Goal: Information Seeking & Learning: Learn about a topic

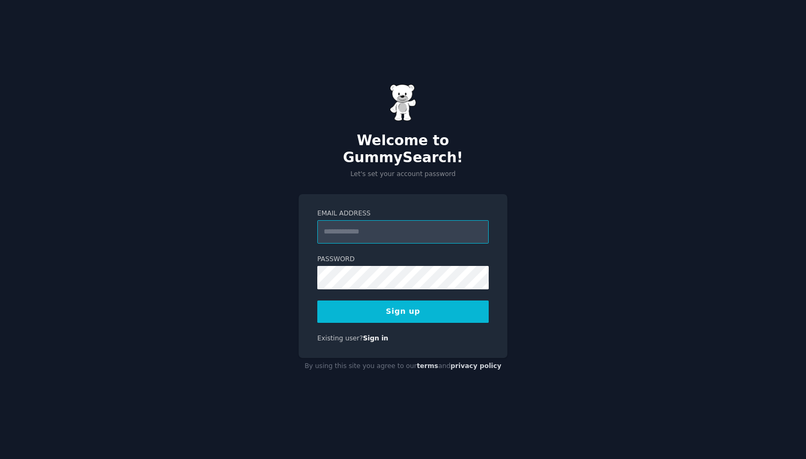
click at [362, 225] on input "Email Address" at bounding box center [402, 231] width 171 height 23
type input "**********"
click at [412, 307] on button "Sign up" at bounding box center [402, 312] width 171 height 22
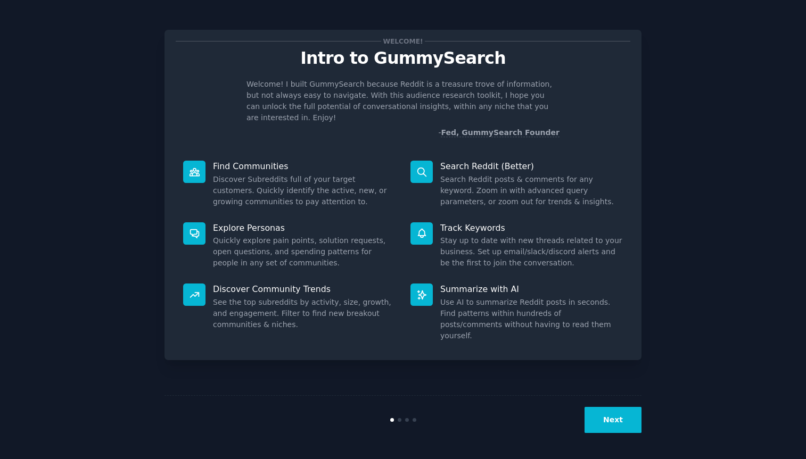
click at [196, 230] on icon at bounding box center [194, 234] width 9 height 9
click at [241, 223] on p "Explore Personas" at bounding box center [304, 228] width 183 height 11
click at [606, 423] on button "Next" at bounding box center [613, 420] width 57 height 26
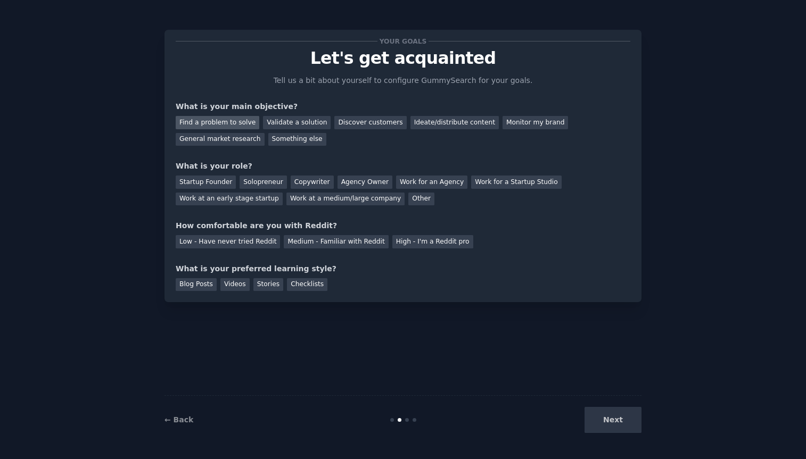
click at [233, 125] on div "Find a problem to solve" at bounding box center [218, 122] width 84 height 13
click at [236, 139] on div "General market research" at bounding box center [220, 139] width 89 height 13
click at [227, 119] on div "Find a problem to solve" at bounding box center [218, 122] width 84 height 13
click at [273, 182] on div "Solopreneur" at bounding box center [263, 182] width 47 height 13
click at [291, 241] on div "Medium - Familiar with Reddit" at bounding box center [336, 241] width 104 height 13
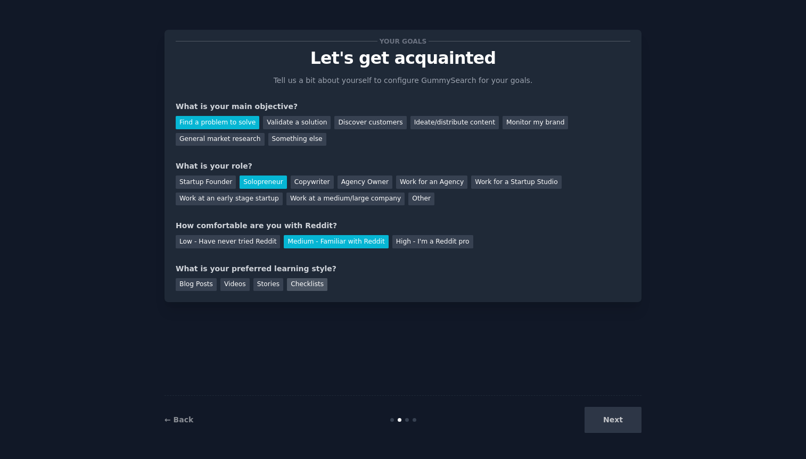
click at [307, 283] on div "Checklists" at bounding box center [307, 284] width 40 height 13
click at [608, 421] on button "Next" at bounding box center [613, 420] width 57 height 26
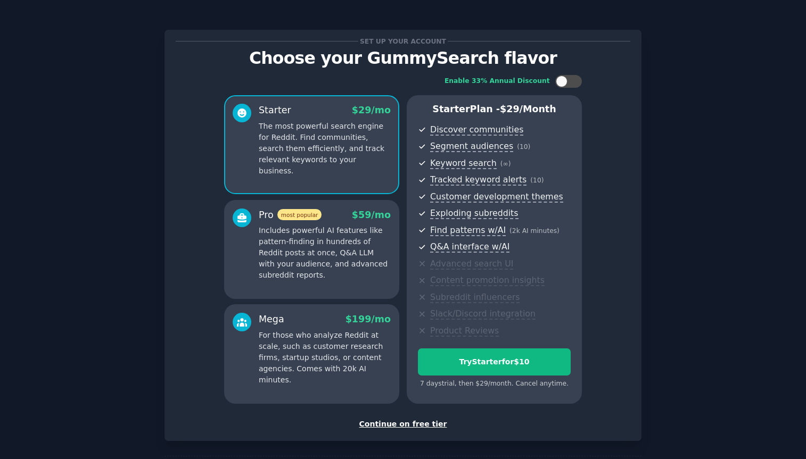
click at [344, 267] on p "Includes powerful AI features like pattern-finding in hundreds of Reddit posts …" at bounding box center [325, 253] width 132 height 56
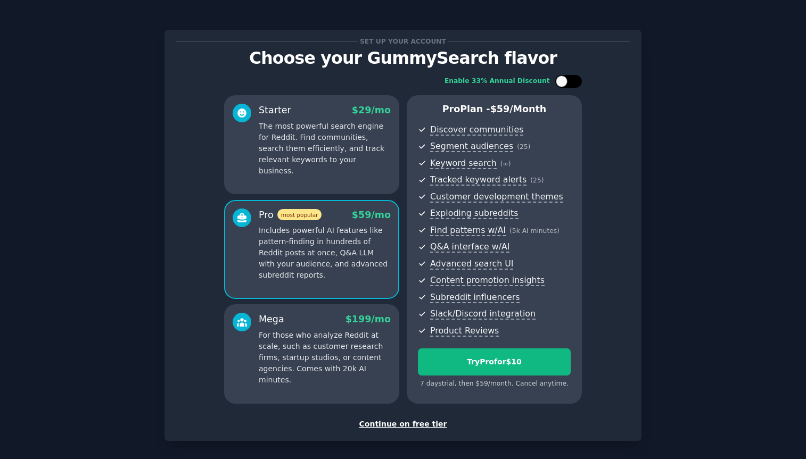
click at [562, 84] on div at bounding box center [562, 82] width 12 height 12
click at [562, 84] on icon at bounding box center [563, 82] width 6 height 6
click at [562, 83] on div at bounding box center [562, 82] width 12 height 12
click at [562, 83] on icon at bounding box center [563, 82] width 6 height 6
checkbox input "false"
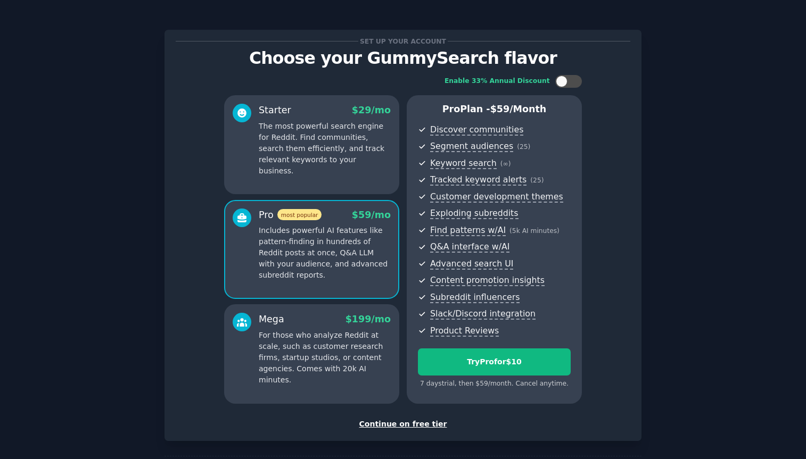
click at [330, 377] on div "Mega $ 199 /mo For those who analyze Reddit at scale, such as customer research…" at bounding box center [311, 354] width 175 height 99
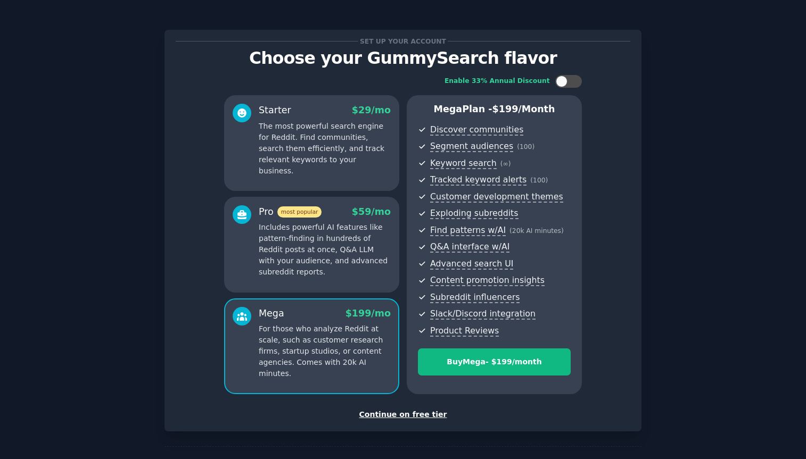
click at [333, 242] on p "Includes powerful AI features like pattern-finding in hundreds of Reddit posts …" at bounding box center [325, 250] width 132 height 56
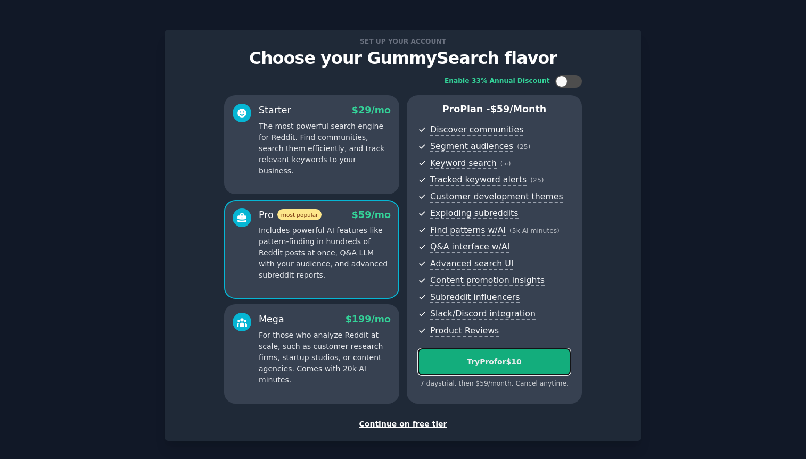
click at [465, 363] on div "Try Pro for $10" at bounding box center [494, 362] width 152 height 11
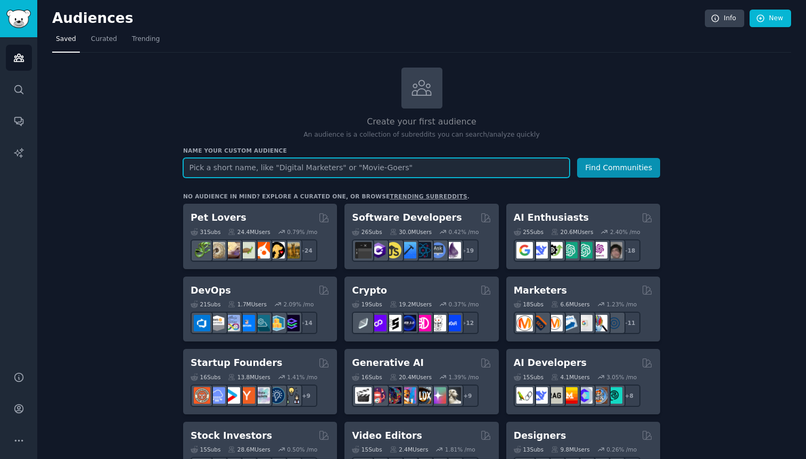
click at [198, 169] on input "text" at bounding box center [376, 168] width 387 height 20
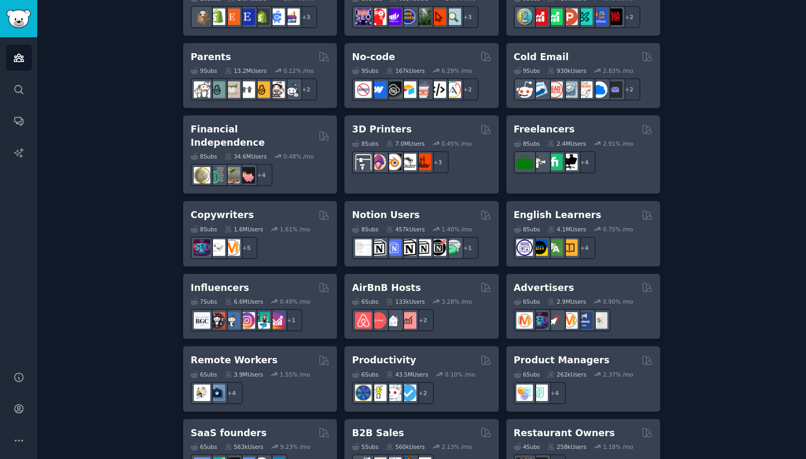
scroll to position [723, 0]
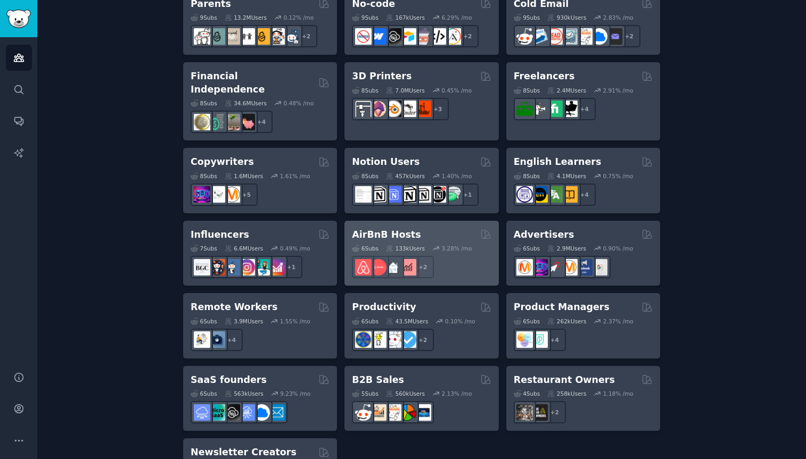
click at [372, 228] on h2 "AirBnB Hosts" at bounding box center [386, 234] width 69 height 13
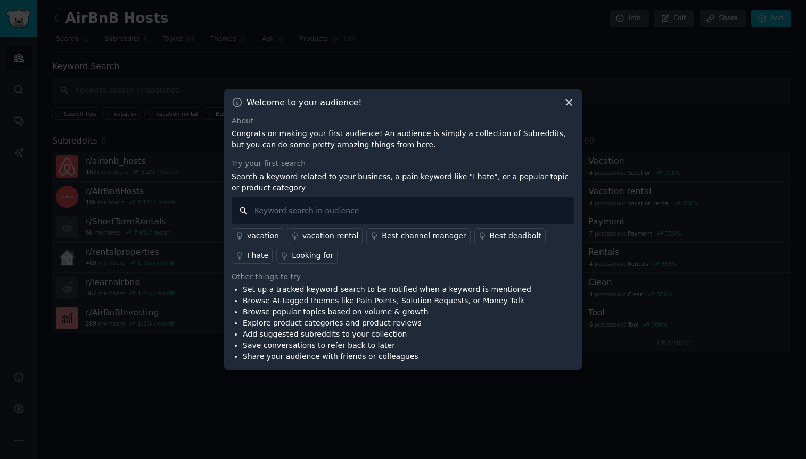
click at [304, 211] on input "text" at bounding box center [403, 211] width 343 height 27
paste input ""not clean", dirty, filthy, hair, crumbs, stain, mold, smell, odor, bathroom, t…"
type input ""not clean", dirty, filthy, hair, crumbs, stain, mold, smell, odor, bathroom, t…"
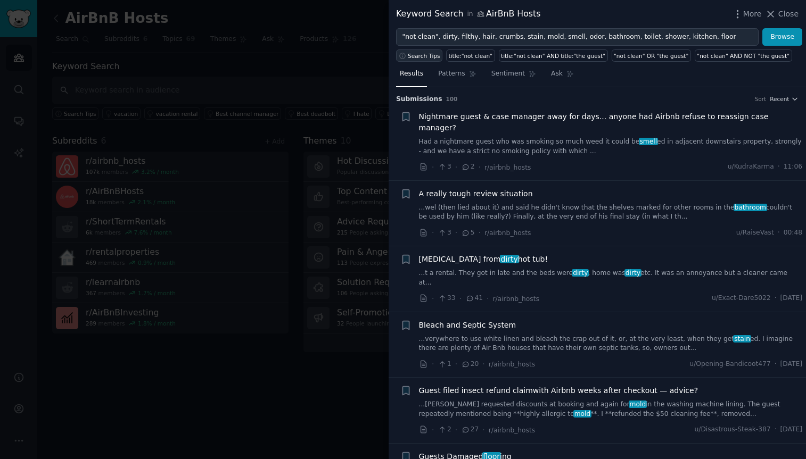
click at [422, 55] on span "Search Tips" at bounding box center [424, 55] width 32 height 7
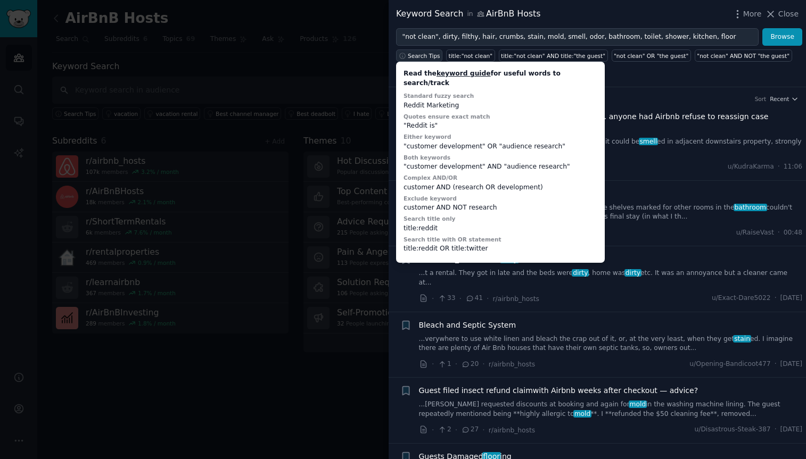
click at [422, 55] on span "Search Tips" at bounding box center [424, 55] width 32 height 7
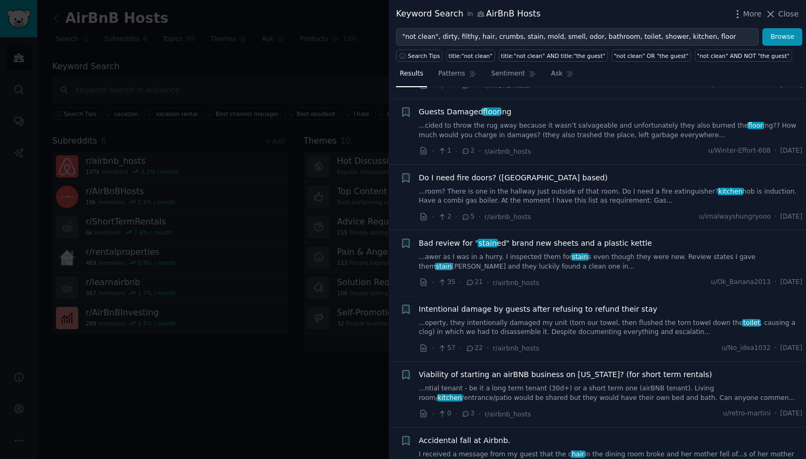
scroll to position [412, 0]
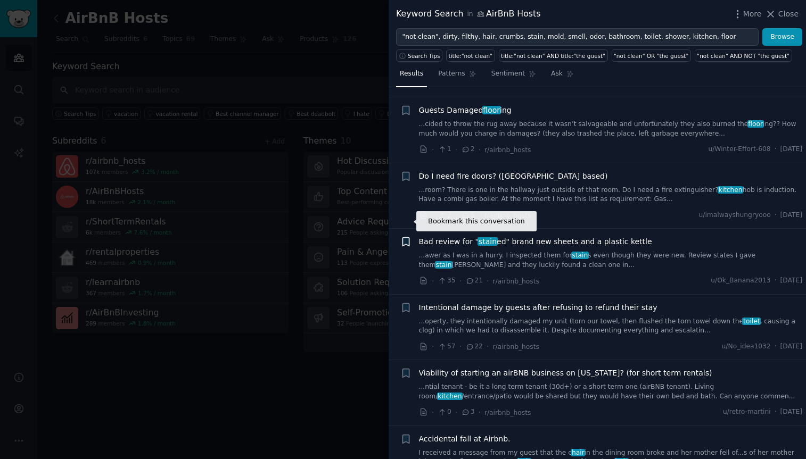
click at [406, 238] on icon "button" at bounding box center [405, 242] width 6 height 9
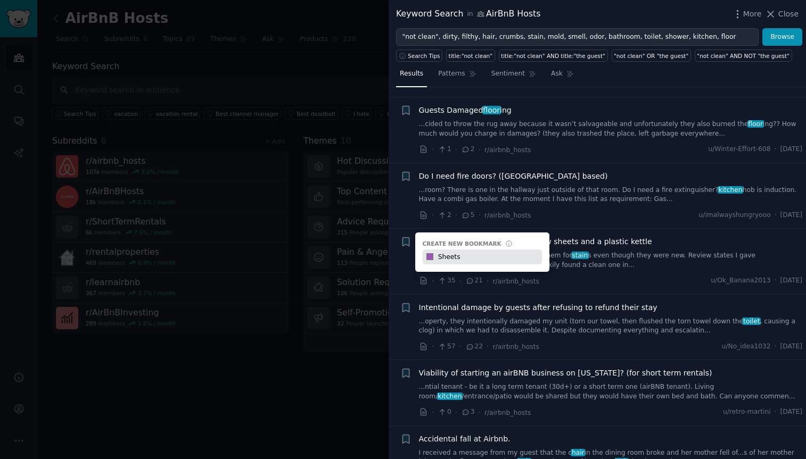
type input "Sheets"
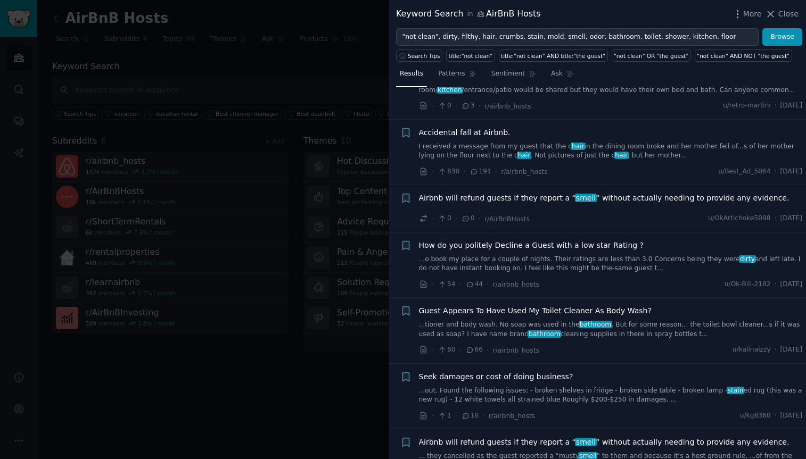
scroll to position [720, 0]
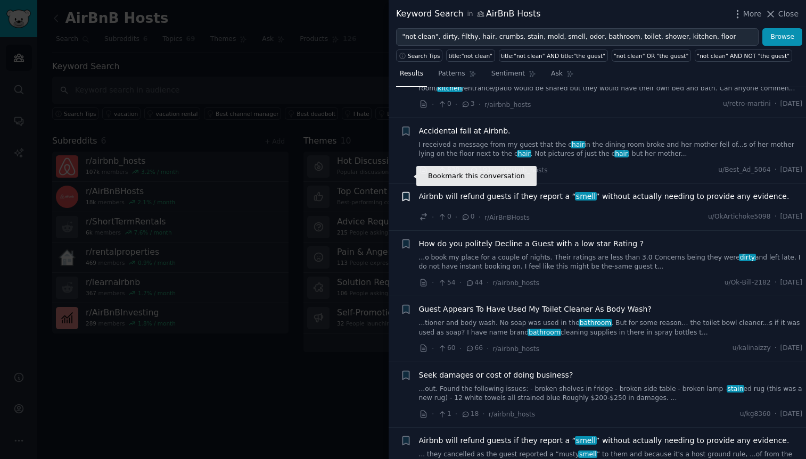
click at [407, 193] on icon "button" at bounding box center [405, 197] width 6 height 9
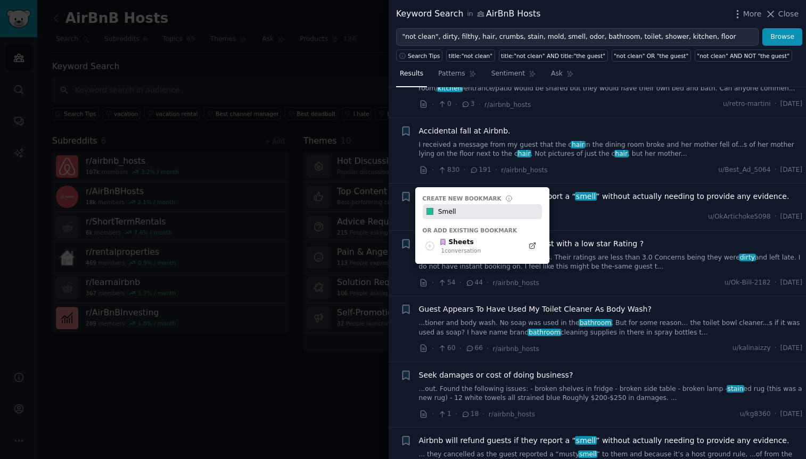
type input "Smell"
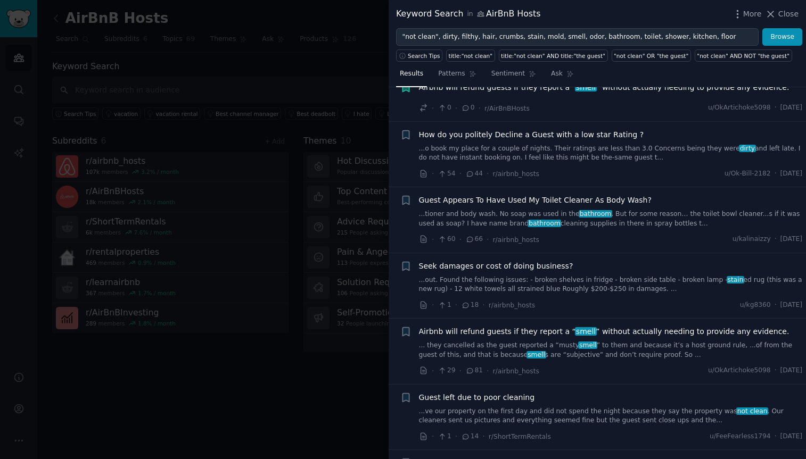
scroll to position [831, 0]
drag, startPoint x: 445, startPoint y: 180, endPoint x: 233, endPoint y: 0, distance: 277.9
click at [0, 0] on div "Keyword Search in AirBnB Hosts More Close "not clean", dirty, filthy, hair, cru…" at bounding box center [403, 229] width 806 height 459
click at [667, 209] on link "...tioner and body wash. No soap was used in the bathroom . But for some reason…" at bounding box center [611, 218] width 384 height 19
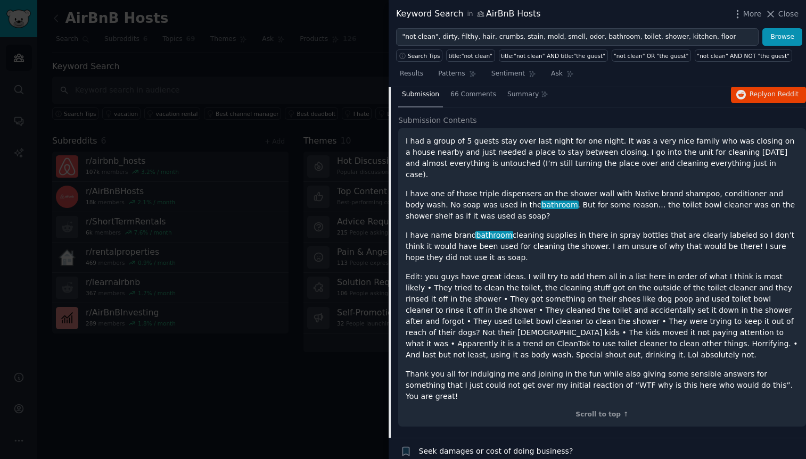
scroll to position [1000, 0]
drag, startPoint x: 719, startPoint y: 302, endPoint x: 508, endPoint y: 309, distance: 211.5
click at [508, 309] on p "Edit: you guys have great ideas. I will try to add them all in a list here in o…" at bounding box center [602, 315] width 393 height 89
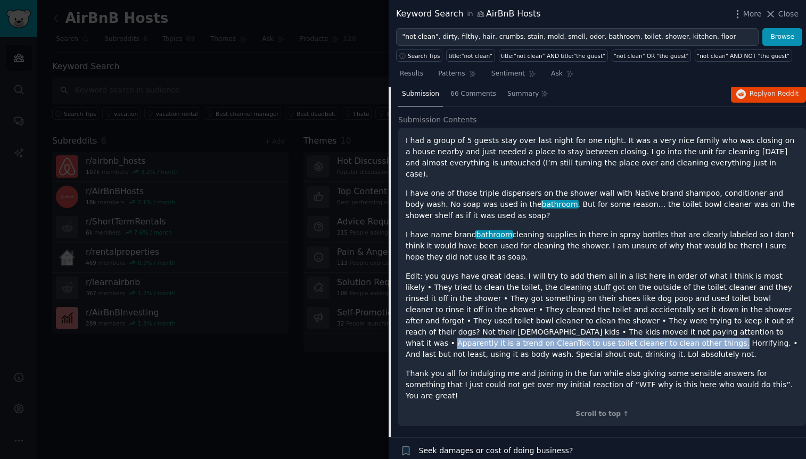
drag, startPoint x: 628, startPoint y: 301, endPoint x: 506, endPoint y: 311, distance: 122.4
click at [506, 311] on p "Edit: you guys have great ideas. I will try to add them all in a list here in o…" at bounding box center [602, 315] width 393 height 89
copy p "Apparently it is a trend on CleanTok to use toilet cleaner to clean other thing…"
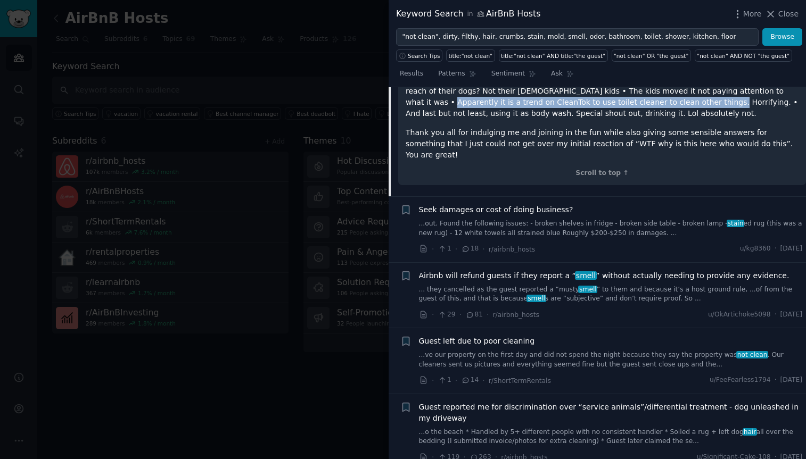
scroll to position [1245, 0]
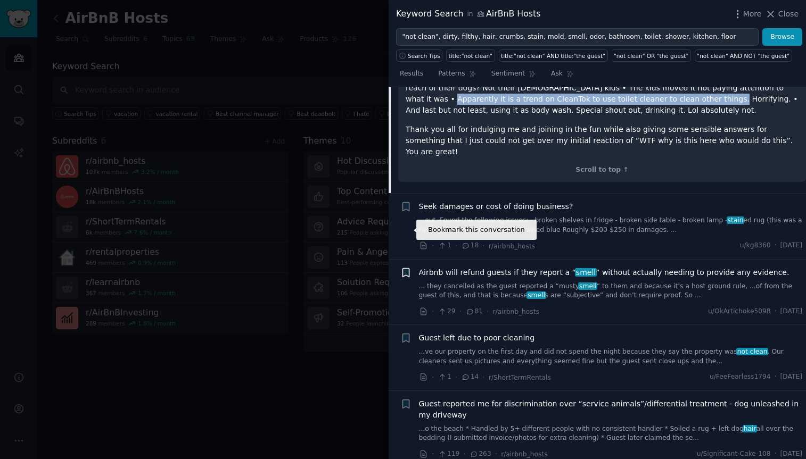
click at [406, 268] on icon "button" at bounding box center [405, 272] width 6 height 9
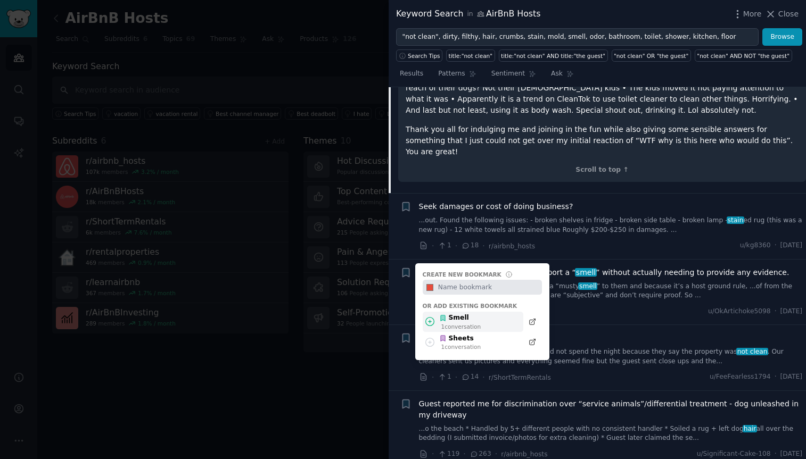
click at [456, 314] on div "Smell" at bounding box center [460, 319] width 42 height 10
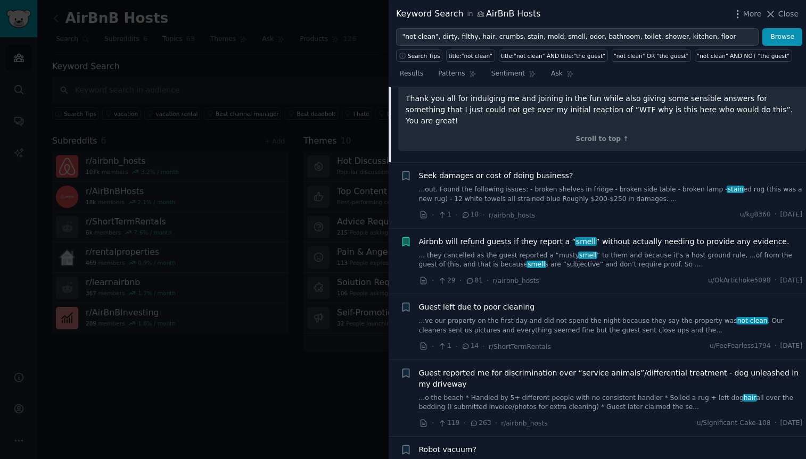
scroll to position [1289, 0]
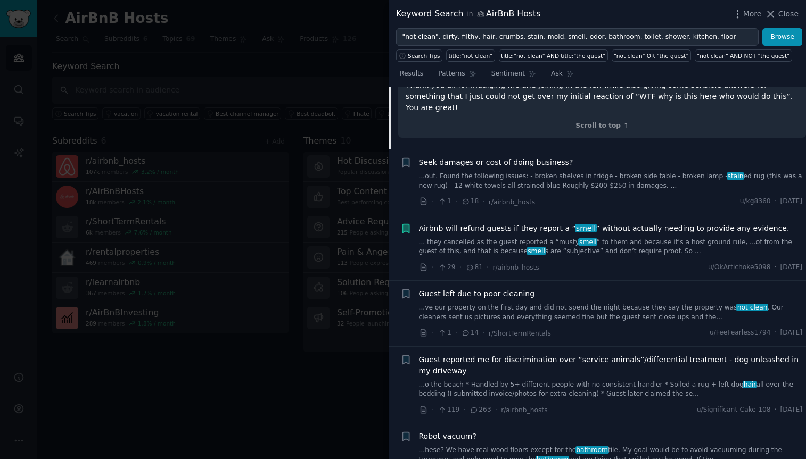
click at [472, 303] on link "...ve our property on the first day and did not spend the night because they sa…" at bounding box center [611, 312] width 384 height 19
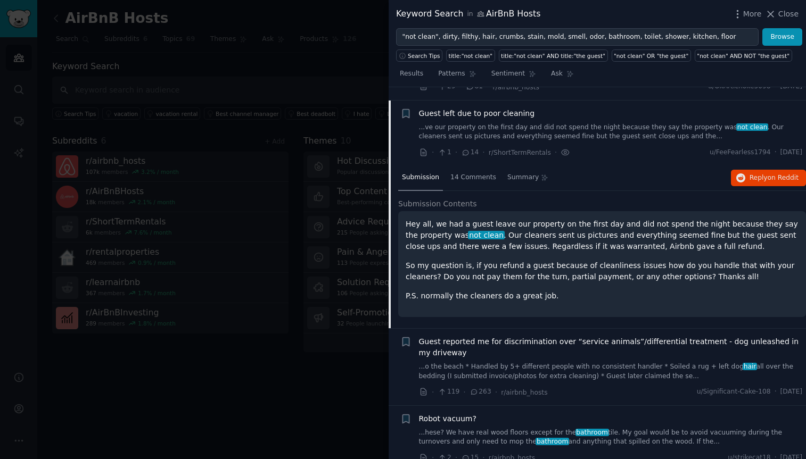
scroll to position [1107, 0]
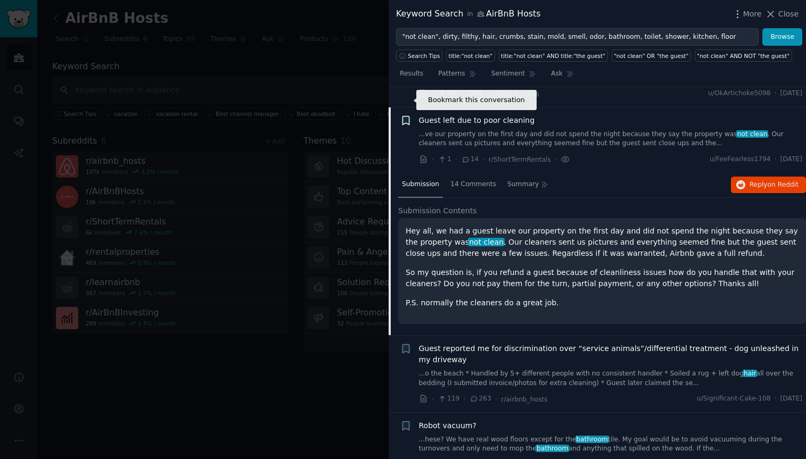
click at [407, 116] on icon "button" at bounding box center [405, 120] width 6 height 9
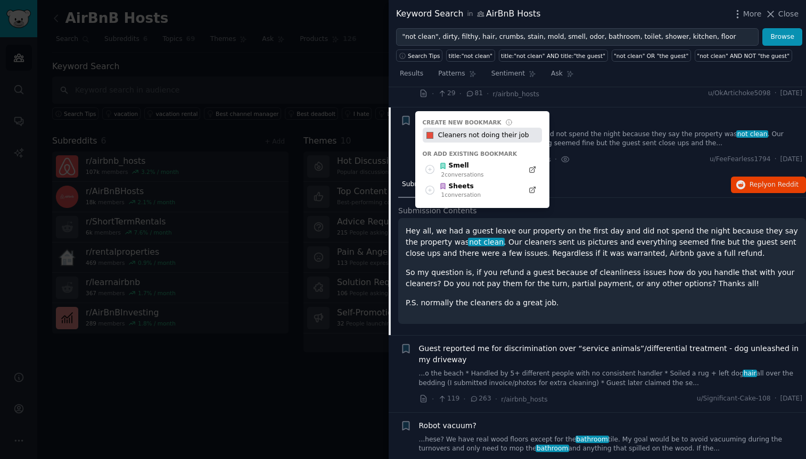
type input "Cleaners not doing their job"
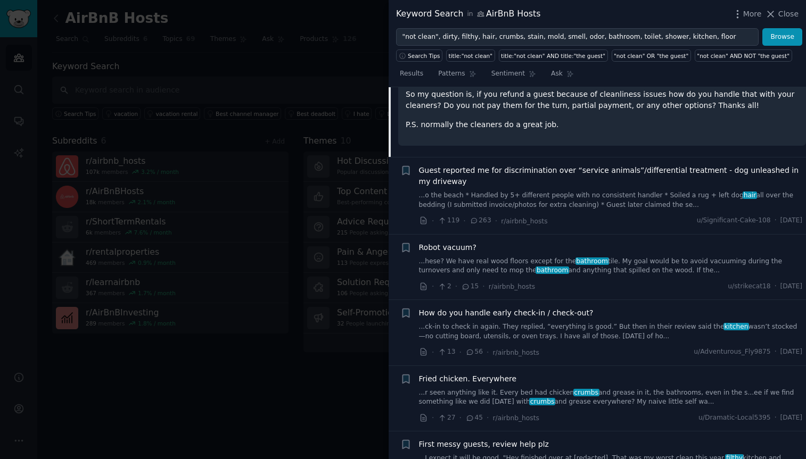
scroll to position [1286, 0]
click at [462, 257] on link "...hese? We have real wood floors except for the bathroom tile. My goal would b…" at bounding box center [611, 266] width 384 height 19
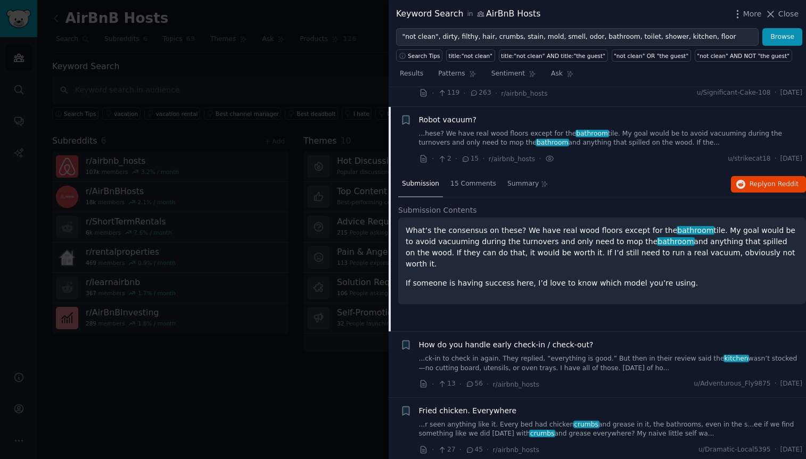
scroll to position [1249, 0]
click at [407, 116] on icon "button" at bounding box center [405, 120] width 6 height 9
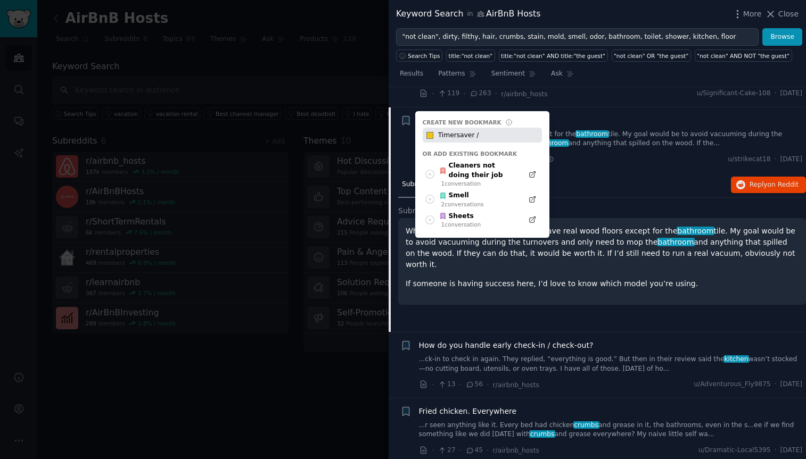
drag, startPoint x: 486, startPoint y: 110, endPoint x: 431, endPoint y: 112, distance: 55.4
click at [431, 128] on div "#f1c40f Timersaver /" at bounding box center [482, 135] width 119 height 15
click at [458, 128] on input "Timersaver /" at bounding box center [488, 135] width 105 height 15
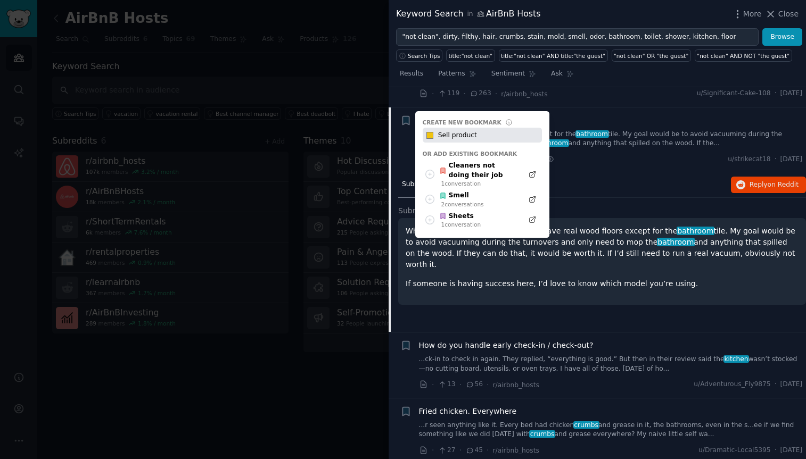
type input "Sell product"
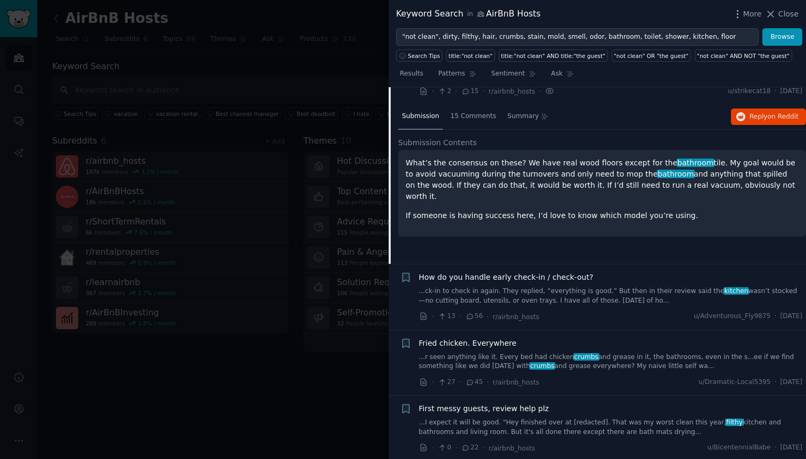
scroll to position [1322, 0]
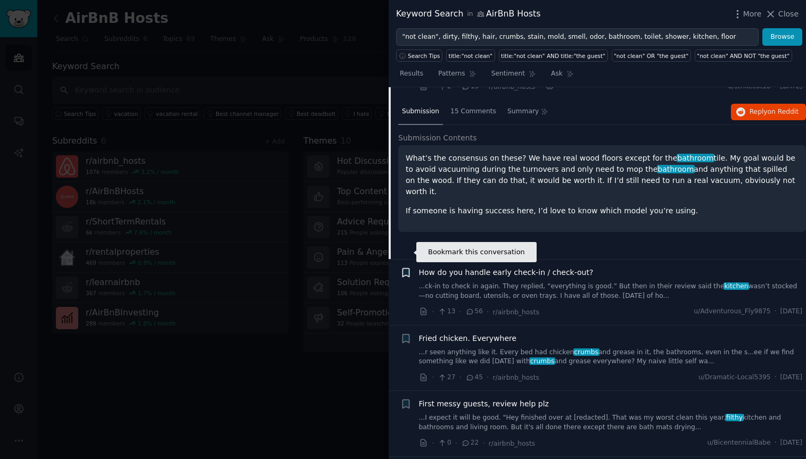
click at [407, 269] on icon "button" at bounding box center [405, 273] width 6 height 9
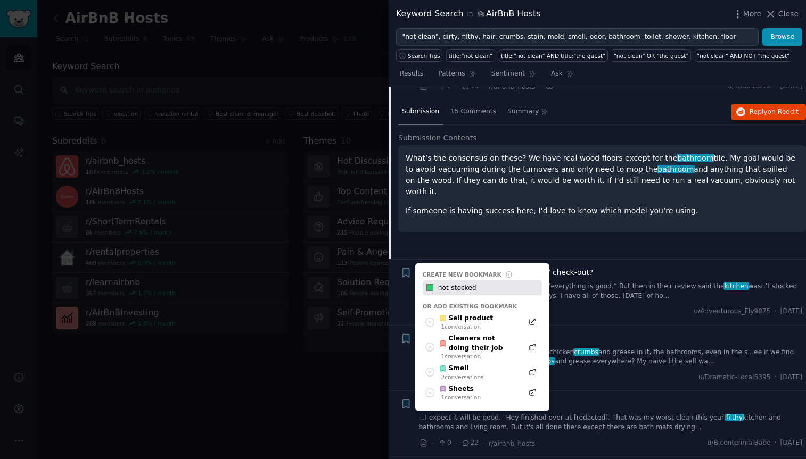
type input "not-stocked"
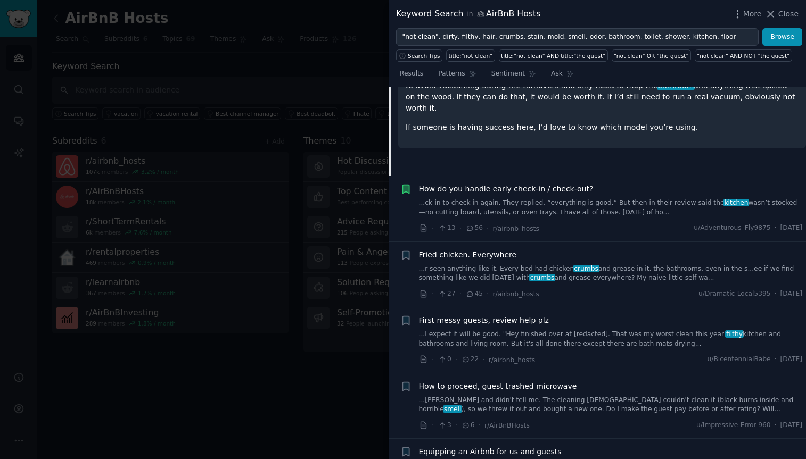
scroll to position [1408, 0]
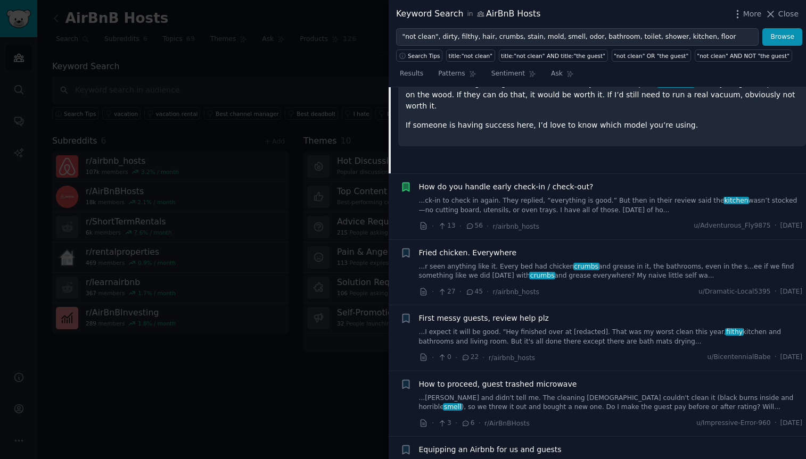
click at [624, 262] on link "...r seen anything like it. Every bed had chicken crumbs and grease in it, the …" at bounding box center [611, 271] width 384 height 19
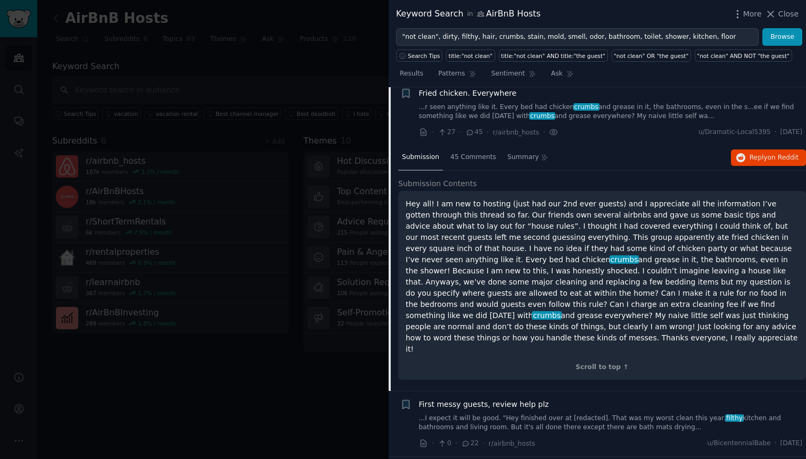
scroll to position [1381, 0]
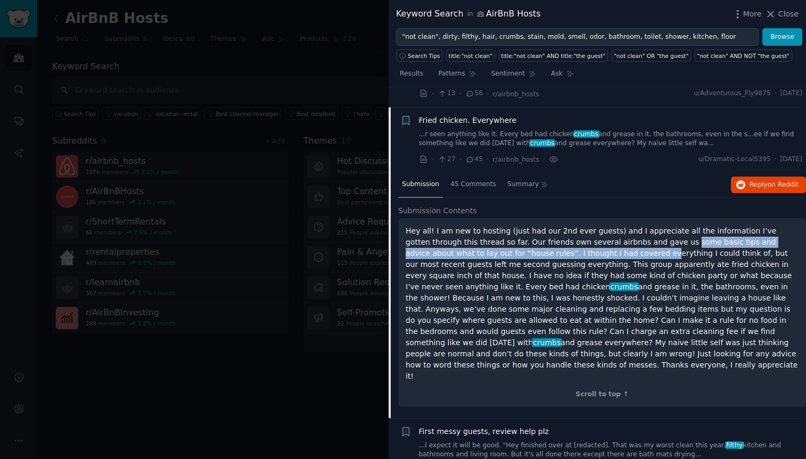
drag, startPoint x: 622, startPoint y: 223, endPoint x: 558, endPoint y: 237, distance: 65.4
click at [558, 237] on p "Hey all! I am new to hosting (just had our 2nd ever guests) and I appreciate al…" at bounding box center [602, 304] width 393 height 157
click at [407, 116] on icon "button" at bounding box center [405, 120] width 6 height 9
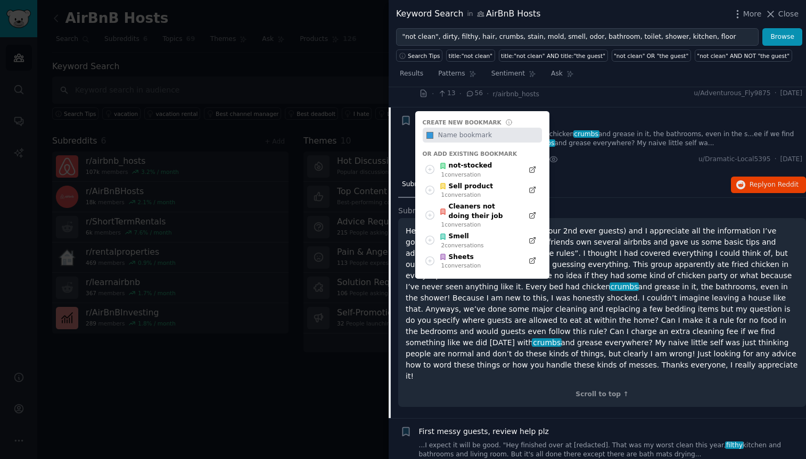
click at [678, 276] on p "Hey all! I am new to hosting (just had our 2nd ever guests) and I appreciate al…" at bounding box center [602, 304] width 393 height 157
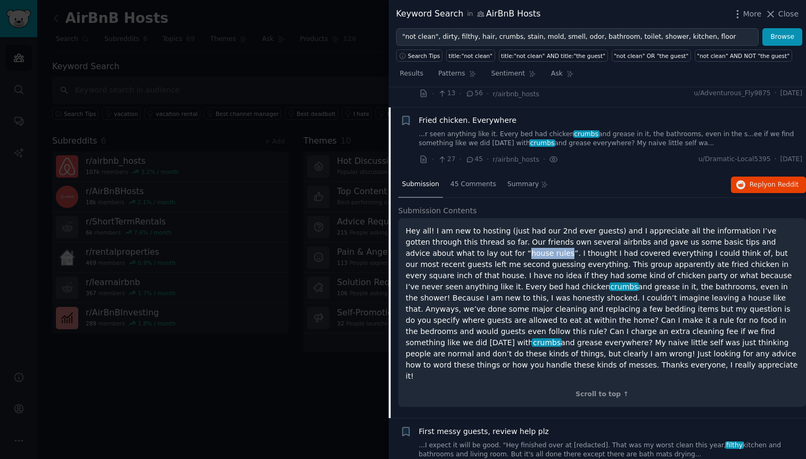
drag, startPoint x: 461, startPoint y: 234, endPoint x: 422, endPoint y: 233, distance: 39.4
click at [422, 233] on p "Hey all! I am new to hosting (just had our 2nd ever guests) and I appreciate al…" at bounding box center [602, 304] width 393 height 157
copy p "house rules"
click at [404, 116] on icon "button" at bounding box center [405, 120] width 6 height 9
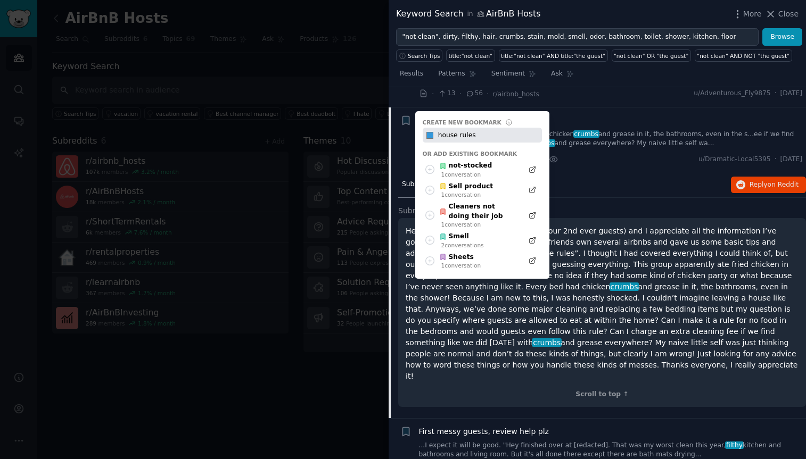
type input "house rules"
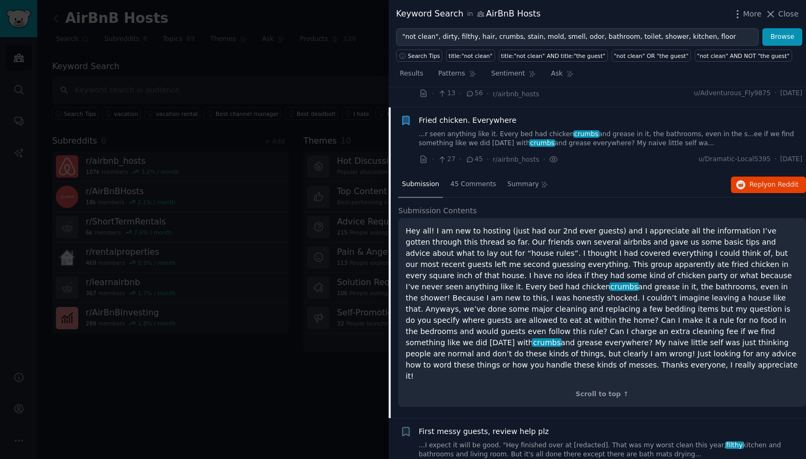
click at [406, 116] on icon "button" at bounding box center [405, 120] width 6 height 9
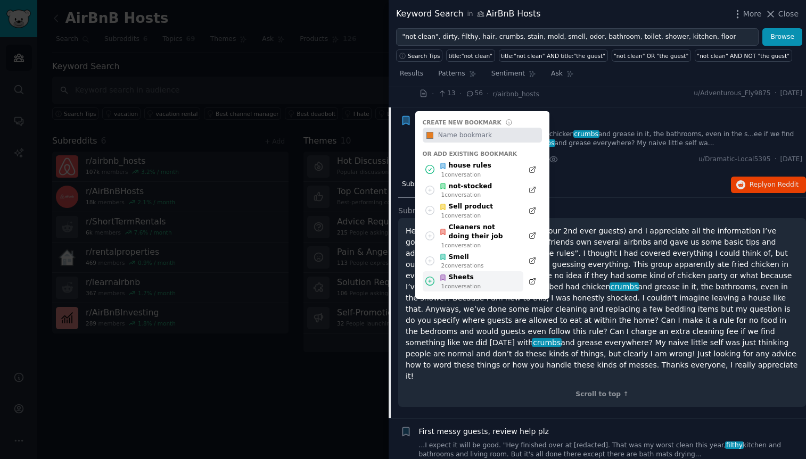
click at [452, 273] on div "Sheets" at bounding box center [460, 278] width 42 height 10
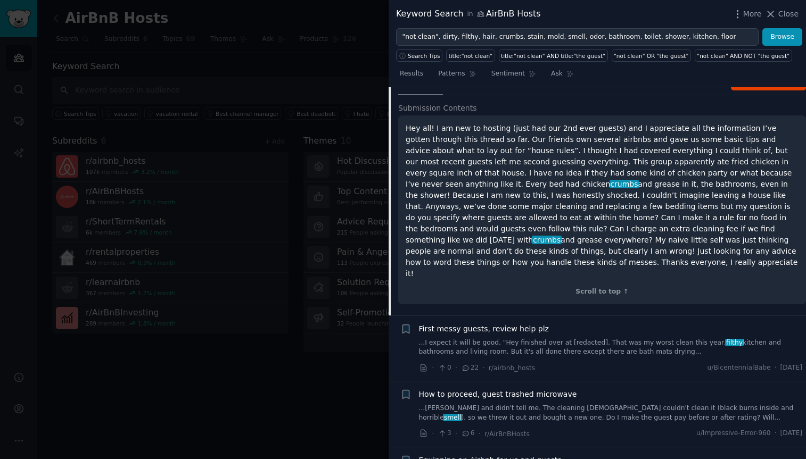
scroll to position [1487, 0]
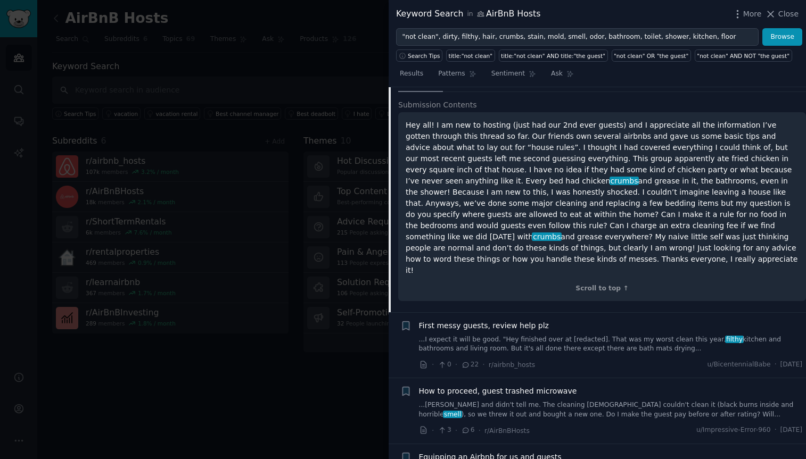
click at [531, 335] on link "...I expect it will be good. "Hey finished over at [redacted]. That was my wors…" at bounding box center [611, 344] width 384 height 19
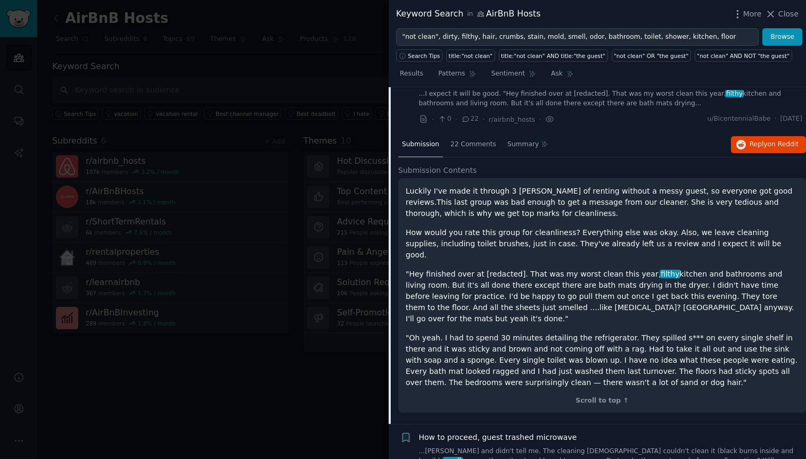
scroll to position [1446, 0]
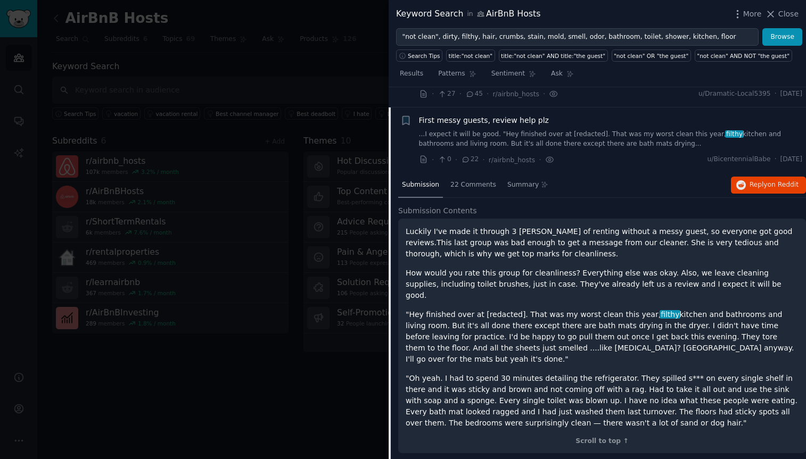
drag, startPoint x: 507, startPoint y: 295, endPoint x: 602, endPoint y: 297, distance: 94.8
click at [602, 309] on p ""Hey finished over at [redacted]. That was my worst clean this year, filthy kit…" at bounding box center [602, 337] width 393 height 56
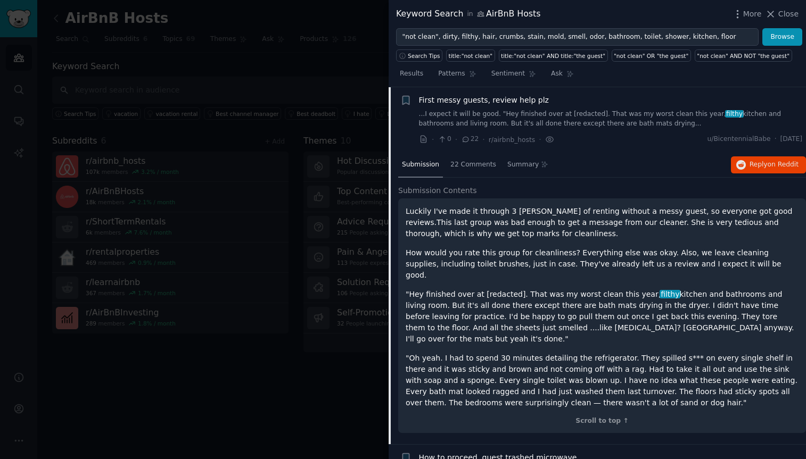
scroll to position [1471, 0]
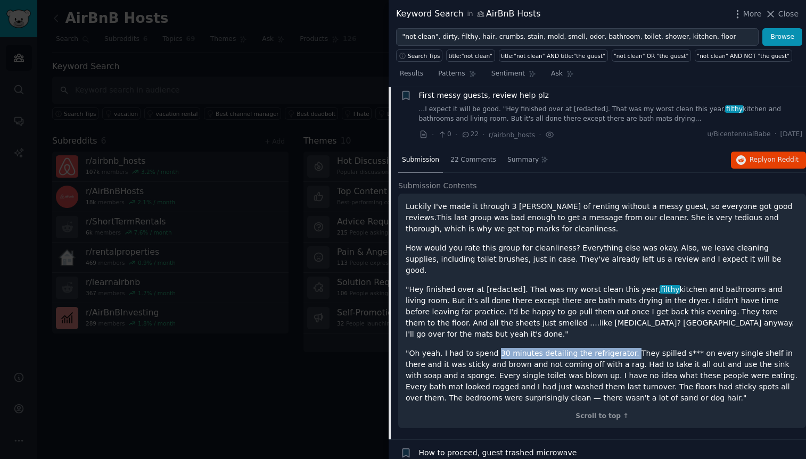
drag, startPoint x: 494, startPoint y: 312, endPoint x: 620, endPoint y: 311, distance: 126.2
click at [620, 348] on p ""Oh yeah. I had to spend 30 minutes detailing the refrigerator. They spilled s*…" at bounding box center [602, 376] width 393 height 56
click at [492, 243] on p "How would you rate this group for cleanliness? Everything else was okay. Also, …" at bounding box center [602, 260] width 393 height 34
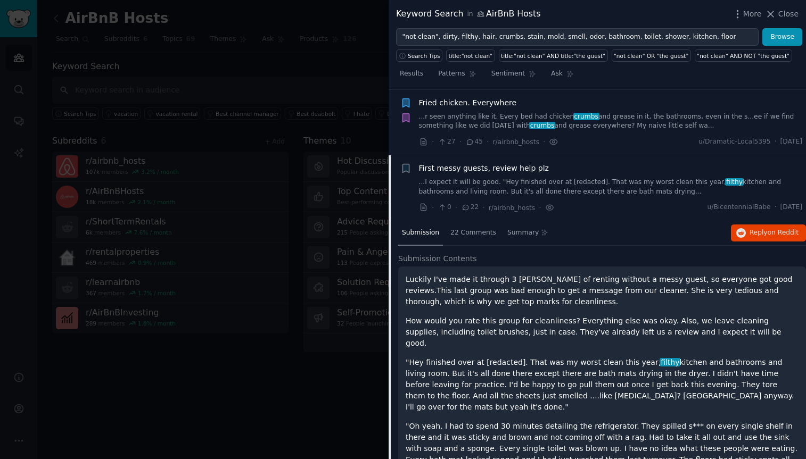
scroll to position [1375, 0]
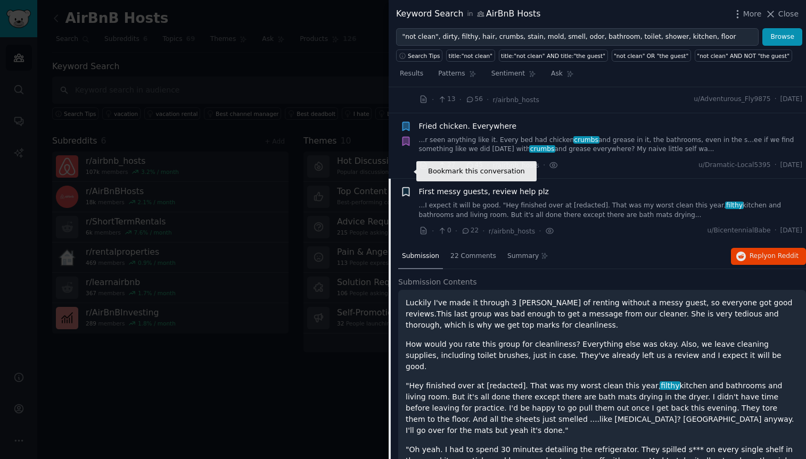
click at [406, 188] on icon "button" at bounding box center [405, 192] width 6 height 9
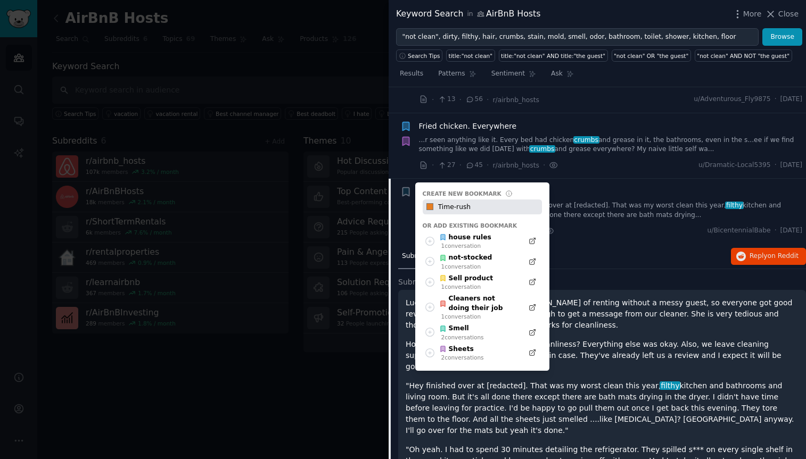
type input "Time-rush"
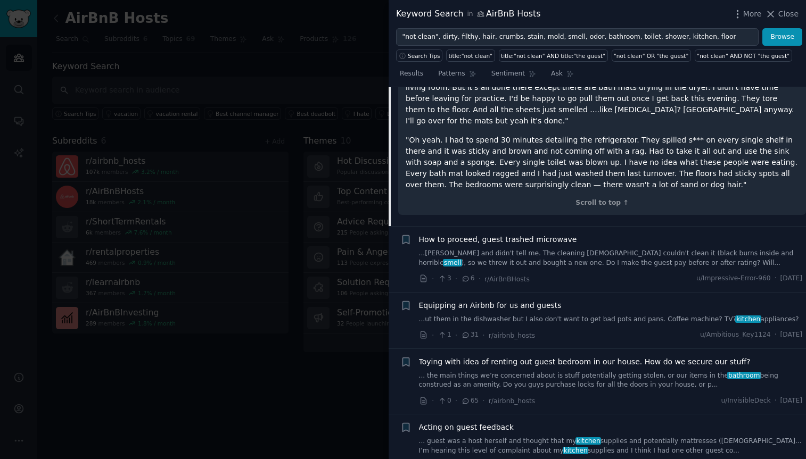
scroll to position [1687, 0]
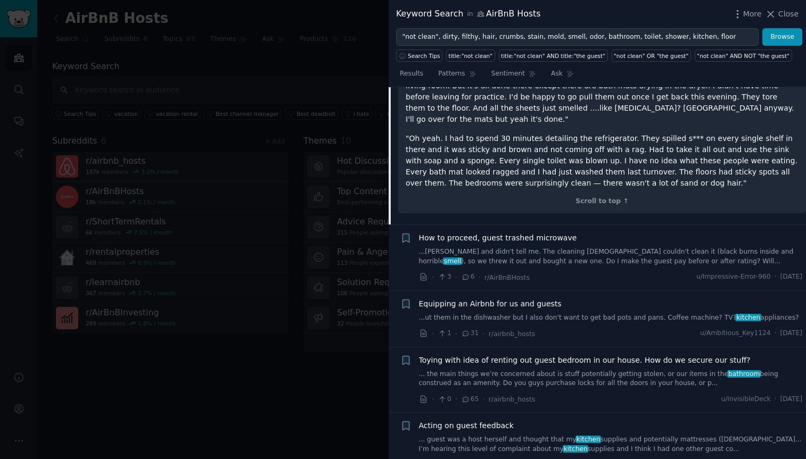
click at [554, 314] on link "...ut them in the dishwasher but I also don't want to get bad pots and pans. Co…" at bounding box center [611, 319] width 384 height 10
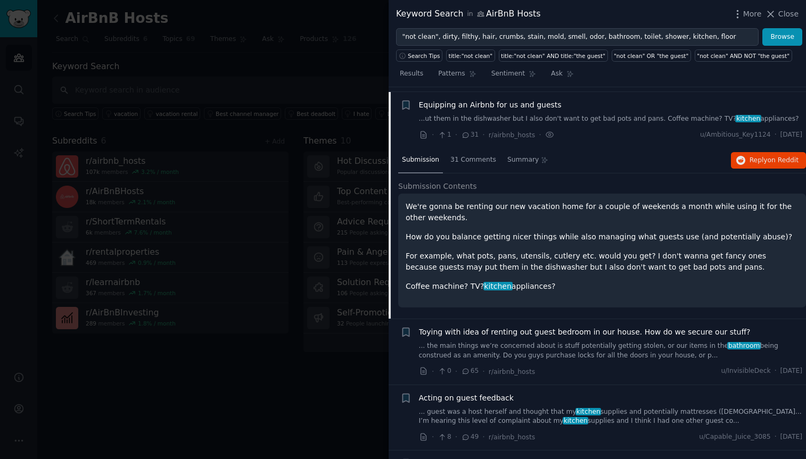
scroll to position [1578, 0]
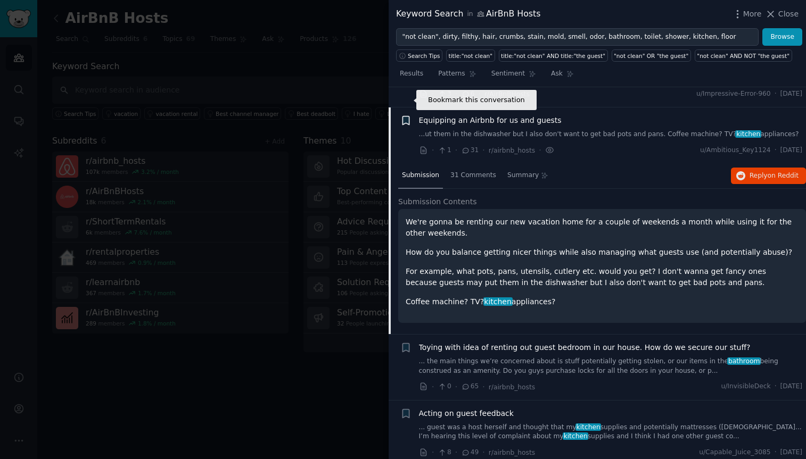
click at [404, 117] on icon "button" at bounding box center [405, 121] width 6 height 9
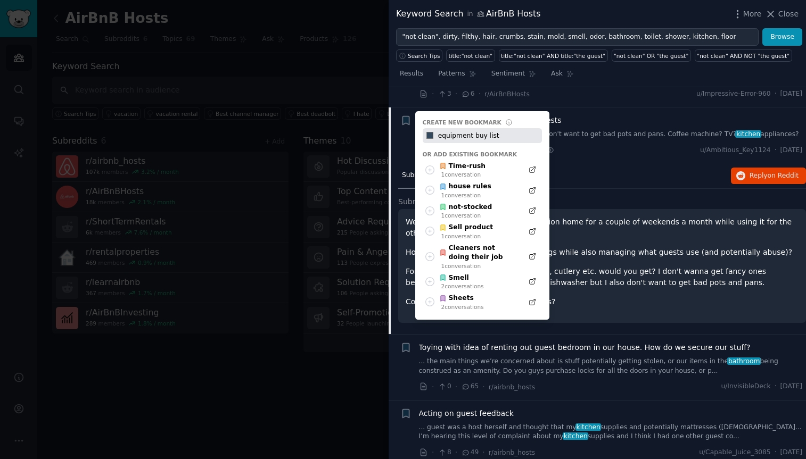
drag, startPoint x: 471, startPoint y: 116, endPoint x: 437, endPoint y: 116, distance: 34.1
click at [437, 128] on input "equipment buy list" at bounding box center [488, 135] width 105 height 15
type input "Starting buy list"
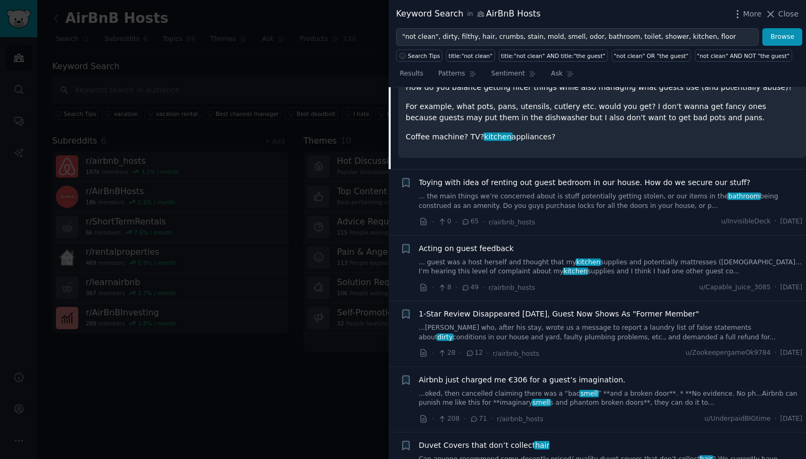
scroll to position [1746, 0]
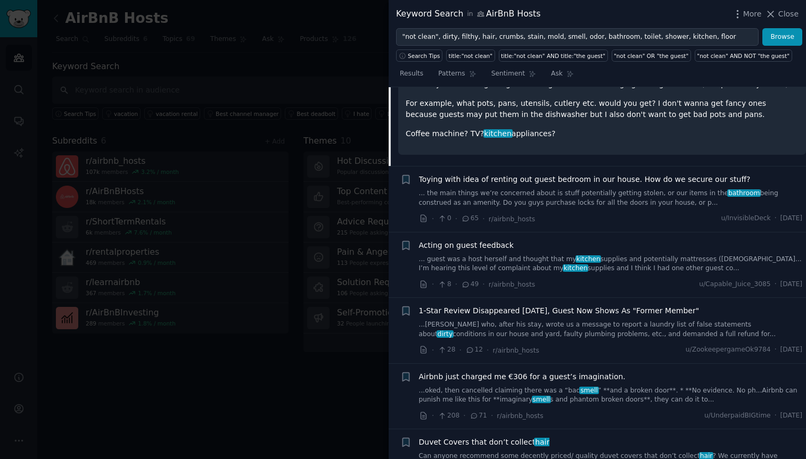
click at [539, 255] on link "... guest was a host herself and thought that my kitchen supplies and potential…" at bounding box center [611, 264] width 384 height 19
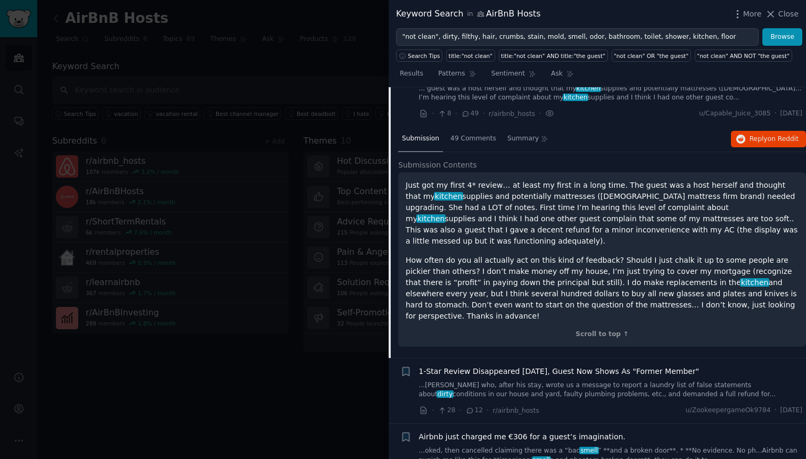
scroll to position [1700, 0]
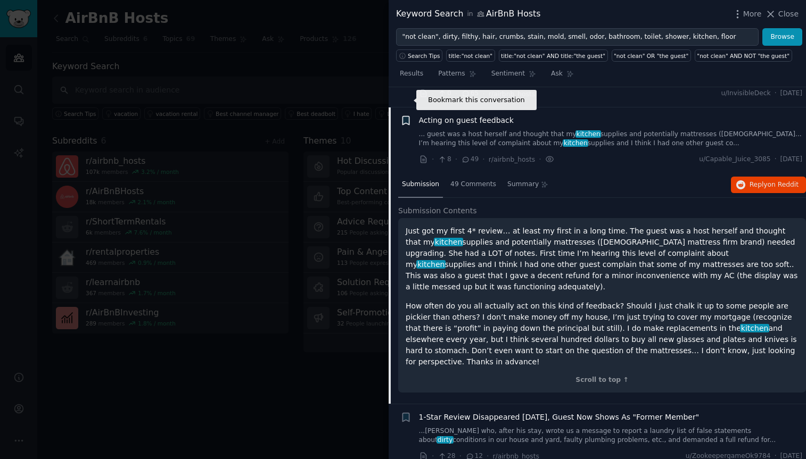
click at [407, 116] on icon "button" at bounding box center [405, 120] width 6 height 9
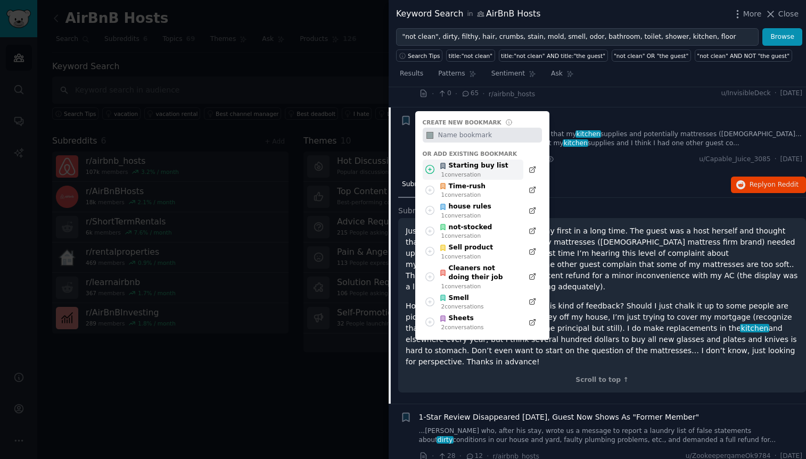
click at [462, 161] on div "Starting buy list" at bounding box center [473, 166] width 69 height 10
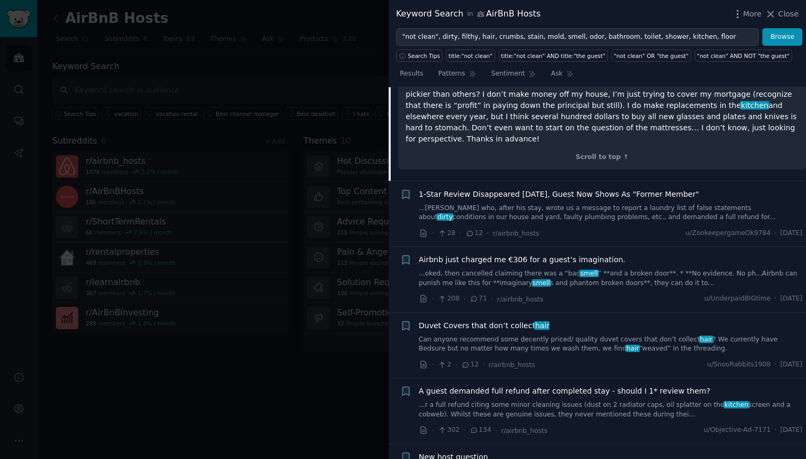
scroll to position [1925, 0]
click at [613, 268] on link "...oked, then cancelled claiming there was a “bad smell ” **and a broken door**…" at bounding box center [611, 277] width 384 height 19
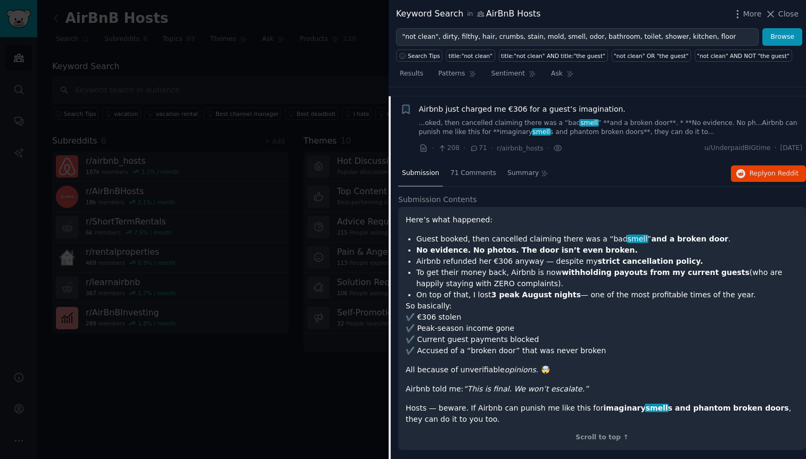
scroll to position [1832, 0]
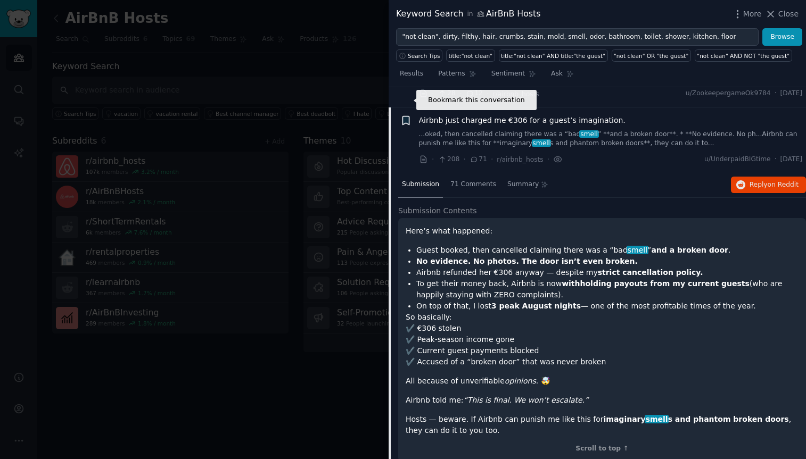
click at [406, 116] on icon "button" at bounding box center [405, 120] width 6 height 9
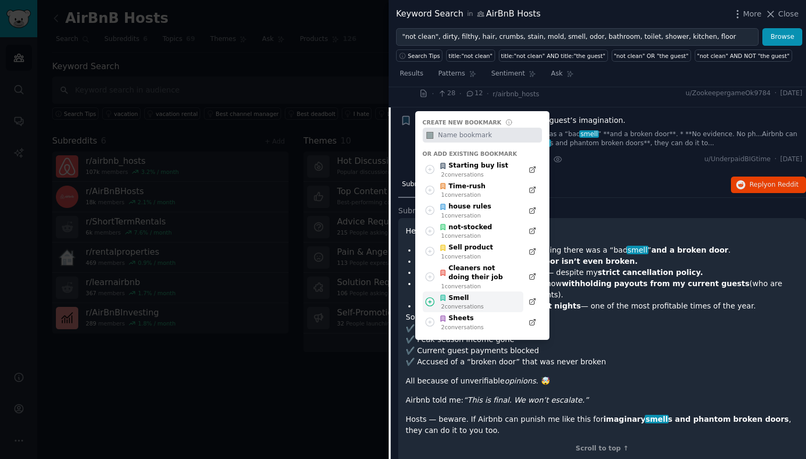
click at [463, 294] on div "Smell" at bounding box center [461, 299] width 45 height 10
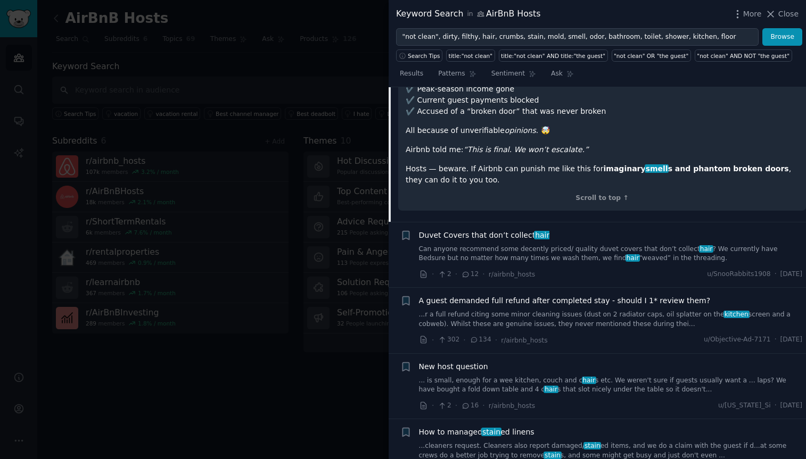
scroll to position [2084, 0]
click at [493, 244] on link "Can anyone recommend some decently priced/ quality duvet covers that don’t coll…" at bounding box center [611, 253] width 384 height 19
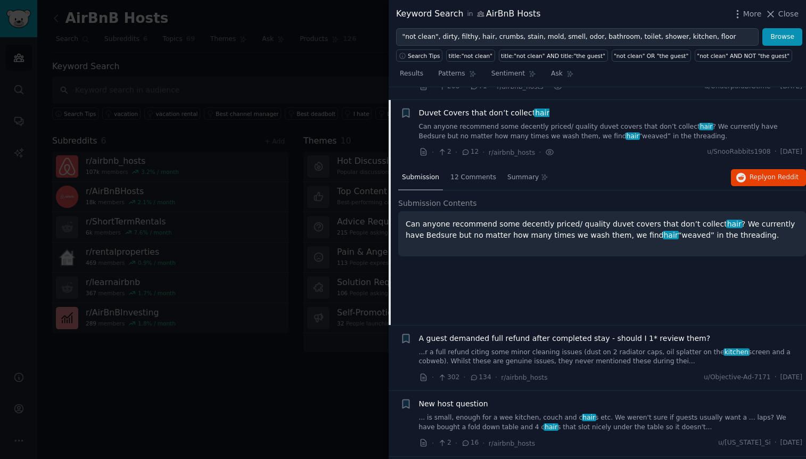
scroll to position [1897, 0]
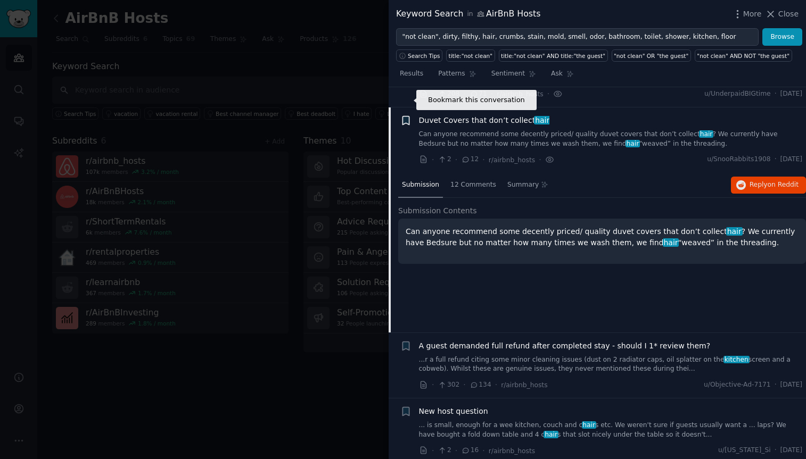
click at [405, 117] on icon "button" at bounding box center [405, 121] width 6 height 9
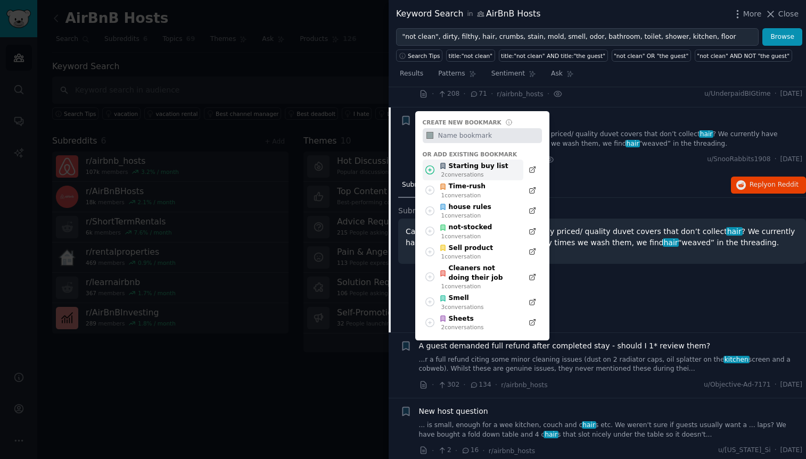
click at [476, 162] on div "Starting buy list" at bounding box center [473, 167] width 69 height 10
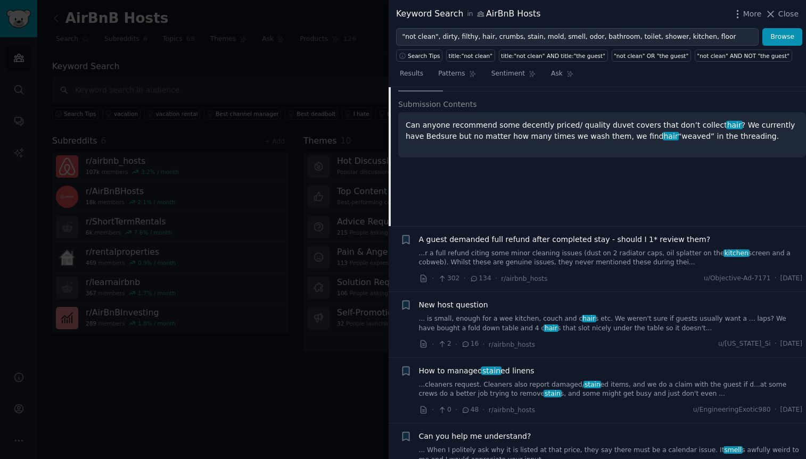
scroll to position [2008, 0]
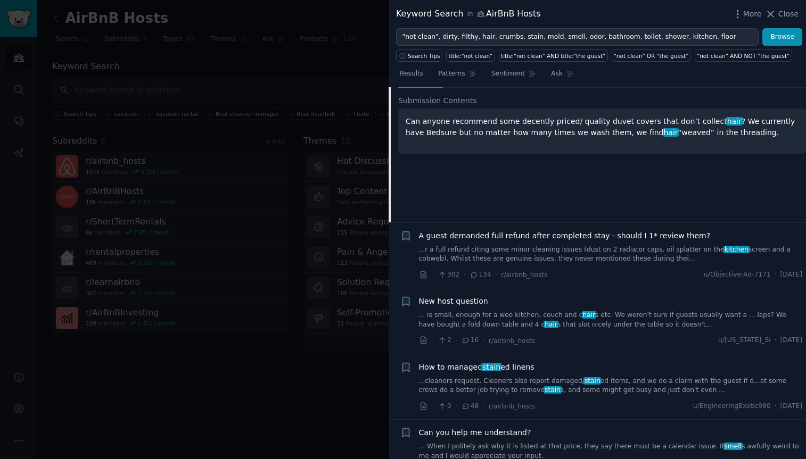
click at [580, 245] on link "...r a full refund citing some minor cleaning issues (dust on 2 radiator caps, …" at bounding box center [611, 254] width 384 height 19
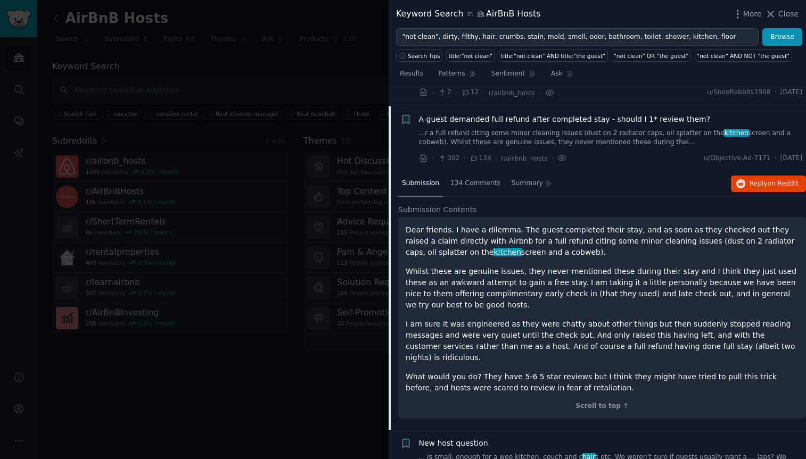
scroll to position [1963, 0]
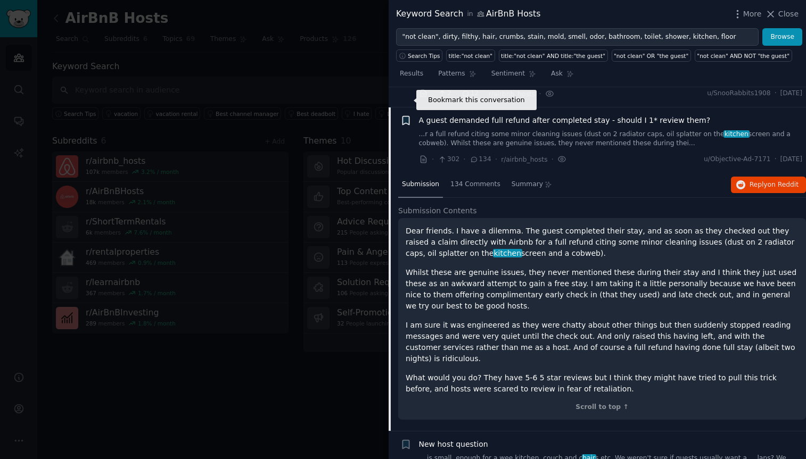
click at [405, 116] on icon "button" at bounding box center [405, 120] width 6 height 9
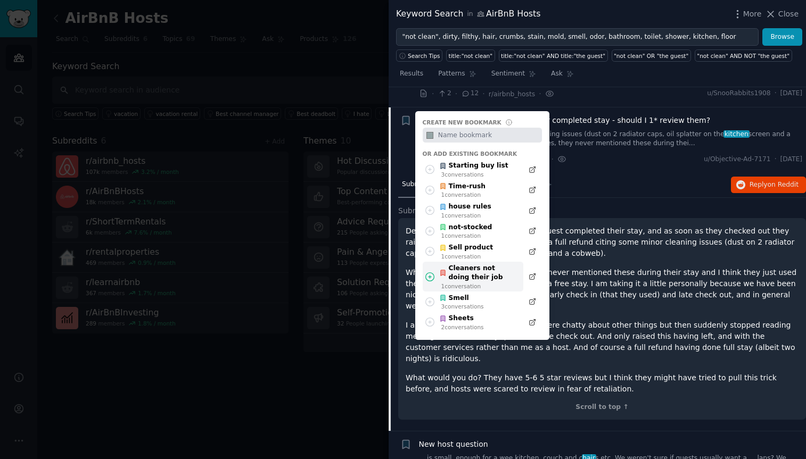
click at [458, 264] on div "Cleaners not doing their job" at bounding box center [478, 273] width 78 height 19
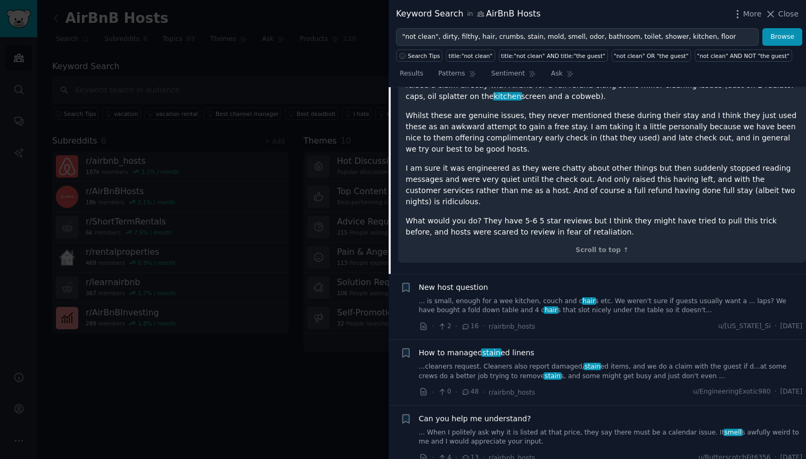
scroll to position [2125, 0]
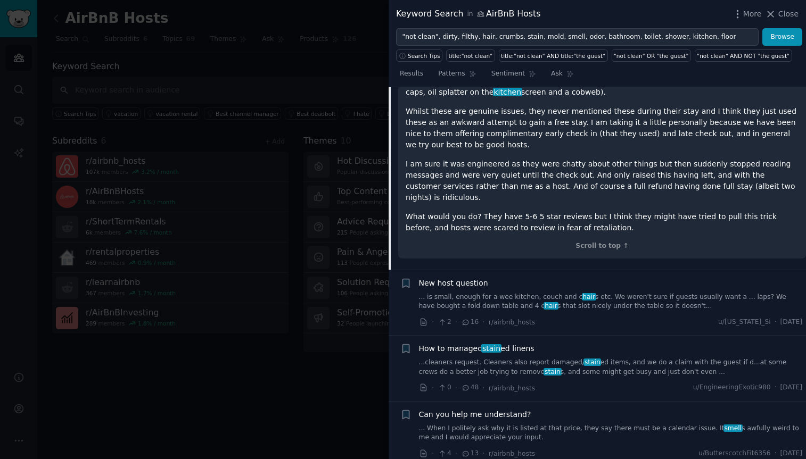
click at [602, 293] on link "... is small, enough for a wee kitchen, couch and c hair s etc. We weren't sure…" at bounding box center [611, 302] width 384 height 19
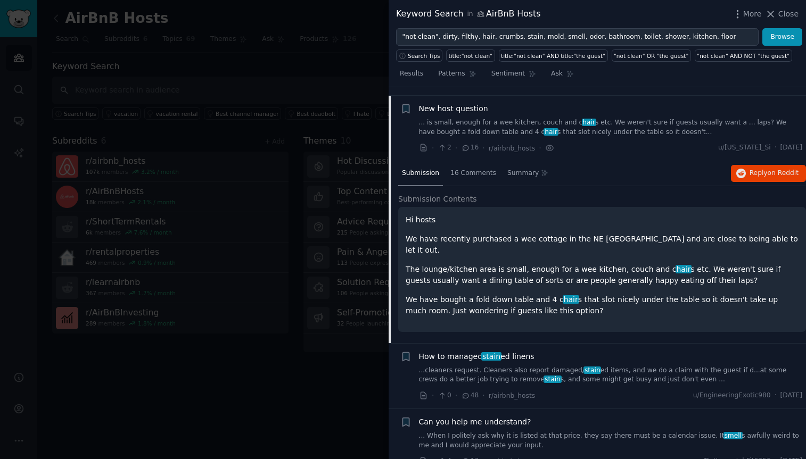
scroll to position [2029, 0]
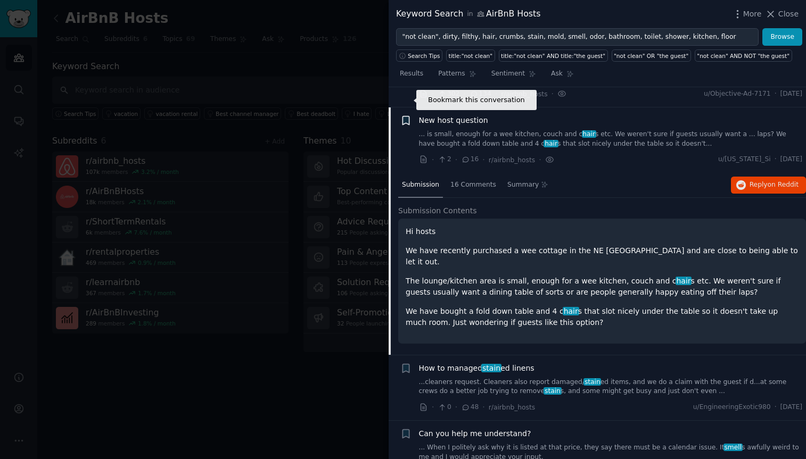
click at [406, 117] on icon "button" at bounding box center [405, 121] width 6 height 9
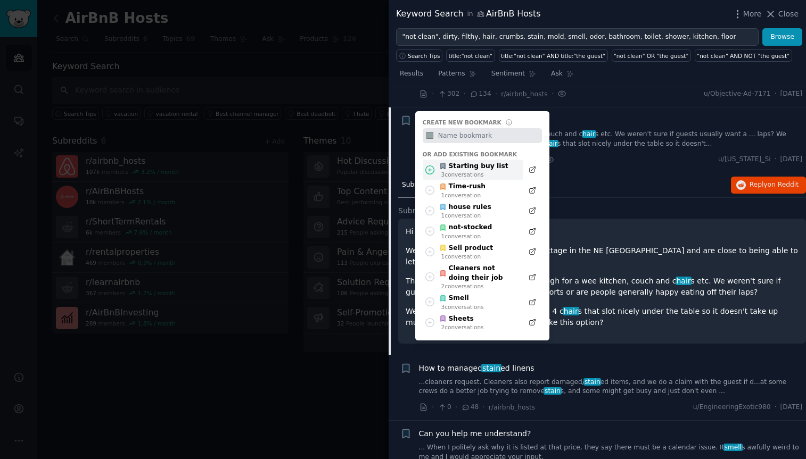
click at [478, 162] on div "Starting buy list" at bounding box center [473, 167] width 69 height 10
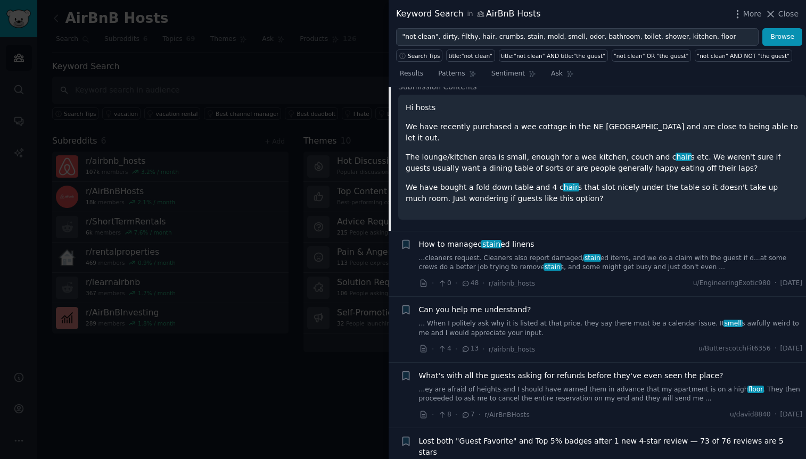
scroll to position [2157, 0]
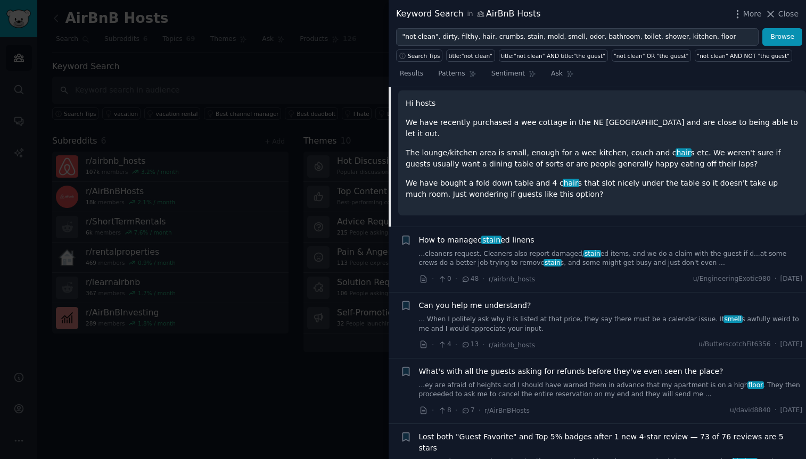
click at [548, 250] on link "...cleaners request. Cleaners also report damaged/ stain ed items, and we do a …" at bounding box center [611, 259] width 384 height 19
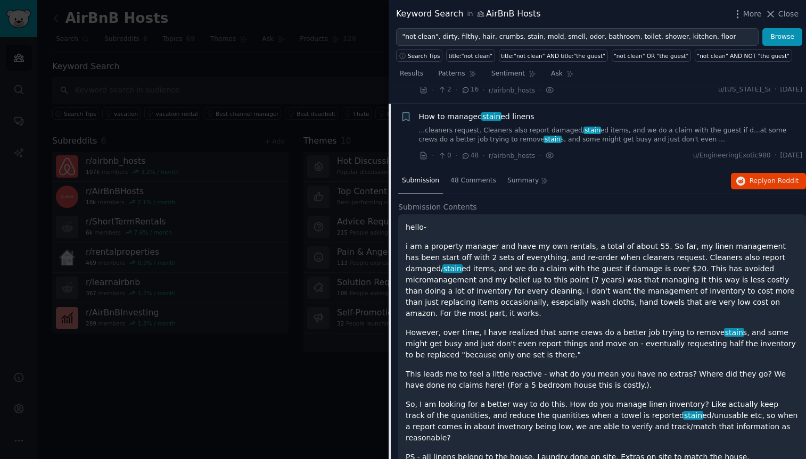
scroll to position [2095, 0]
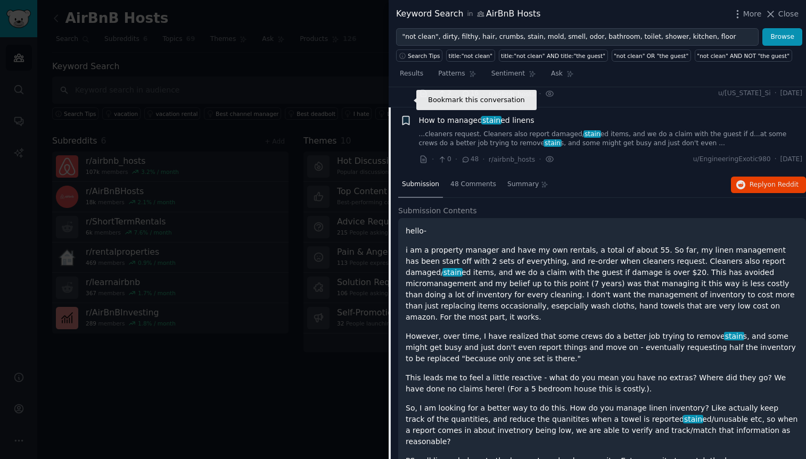
click at [408, 116] on icon "button" at bounding box center [405, 120] width 6 height 9
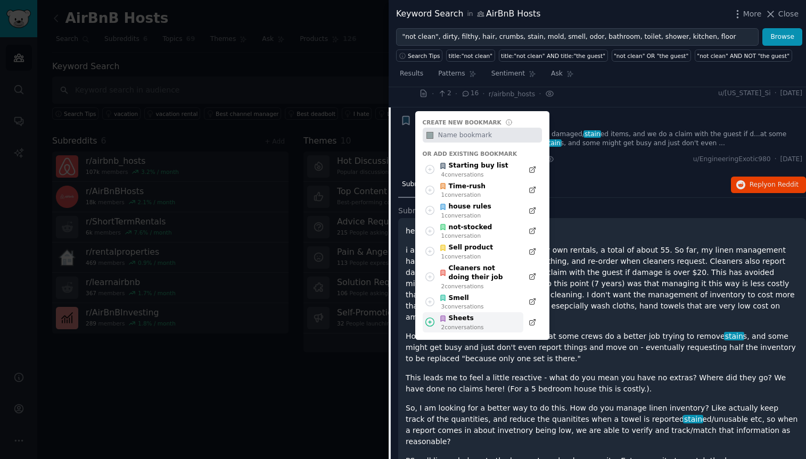
click at [454, 324] on div "2 conversation s" at bounding box center [462, 327] width 43 height 7
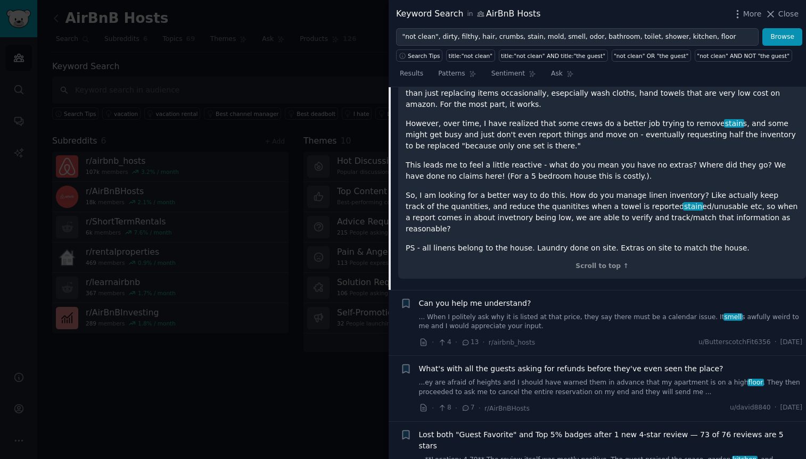
scroll to position [2311, 0]
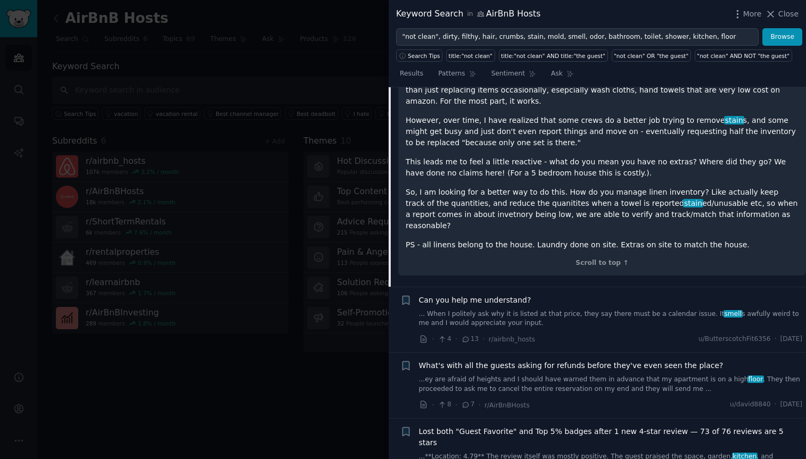
click at [556, 310] on link "... When I politely ask why it is listed at that price, they say there must be …" at bounding box center [611, 319] width 384 height 19
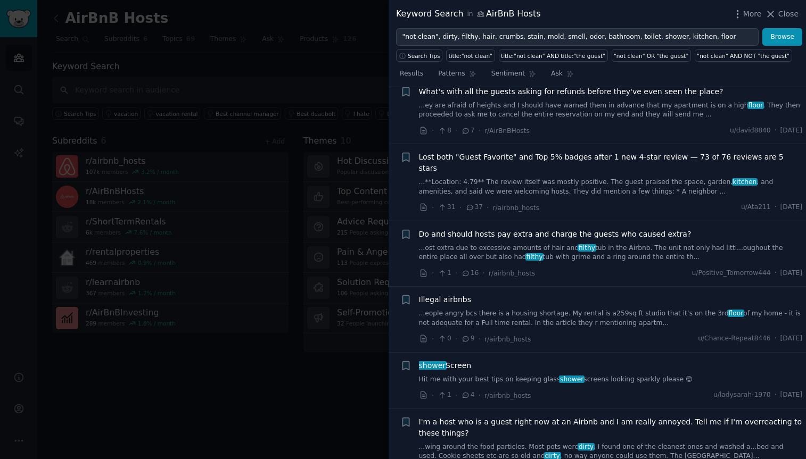
scroll to position [2417, 0]
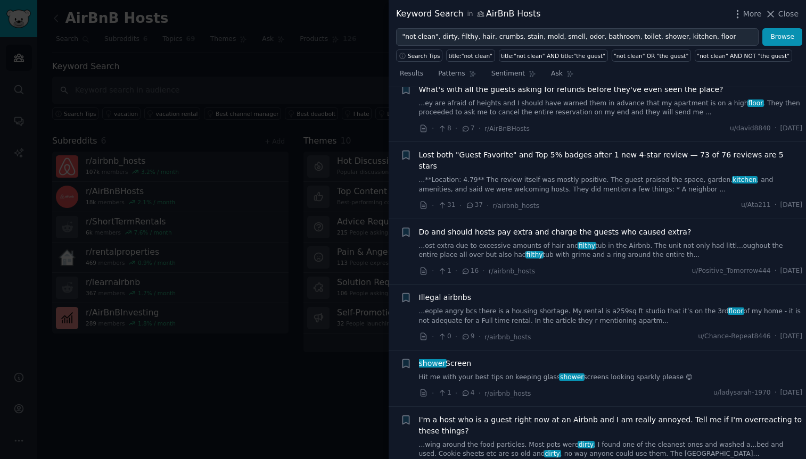
click at [619, 176] on link "...**Location: 4.79** The review itself was mostly positive. The guest praised …" at bounding box center [611, 185] width 384 height 19
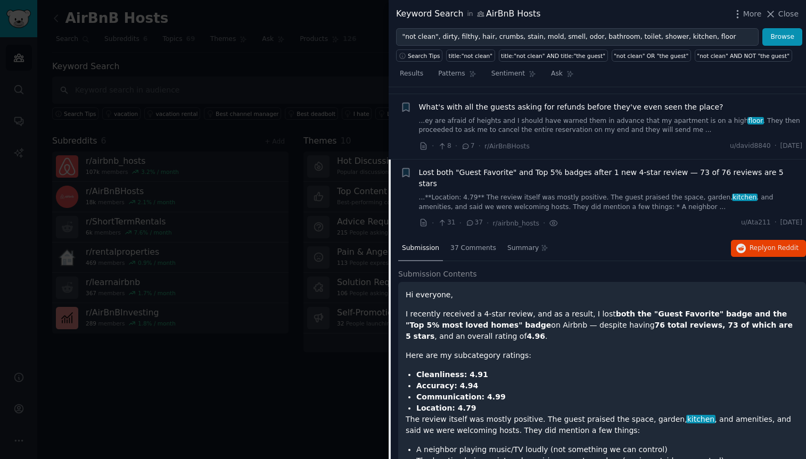
scroll to position [2227, 0]
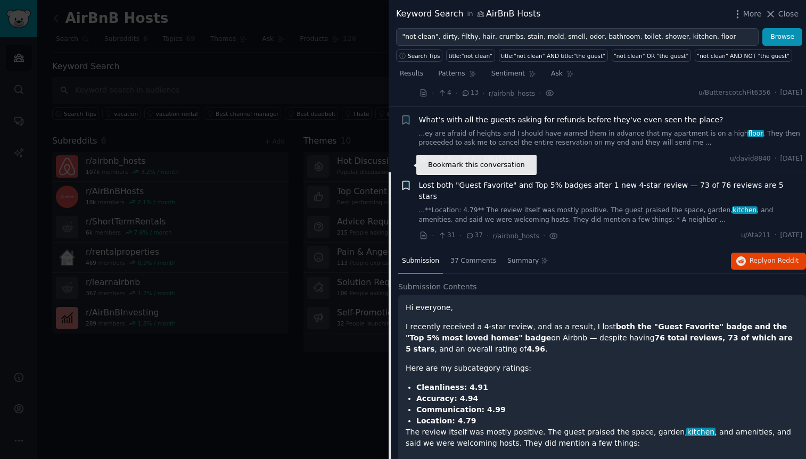
click at [406, 182] on icon "button" at bounding box center [405, 186] width 6 height 9
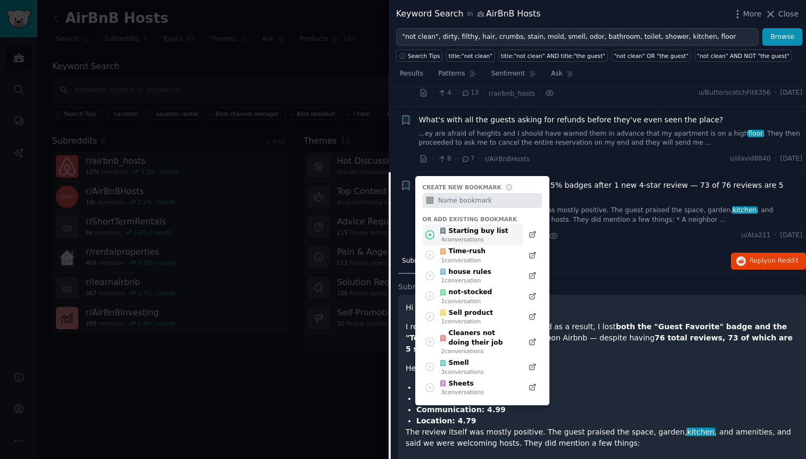
click at [467, 227] on div "Starting buy list" at bounding box center [473, 232] width 69 height 10
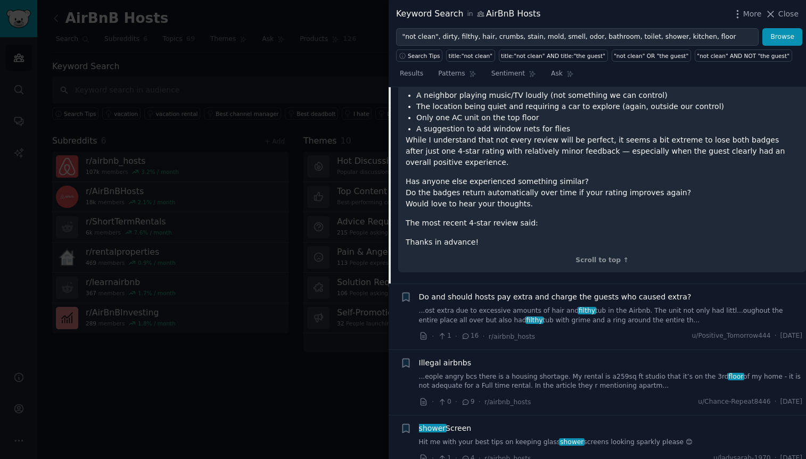
scroll to position [2596, 0]
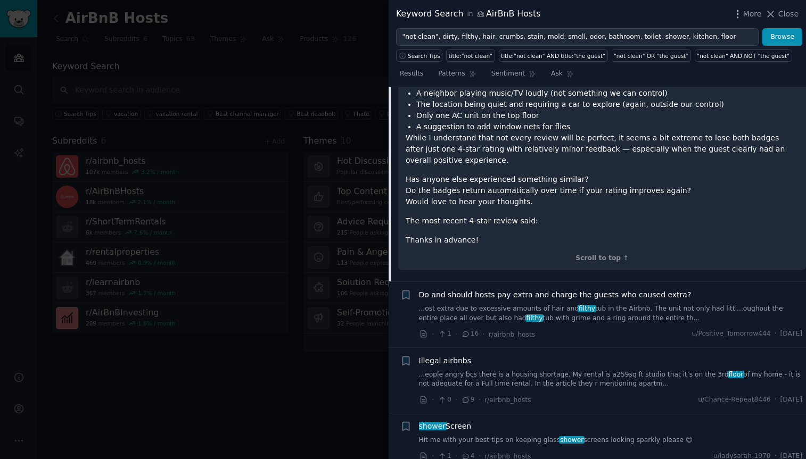
click at [597, 305] on link "...ost extra due to excessive amounts of hair and filthy tub in the Airbnb. The…" at bounding box center [611, 314] width 384 height 19
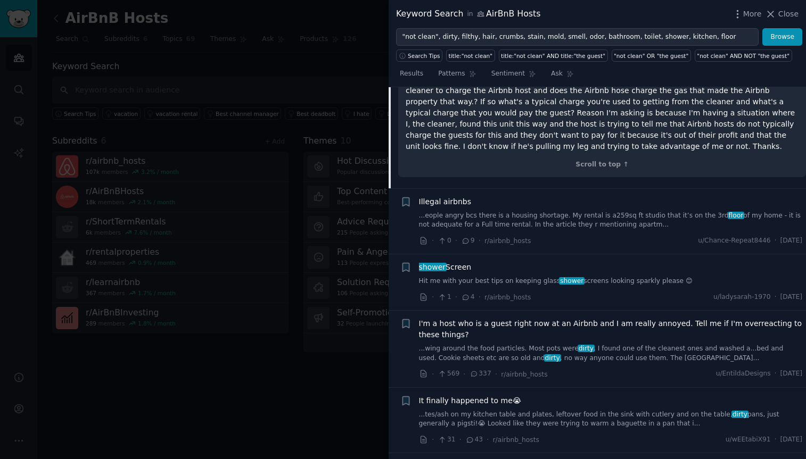
scroll to position [2568, 0]
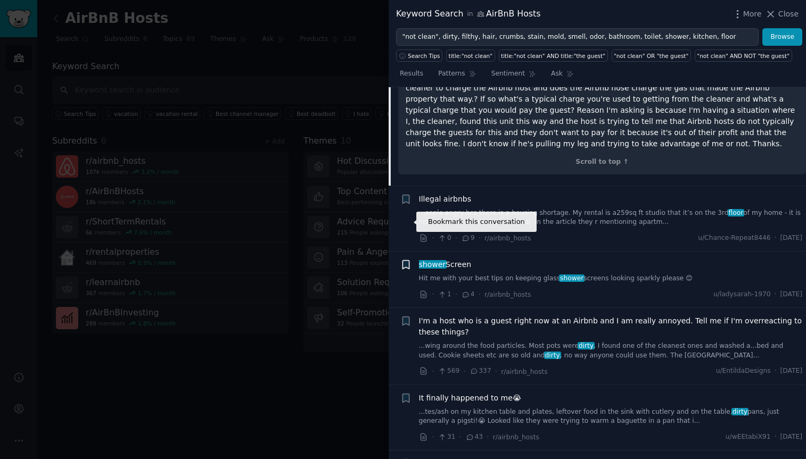
click at [405, 261] on icon "button" at bounding box center [405, 265] width 6 height 9
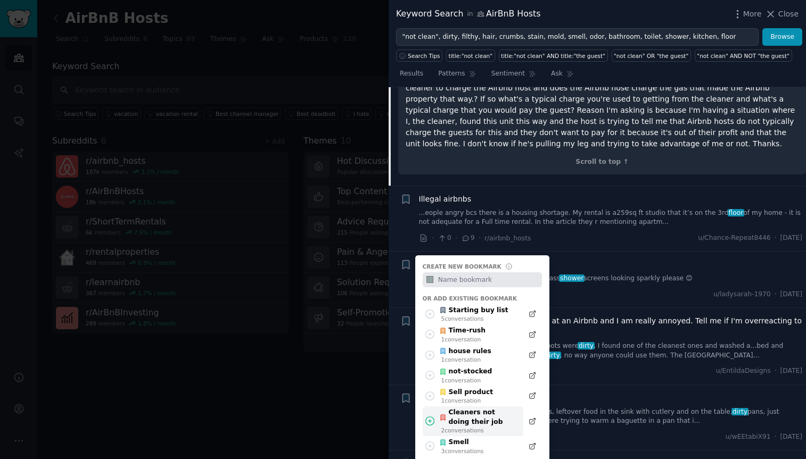
click at [478, 408] on div "Cleaners not doing their job" at bounding box center [478, 417] width 78 height 19
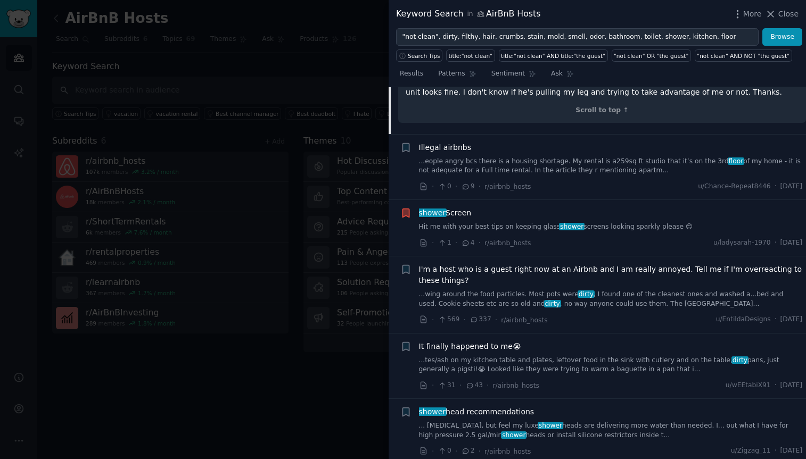
scroll to position [2621, 0]
click at [483, 289] on link "...wing around the food particles. Most pots were dirty , I found one of the cl…" at bounding box center [611, 298] width 384 height 19
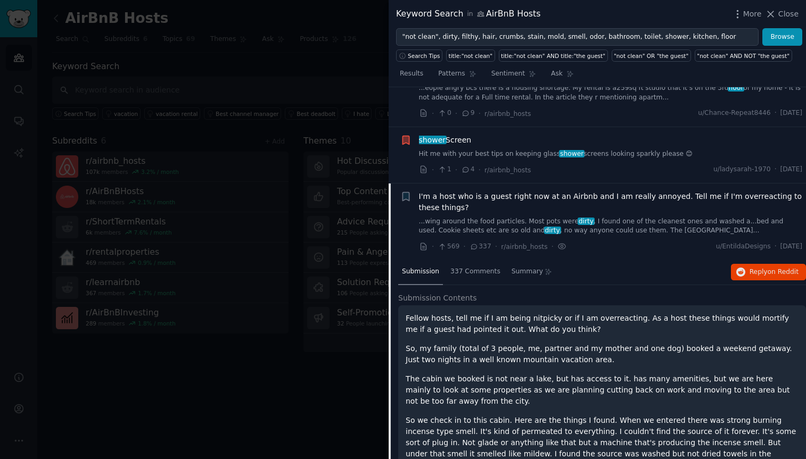
scroll to position [2479, 0]
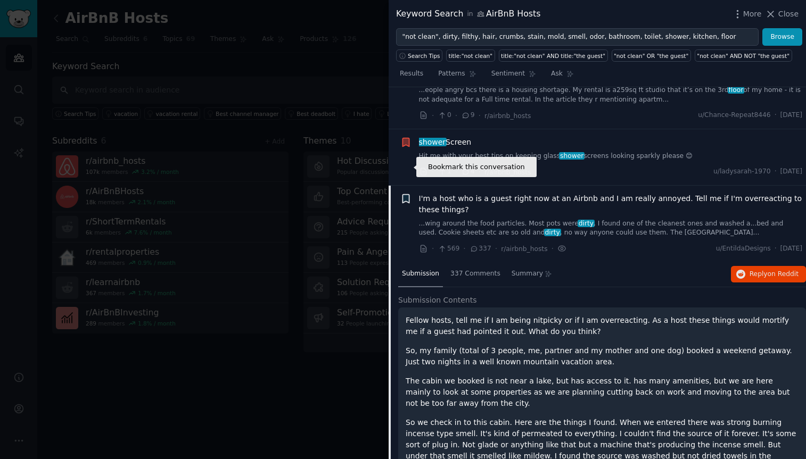
click at [407, 194] on icon "button" at bounding box center [405, 198] width 6 height 9
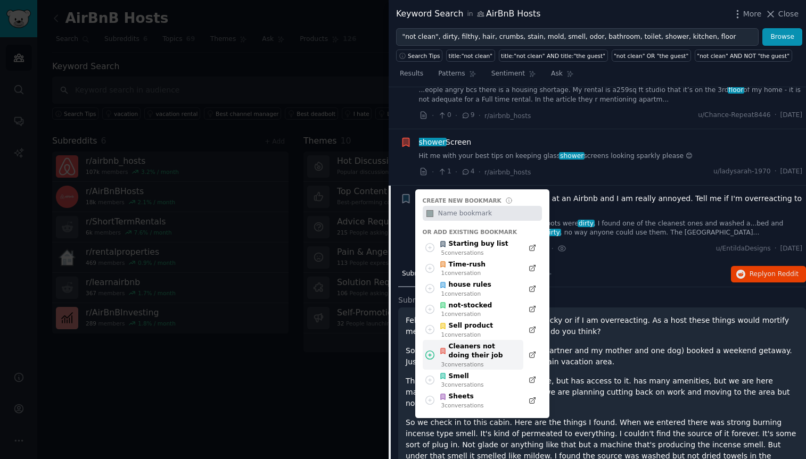
click at [472, 342] on div "Cleaners not doing their job" at bounding box center [478, 351] width 78 height 19
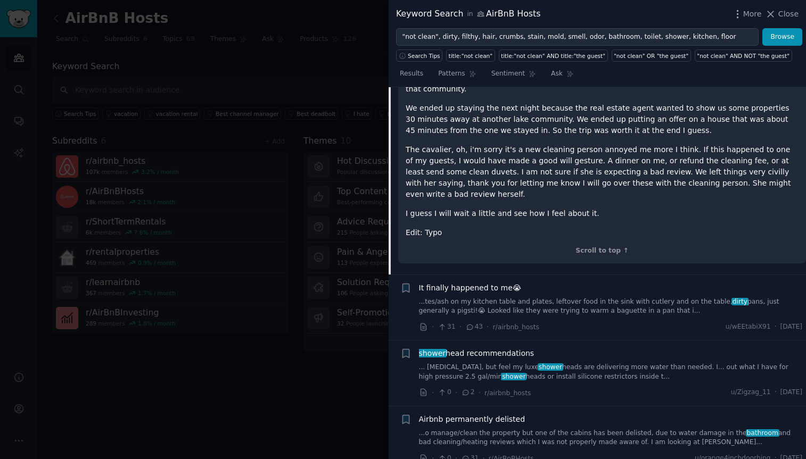
scroll to position [3434, 0]
click at [547, 296] on link "...tes/ash on my kitchen table and plates, leftover food in the sink with cutle…" at bounding box center [611, 305] width 384 height 19
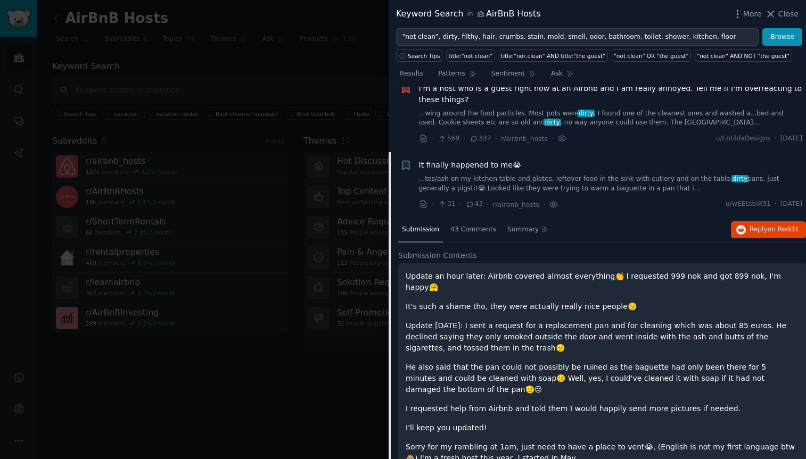
scroll to position [2585, 0]
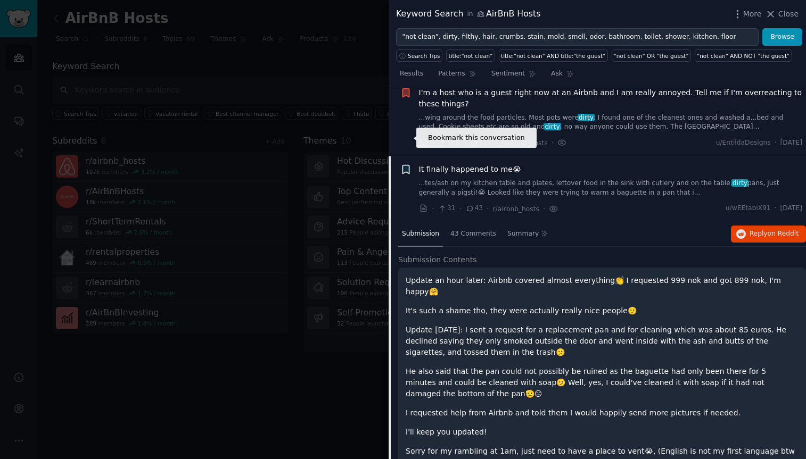
click at [406, 166] on icon "button" at bounding box center [405, 170] width 6 height 9
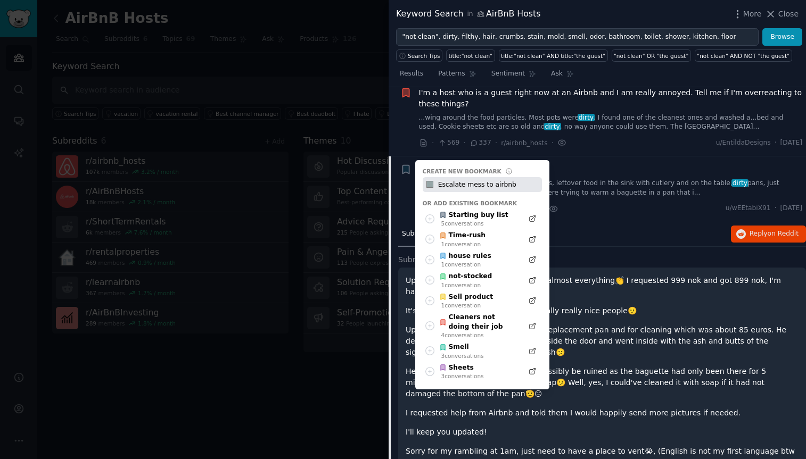
type input "Escalate mess to airbnb"
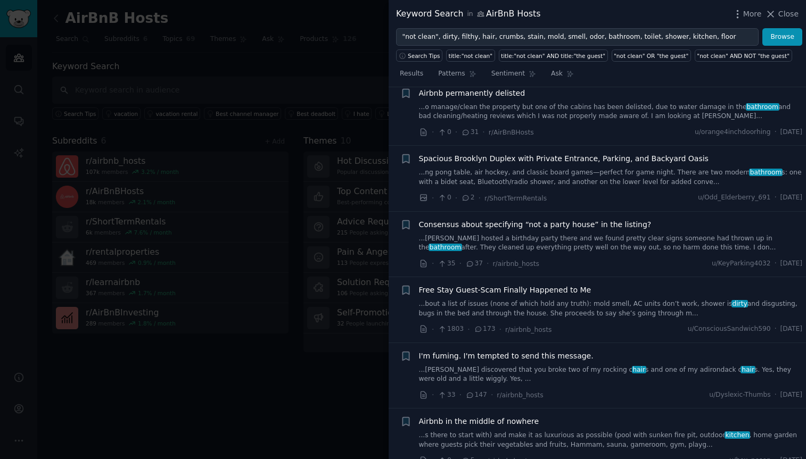
scroll to position [3292, 0]
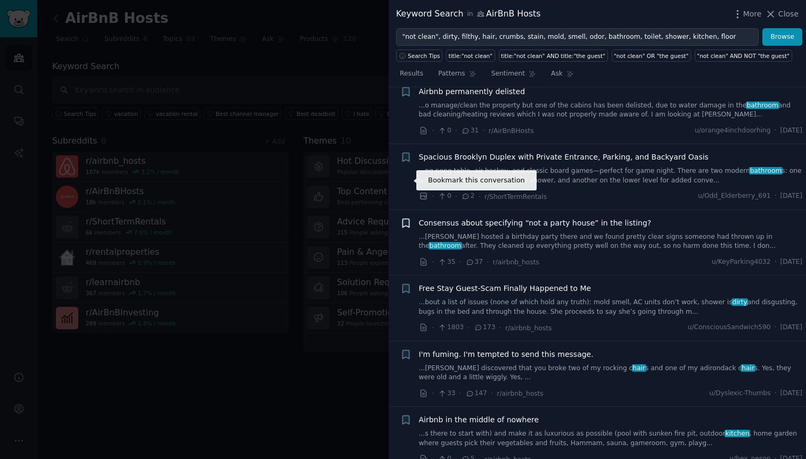
click at [409, 219] on icon "button" at bounding box center [405, 223] width 6 height 9
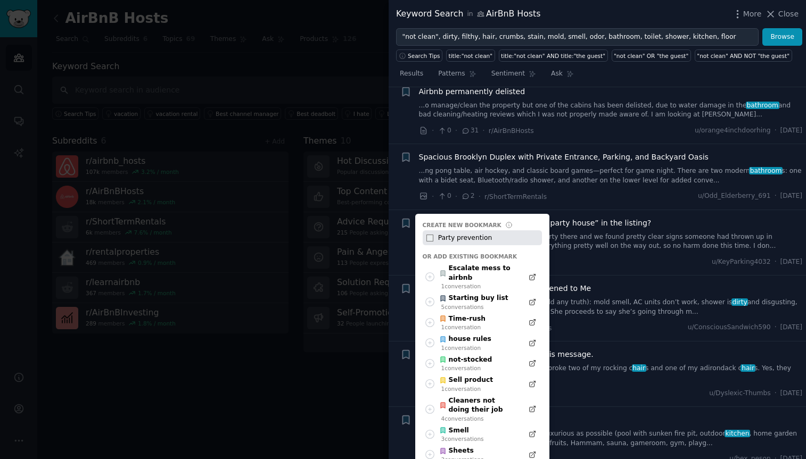
type input "Party prevention"
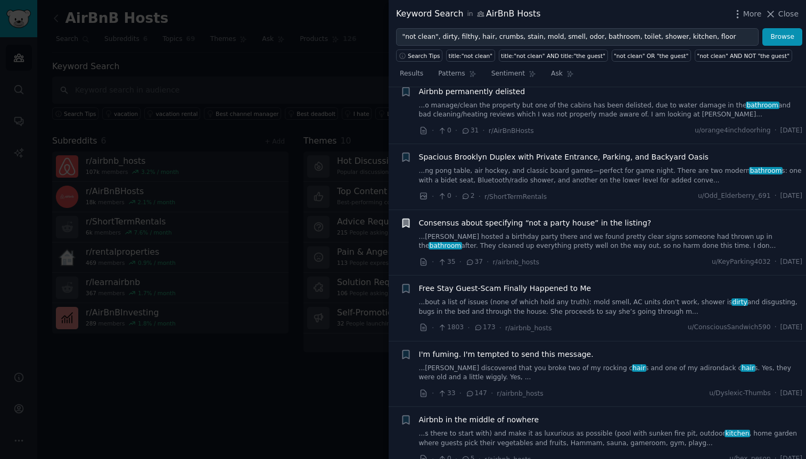
click at [636, 298] on link "...bout a list of issues (none of which hold any truth): mold smell, AC units d…" at bounding box center [611, 307] width 384 height 19
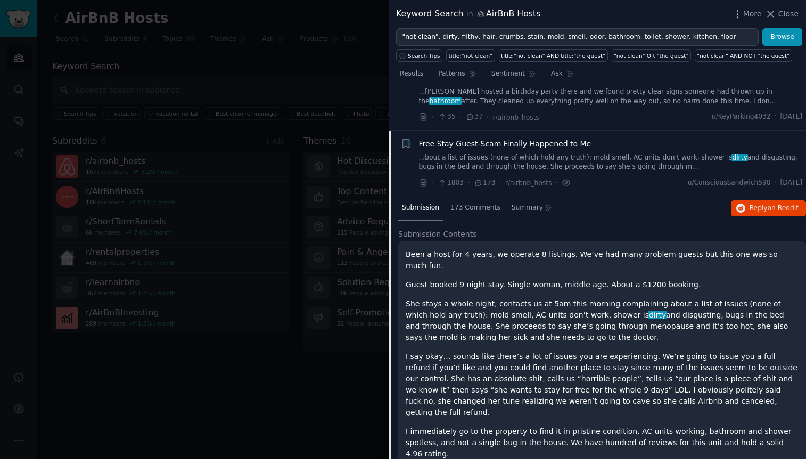
scroll to position [2936, 0]
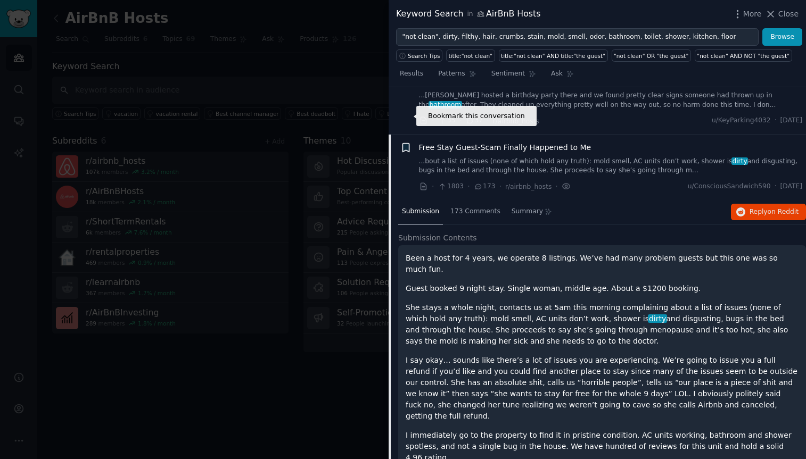
click at [407, 143] on icon "button" at bounding box center [405, 147] width 6 height 9
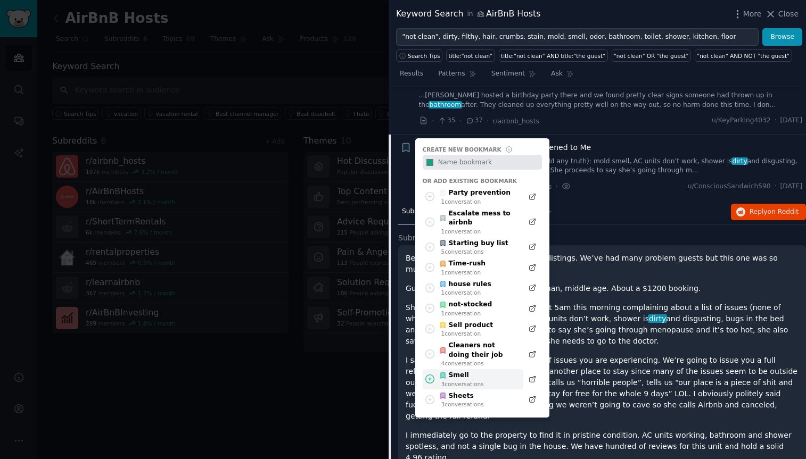
click at [475, 381] on div "3 conversation s" at bounding box center [462, 384] width 43 height 7
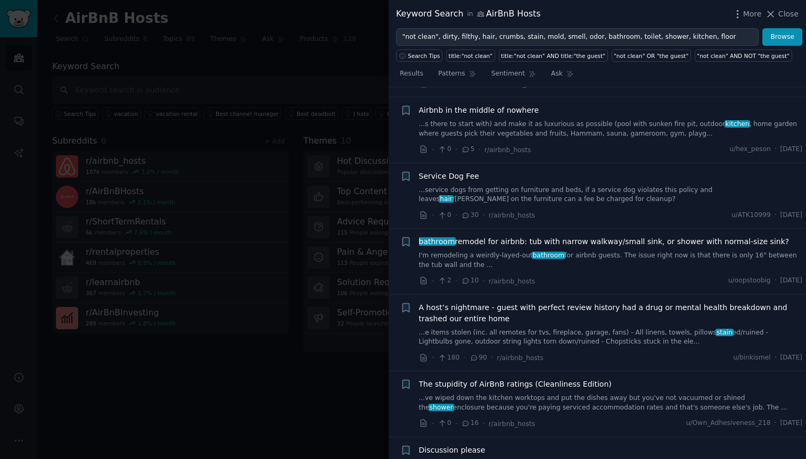
scroll to position [3488, 0]
click at [406, 303] on icon "button" at bounding box center [405, 307] width 6 height 9
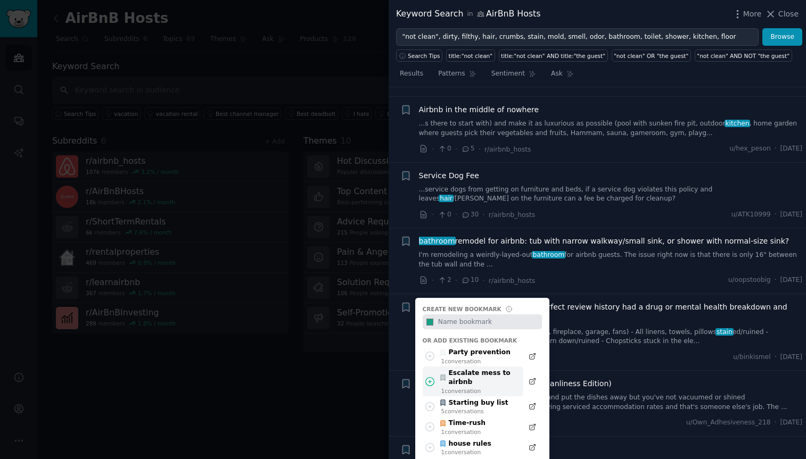
click at [466, 369] on div "Escalate mess to airbnb" at bounding box center [478, 378] width 78 height 19
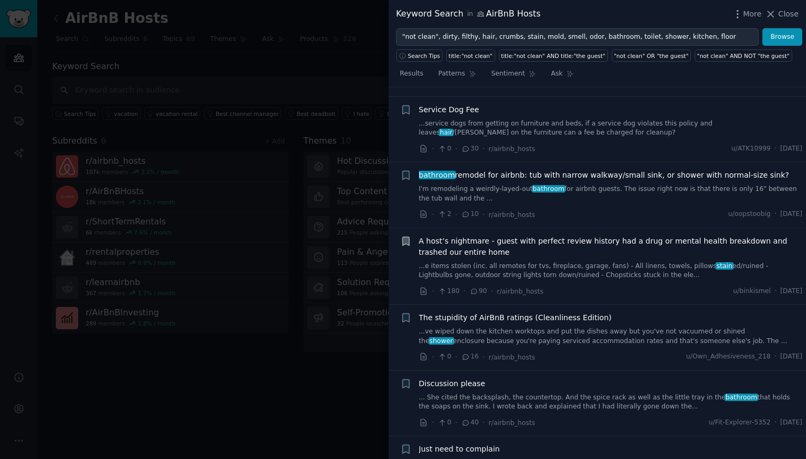
click at [567, 327] on link "...ve wiped down the kitchen worktops and put the dishes away but you've not va…" at bounding box center [611, 336] width 384 height 19
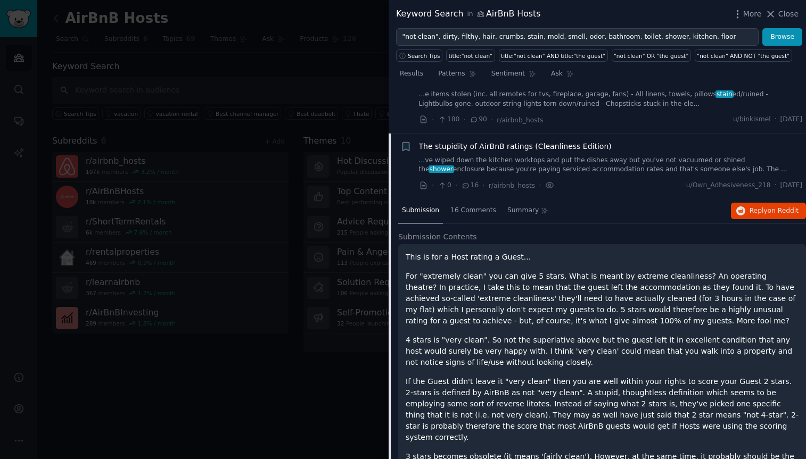
scroll to position [3333, 0]
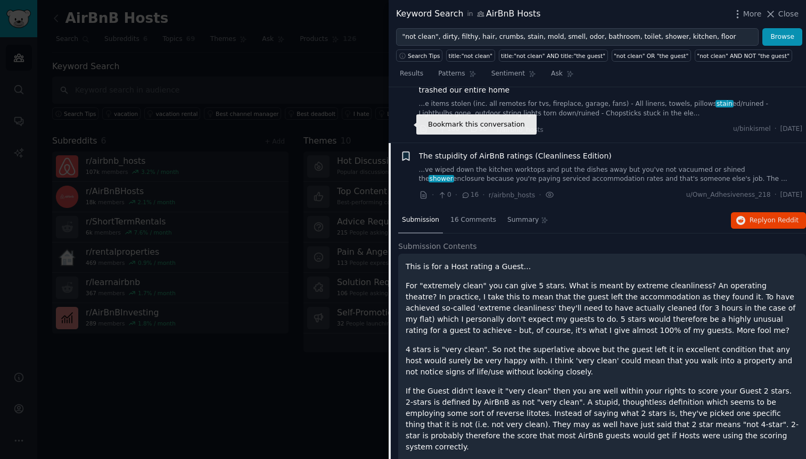
click at [404, 152] on icon "button" at bounding box center [405, 156] width 6 height 9
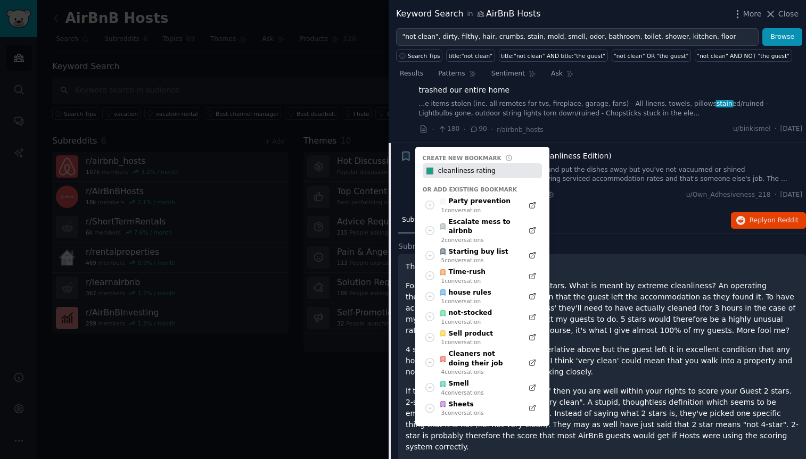
type input "cleanliness rating"
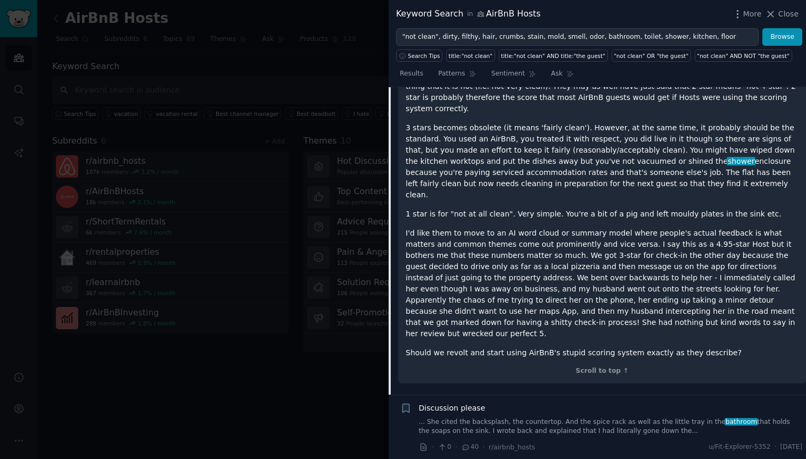
scroll to position [3672, 0]
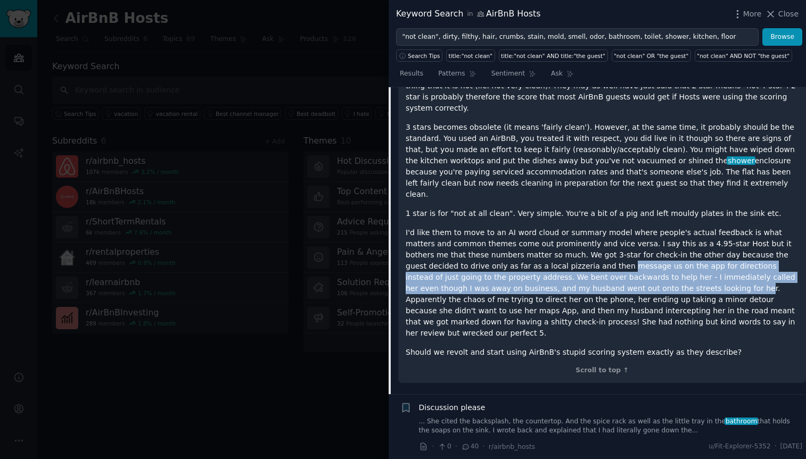
drag, startPoint x: 500, startPoint y: 213, endPoint x: 571, endPoint y: 233, distance: 73.5
click at [571, 233] on p "I'd like them to move to an AI word cloud or summary model where people's actua…" at bounding box center [602, 283] width 393 height 112
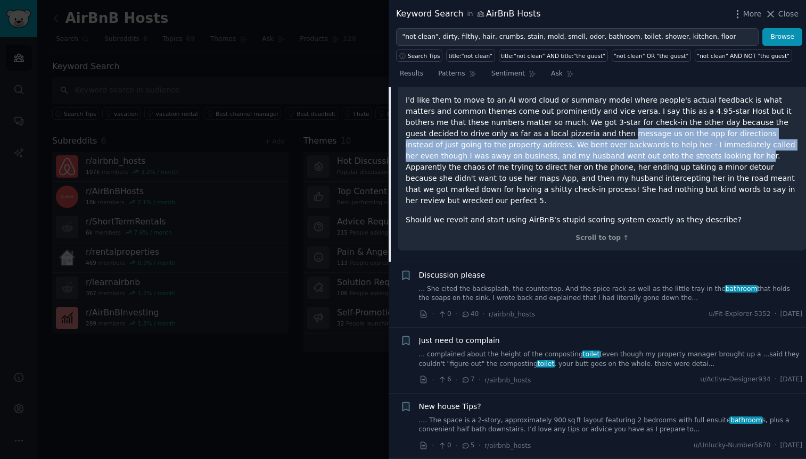
scroll to position [3808, 0]
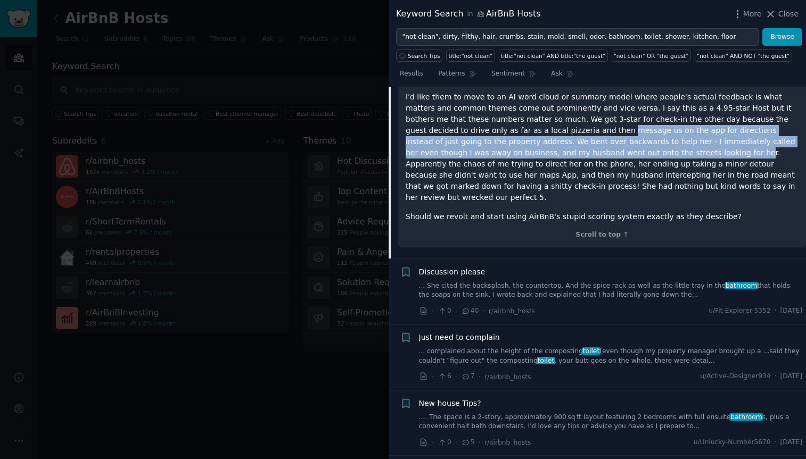
click at [618, 282] on link "... She cited the backsplash, the countertop. And the spice rack as well as the…" at bounding box center [611, 291] width 384 height 19
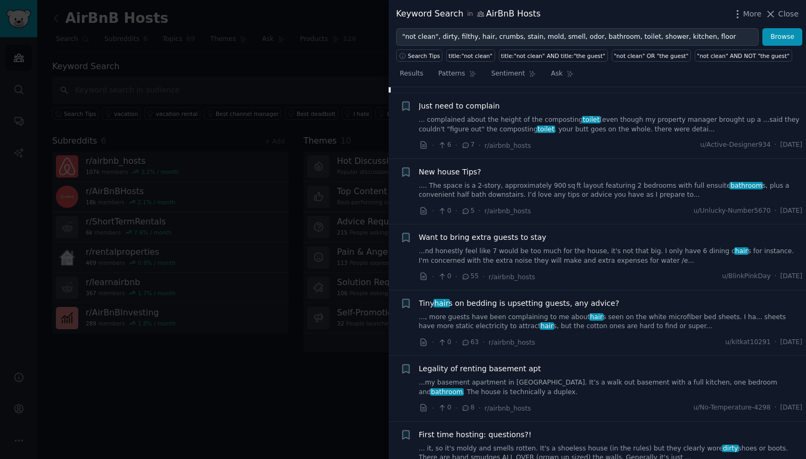
scroll to position [4167, 0]
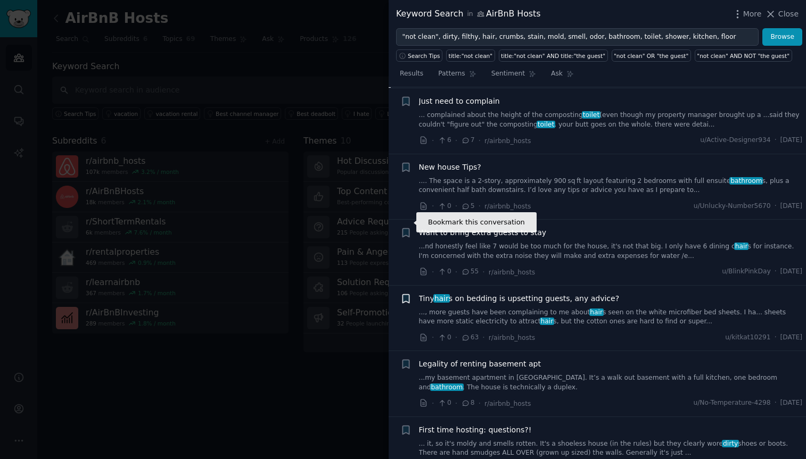
click at [405, 294] on icon "button" at bounding box center [405, 298] width 6 height 9
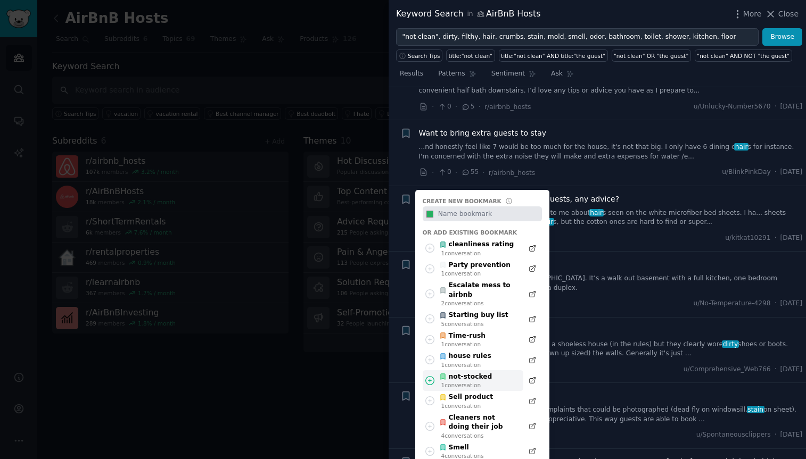
scroll to position [4275, 0]
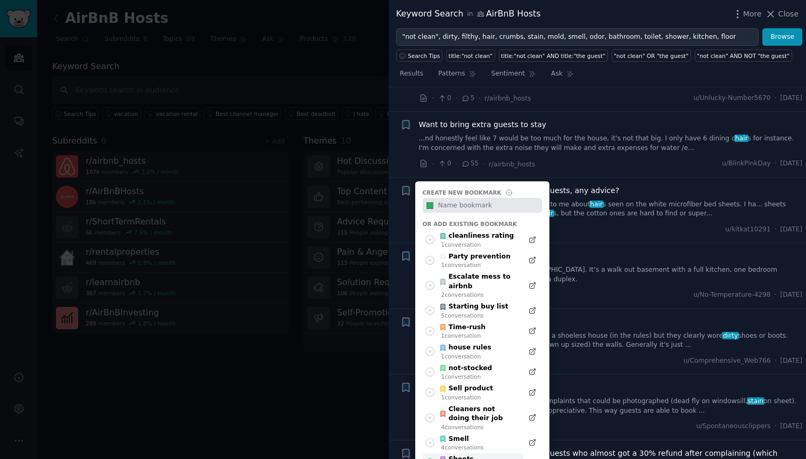
click at [464, 455] on div "Sheets" at bounding box center [461, 460] width 45 height 10
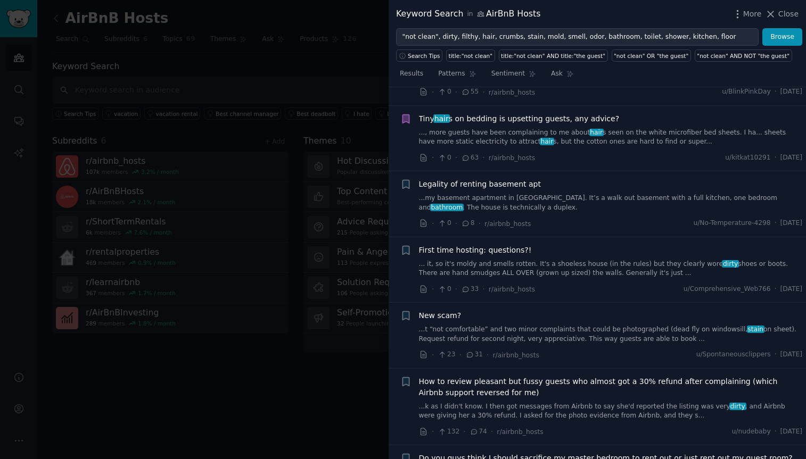
scroll to position [4352, 0]
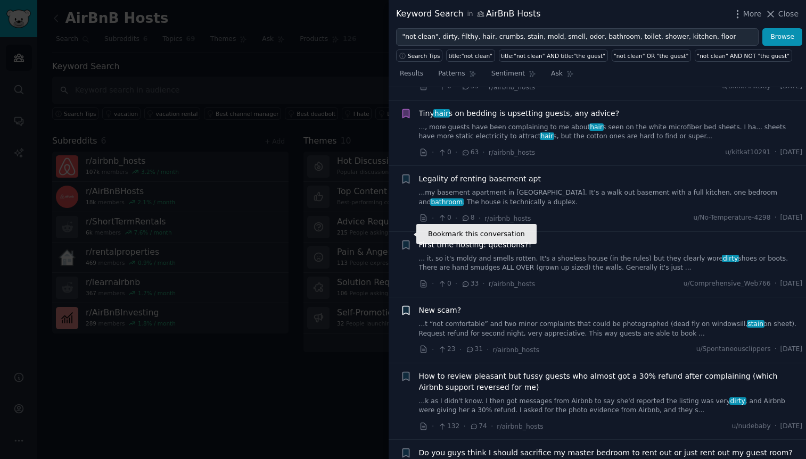
click at [408, 307] on icon "button" at bounding box center [405, 311] width 6 height 9
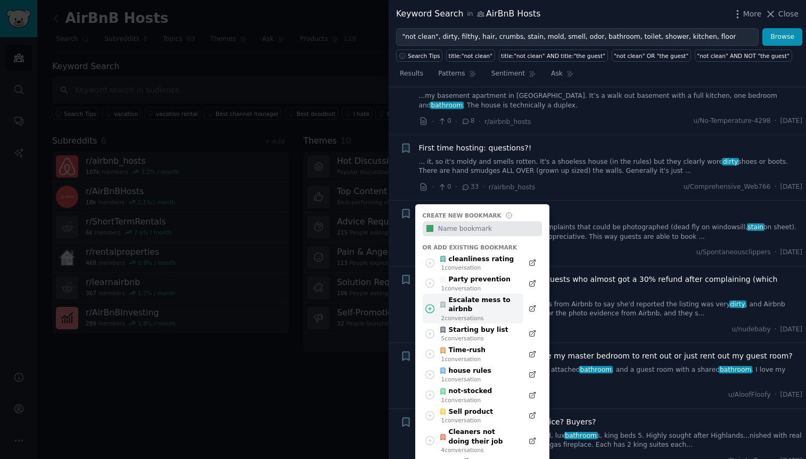
scroll to position [4480, 0]
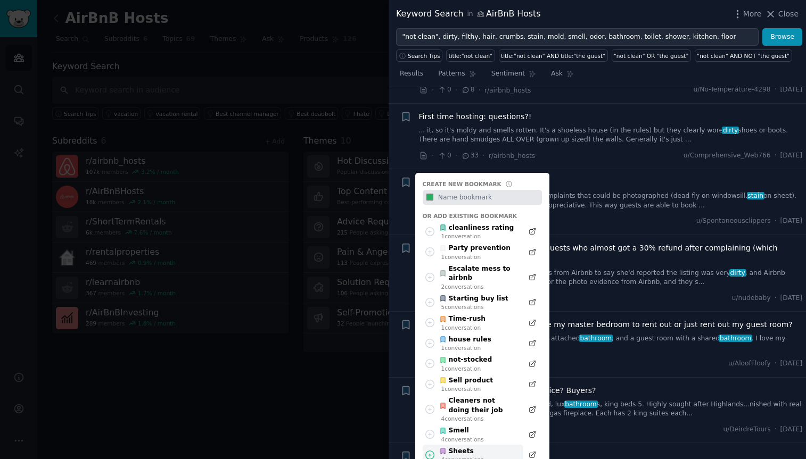
click at [467, 456] on div "4 conversation s" at bounding box center [462, 459] width 43 height 7
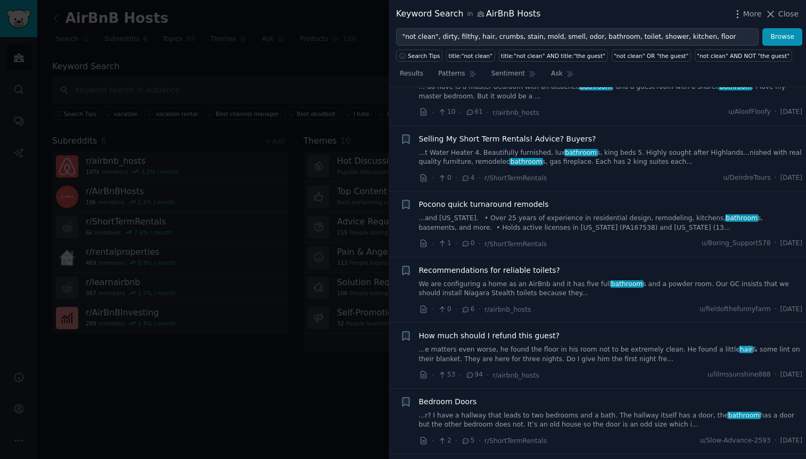
scroll to position [4734, 0]
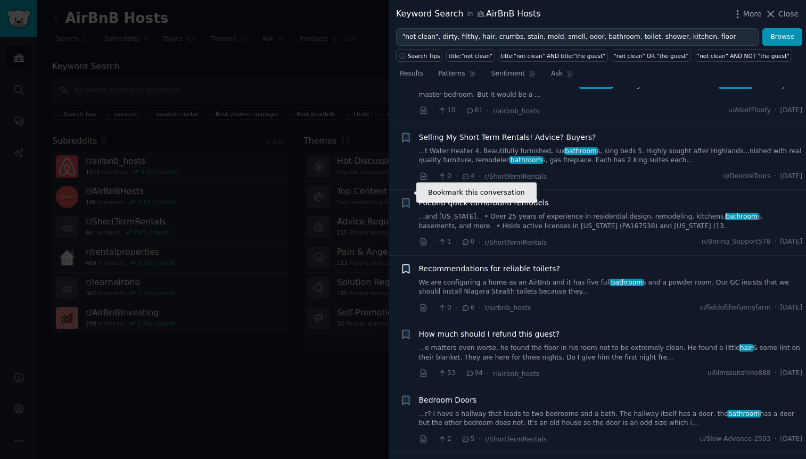
click at [406, 265] on icon "button" at bounding box center [405, 269] width 6 height 9
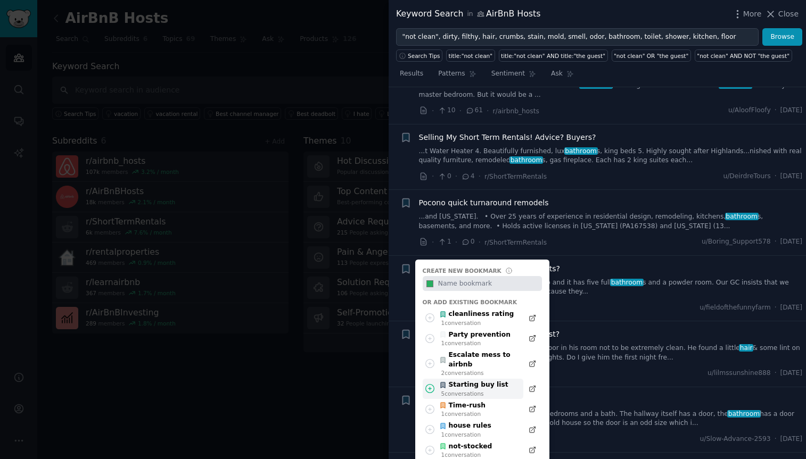
click at [485, 390] on div "5 conversation s" at bounding box center [474, 393] width 67 height 7
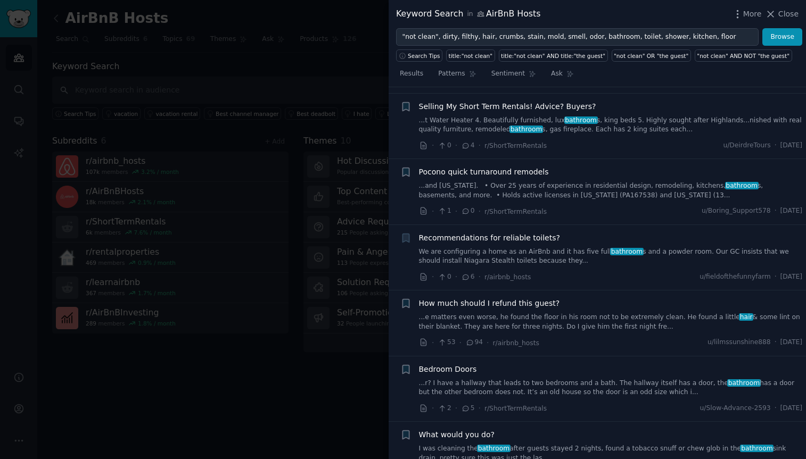
scroll to position [4766, 0]
click at [611, 312] on link "...e matters even worse, he found the floor in his room not to be extremely cle…" at bounding box center [611, 321] width 384 height 19
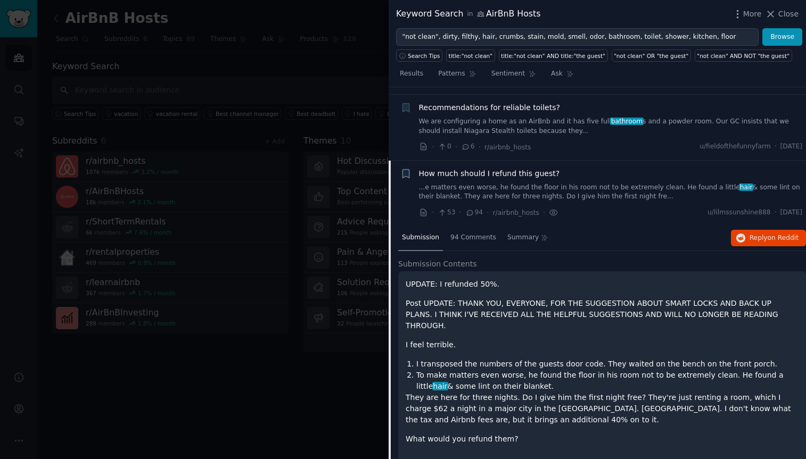
scroll to position [4246, 0]
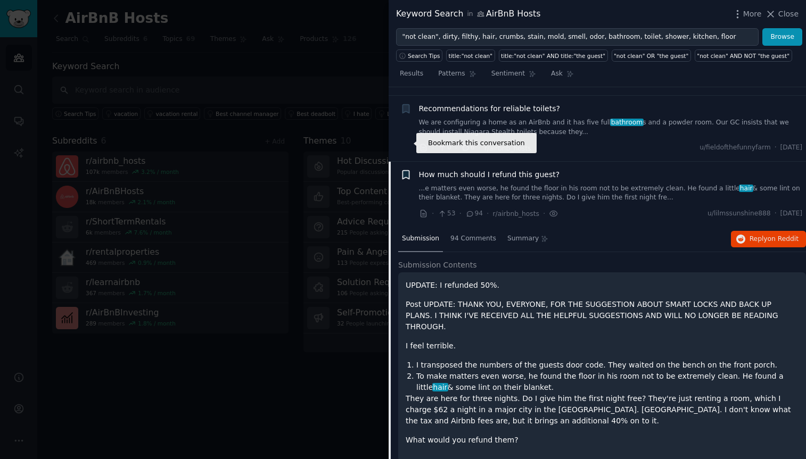
click at [404, 170] on icon "button" at bounding box center [405, 174] width 6 height 9
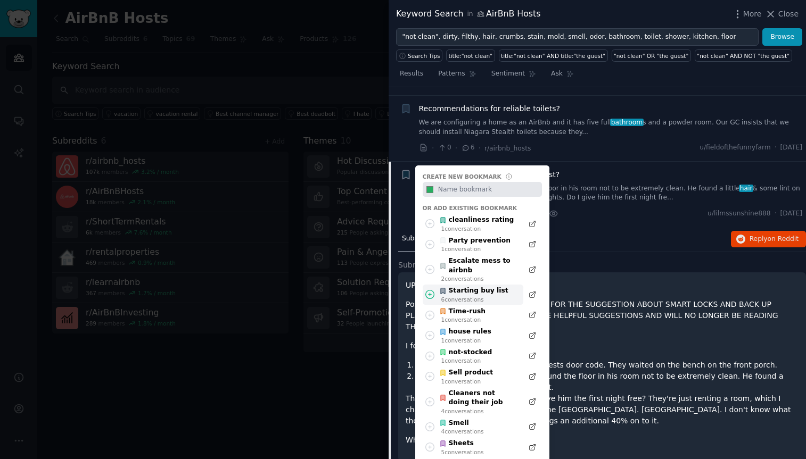
click at [480, 296] on div "6 conversation s" at bounding box center [474, 299] width 67 height 7
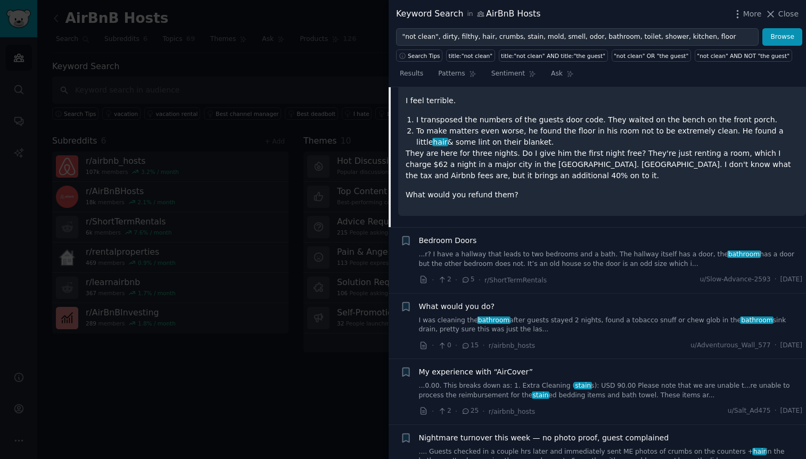
scroll to position [4495, 0]
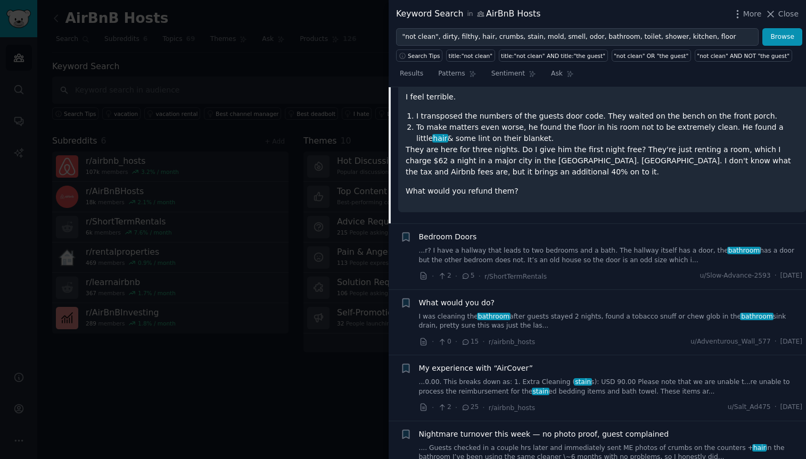
click at [601, 313] on link "I was cleaning the bathroom after guests stayed 2 nights, found a tobacco snuff…" at bounding box center [611, 322] width 384 height 19
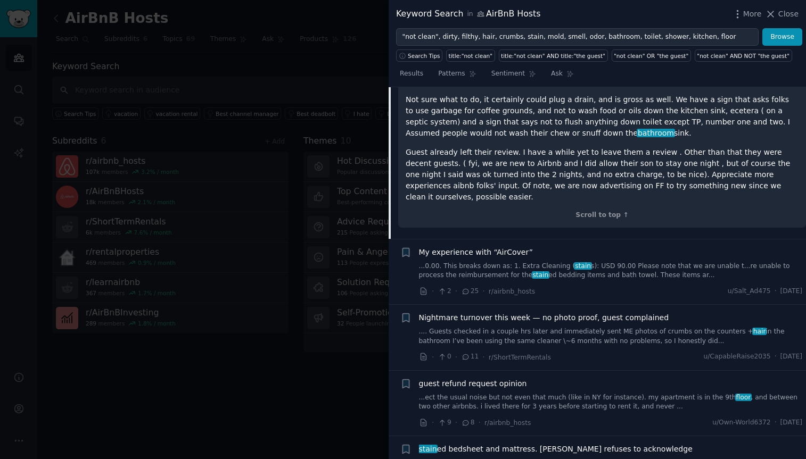
scroll to position [4619, 0]
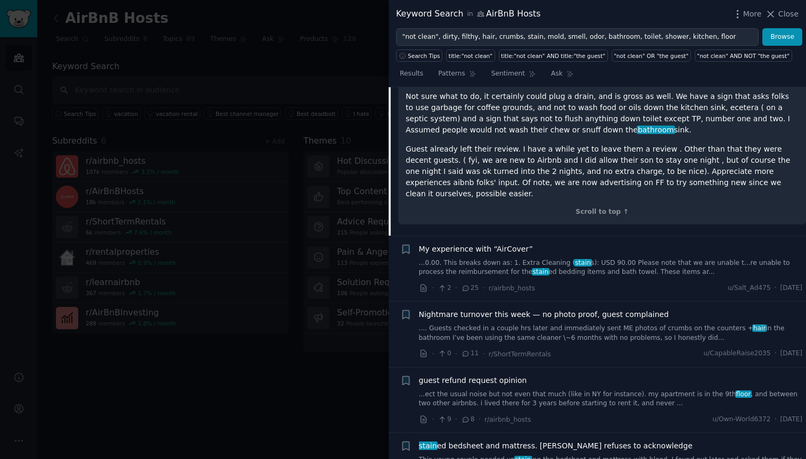
click at [619, 259] on link "...0.00. This breaks down as: 1. Extra Cleaning ( stain s): USD 90.00 Please no…" at bounding box center [611, 268] width 384 height 19
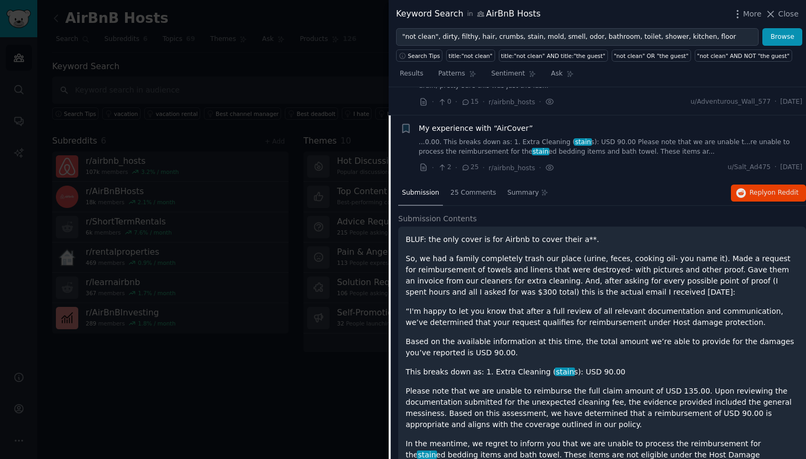
scroll to position [4486, 0]
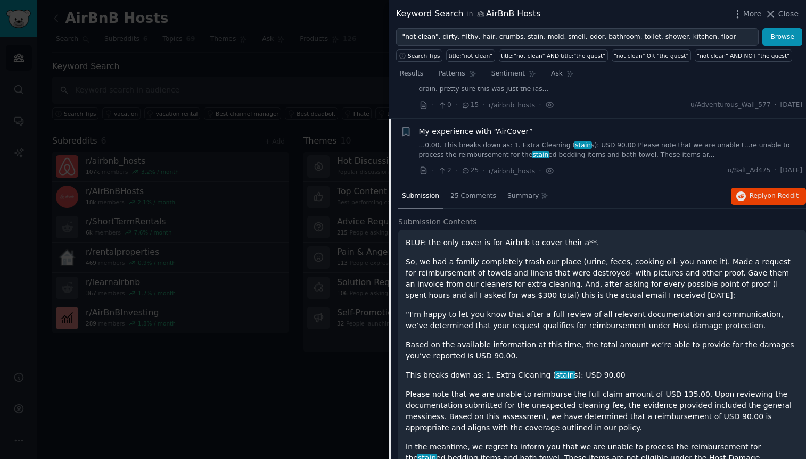
click at [512, 257] on p "So, we had a family completely trash our place (urine, feces, cooking oil- you …" at bounding box center [602, 279] width 393 height 45
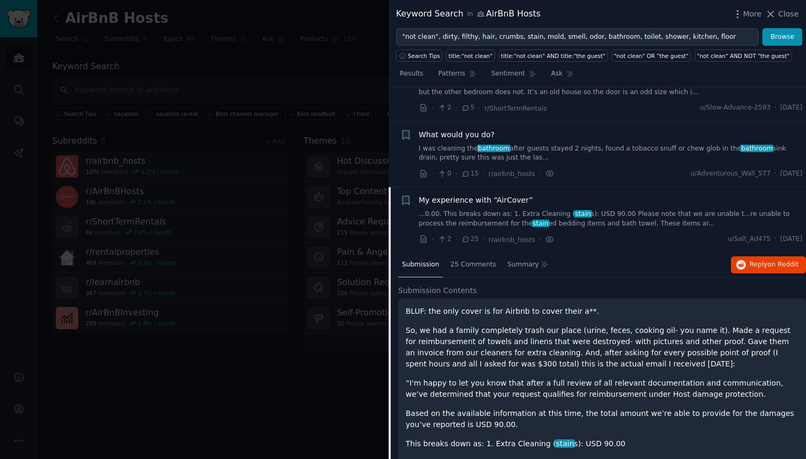
scroll to position [4416, 0]
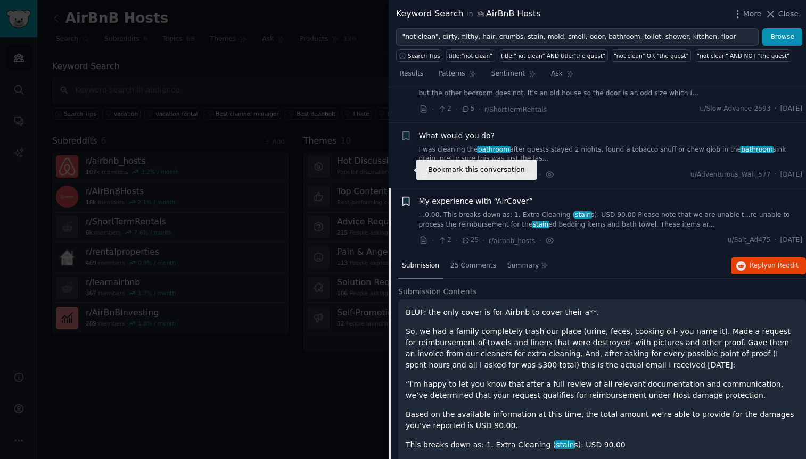
click at [406, 198] on icon "button" at bounding box center [405, 202] width 6 height 9
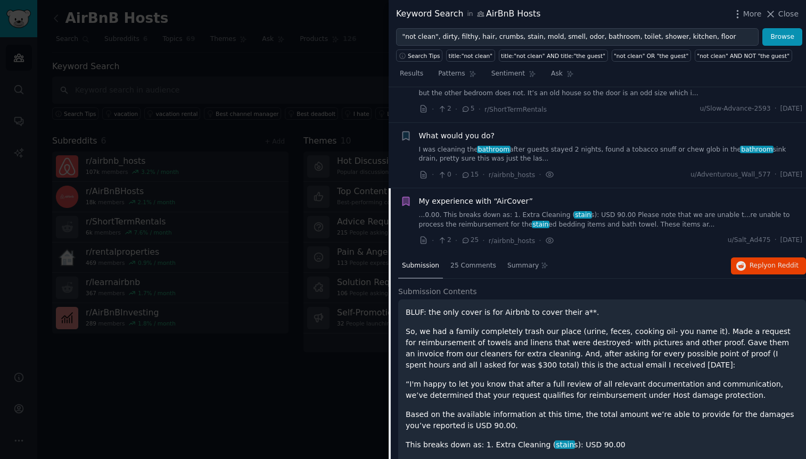
click at [407, 198] on icon "button" at bounding box center [405, 202] width 6 height 9
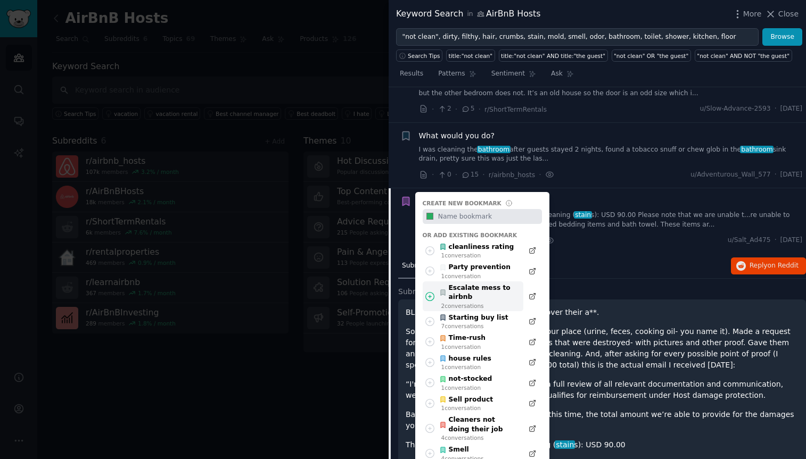
click at [490, 284] on div "Escalate mess to airbnb" at bounding box center [478, 293] width 78 height 19
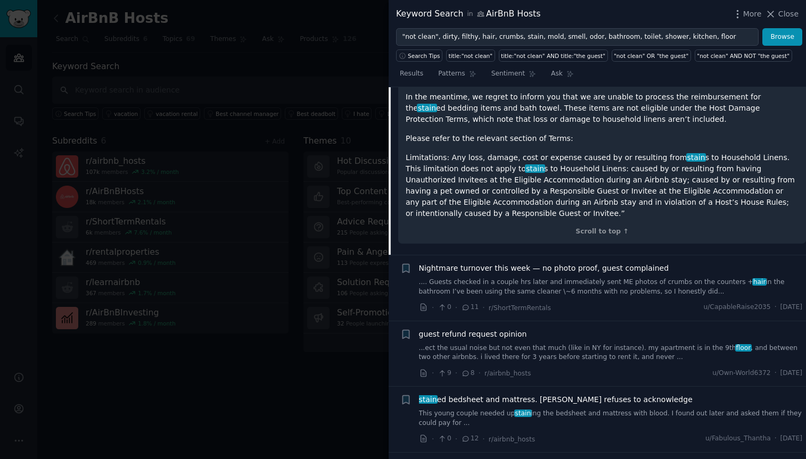
scroll to position [4851, 0]
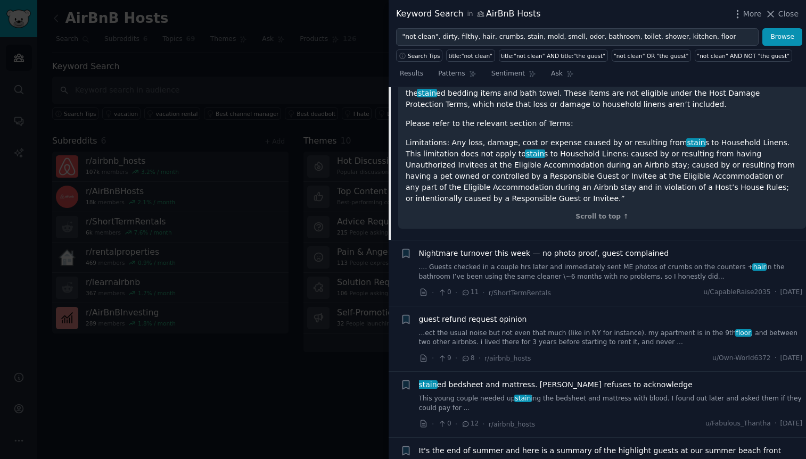
click at [573, 263] on link ".... Guests checked in a couple hrs later and immediately sent ME photos of cru…" at bounding box center [611, 272] width 384 height 19
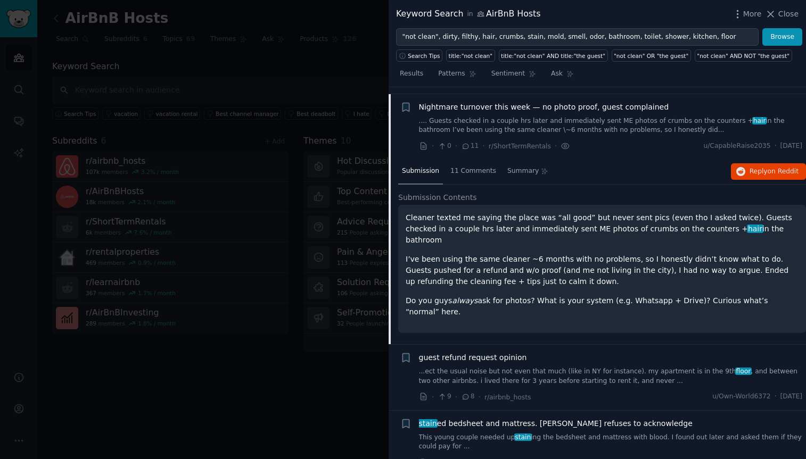
scroll to position [4552, 0]
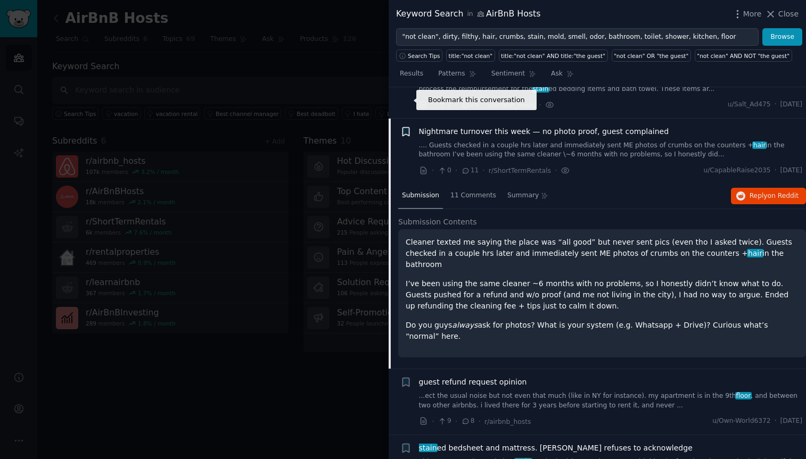
click at [407, 127] on icon "button" at bounding box center [405, 131] width 6 height 9
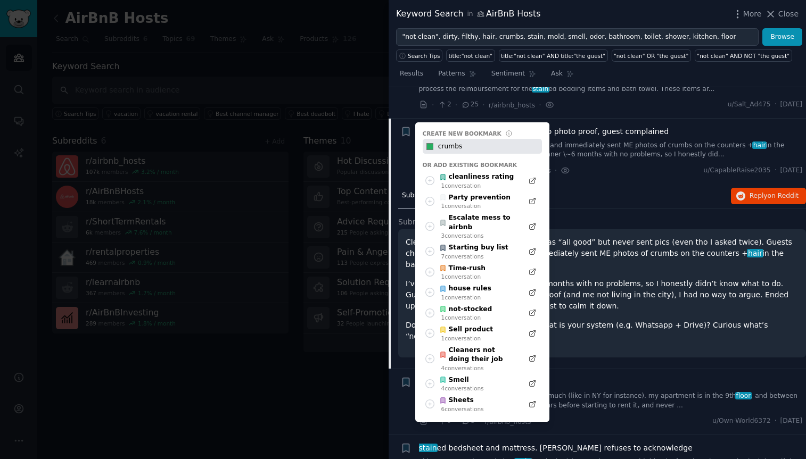
type input "crumbs"
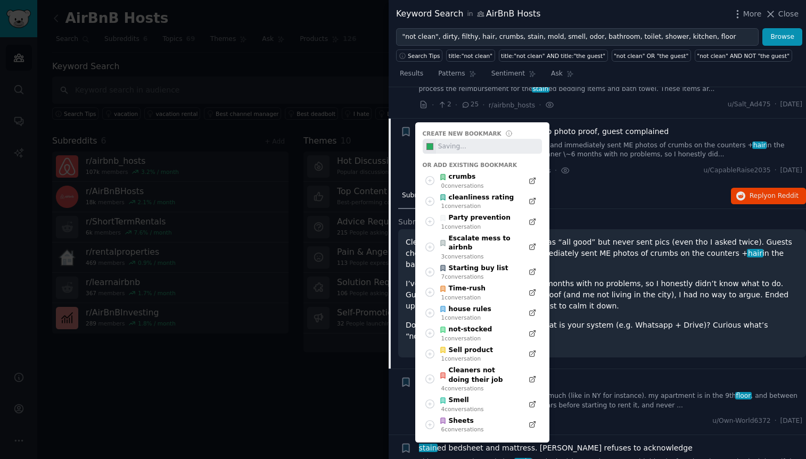
click at [454, 139] on div "#27ae60" at bounding box center [482, 146] width 119 height 15
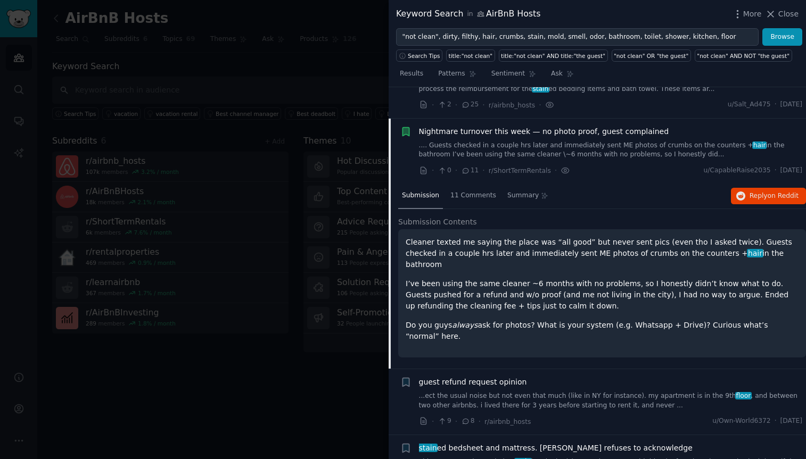
click at [407, 127] on icon "button" at bounding box center [405, 131] width 6 height 9
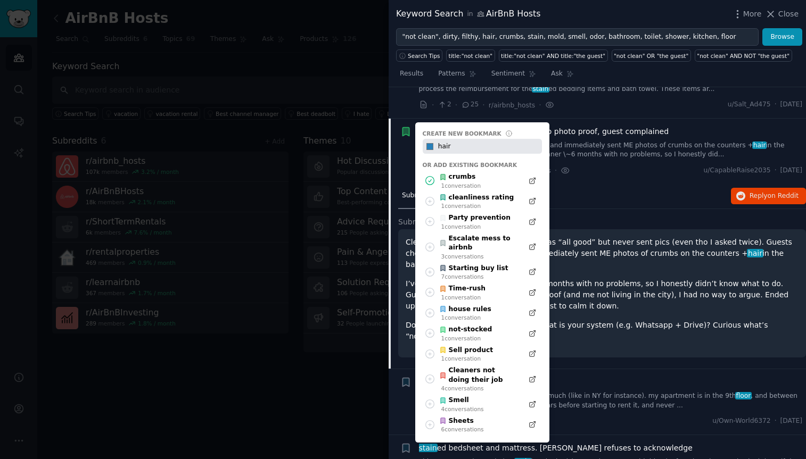
type input "hair"
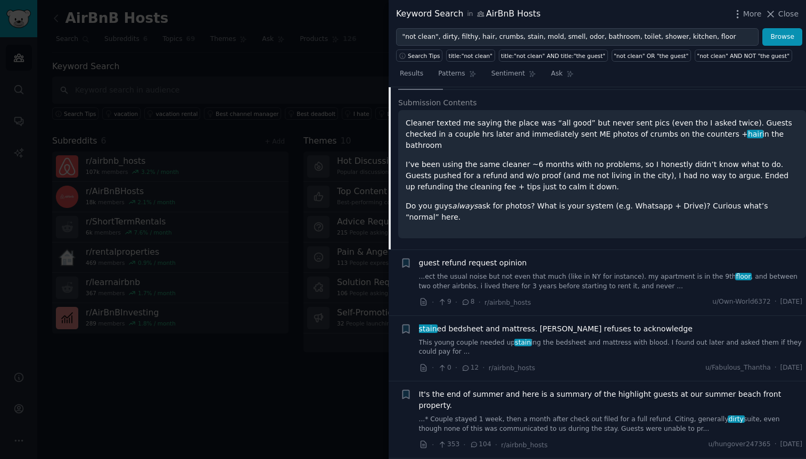
scroll to position [4675, 0]
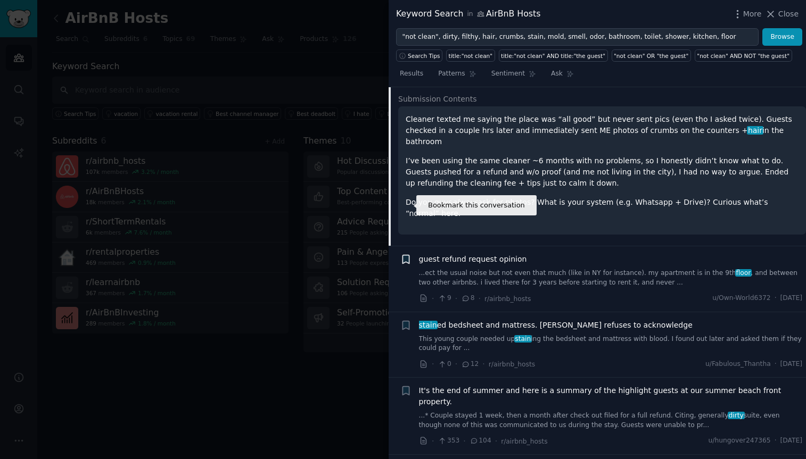
click at [407, 256] on icon "button" at bounding box center [405, 260] width 6 height 9
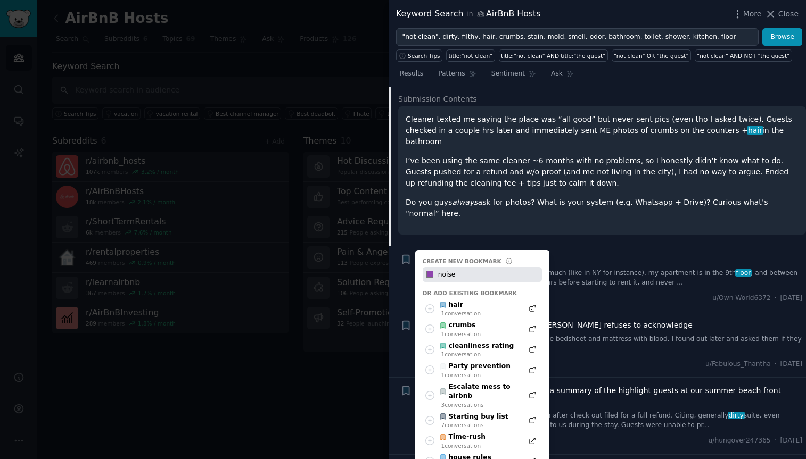
type input "noise"
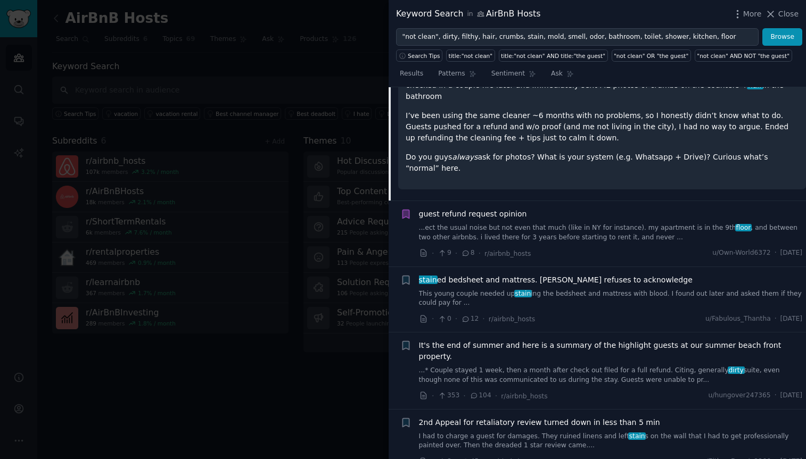
scroll to position [4724, 0]
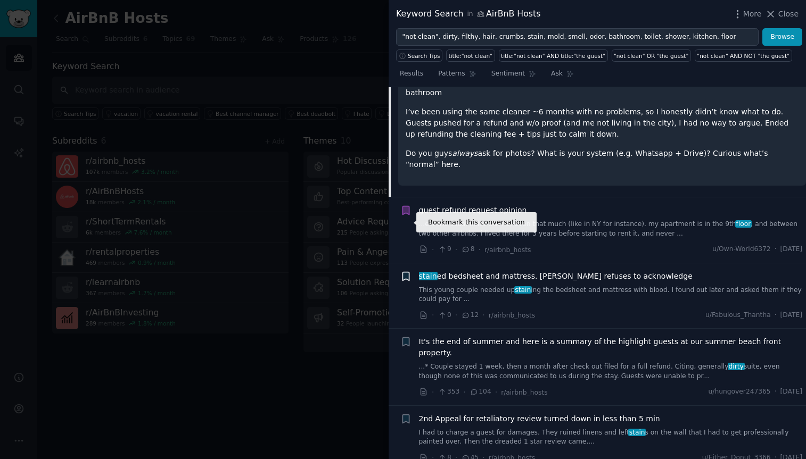
click at [407, 272] on icon "button" at bounding box center [405, 276] width 6 height 9
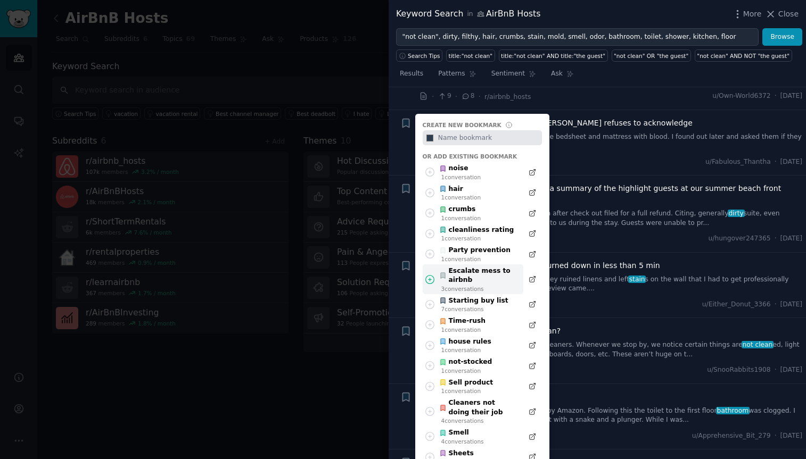
scroll to position [4894, 0]
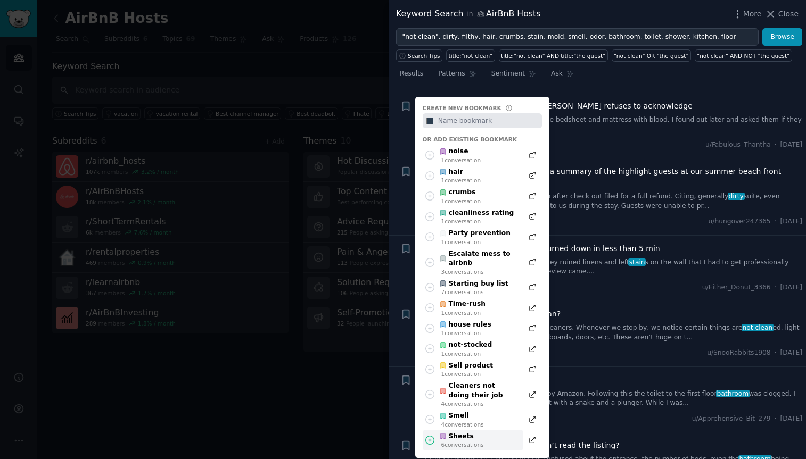
click at [461, 441] on div "6 conversation s" at bounding box center [462, 444] width 43 height 7
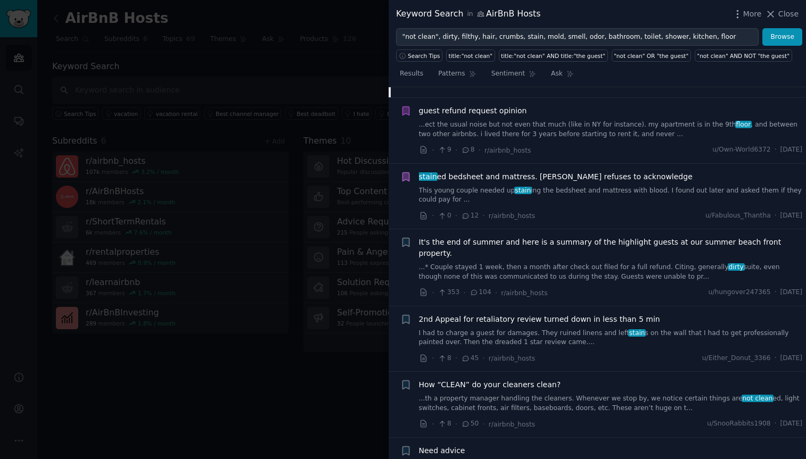
scroll to position [4830, 0]
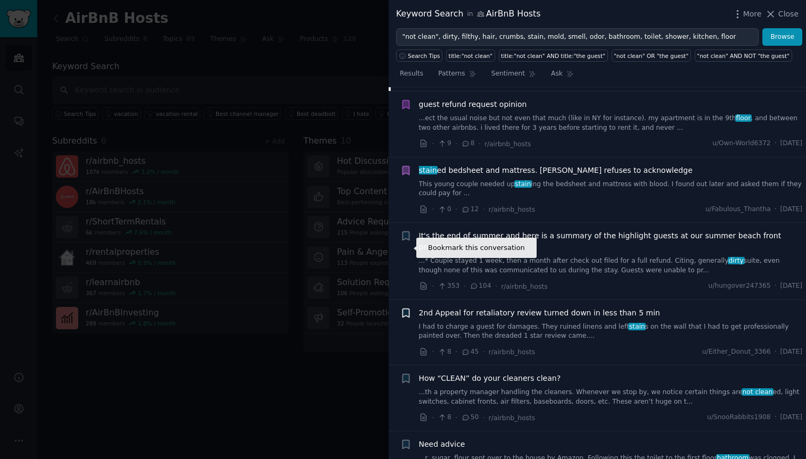
click at [405, 309] on icon "button" at bounding box center [405, 313] width 6 height 9
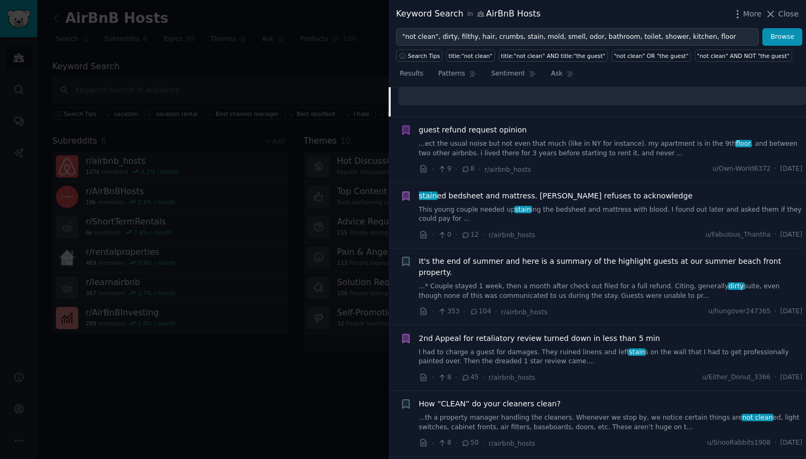
click at [406, 334] on icon "button" at bounding box center [405, 338] width 6 height 9
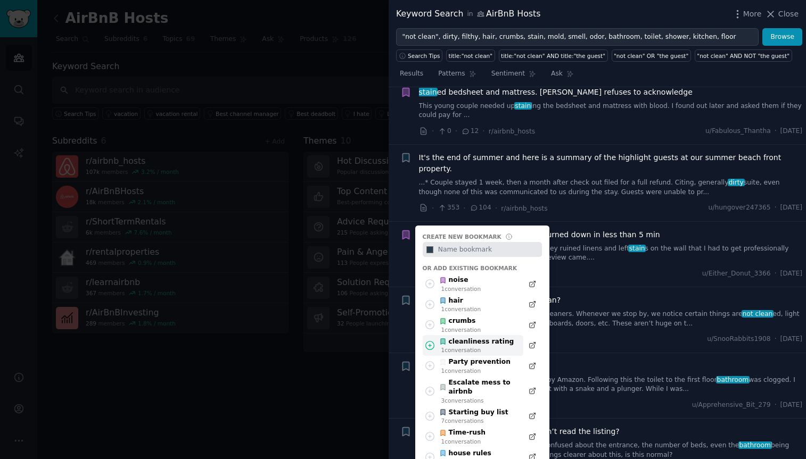
scroll to position [4912, 0]
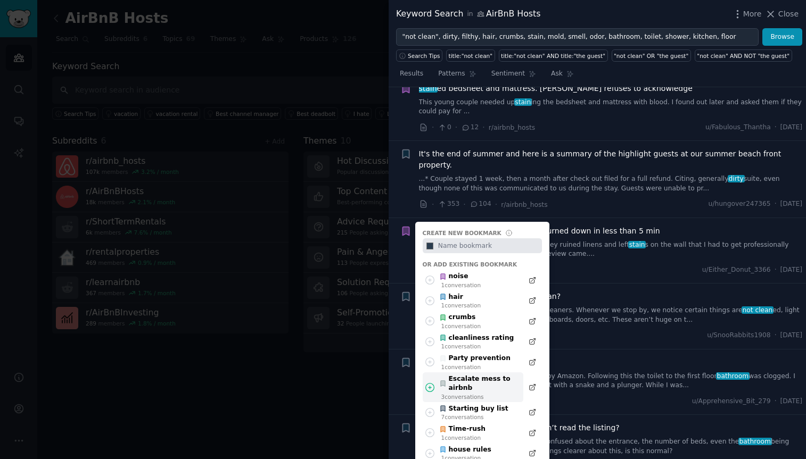
click at [482, 375] on div "Escalate mess to airbnb" at bounding box center [478, 384] width 78 height 19
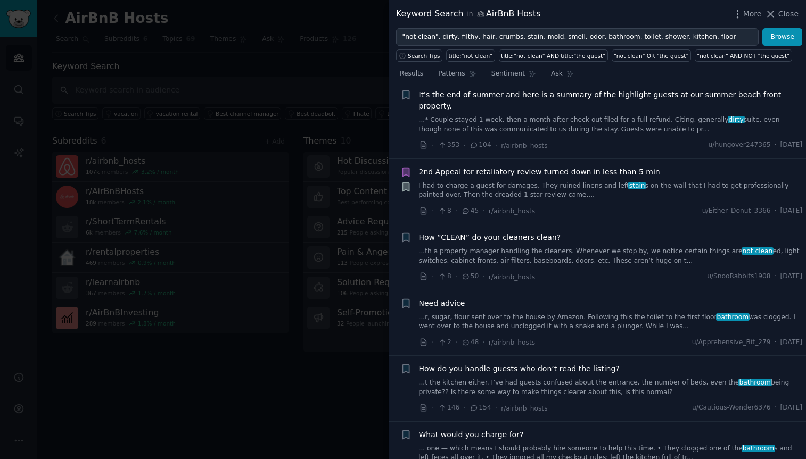
scroll to position [4974, 0]
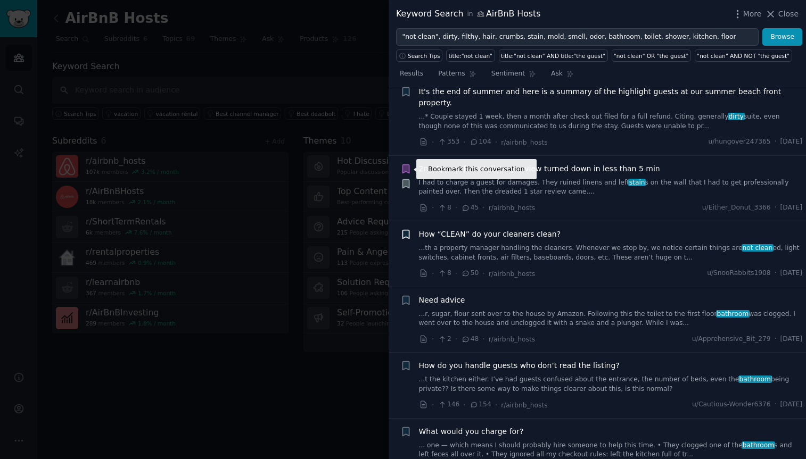
click at [408, 231] on icon "button" at bounding box center [405, 235] width 6 height 9
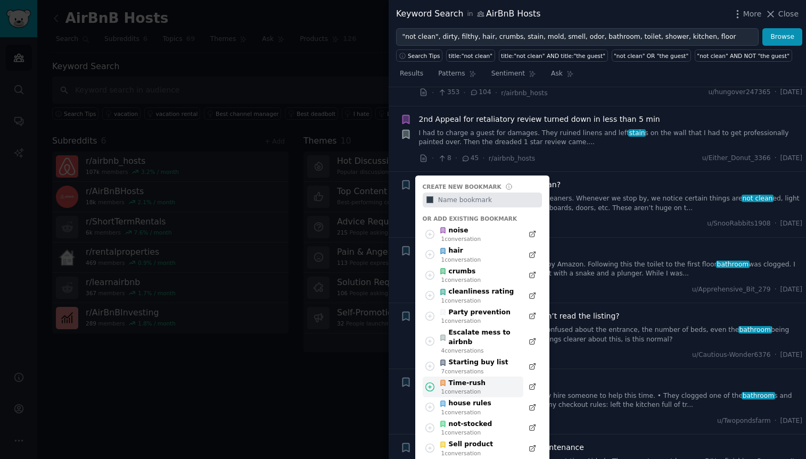
scroll to position [5025, 0]
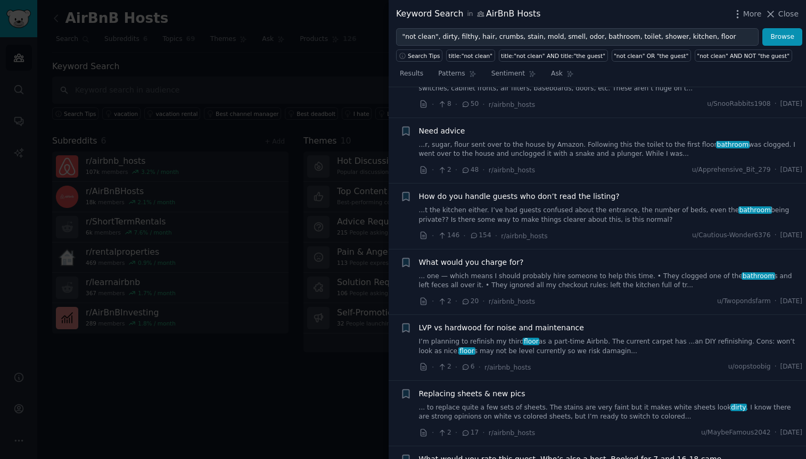
scroll to position [5145, 0]
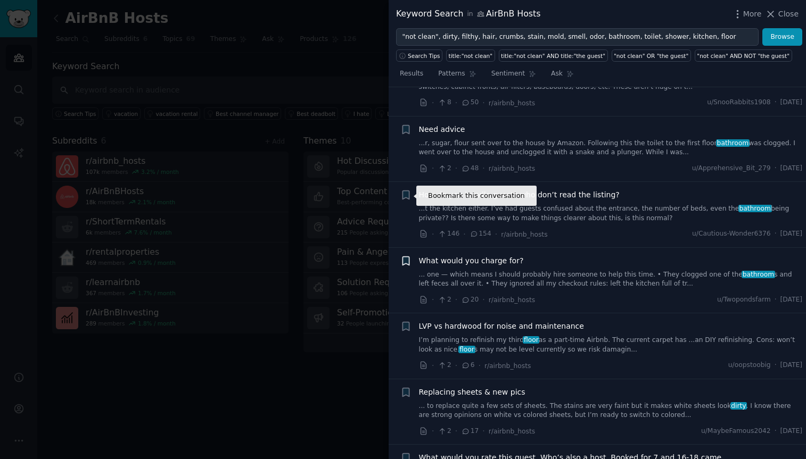
click at [406, 257] on icon "button" at bounding box center [405, 261] width 6 height 9
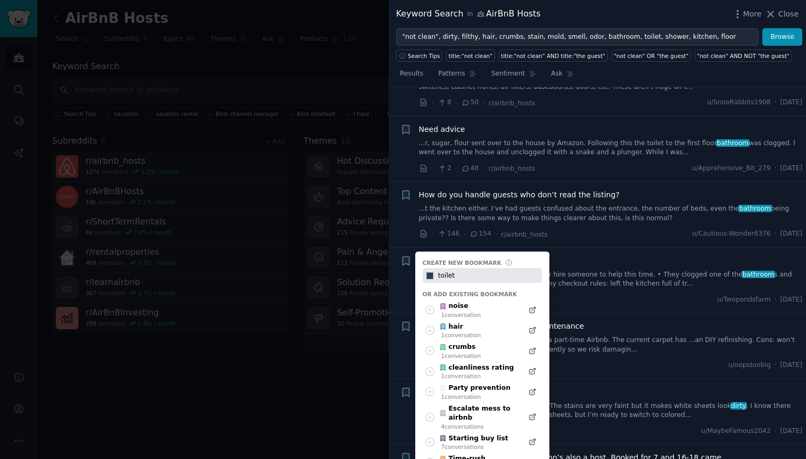
type input "toilet"
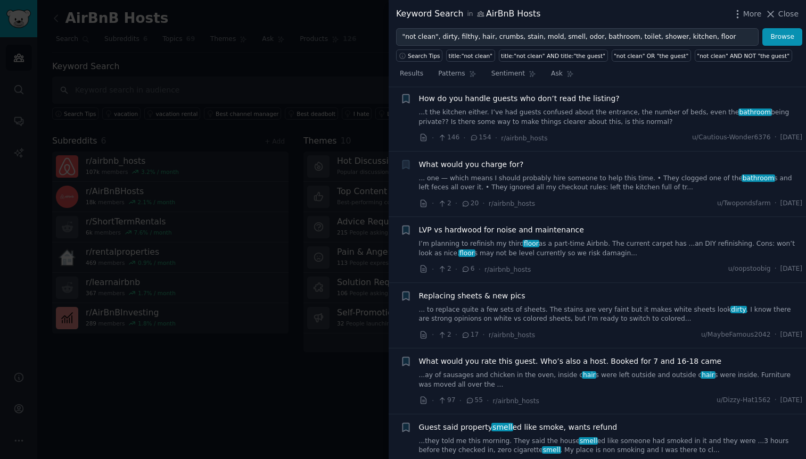
scroll to position [5246, 0]
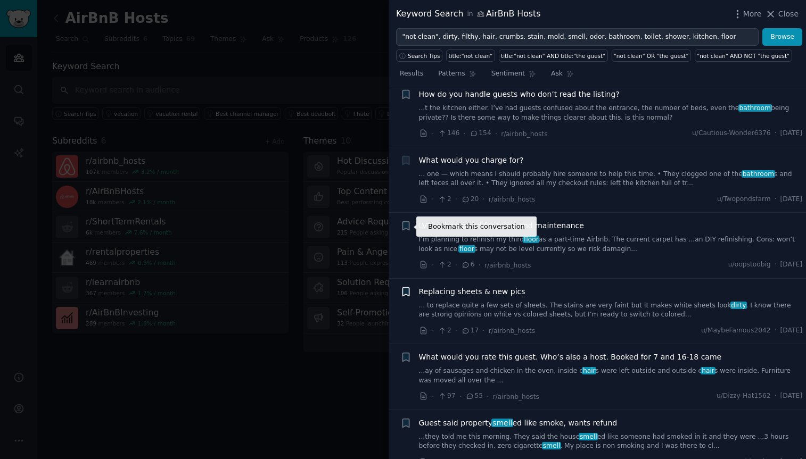
click at [407, 287] on icon "button" at bounding box center [405, 291] width 6 height 9
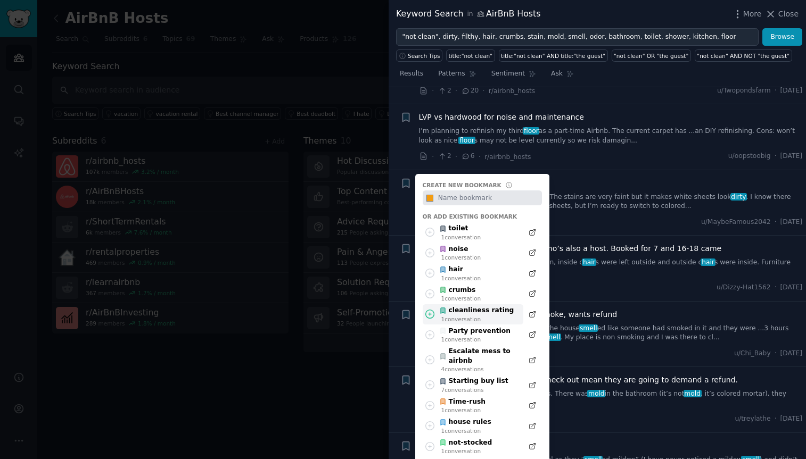
scroll to position [5416, 0]
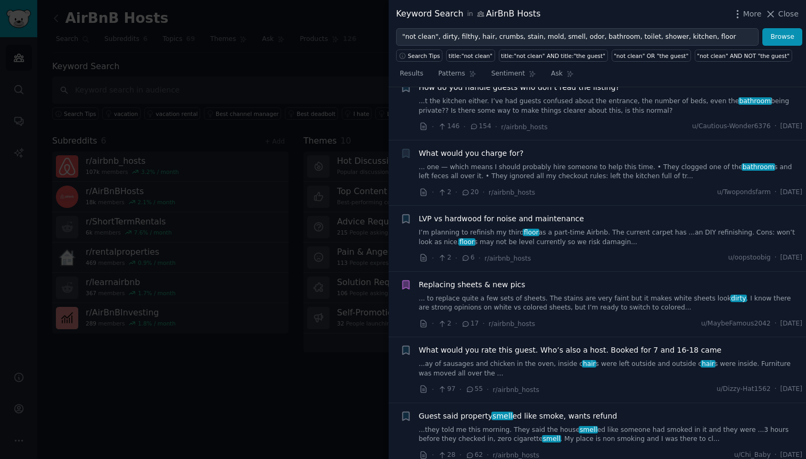
scroll to position [5263, 0]
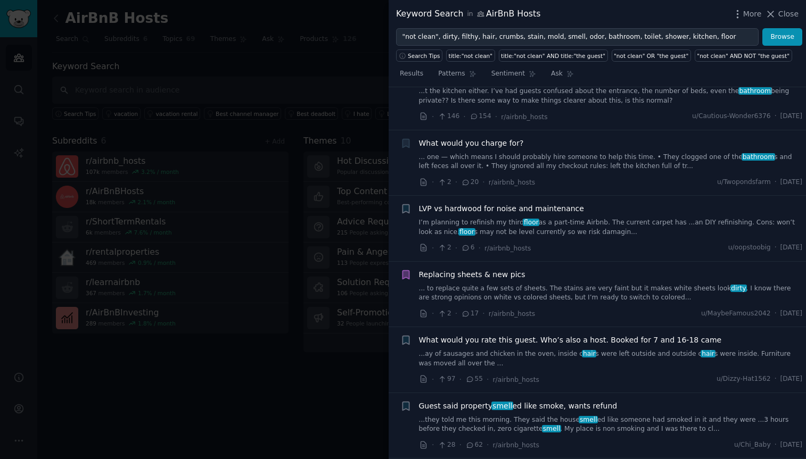
click at [518, 350] on link "...ay of sausages and chicken in the oven, inside c hair s were left outside an…" at bounding box center [611, 359] width 384 height 19
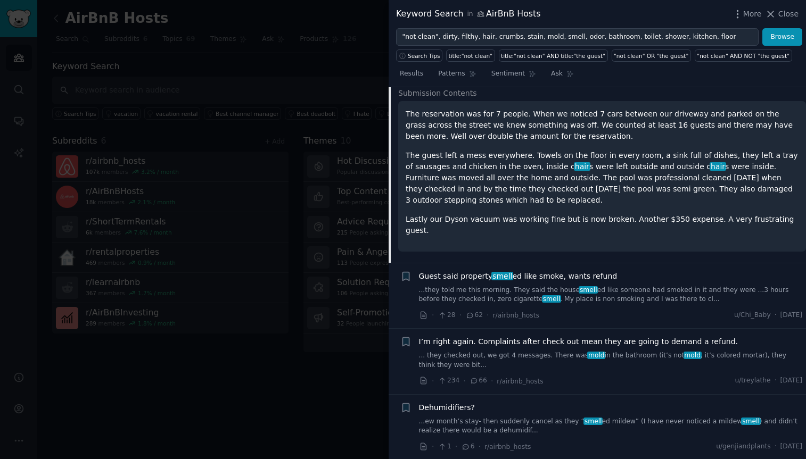
scroll to position [5419, 0]
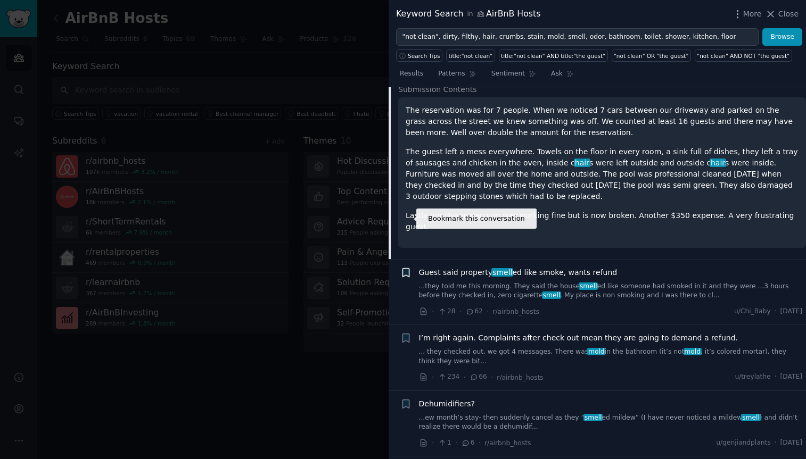
click at [405, 268] on icon "button" at bounding box center [405, 272] width 6 height 9
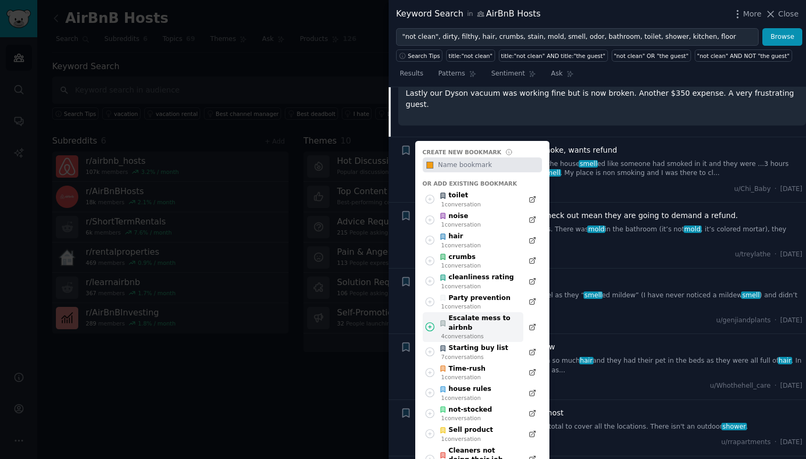
scroll to position [5556, 0]
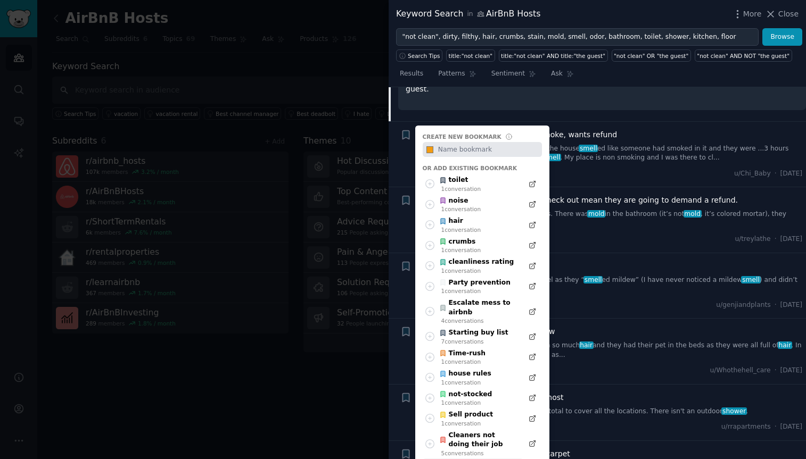
click at [478, 459] on div "Smell" at bounding box center [461, 466] width 45 height 10
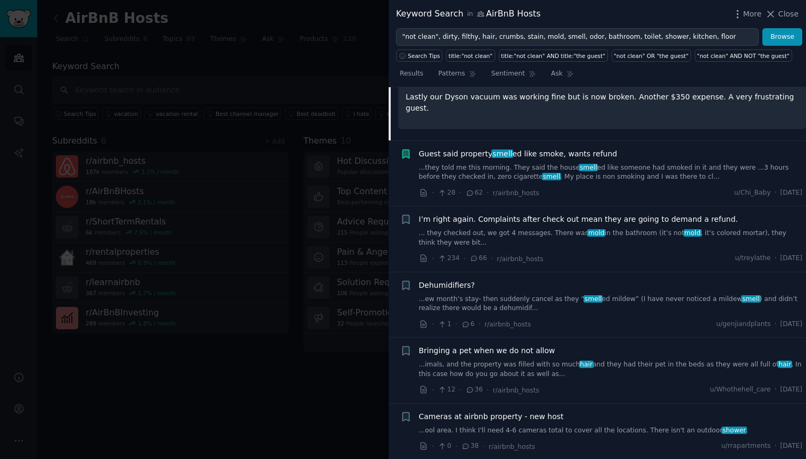
scroll to position [5539, 0]
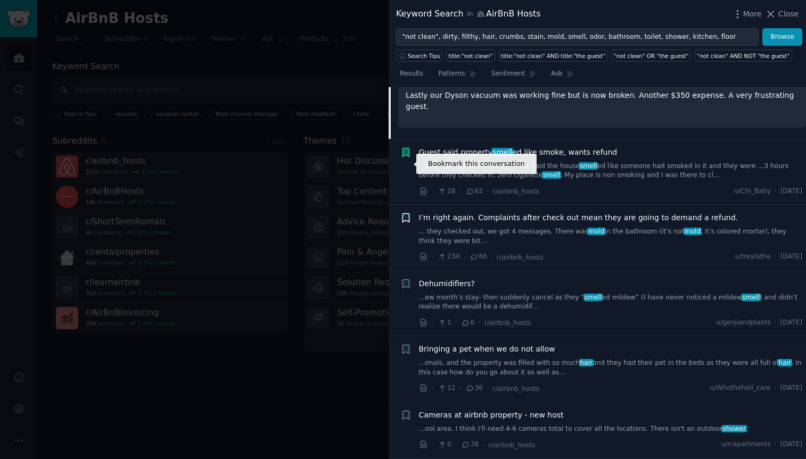
click at [405, 214] on icon "button" at bounding box center [405, 218] width 6 height 9
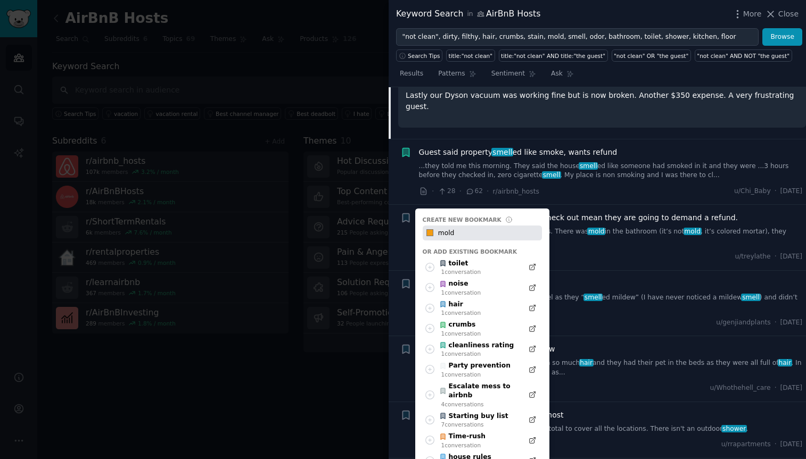
type input "mold"
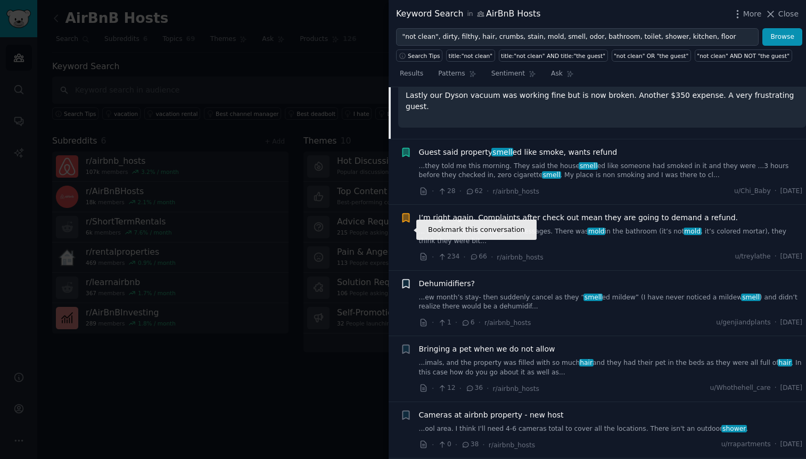
click at [404, 279] on icon "button" at bounding box center [405, 283] width 6 height 9
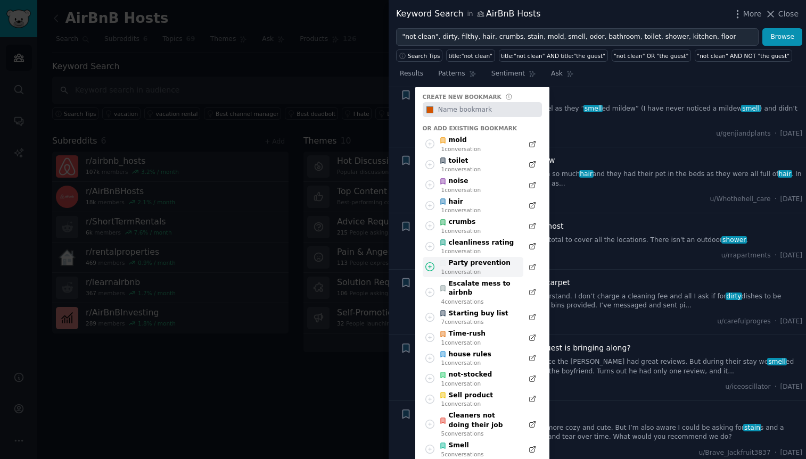
scroll to position [5743, 0]
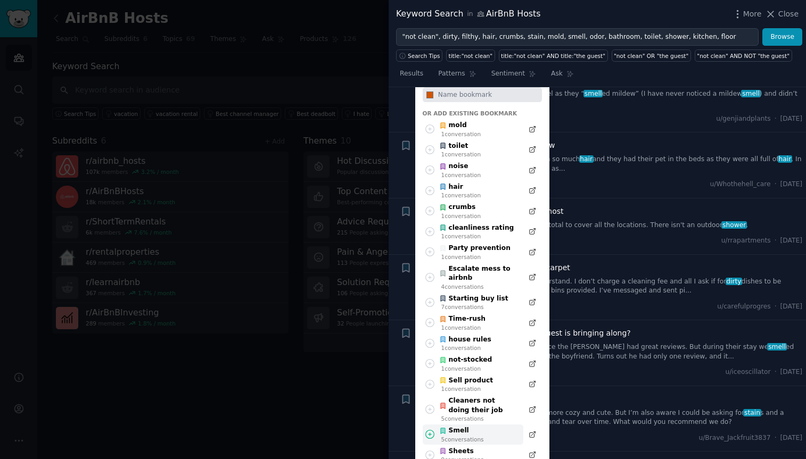
click at [473, 426] on div "Smell" at bounding box center [461, 431] width 45 height 10
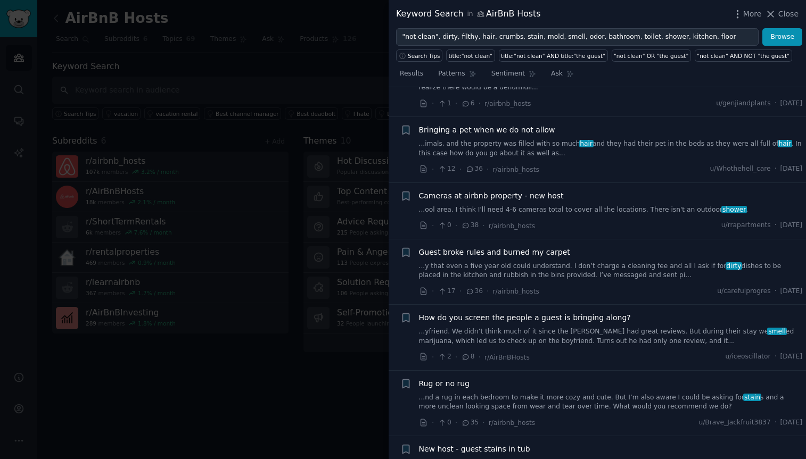
scroll to position [5761, 0]
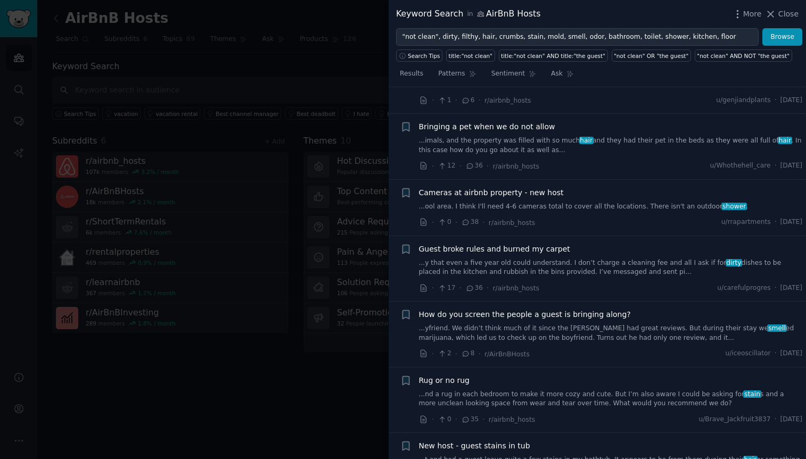
click at [596, 259] on link "...y that even a five year old could understand. I don’t charge a cleaning fee …" at bounding box center [611, 268] width 384 height 19
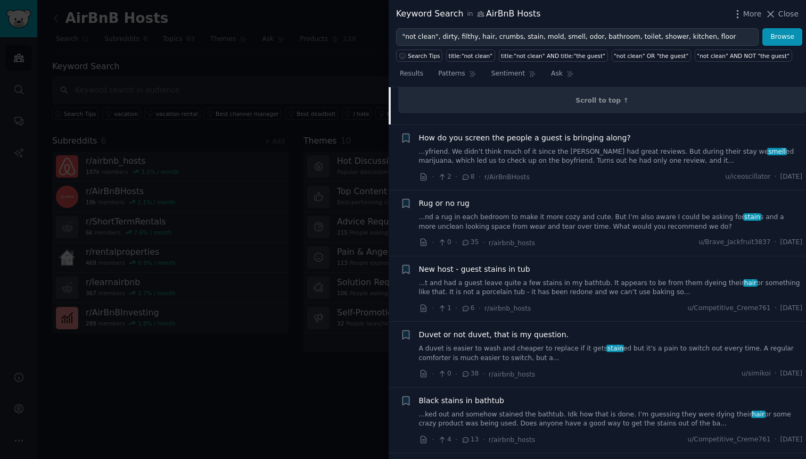
scroll to position [6144, 0]
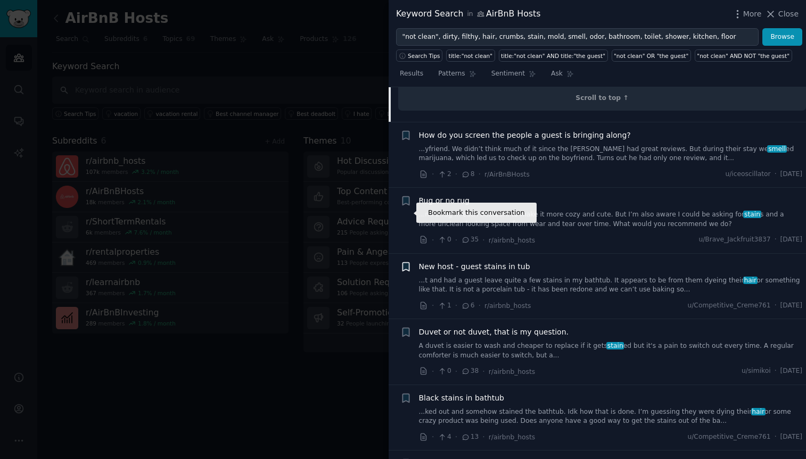
click at [407, 262] on icon "button" at bounding box center [405, 266] width 6 height 9
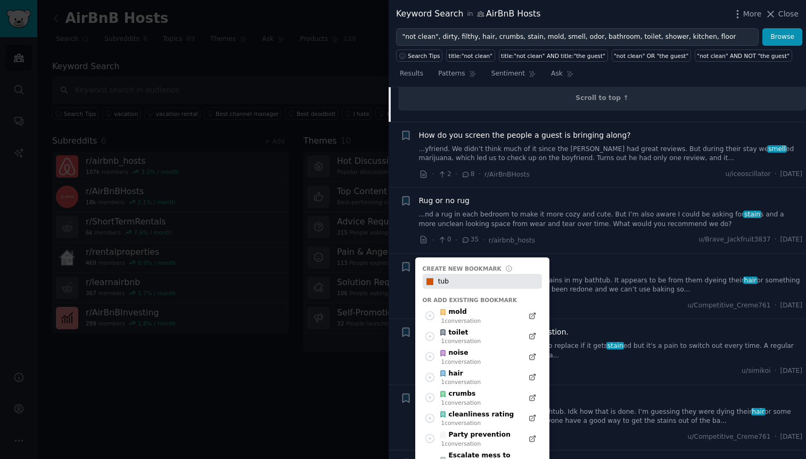
type input "tub"
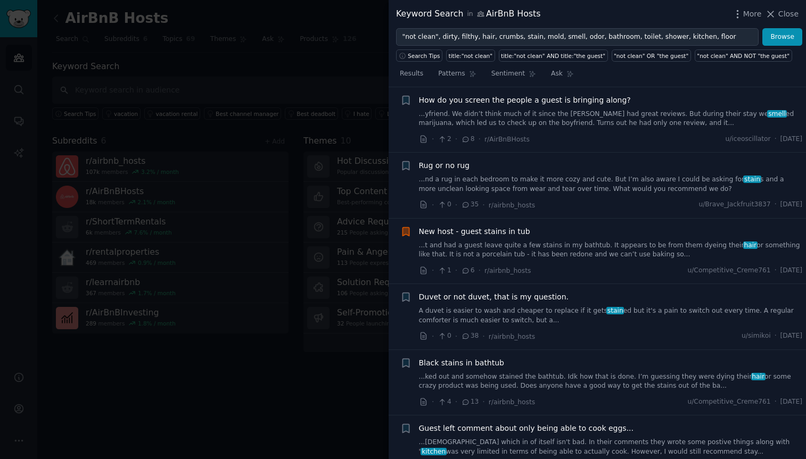
scroll to position [6180, 0]
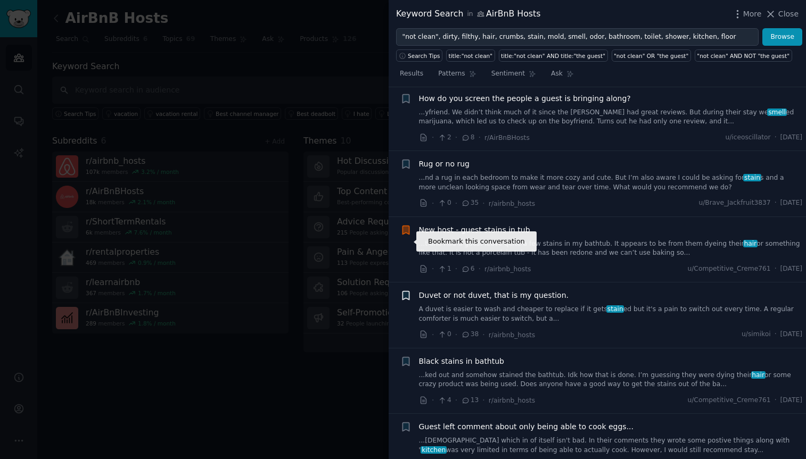
click at [405, 292] on icon "button" at bounding box center [405, 296] width 6 height 9
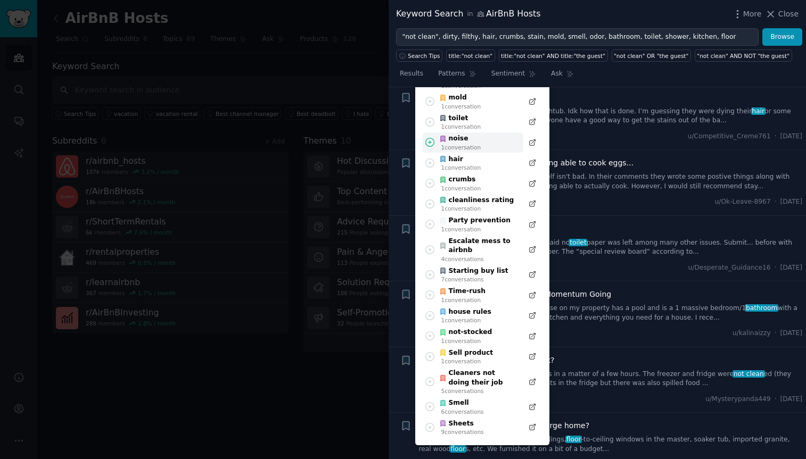
scroll to position [6480, 0]
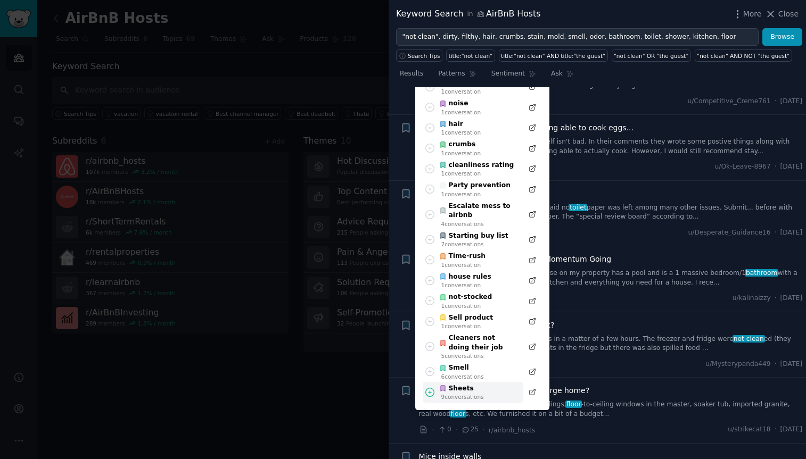
click at [464, 382] on div "Sheets 9 conversation s" at bounding box center [473, 392] width 101 height 21
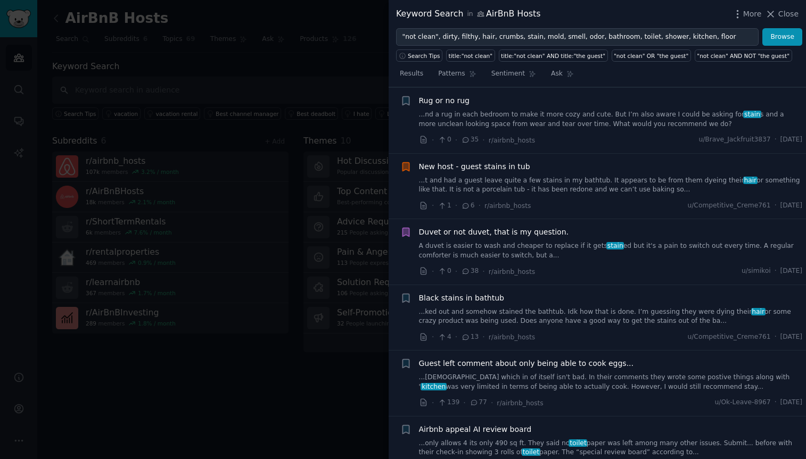
scroll to position [6244, 0]
click at [405, 293] on icon "button" at bounding box center [405, 297] width 6 height 9
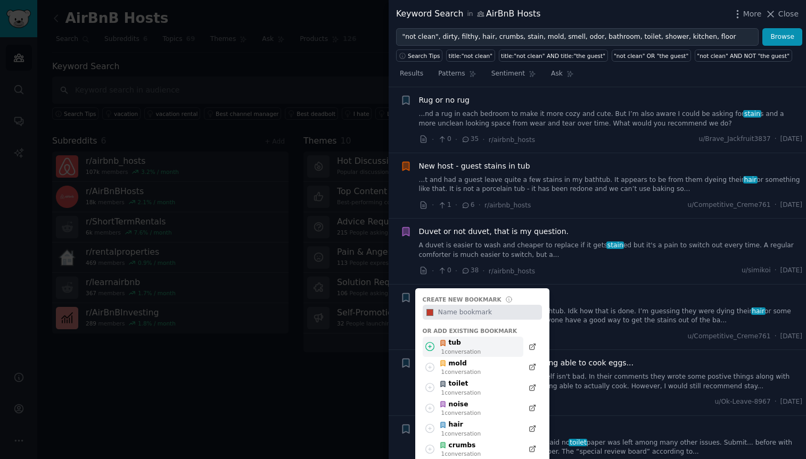
click at [457, 348] on div "1 conversation" at bounding box center [461, 351] width 40 height 7
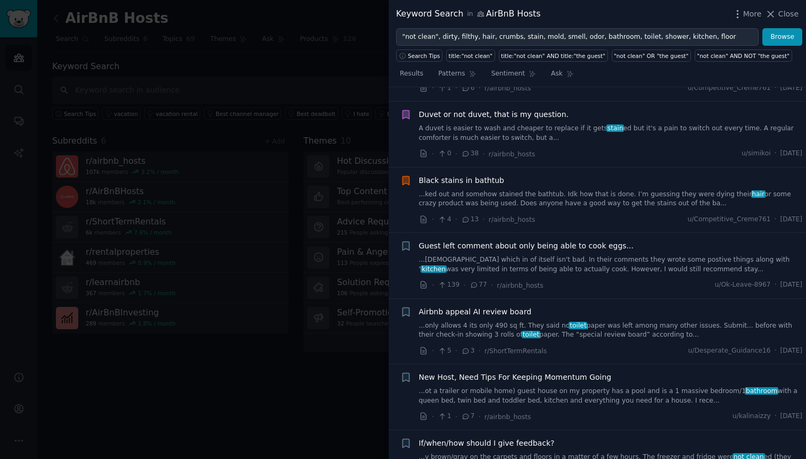
scroll to position [6362, 0]
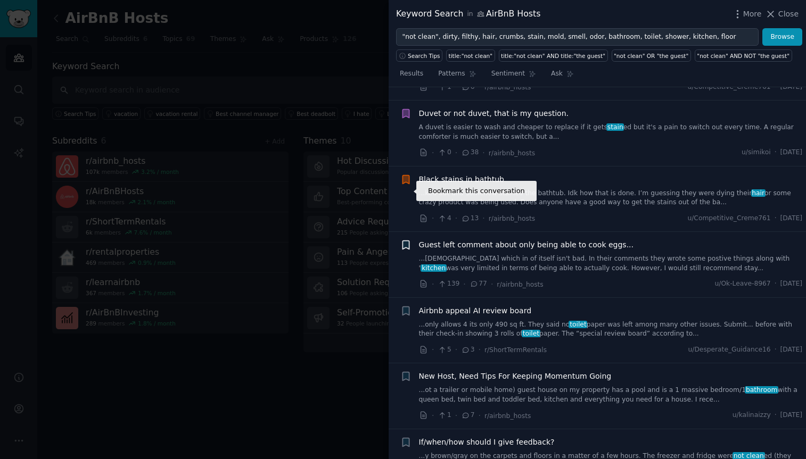
click at [407, 241] on icon "button" at bounding box center [405, 245] width 6 height 9
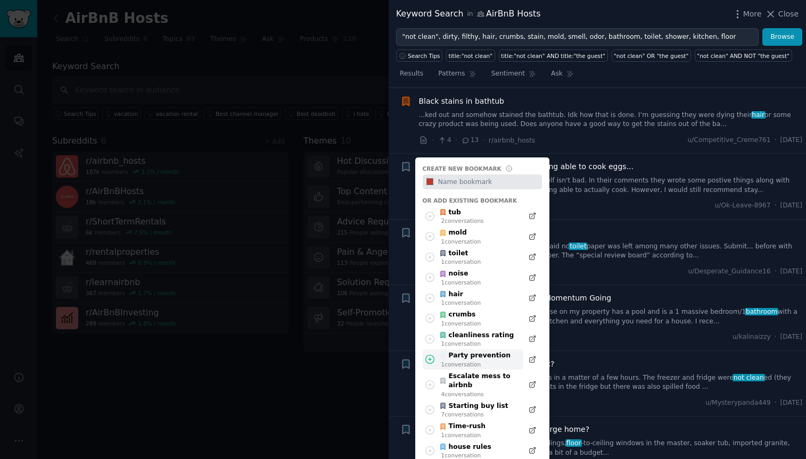
scroll to position [6444, 0]
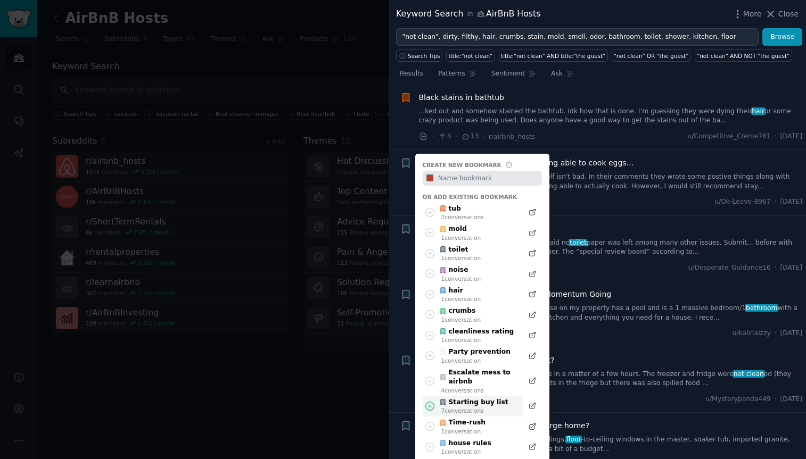
click at [482, 398] on div "Starting buy list" at bounding box center [473, 403] width 69 height 10
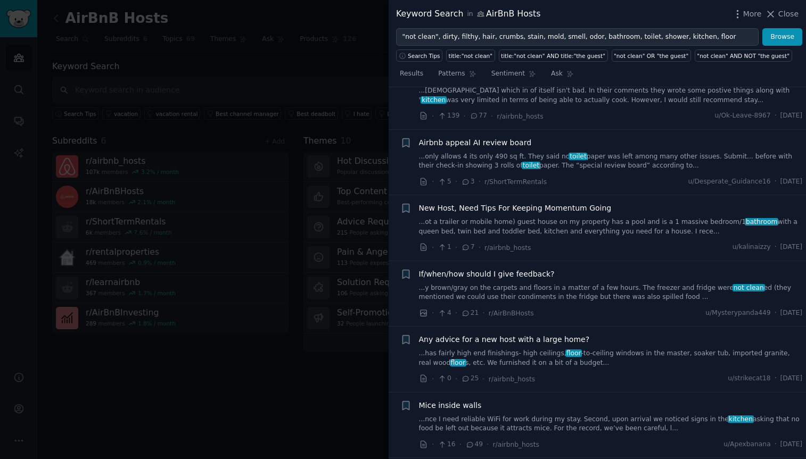
scroll to position [6532, 0]
click at [506, 283] on link "...y brown/gray on the carpets and floors in a matter of a few hours. The freez…" at bounding box center [611, 292] width 384 height 19
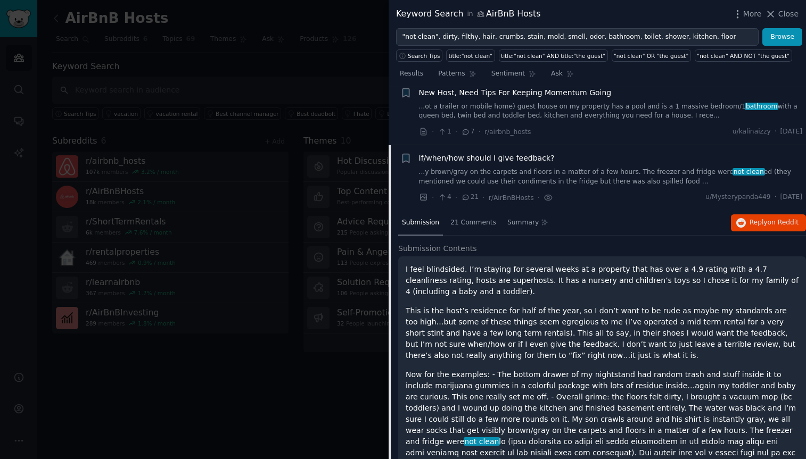
scroll to position [6231, 0]
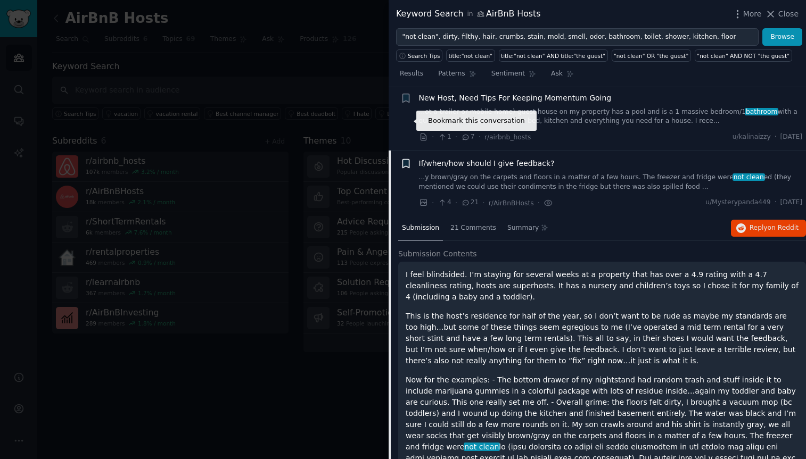
click at [406, 160] on icon "button" at bounding box center [405, 164] width 6 height 9
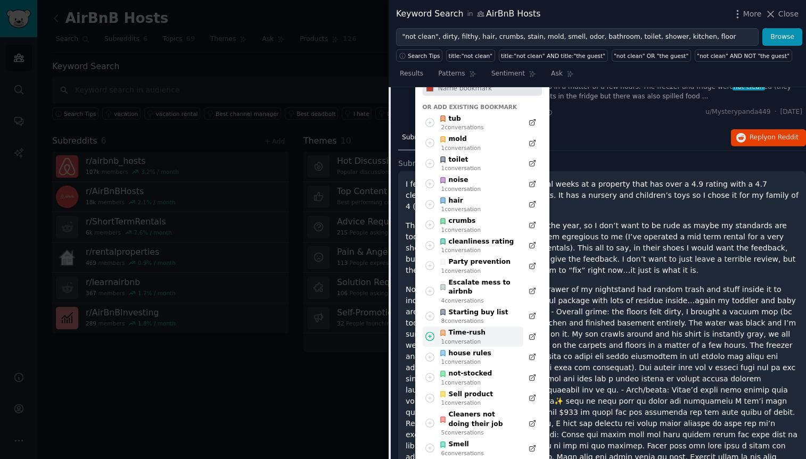
scroll to position [6323, 0]
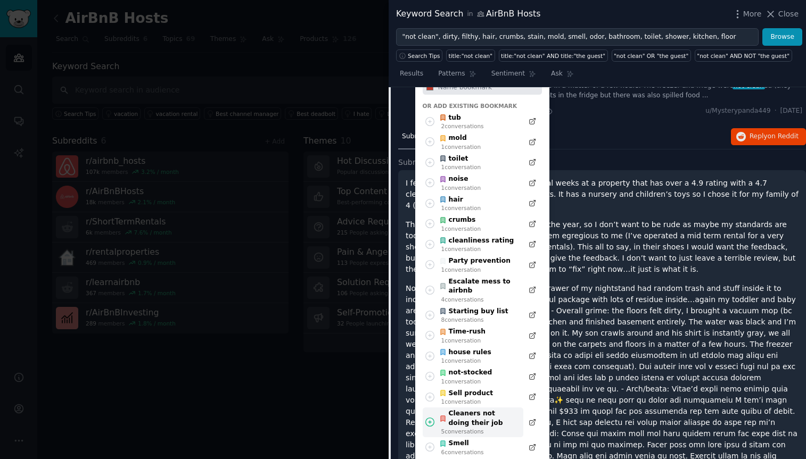
click at [473, 409] on div "Cleaners not doing their job" at bounding box center [478, 418] width 78 height 19
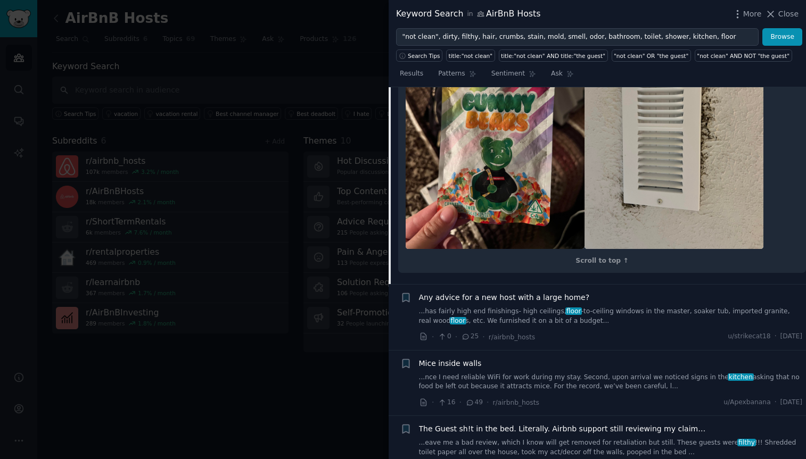
scroll to position [7231, 0]
click at [407, 425] on icon "button" at bounding box center [405, 429] width 6 height 9
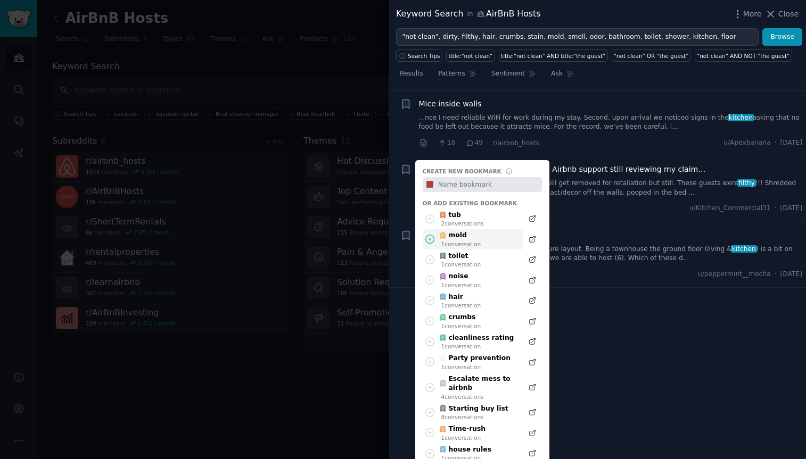
scroll to position [7526, 0]
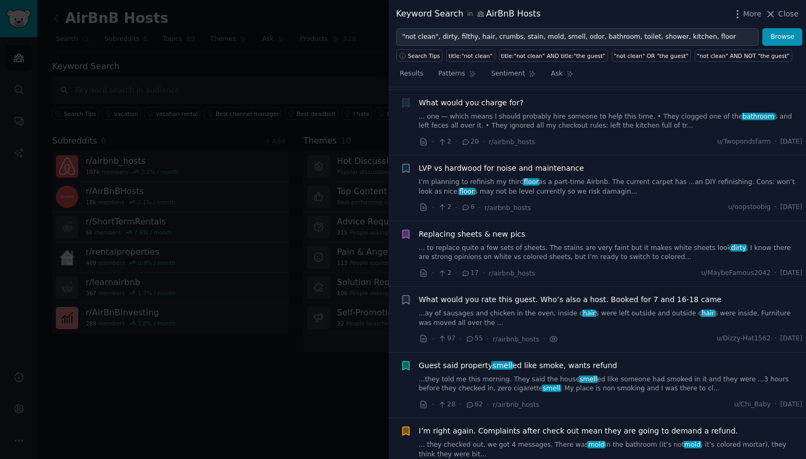
scroll to position [5105, 0]
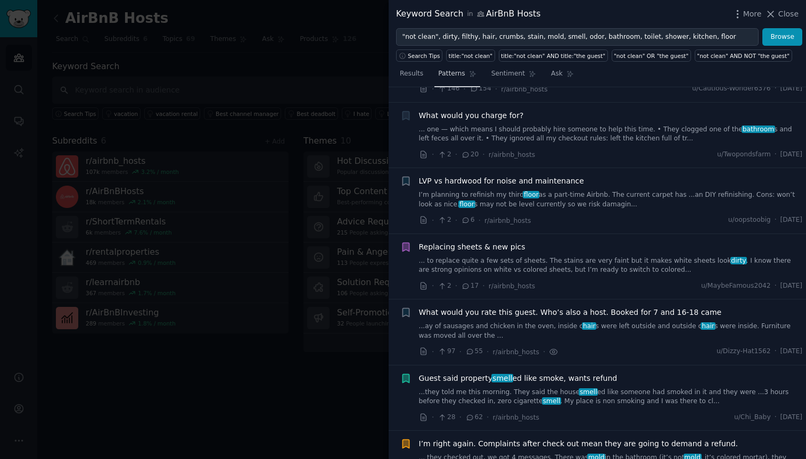
click at [459, 72] on span "Patterns" at bounding box center [451, 74] width 27 height 10
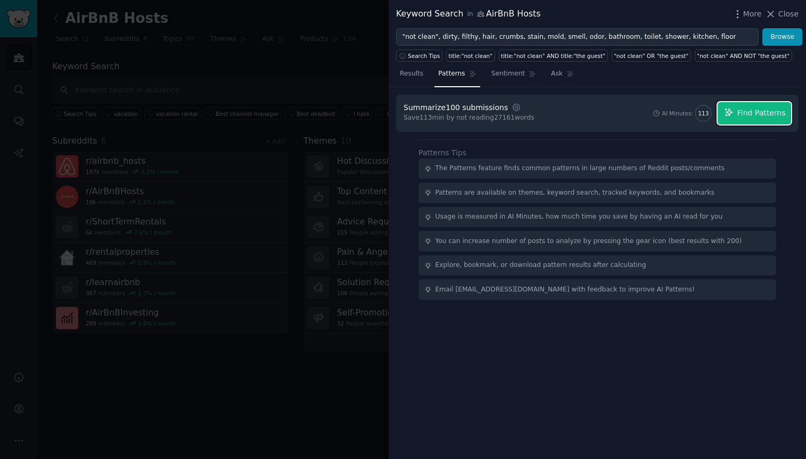
click at [755, 113] on span "Find Patterns" at bounding box center [761, 113] width 48 height 11
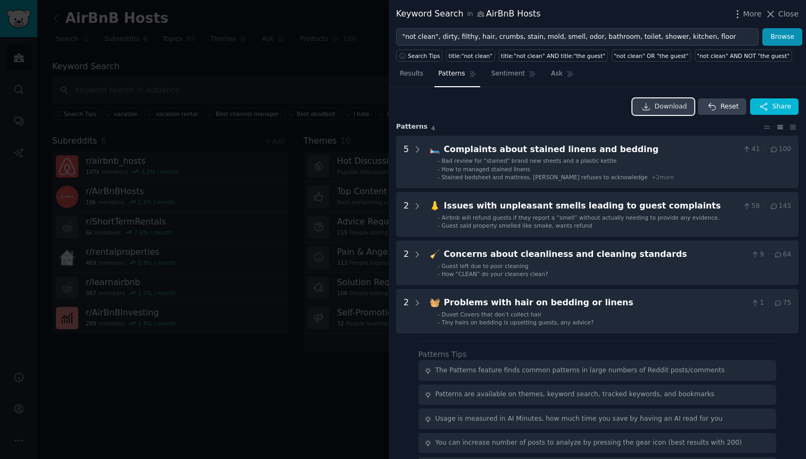
click at [655, 108] on span "Download" at bounding box center [671, 107] width 32 height 10
click at [791, 128] on icon at bounding box center [792, 127] width 11 height 7
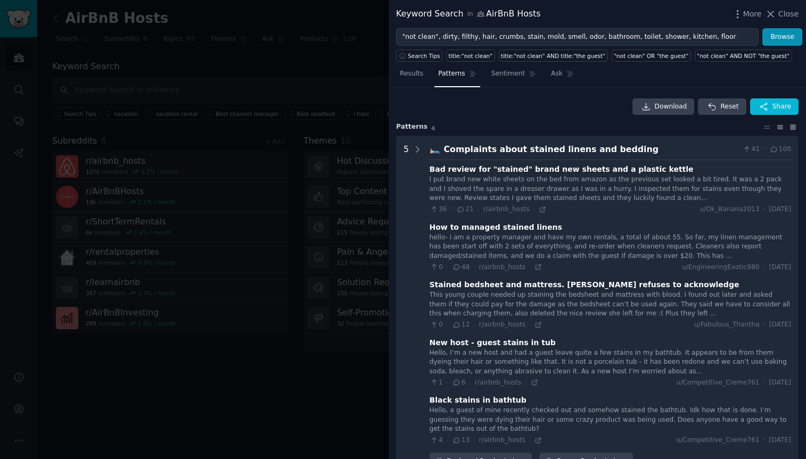
click at [777, 128] on icon at bounding box center [780, 127] width 11 height 7
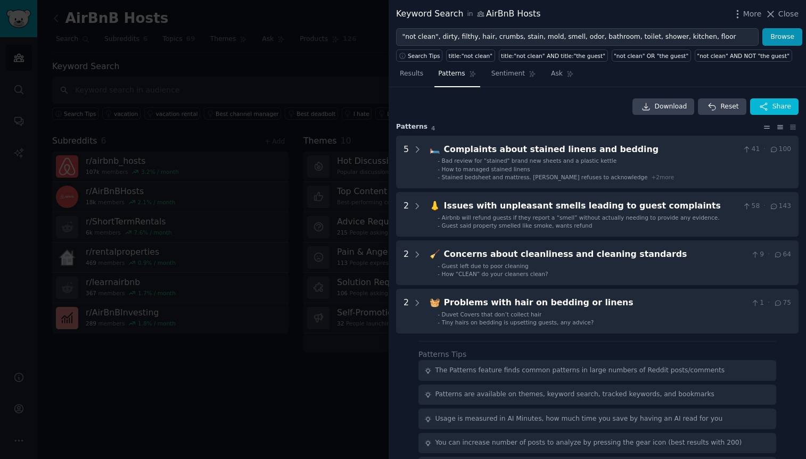
click at [764, 128] on icon at bounding box center [766, 127] width 5 height 2
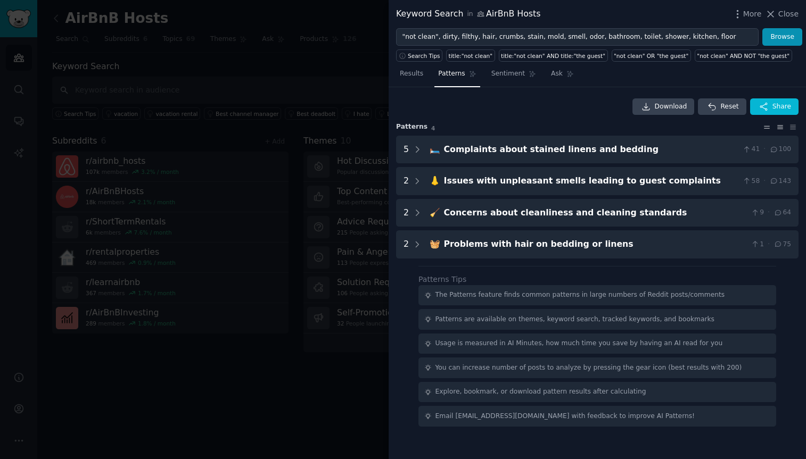
click at [780, 128] on icon at bounding box center [779, 127] width 5 height 3
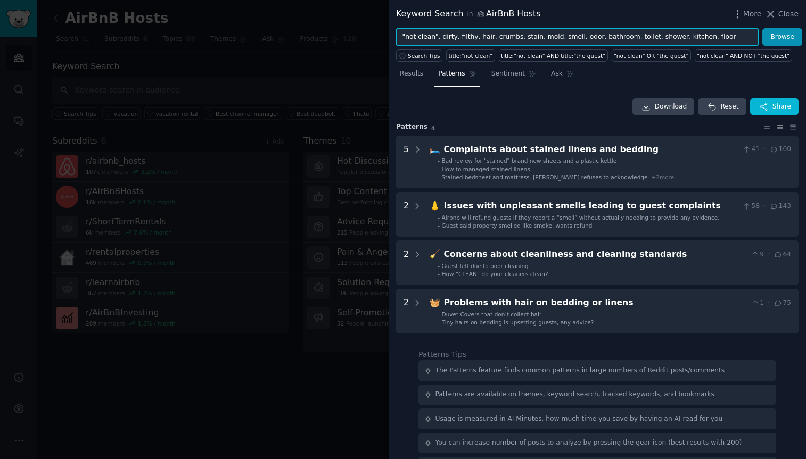
click at [571, 35] on input ""not clean", dirty, filthy, hair, crumbs, stain, mold, smell, odor, bathroom, t…" at bounding box center [577, 37] width 363 height 18
paste input "cleaner, turnover, back-to-back, "no show", rushed, missed, checklist, SOP"
type input "cleaner, turnover, back-to-back, "no show", rushed, missed, checklist, SOP"
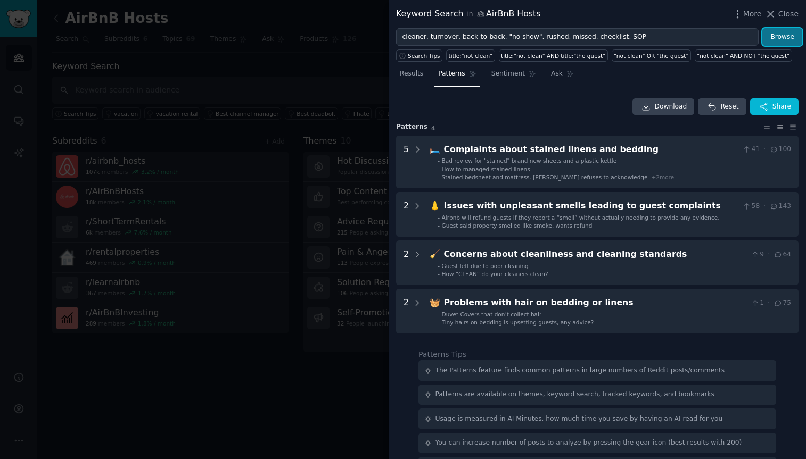
click at [777, 36] on button "Browse" at bounding box center [782, 37] width 40 height 18
click at [409, 81] on link "Results" at bounding box center [411, 76] width 31 height 22
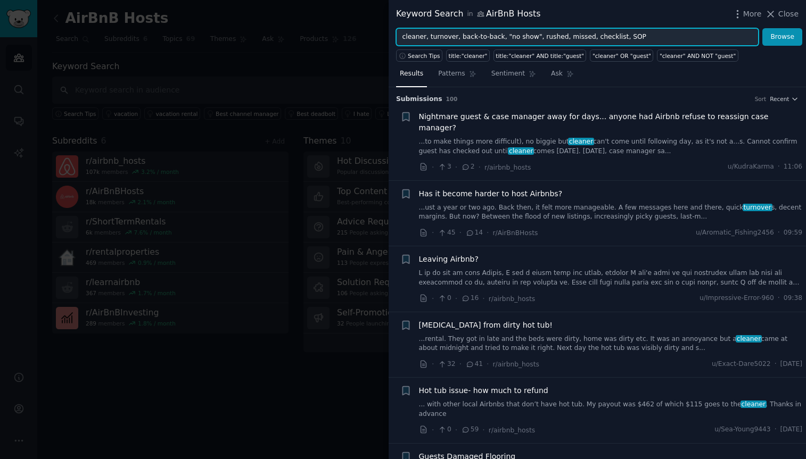
click at [645, 35] on input "cleaner, turnover, back-to-back, "no show", rushed, missed, checklist, SOP" at bounding box center [577, 37] width 363 height 18
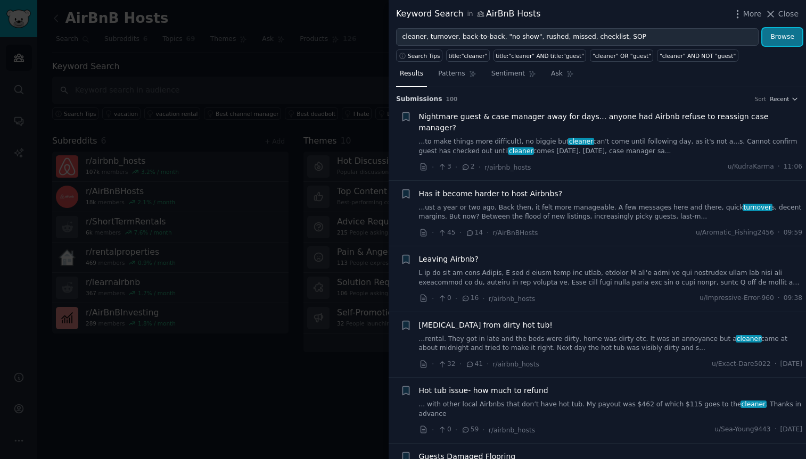
click at [786, 39] on button "Browse" at bounding box center [782, 37] width 40 height 18
click at [448, 73] on span "Patterns" at bounding box center [451, 74] width 27 height 10
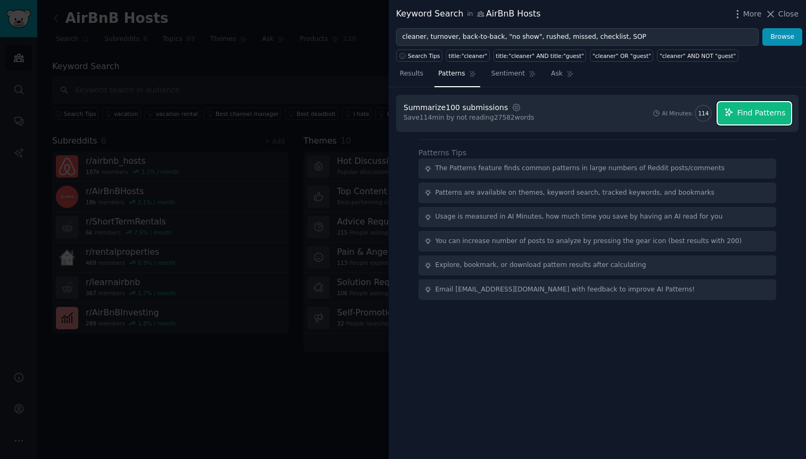
click at [764, 114] on span "Find Patterns" at bounding box center [761, 113] width 48 height 11
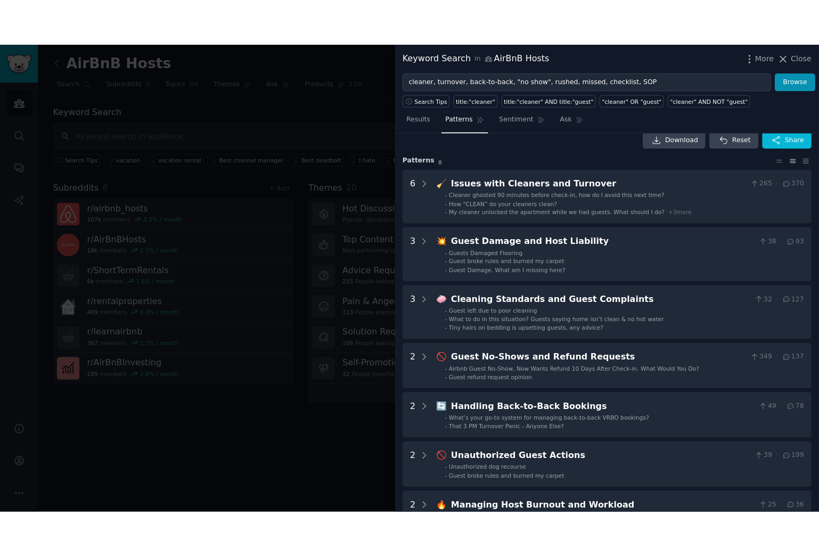
scroll to position [23, 0]
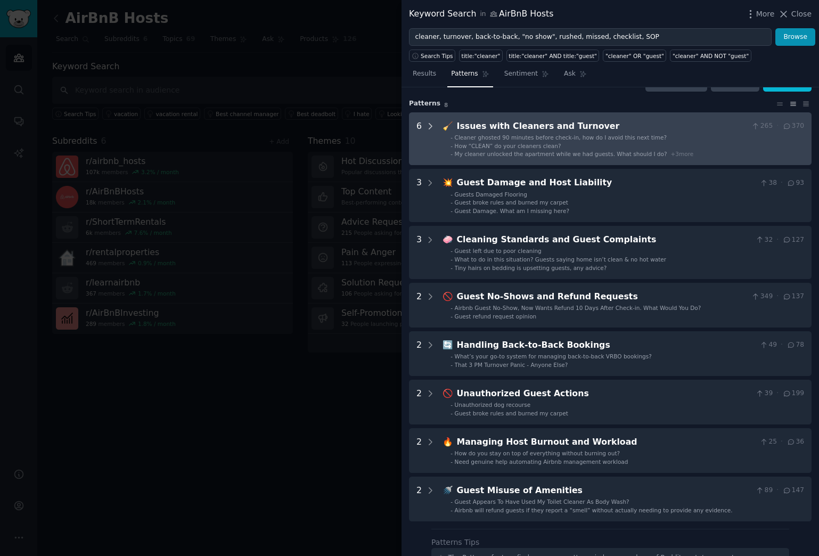
click at [429, 127] on icon at bounding box center [430, 126] width 10 height 10
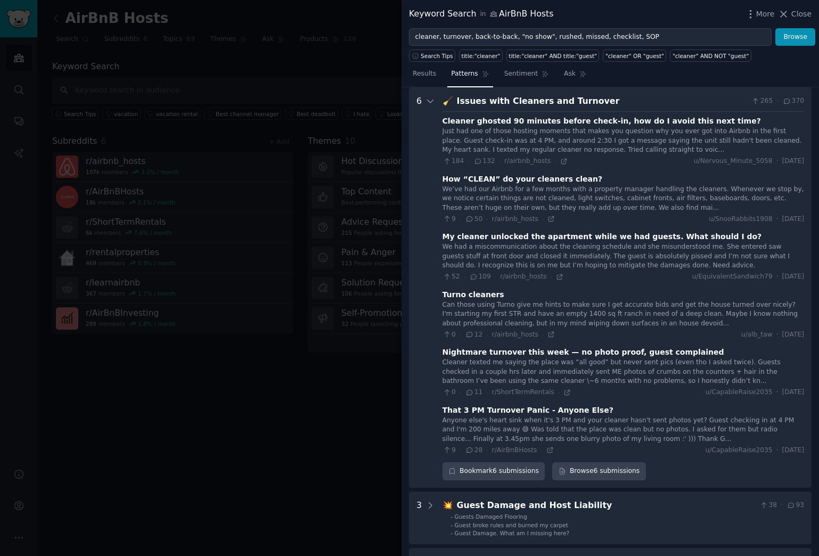
scroll to position [0, 0]
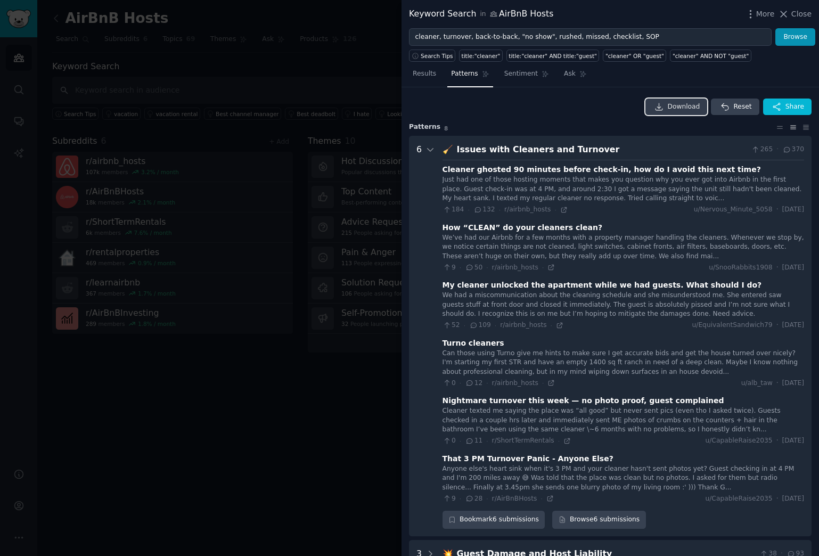
click at [668, 106] on span "Download" at bounding box center [684, 107] width 32 height 10
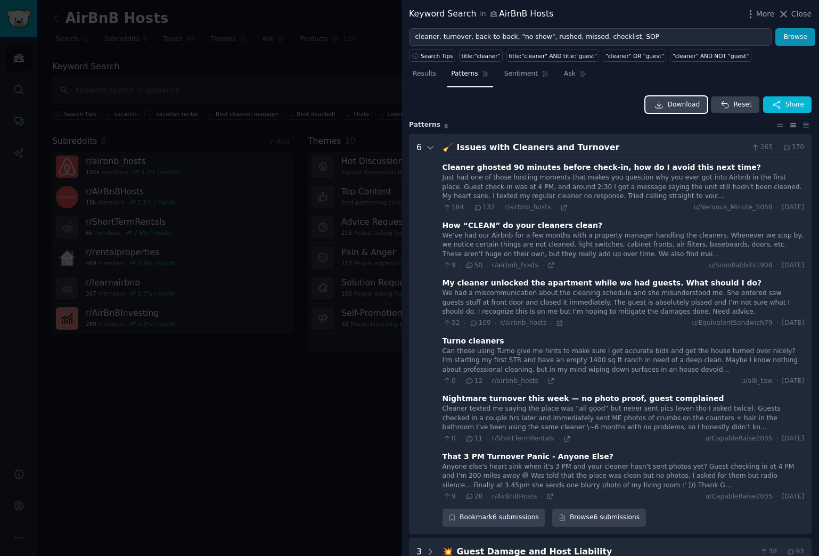
scroll to position [1, 0]
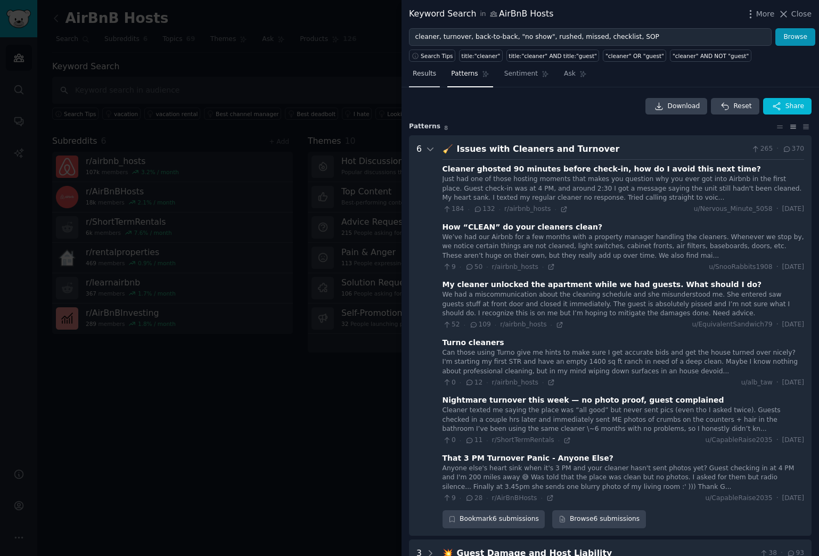
click at [424, 76] on span "Results" at bounding box center [424, 74] width 23 height 10
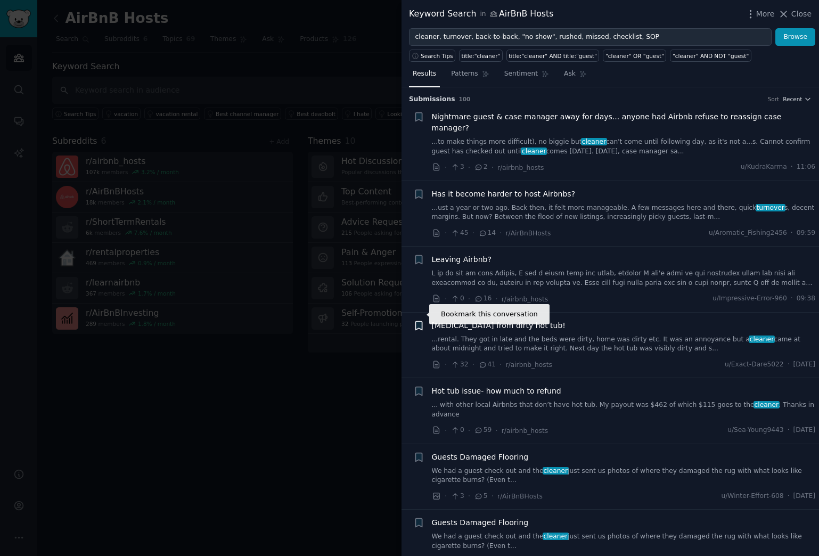
click at [421, 321] on icon "button" at bounding box center [418, 325] width 6 height 9
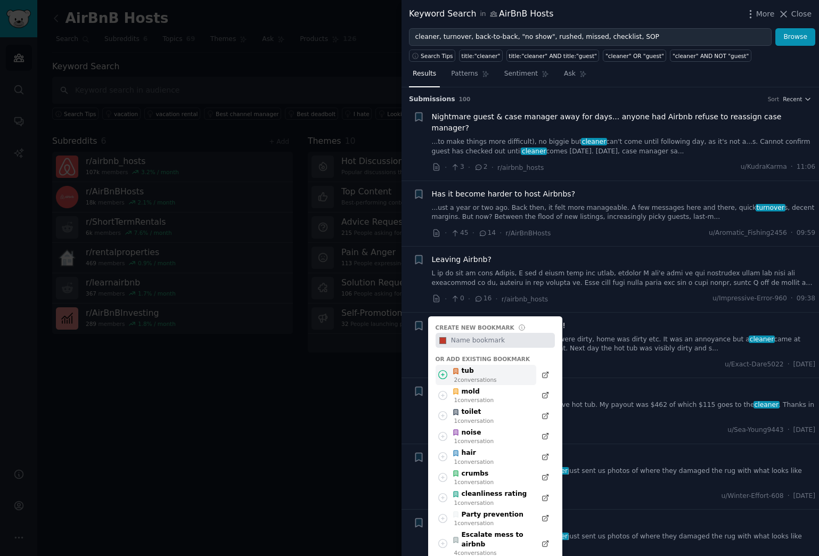
click at [471, 376] on div "2 conversation s" at bounding box center [475, 379] width 43 height 7
click at [417, 387] on icon "button" at bounding box center [418, 391] width 6 height 9
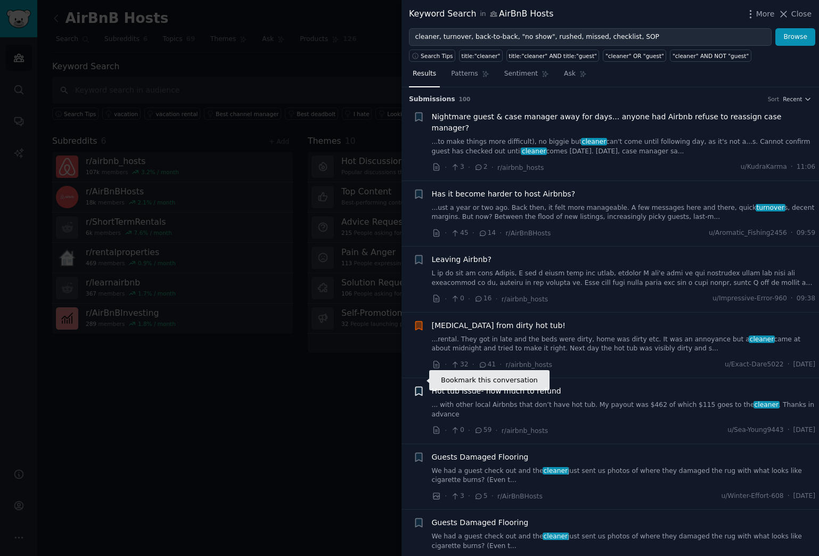
click at [418, 387] on icon "button" at bounding box center [418, 391] width 6 height 9
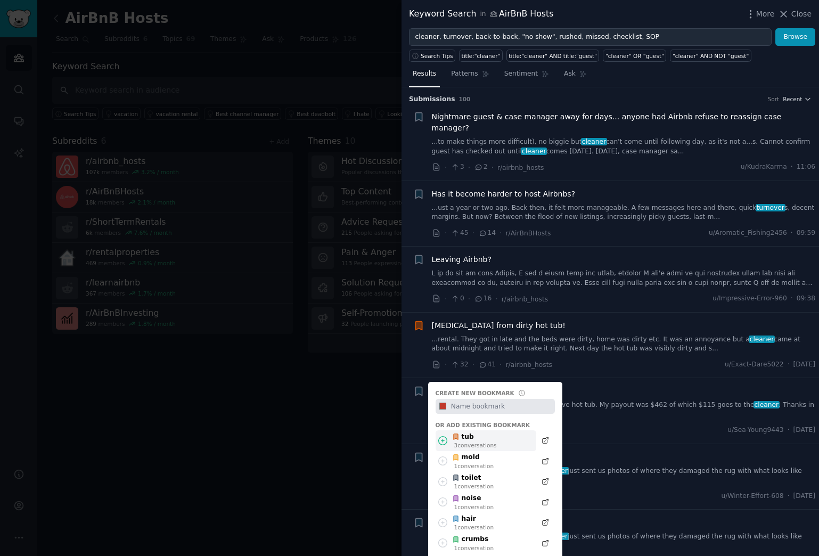
click at [465, 441] on div "3 conversation s" at bounding box center [475, 444] width 43 height 7
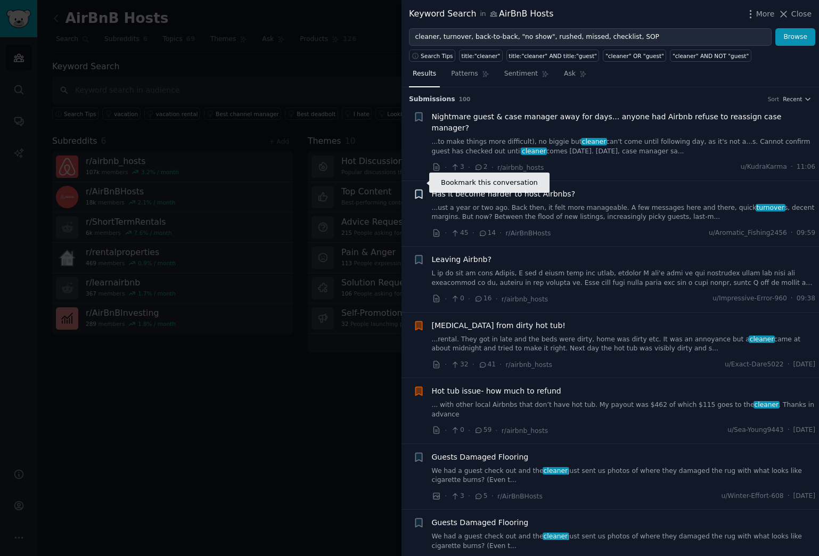
click at [418, 190] on icon "button" at bounding box center [418, 194] width 6 height 9
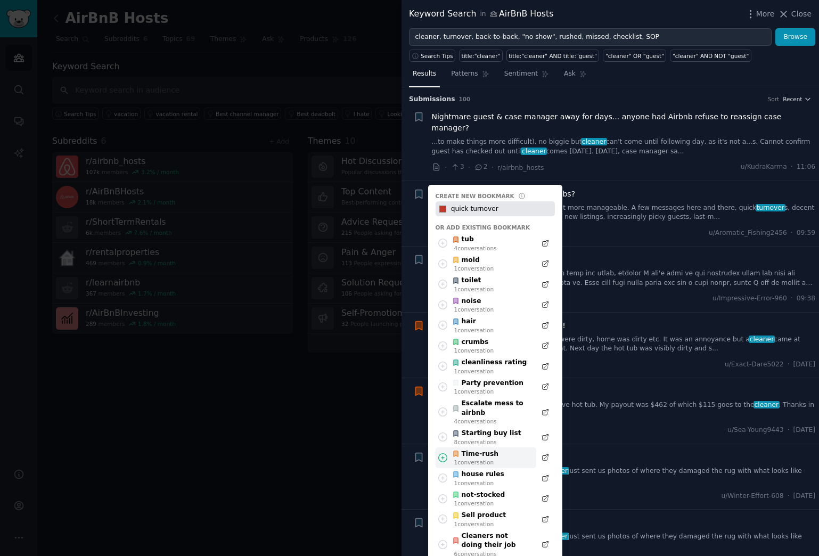
type input "quick turnover"
click at [479, 449] on div "Time-rush" at bounding box center [475, 454] width 46 height 10
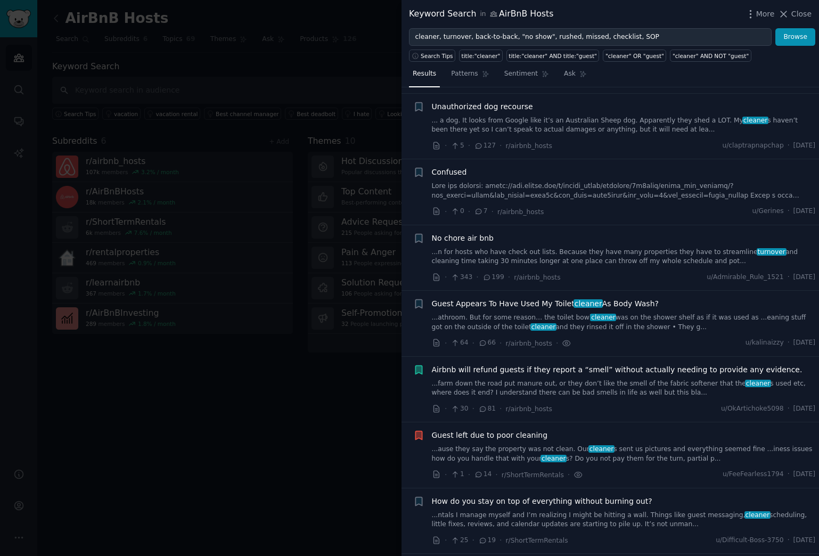
scroll to position [485, 0]
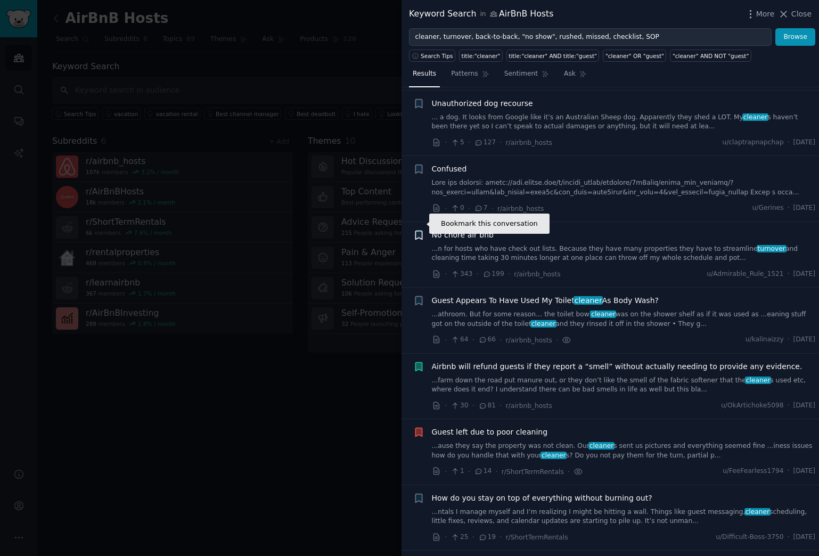
click at [419, 231] on icon "button" at bounding box center [418, 235] width 6 height 9
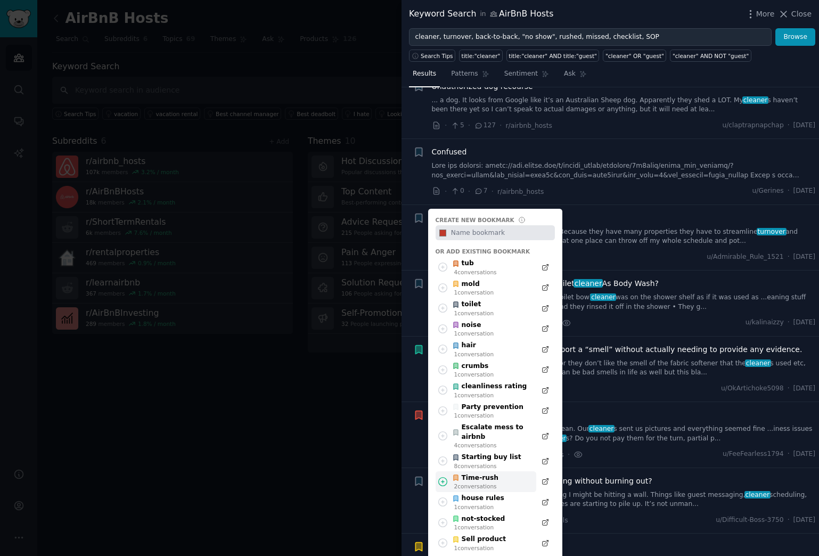
scroll to position [506, 0]
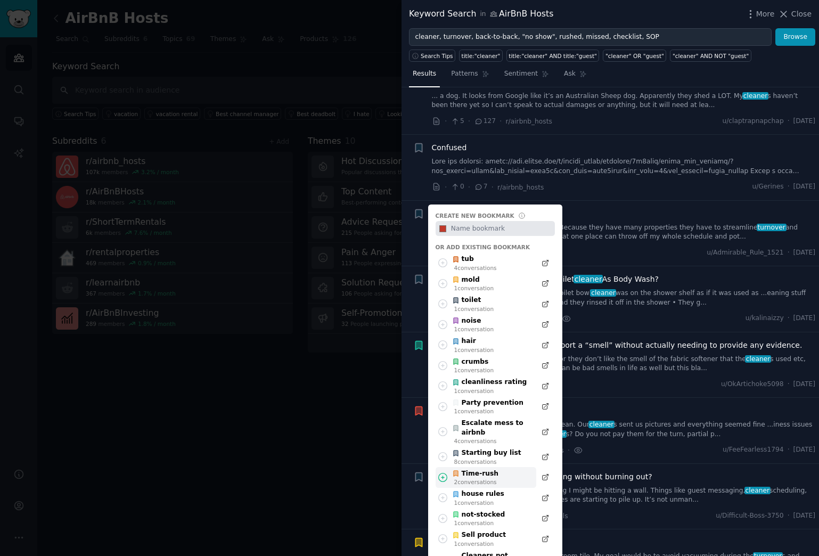
click at [482, 459] on div "2 conversation s" at bounding box center [476, 481] width 45 height 7
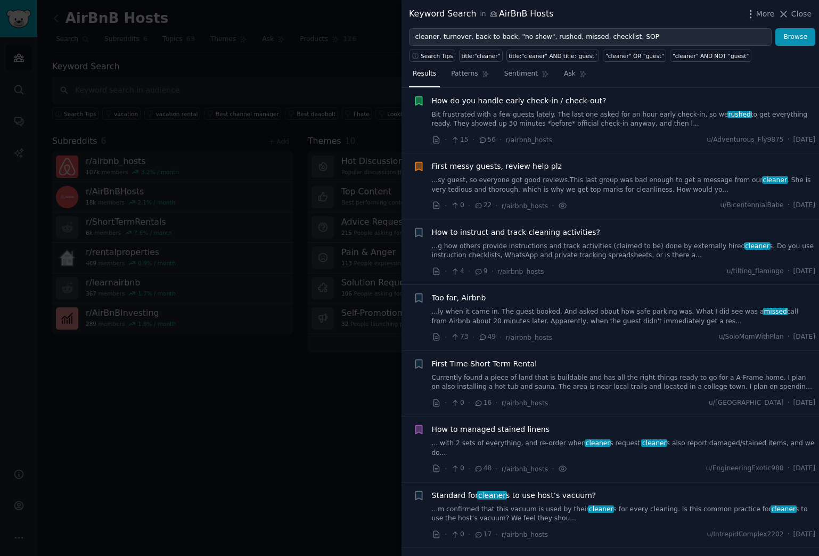
scroll to position [1016, 0]
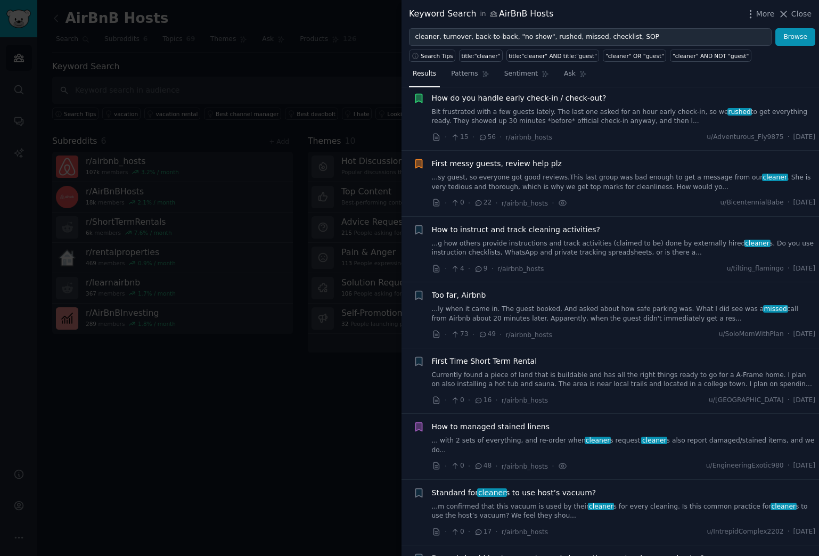
click at [451, 224] on span "How to instruct and track cleaning activities?" at bounding box center [516, 229] width 168 height 11
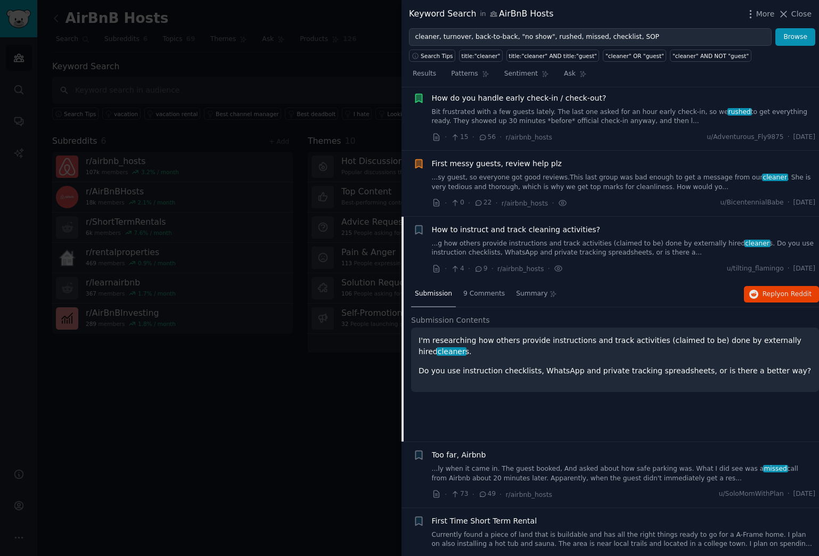
scroll to position [1134, 0]
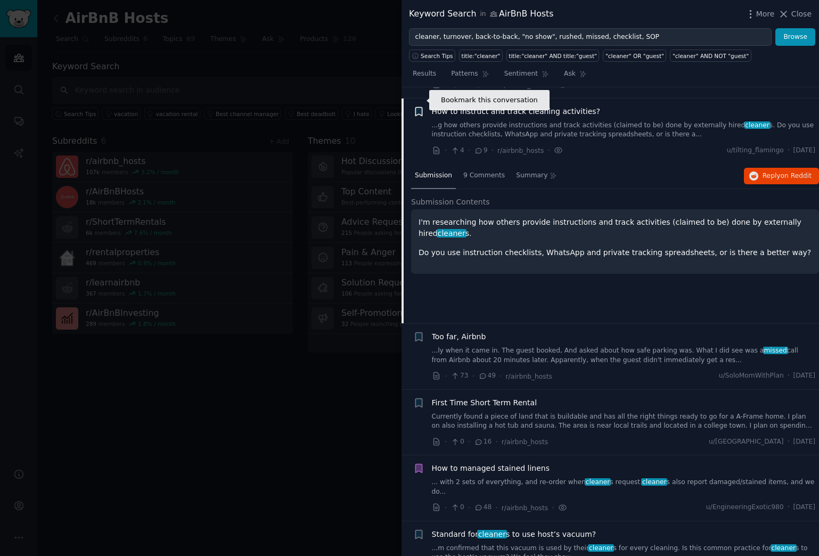
click at [418, 107] on icon "button" at bounding box center [418, 111] width 6 height 9
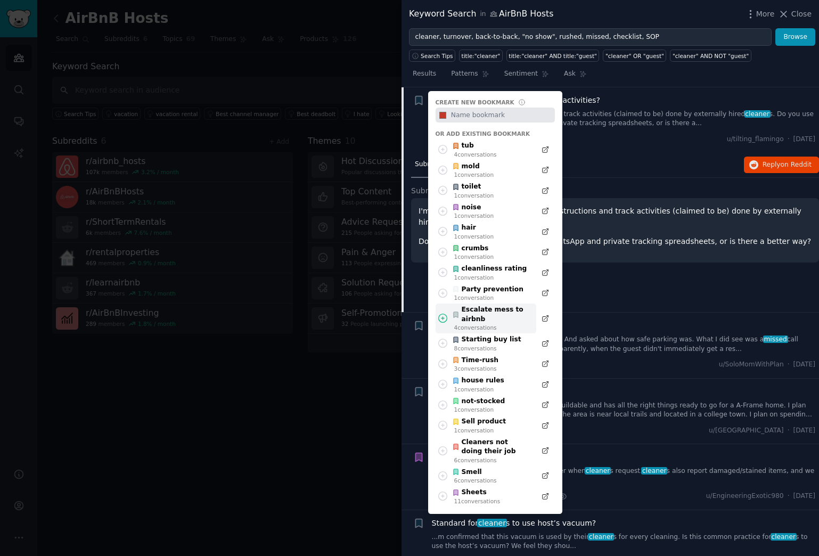
scroll to position [1151, 0]
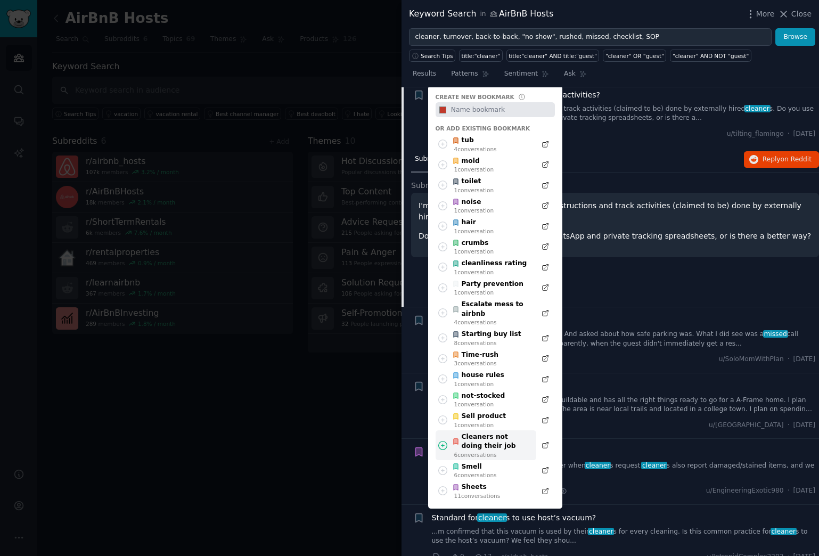
click at [483, 432] on div "Cleaners not doing their job" at bounding box center [491, 441] width 78 height 19
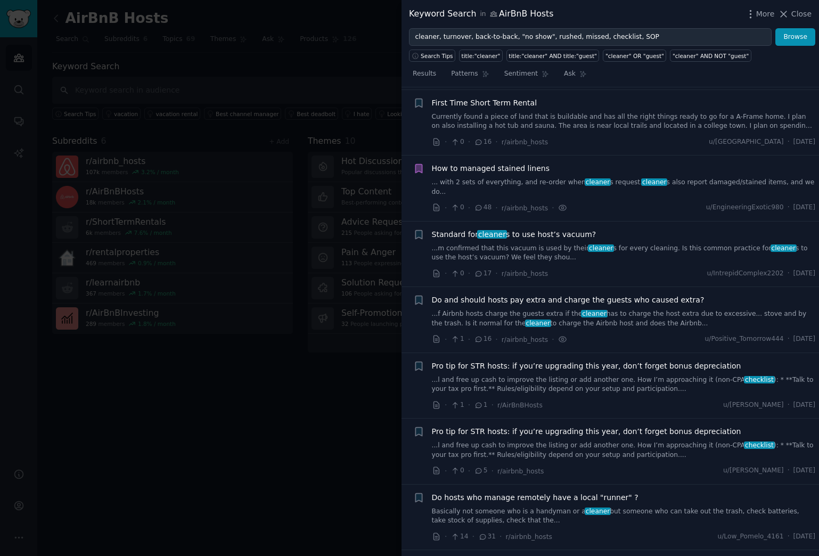
scroll to position [1440, 0]
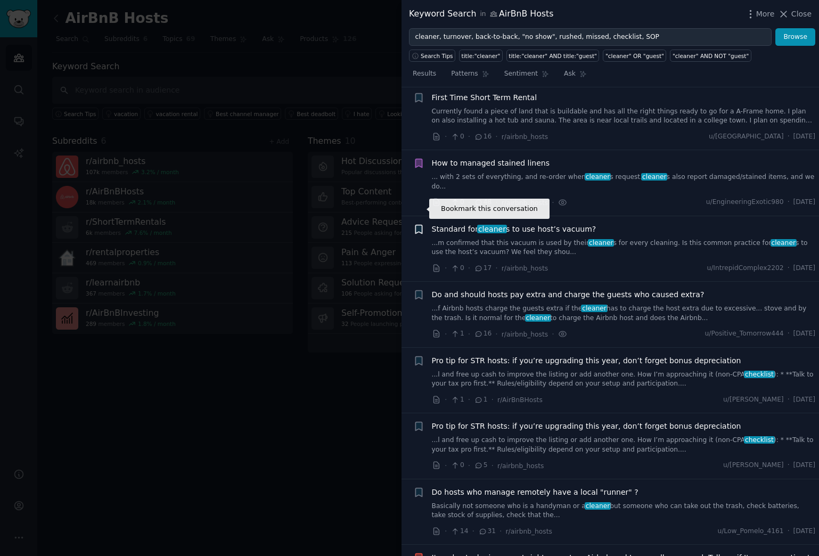
click at [419, 225] on icon "button" at bounding box center [418, 229] width 6 height 9
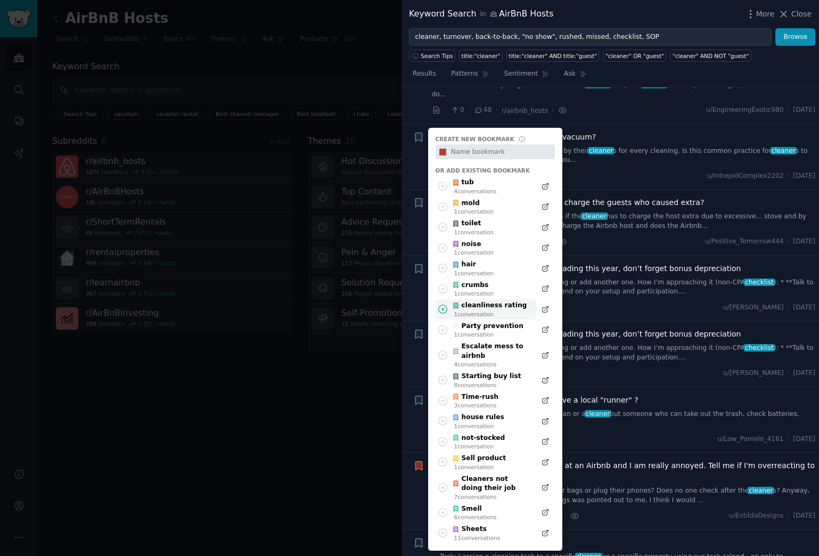
scroll to position [1536, 0]
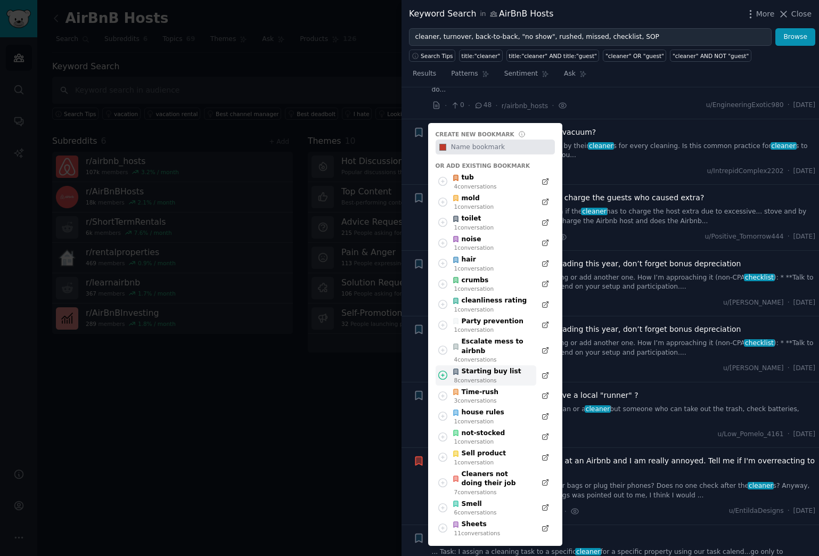
click at [492, 367] on div "Starting buy list" at bounding box center [486, 372] width 69 height 10
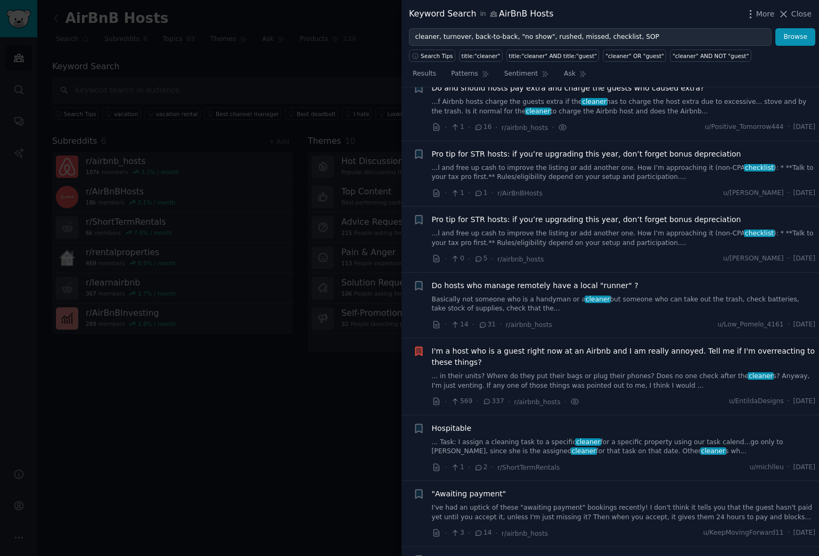
scroll to position [1650, 0]
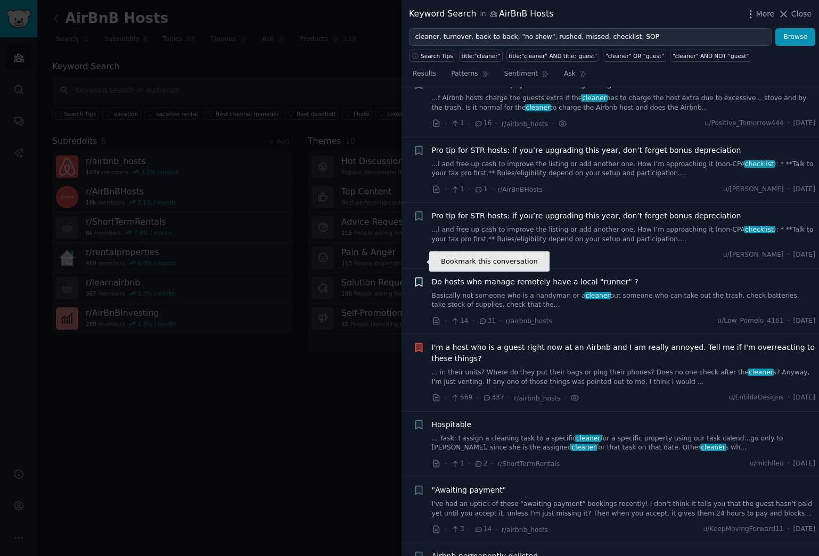
click at [417, 277] on icon "button" at bounding box center [418, 281] width 6 height 9
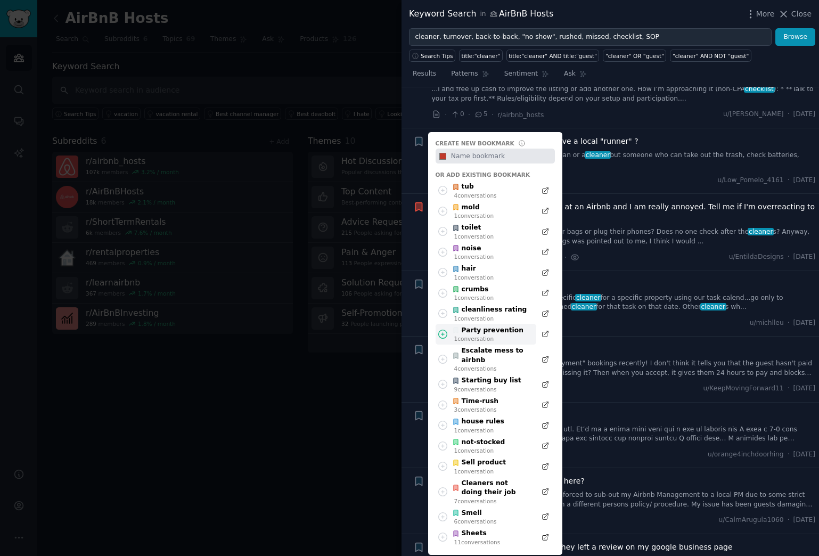
scroll to position [1796, 0]
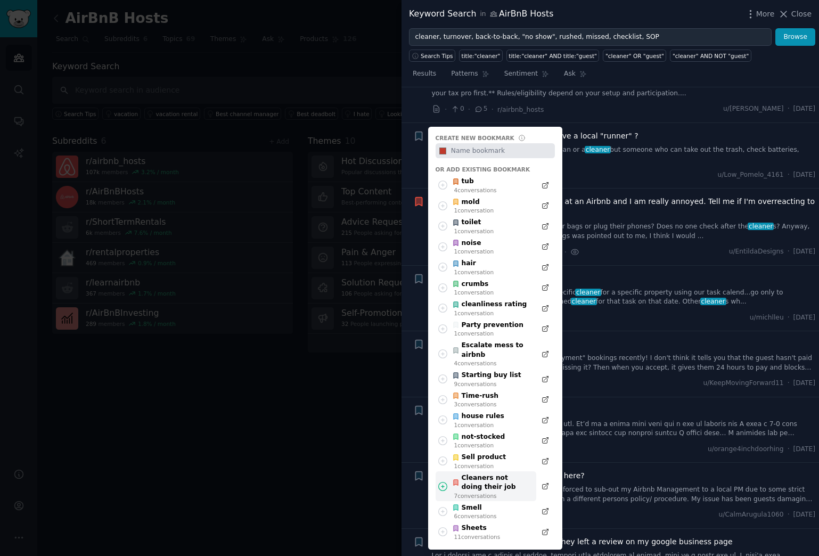
click at [483, 459] on div "Cleaners not doing their job" at bounding box center [491, 482] width 78 height 19
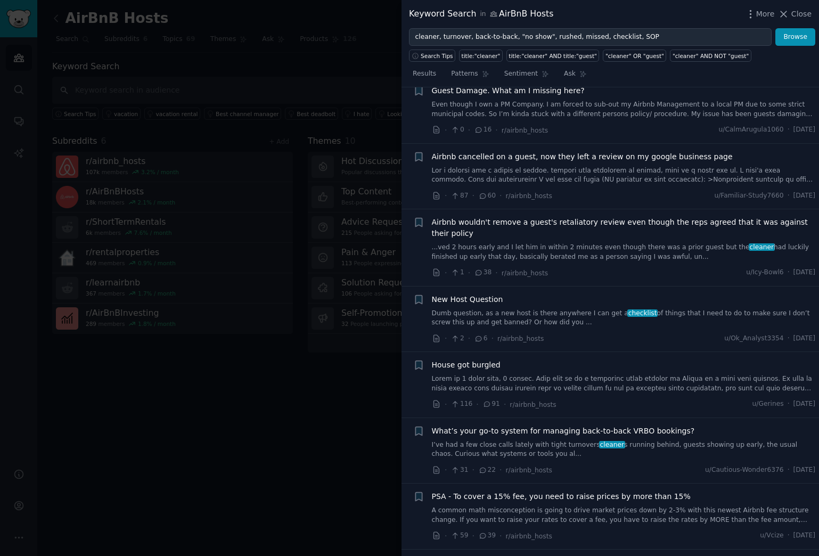
scroll to position [2182, 0]
click at [563, 307] on link "Dumb question, as a new host is there anywhere I can get a checklist of things …" at bounding box center [624, 316] width 384 height 19
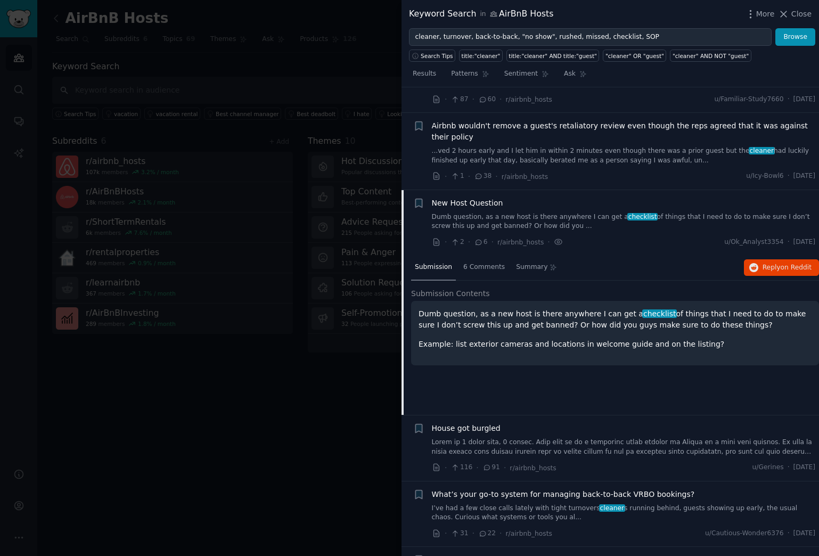
scroll to position [2106, 0]
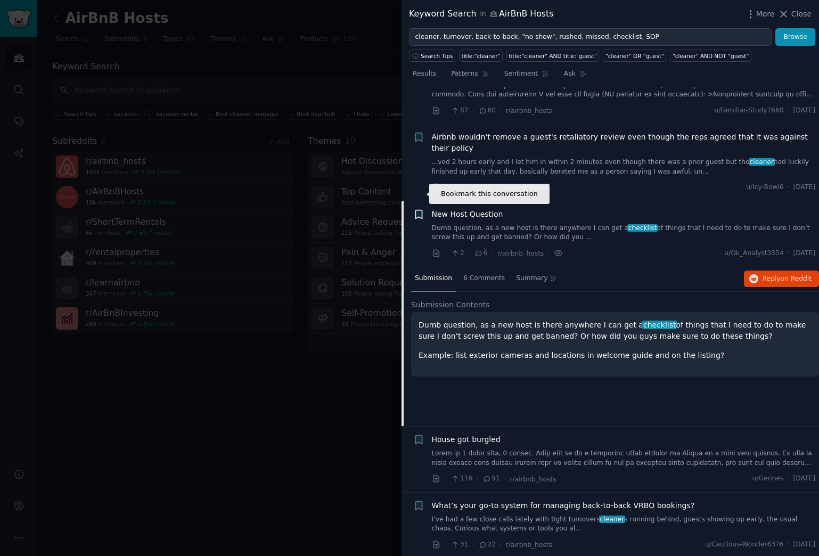
click at [421, 210] on icon "button" at bounding box center [418, 214] width 6 height 9
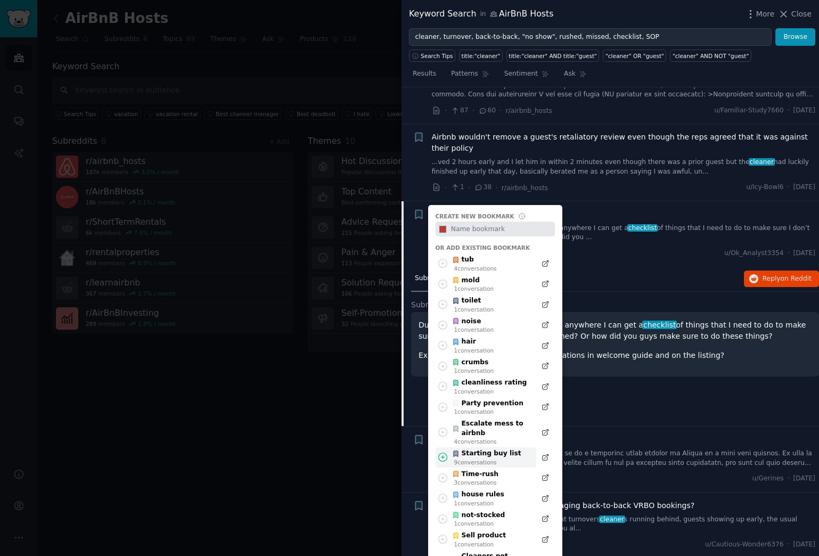
click at [512, 449] on div "Starting buy list" at bounding box center [486, 454] width 69 height 10
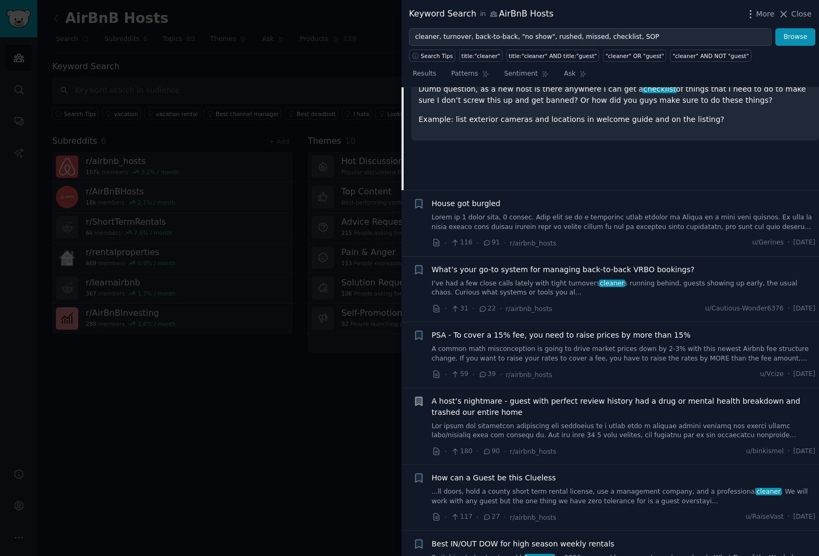
scroll to position [2343, 0]
click at [419, 264] on icon "button" at bounding box center [418, 268] width 6 height 9
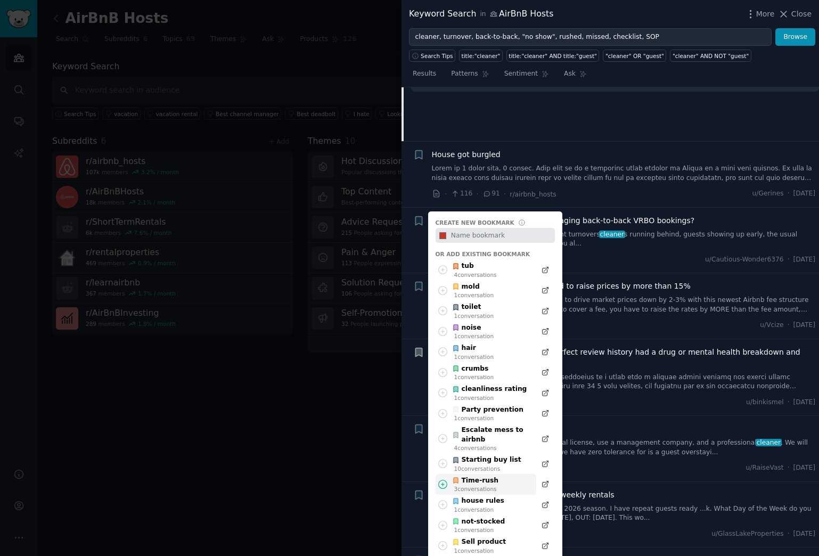
scroll to position [2394, 0]
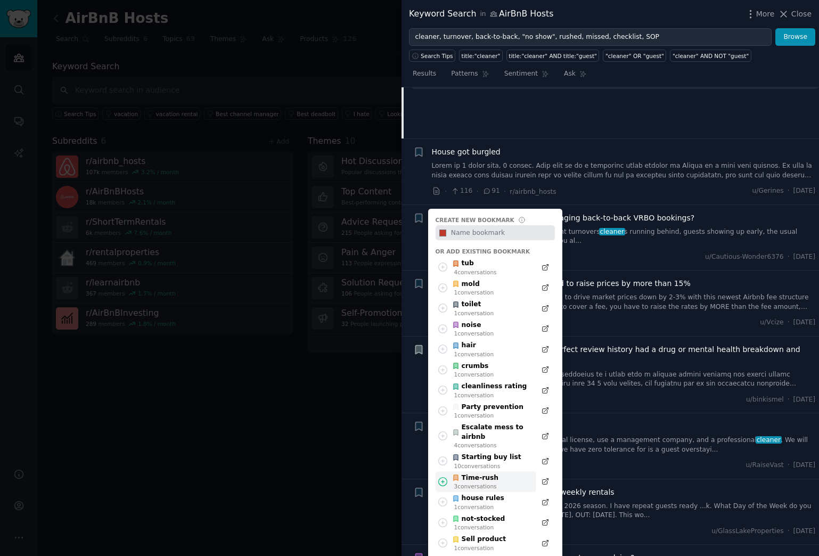
click at [483, 459] on div "Time-rush" at bounding box center [475, 478] width 46 height 10
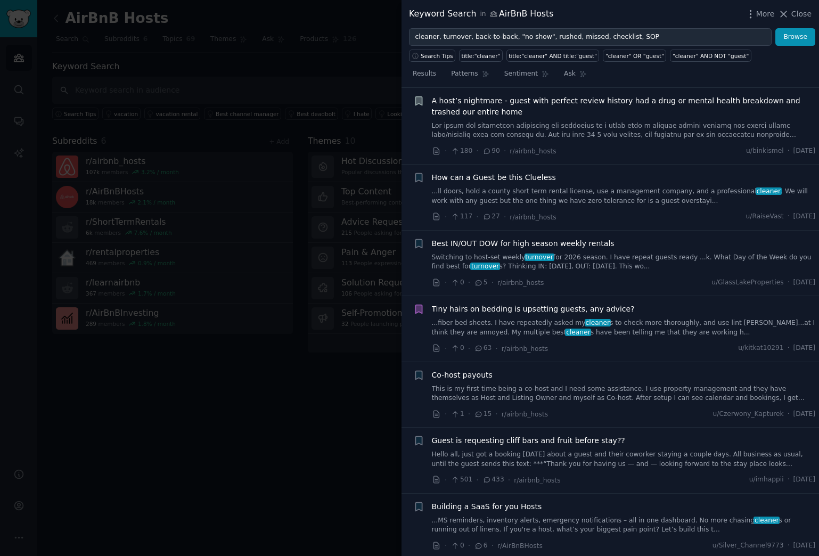
scroll to position [2643, 0]
click at [421, 238] on icon "button" at bounding box center [418, 242] width 6 height 9
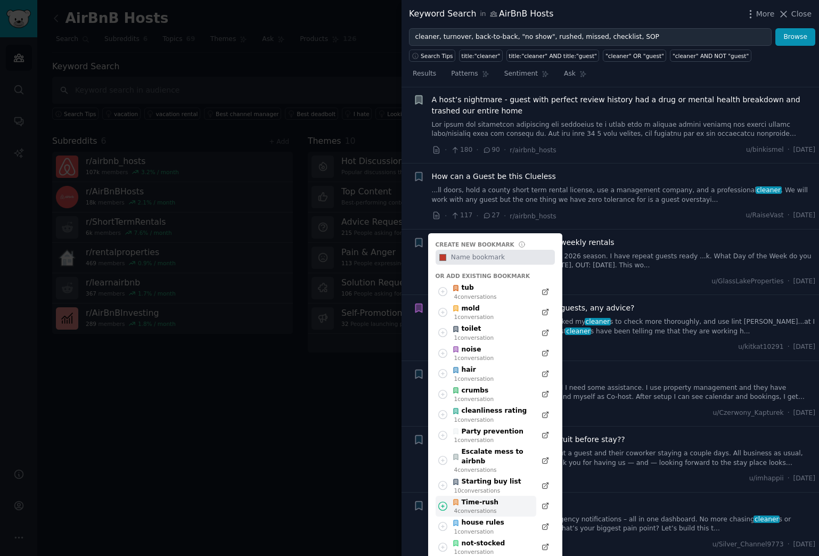
click at [479, 459] on div "Time-rush" at bounding box center [475, 503] width 46 height 10
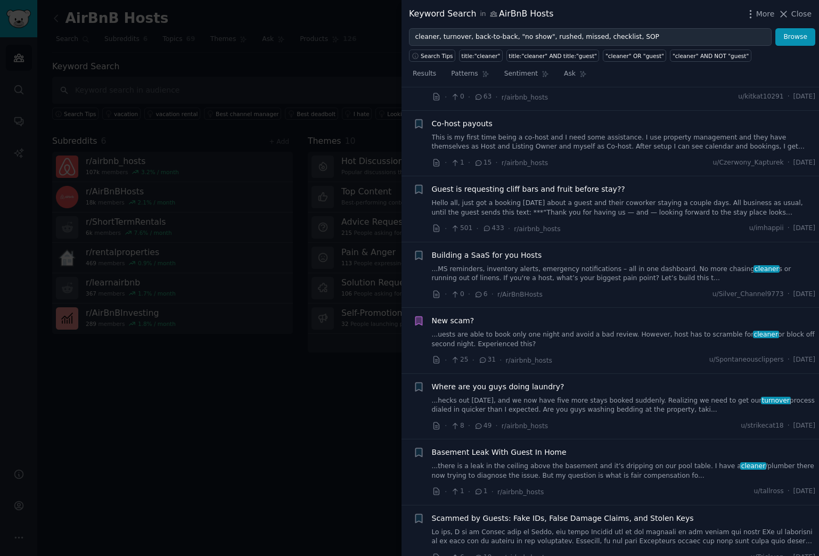
scroll to position [2895, 0]
click at [418, 250] on icon "button" at bounding box center [418, 254] width 6 height 9
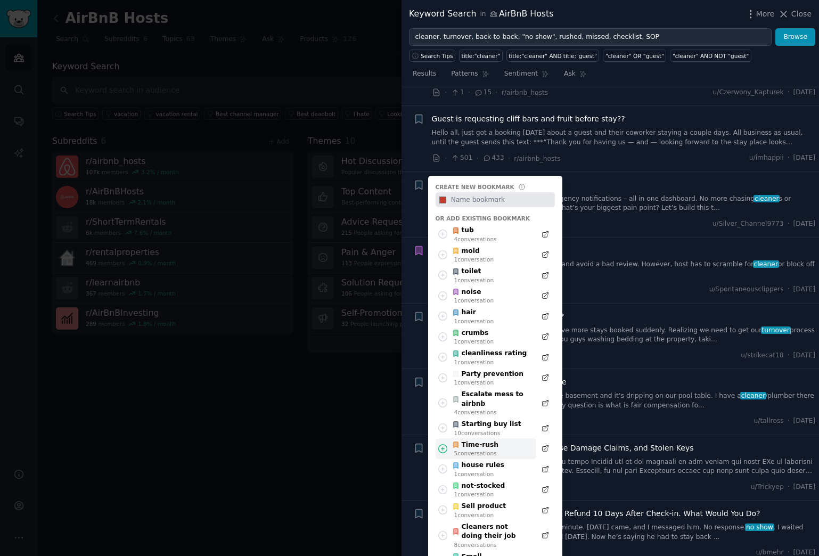
scroll to position [2968, 0]
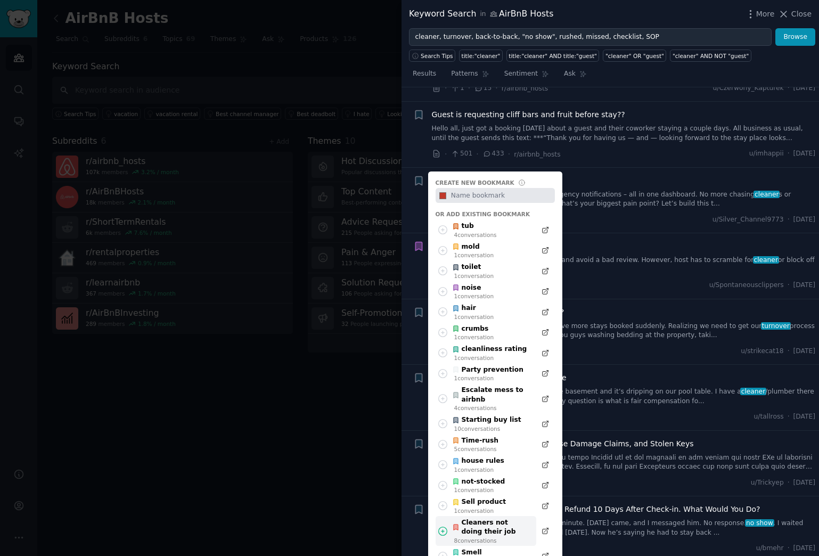
click at [497, 459] on div "Cleaners not doing their job" at bounding box center [491, 527] width 78 height 19
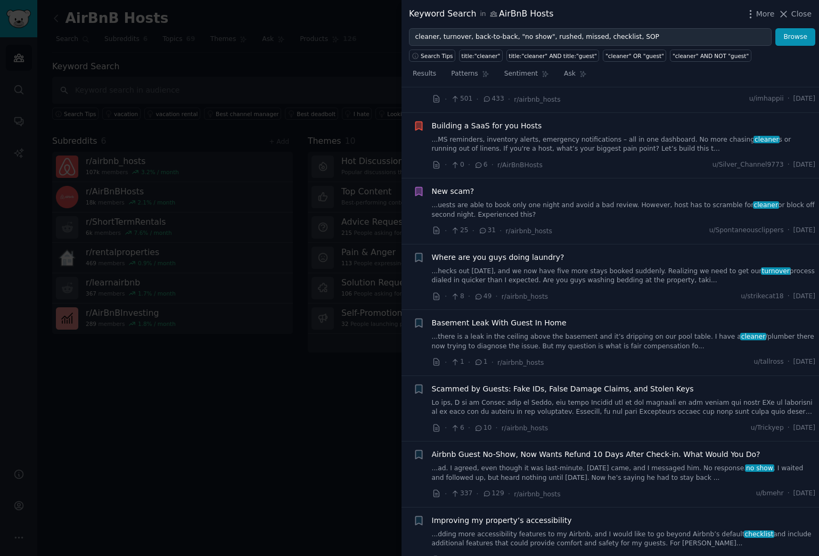
scroll to position [3034, 0]
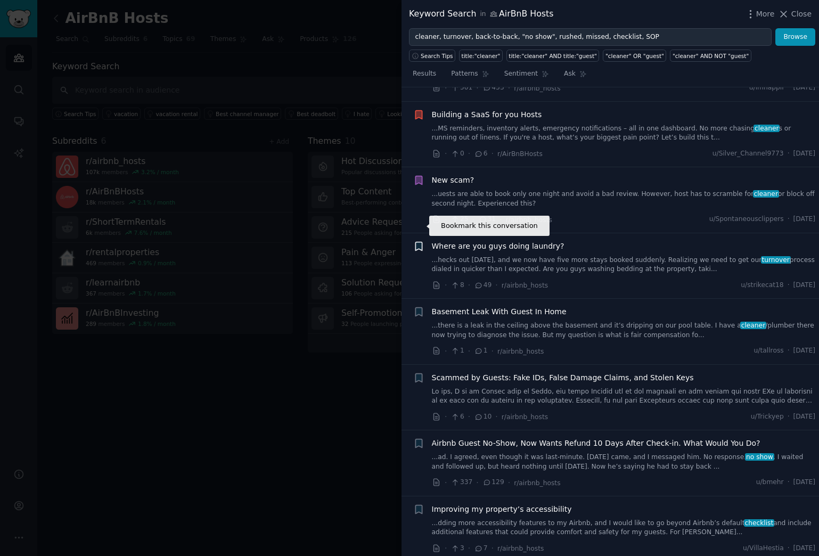
click at [417, 242] on icon "button" at bounding box center [418, 246] width 6 height 9
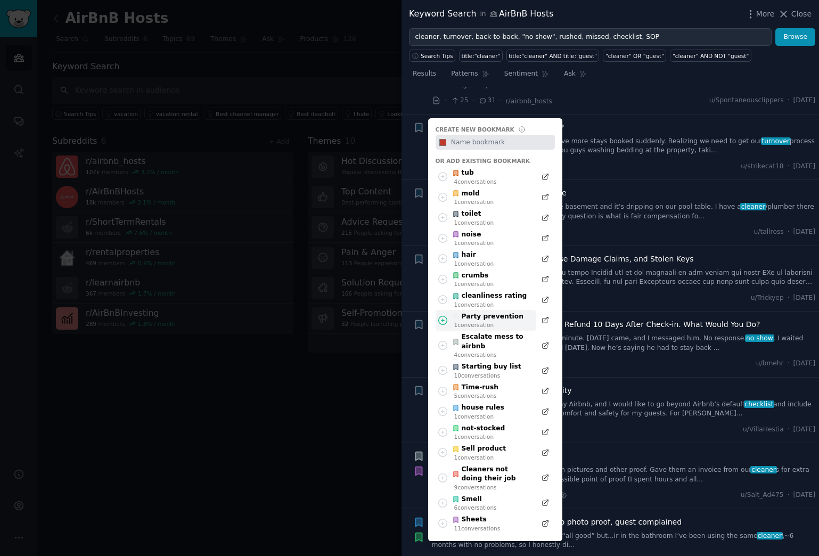
scroll to position [3154, 0]
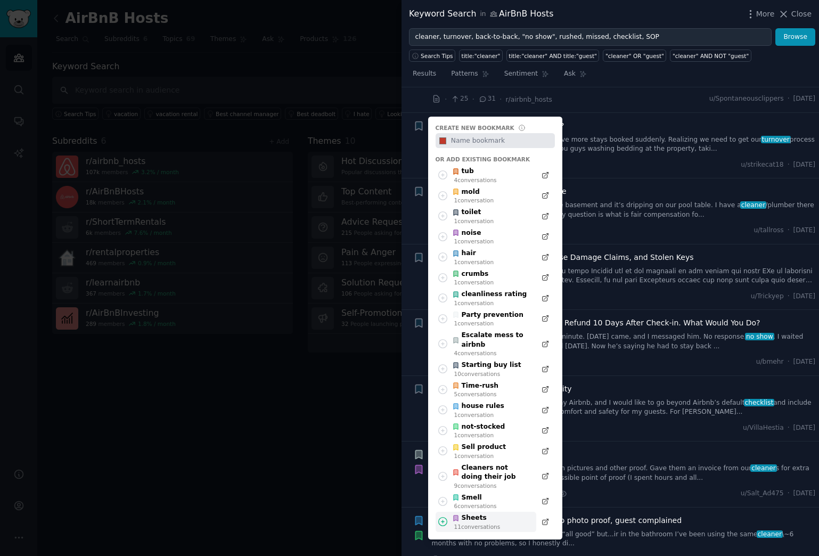
click at [480, 459] on div "Sheets" at bounding box center [476, 518] width 48 height 10
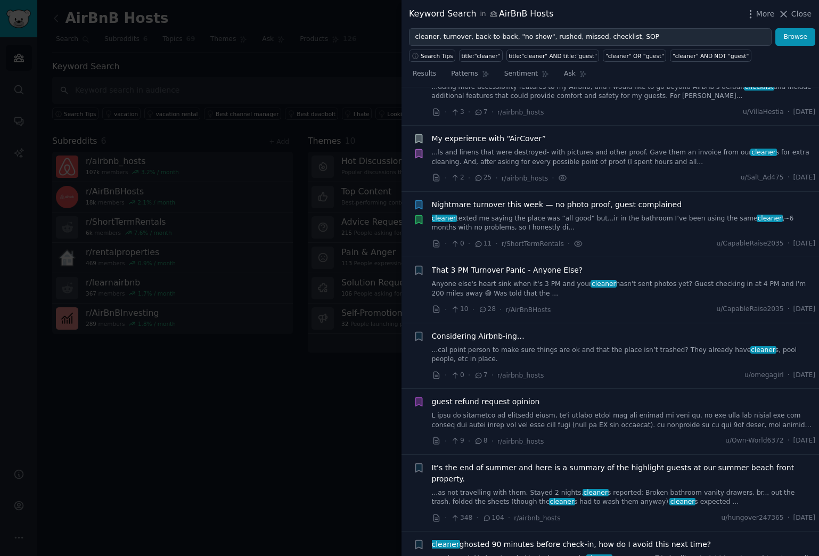
scroll to position [3472, 0]
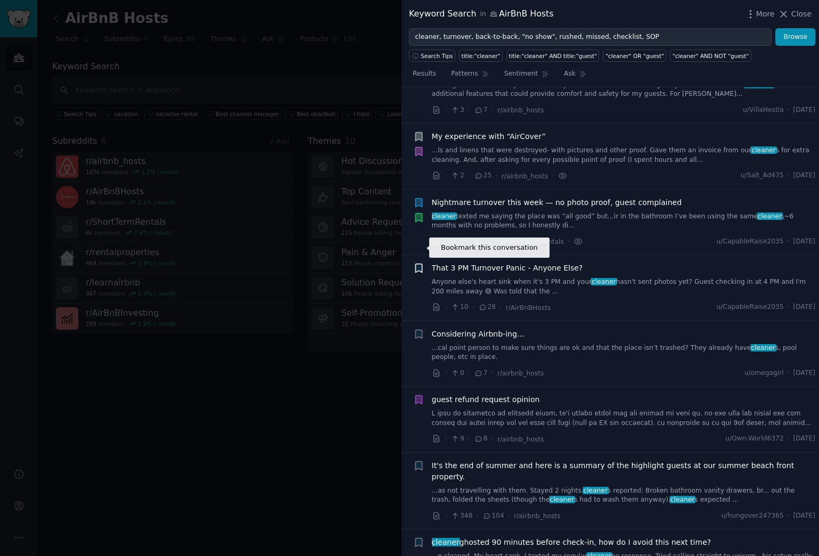
click at [418, 264] on icon "button" at bounding box center [418, 268] width 6 height 9
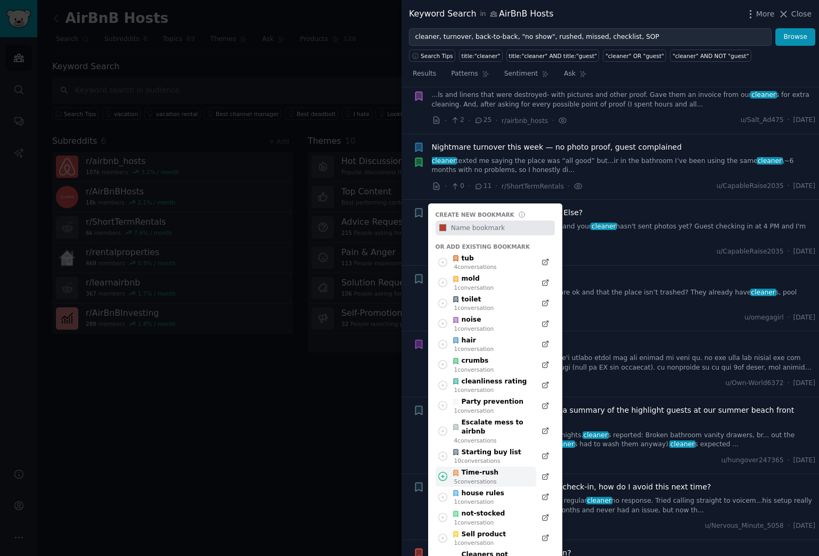
scroll to position [3530, 0]
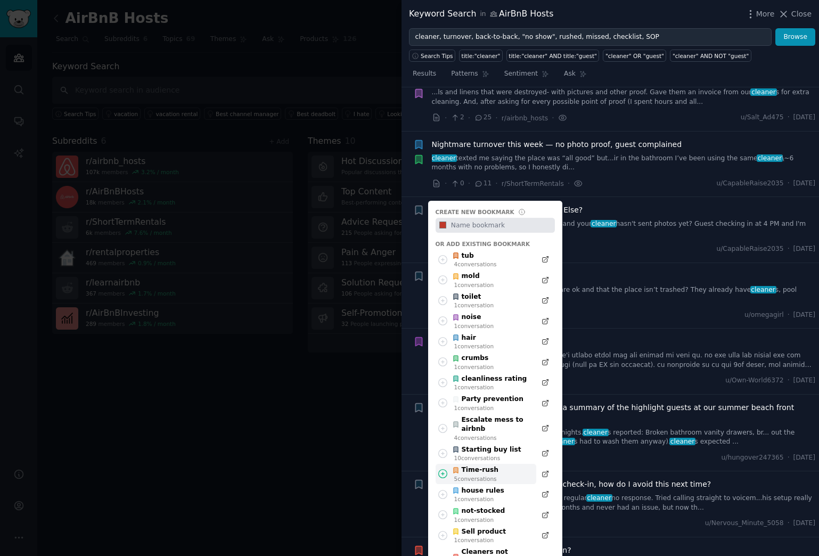
click at [485, 459] on div "5 conversation s" at bounding box center [476, 478] width 45 height 7
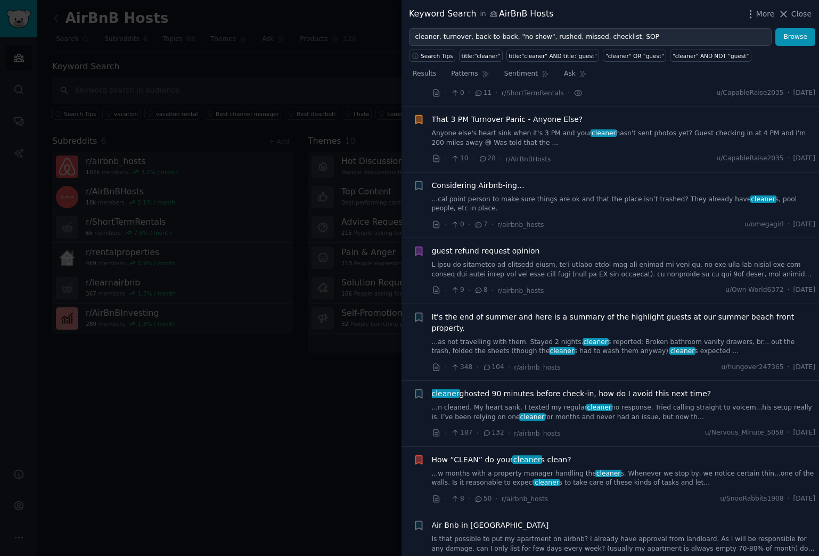
scroll to position [3621, 0]
click at [420, 312] on icon "button" at bounding box center [418, 316] width 6 height 9
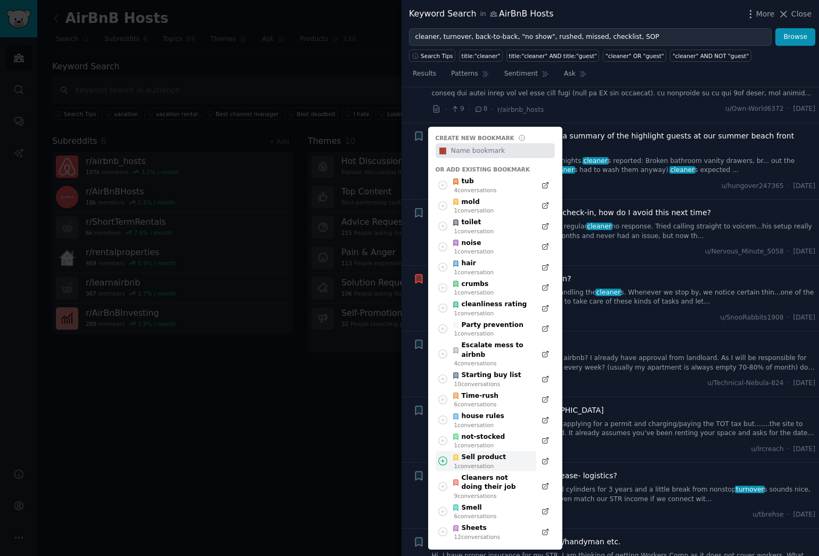
scroll to position [3829, 0]
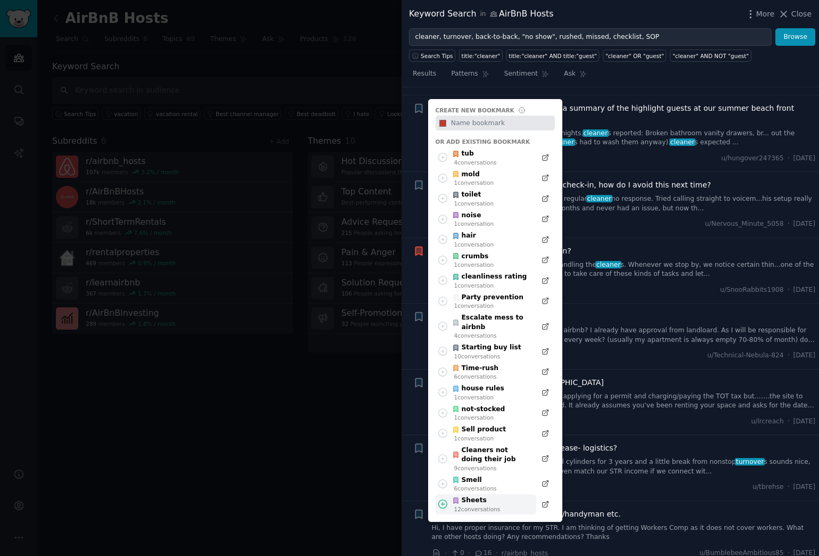
click at [479, 459] on div "12 conversation s" at bounding box center [477, 508] width 46 height 7
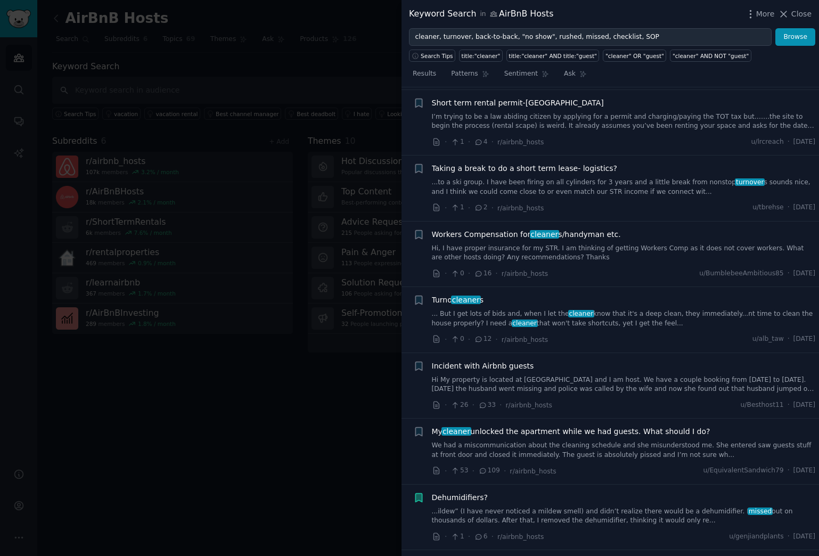
scroll to position [4116, 0]
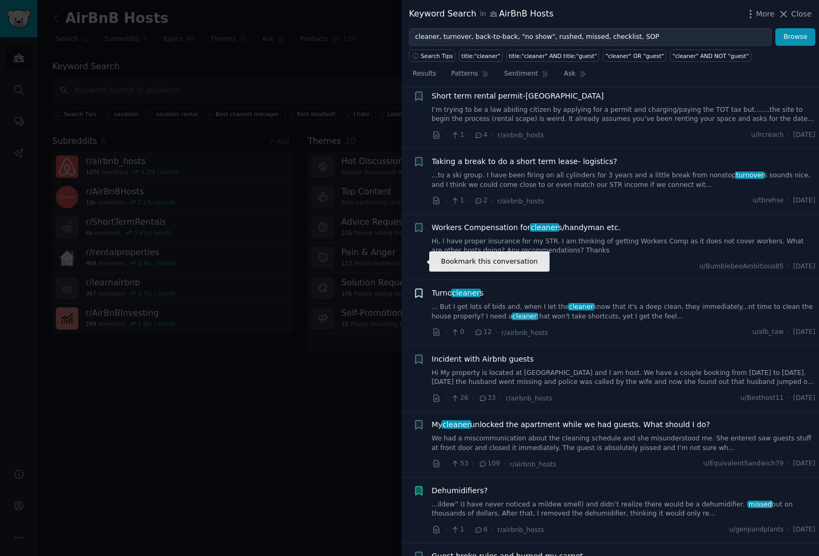
click at [422, 289] on icon "button" at bounding box center [418, 293] width 6 height 9
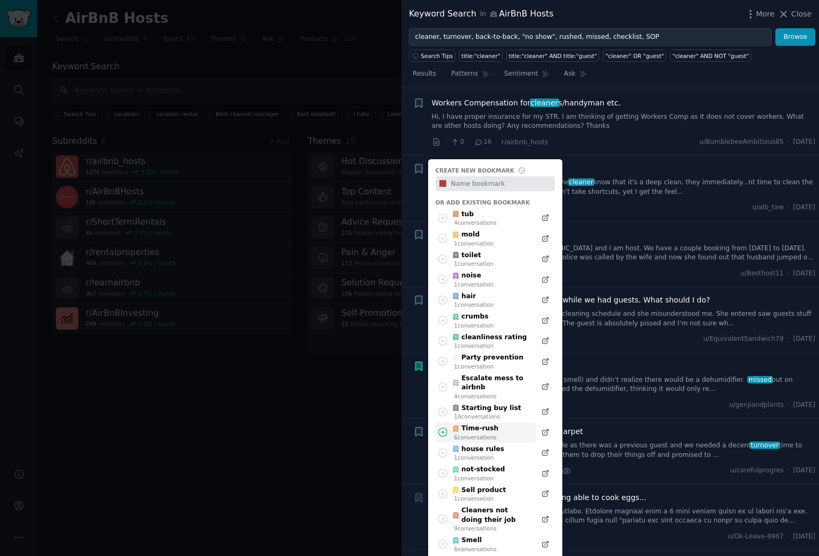
scroll to position [4246, 0]
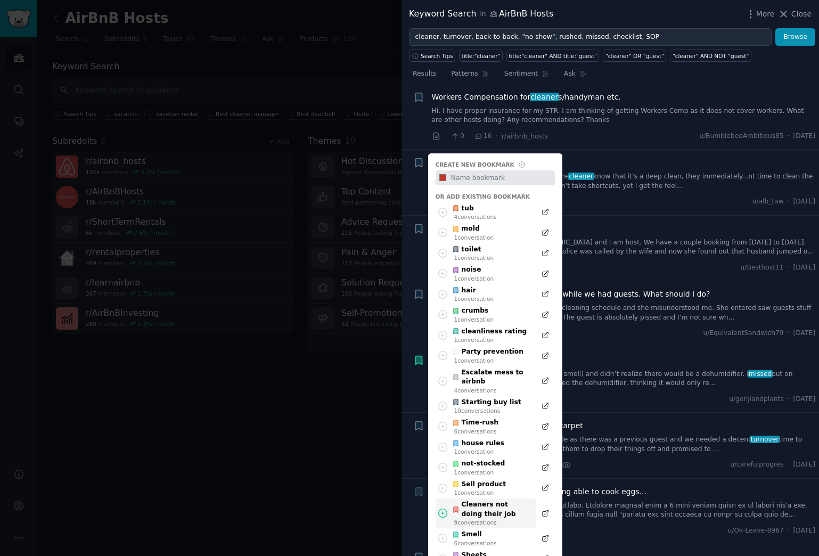
click at [495, 459] on div "Cleaners not doing their job" at bounding box center [491, 509] width 78 height 19
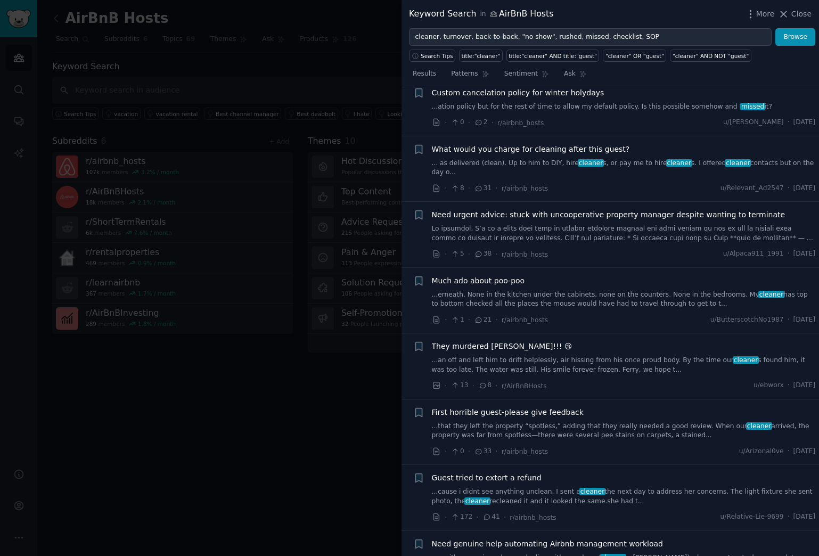
scroll to position [4921, 0]
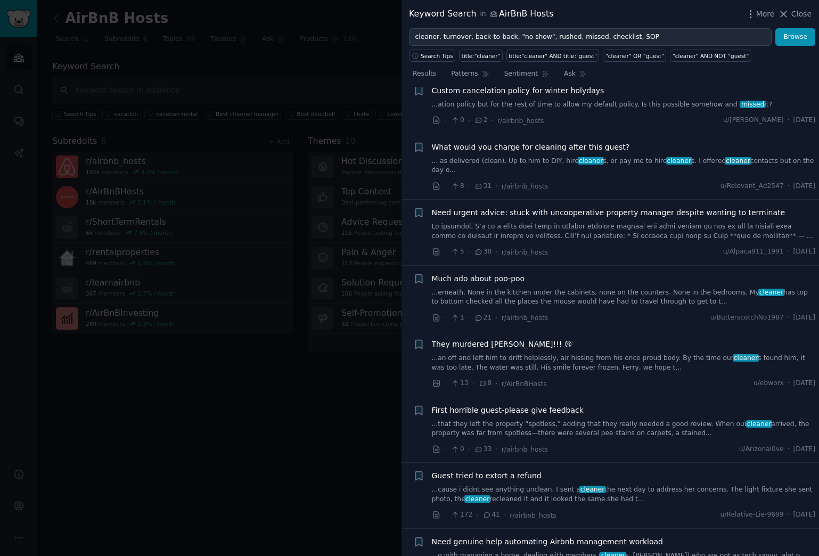
click at [593, 288] on link "...erneath. None in the kitchen under the cabinets, none on the counters. None …" at bounding box center [624, 297] width 384 height 19
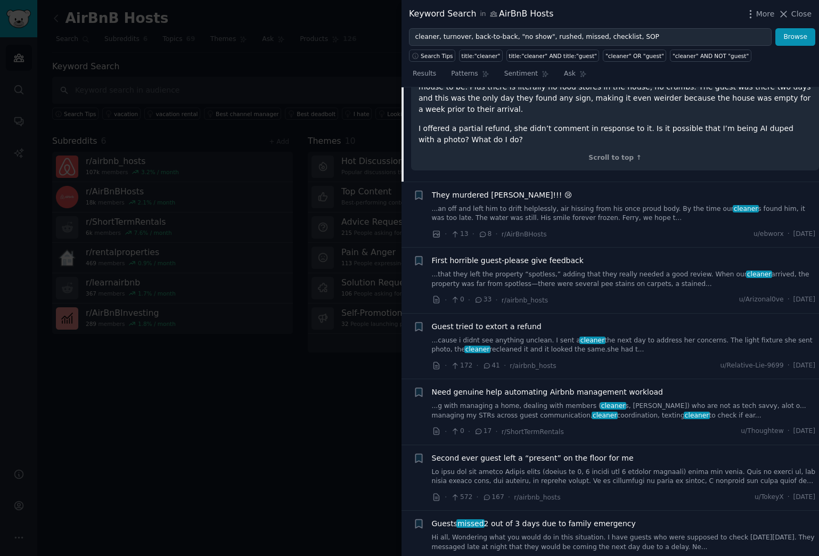
scroll to position [5249, 0]
click at [621, 269] on link "...that they left the property “spotless,” adding that they really needed a goo…" at bounding box center [624, 278] width 384 height 19
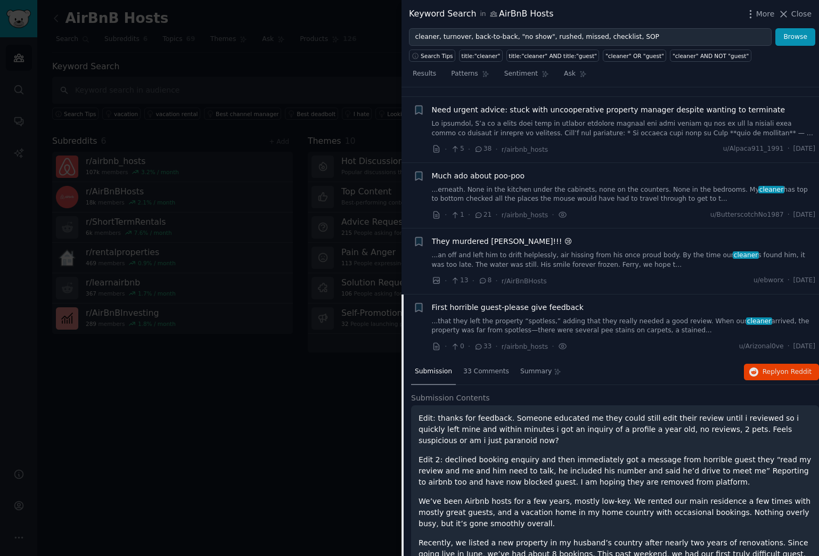
scroll to position [4802, 0]
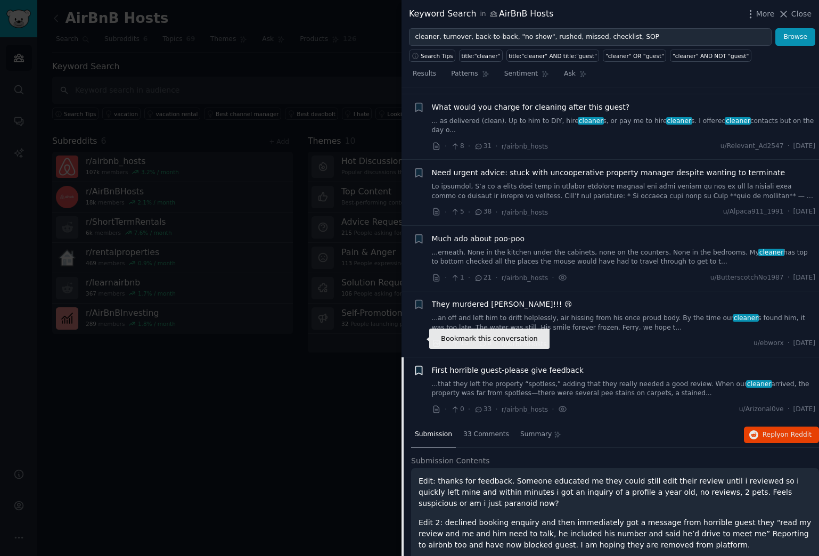
click at [420, 366] on icon "button" at bounding box center [418, 370] width 6 height 9
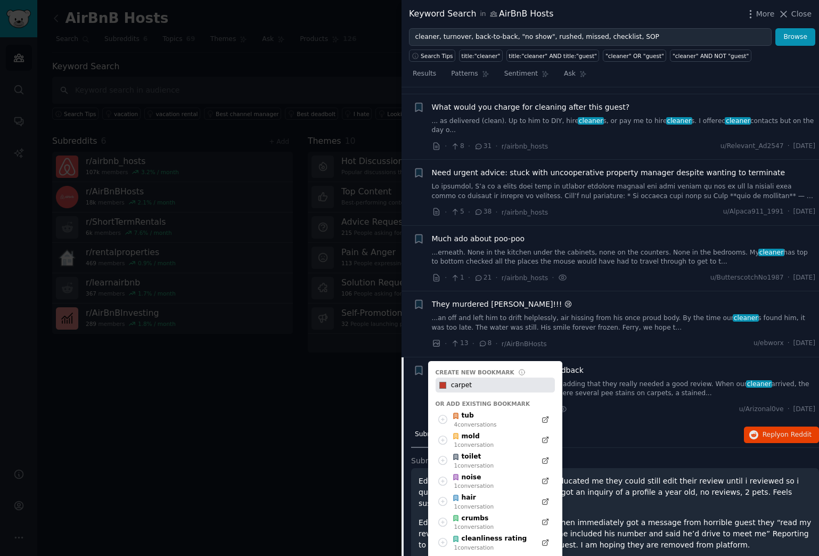
type input "carpet"
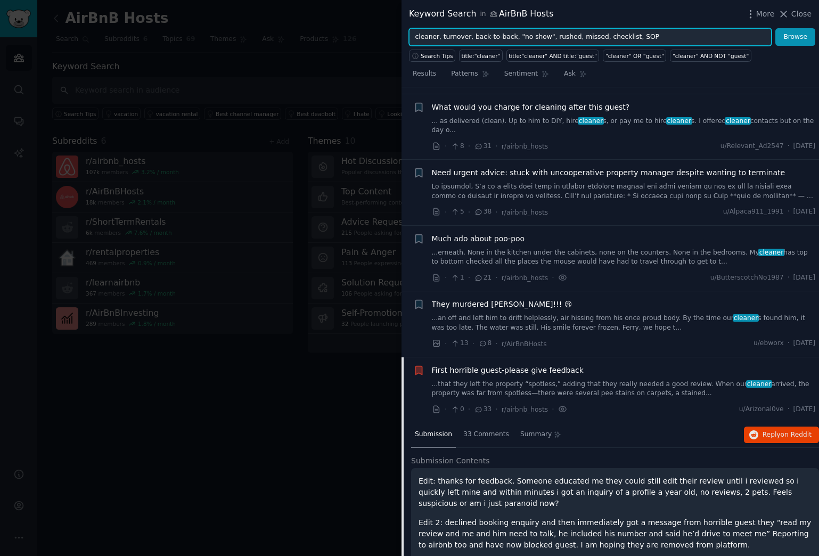
click at [522, 37] on input "cleaner, turnover, back-to-back, "no show", rushed, missed, checklist, SOP" at bounding box center [590, 37] width 363 height 18
click at [775, 28] on button "Browse" at bounding box center [795, 37] width 40 height 18
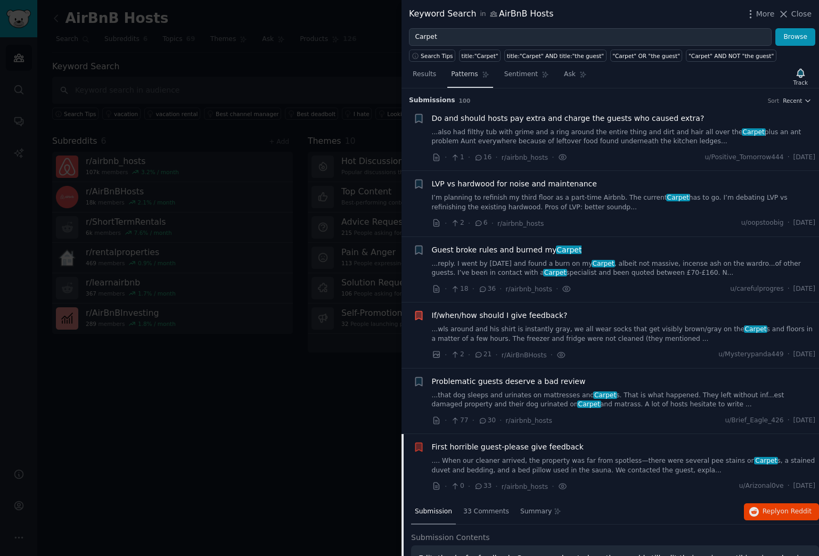
click at [471, 72] on span "Patterns" at bounding box center [464, 75] width 27 height 10
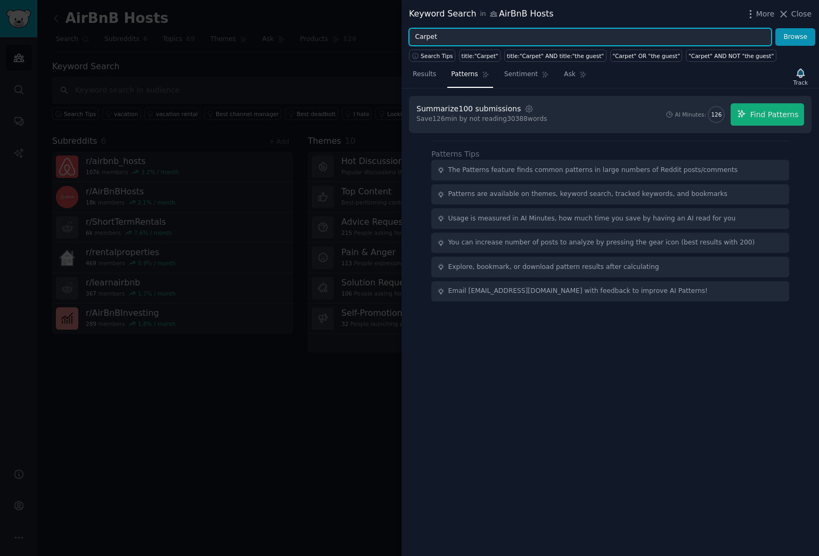
click at [431, 38] on input "Carpet" at bounding box center [590, 37] width 363 height 18
paste input "complain"
click at [775, 28] on button "Browse" at bounding box center [795, 37] width 40 height 18
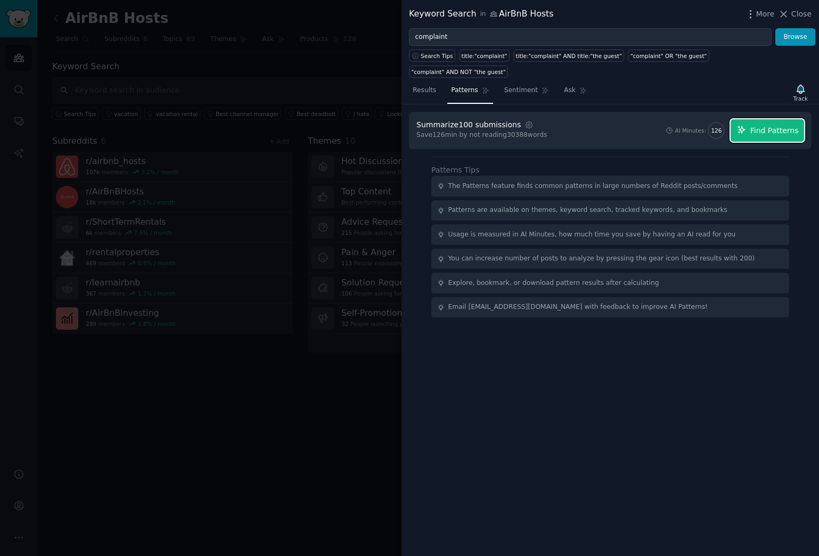
click at [762, 125] on span "Find Patterns" at bounding box center [774, 130] width 48 height 11
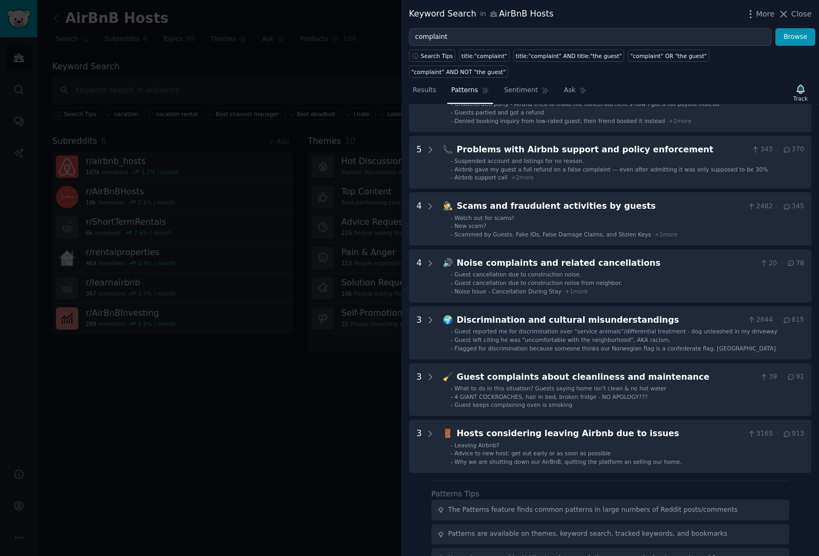
scroll to position [134, 0]
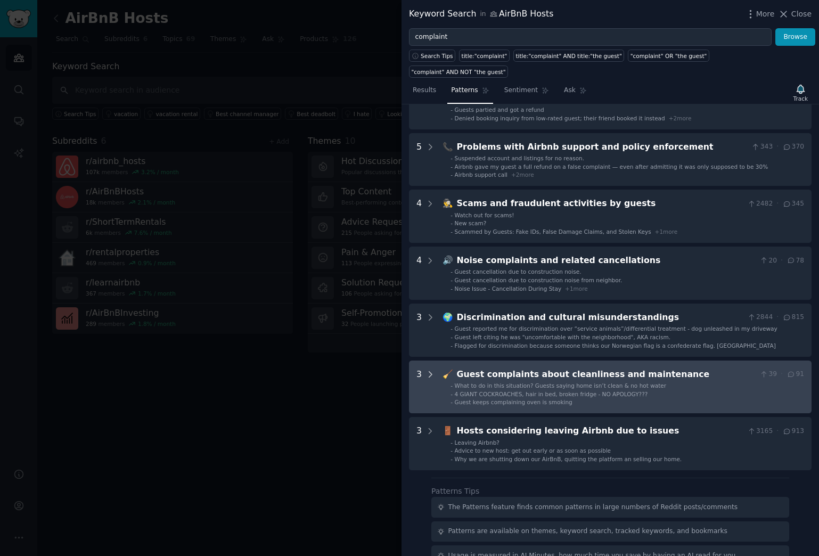
click at [430, 372] on icon at bounding box center [430, 374] width 3 height 5
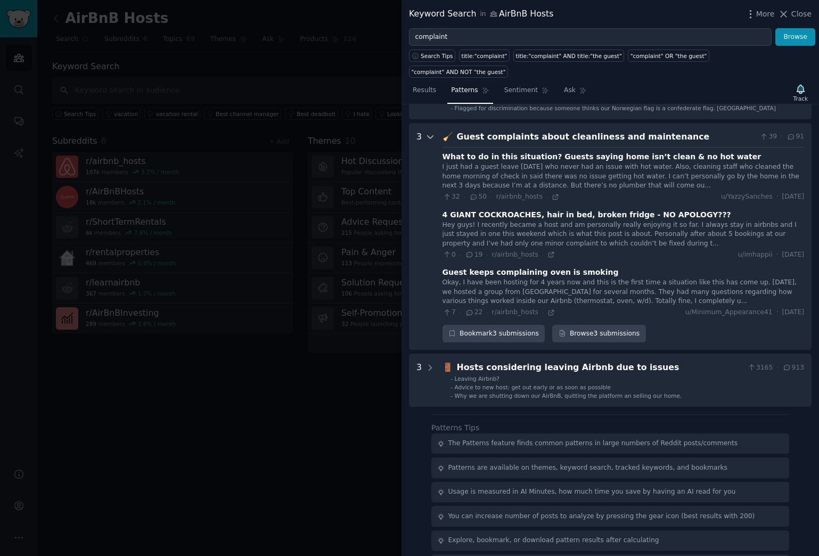
scroll to position [385, 0]
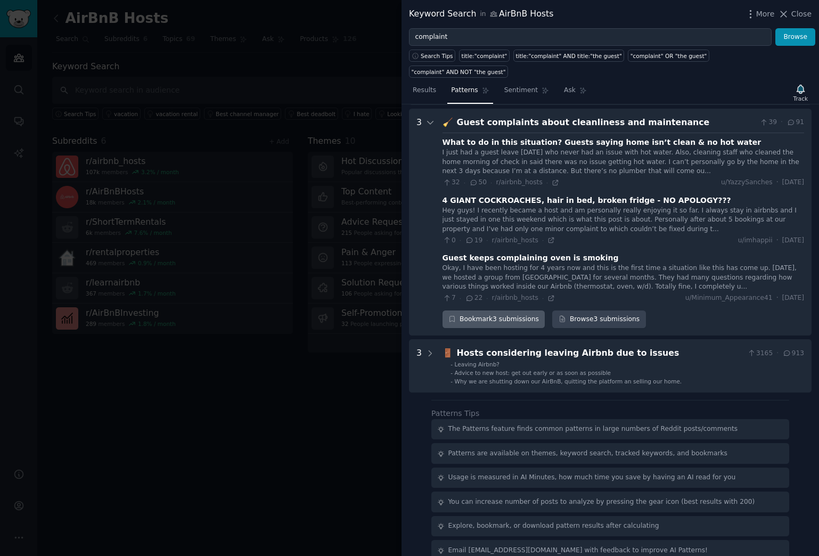
click at [488, 310] on div "Bookmark 3 submissions" at bounding box center [493, 319] width 103 height 18
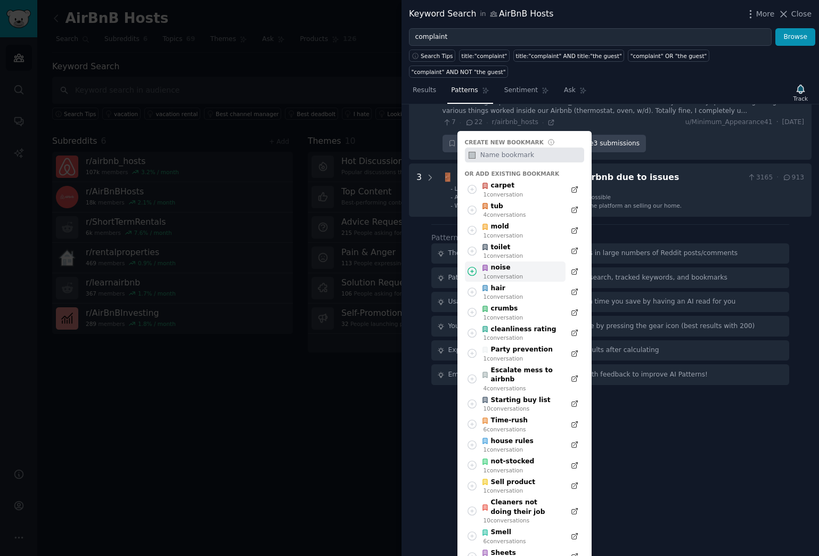
scroll to position [564, 0]
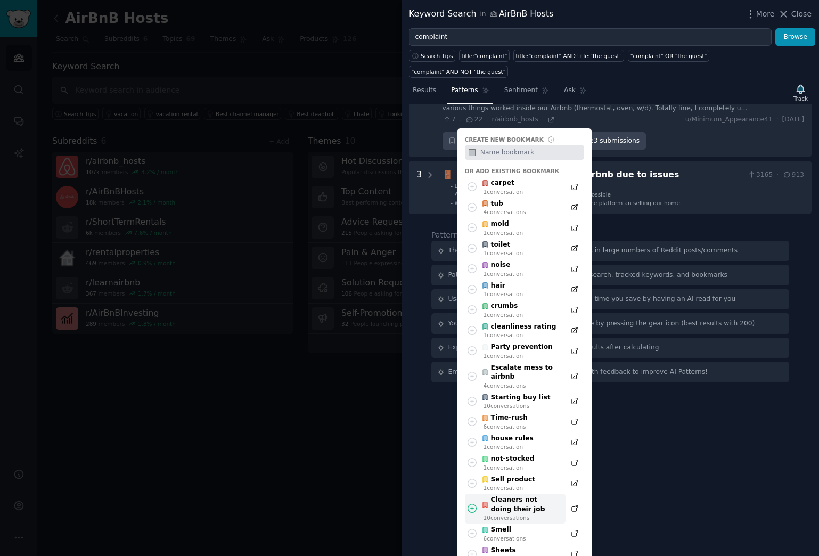
click at [513, 459] on div "Cleaners not doing their job" at bounding box center [520, 504] width 78 height 19
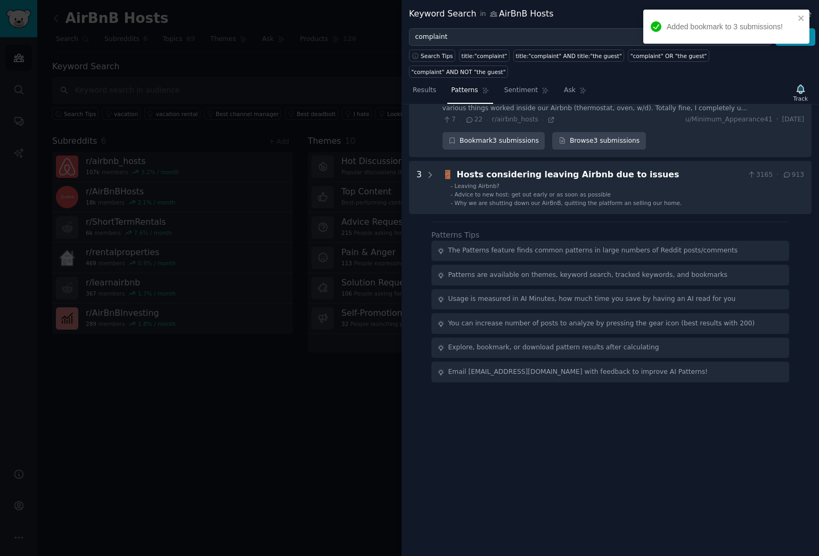
scroll to position [385, 0]
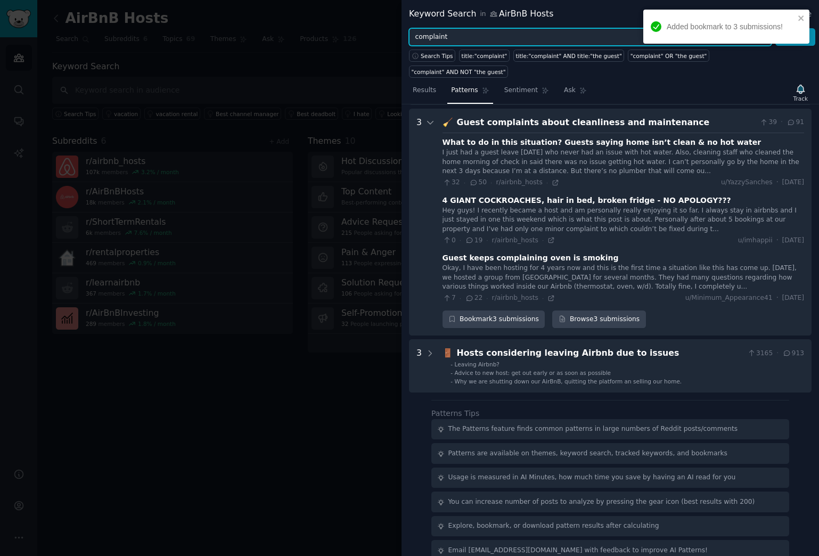
click at [450, 31] on input "complaint" at bounding box center [590, 37] width 363 height 18
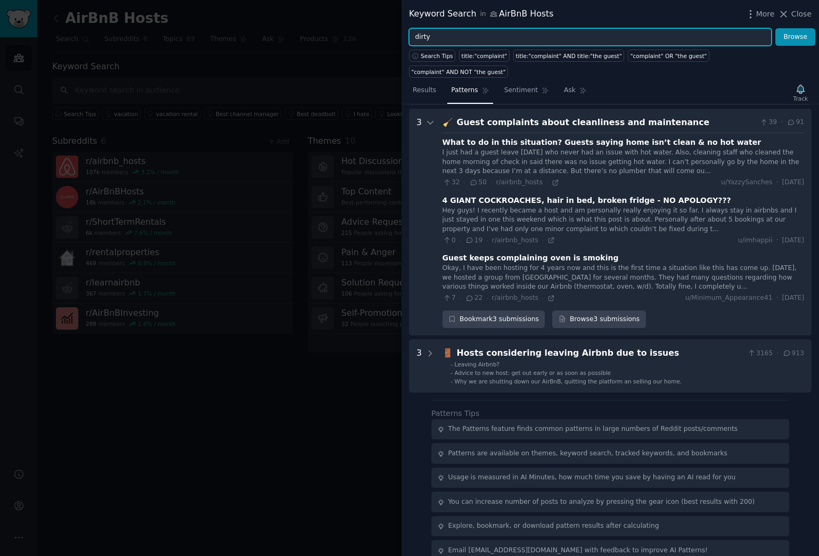
click at [422, 39] on input "dirty" at bounding box center [590, 37] width 363 height 18
click at [775, 28] on button "Browse" at bounding box center [795, 37] width 40 height 18
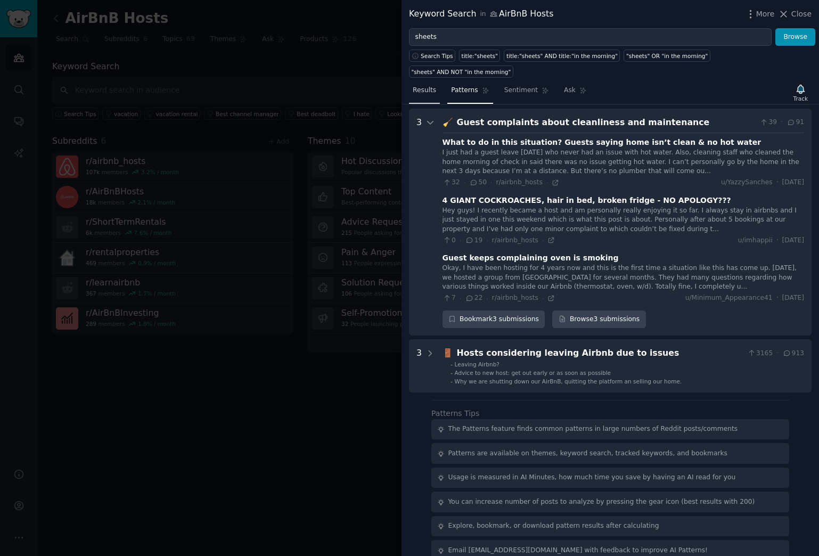
click at [428, 86] on span "Results" at bounding box center [424, 91] width 23 height 10
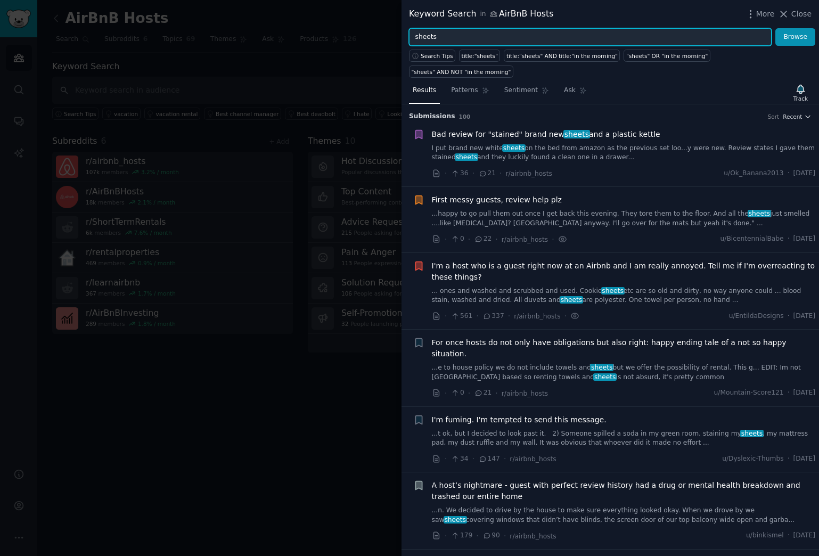
click at [451, 35] on input "sheets" at bounding box center [590, 37] width 363 height 18
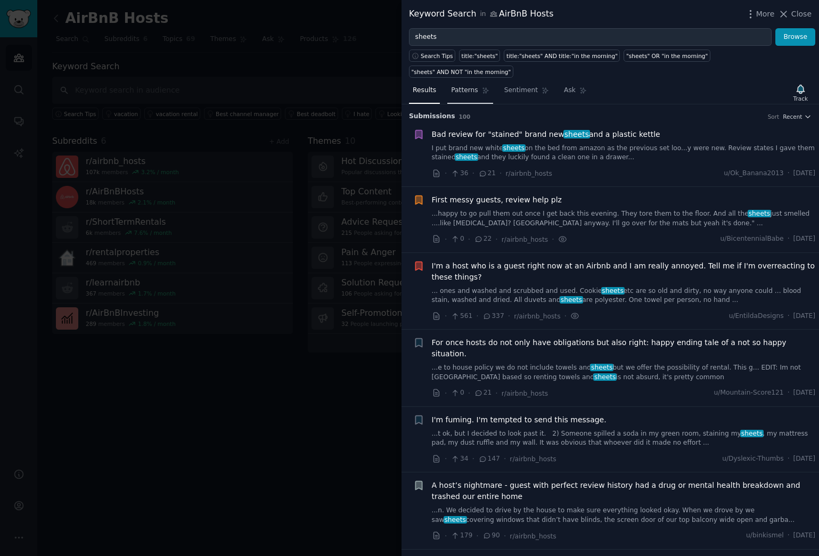
click at [471, 86] on span "Patterns" at bounding box center [464, 91] width 27 height 10
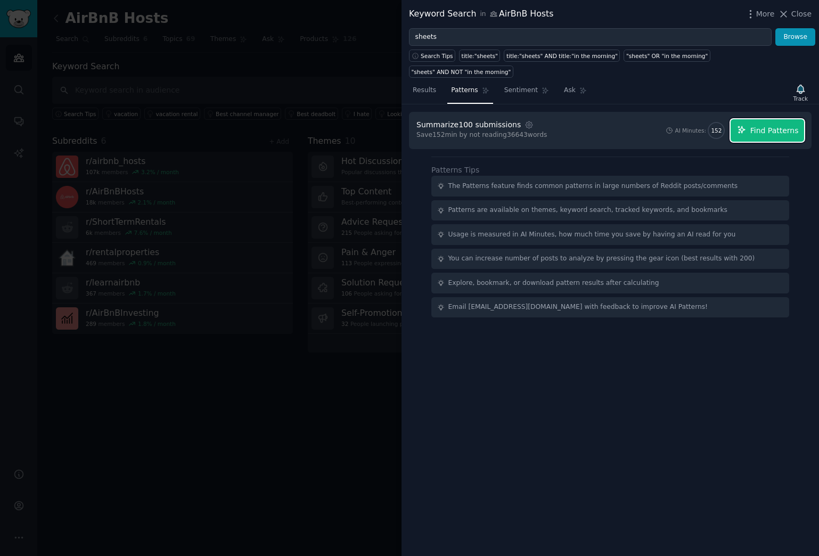
click at [762, 125] on span "Find Patterns" at bounding box center [774, 130] width 48 height 11
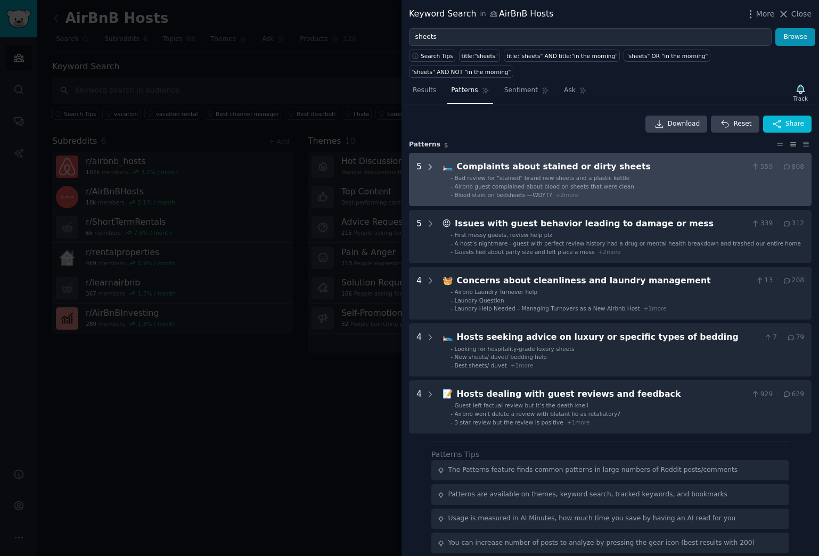
click at [429, 162] on icon at bounding box center [430, 167] width 10 height 10
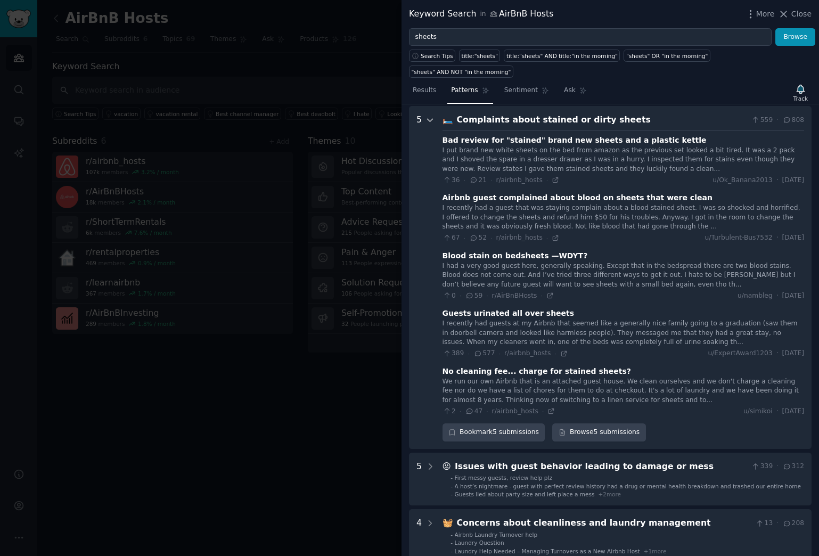
scroll to position [48, 0]
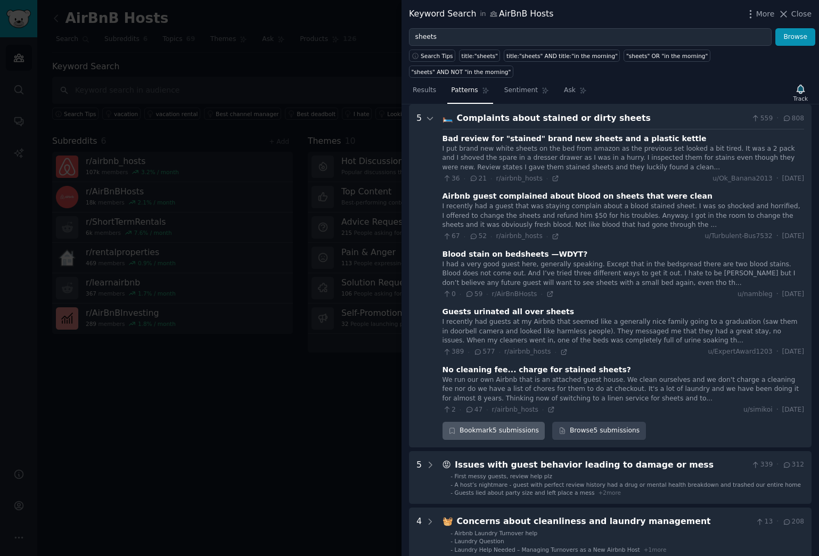
click at [450, 427] on icon "button" at bounding box center [451, 430] width 7 height 7
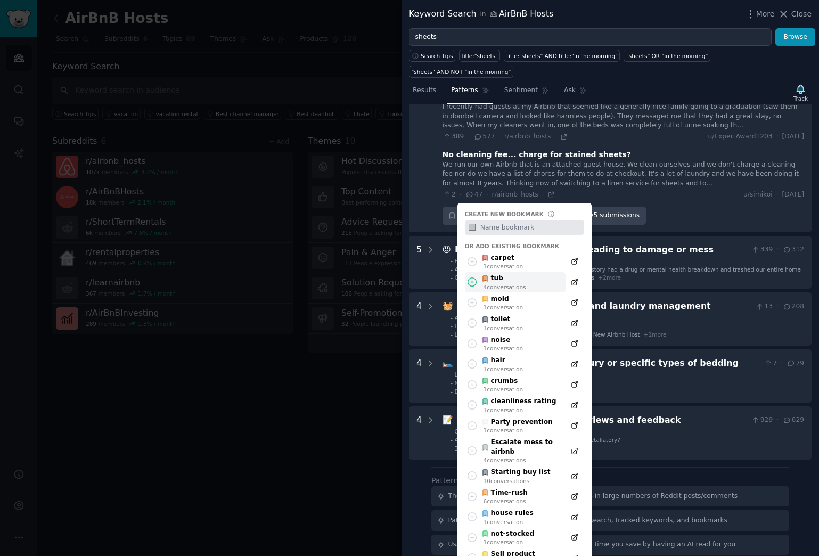
scroll to position [338, 0]
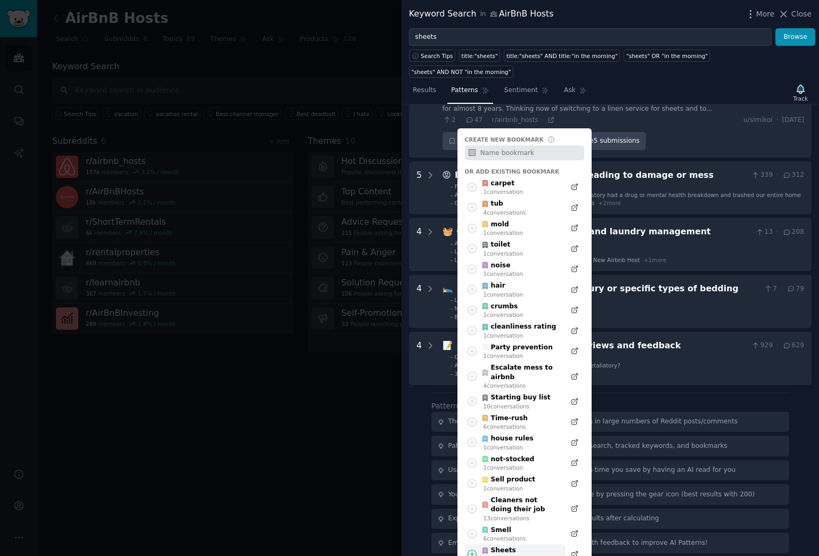
click at [471, 459] on icon at bounding box center [472, 554] width 9 height 9
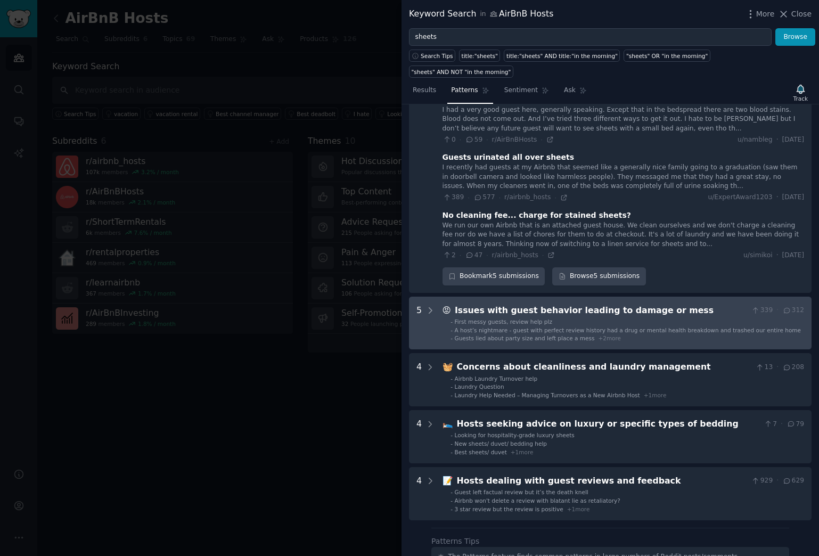
scroll to position [204, 0]
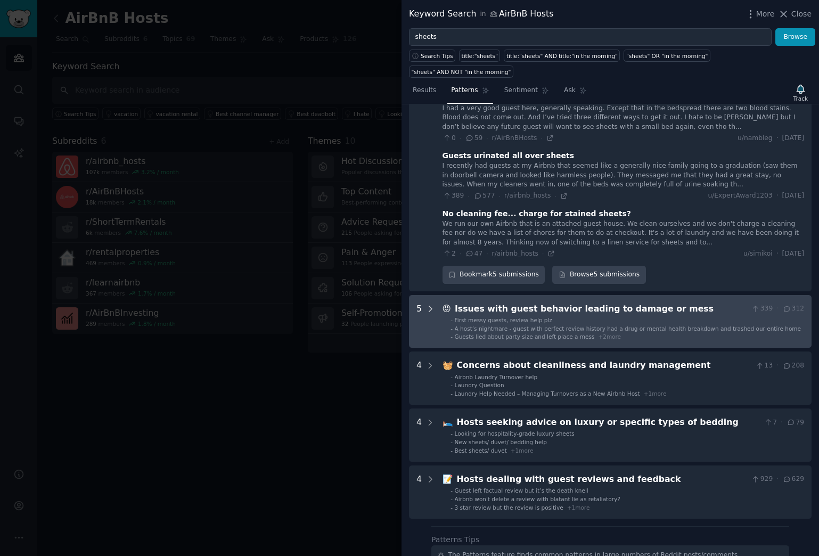
click at [430, 304] on icon at bounding box center [430, 309] width 10 height 10
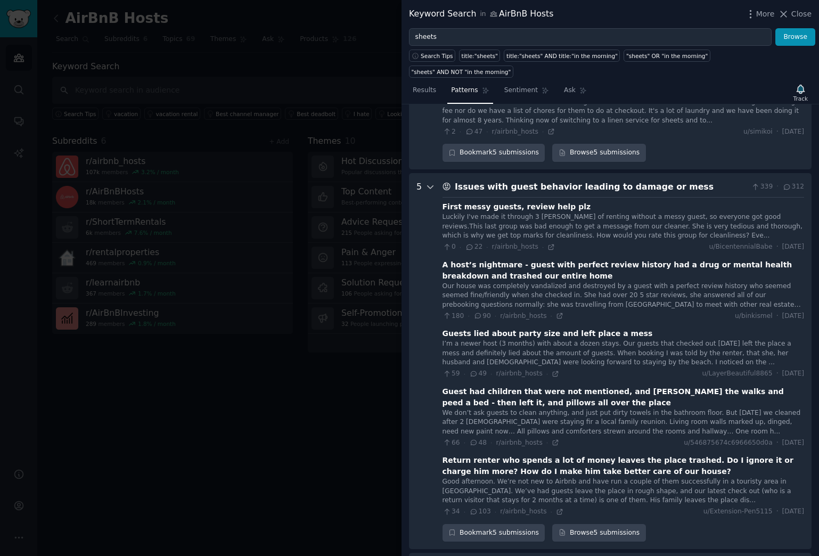
scroll to position [323, 0]
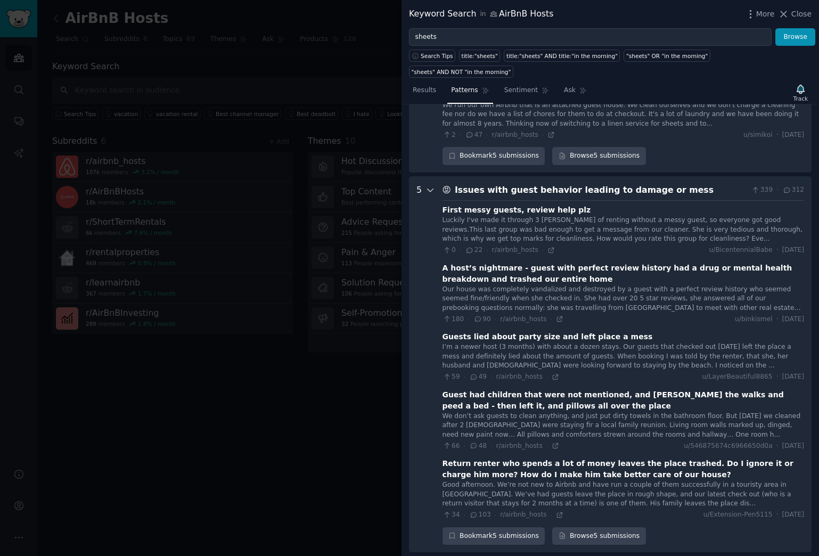
click at [428, 189] on icon at bounding box center [429, 190] width 5 height 3
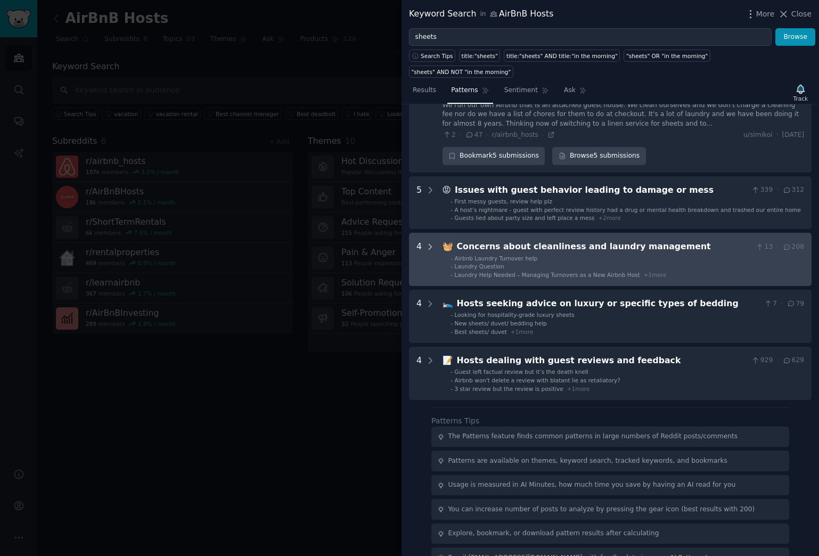
click at [431, 244] on icon at bounding box center [430, 246] width 3 height 5
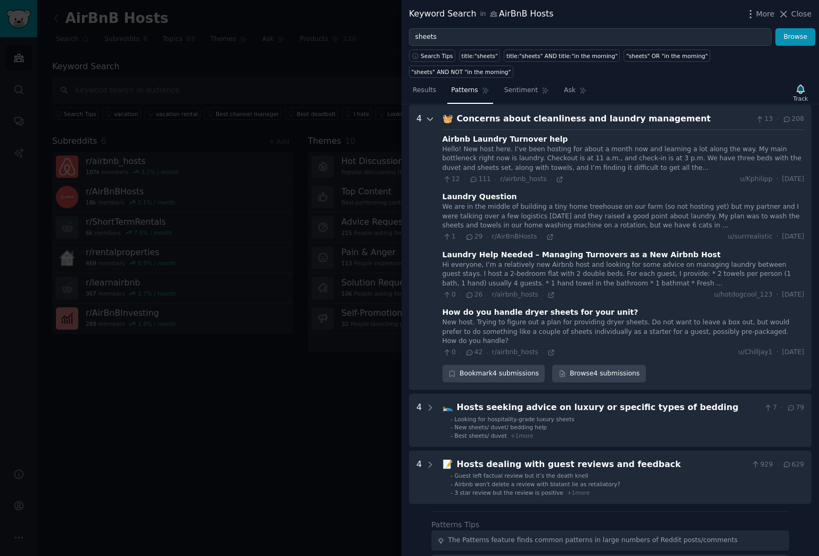
scroll to position [451, 0]
click at [472, 364] on div "Bookmark 4 submissions" at bounding box center [493, 373] width 103 height 18
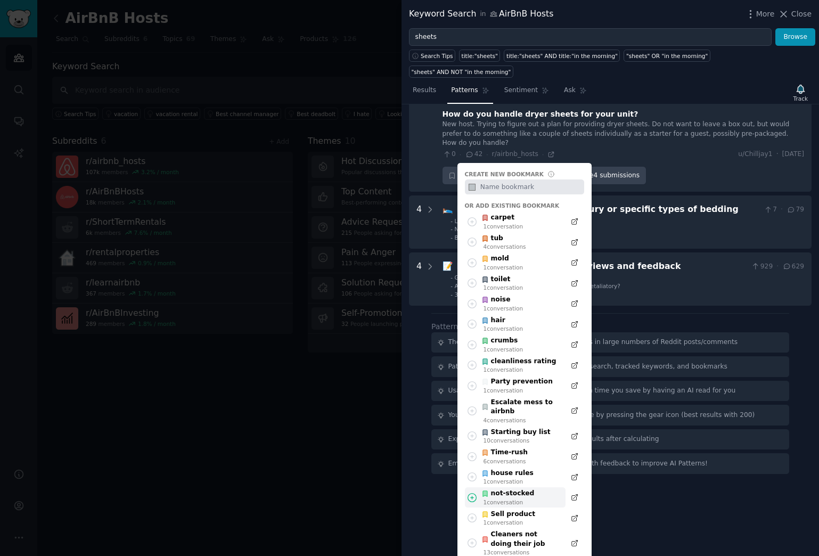
scroll to position [674, 0]
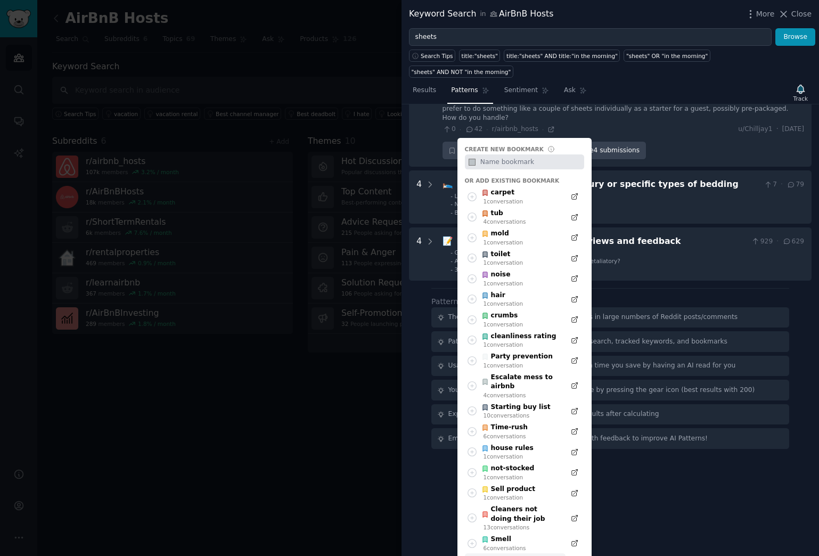
click at [504, 459] on div "Sheets" at bounding box center [505, 560] width 48 height 10
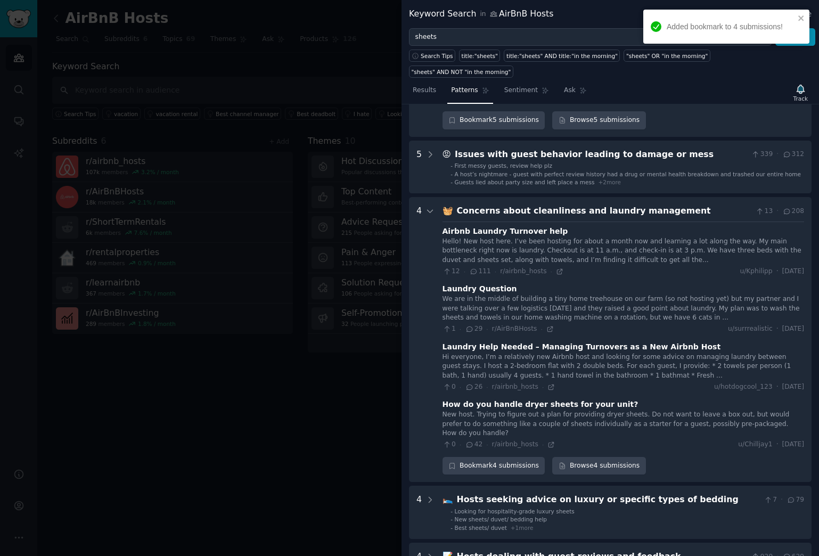
scroll to position [327, 0]
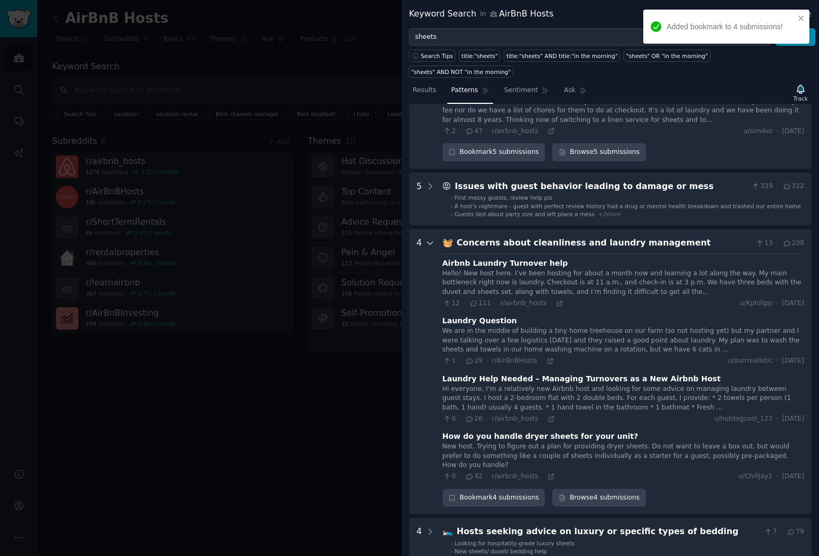
click at [430, 242] on icon at bounding box center [429, 243] width 5 height 3
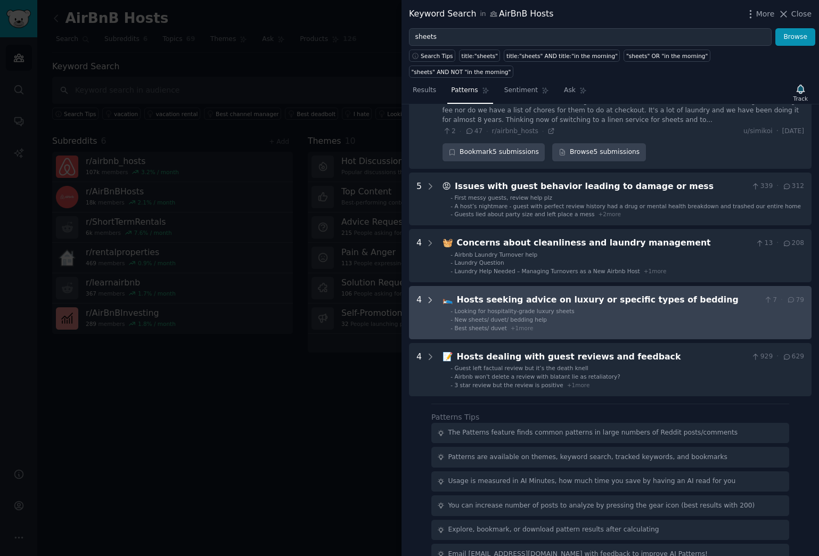
click at [430, 295] on icon at bounding box center [430, 300] width 10 height 10
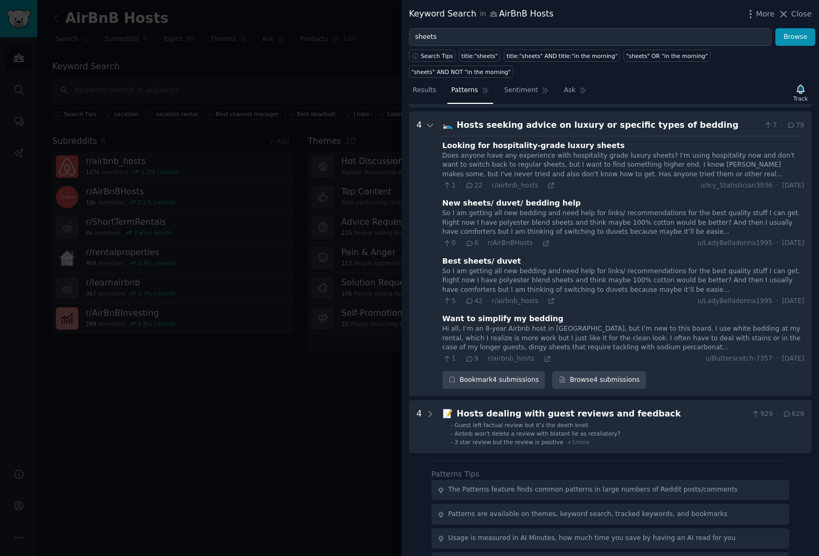
scroll to position [508, 0]
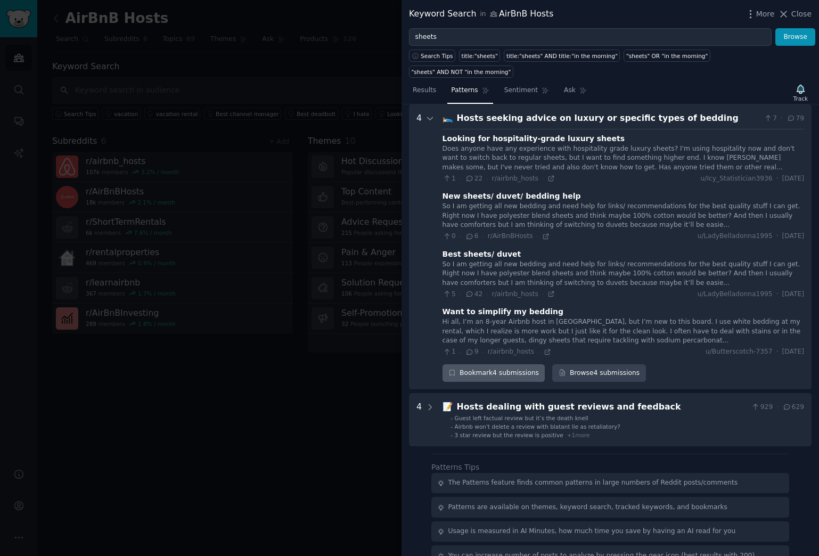
click at [453, 369] on icon "button" at bounding box center [451, 372] width 7 height 7
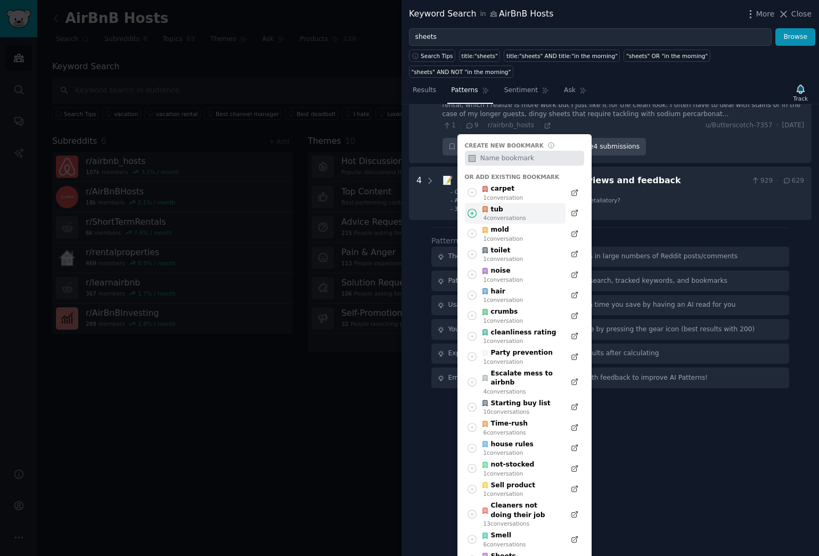
scroll to position [741, 0]
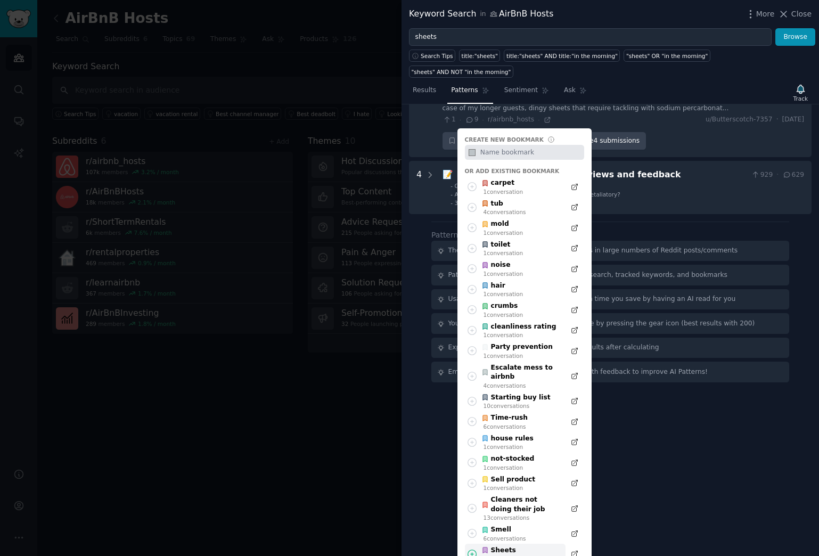
click at [499, 459] on div "21 conversation s" at bounding box center [506, 558] width 46 height 7
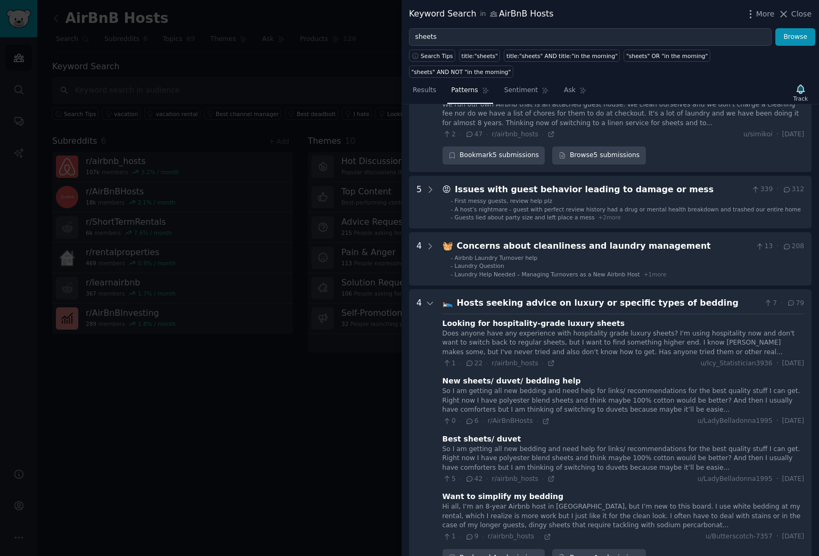
scroll to position [0, 0]
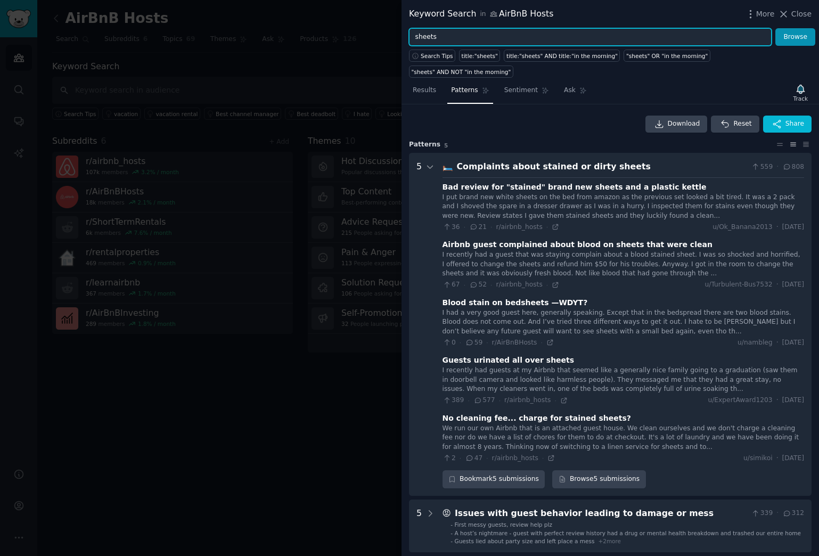
click at [440, 38] on input "sheets" at bounding box center [590, 37] width 363 height 18
type input "mold"
click at [775, 28] on button "Browse" at bounding box center [795, 37] width 40 height 18
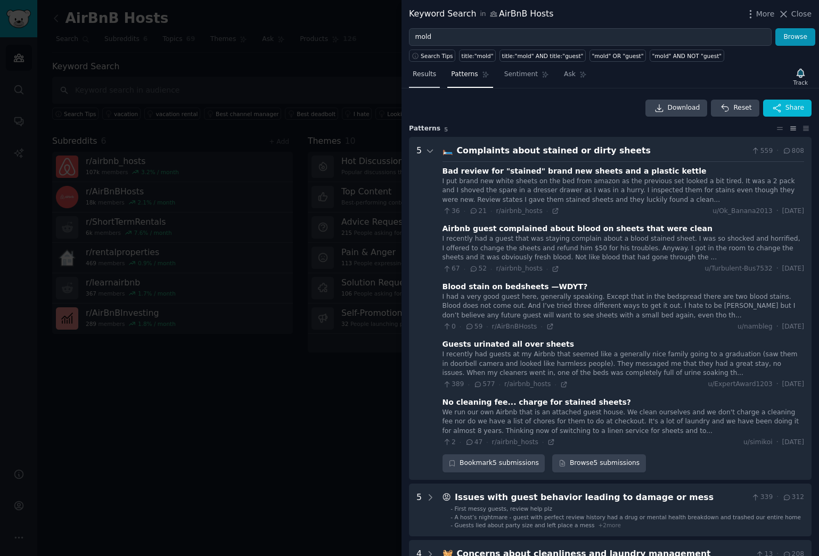
click at [425, 76] on span "Results" at bounding box center [424, 75] width 23 height 10
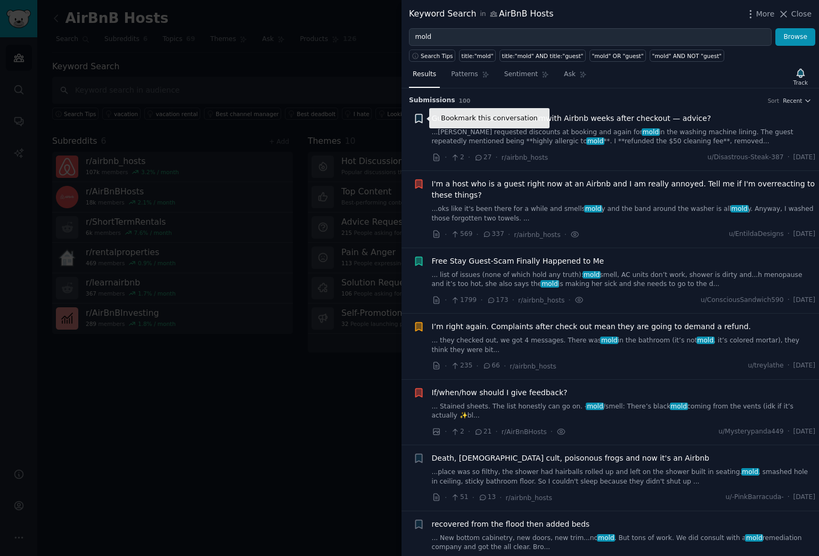
click at [418, 117] on icon "button" at bounding box center [418, 118] width 6 height 9
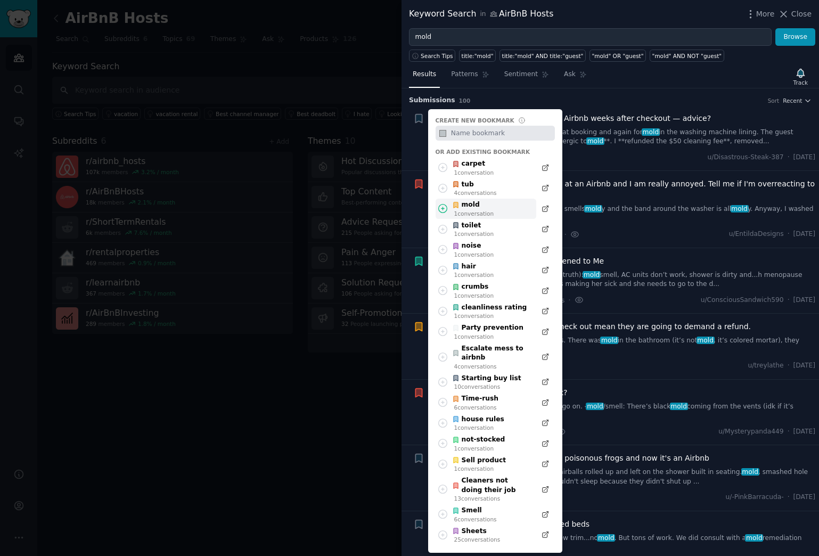
click at [469, 204] on div "mold" at bounding box center [473, 205] width 42 height 10
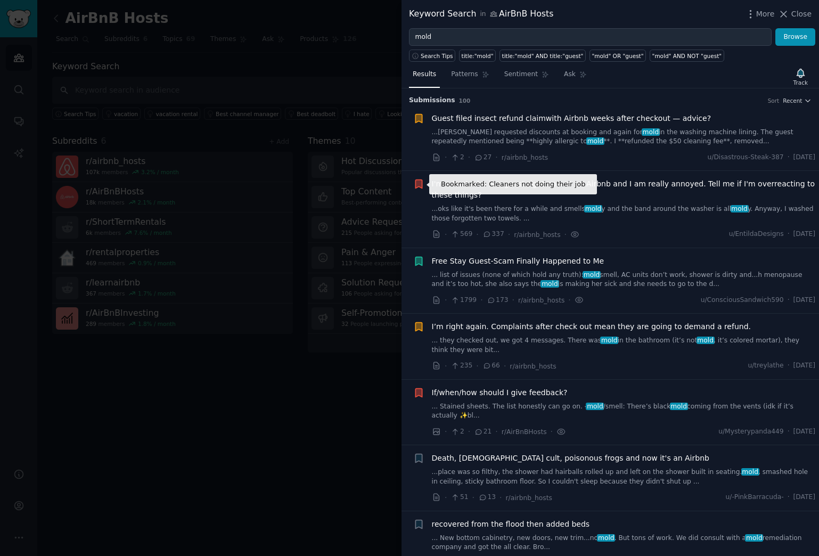
click at [419, 184] on icon "button" at bounding box center [418, 184] width 6 height 9
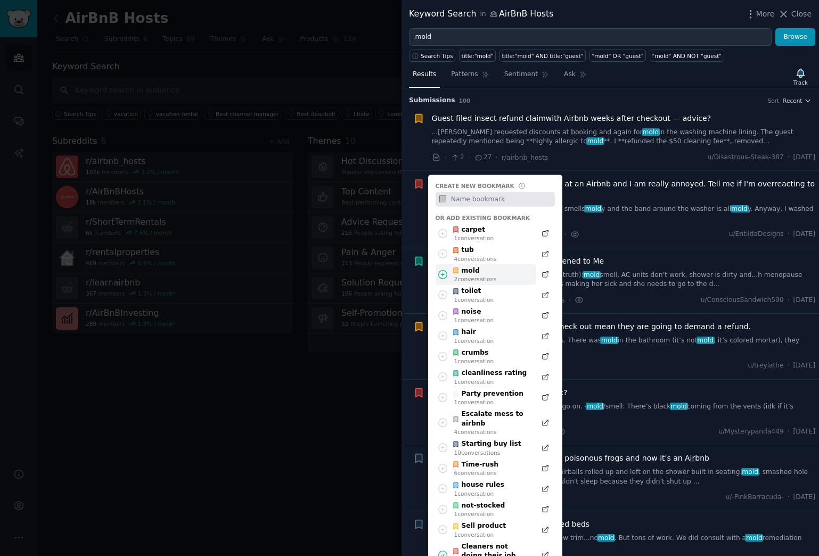
click at [471, 272] on div "mold" at bounding box center [474, 271] width 45 height 10
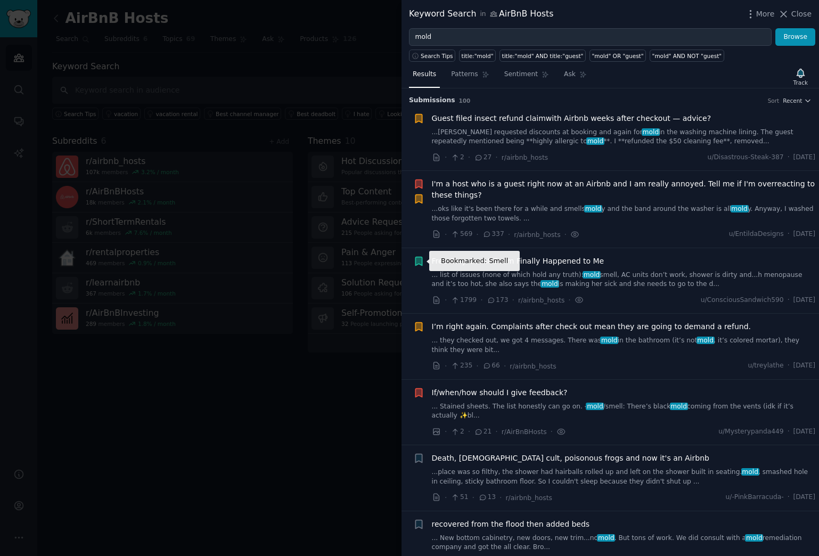
click at [418, 265] on icon "button" at bounding box center [418, 261] width 11 height 11
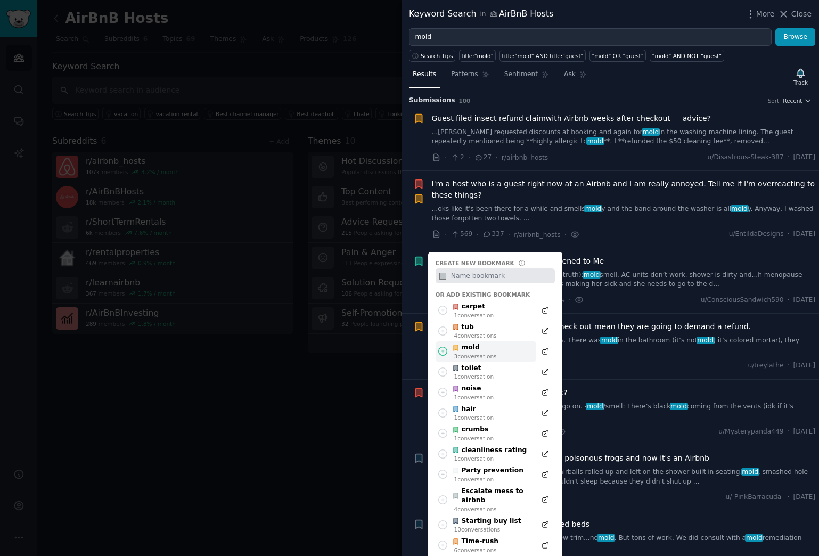
click at [468, 349] on div "mold" at bounding box center [474, 348] width 45 height 10
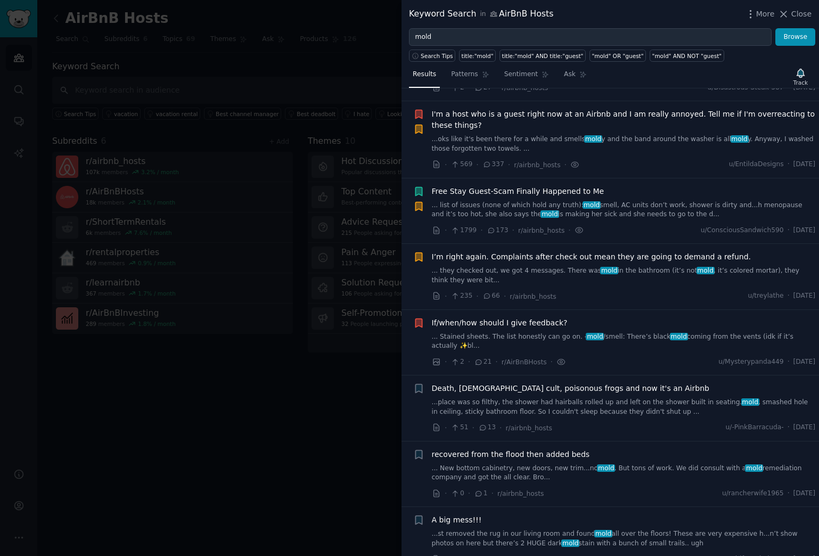
scroll to position [70, 0]
click at [417, 323] on icon "button" at bounding box center [418, 322] width 6 height 9
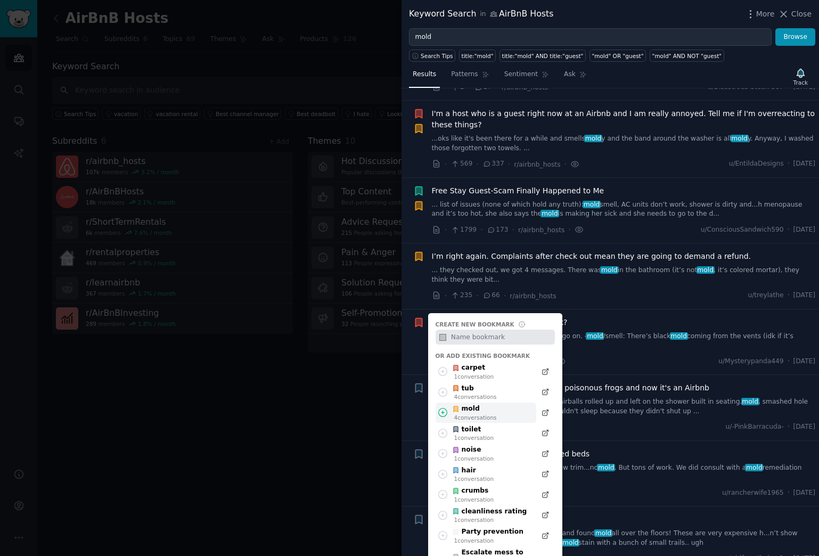
click at [473, 415] on div "4 conversation s" at bounding box center [475, 417] width 43 height 7
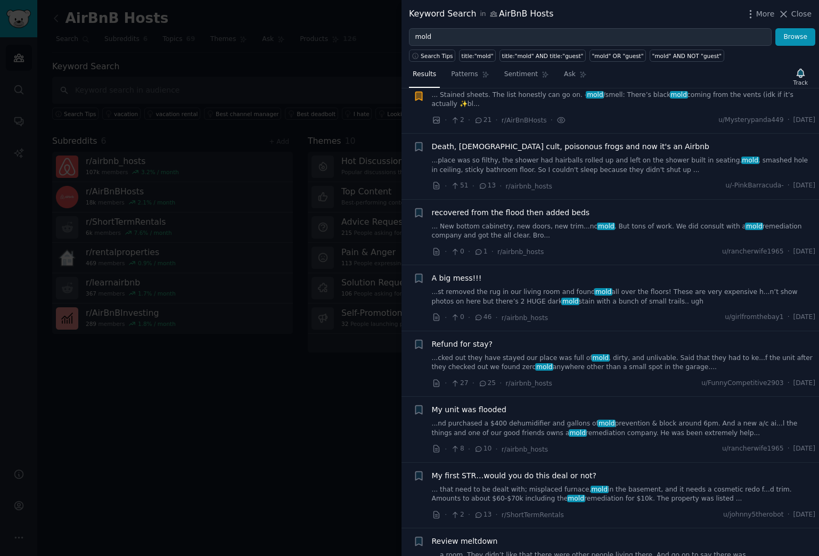
scroll to position [313, 0]
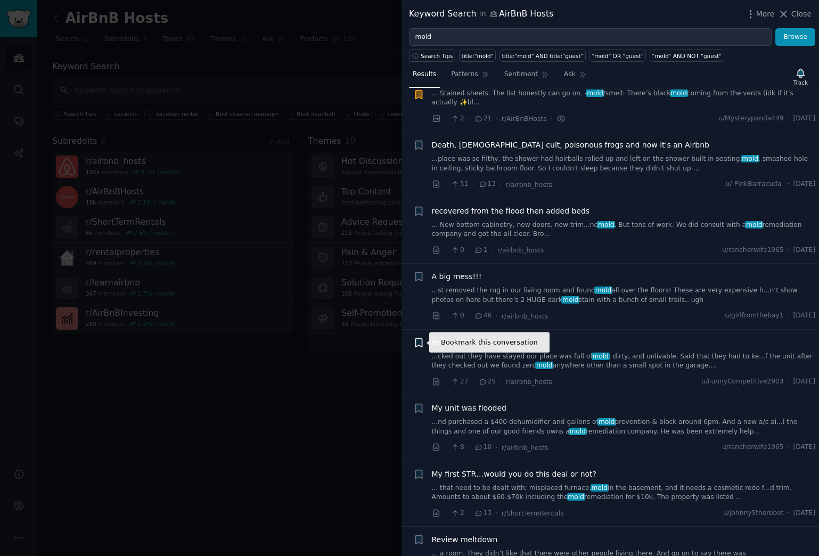
click at [421, 342] on icon "button" at bounding box center [418, 342] width 6 height 9
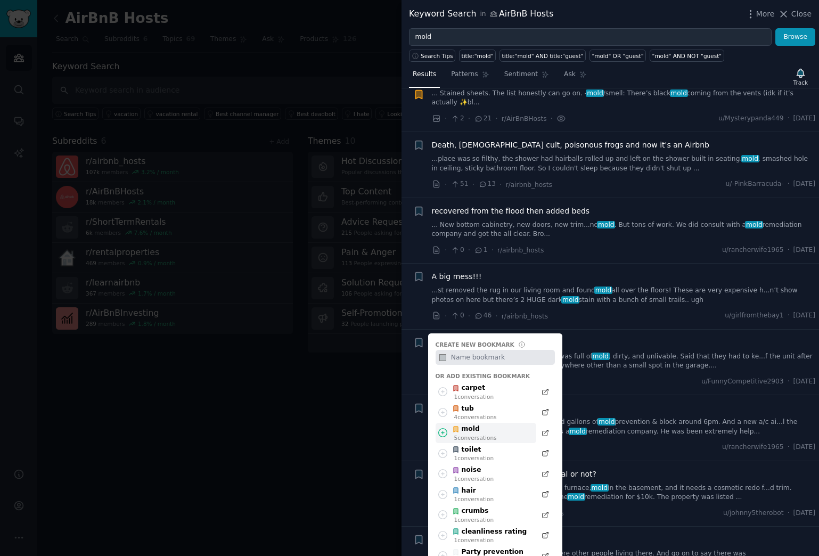
click at [481, 431] on div "mold" at bounding box center [474, 429] width 45 height 10
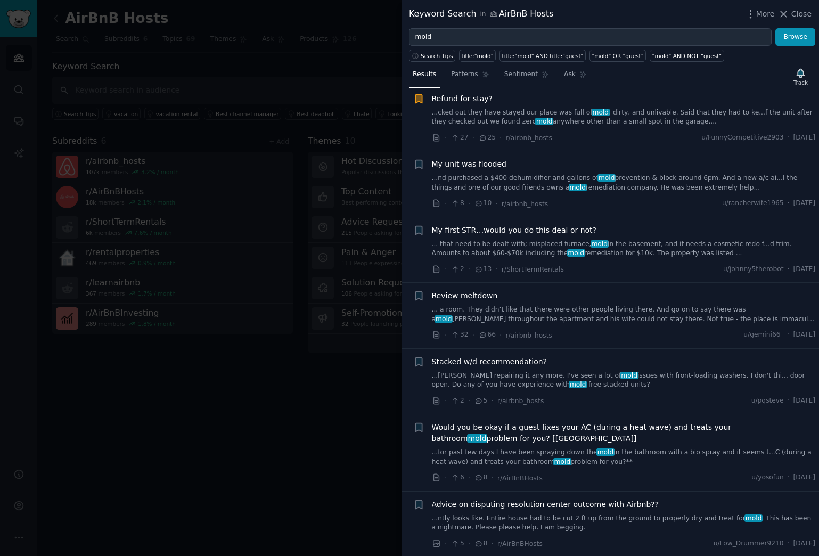
scroll to position [560, 0]
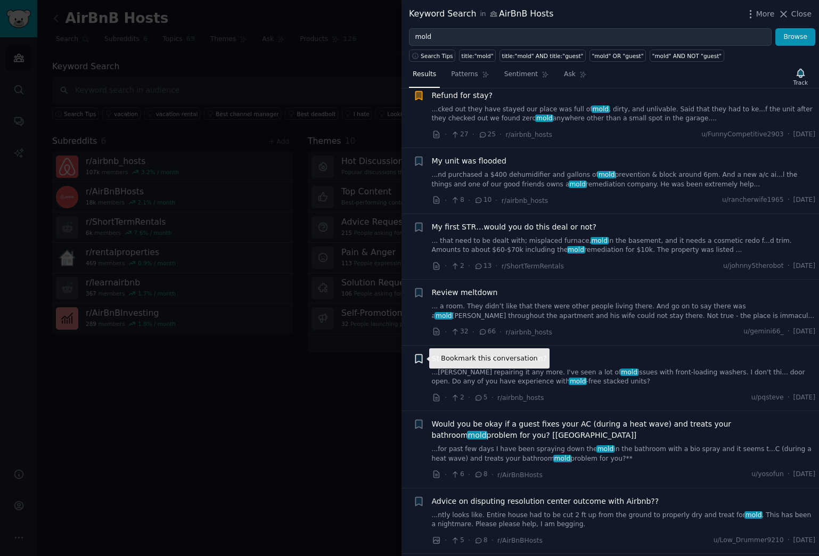
click at [418, 360] on icon "button" at bounding box center [418, 358] width 6 height 9
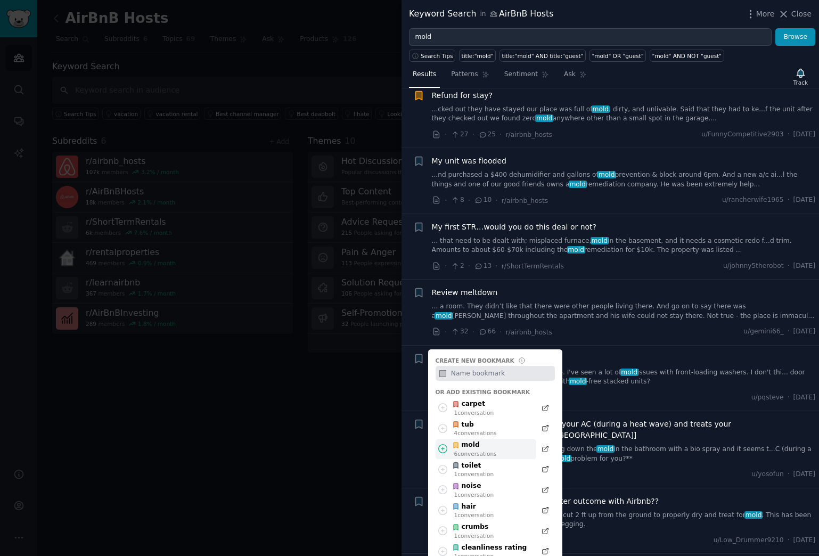
click at [478, 450] on div "6 conversation s" at bounding box center [475, 453] width 43 height 7
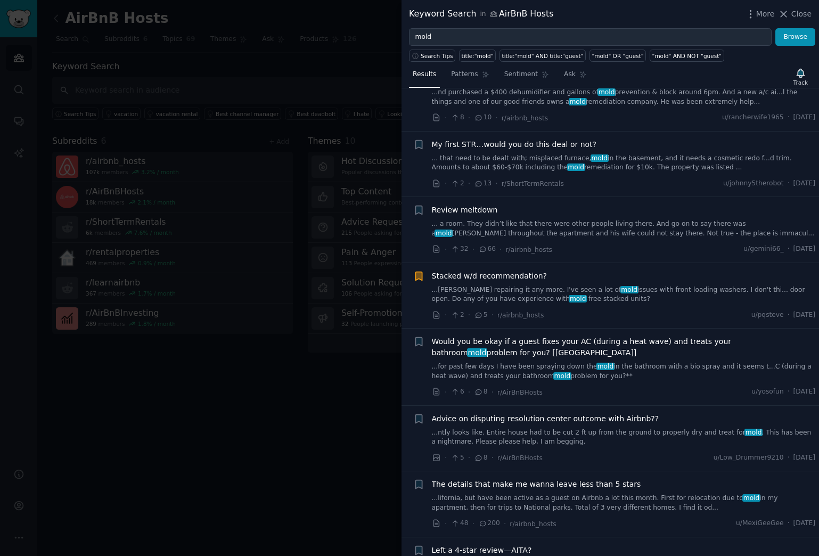
scroll to position [644, 0]
click at [419, 339] on icon "button" at bounding box center [418, 340] width 6 height 9
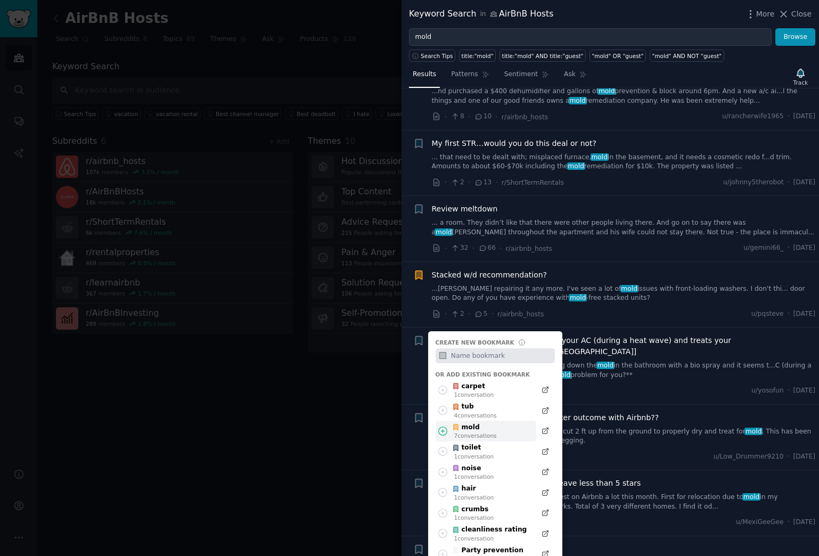
click at [487, 428] on div "mold" at bounding box center [474, 428] width 45 height 10
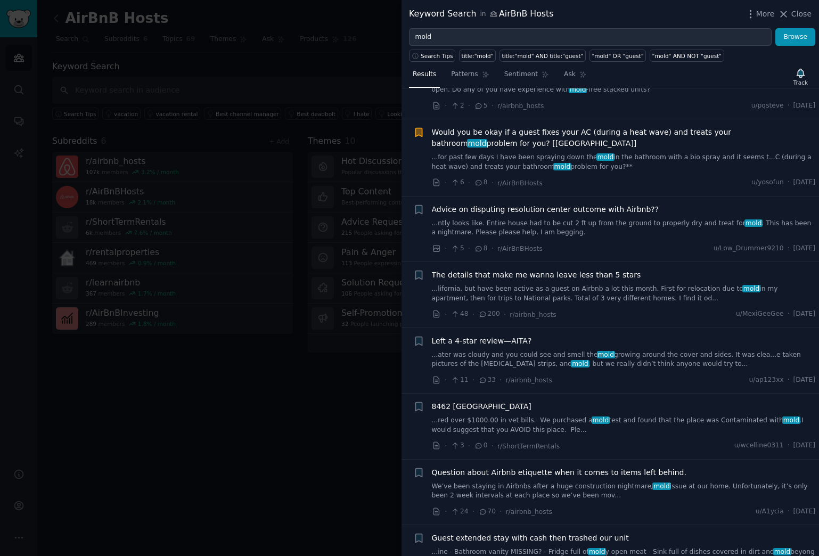
scroll to position [854, 0]
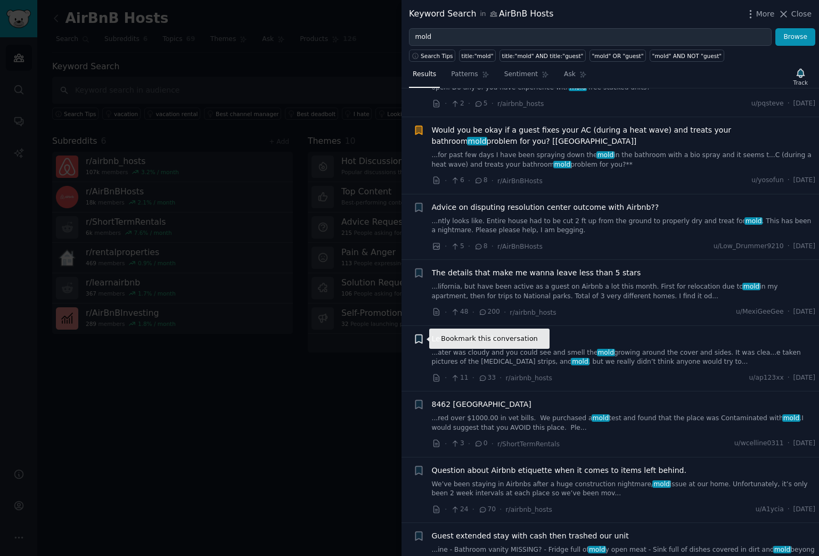
click at [421, 339] on icon "button" at bounding box center [418, 338] width 6 height 9
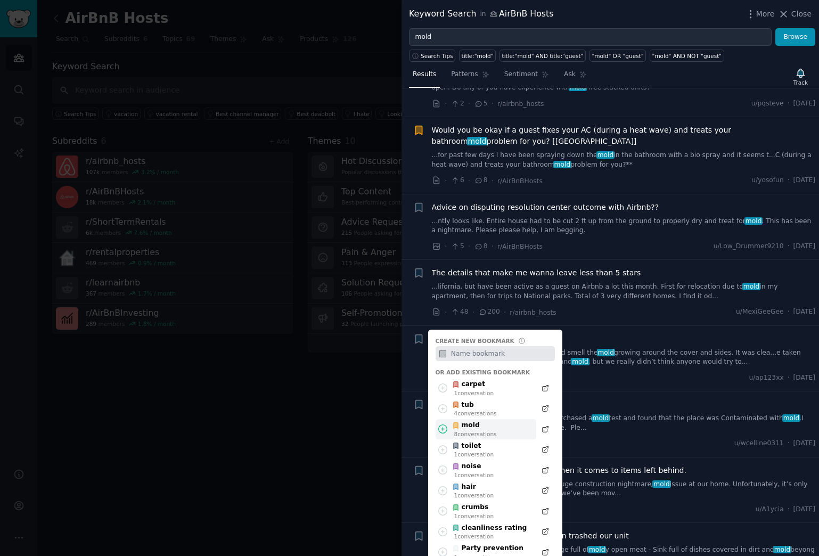
click at [470, 432] on div "8 conversation s" at bounding box center [475, 433] width 43 height 7
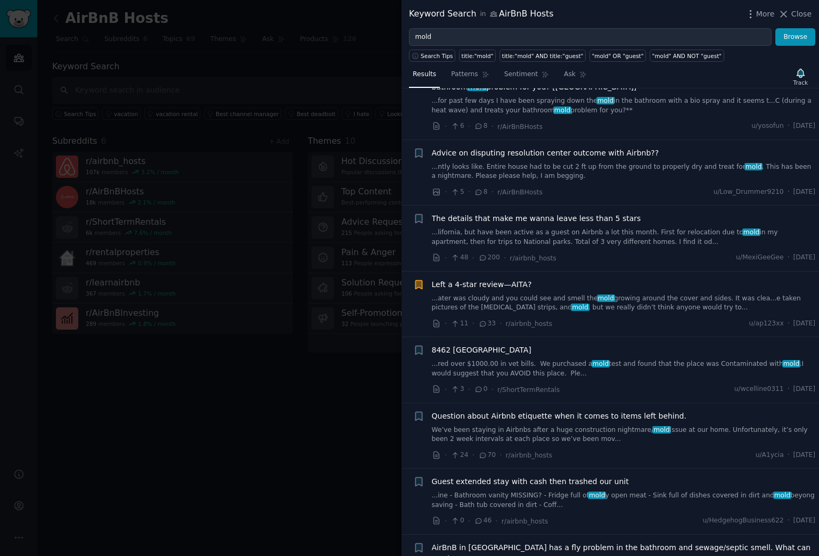
scroll to position [909, 0]
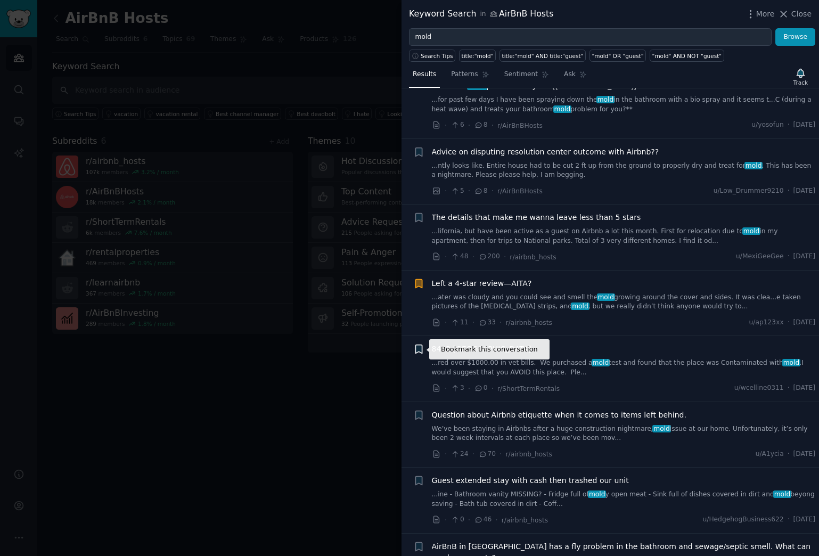
click at [417, 350] on icon "button" at bounding box center [418, 349] width 6 height 9
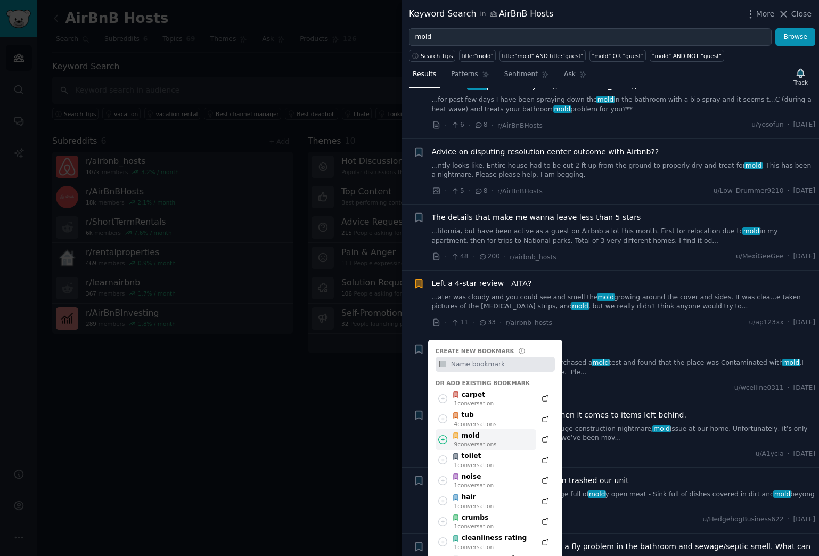
click at [485, 440] on div "9 conversation s" at bounding box center [475, 443] width 43 height 7
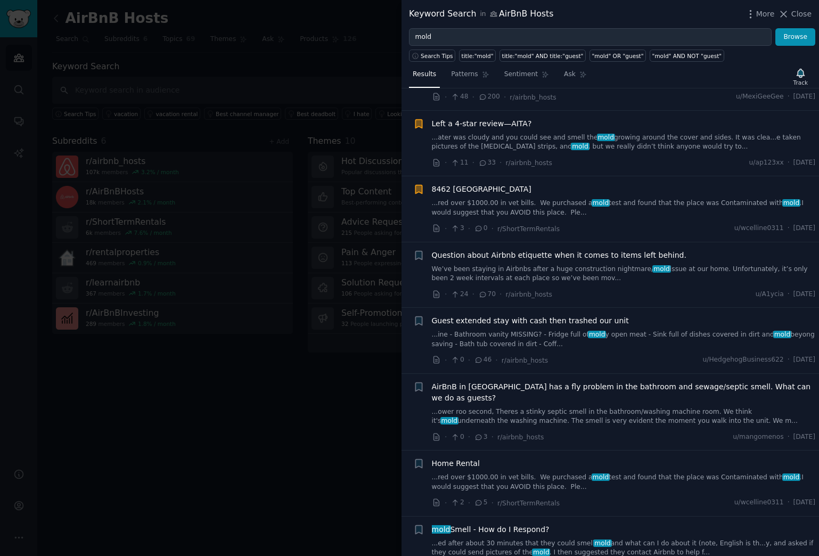
scroll to position [1070, 0]
click at [420, 320] on icon "button" at bounding box center [418, 320] width 6 height 9
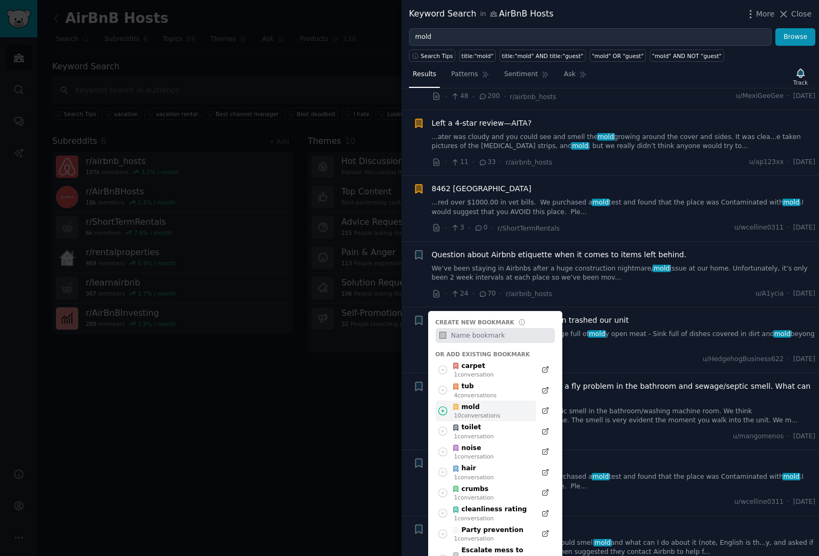
click at [489, 410] on div "mold" at bounding box center [476, 407] width 48 height 10
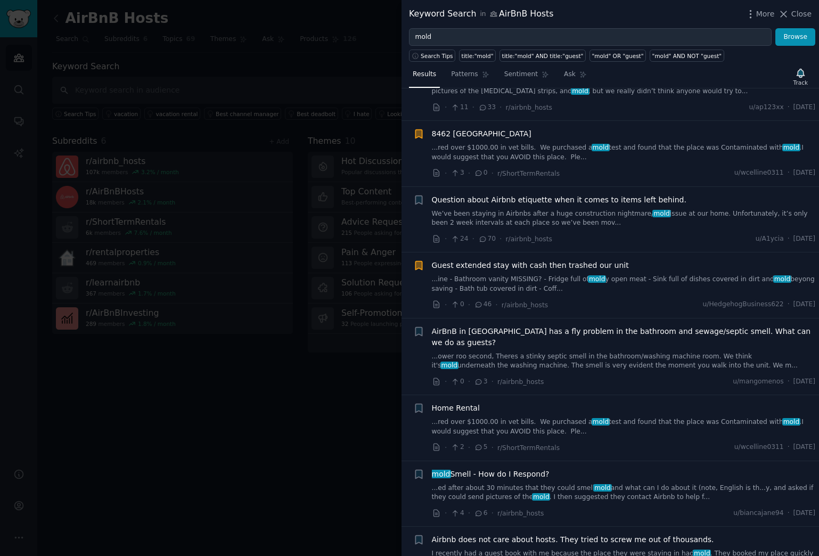
scroll to position [1126, 0]
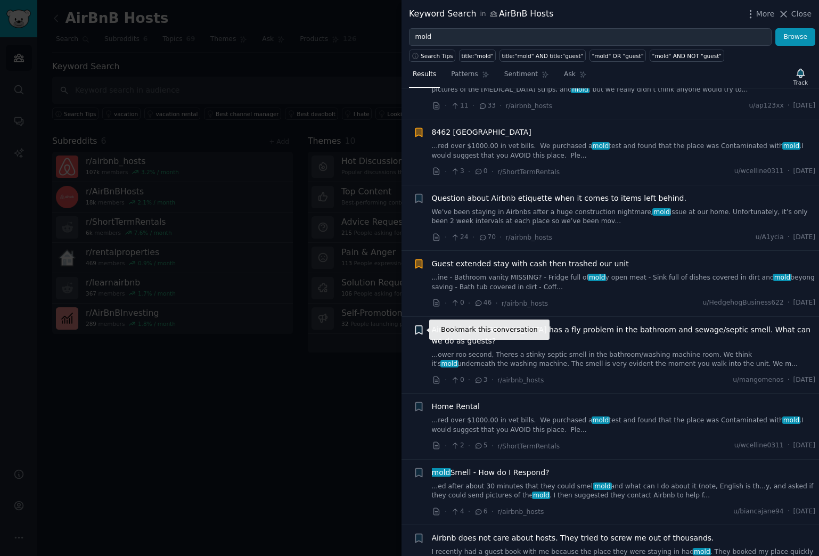
click at [416, 331] on icon "button" at bounding box center [418, 329] width 6 height 9
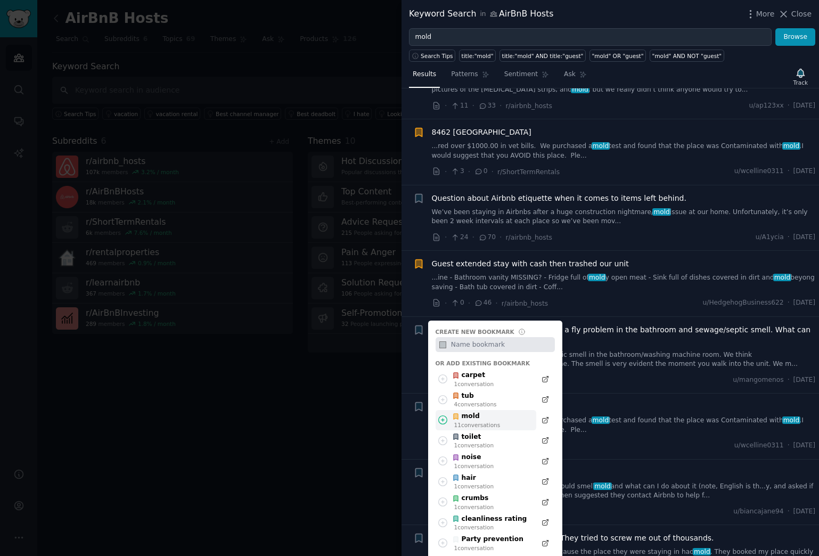
click at [488, 418] on div "mold" at bounding box center [476, 417] width 48 height 10
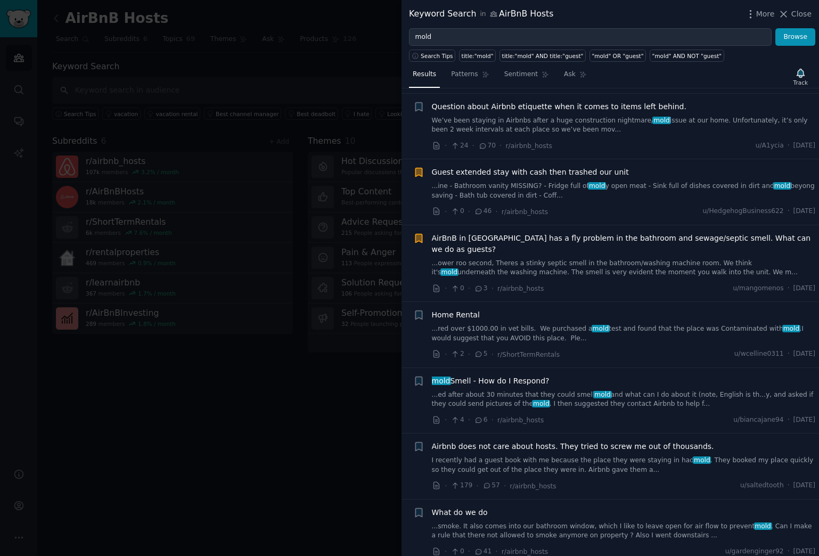
scroll to position [1223, 0]
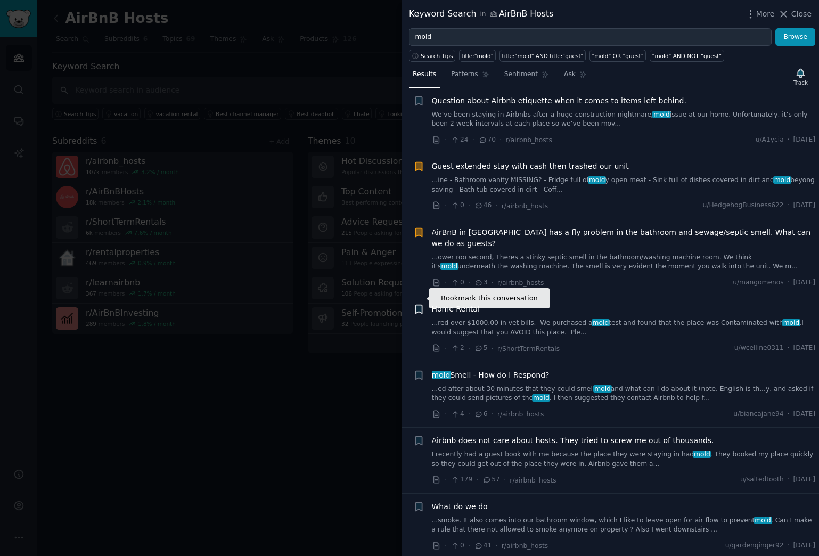
click at [421, 305] on icon "button" at bounding box center [418, 309] width 6 height 9
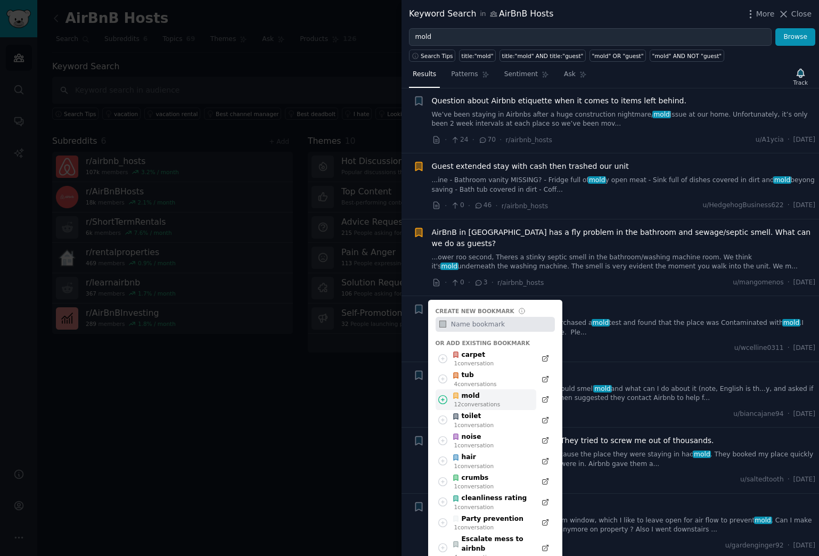
click at [494, 400] on div "12 conversation s" at bounding box center [477, 403] width 46 height 7
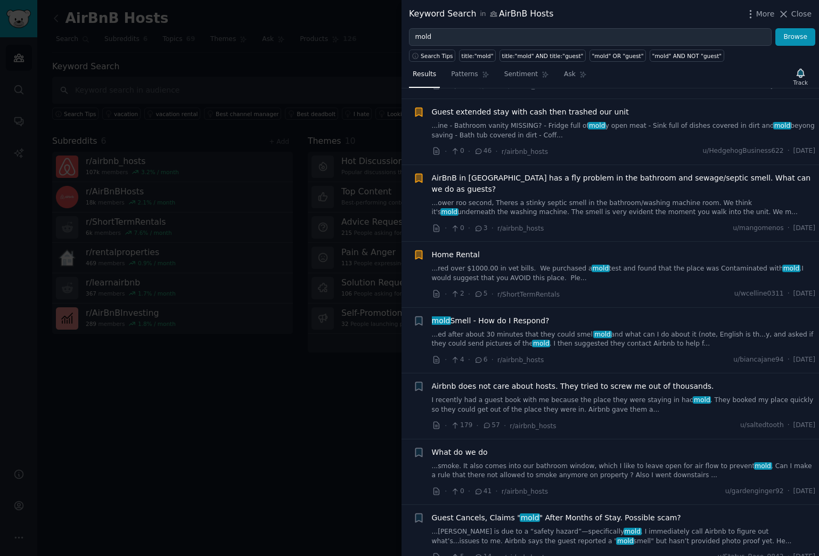
scroll to position [1283, 0]
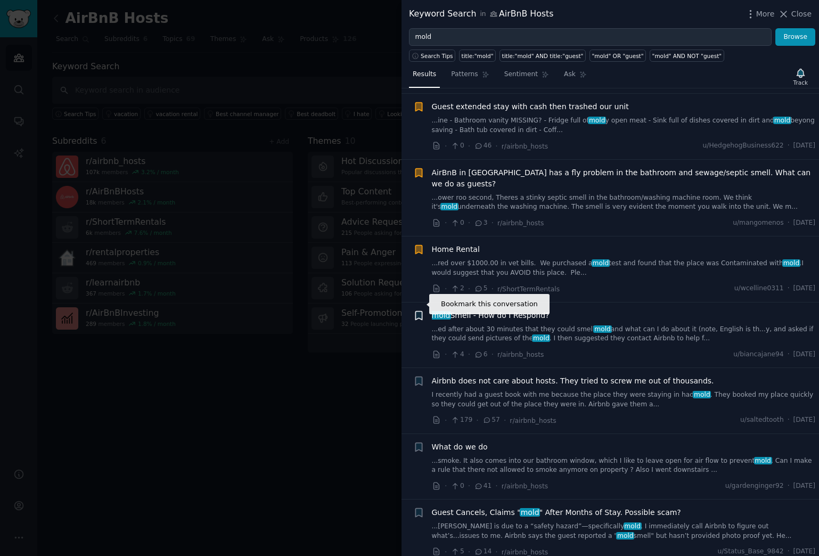
click at [418, 311] on icon "button" at bounding box center [418, 315] width 6 height 9
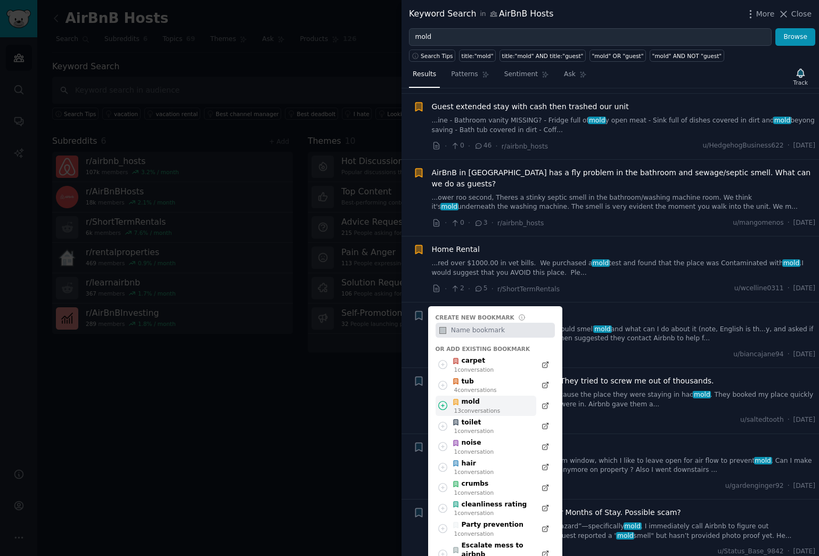
click at [463, 407] on div "13 conversation s" at bounding box center [477, 410] width 46 height 7
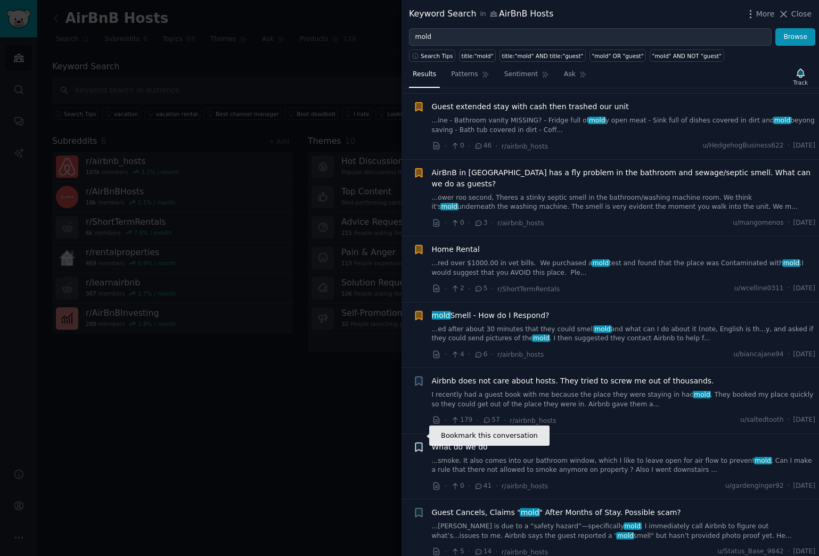
click at [420, 442] on icon "button" at bounding box center [418, 446] width 6 height 9
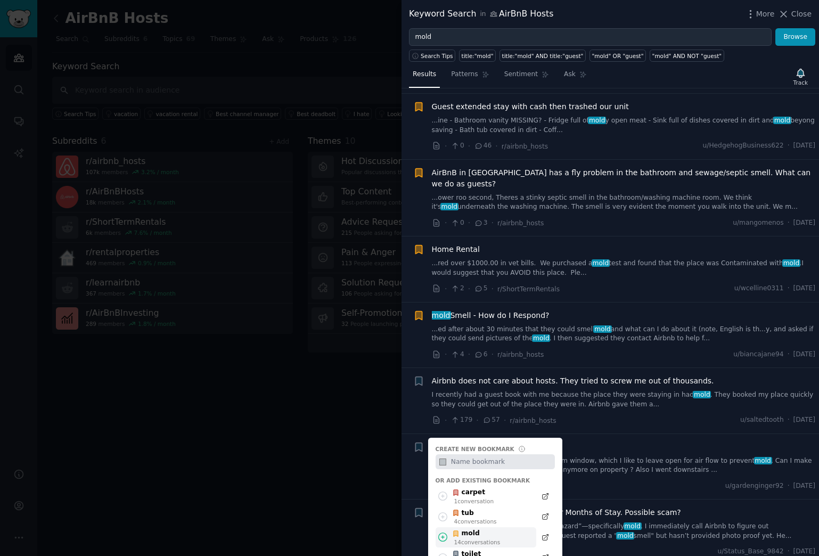
click at [477, 459] on div "mold" at bounding box center [476, 534] width 48 height 10
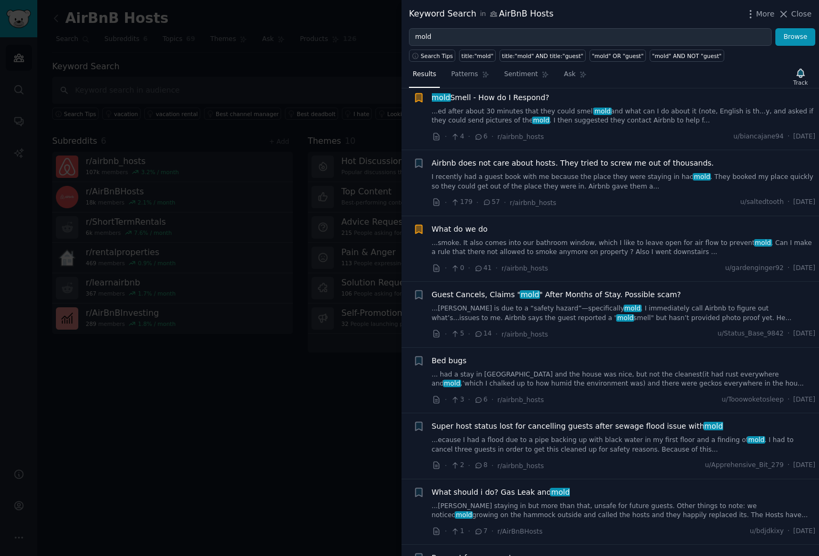
scroll to position [1502, 0]
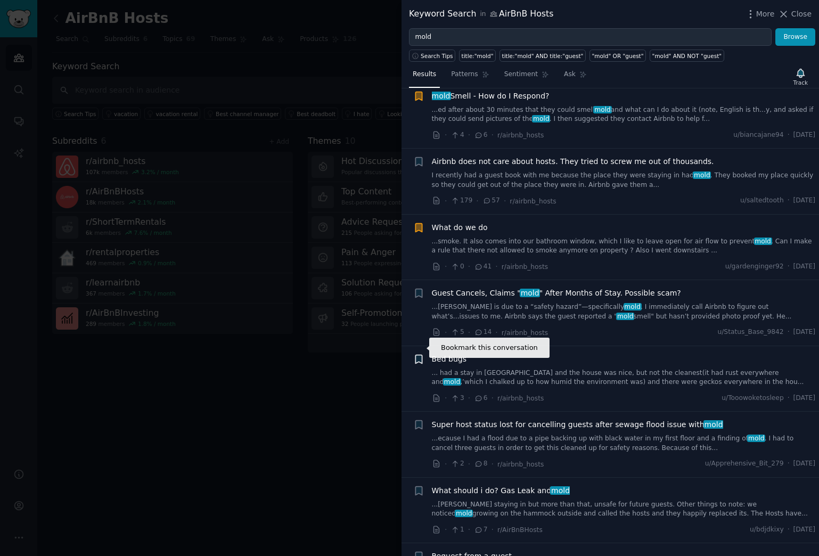
click at [418, 355] on icon "button" at bounding box center [418, 359] width 6 height 9
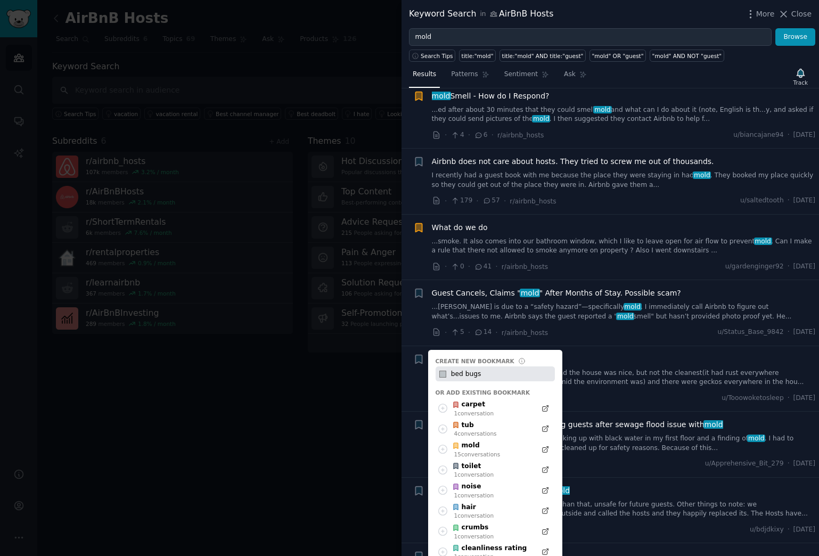
type input "bed bugs"
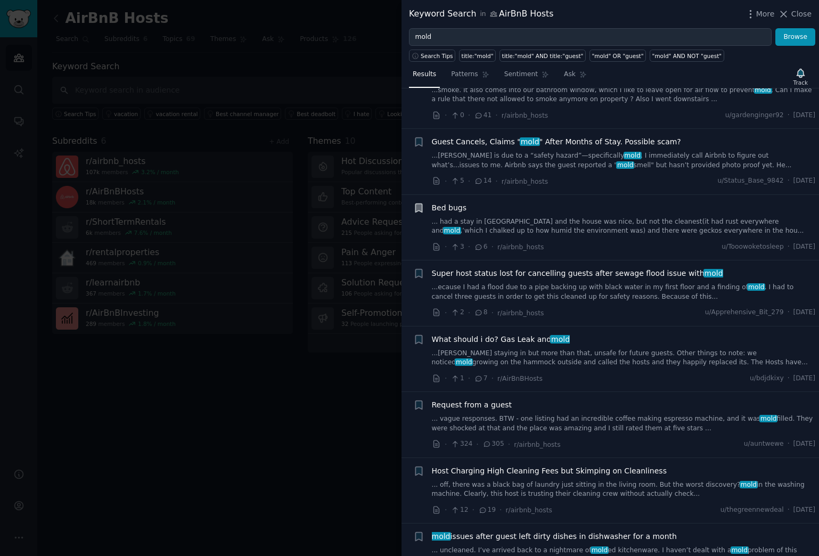
scroll to position [1654, 0]
click at [418, 334] on icon "button" at bounding box center [418, 338] width 6 height 9
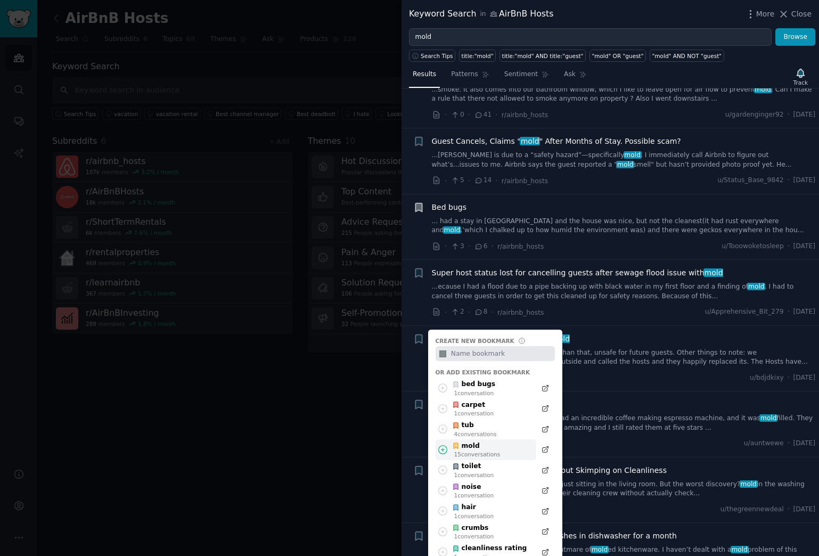
click at [473, 441] on div "mold" at bounding box center [476, 446] width 48 height 10
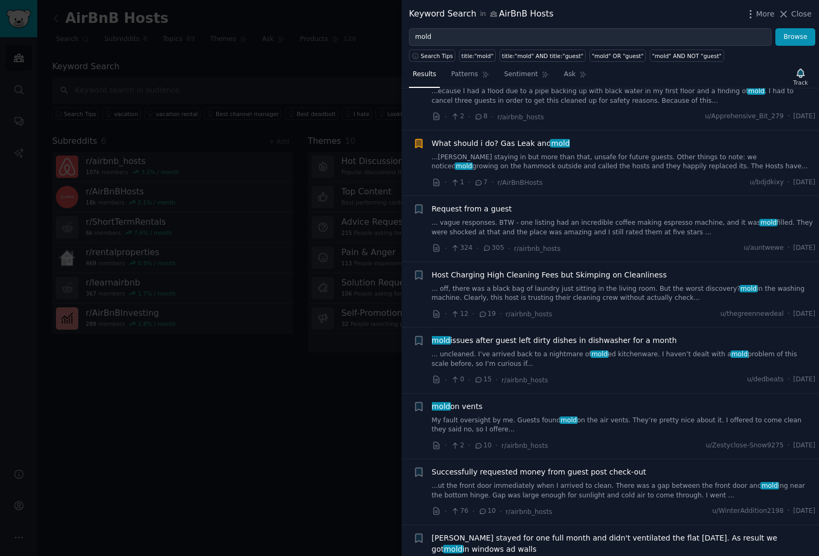
scroll to position [1852, 0]
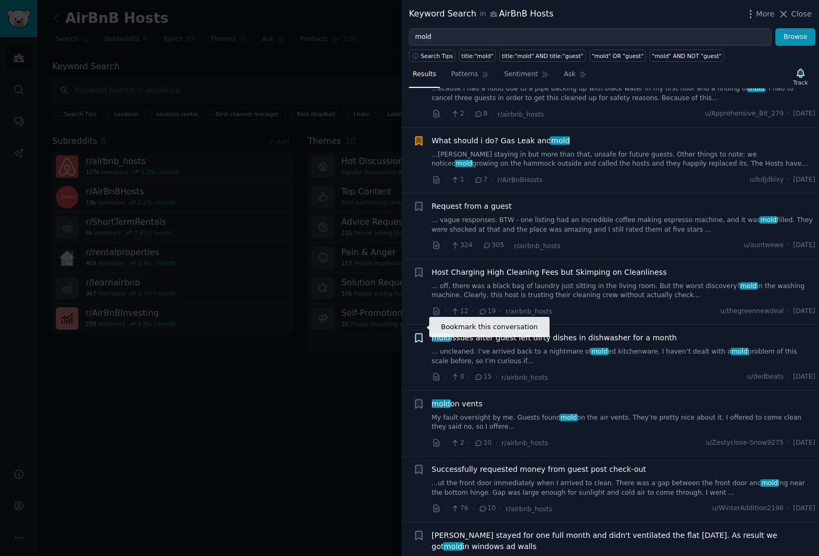
click at [418, 334] on icon "button" at bounding box center [418, 338] width 6 height 9
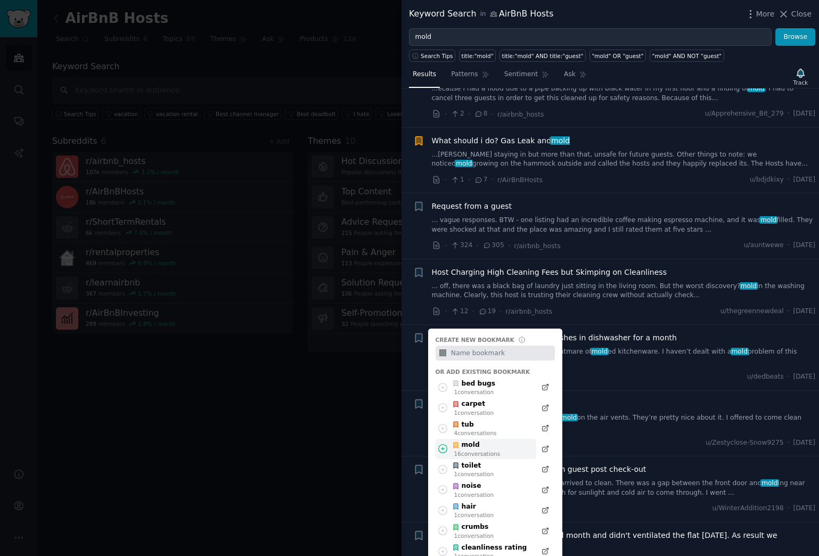
click at [481, 440] on div "mold" at bounding box center [476, 445] width 48 height 10
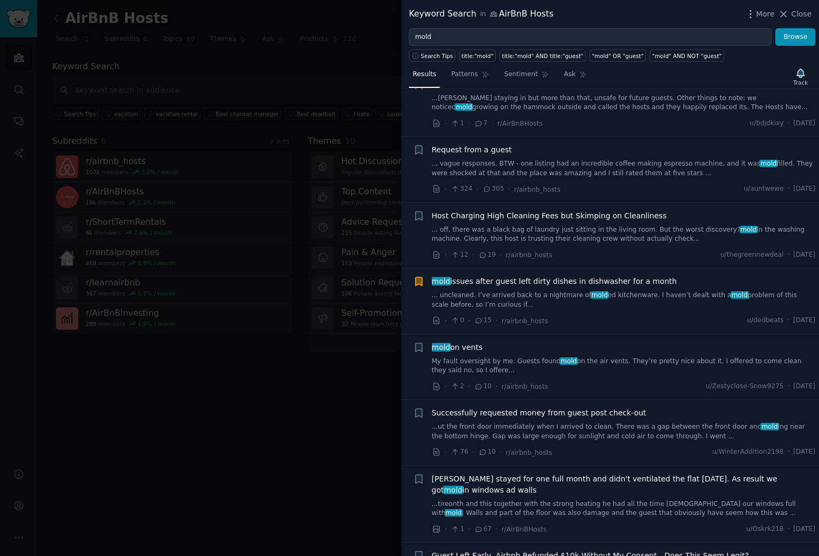
scroll to position [1917, 0]
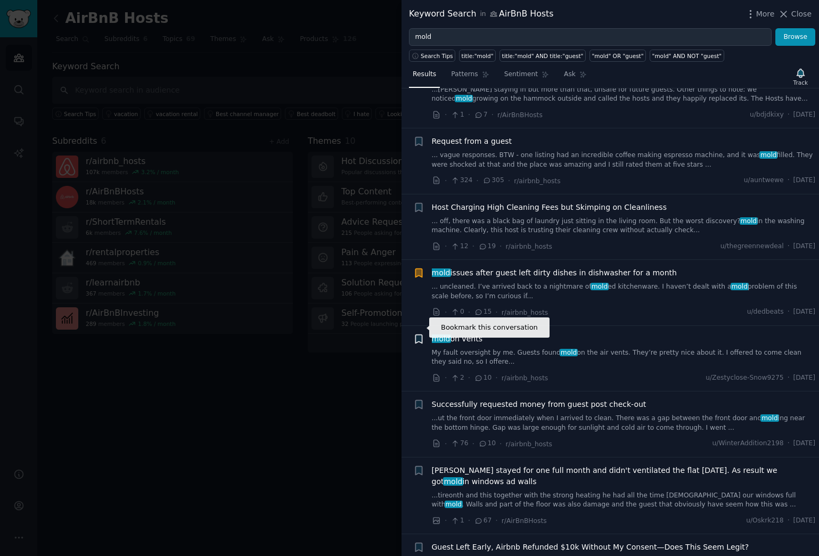
click at [418, 334] on icon "button" at bounding box center [418, 338] width 6 height 9
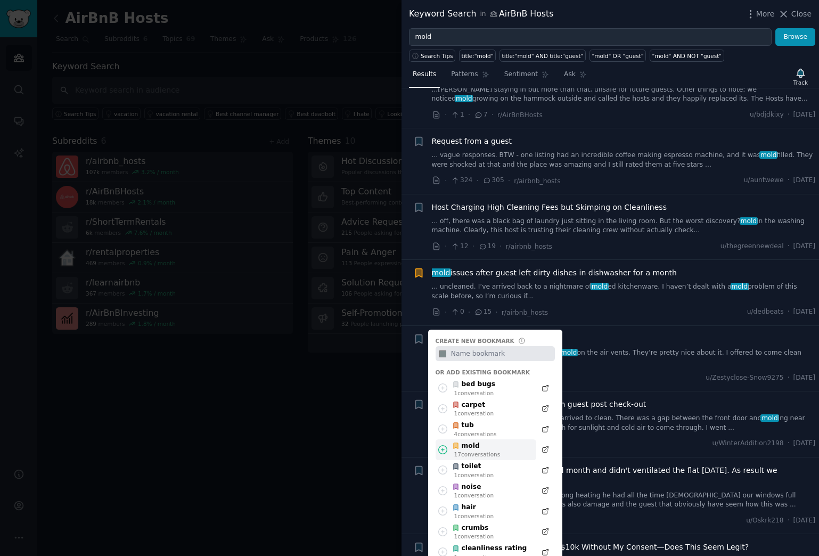
click at [484, 441] on div "mold" at bounding box center [476, 446] width 48 height 10
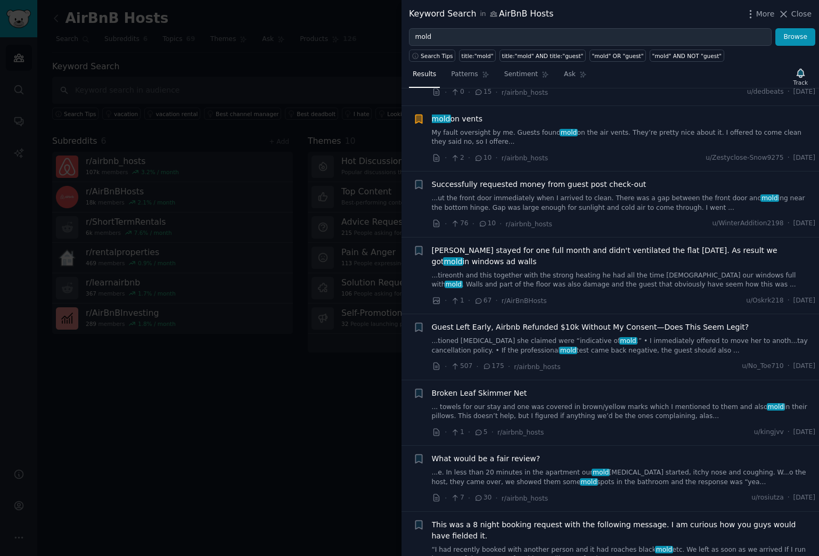
scroll to position [2138, 0]
click at [417, 245] on icon "button" at bounding box center [418, 249] width 6 height 9
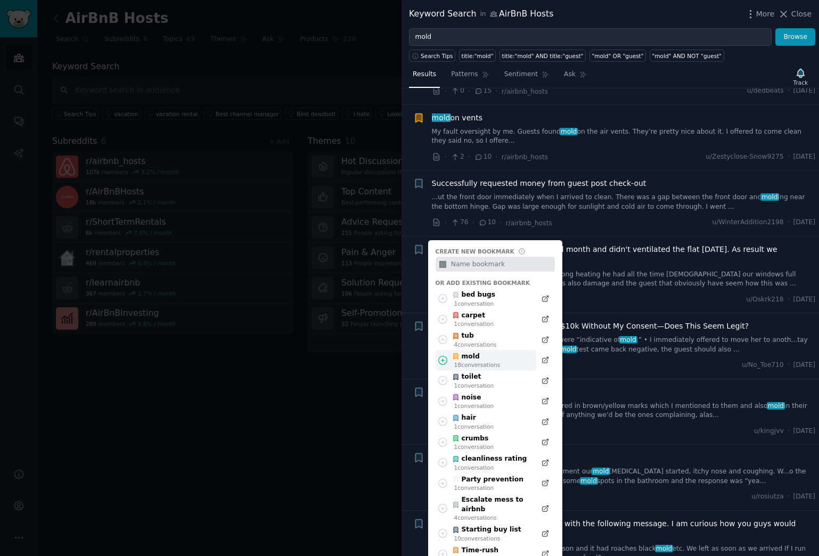
click at [481, 361] on div "18 conversation s" at bounding box center [477, 364] width 46 height 7
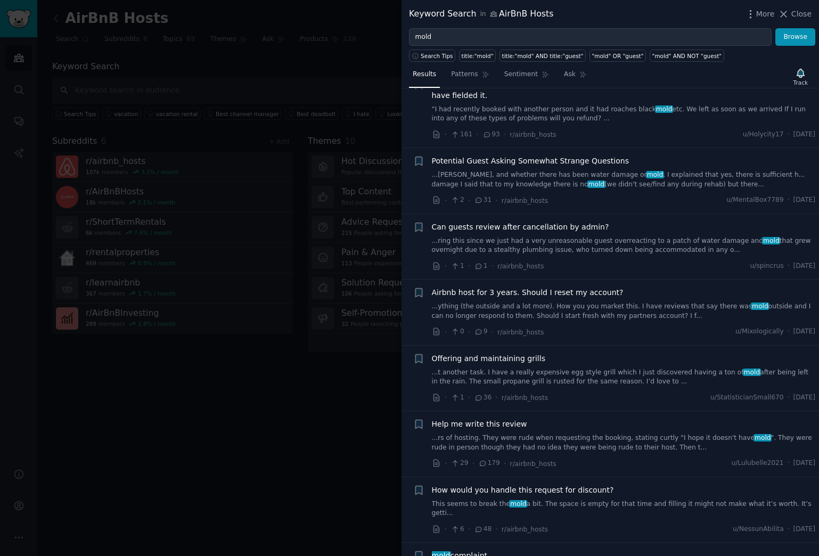
scroll to position [2578, 0]
click at [420, 288] on icon "button" at bounding box center [418, 292] width 6 height 9
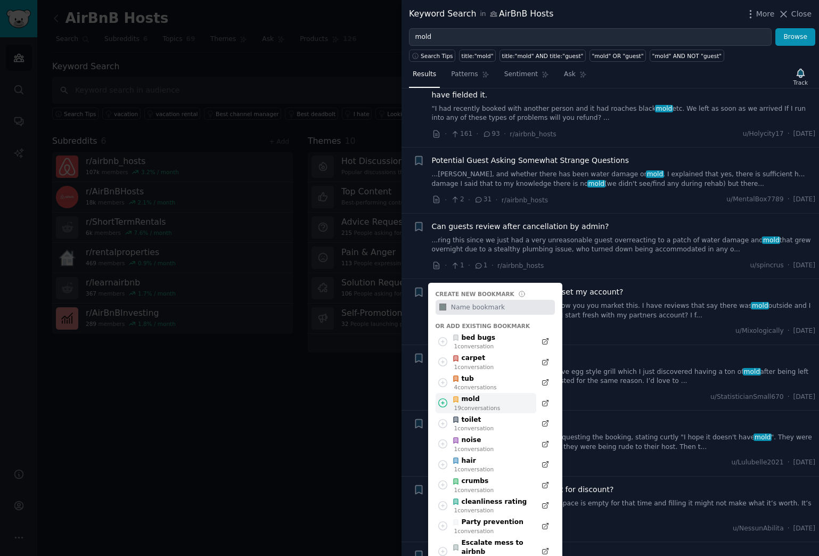
click at [478, 404] on div "19 conversation s" at bounding box center [477, 407] width 46 height 7
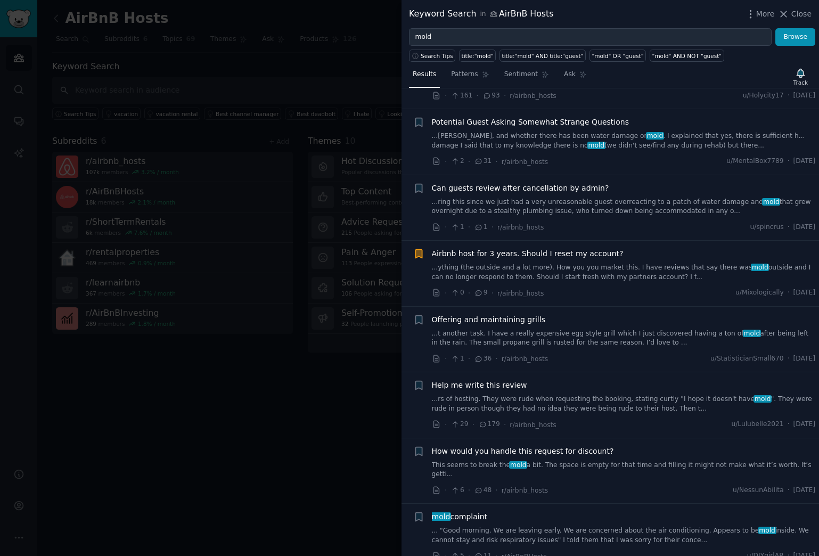
scroll to position [2618, 0]
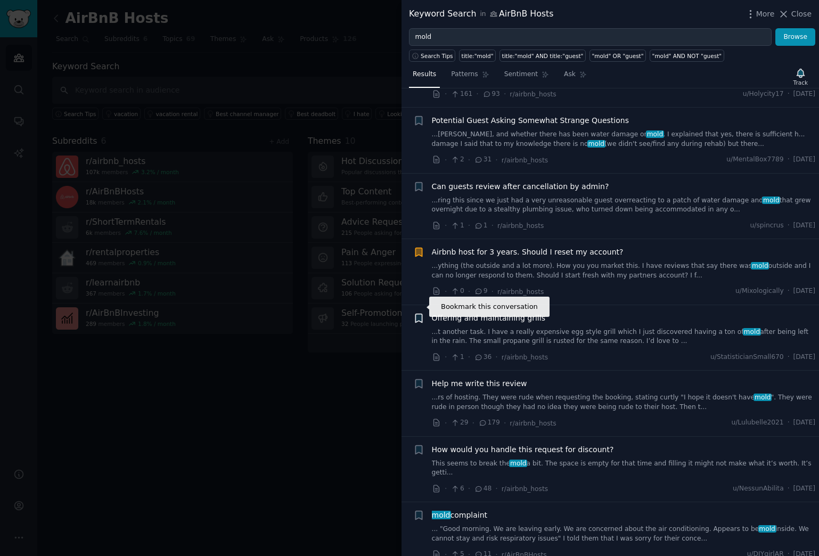
click at [422, 314] on icon "button" at bounding box center [418, 318] width 6 height 9
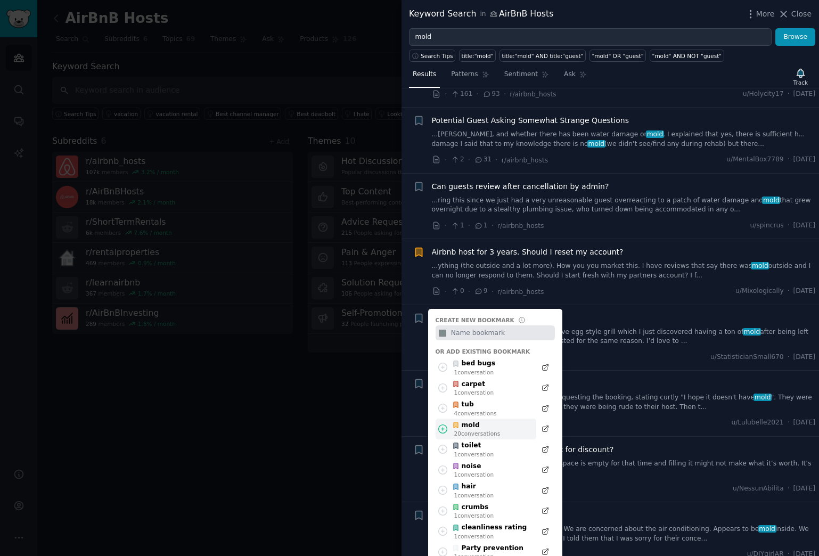
click at [483, 421] on div "mold" at bounding box center [476, 426] width 48 height 10
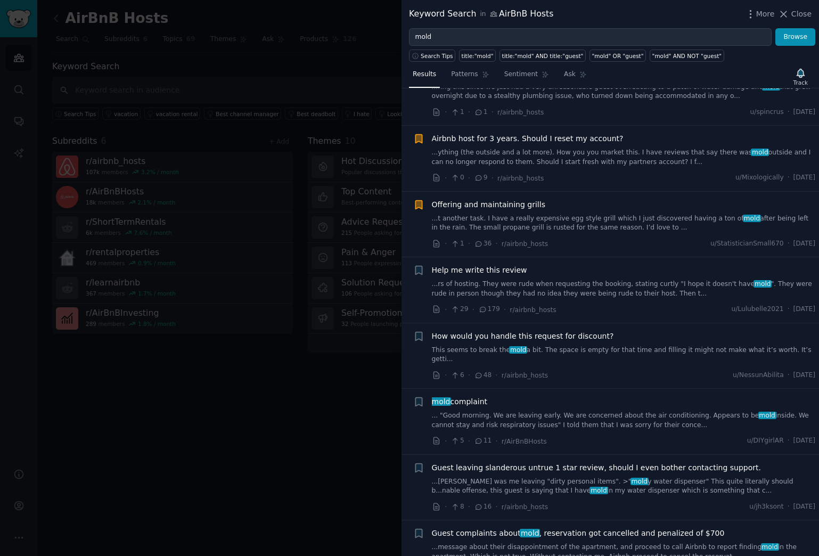
scroll to position [2733, 0]
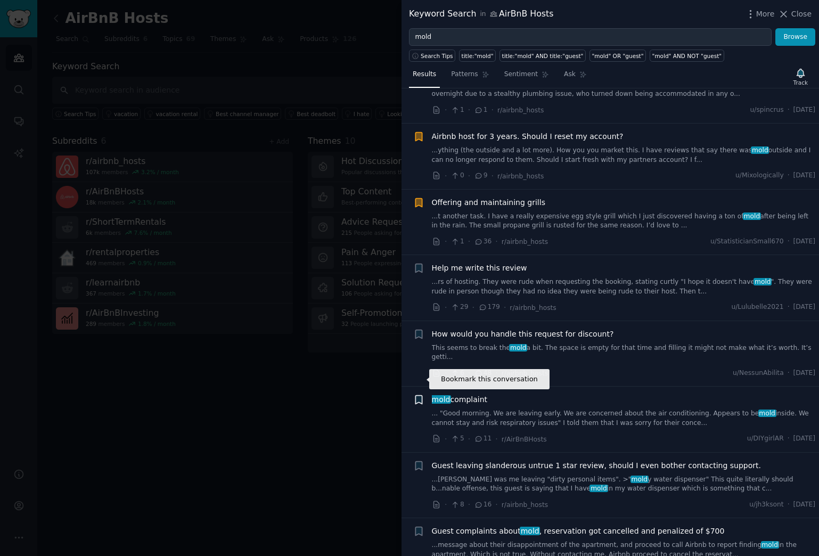
click at [417, 396] on icon "button" at bounding box center [418, 400] width 6 height 9
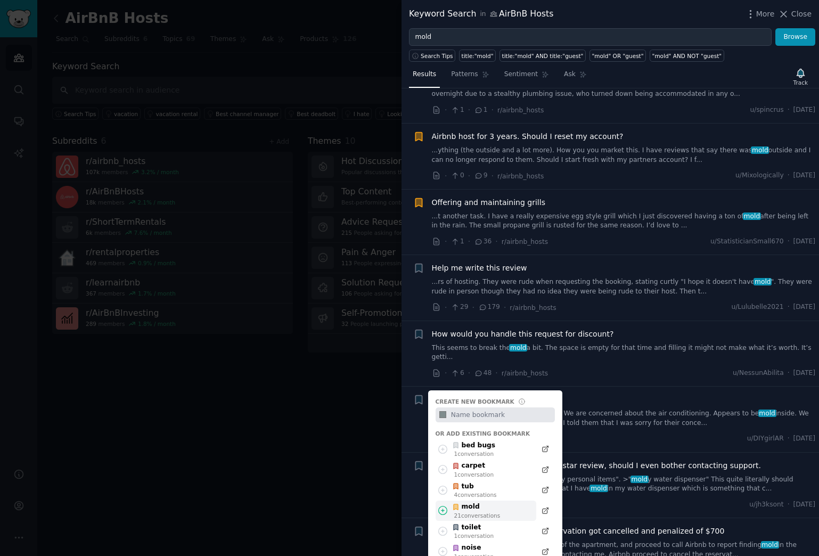
click at [476, 459] on div "21 conversation s" at bounding box center [477, 515] width 46 height 7
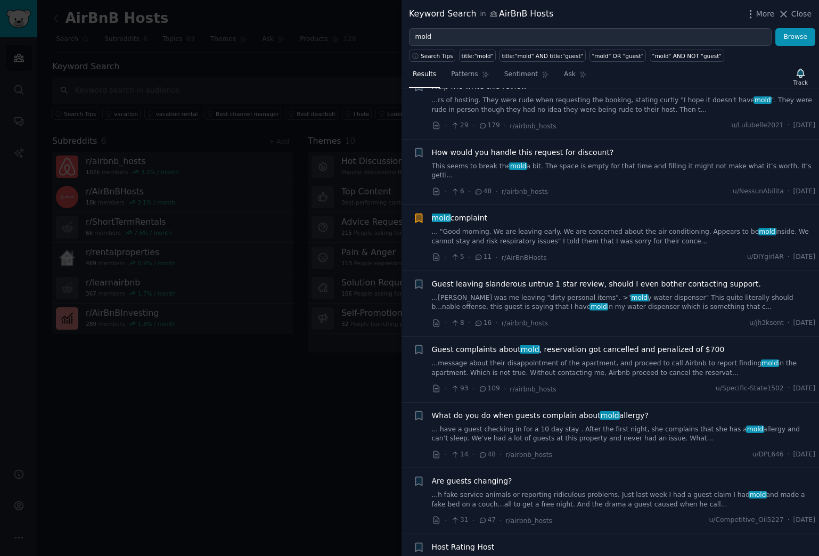
scroll to position [2917, 0]
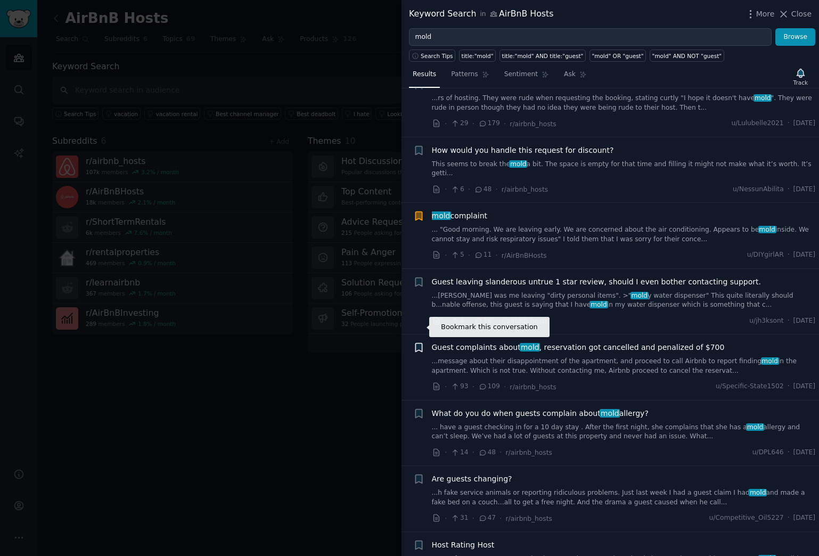
click at [420, 343] on icon "button" at bounding box center [418, 347] width 6 height 9
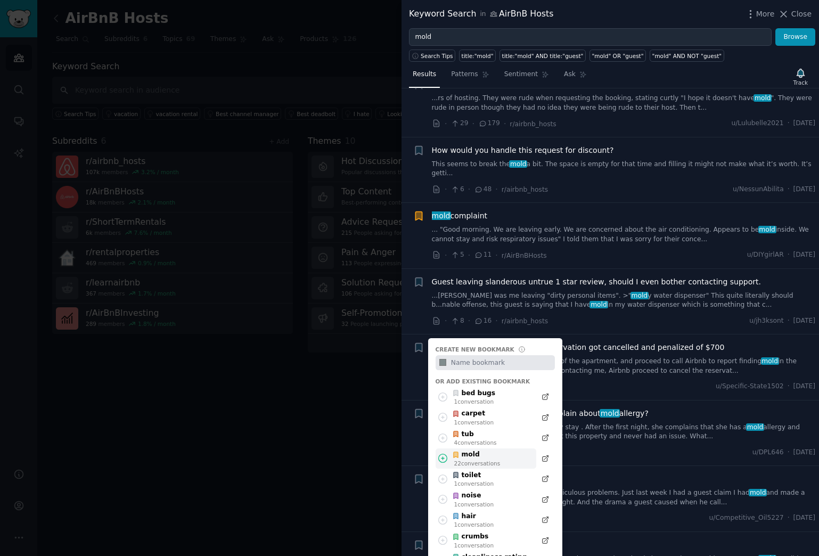
click at [467, 450] on div "mold" at bounding box center [476, 455] width 48 height 10
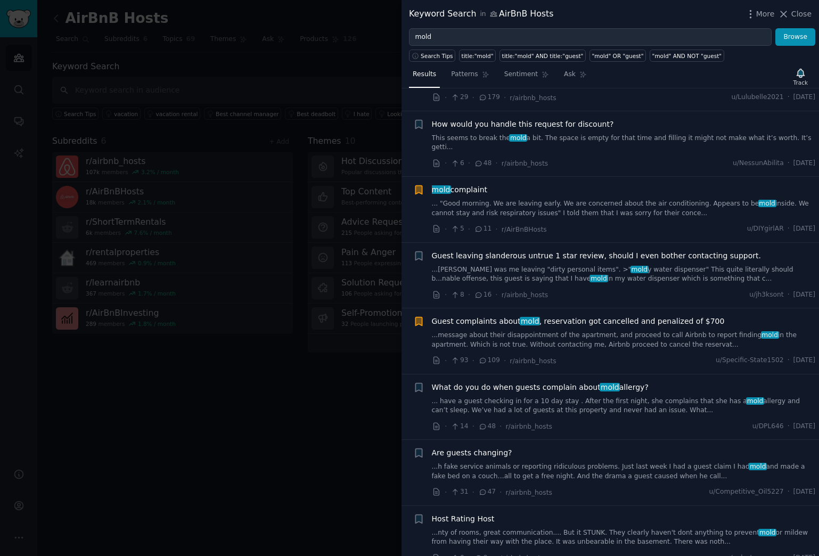
scroll to position [2946, 0]
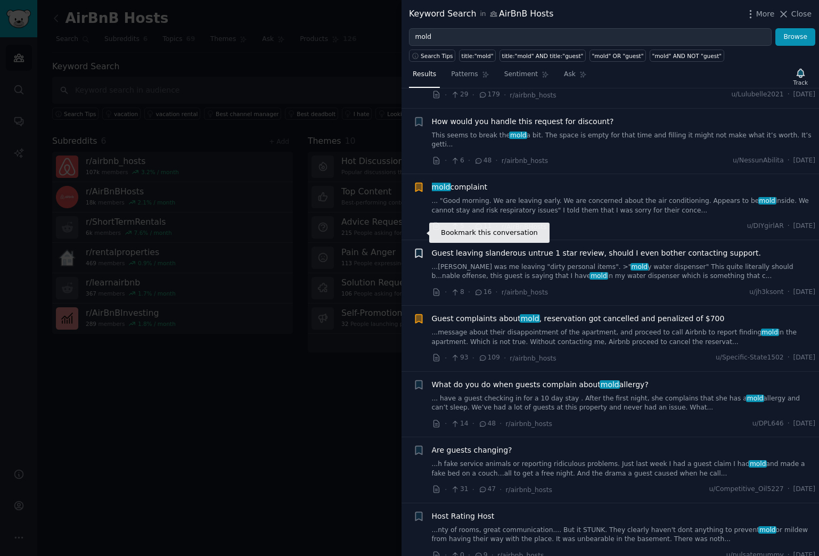
click at [419, 249] on icon "button" at bounding box center [418, 253] width 6 height 9
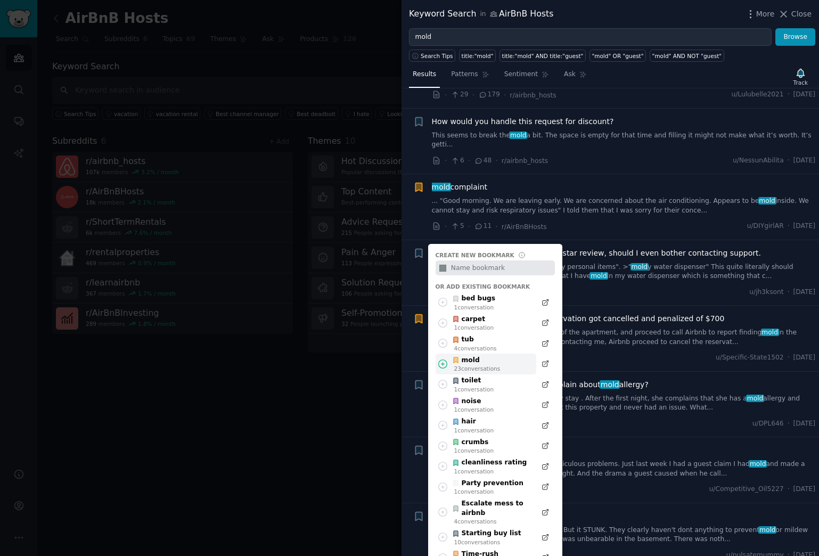
click at [483, 356] on div "mold" at bounding box center [476, 361] width 48 height 10
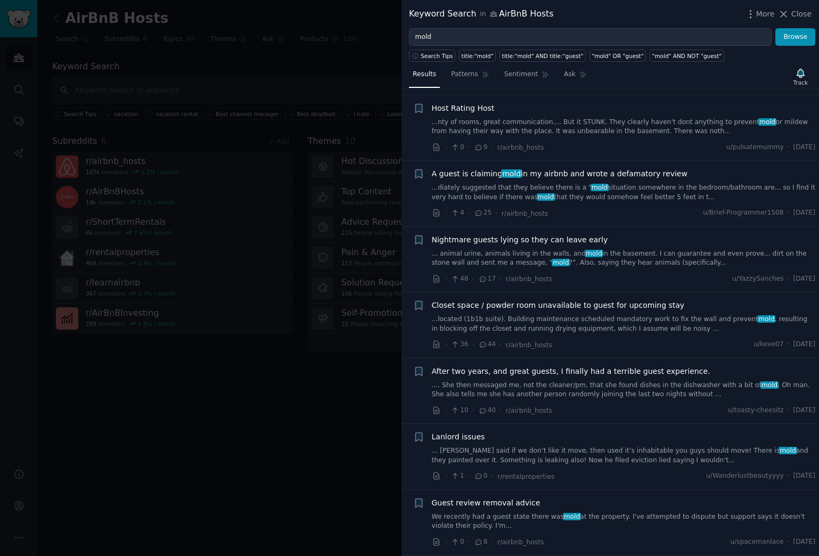
scroll to position [3354, 0]
click at [420, 366] on icon "button" at bounding box center [418, 370] width 6 height 9
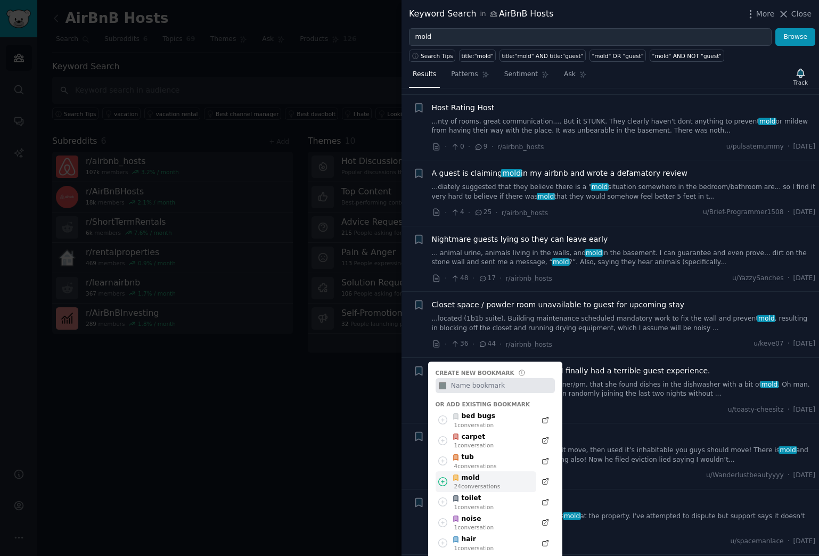
click at [475, 459] on div "24 conversation s" at bounding box center [477, 485] width 46 height 7
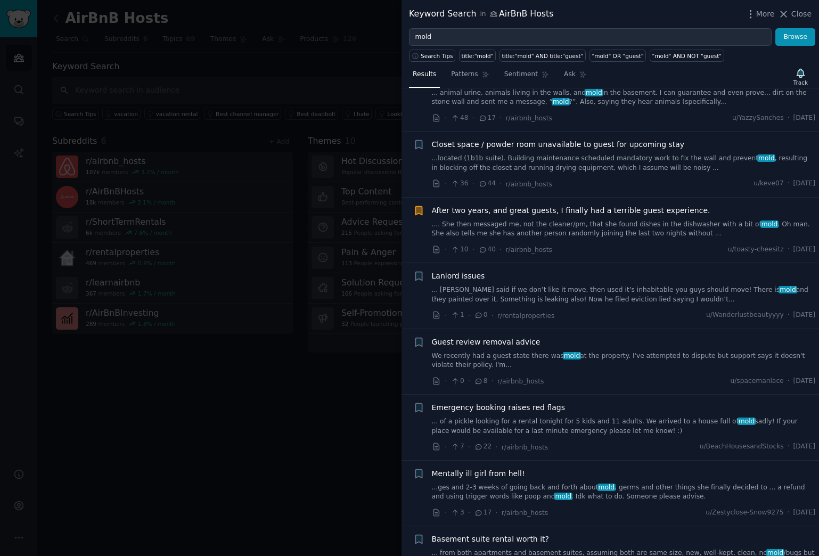
scroll to position [3517, 0]
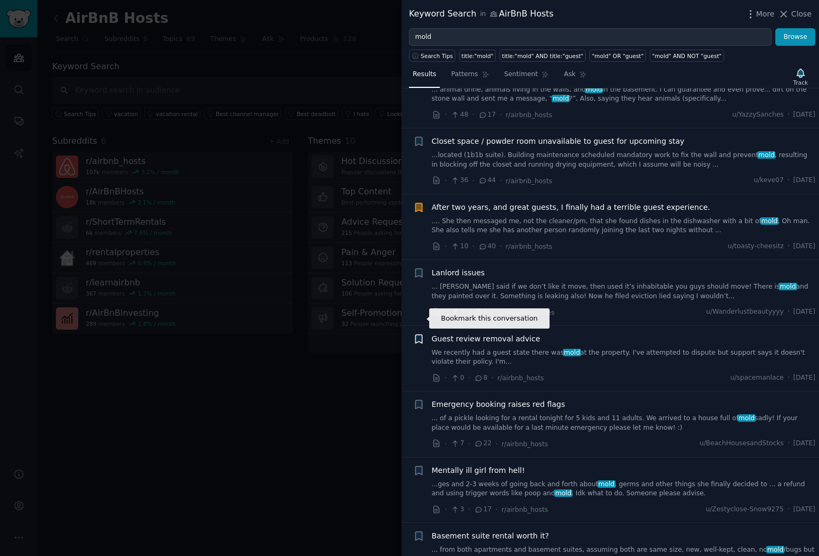
click at [420, 334] on icon "button" at bounding box center [418, 338] width 6 height 9
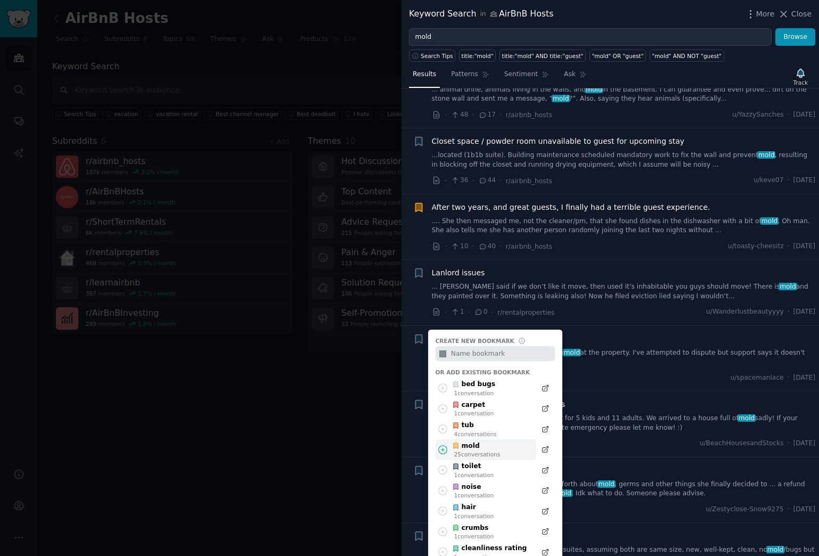
click at [474, 441] on div "mold" at bounding box center [476, 446] width 48 height 10
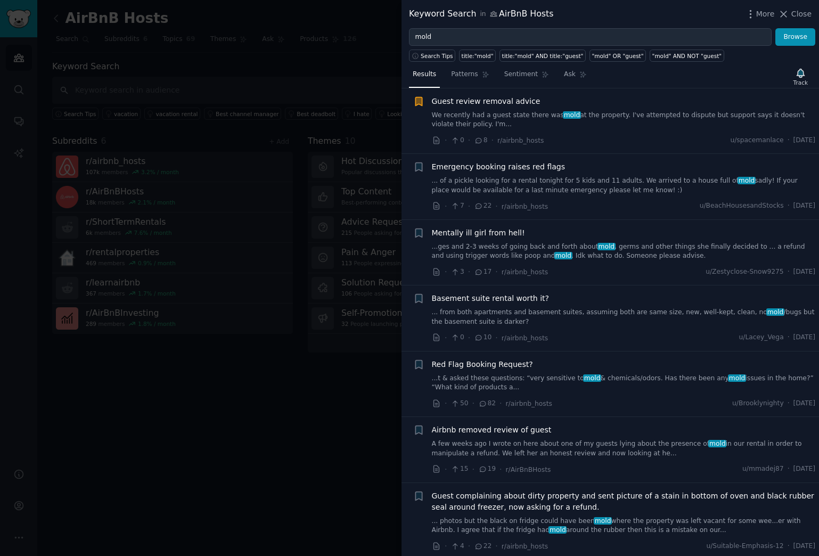
scroll to position [3761, 0]
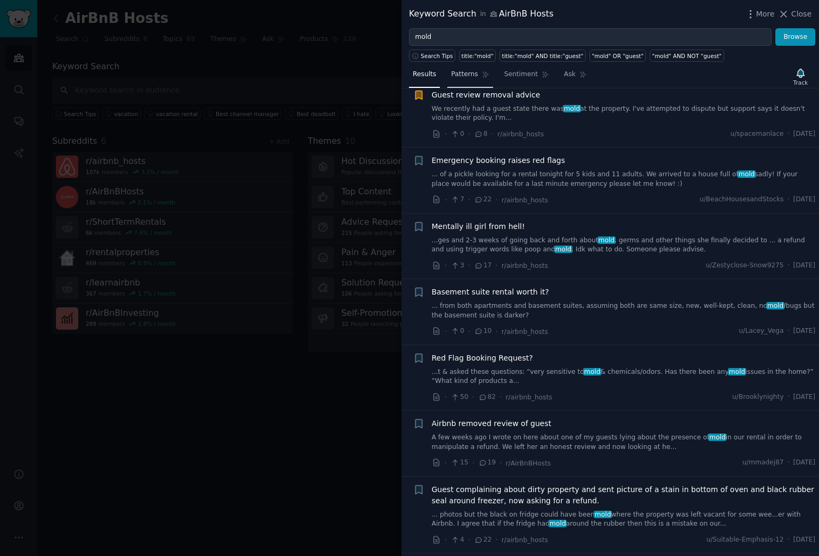
click at [476, 75] on span "Patterns" at bounding box center [464, 75] width 27 height 10
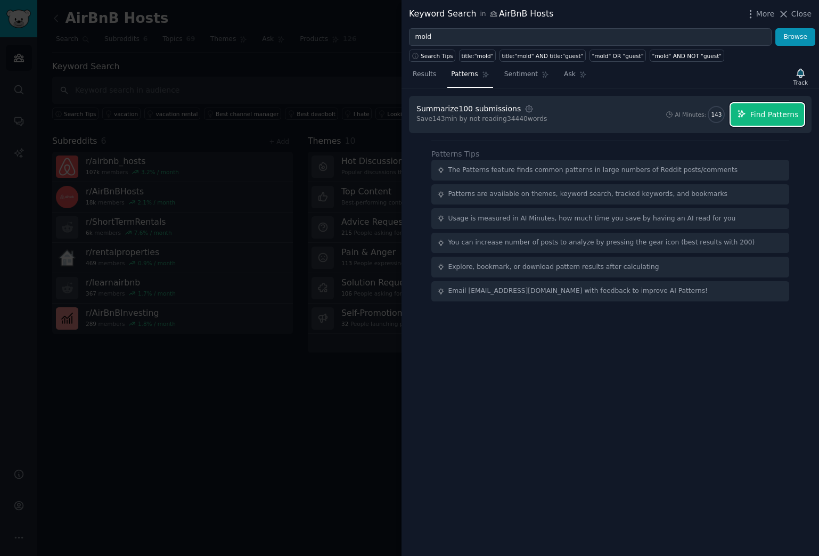
click at [774, 118] on span "Find Patterns" at bounding box center [774, 114] width 48 height 11
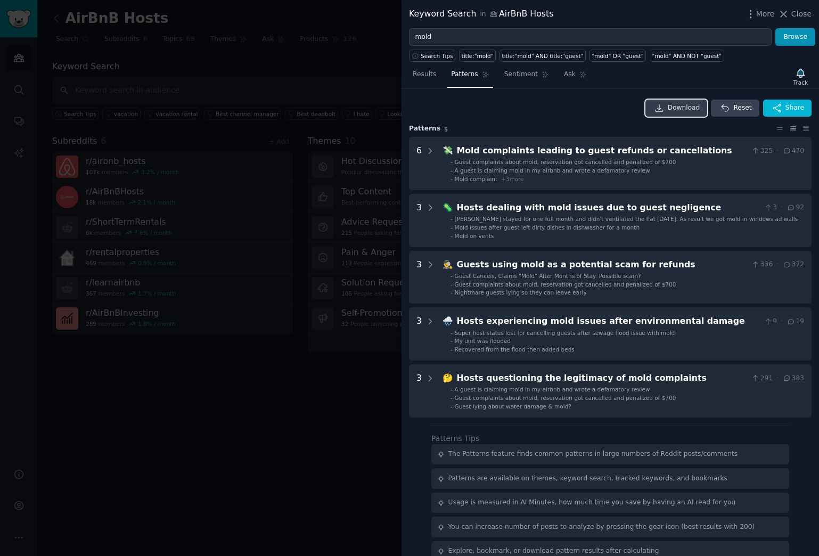
click at [675, 109] on span "Download" at bounding box center [684, 108] width 32 height 10
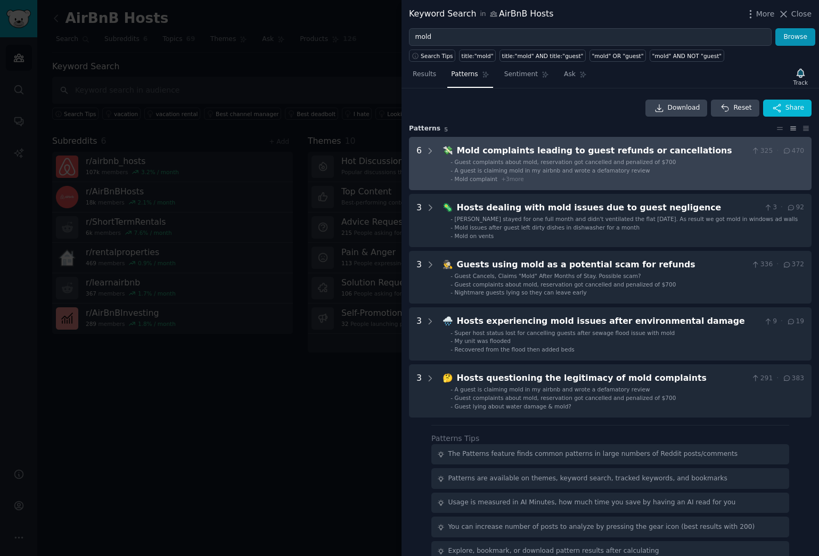
click at [558, 175] on li "- Mold complaint + 3 more" at bounding box center [626, 178] width 353 height 7
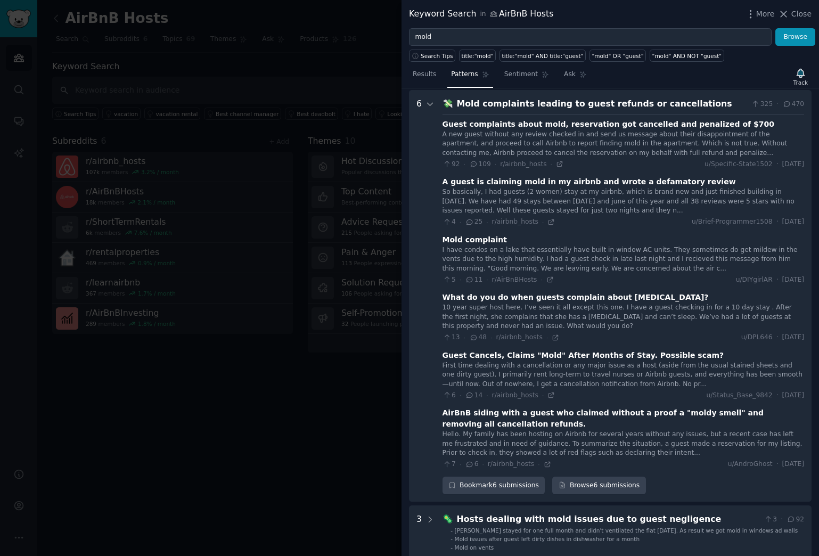
scroll to position [48, 0]
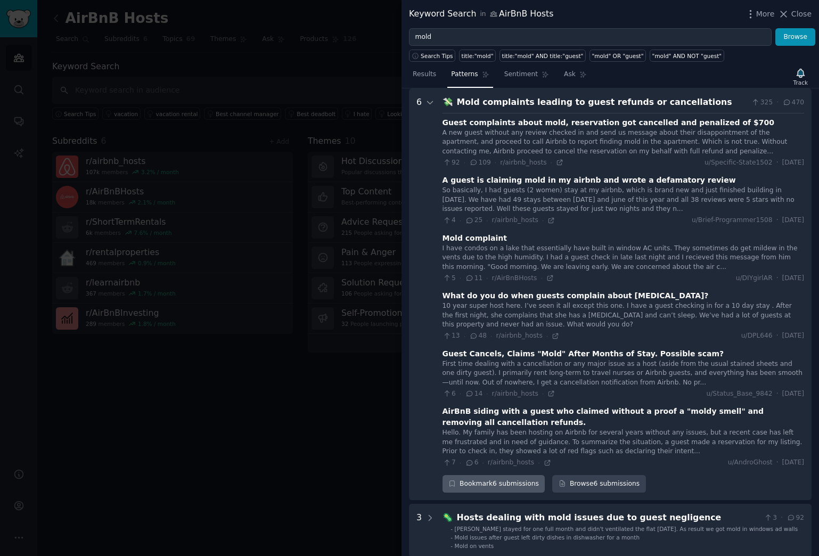
click at [483, 459] on div "Bookmark 6 submissions" at bounding box center [493, 484] width 103 height 18
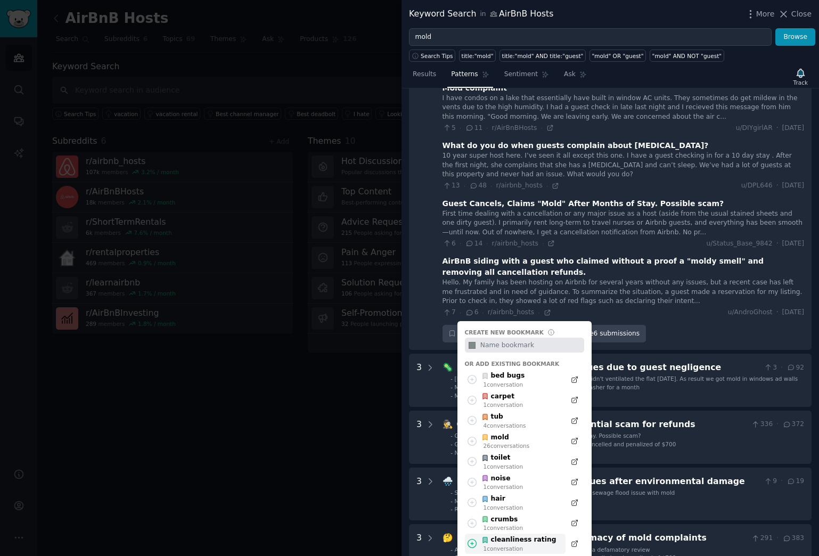
scroll to position [208, 0]
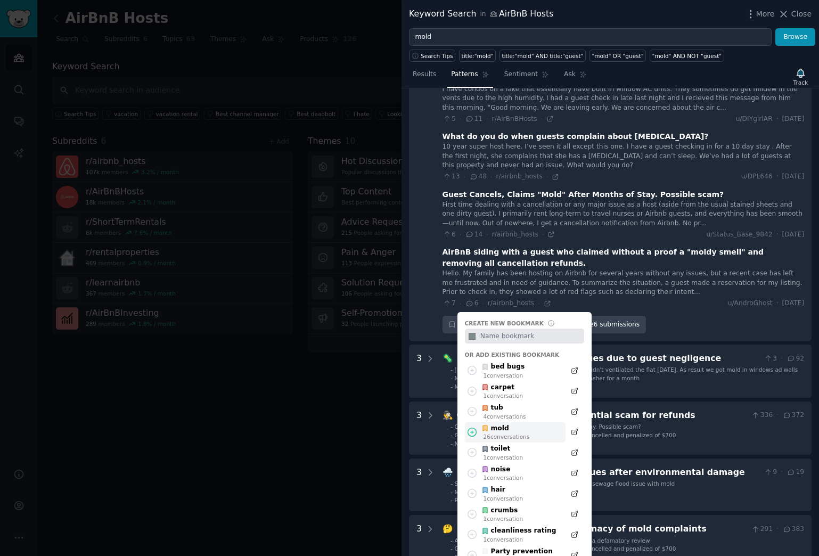
click at [504, 432] on div "mold" at bounding box center [505, 429] width 48 height 10
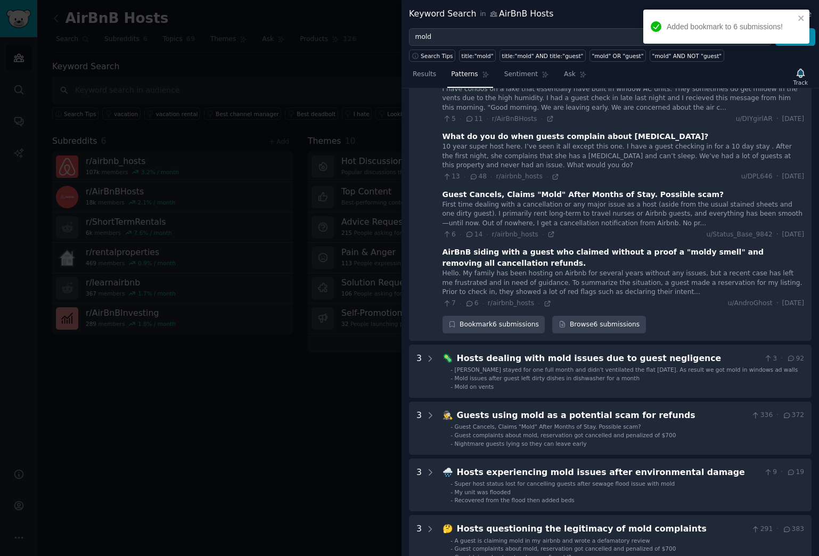
scroll to position [0, 0]
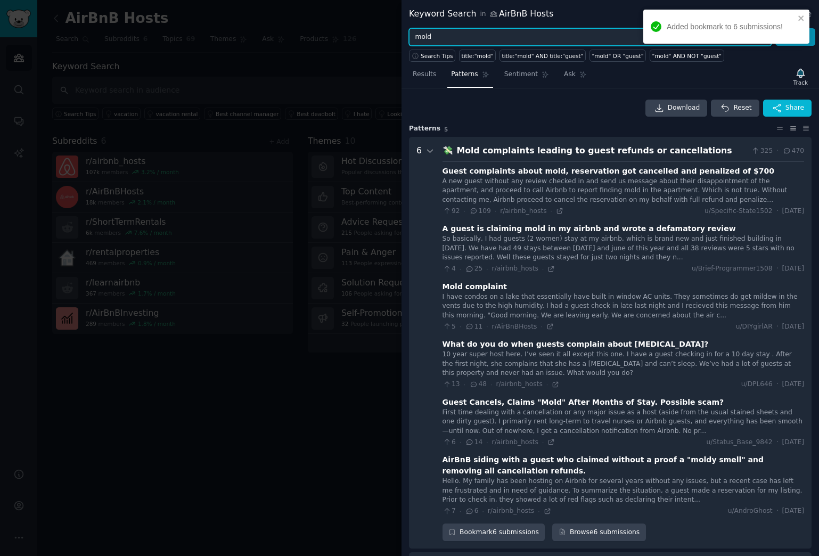
click at [426, 35] on input "mold" at bounding box center [590, 37] width 363 height 18
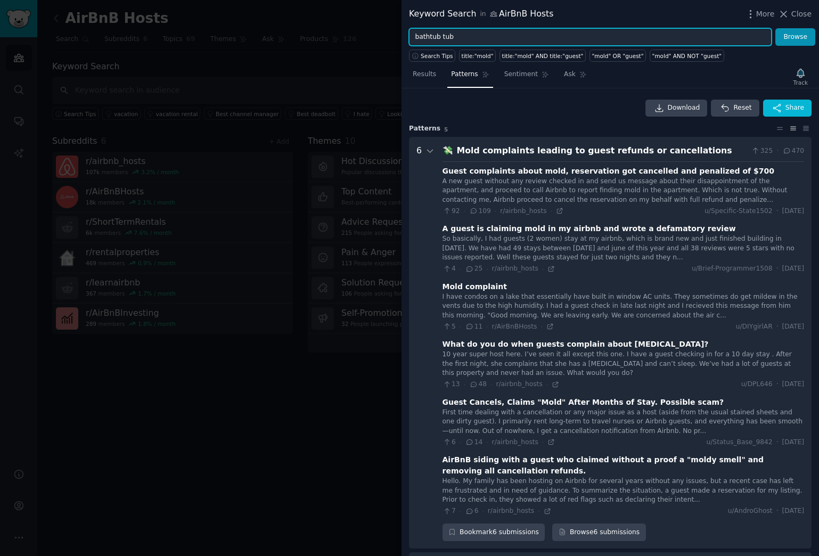
click at [775, 28] on button "Browse" at bounding box center [795, 37] width 40 height 18
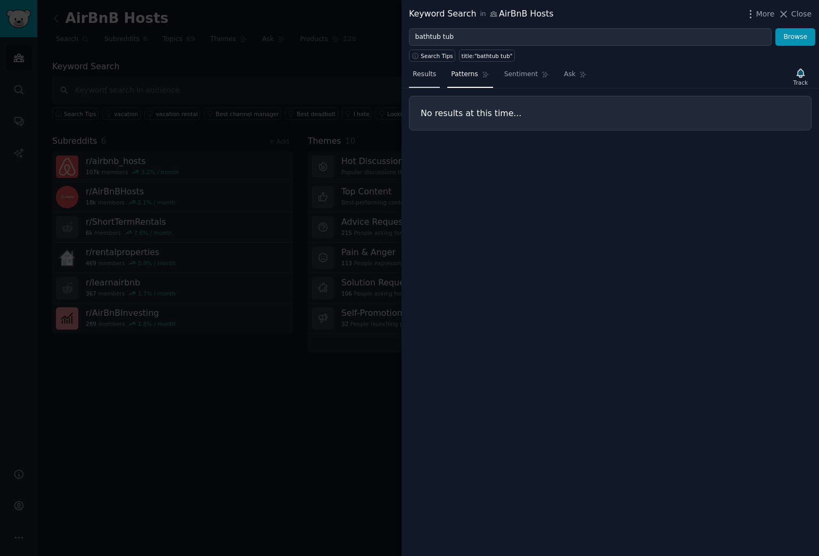
click at [418, 78] on span "Results" at bounding box center [424, 75] width 23 height 10
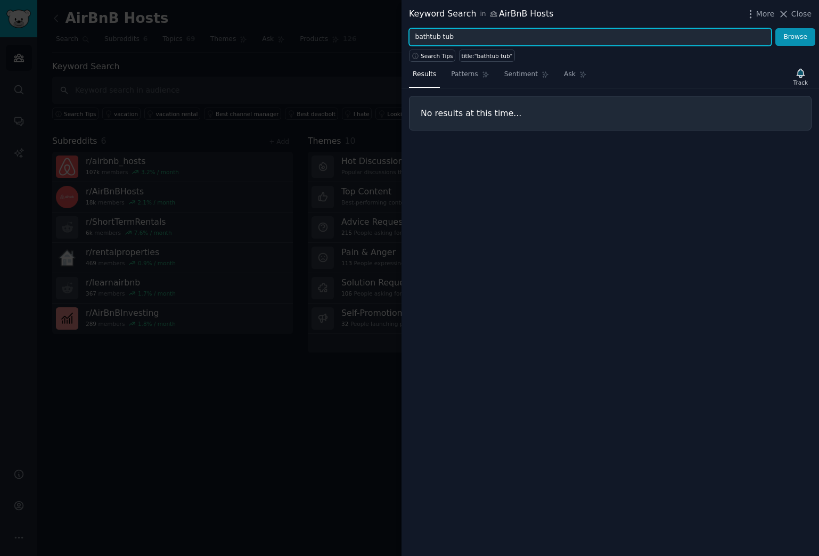
click at [479, 37] on input "bathtub tub" at bounding box center [590, 37] width 363 height 18
click at [790, 43] on button "Browse" at bounding box center [795, 37] width 40 height 18
click at [429, 37] on input "bathtub tub" at bounding box center [590, 37] width 363 height 18
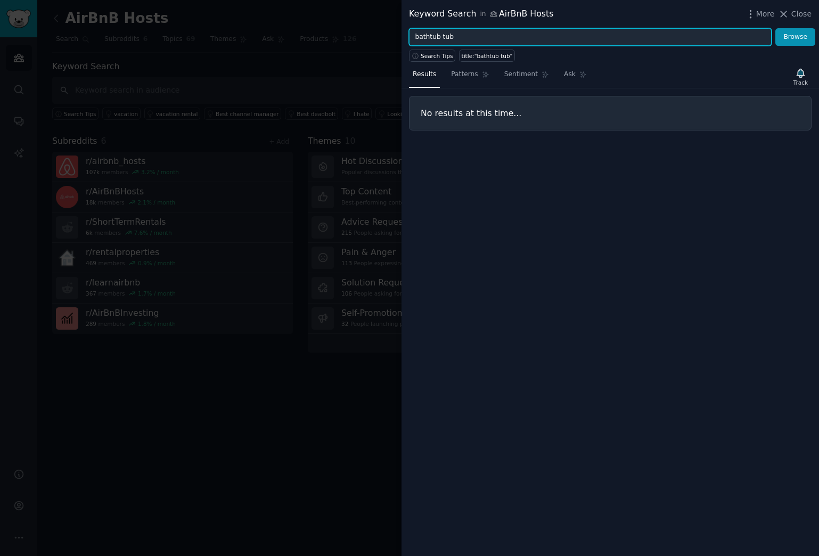
click at [440, 37] on input "bathtub tub" at bounding box center [590, 37] width 363 height 18
click at [775, 28] on button "Browse" at bounding box center [795, 37] width 40 height 18
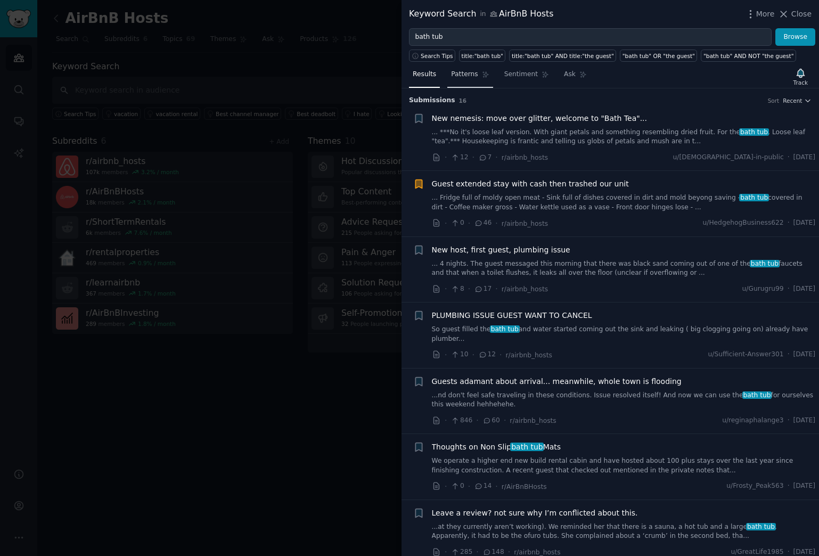
click at [466, 77] on span "Patterns" at bounding box center [464, 75] width 27 height 10
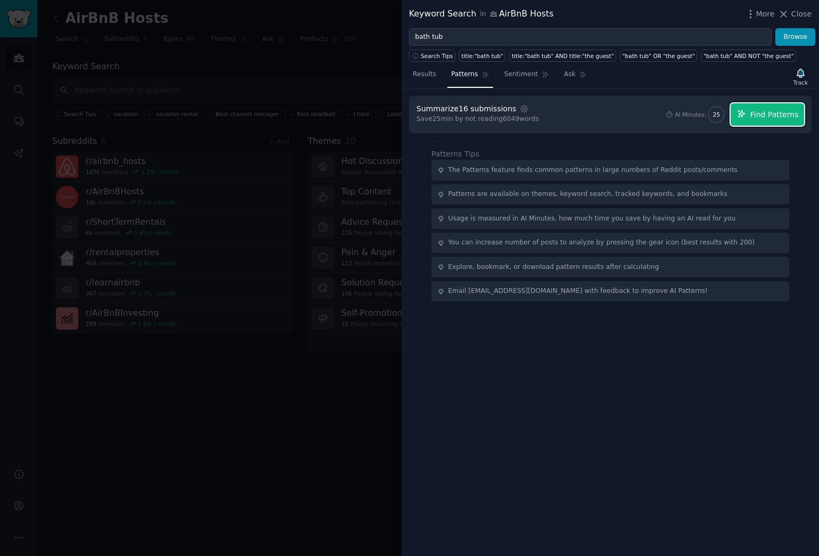
click at [760, 113] on span "Find Patterns" at bounding box center [774, 114] width 48 height 11
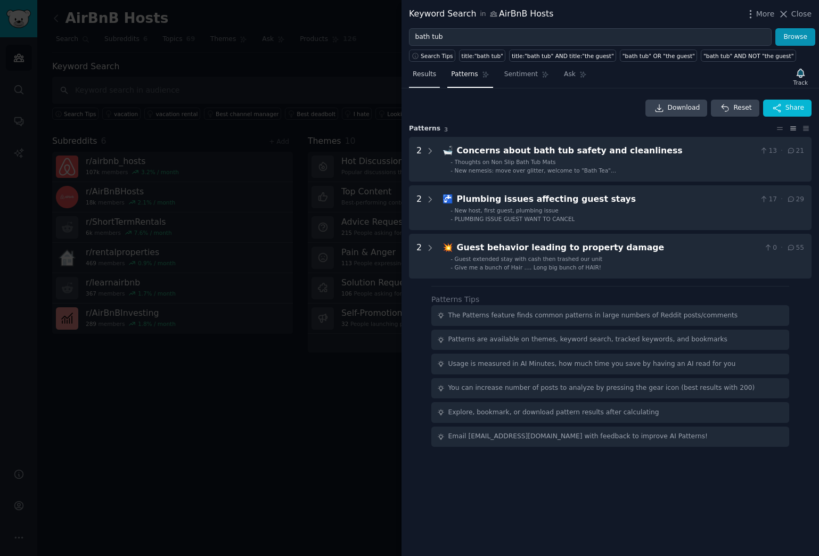
click at [426, 78] on span "Results" at bounding box center [424, 75] width 23 height 10
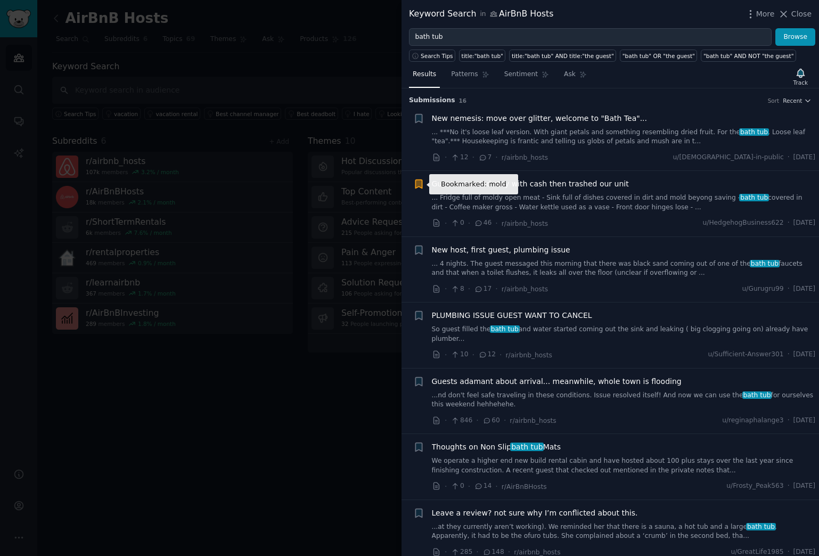
click at [418, 183] on icon "button" at bounding box center [418, 184] width 6 height 9
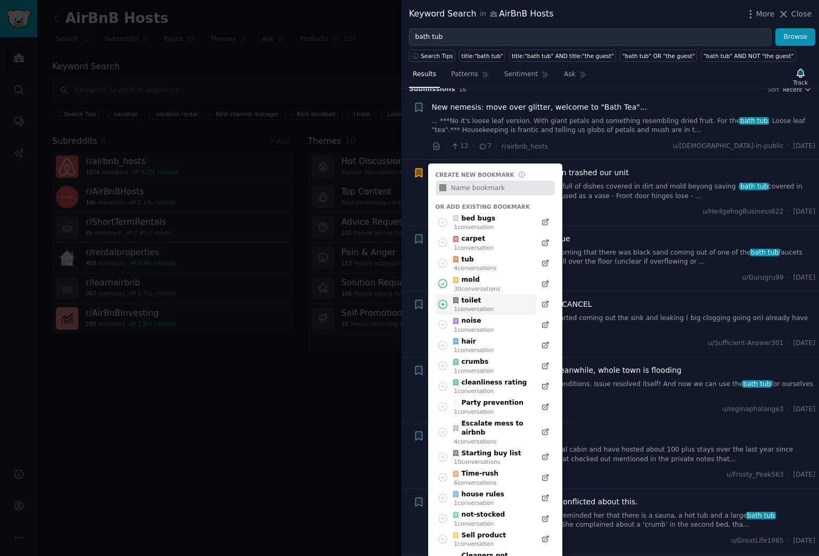
scroll to position [13, 0]
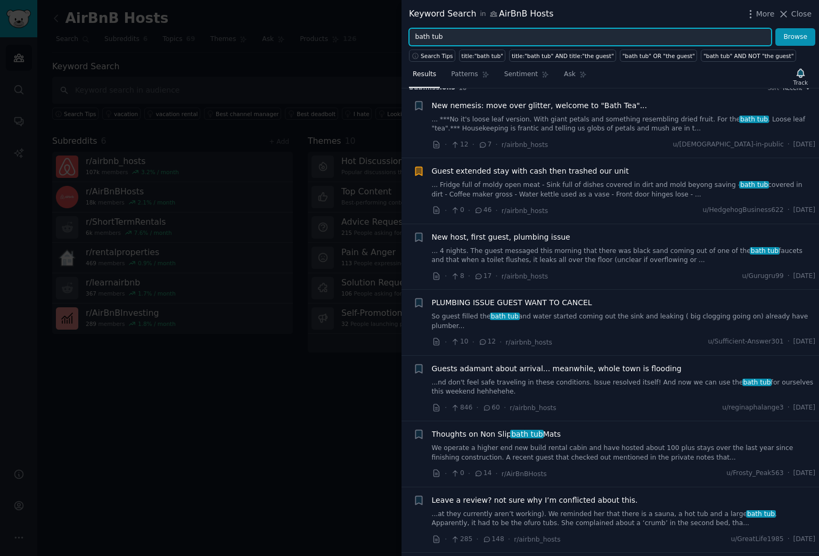
click at [455, 38] on input "bath tub" at bounding box center [590, 37] width 363 height 18
click at [775, 28] on button "Browse" at bounding box center [795, 37] width 40 height 18
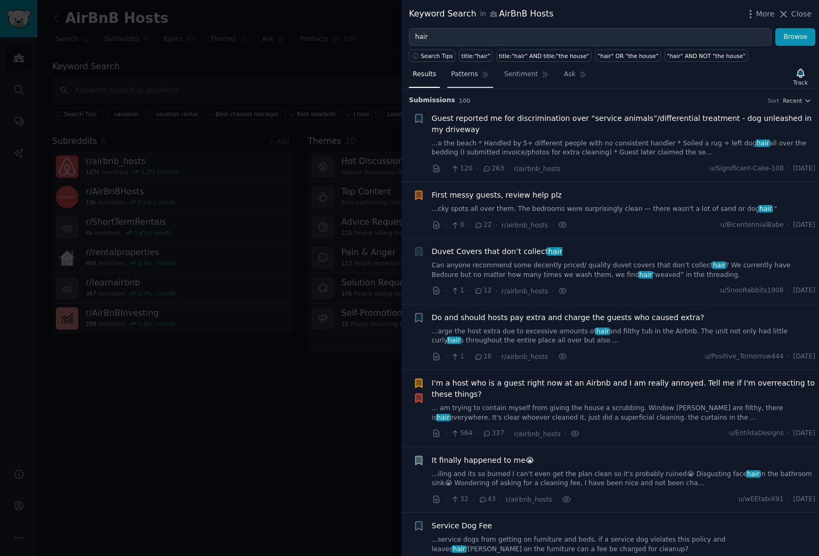
click at [472, 73] on span "Patterns" at bounding box center [464, 75] width 27 height 10
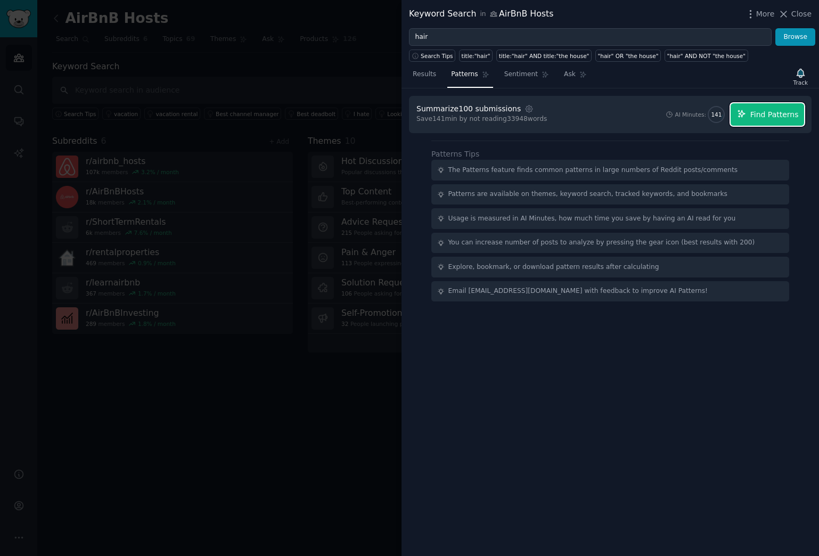
click at [769, 116] on span "Find Patterns" at bounding box center [774, 114] width 48 height 11
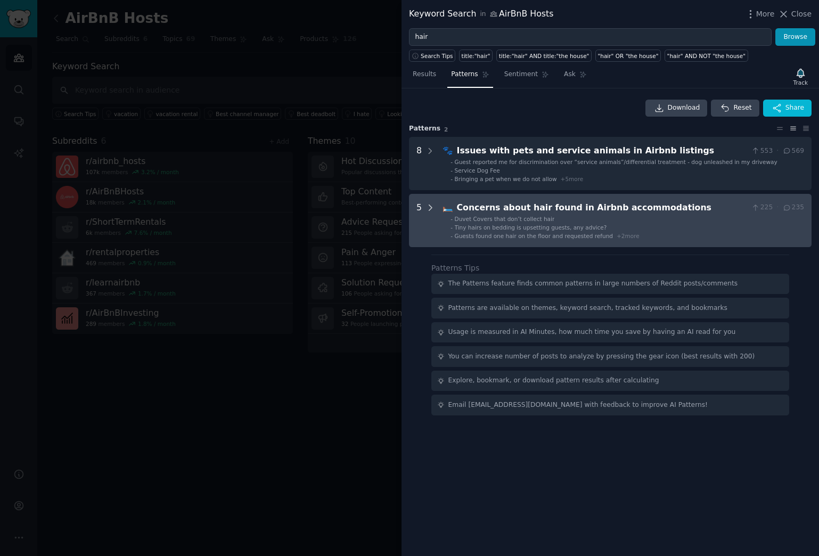
click at [431, 207] on icon at bounding box center [430, 208] width 10 height 10
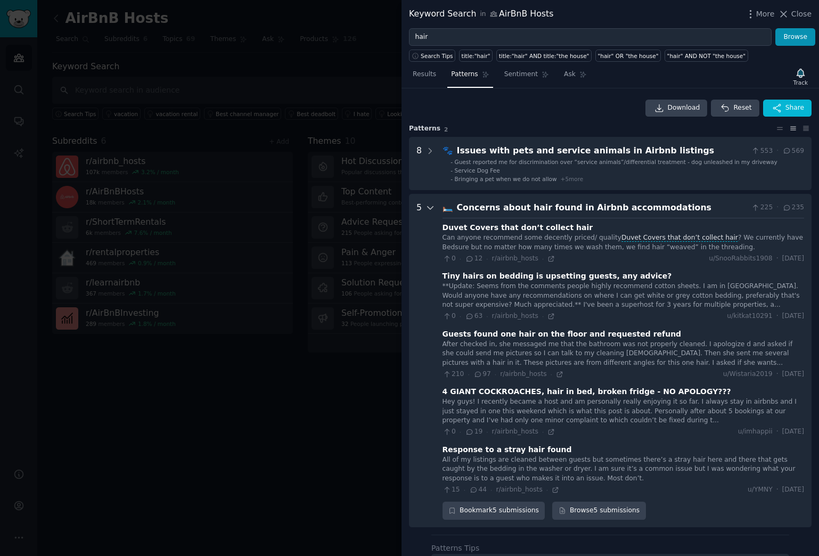
scroll to position [105, 0]
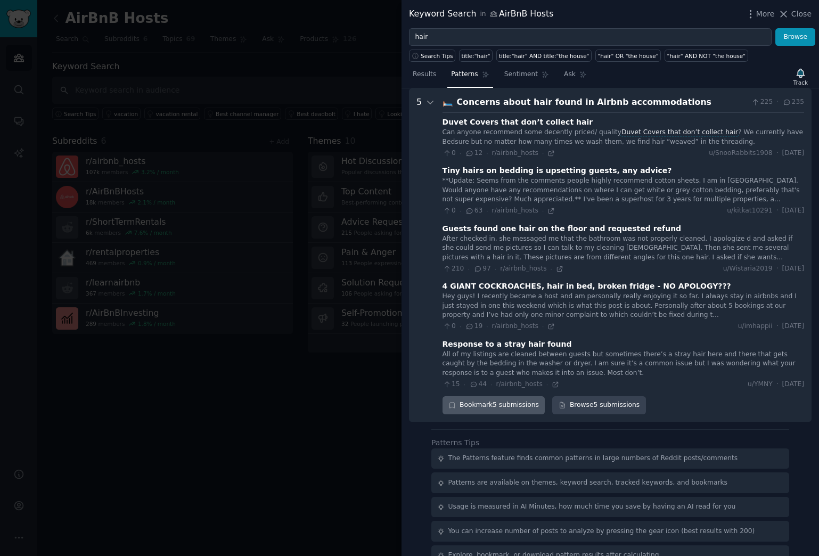
click at [464, 407] on div "Bookmark 5 submissions" at bounding box center [493, 405] width 103 height 18
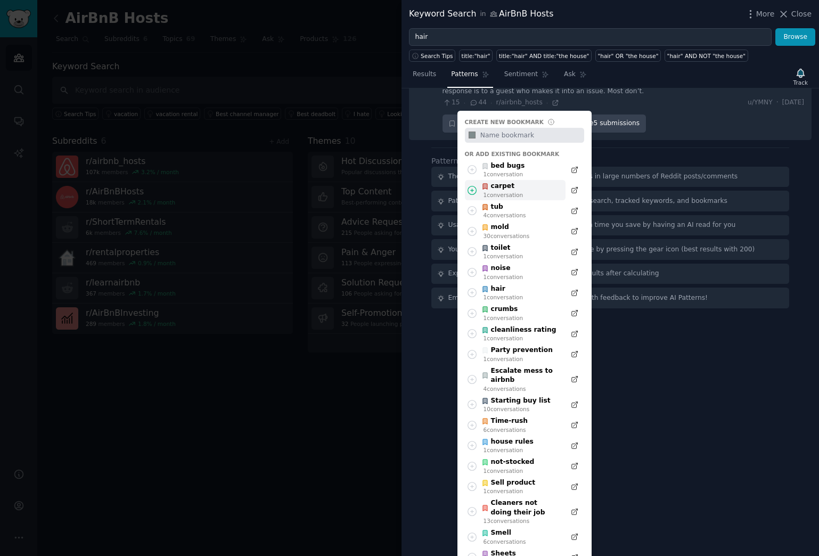
scroll to position [406, 0]
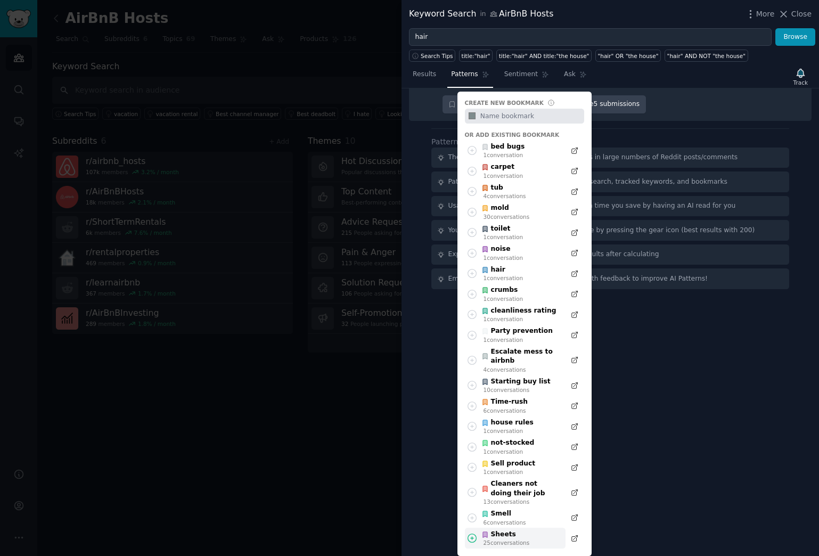
click at [504, 459] on div "Sheets" at bounding box center [505, 535] width 48 height 10
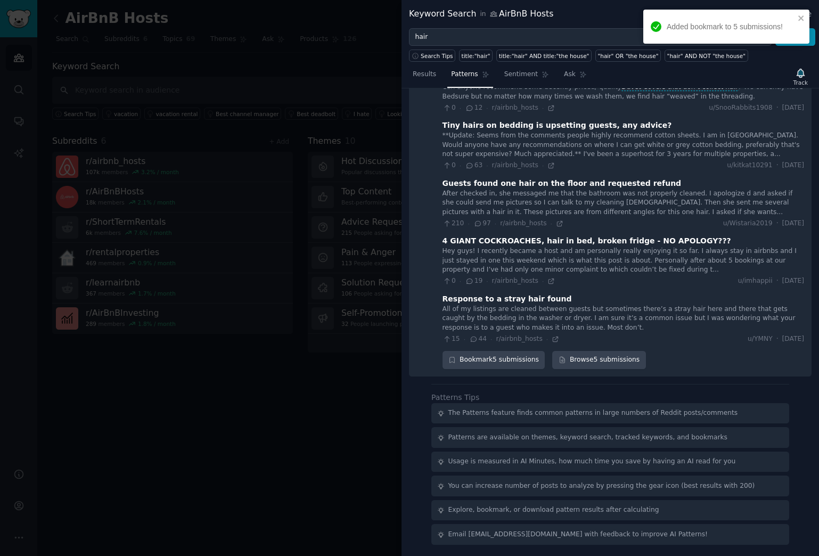
scroll to position [0, 0]
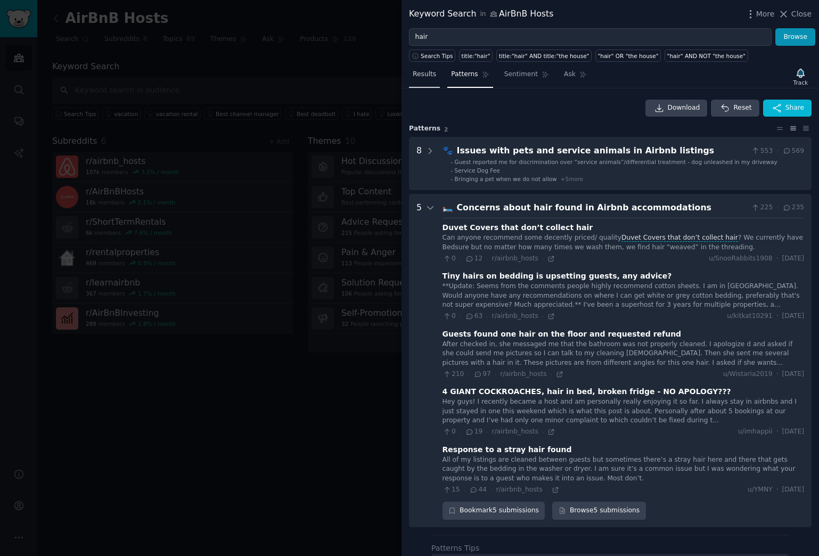
click at [425, 76] on span "Results" at bounding box center [424, 75] width 23 height 10
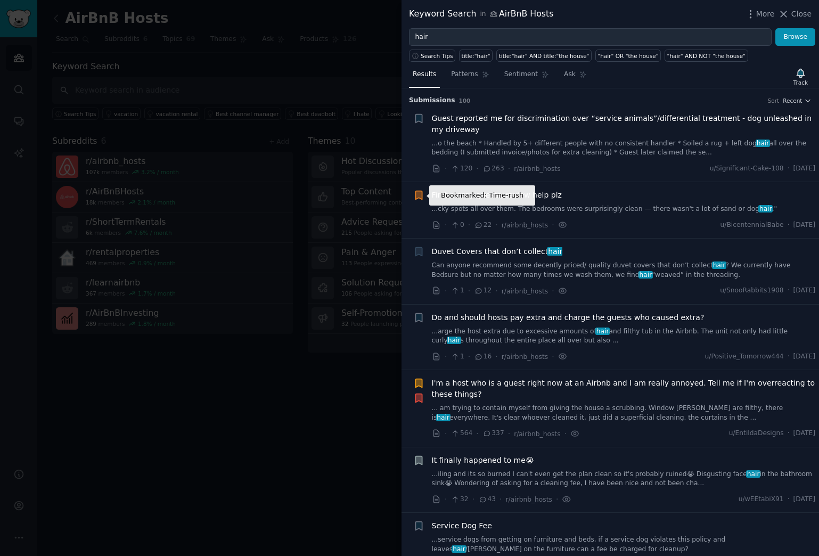
click at [418, 195] on icon "button" at bounding box center [418, 195] width 6 height 9
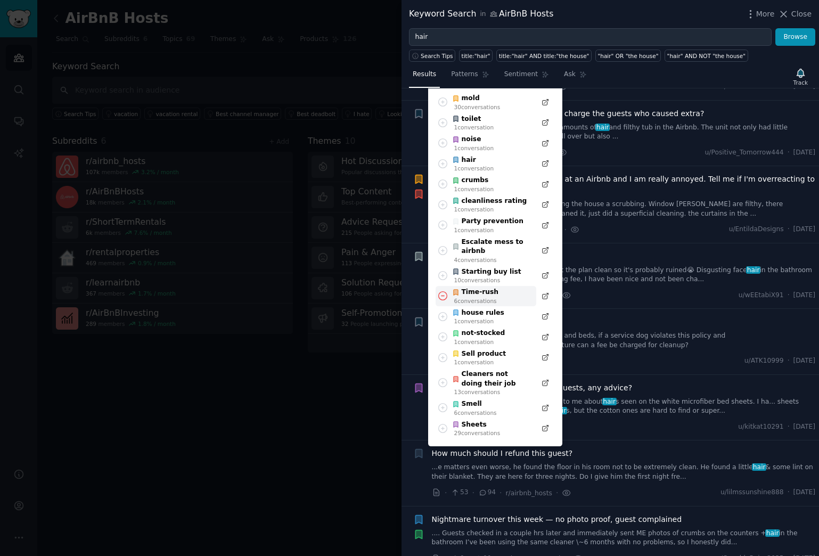
scroll to position [208, 0]
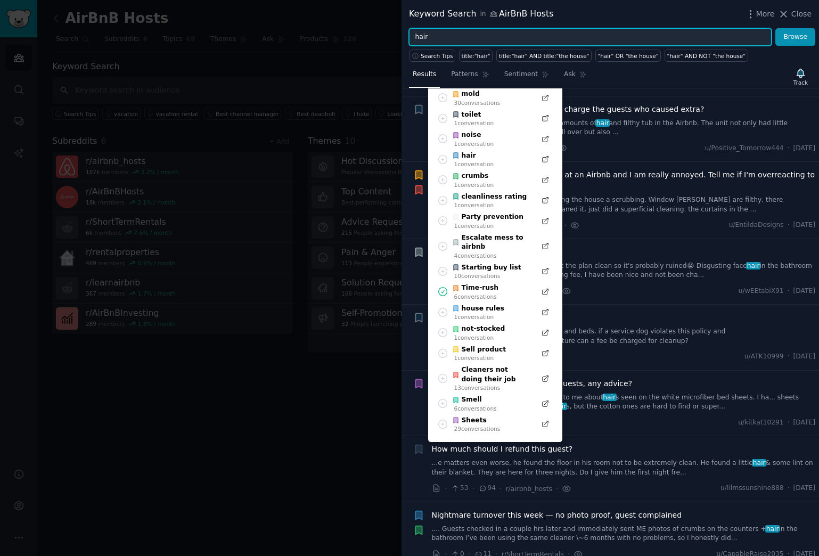
click at [457, 36] on input "hair" at bounding box center [590, 37] width 363 height 18
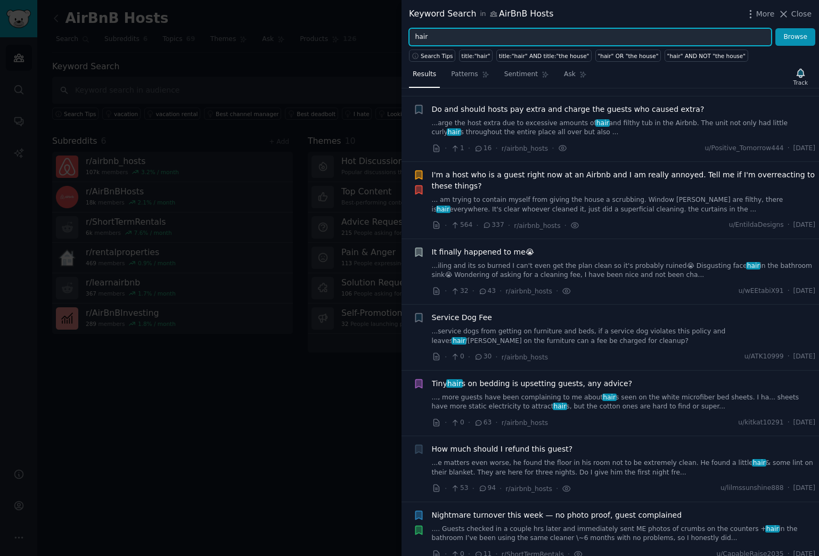
click at [457, 36] on input "hair" at bounding box center [590, 37] width 363 height 18
type input "recommendations"
click at [775, 28] on button "Browse" at bounding box center [795, 37] width 40 height 18
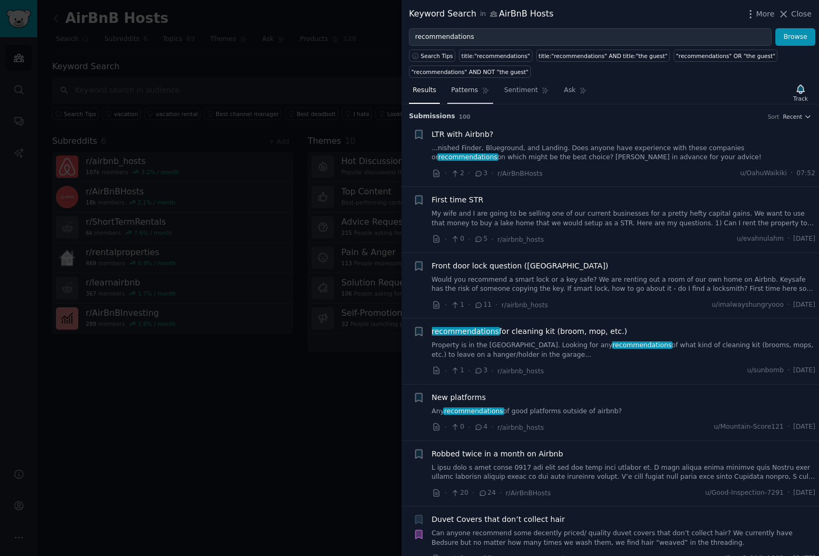
click at [461, 88] on span "Patterns" at bounding box center [464, 91] width 27 height 10
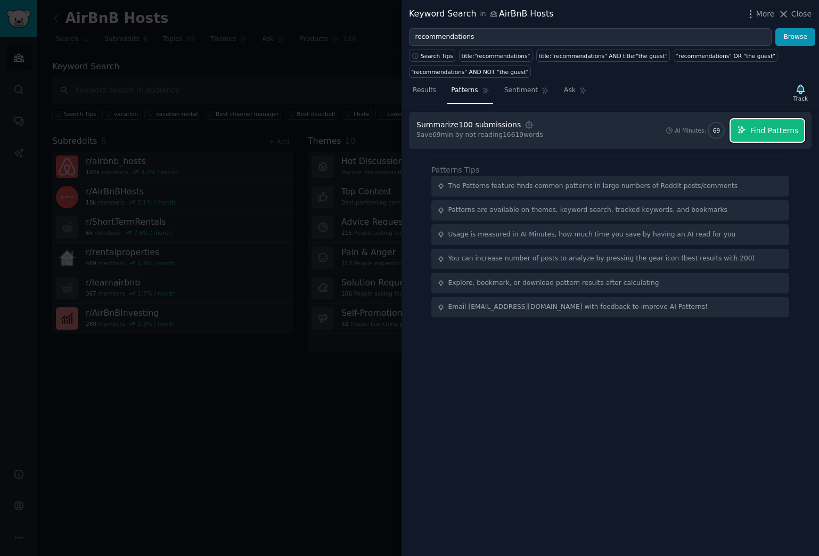
click at [783, 131] on span "Find Patterns" at bounding box center [774, 130] width 48 height 11
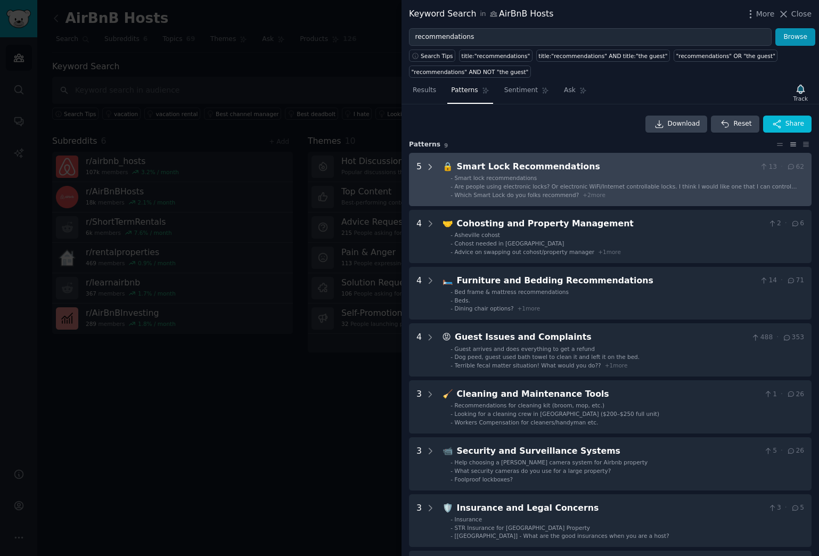
click at [430, 166] on icon at bounding box center [430, 166] width 3 height 5
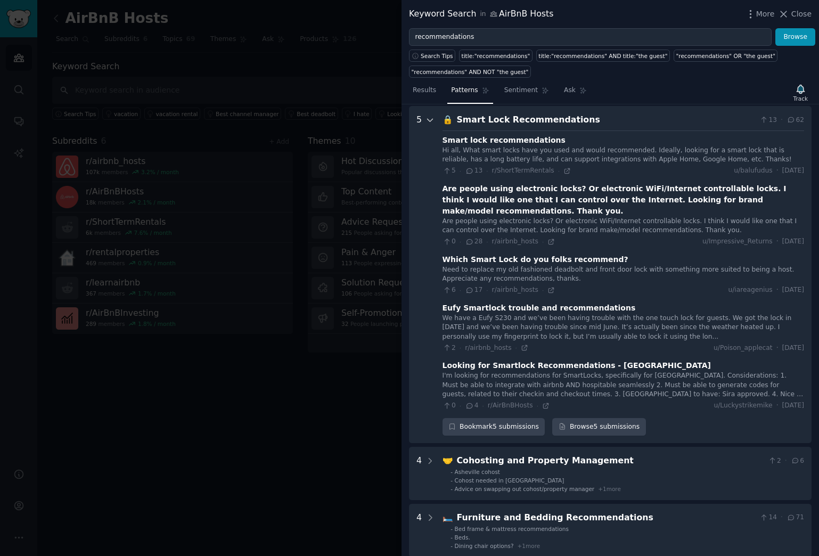
scroll to position [48, 0]
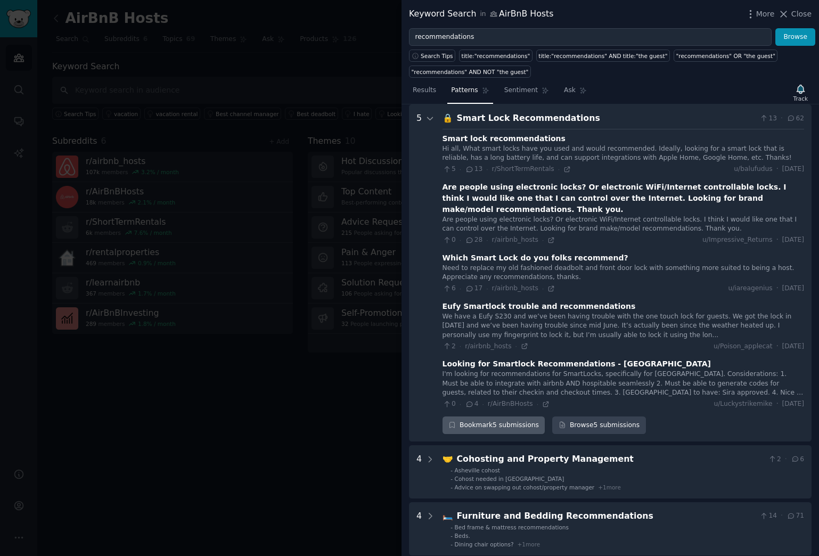
click at [451, 428] on icon "button" at bounding box center [451, 424] width 7 height 7
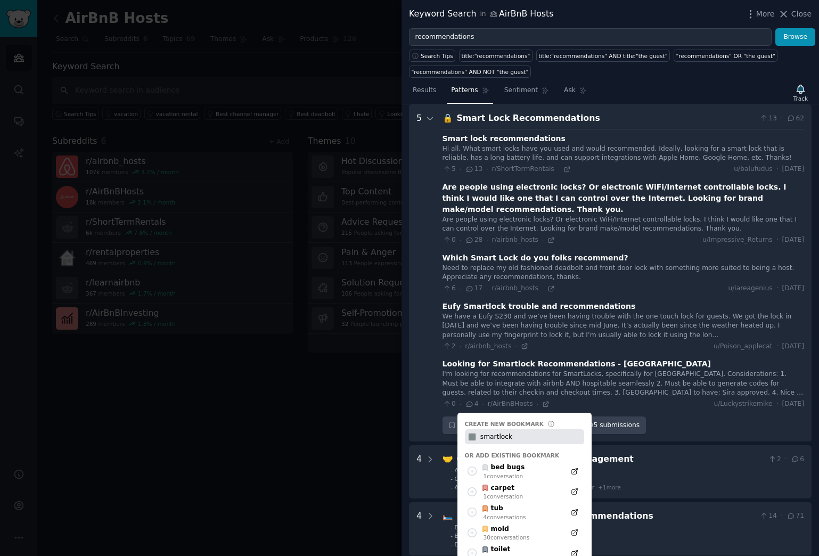
type input "smartlock"
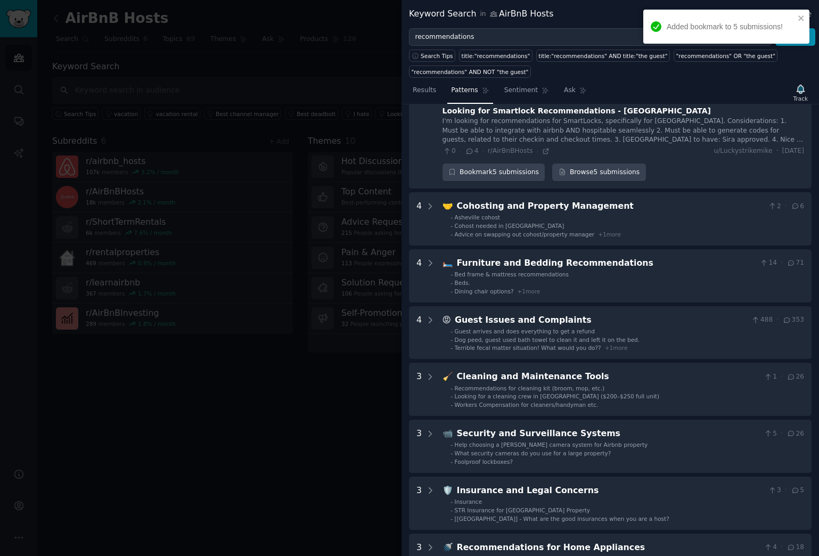
scroll to position [302, 0]
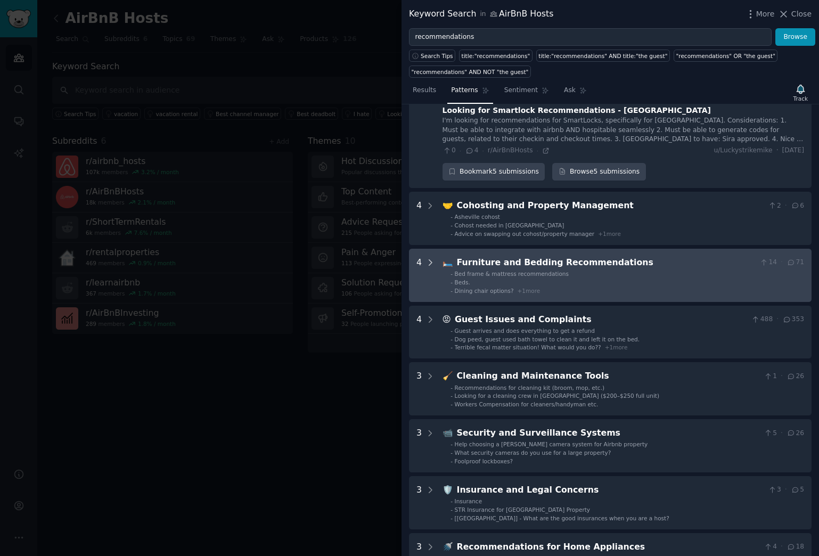
click at [431, 263] on icon at bounding box center [430, 262] width 3 height 5
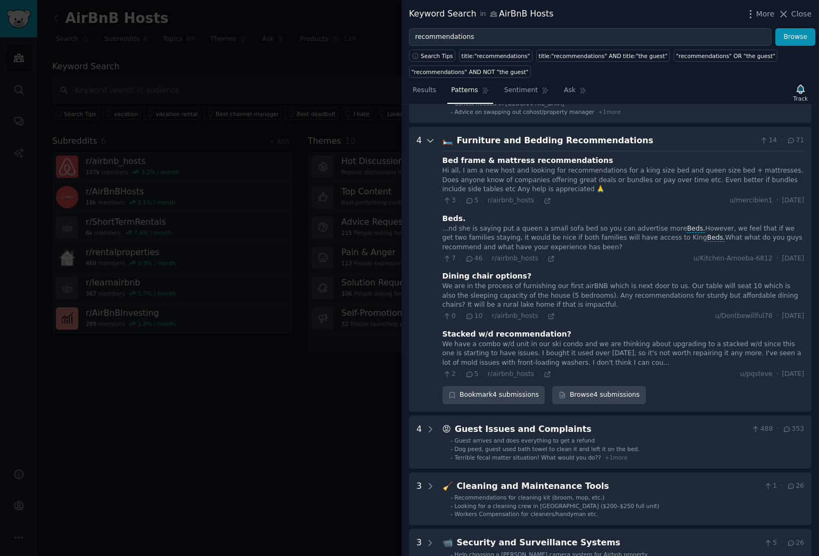
scroll to position [423, 0]
click at [450, 397] on icon "button" at bounding box center [451, 395] width 7 height 7
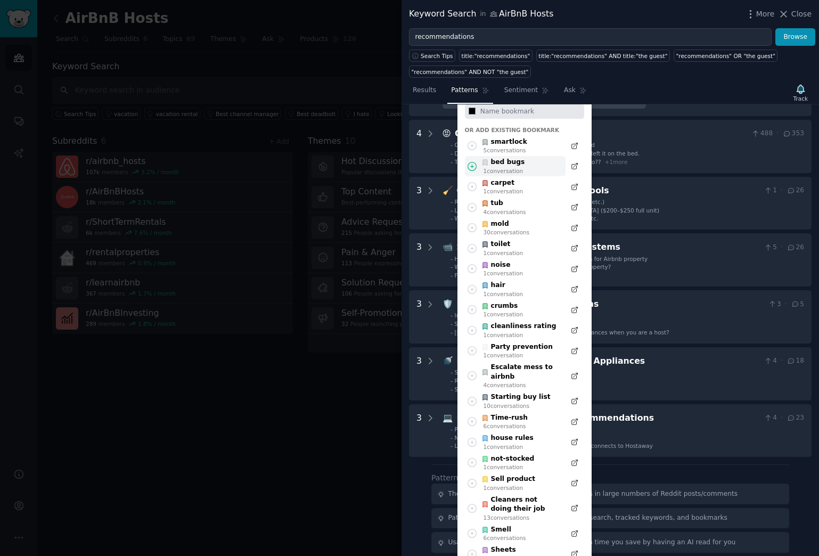
scroll to position [726, 0]
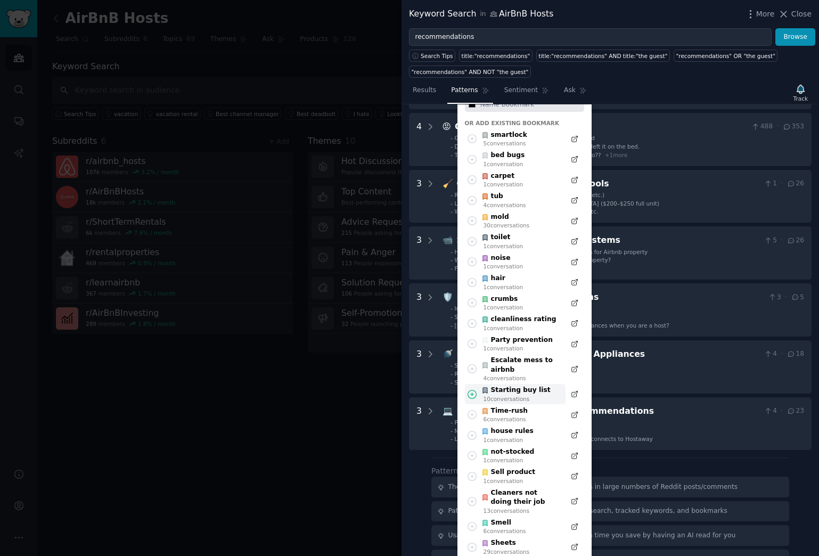
click at [515, 392] on div "Starting buy list" at bounding box center [515, 390] width 69 height 10
type input "#000000"
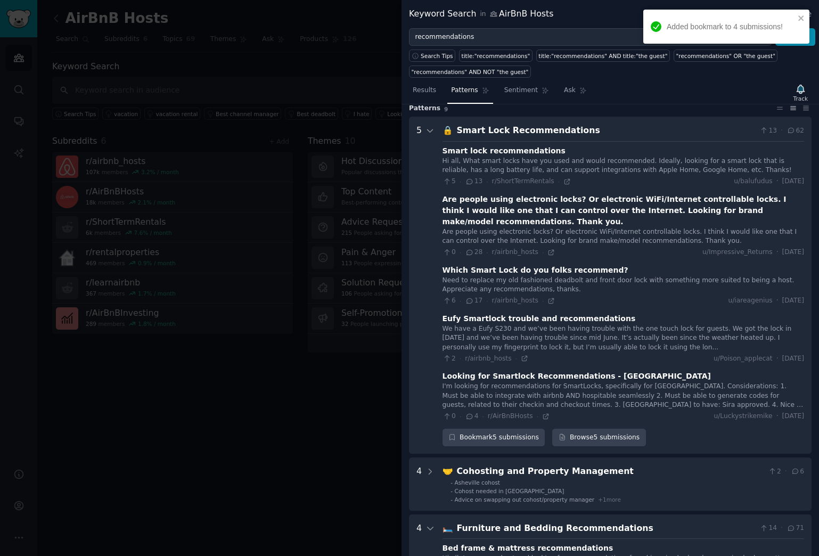
scroll to position [0, 0]
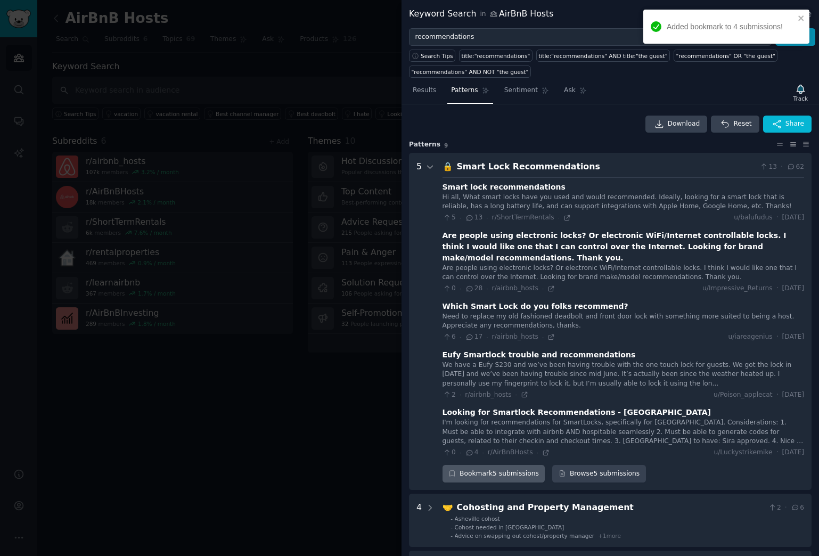
click at [476, 459] on div "Bookmark 5 submissions" at bounding box center [493, 474] width 103 height 18
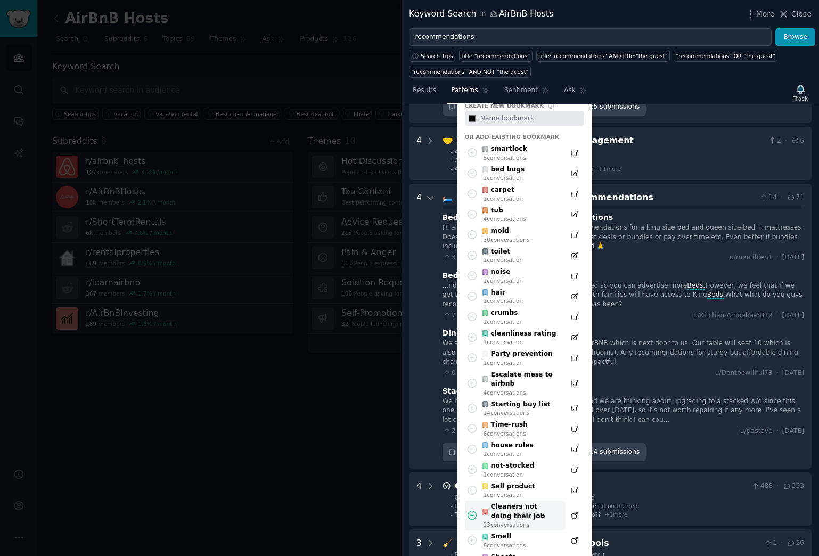
scroll to position [379, 0]
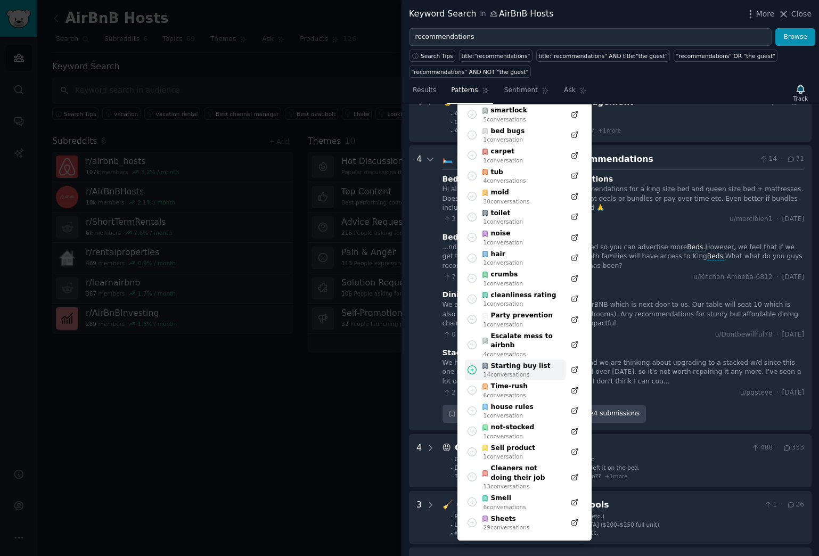
click at [528, 369] on div "Starting buy list" at bounding box center [515, 366] width 69 height 10
type input "#000000"
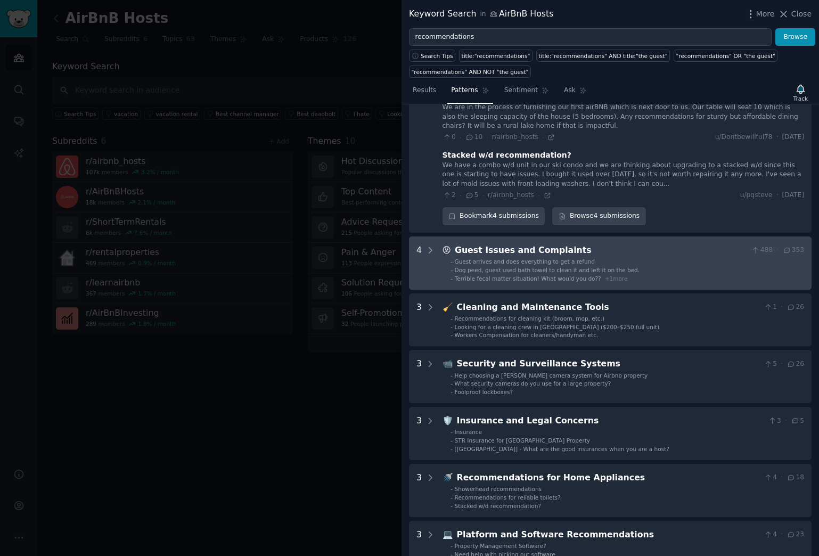
scroll to position [604, 0]
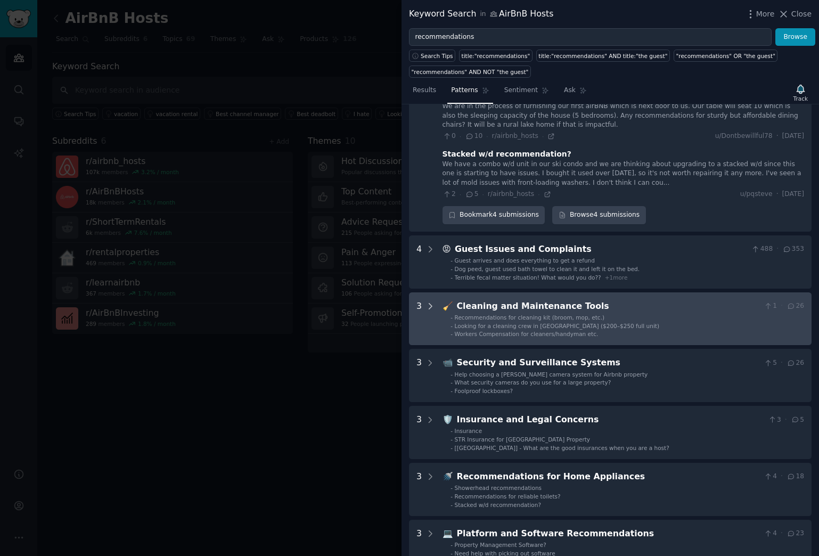
click at [432, 306] on icon at bounding box center [430, 306] width 10 height 10
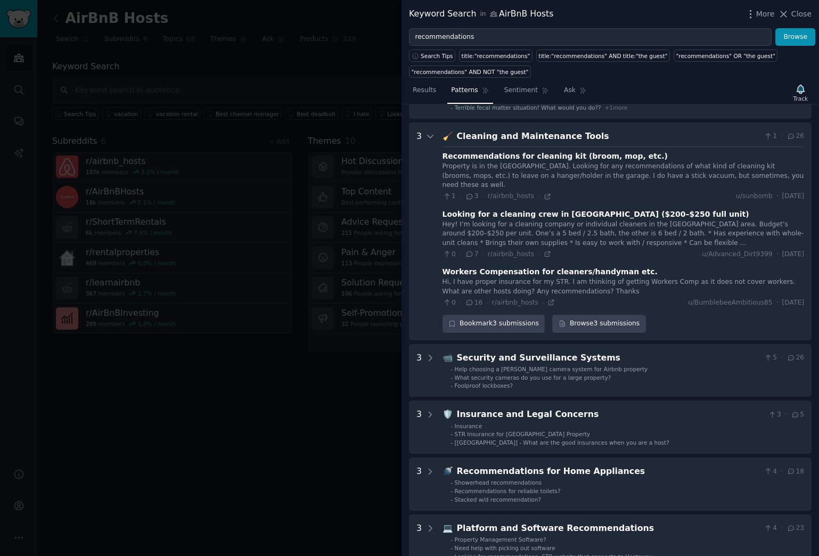
scroll to position [765, 0]
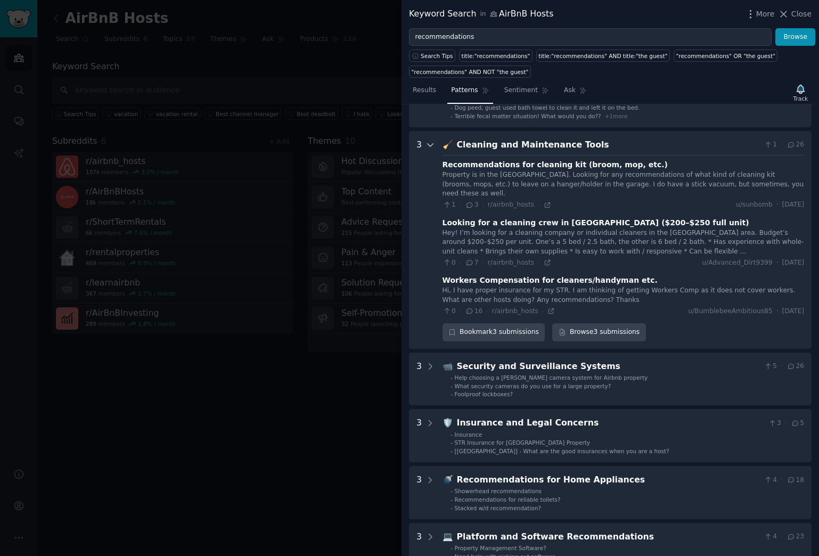
click at [430, 143] on icon at bounding box center [430, 145] width 10 height 10
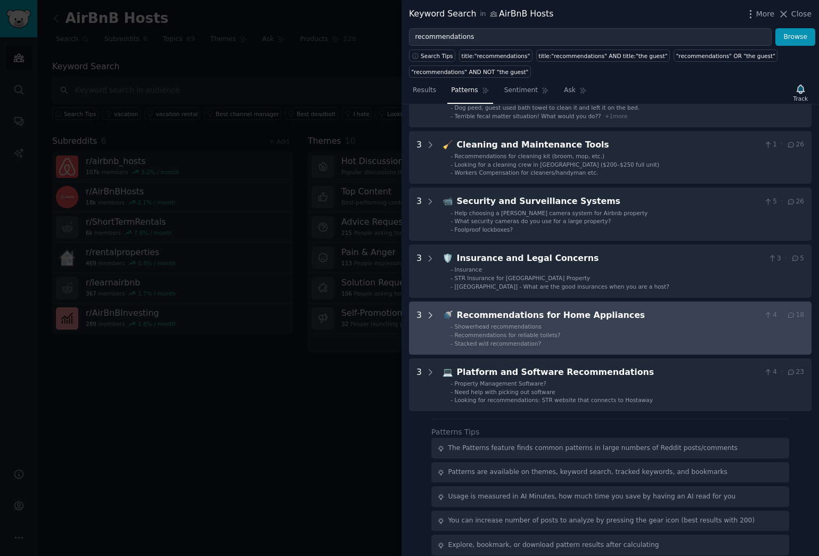
click at [431, 315] on icon at bounding box center [430, 315] width 10 height 10
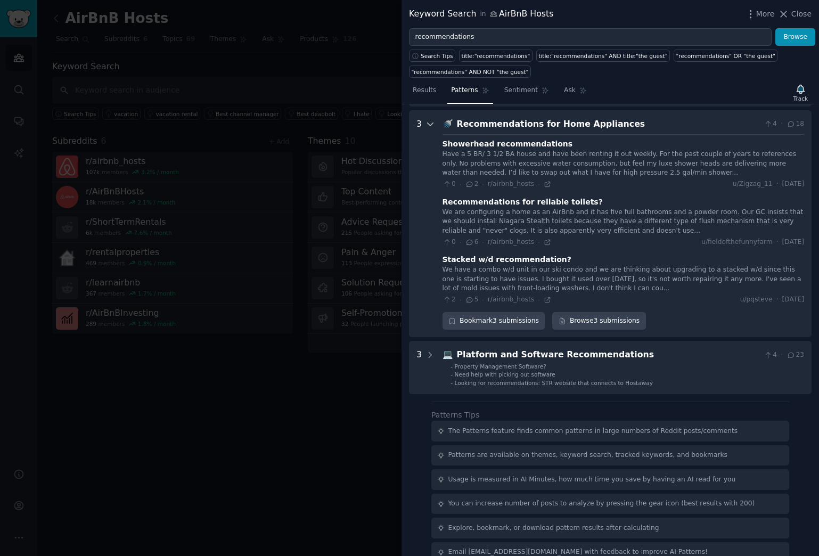
scroll to position [962, 0]
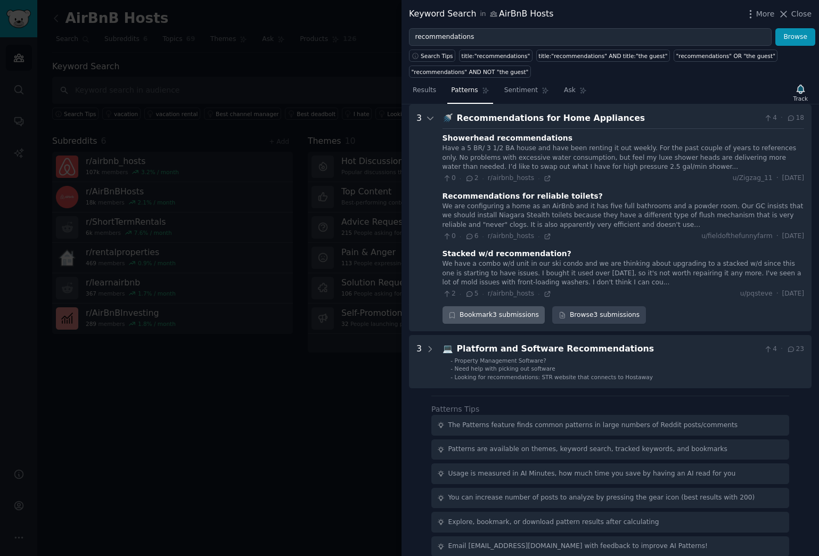
click at [453, 315] on icon "button" at bounding box center [451, 314] width 7 height 7
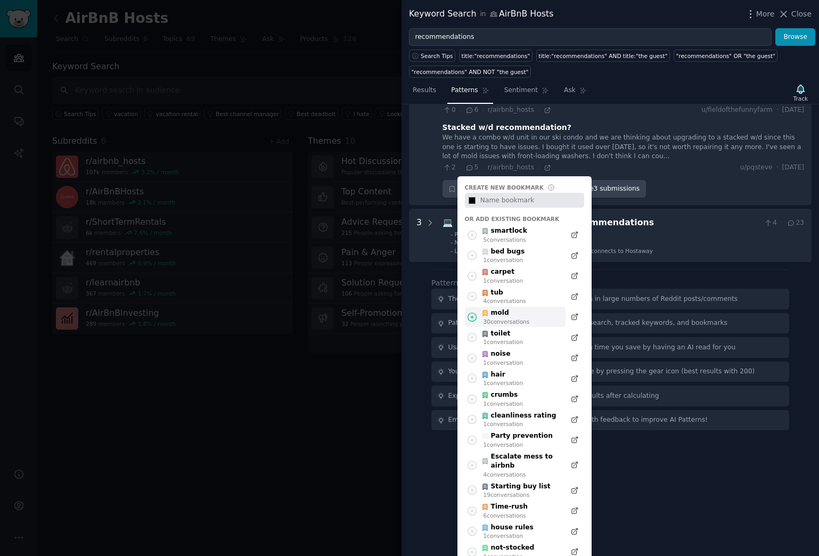
scroll to position [1109, 0]
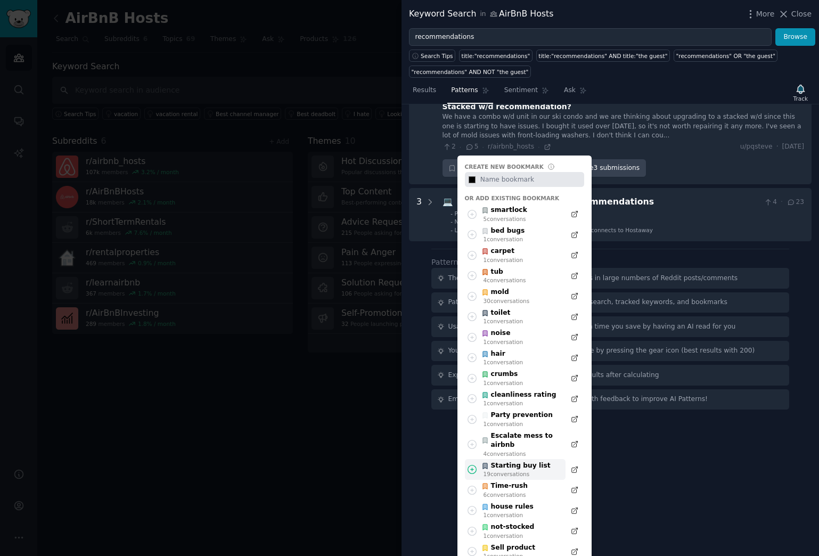
click at [521, 459] on div "19 conversation s" at bounding box center [516, 473] width 67 height 7
type input "#000000"
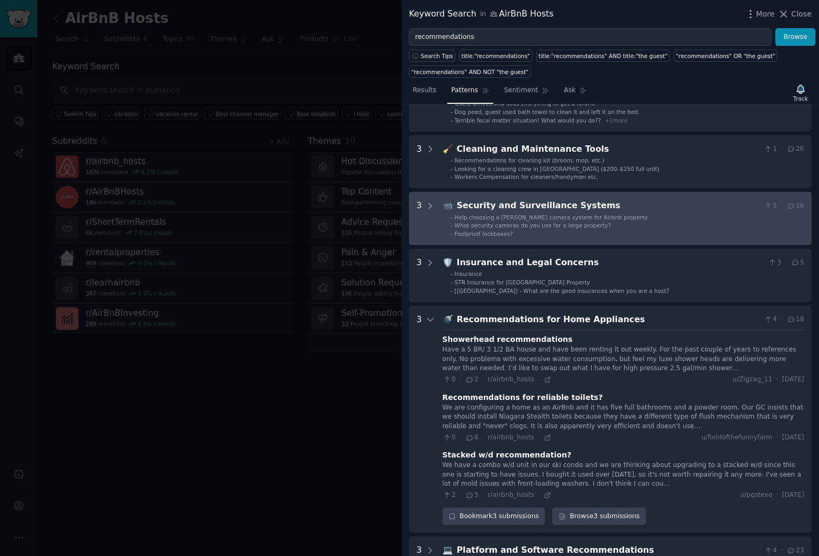
scroll to position [715, 0]
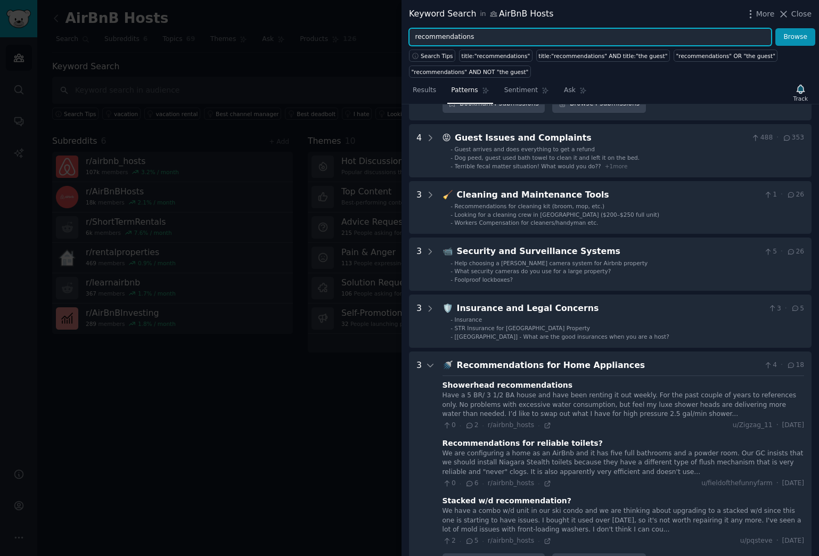
click at [477, 36] on input "recommendations" at bounding box center [590, 37] width 363 height 18
type input "how to clean"
click at [775, 28] on button "Browse" at bounding box center [795, 37] width 40 height 18
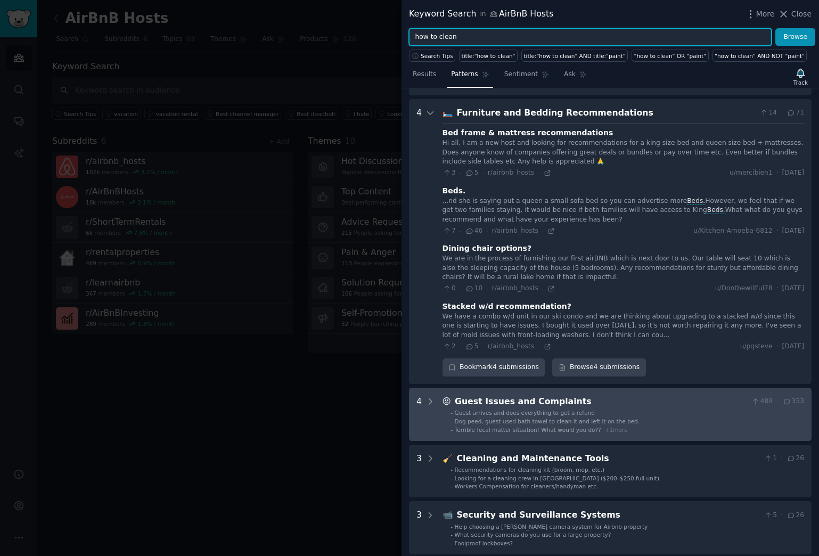
scroll to position [0, 0]
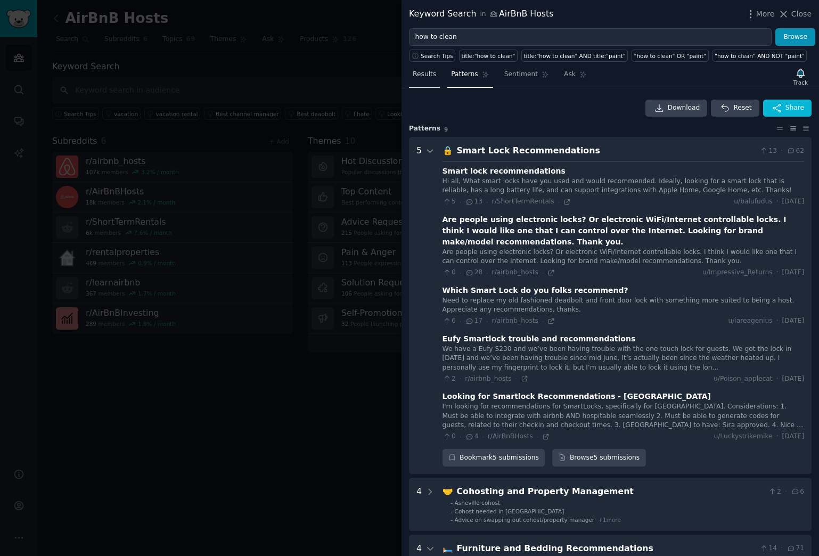
click at [420, 75] on span "Results" at bounding box center [424, 75] width 23 height 10
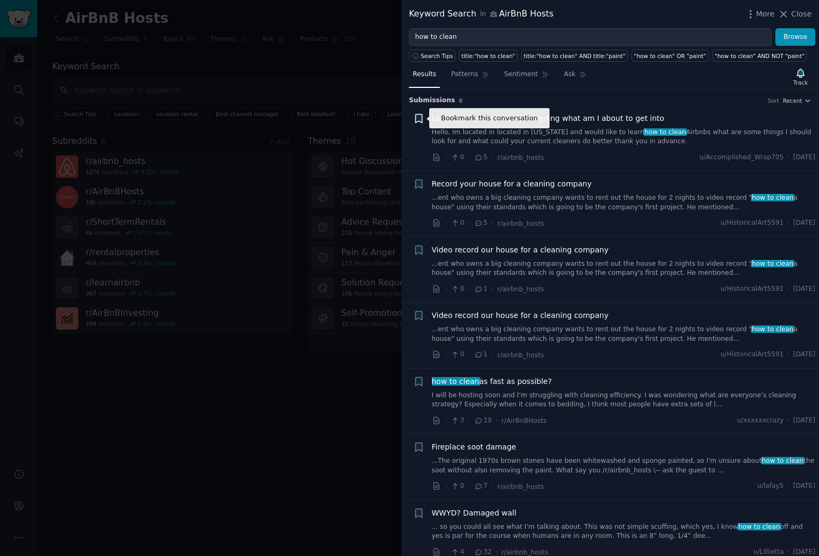
click at [418, 118] on icon "button" at bounding box center [418, 118] width 6 height 9
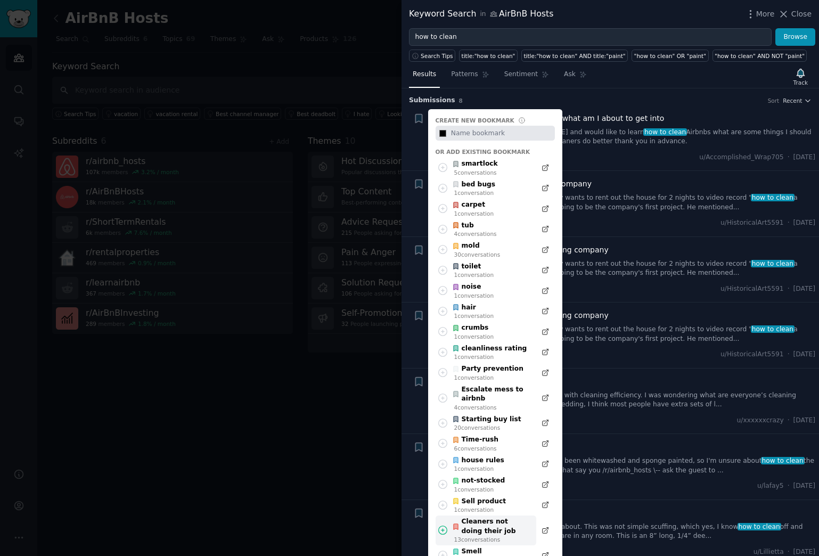
click at [486, 459] on div "Cleaners not doing their job" at bounding box center [491, 526] width 78 height 19
type input "#000000"
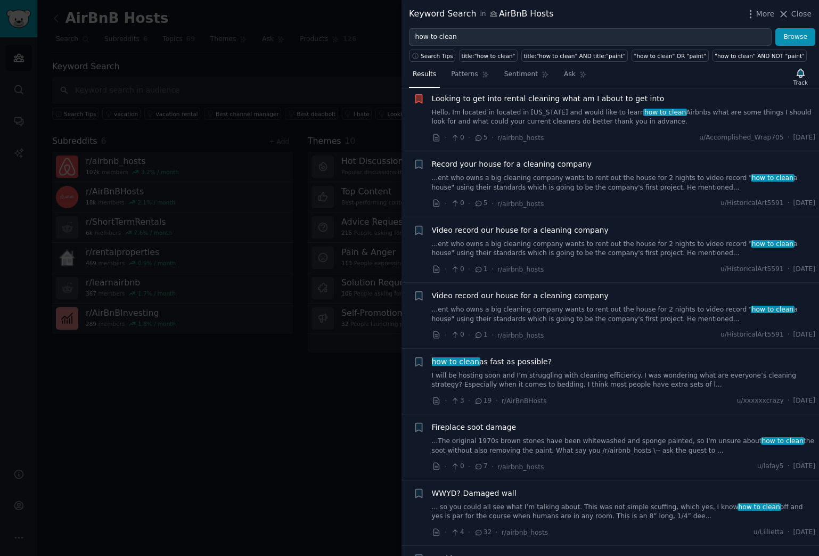
scroll to position [23, 0]
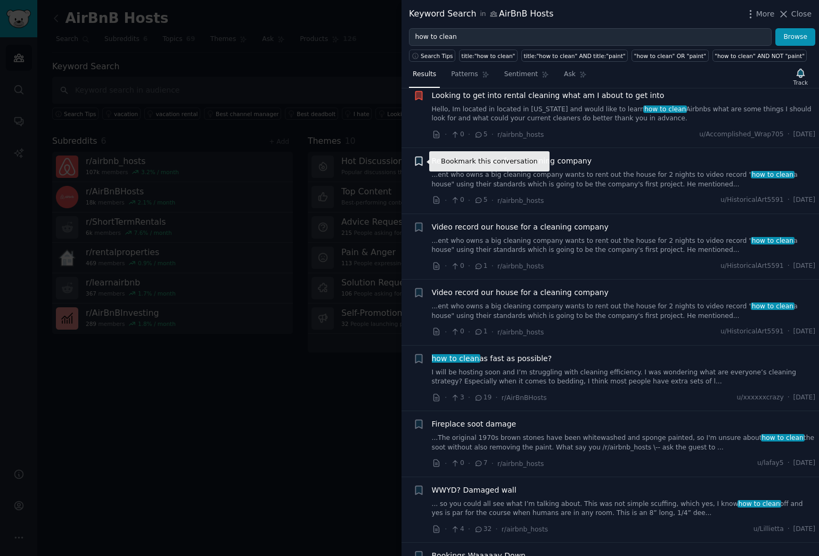
click at [421, 162] on icon "button" at bounding box center [418, 161] width 6 height 9
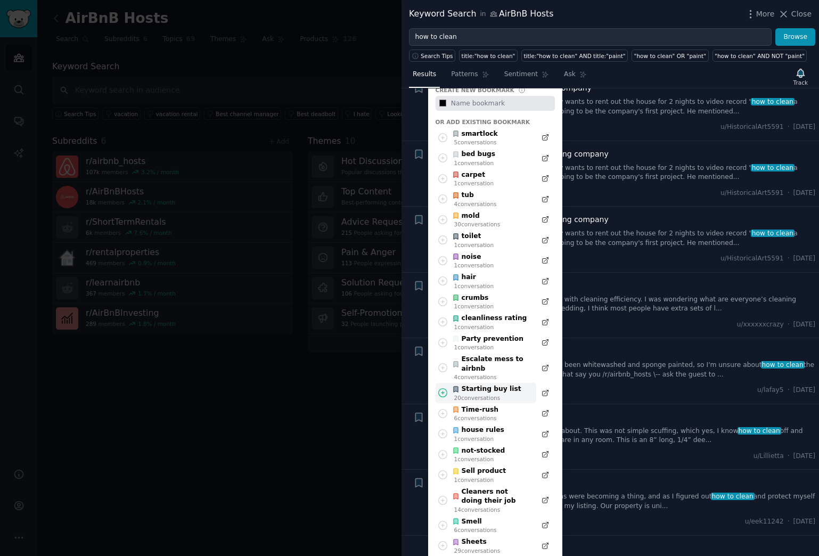
scroll to position [103, 0]
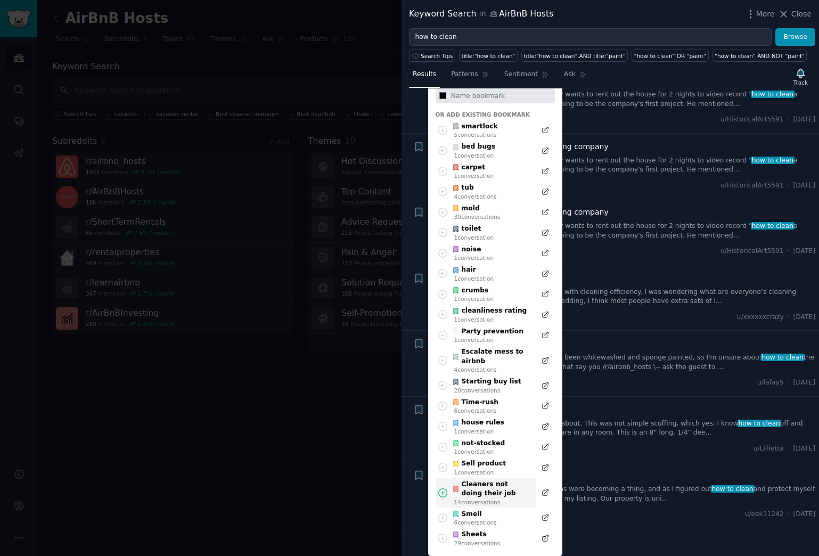
click at [495, 459] on div "Cleaners not doing their job" at bounding box center [491, 489] width 78 height 19
type input "#000000"
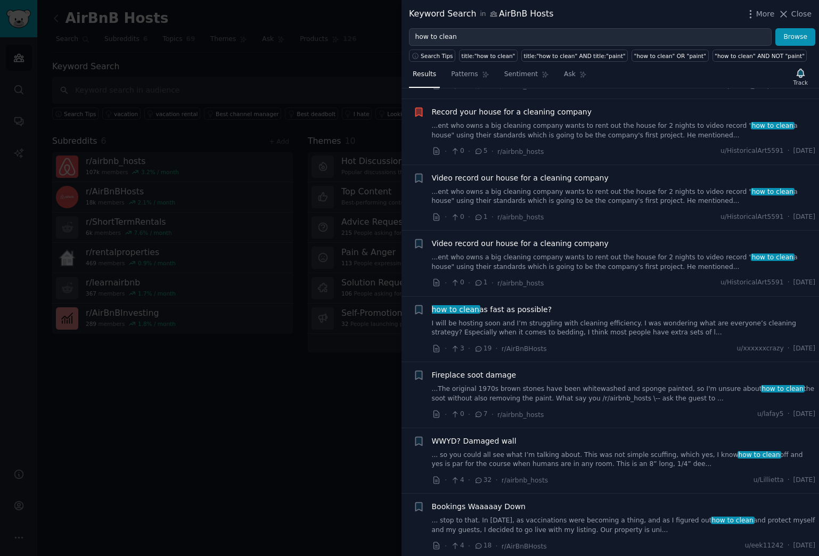
scroll to position [76, 0]
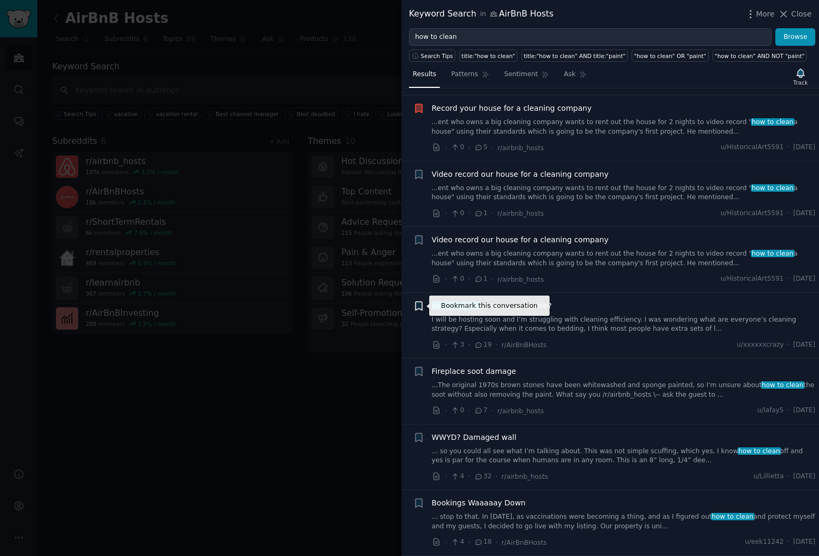
click at [418, 307] on icon "button" at bounding box center [418, 305] width 6 height 9
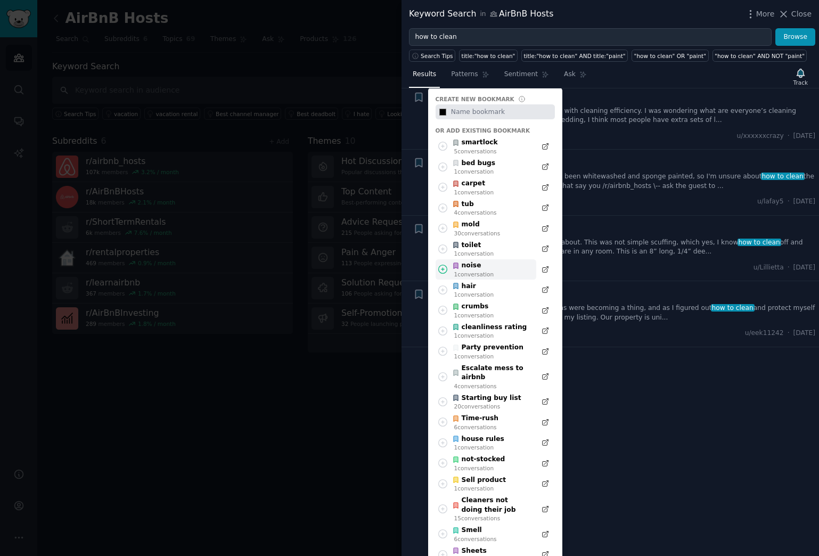
scroll to position [301, 0]
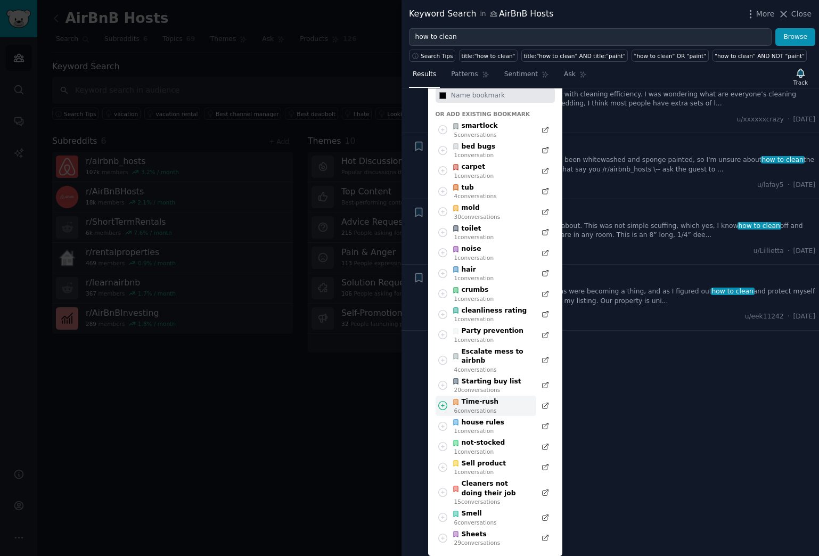
click at [490, 405] on div "Time-rush" at bounding box center [475, 402] width 46 height 10
type input "#000000"
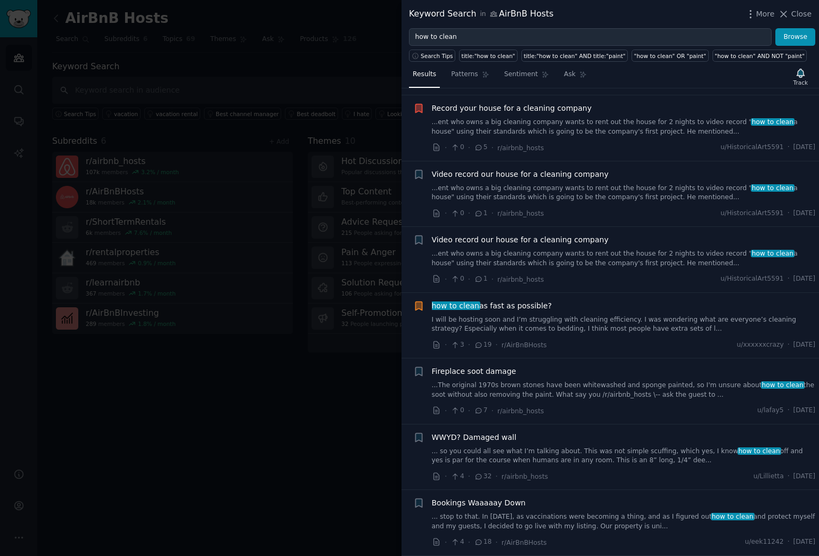
scroll to position [0, 0]
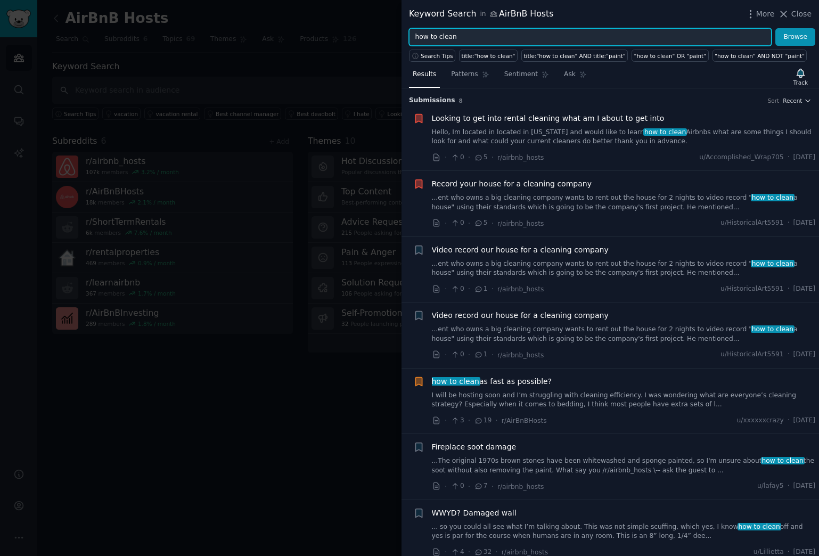
drag, startPoint x: 437, startPoint y: 36, endPoint x: 467, endPoint y: 37, distance: 29.8
click at [466, 37] on input "how to clean" at bounding box center [590, 37] width 363 height 18
click at [775, 28] on button "Browse" at bounding box center [795, 37] width 40 height 18
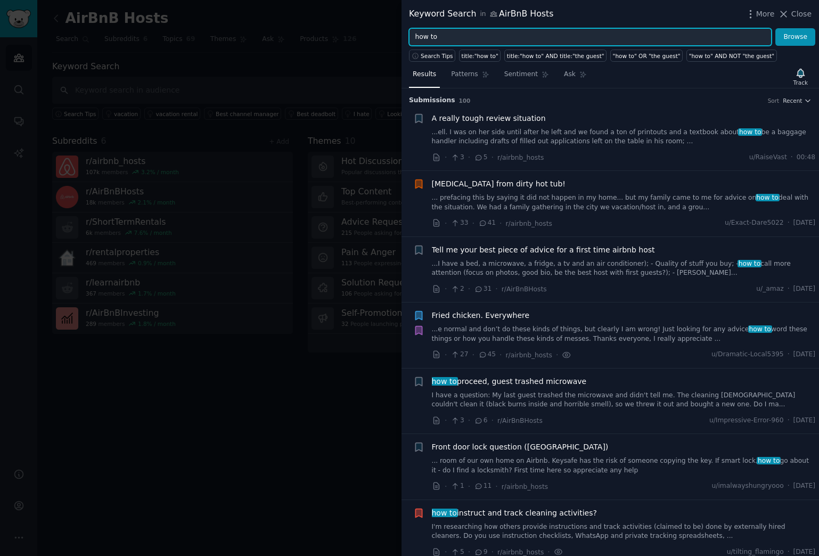
click at [433, 37] on input "how to" at bounding box center [590, 37] width 363 height 18
click at [775, 28] on button "Browse" at bounding box center [795, 37] width 40 height 18
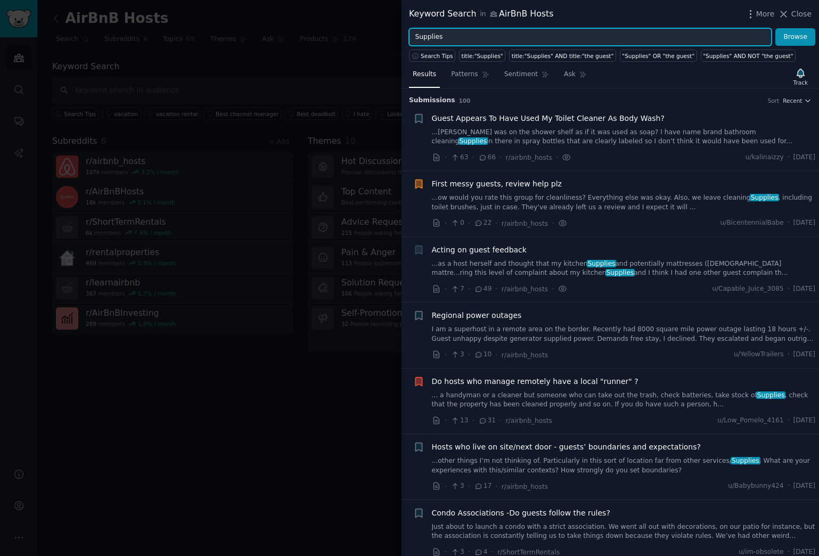
click at [441, 37] on input "Supplies" at bounding box center [590, 37] width 363 height 18
type input "checklist"
click at [775, 28] on button "Browse" at bounding box center [795, 37] width 40 height 18
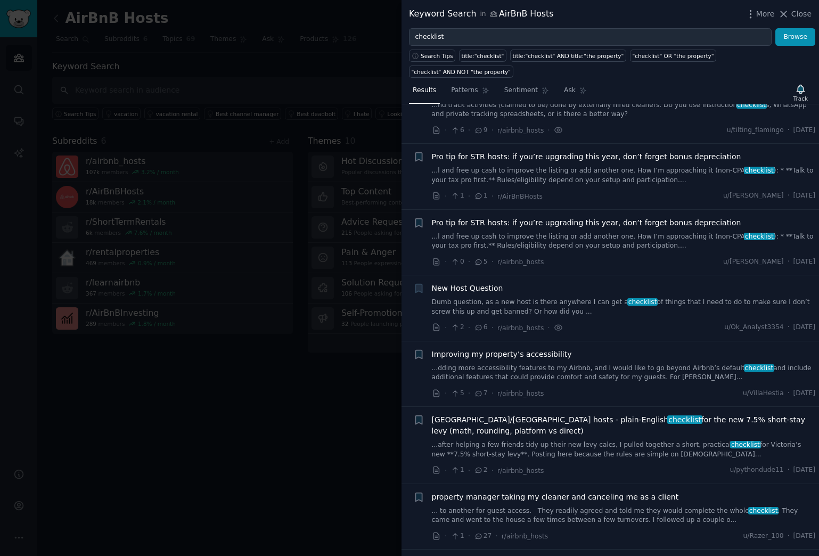
scroll to position [44, 0]
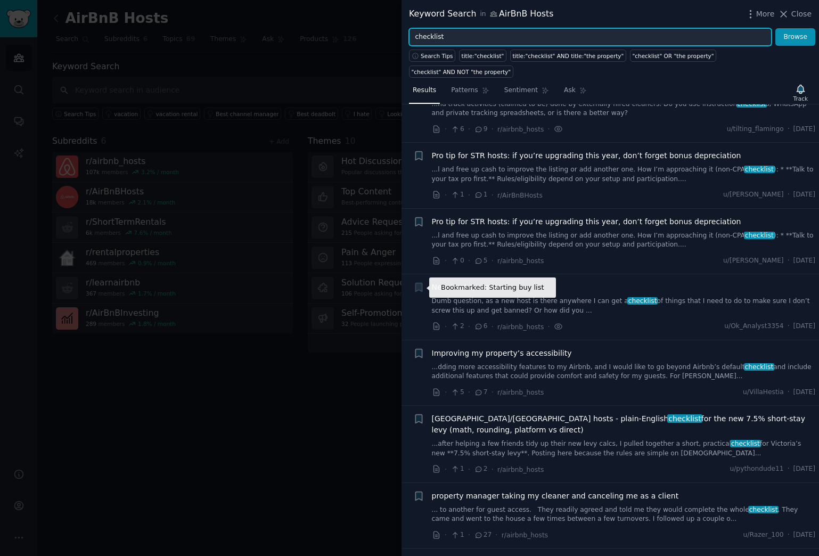
click at [421, 287] on icon "button" at bounding box center [418, 287] width 6 height 9
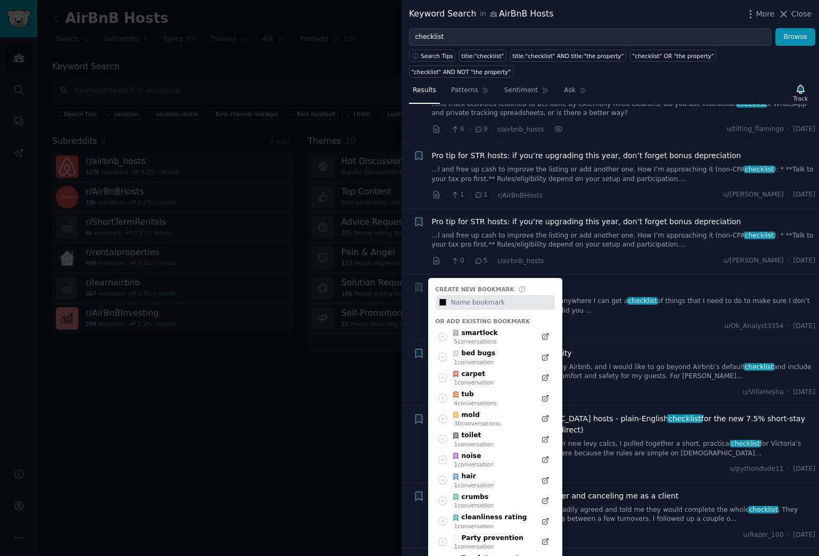
type input "#000000"
type input "c"
type input "#000000"
type input "ch"
type input "#000000"
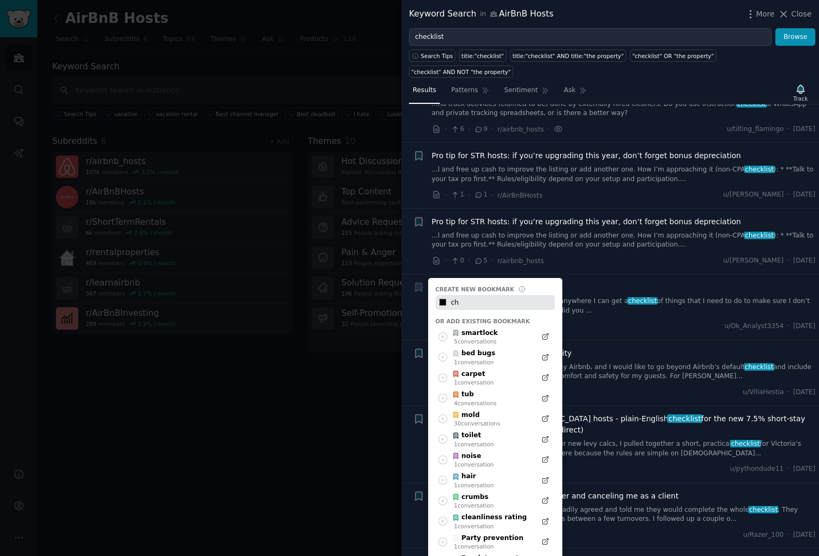
type input "che"
type input "#000000"
type input "chec"
type input "#000000"
type input "check"
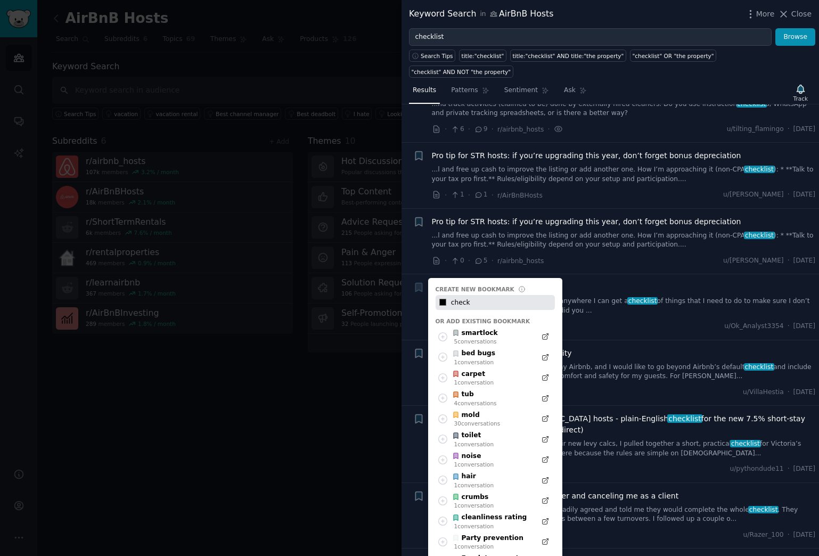
type input "#000000"
type input "check"
type input "#000000"
type input "check l"
type input "#000000"
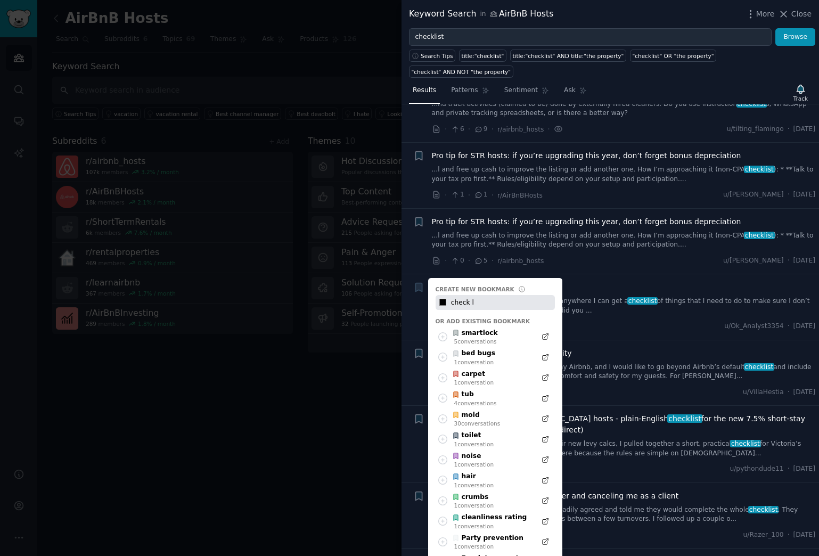
type input "check li"
type input "#000000"
type input "check lis"
type input "#000000"
type input "check list"
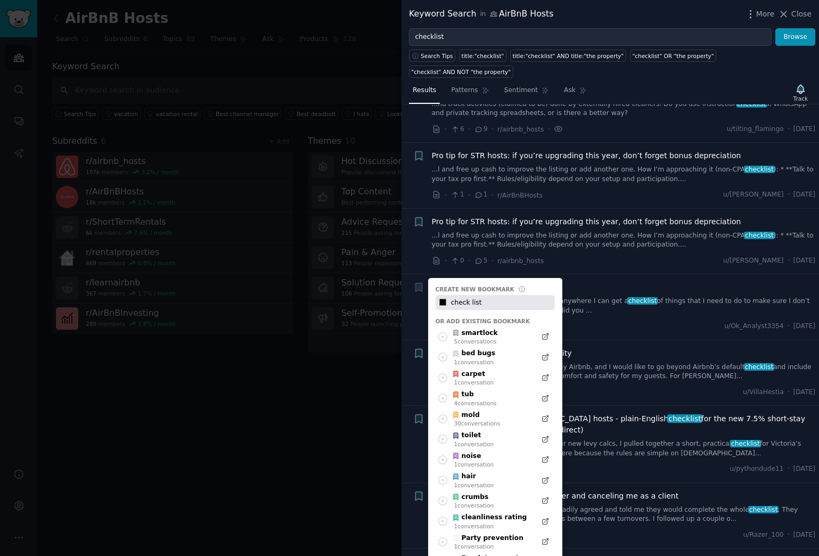
type input "#000000"
click at [609, 340] on li "+ Improving my property’s accessibility ...dding more accessibility features to…" at bounding box center [609, 372] width 417 height 65
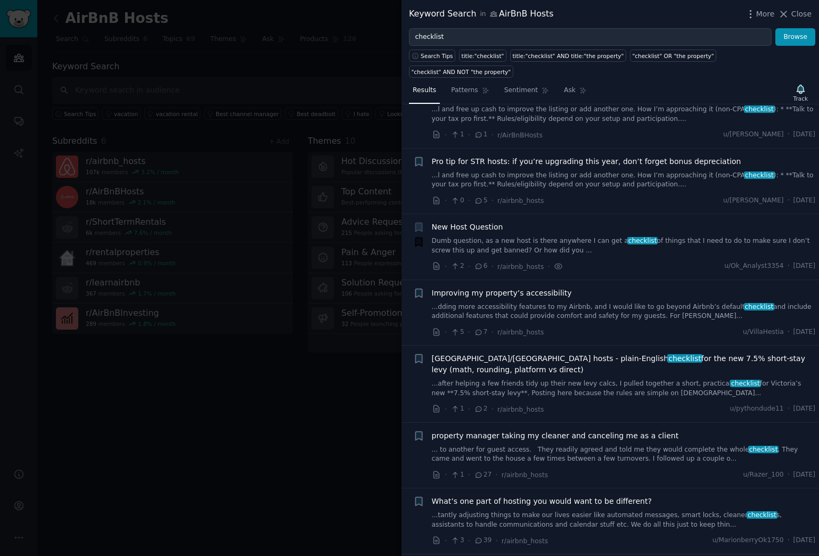
scroll to position [105, 0]
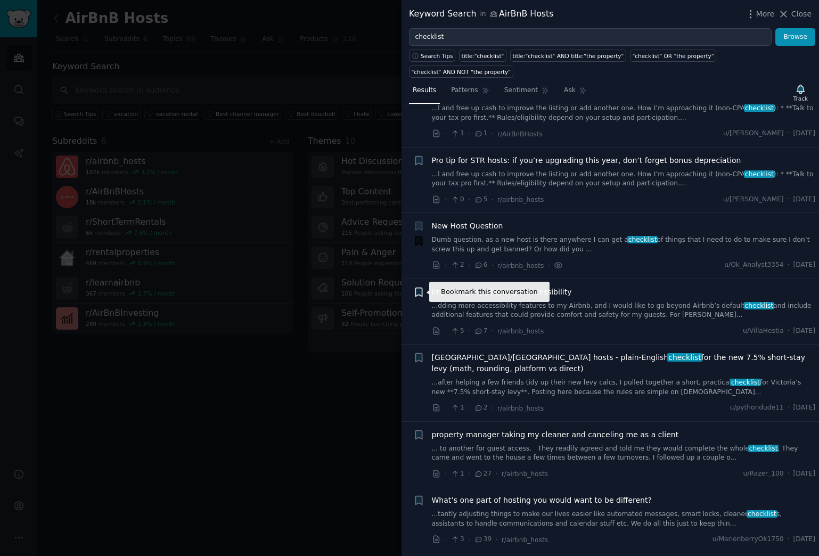
click at [418, 293] on icon "button" at bounding box center [418, 291] width 6 height 9
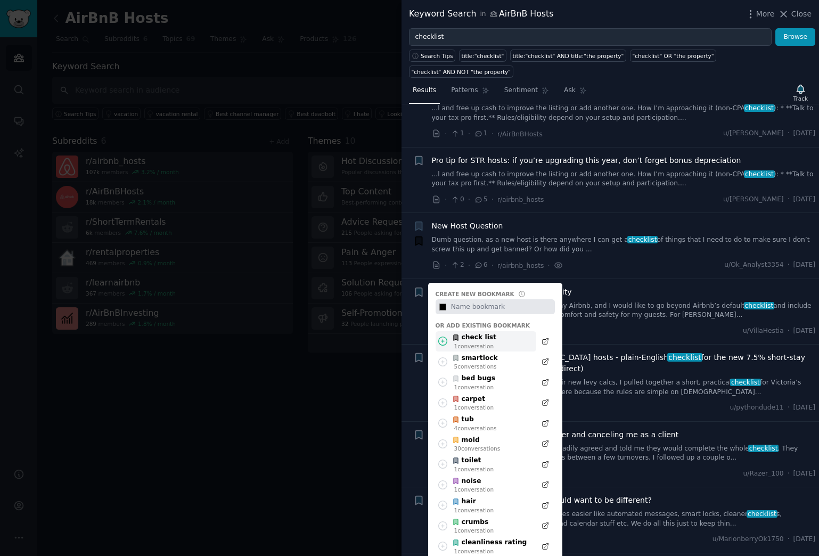
click at [481, 342] on div "1 conversation" at bounding box center [475, 345] width 43 height 7
type input "#000000"
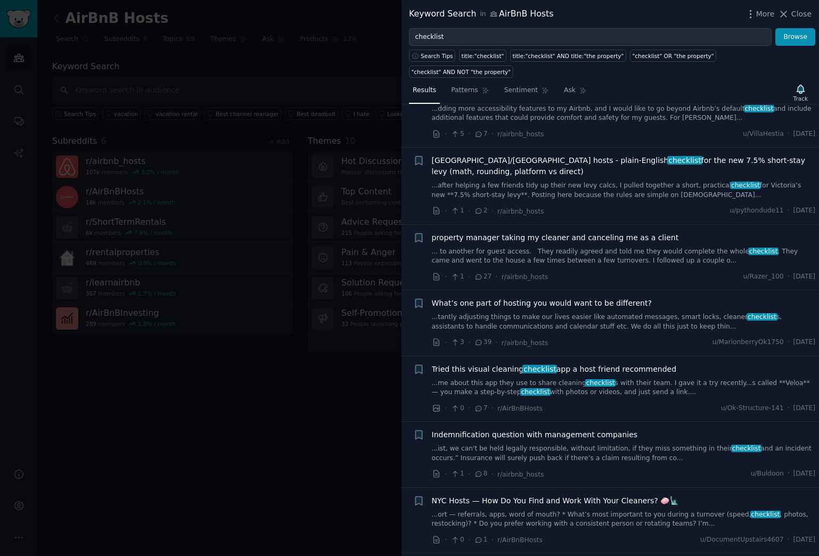
scroll to position [306, 0]
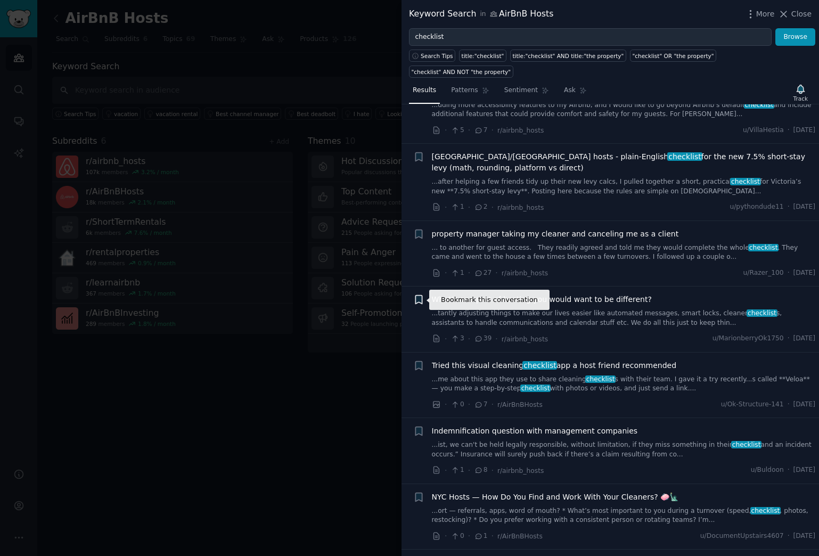
click at [422, 301] on icon "button" at bounding box center [418, 299] width 11 height 11
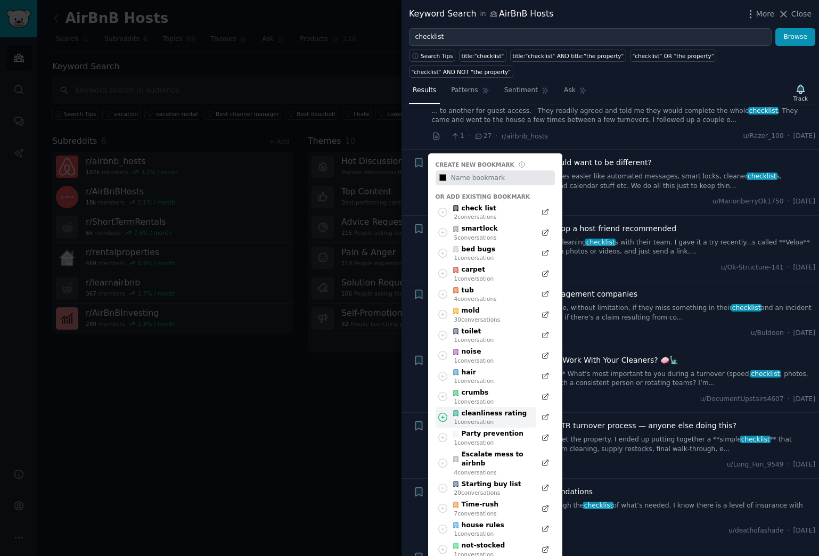
scroll to position [423, 0]
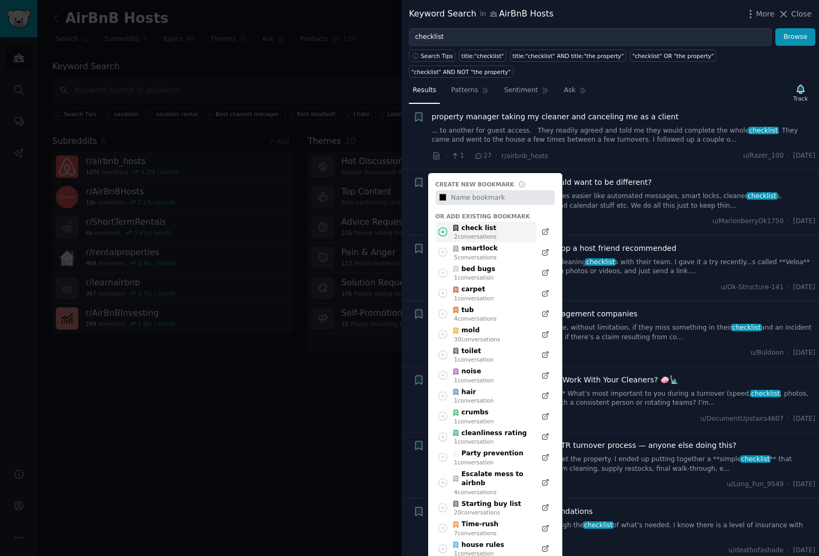
click at [473, 233] on div "2 conversation s" at bounding box center [475, 236] width 43 height 7
type input "#000000"
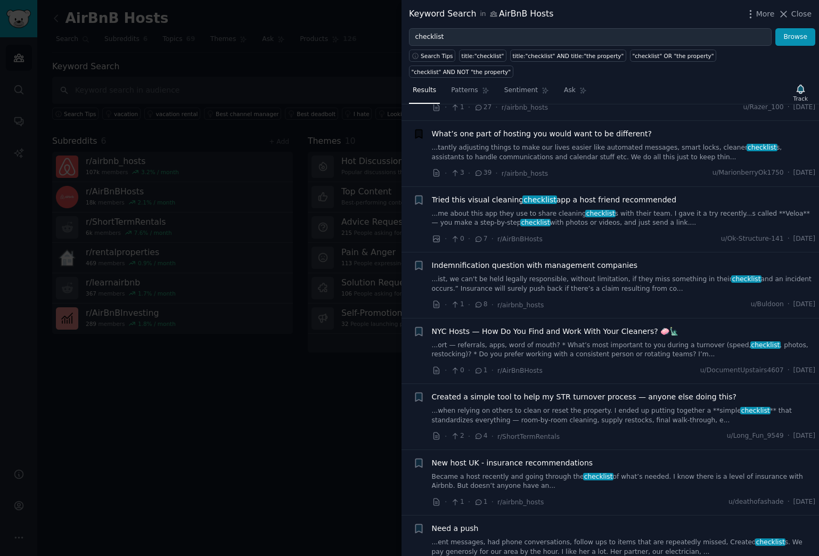
scroll to position [474, 0]
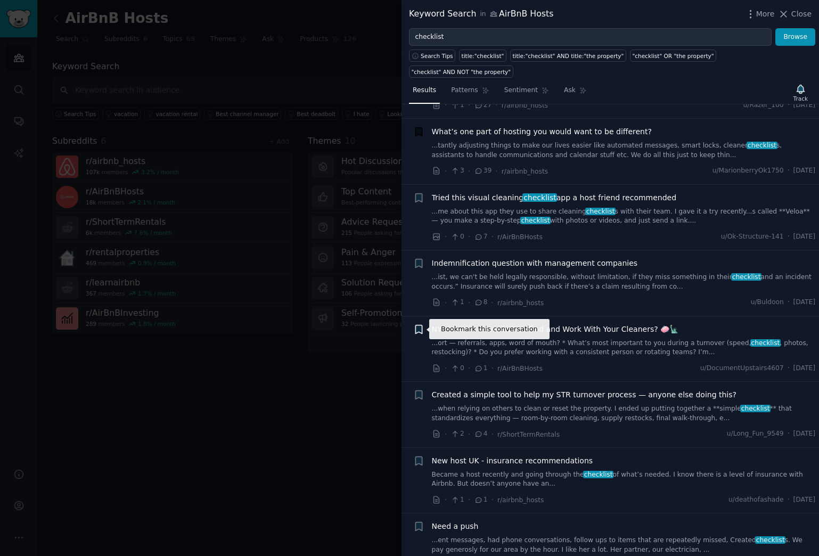
click at [420, 330] on icon "button" at bounding box center [418, 329] width 6 height 9
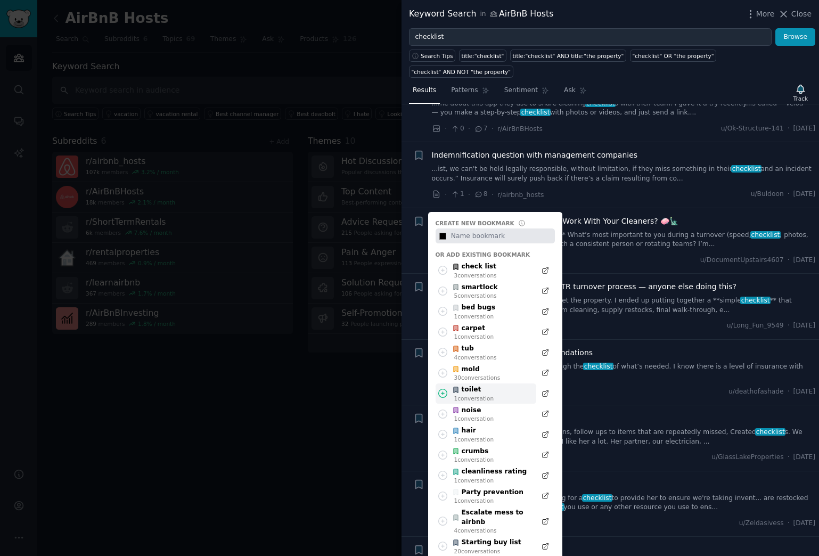
scroll to position [475, 0]
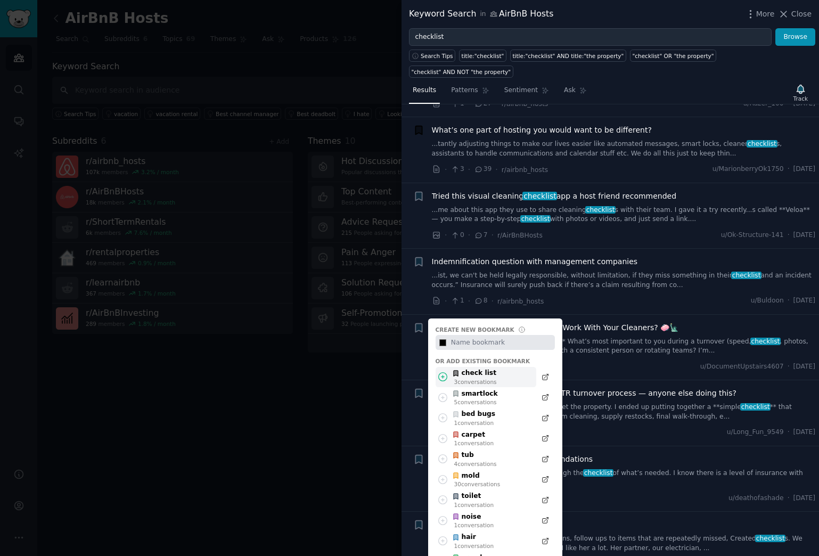
click at [481, 379] on div "3 conversation s" at bounding box center [475, 381] width 43 height 7
type input "#000000"
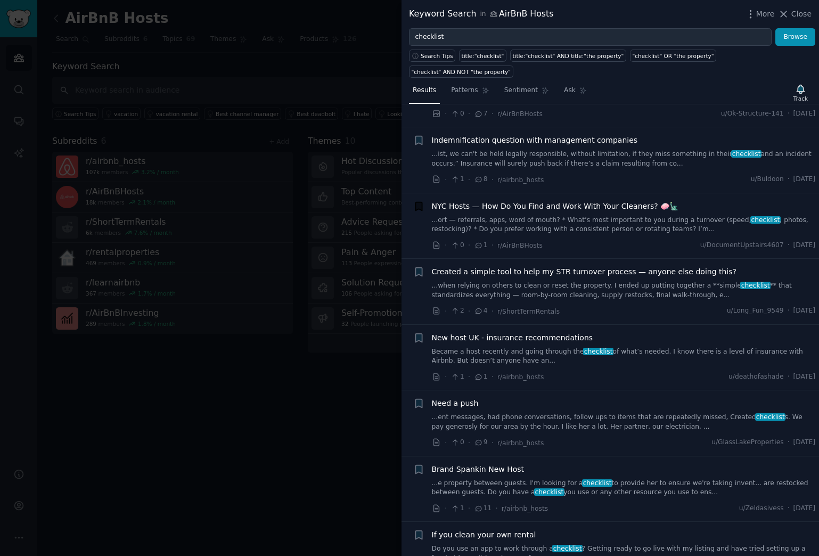
scroll to position [600, 0]
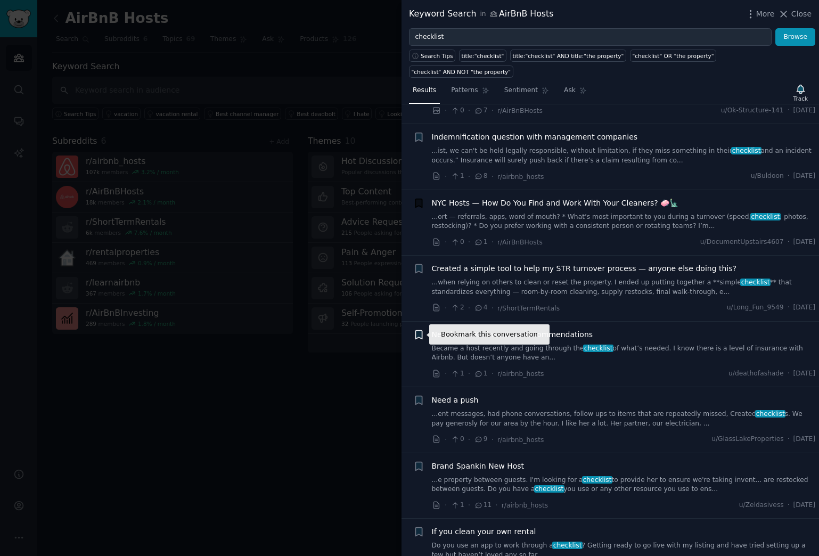
click at [417, 334] on icon "button" at bounding box center [418, 334] width 6 height 9
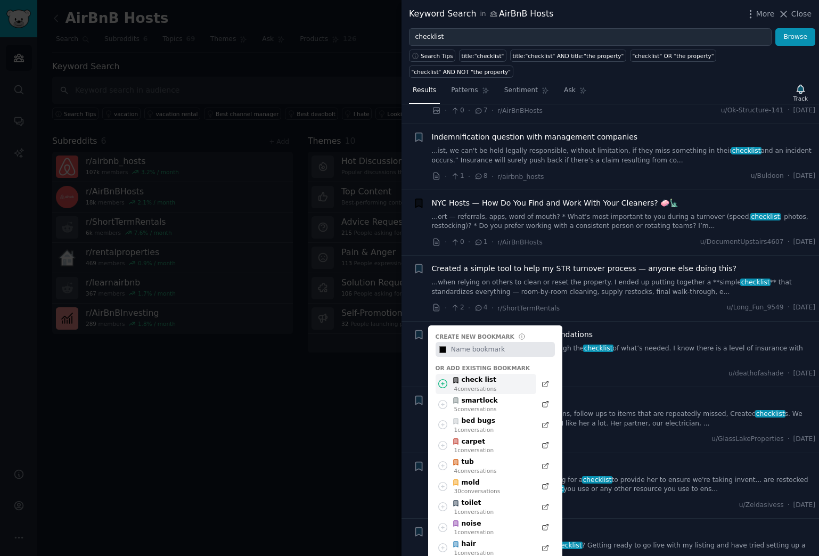
click at [471, 385] on div "4 conversation s" at bounding box center [475, 388] width 43 height 7
type input "#000000"
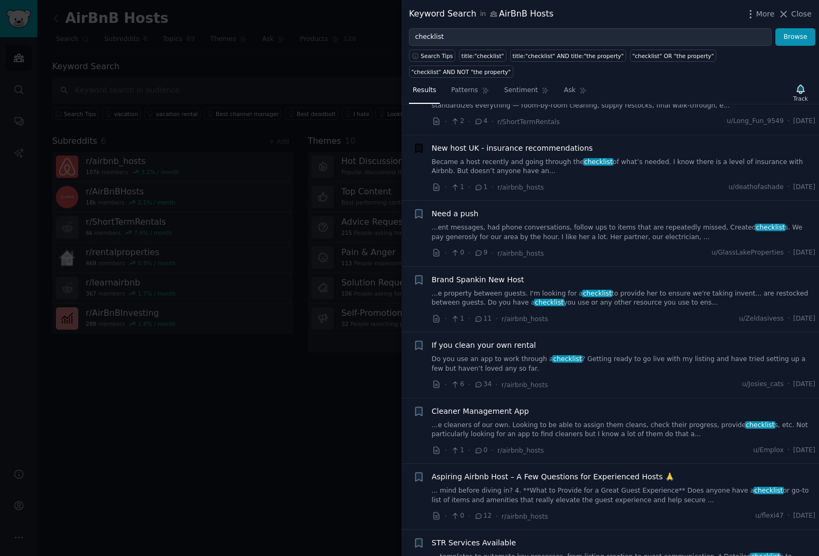
scroll to position [787, 0]
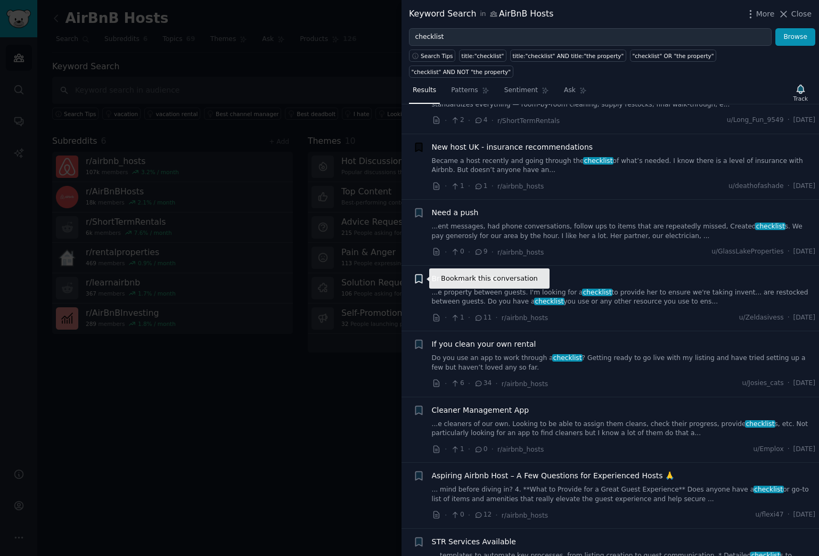
click at [418, 276] on icon "button" at bounding box center [418, 278] width 6 height 9
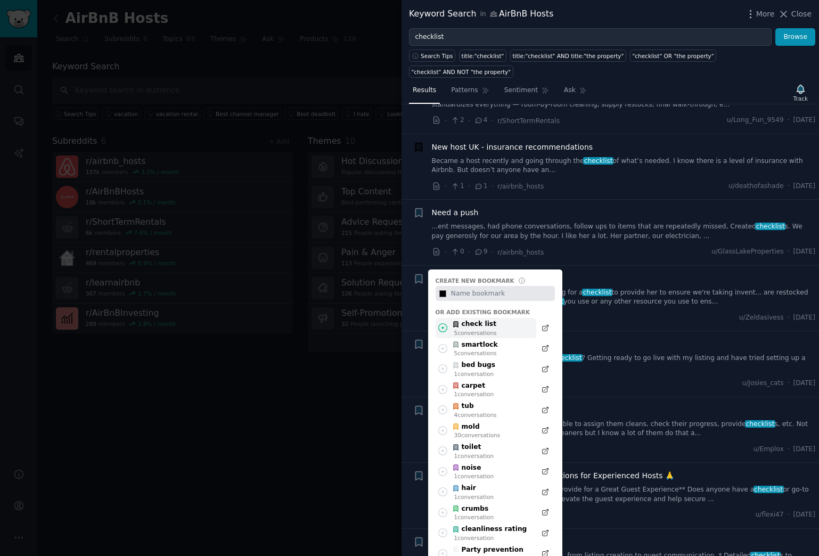
click at [487, 324] on div "check list" at bounding box center [474, 324] width 45 height 10
type input "#000000"
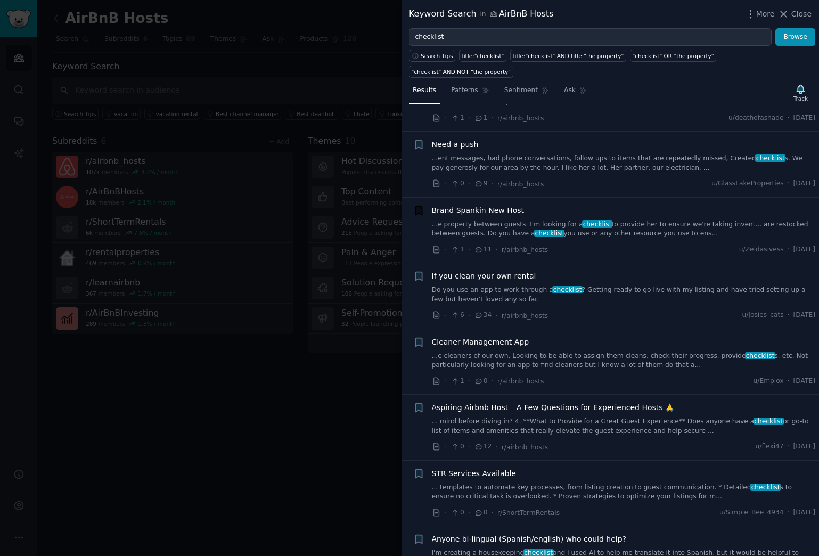
scroll to position [858, 0]
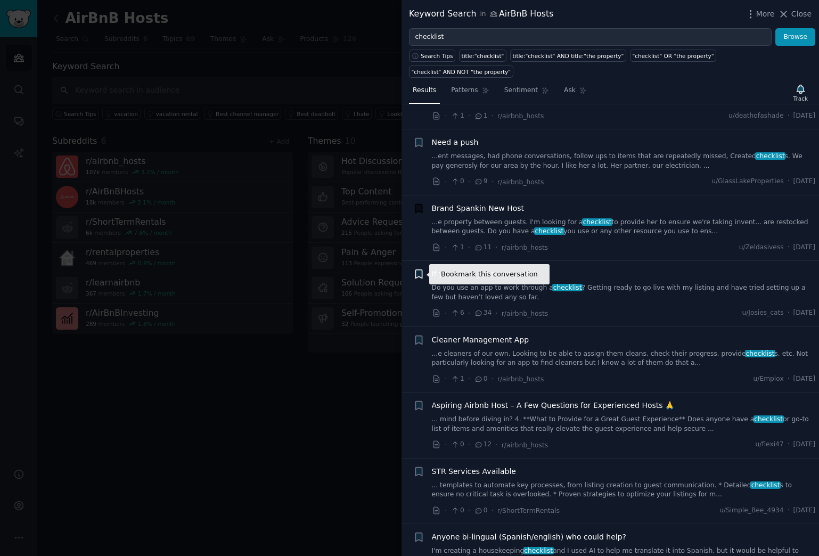
click at [420, 274] on icon "button" at bounding box center [418, 274] width 6 height 9
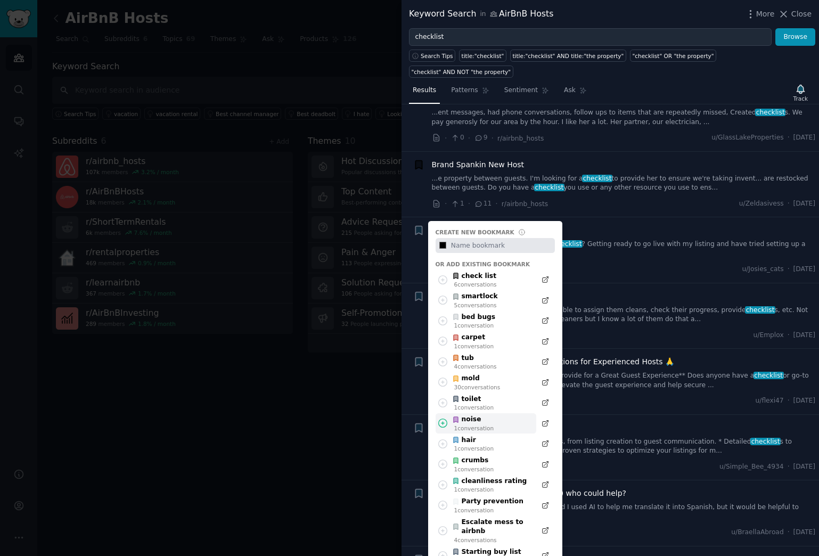
scroll to position [895, 0]
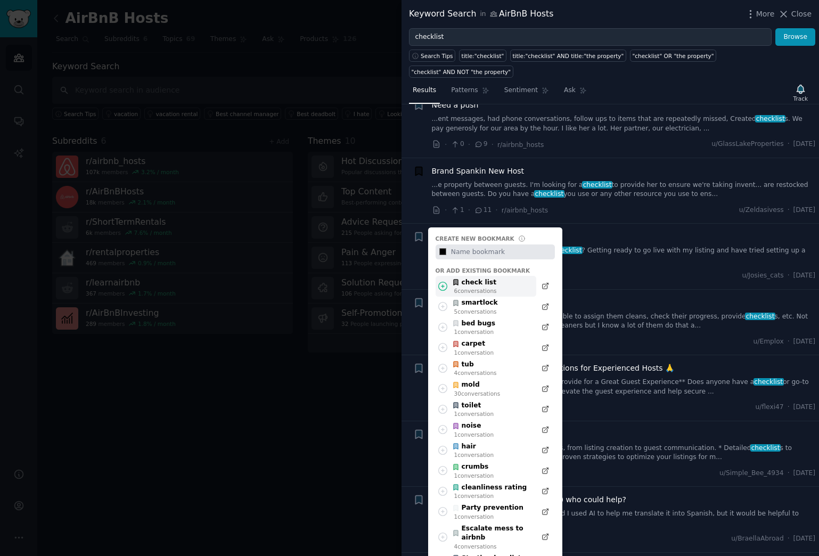
click at [480, 284] on div "check list" at bounding box center [474, 283] width 45 height 10
type input "#000000"
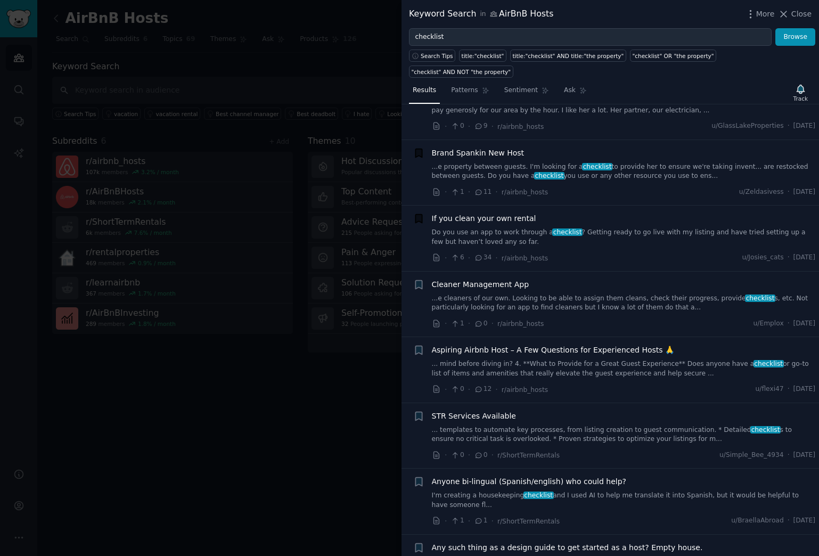
scroll to position [916, 0]
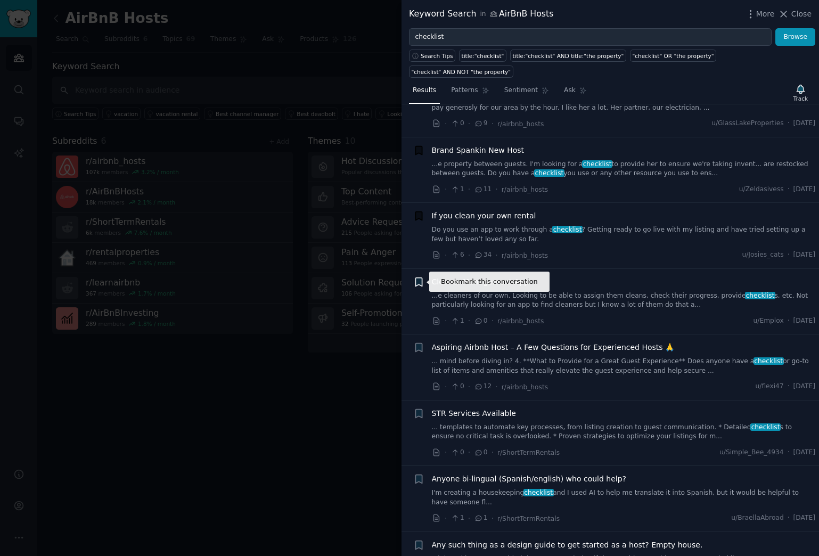
click at [419, 280] on icon "button" at bounding box center [418, 281] width 6 height 9
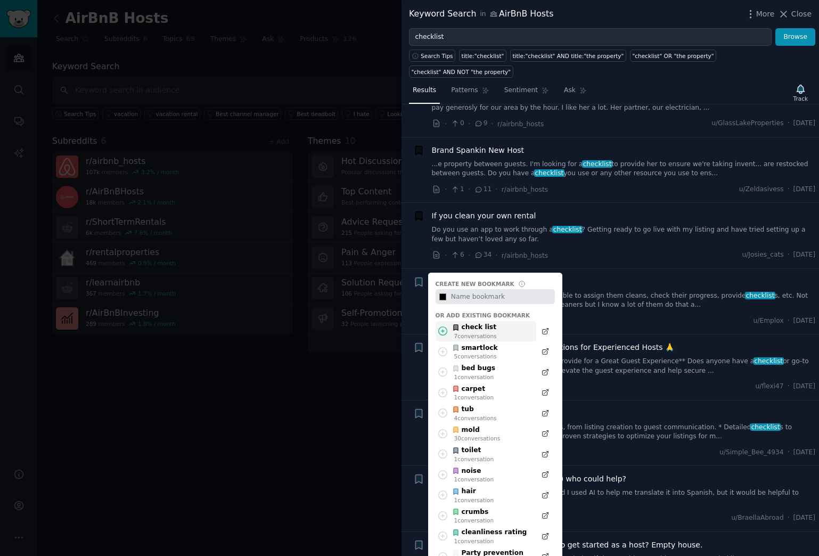
click at [480, 337] on div "7 conversation s" at bounding box center [475, 335] width 43 height 7
type input "#000000"
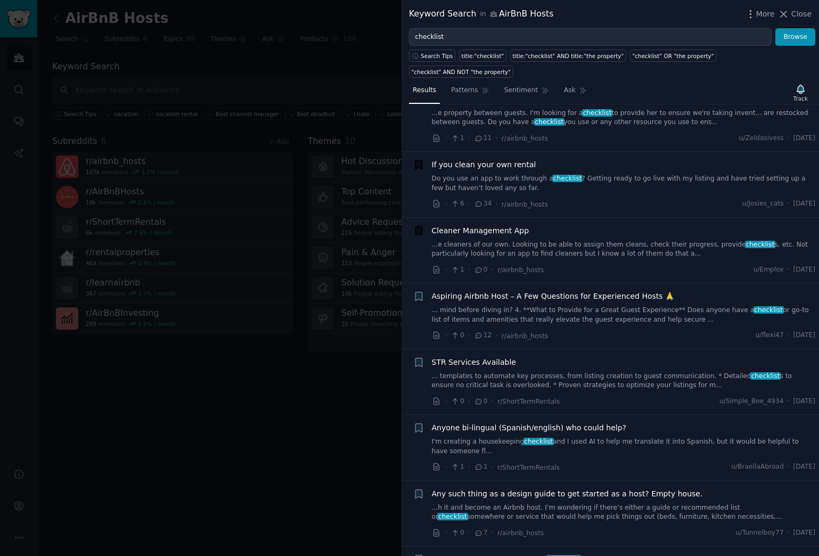
scroll to position [972, 0]
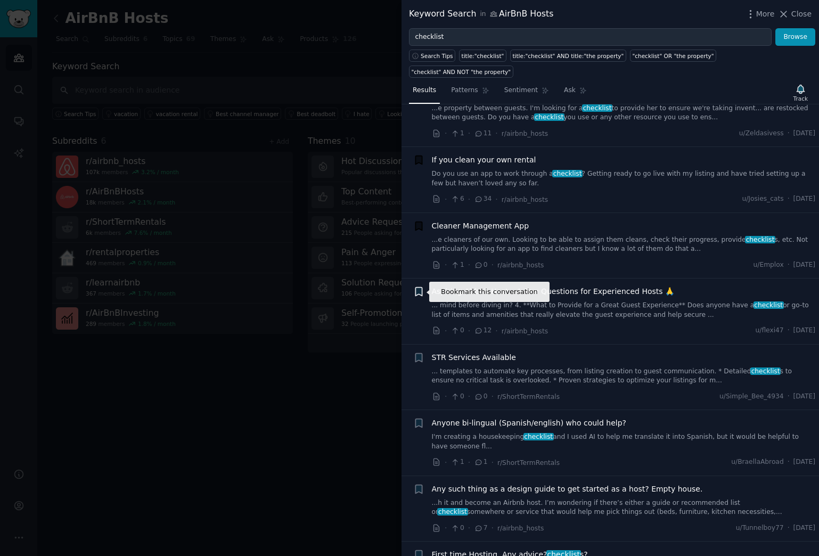
click at [420, 291] on icon "button" at bounding box center [418, 291] width 6 height 9
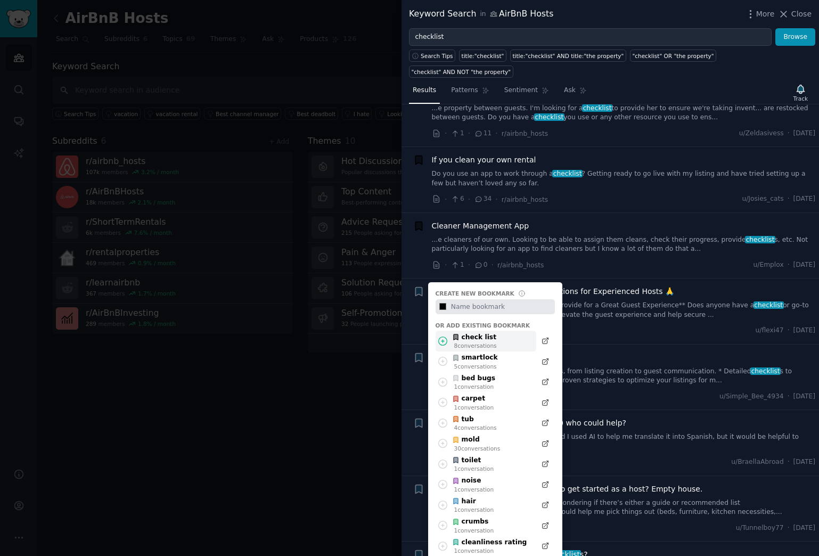
click at [481, 342] on div "8 conversation s" at bounding box center [475, 345] width 43 height 7
type input "#000000"
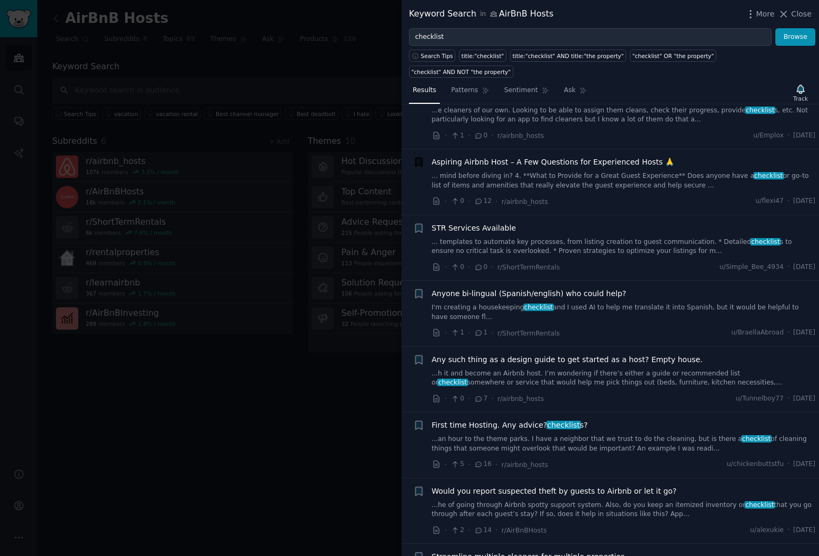
scroll to position [1102, 0]
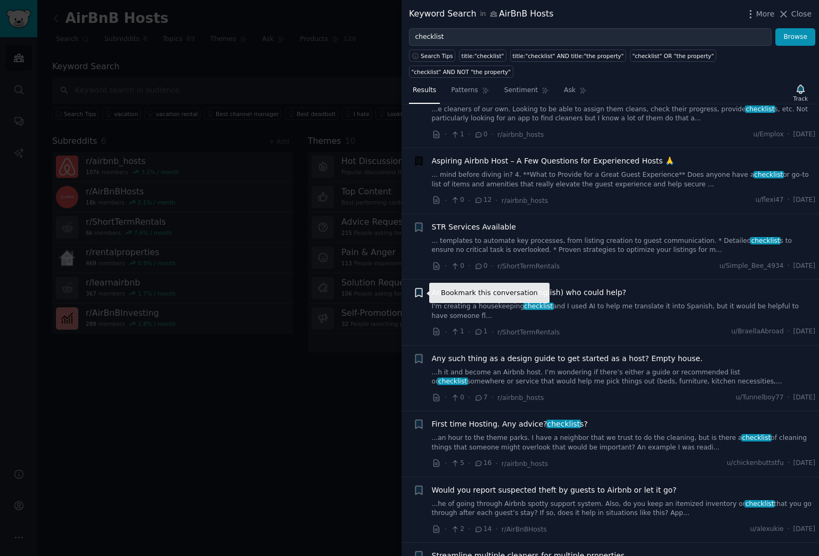
click at [420, 292] on icon "button" at bounding box center [418, 293] width 6 height 9
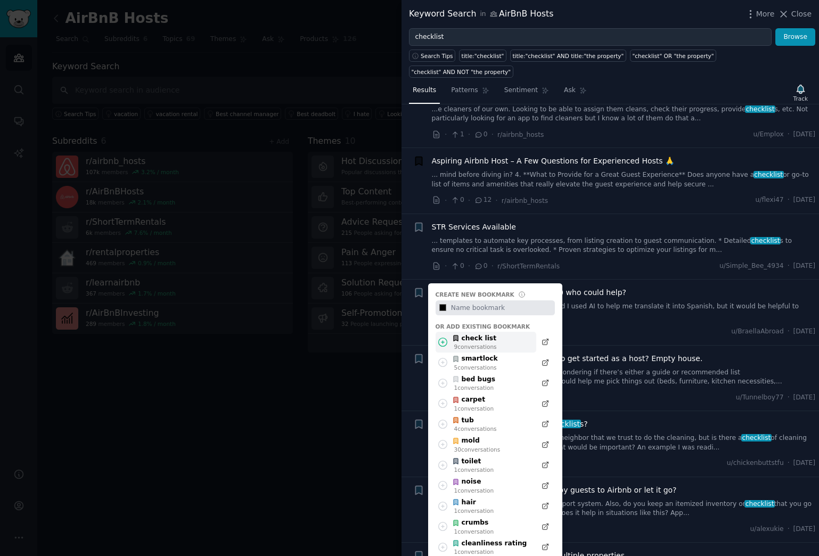
click at [478, 341] on div "check list" at bounding box center [474, 339] width 45 height 10
type input "#000000"
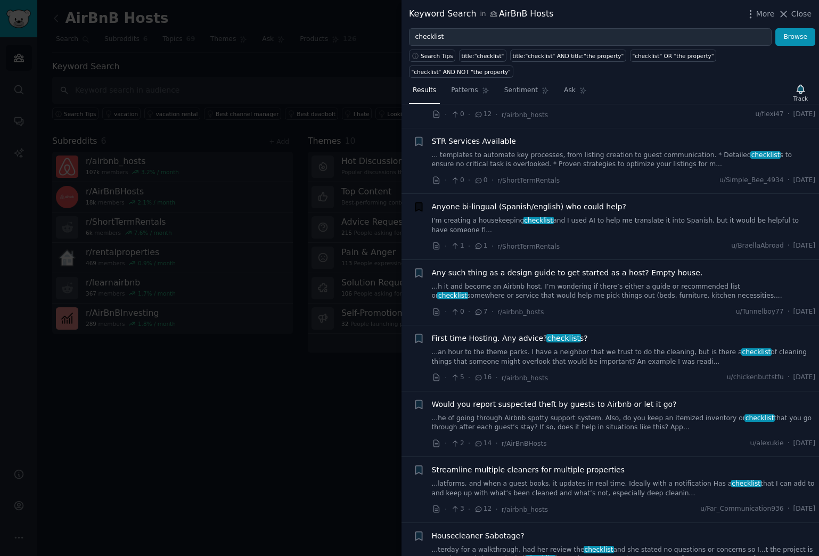
scroll to position [1189, 0]
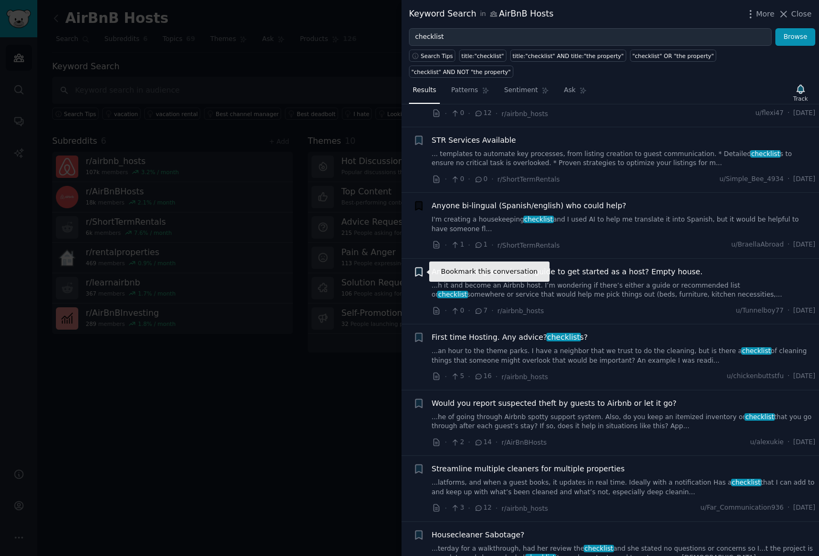
click at [417, 269] on icon "button" at bounding box center [418, 271] width 6 height 9
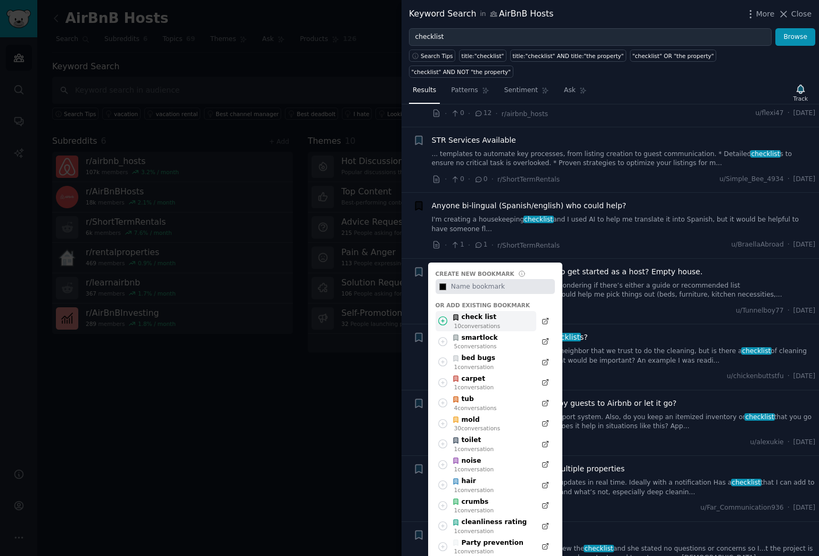
click at [469, 322] on div "10 conversation s" at bounding box center [477, 325] width 46 height 7
type input "#000000"
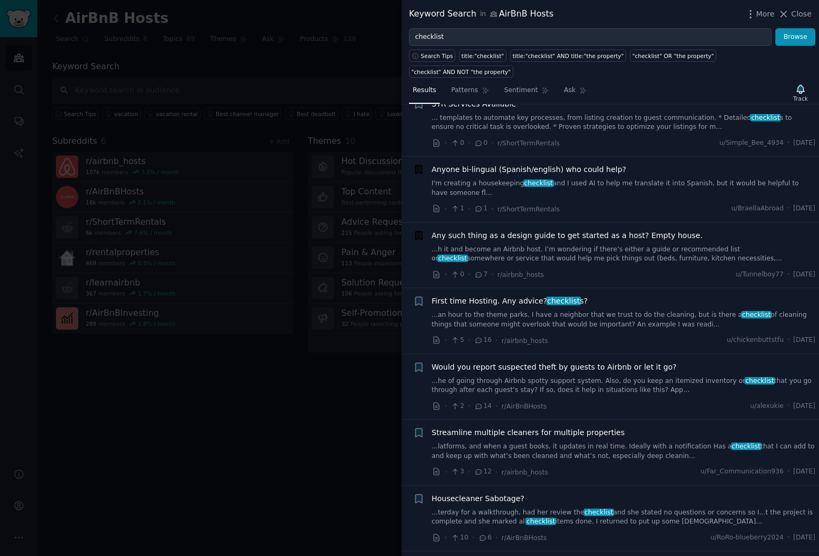
scroll to position [1226, 0]
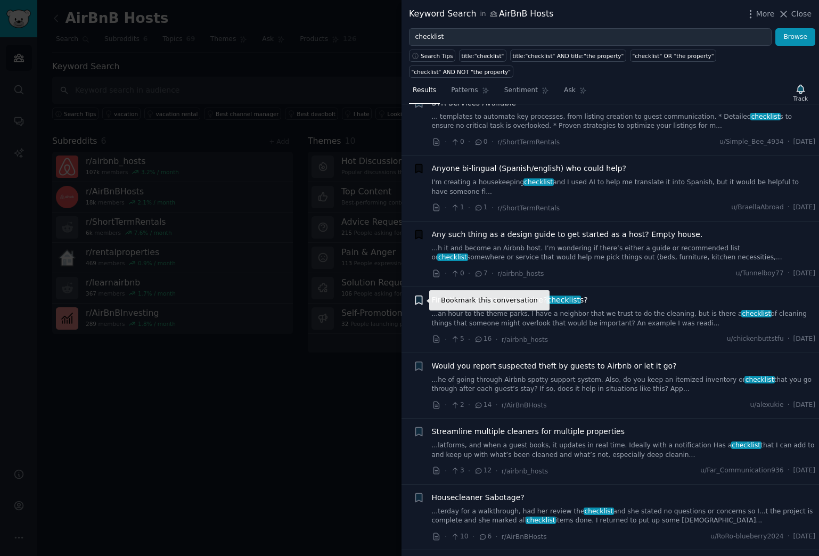
click at [420, 299] on icon "button" at bounding box center [418, 300] width 6 height 9
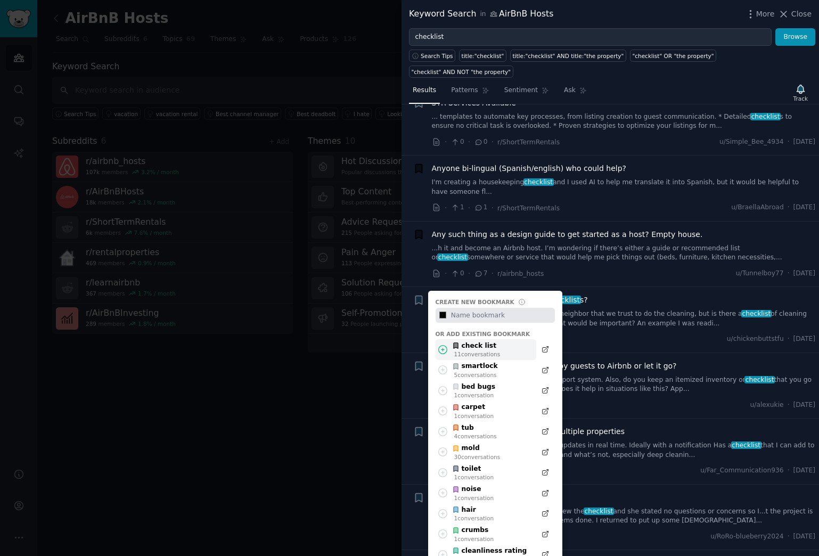
click at [486, 348] on div "check list" at bounding box center [476, 346] width 48 height 10
type input "#000000"
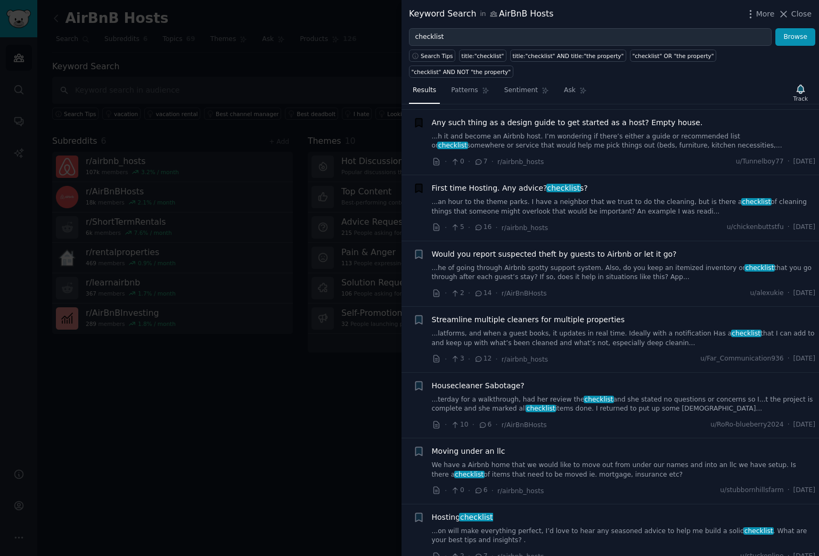
scroll to position [1338, 0]
click at [417, 253] on icon "button" at bounding box center [418, 253] width 6 height 9
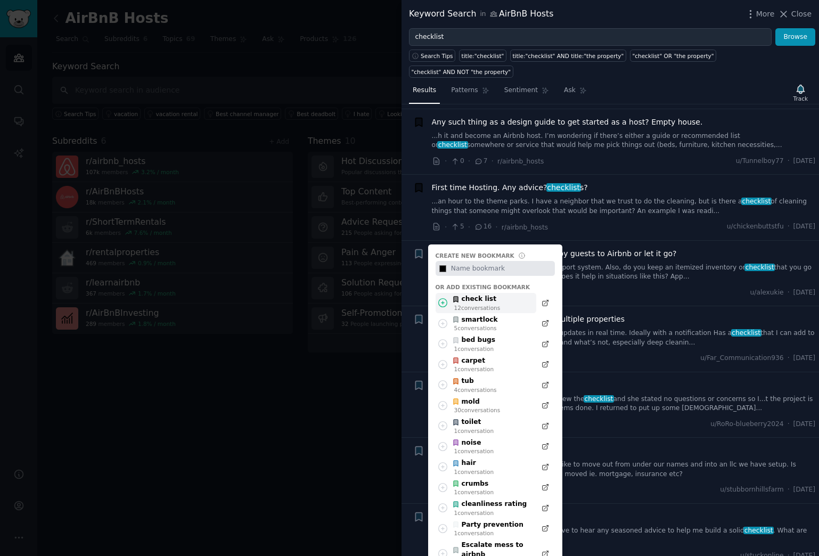
click at [471, 306] on div "12 conversation s" at bounding box center [477, 307] width 46 height 7
type input "#000000"
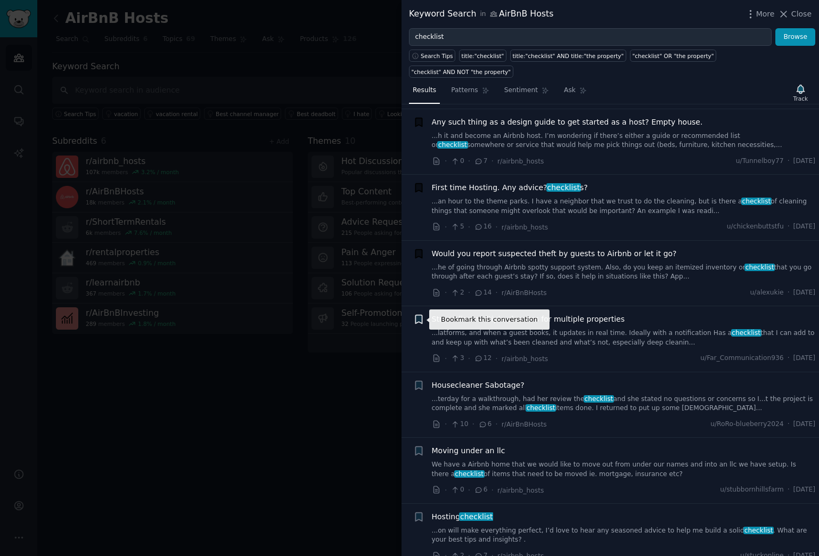
click at [415, 319] on icon "button" at bounding box center [418, 319] width 6 height 9
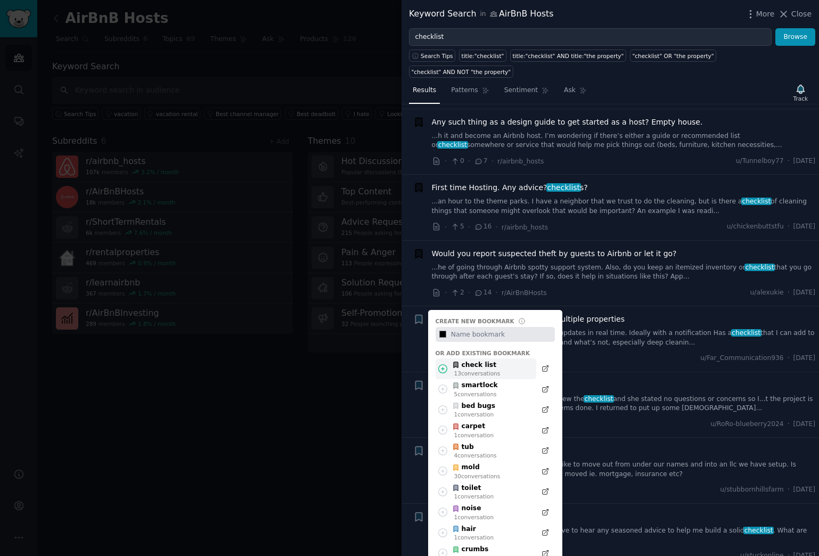
click at [471, 365] on div "check list" at bounding box center [476, 365] width 48 height 10
type input "#000000"
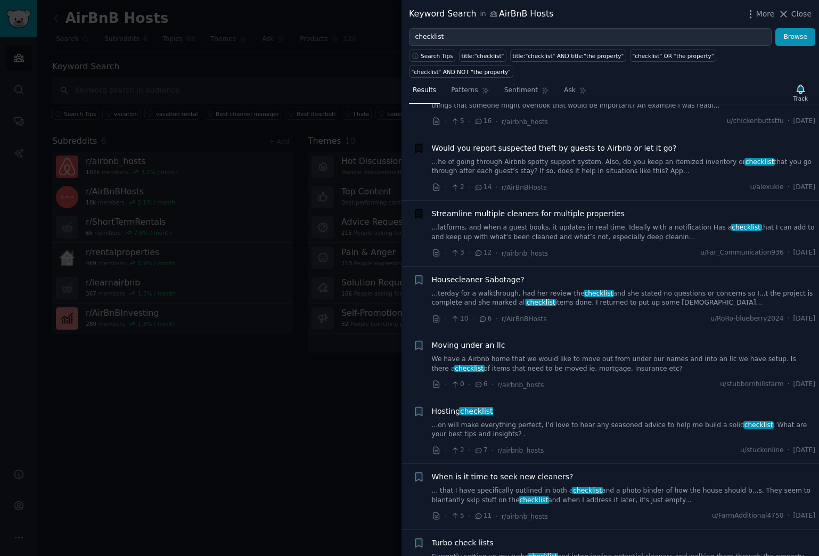
scroll to position [1459, 0]
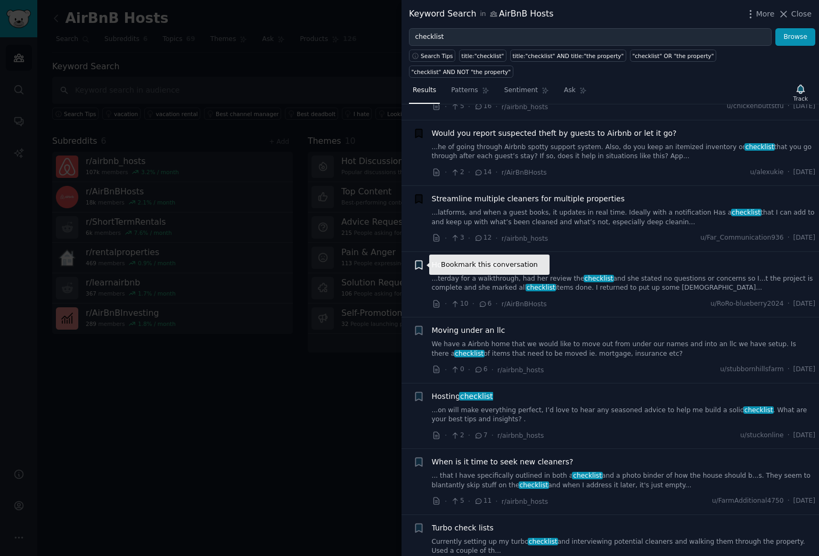
click at [419, 264] on icon "button" at bounding box center [418, 264] width 6 height 9
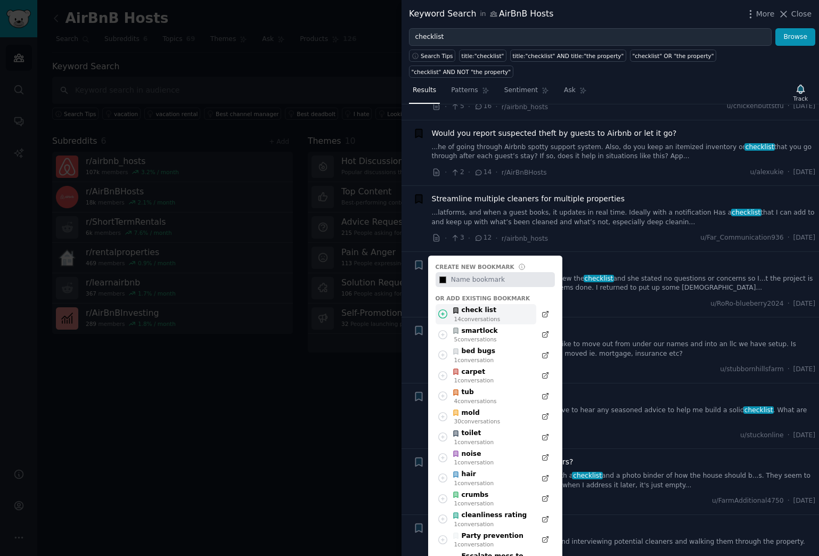
click at [483, 314] on div "check list" at bounding box center [476, 311] width 48 height 10
type input "#000000"
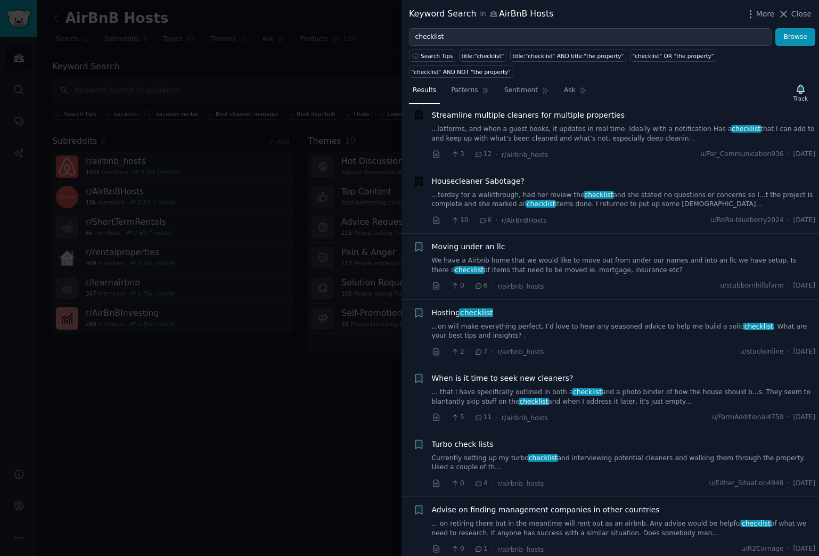
scroll to position [1546, 0]
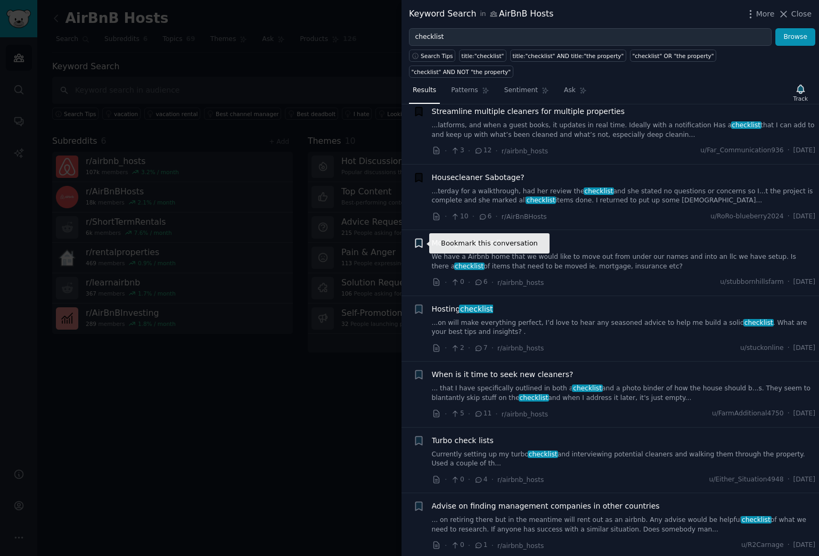
click at [421, 242] on icon "button" at bounding box center [418, 243] width 6 height 9
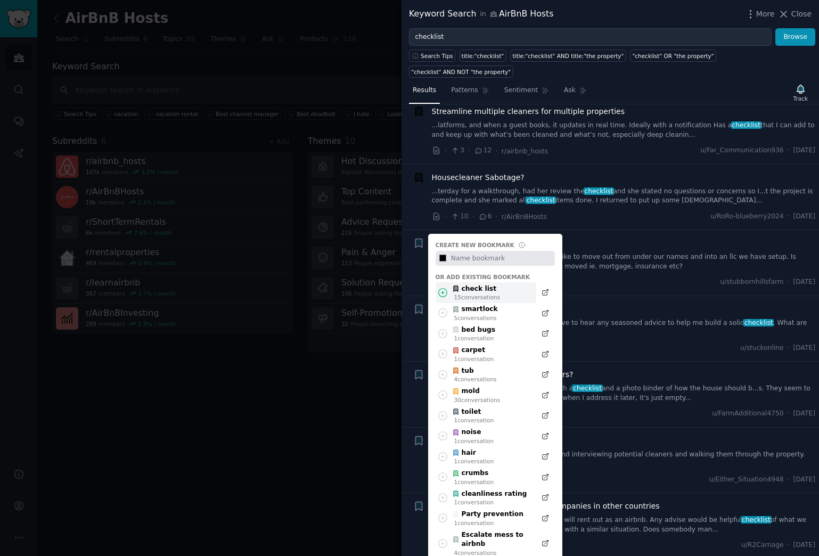
click at [479, 290] on div "check list" at bounding box center [476, 289] width 48 height 10
type input "#000000"
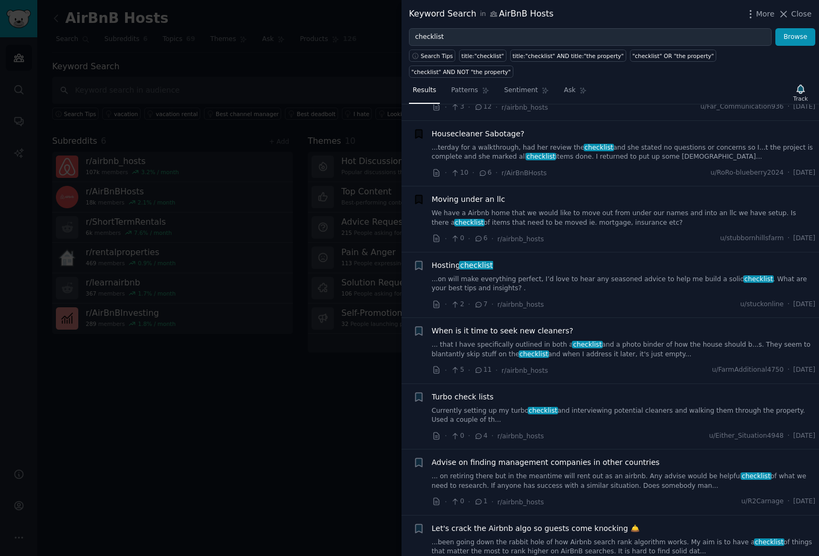
scroll to position [1597, 0]
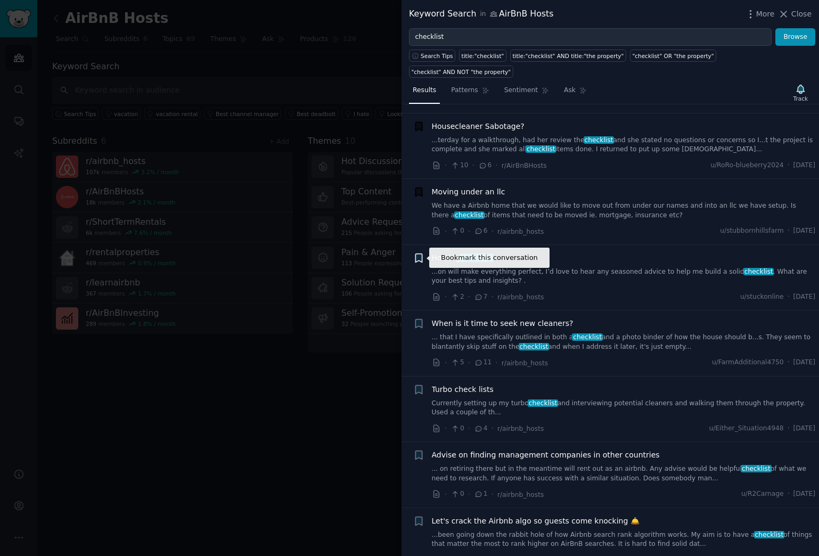
click at [416, 258] on icon "button" at bounding box center [418, 257] width 6 height 9
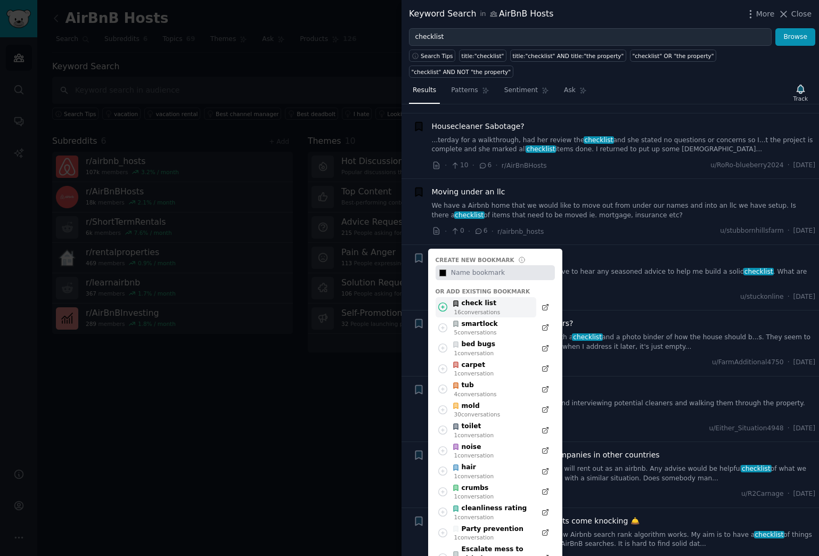
click at [473, 307] on div "check list" at bounding box center [476, 304] width 48 height 10
type input "#000000"
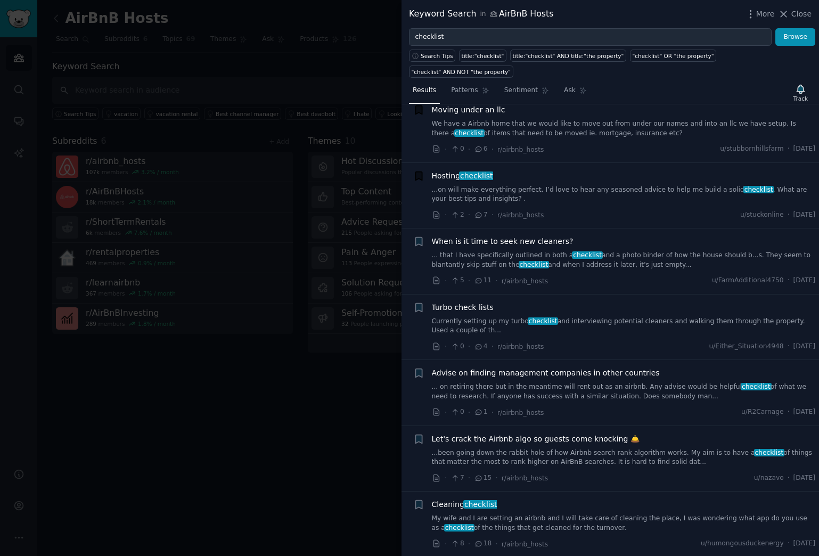
scroll to position [1686, 0]
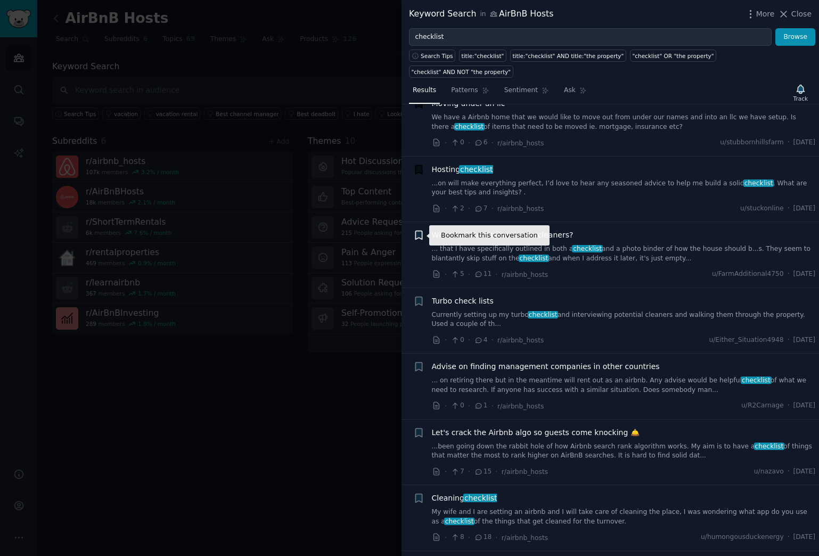
click at [421, 235] on icon "button" at bounding box center [418, 235] width 6 height 9
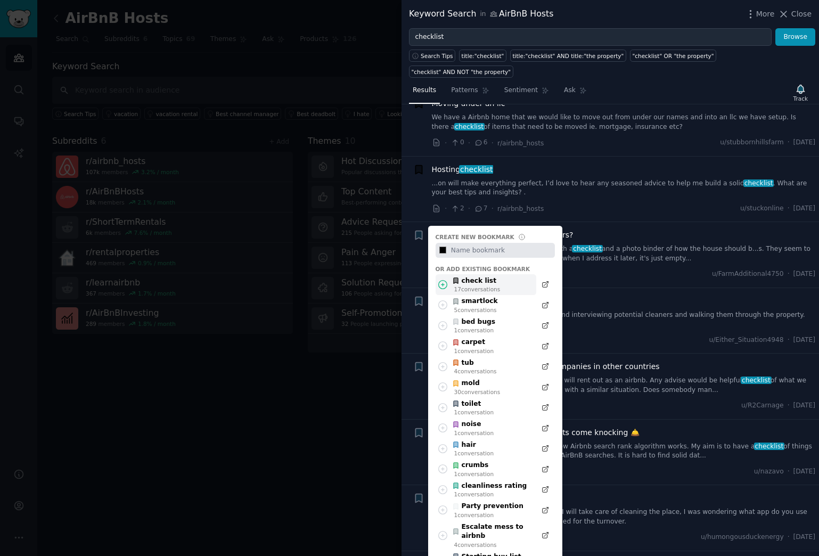
click at [484, 281] on div "check list" at bounding box center [476, 281] width 48 height 10
type input "#000000"
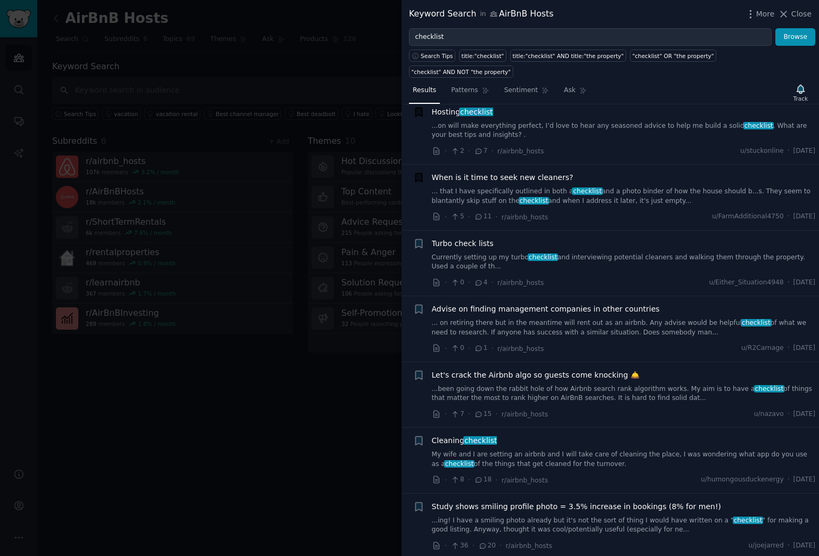
scroll to position [1755, 0]
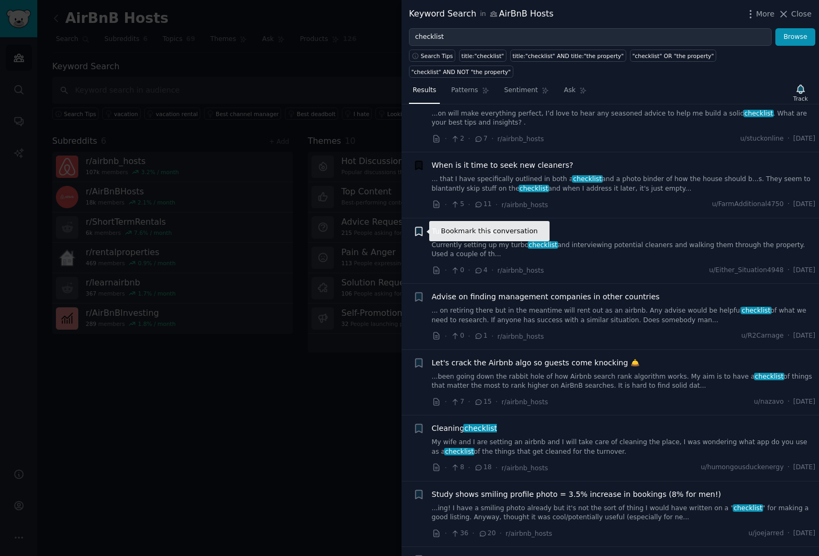
click at [421, 232] on icon "button" at bounding box center [418, 231] width 6 height 9
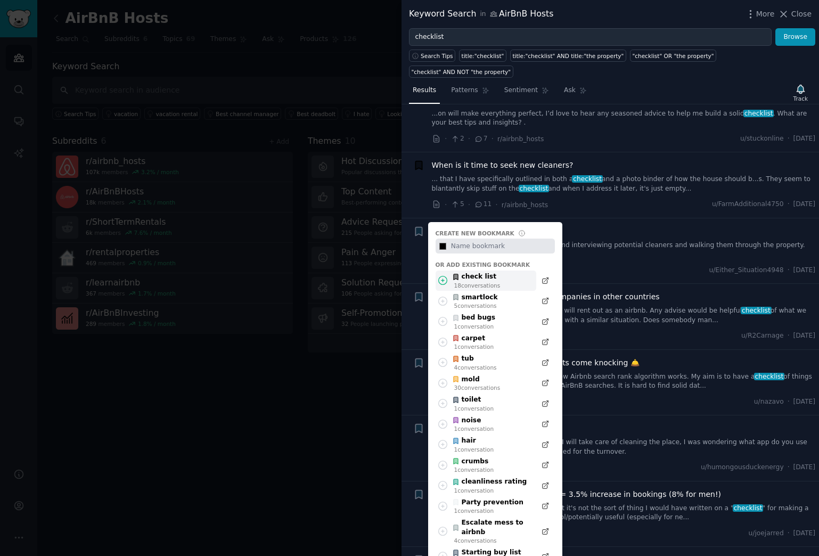
click at [483, 282] on div "18 conversation s" at bounding box center [477, 285] width 46 height 7
type input "#000000"
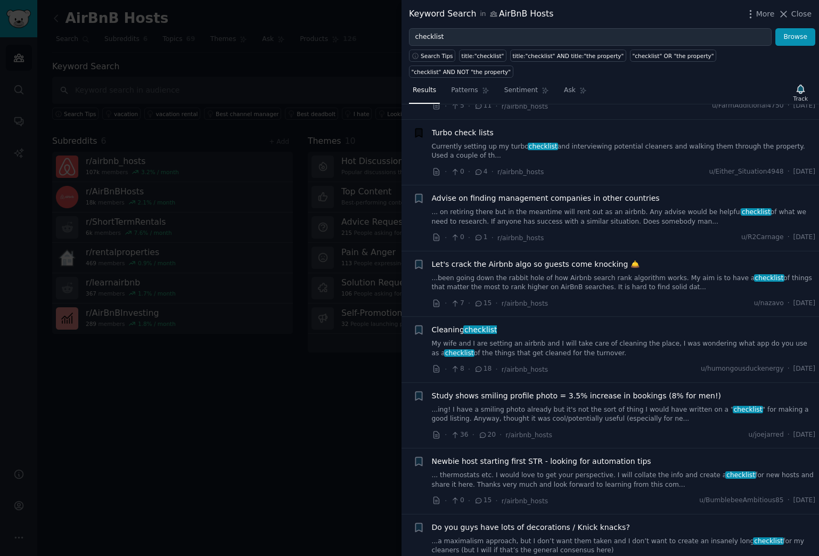
scroll to position [1884, 0]
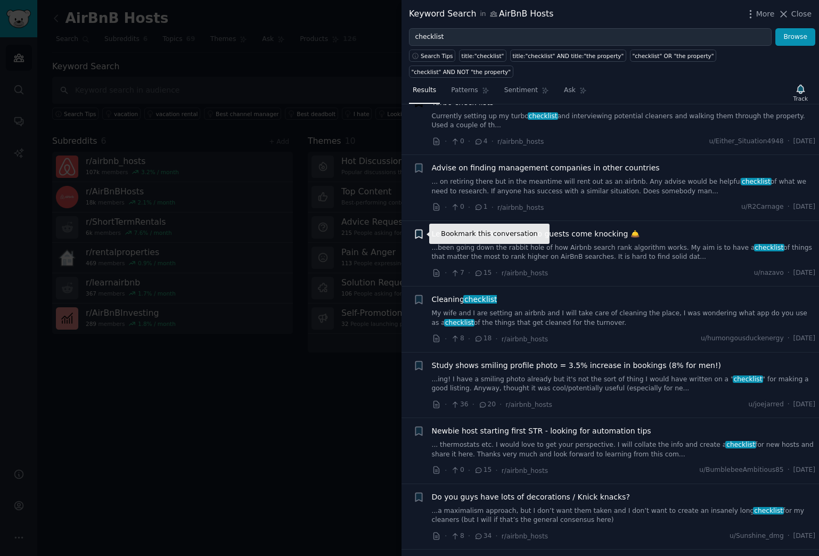
click at [417, 233] on icon "button" at bounding box center [418, 233] width 6 height 9
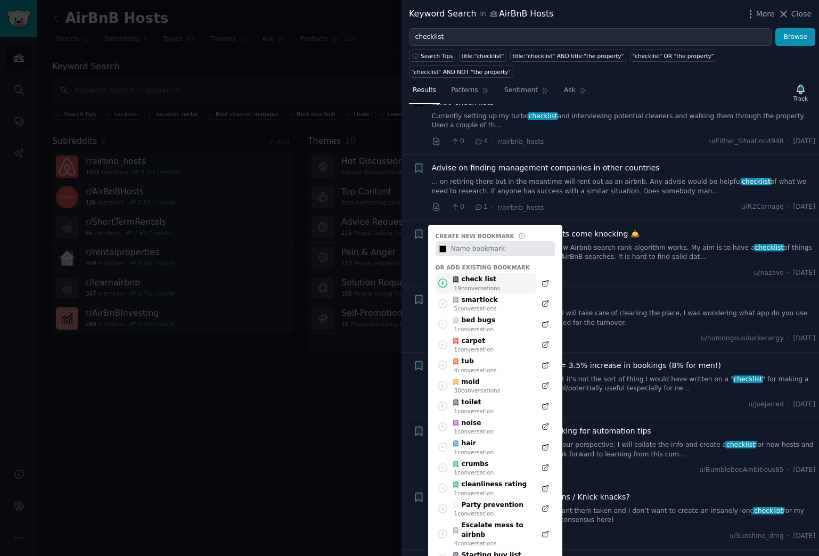
click at [473, 284] on div "19 conversation s" at bounding box center [477, 287] width 46 height 7
type input "#000000"
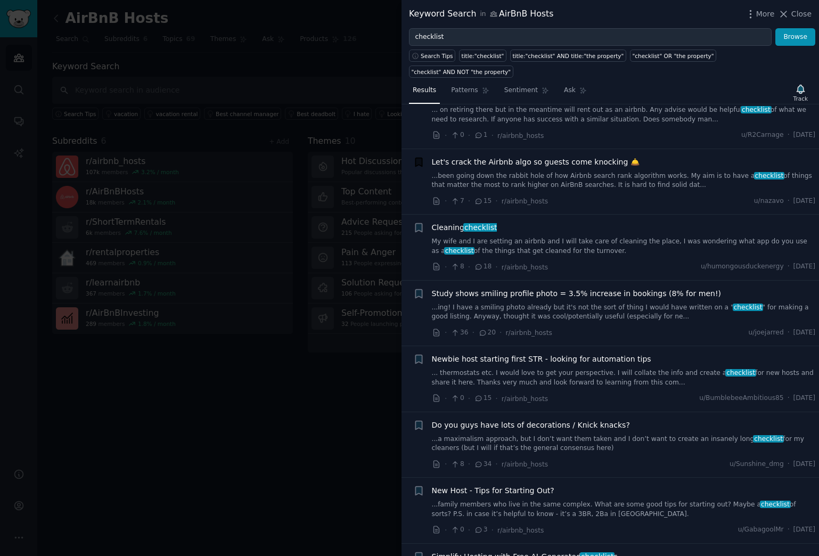
scroll to position [1973, 0]
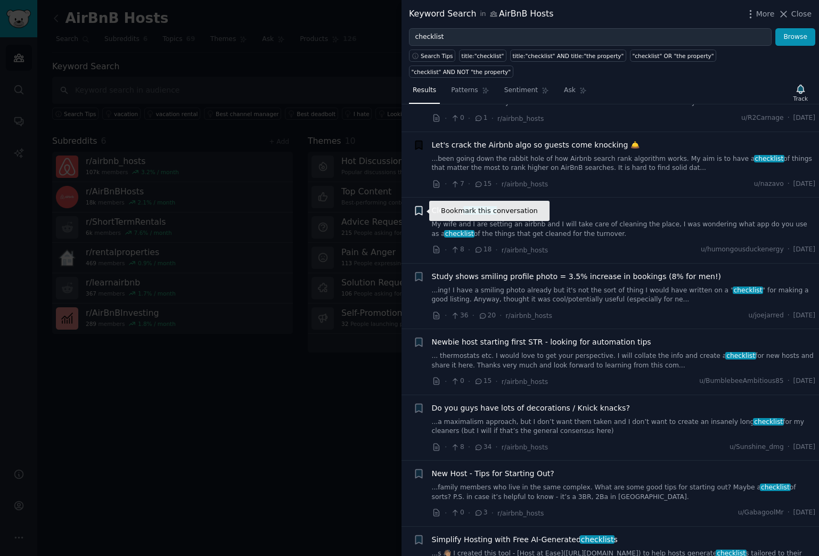
click at [420, 211] on icon "button" at bounding box center [418, 211] width 6 height 9
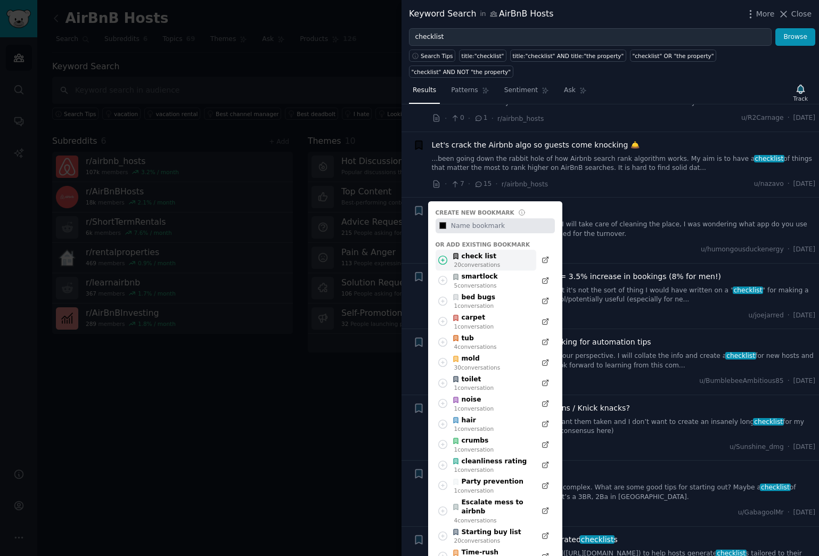
click at [482, 261] on div "20 conversation s" at bounding box center [477, 264] width 46 height 7
type input "#000000"
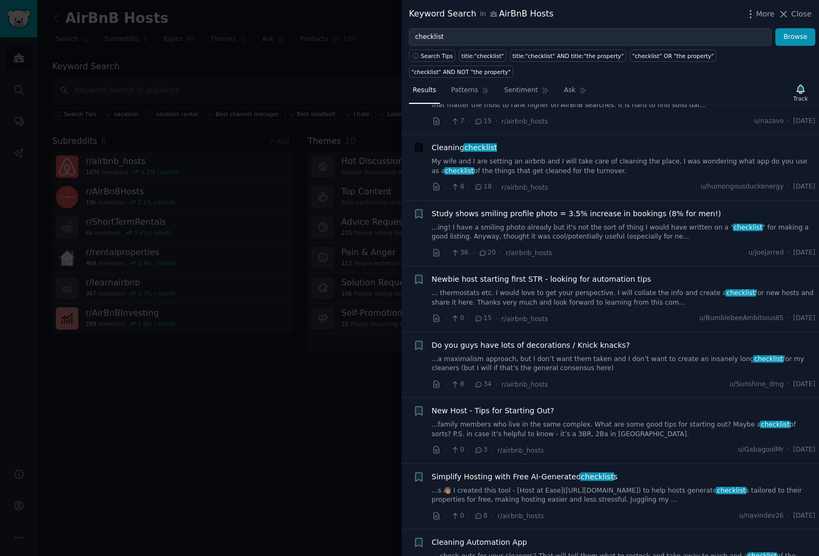
scroll to position [2036, 0]
click at [420, 212] on icon "button" at bounding box center [418, 213] width 6 height 9
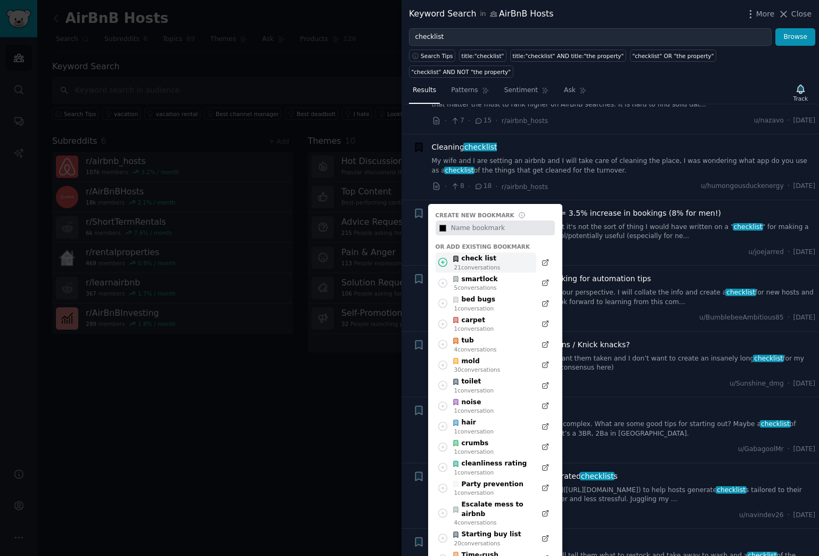
click at [475, 261] on div "check list" at bounding box center [476, 259] width 48 height 10
type input "#000000"
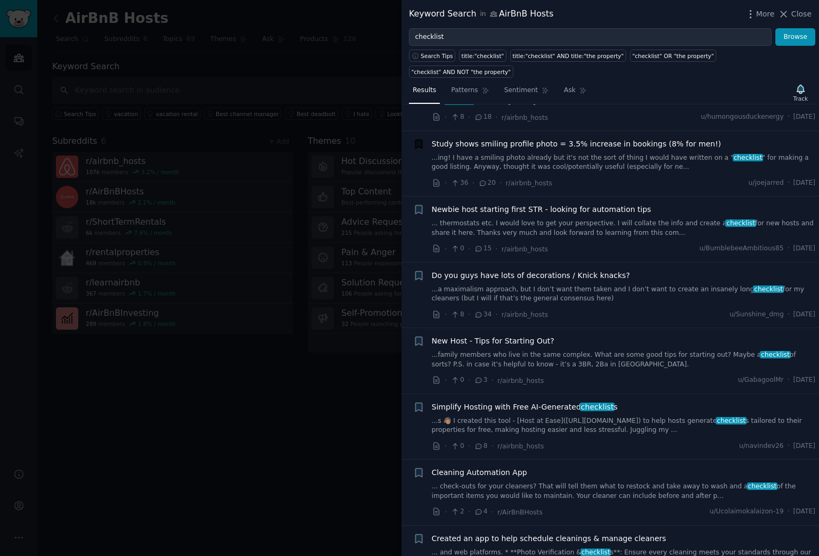
scroll to position [2109, 0]
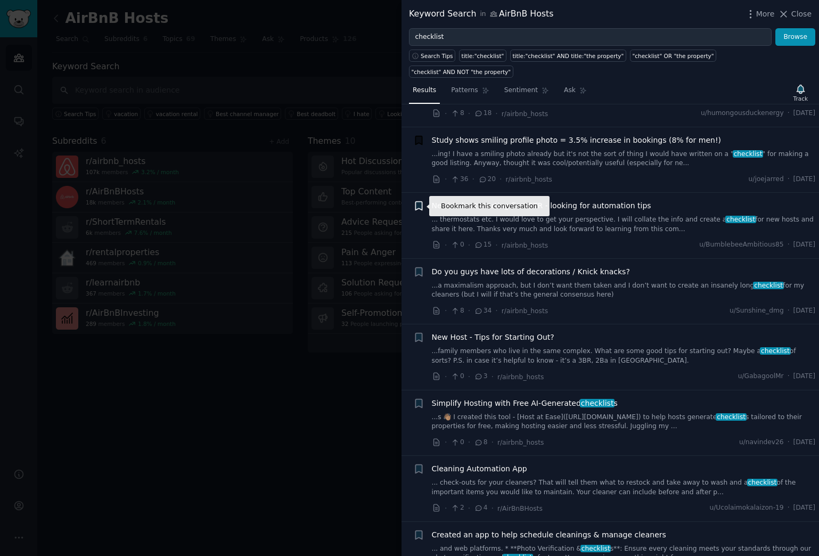
click at [419, 204] on icon "button" at bounding box center [418, 206] width 6 height 9
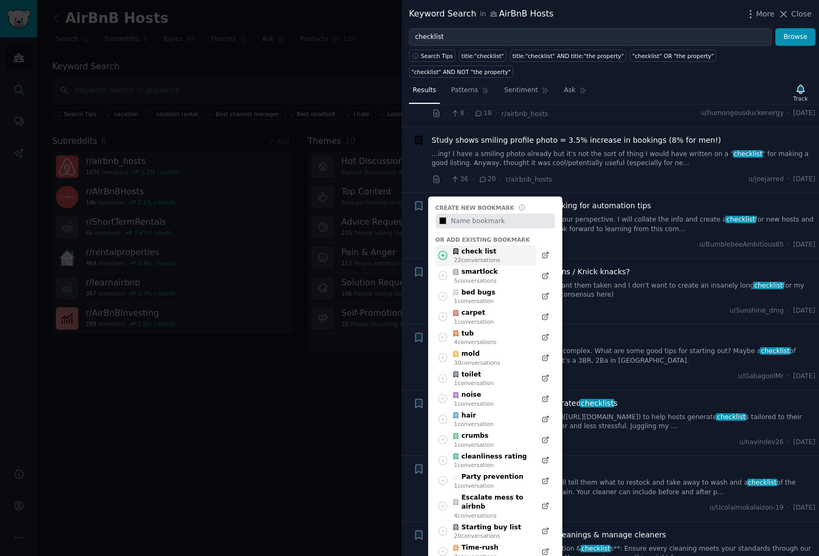
click at [478, 252] on div "check list" at bounding box center [476, 252] width 48 height 10
type input "#000000"
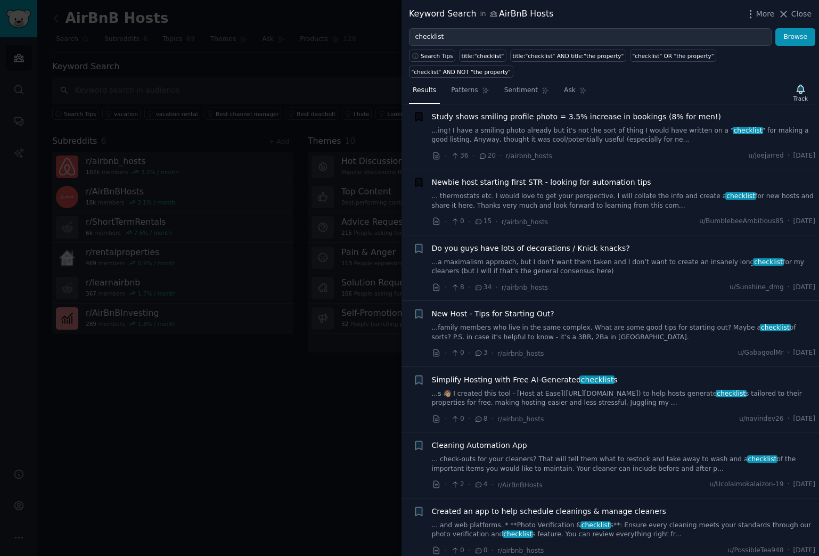
scroll to position [2135, 0]
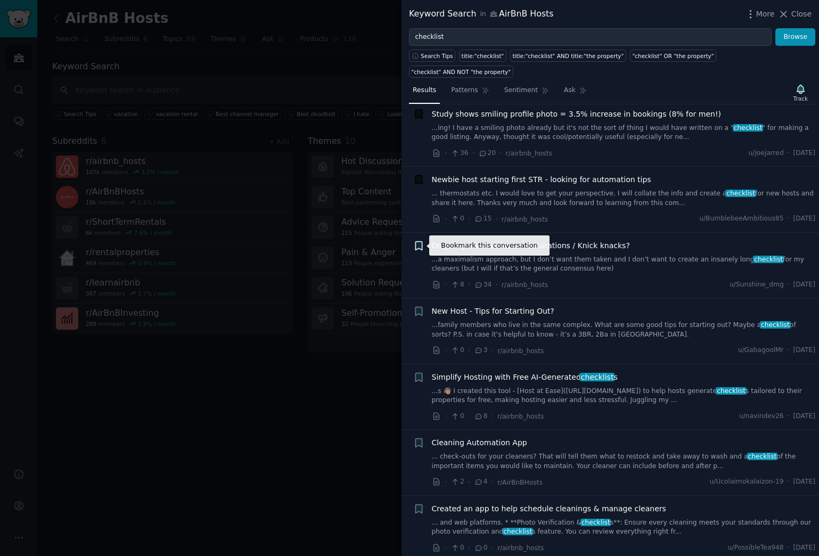
click at [421, 246] on icon "button" at bounding box center [418, 245] width 6 height 9
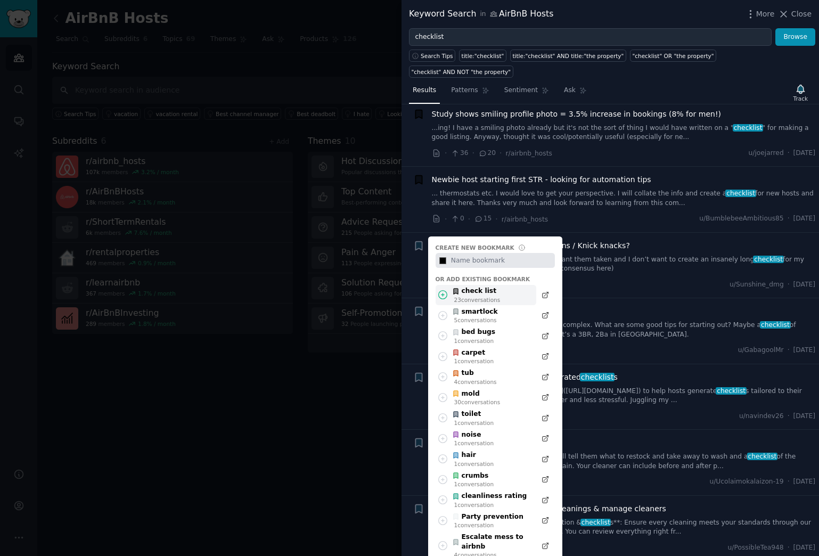
click at [490, 297] on div "23 conversation s" at bounding box center [477, 299] width 46 height 7
type input "#000000"
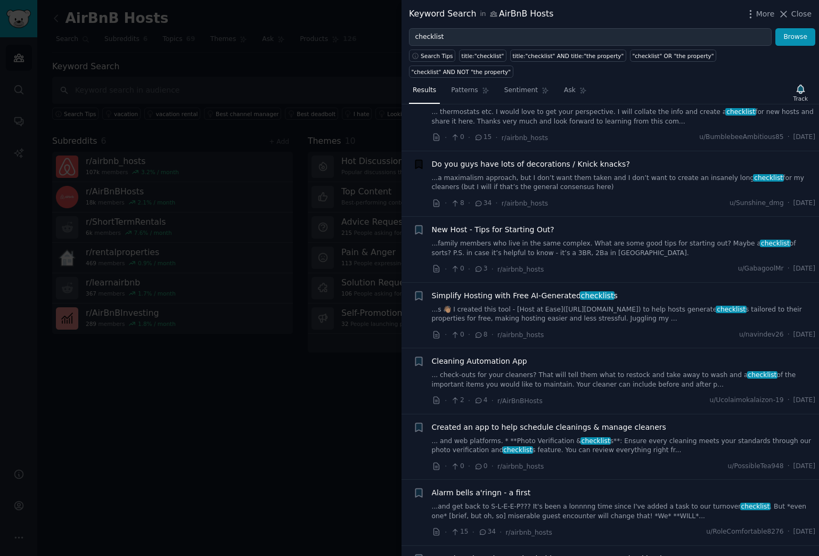
scroll to position [2222, 0]
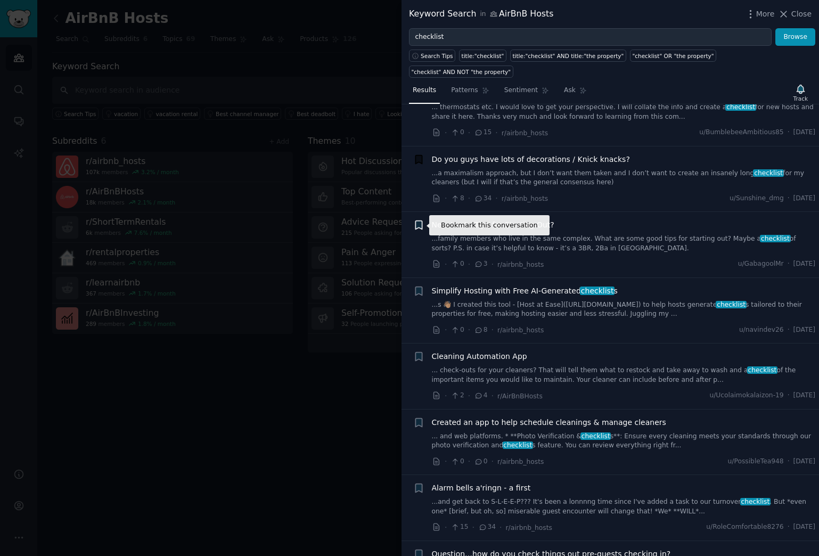
click at [418, 222] on icon "button" at bounding box center [418, 225] width 6 height 9
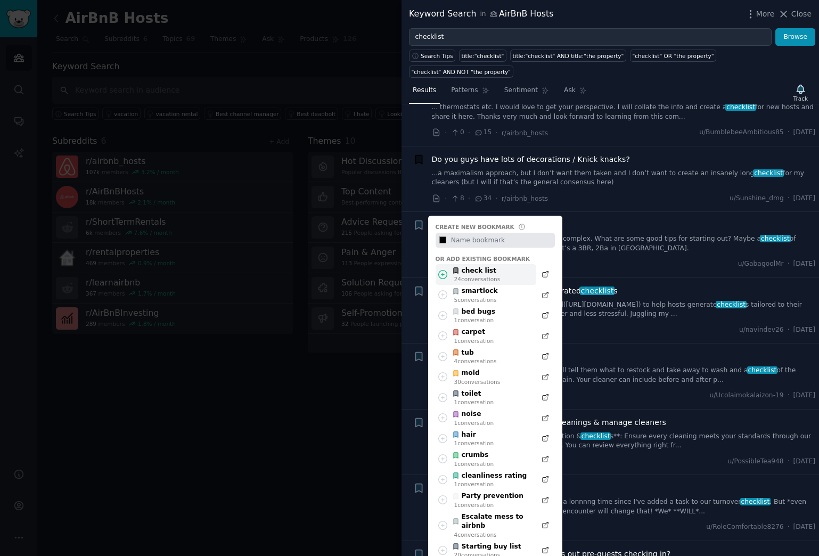
click at [475, 274] on div "check list" at bounding box center [476, 271] width 48 height 10
type input "#000000"
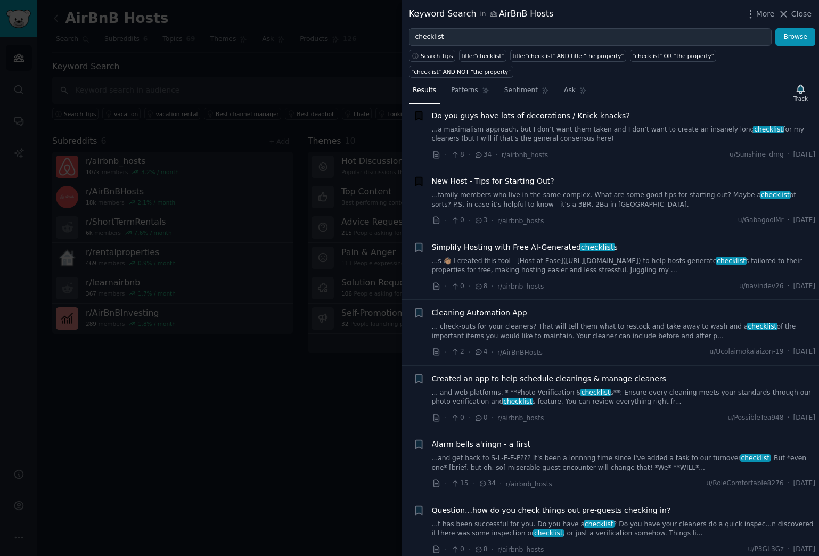
scroll to position [2274, 0]
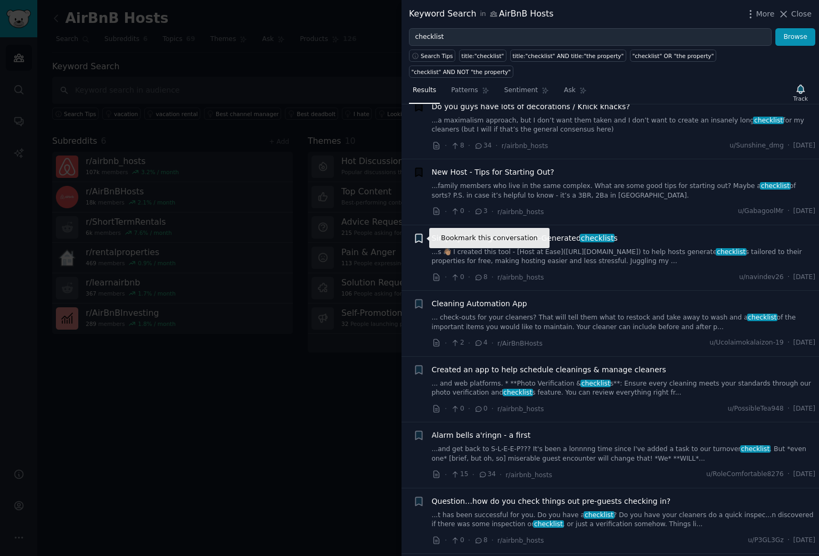
click at [417, 236] on icon "button" at bounding box center [418, 238] width 6 height 9
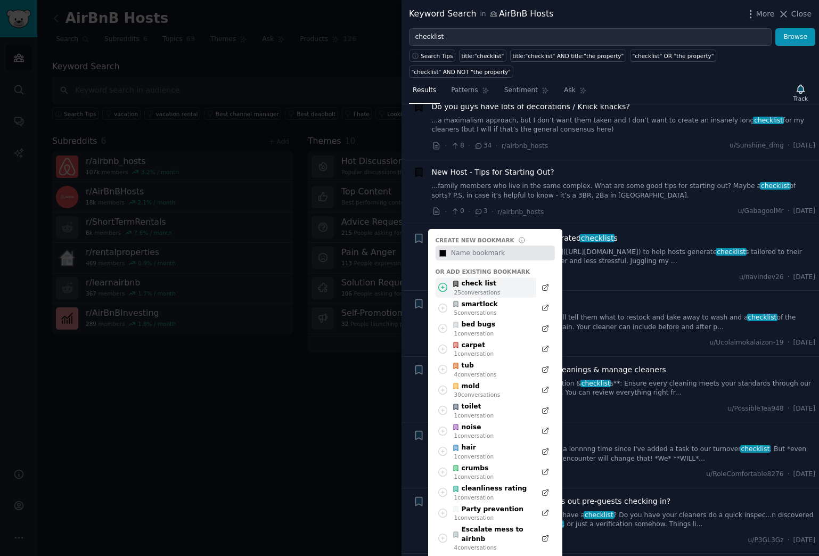
click at [466, 284] on div "check list" at bounding box center [476, 284] width 48 height 10
type input "#000000"
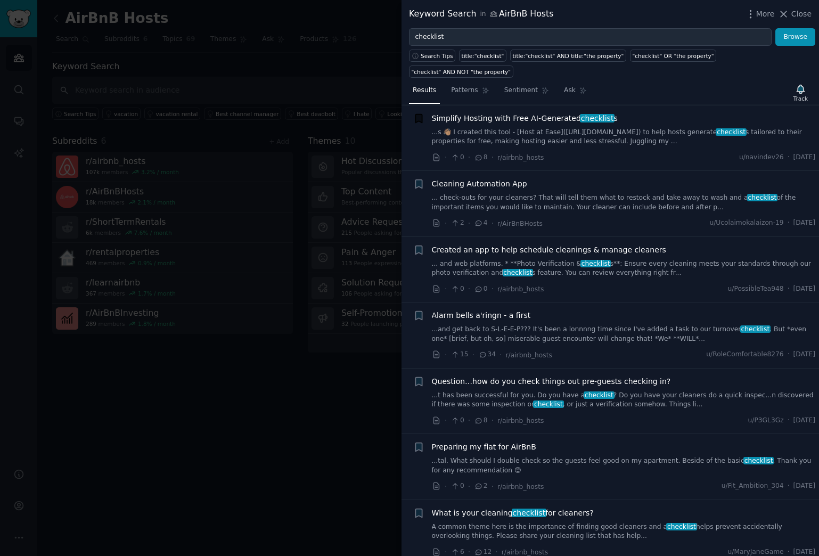
scroll to position [2397, 0]
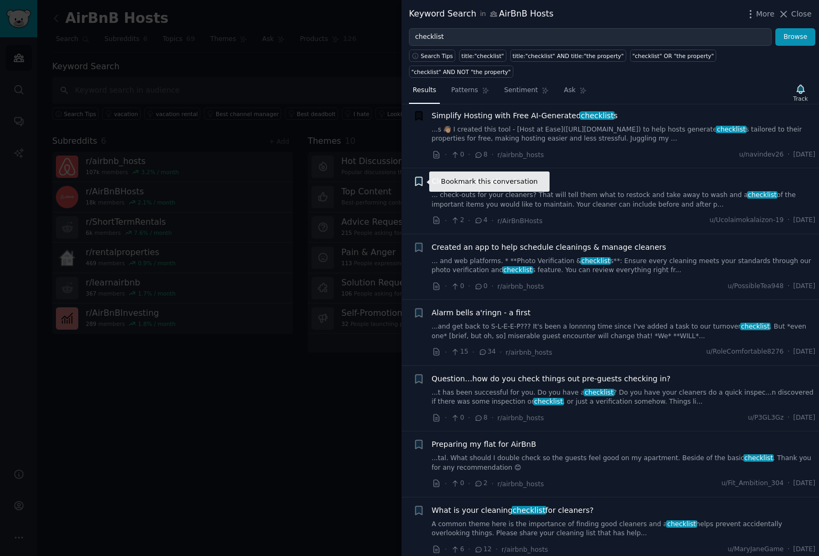
click at [423, 184] on icon "button" at bounding box center [418, 181] width 11 height 11
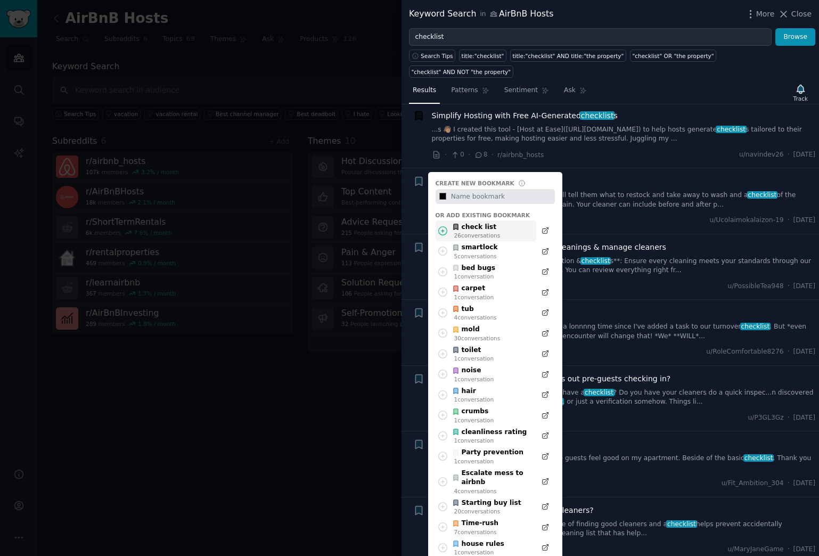
click at [482, 232] on div "26 conversation s" at bounding box center [477, 235] width 46 height 7
type input "#000000"
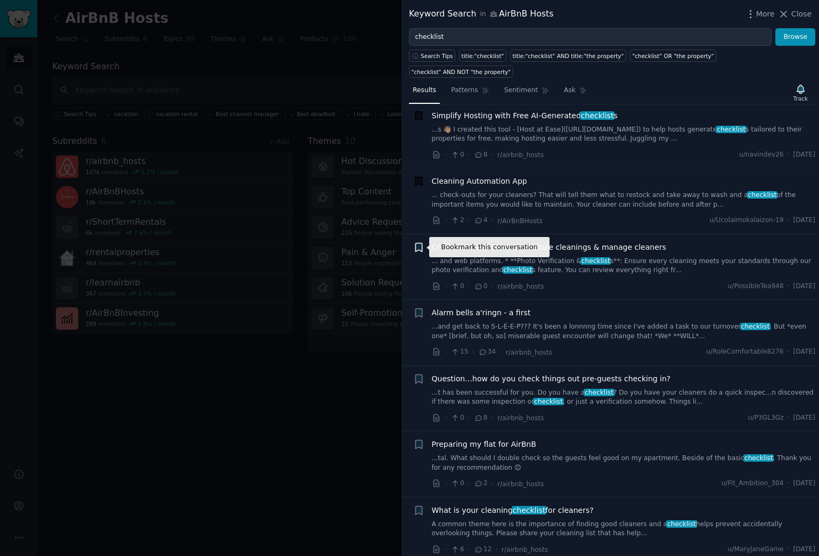
click at [416, 245] on icon "button" at bounding box center [418, 247] width 6 height 9
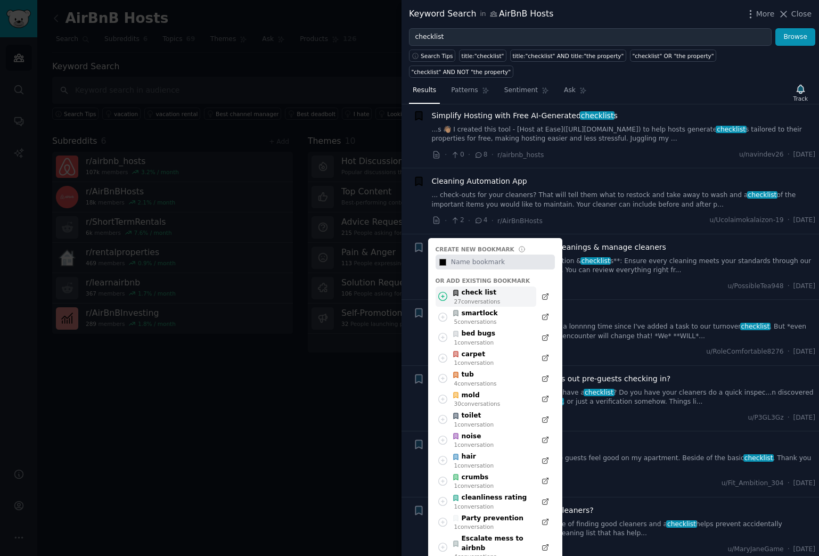
click at [468, 294] on div "check list" at bounding box center [476, 293] width 48 height 10
type input "#000000"
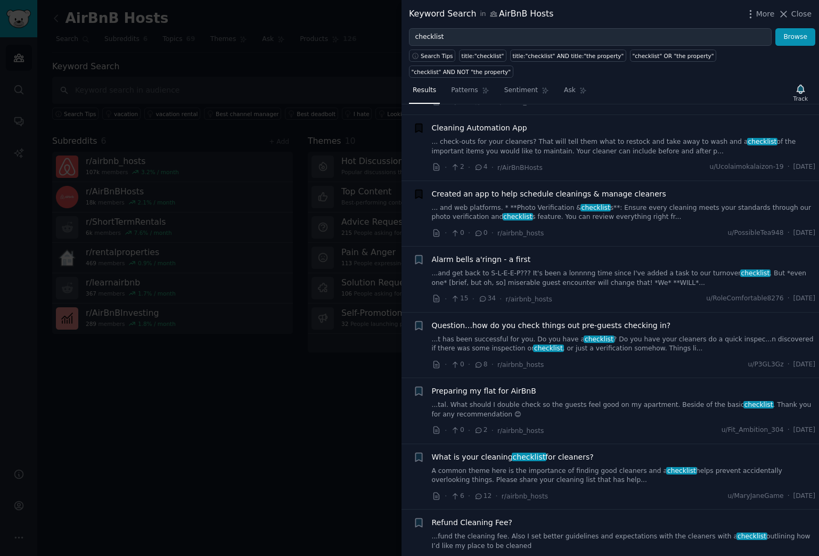
scroll to position [2454, 0]
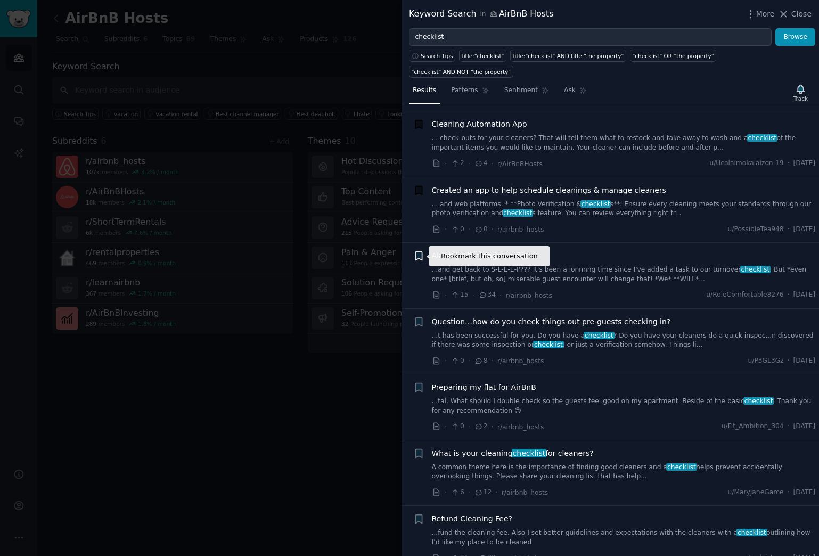
click at [419, 254] on icon "button" at bounding box center [418, 256] width 6 height 9
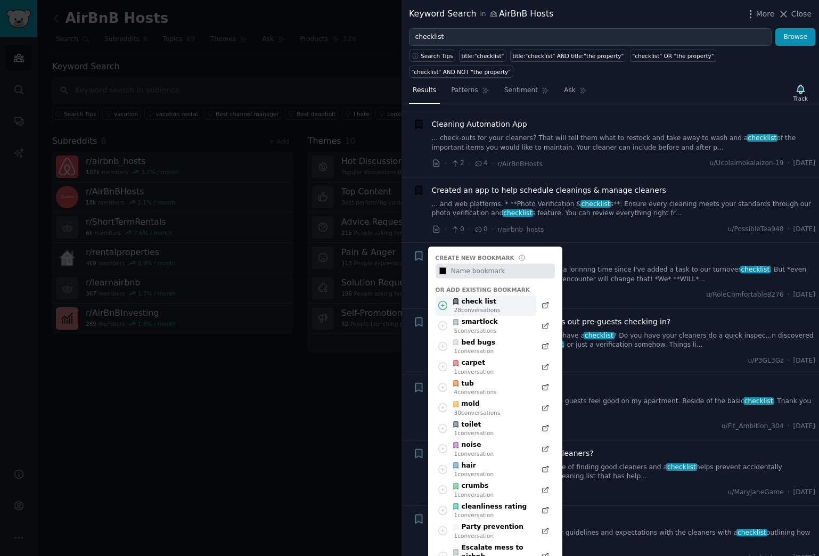
click at [476, 303] on div "check list" at bounding box center [476, 302] width 48 height 10
type input "#000000"
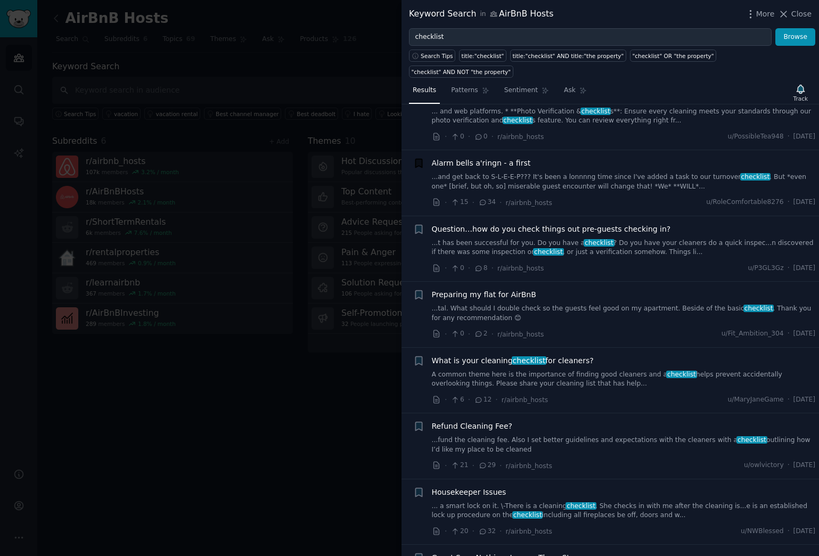
scroll to position [2549, 0]
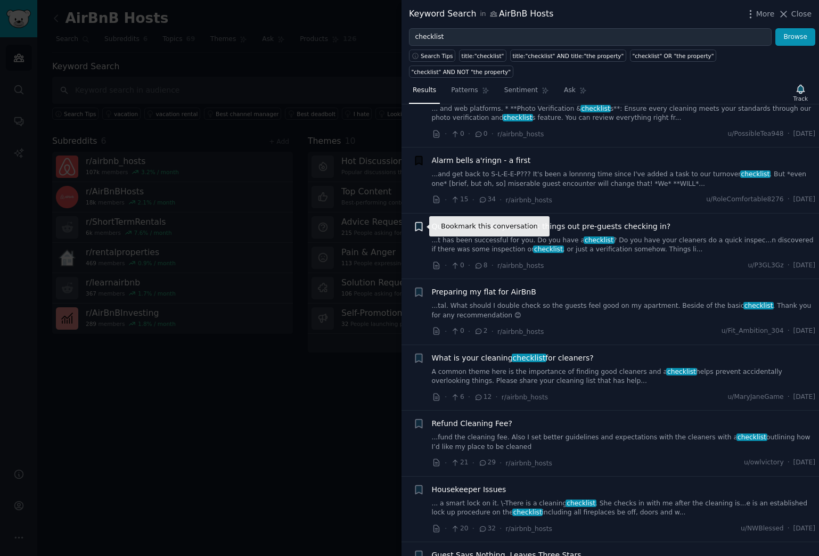
click at [419, 226] on icon "button" at bounding box center [418, 226] width 6 height 9
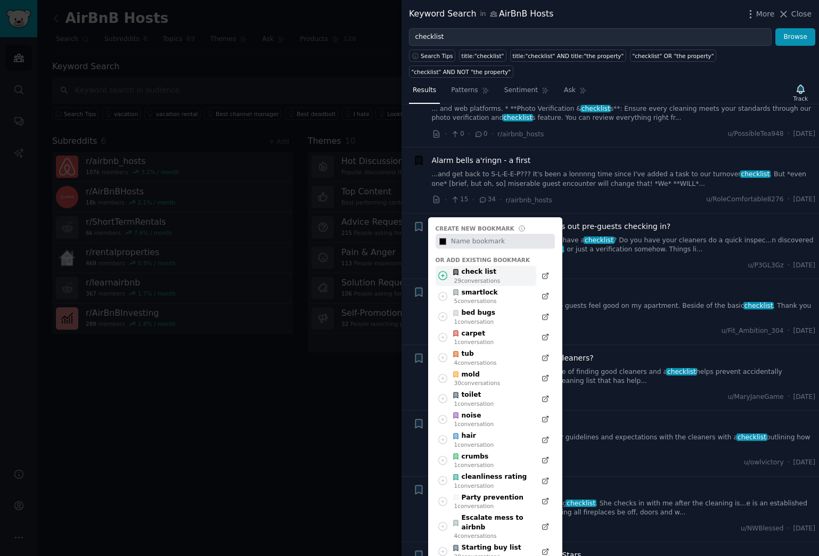
click at [490, 275] on div "check list" at bounding box center [476, 272] width 48 height 10
type input "#000000"
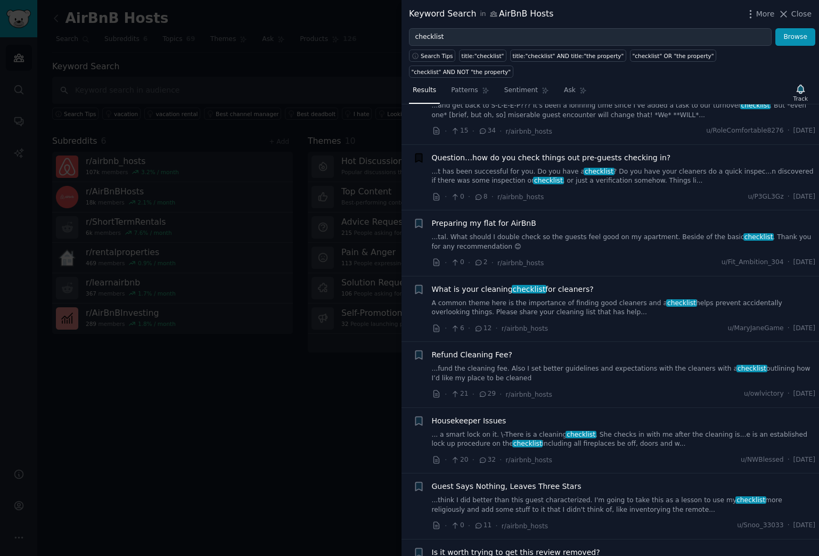
scroll to position [2620, 0]
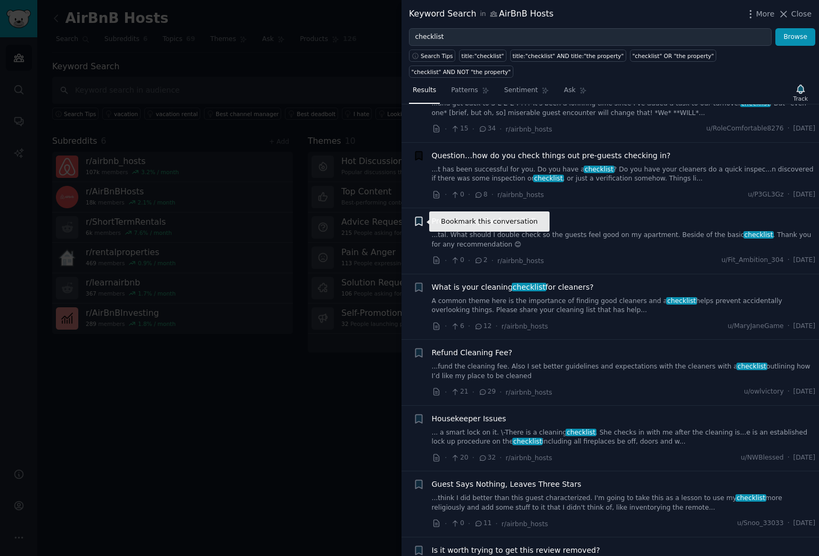
click at [415, 220] on icon "button" at bounding box center [418, 221] width 6 height 9
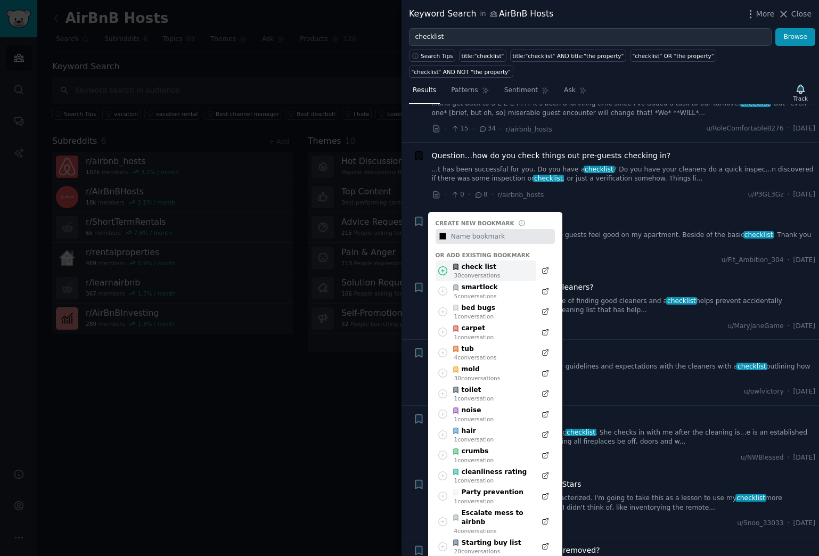
click at [472, 268] on div "check list" at bounding box center [476, 267] width 48 height 10
type input "#000000"
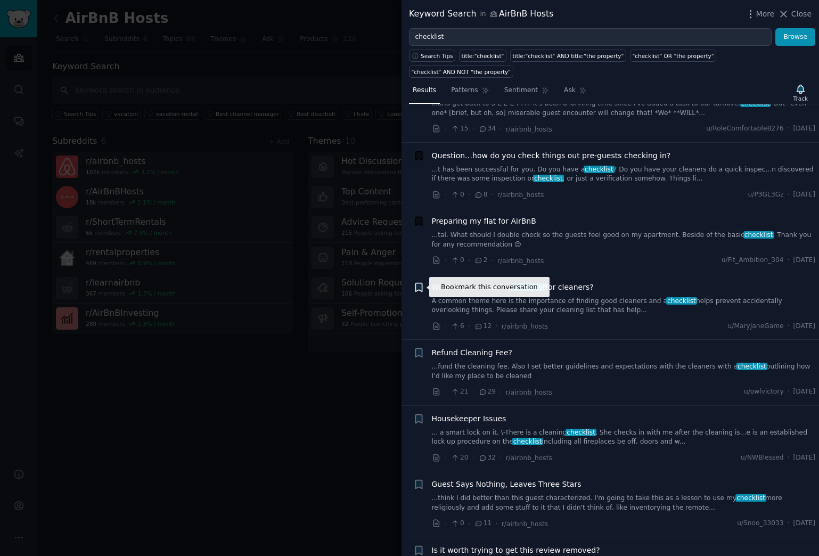
click at [418, 287] on icon "button" at bounding box center [418, 287] width 6 height 9
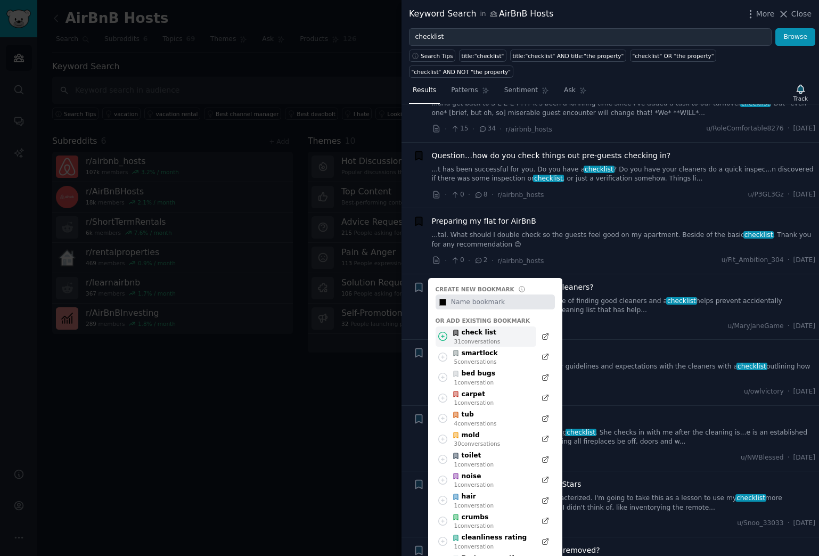
click at [474, 339] on div "31 conversation s" at bounding box center [477, 341] width 46 height 7
type input "#000000"
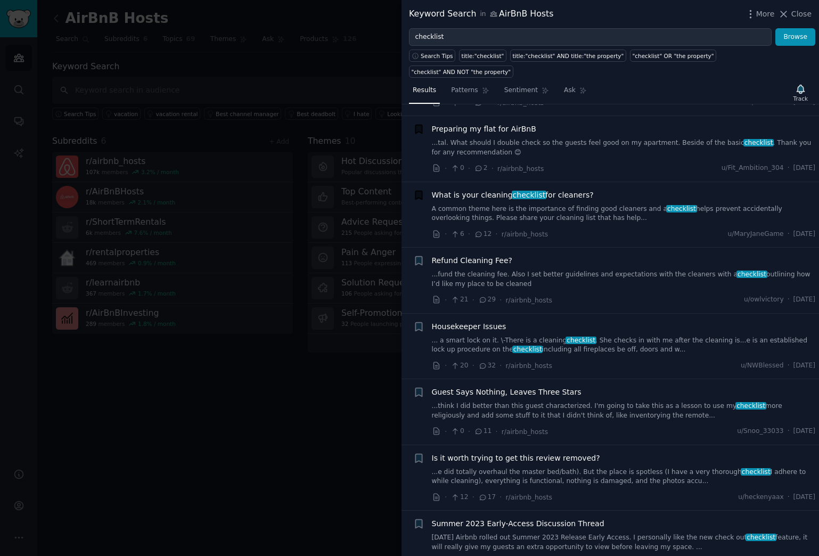
scroll to position [2718, 0]
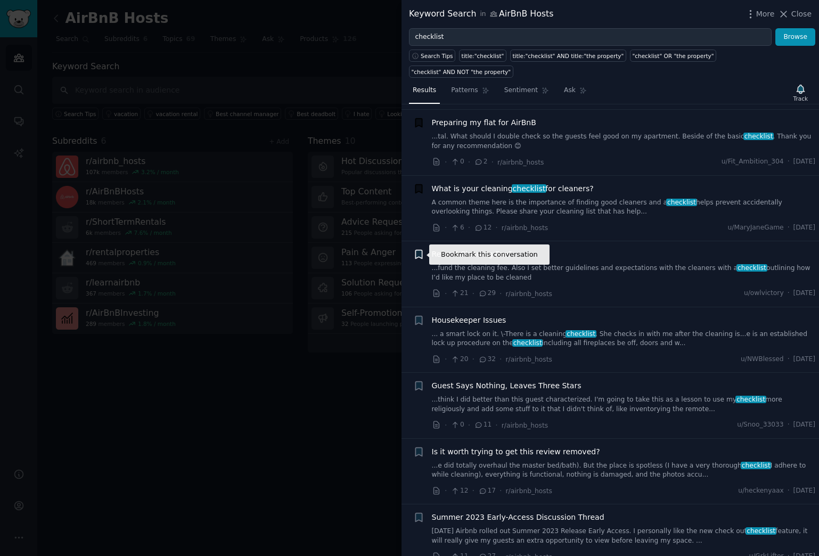
click at [418, 256] on icon "button" at bounding box center [418, 254] width 6 height 9
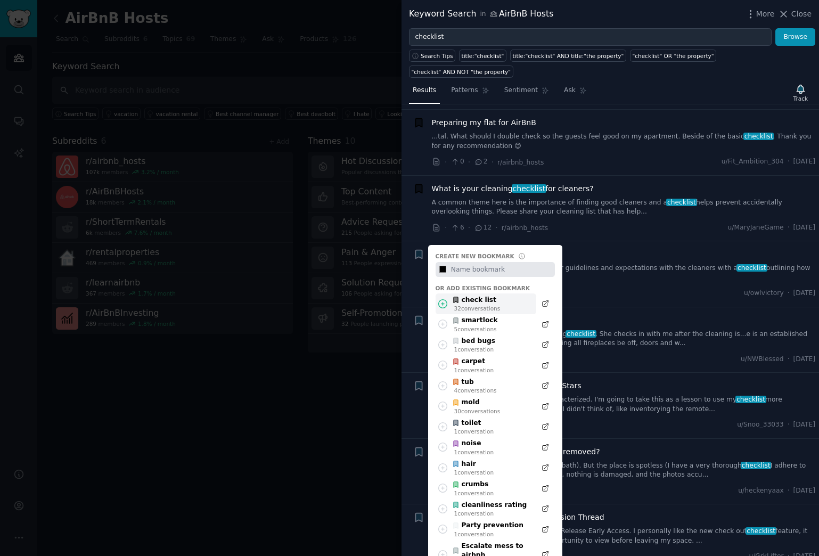
click at [477, 302] on div "check list" at bounding box center [476, 300] width 48 height 10
type input "#000000"
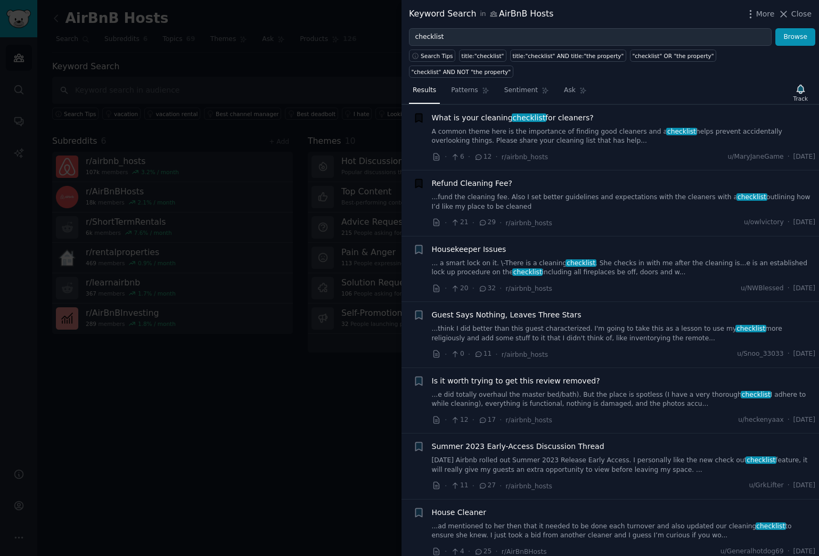
scroll to position [2790, 0]
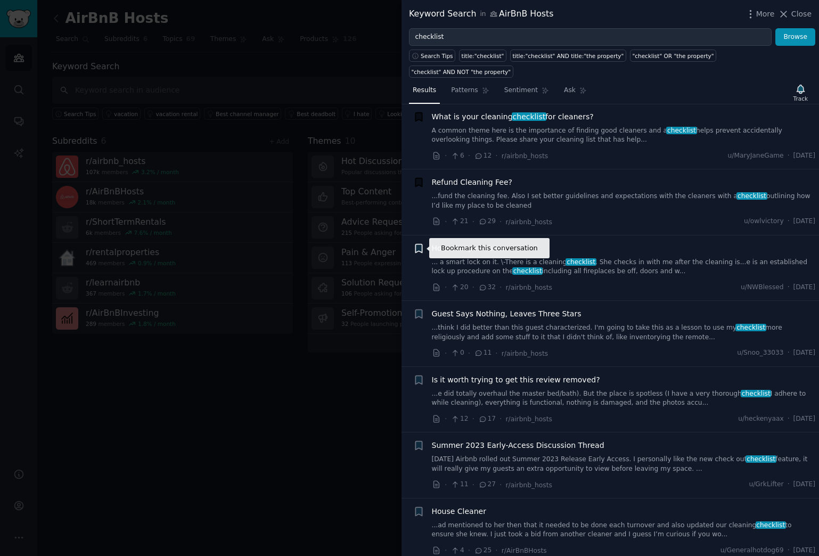
click at [418, 247] on icon "button" at bounding box center [418, 248] width 6 height 9
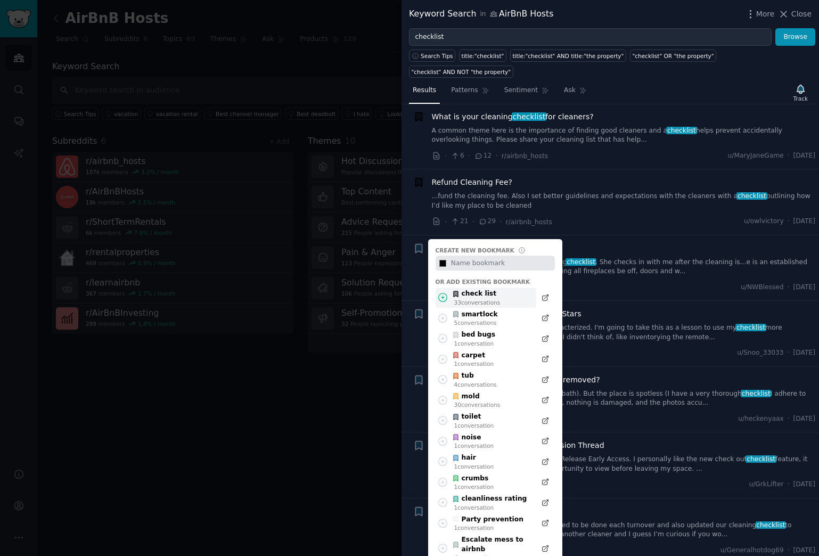
click at [483, 297] on div "check list" at bounding box center [476, 294] width 48 height 10
type input "#000000"
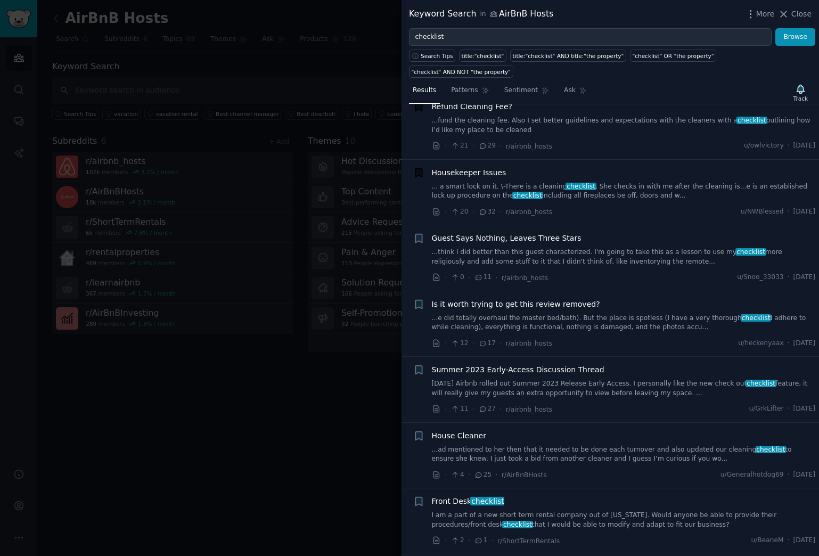
scroll to position [2867, 0]
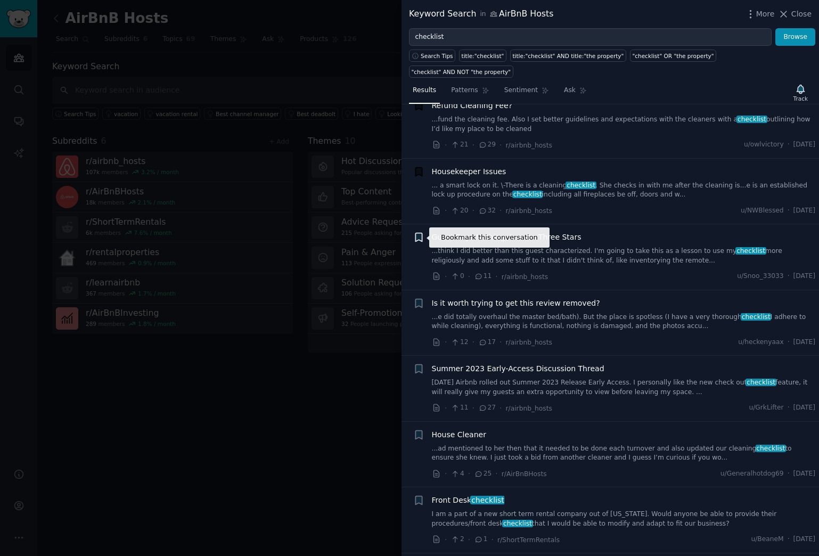
click at [416, 236] on icon "button" at bounding box center [418, 237] width 6 height 9
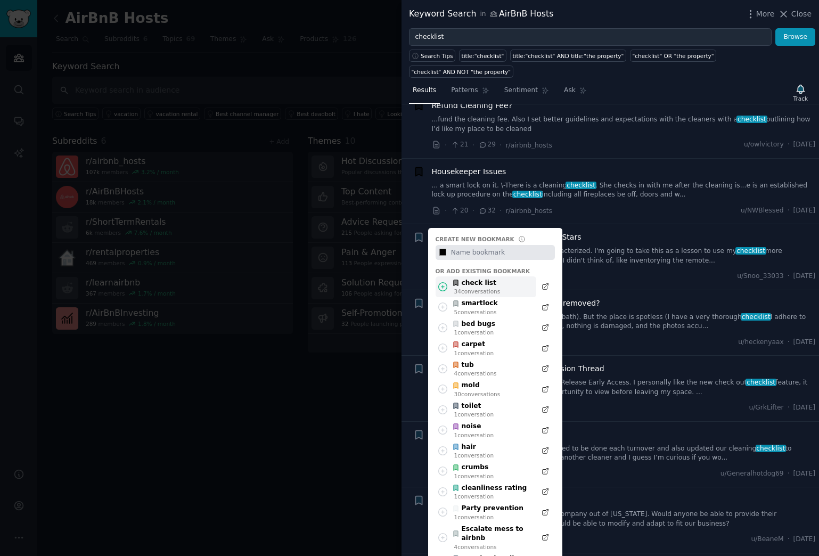
click at [475, 285] on div "check list" at bounding box center [476, 283] width 48 height 10
type input "#000000"
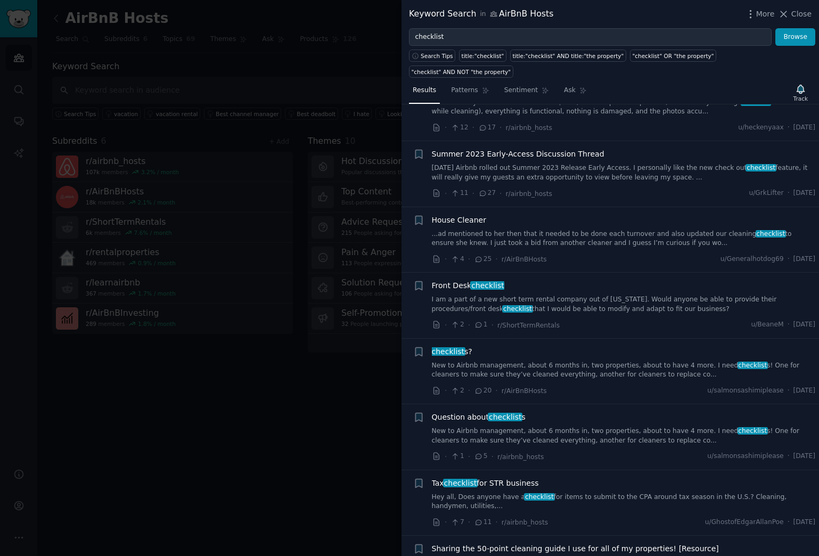
scroll to position [3082, 0]
click at [418, 218] on icon "button" at bounding box center [418, 219] width 6 height 9
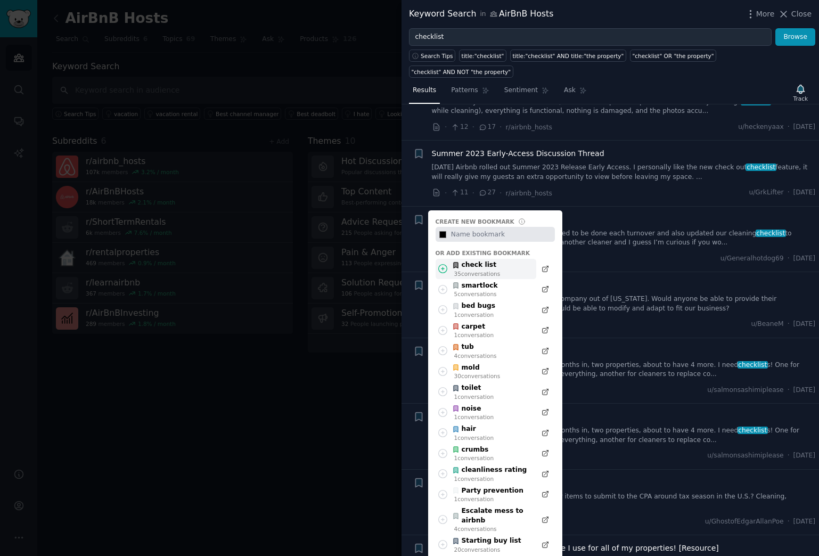
click at [470, 268] on div "check list" at bounding box center [476, 265] width 48 height 10
type input "#000000"
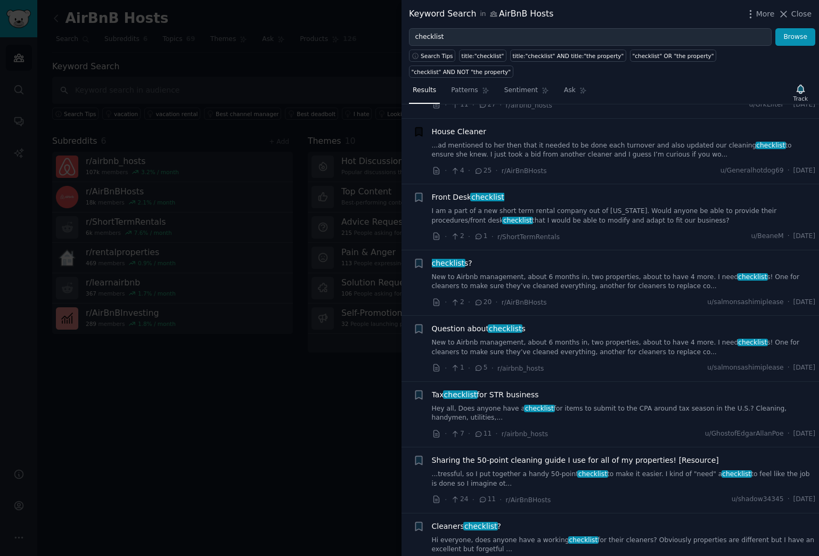
scroll to position [3172, 0]
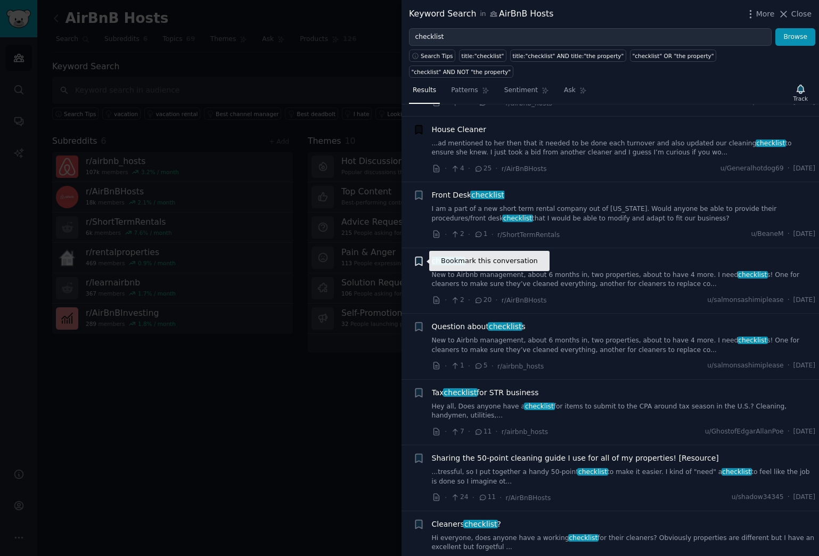
click at [417, 258] on icon "button" at bounding box center [418, 261] width 6 height 9
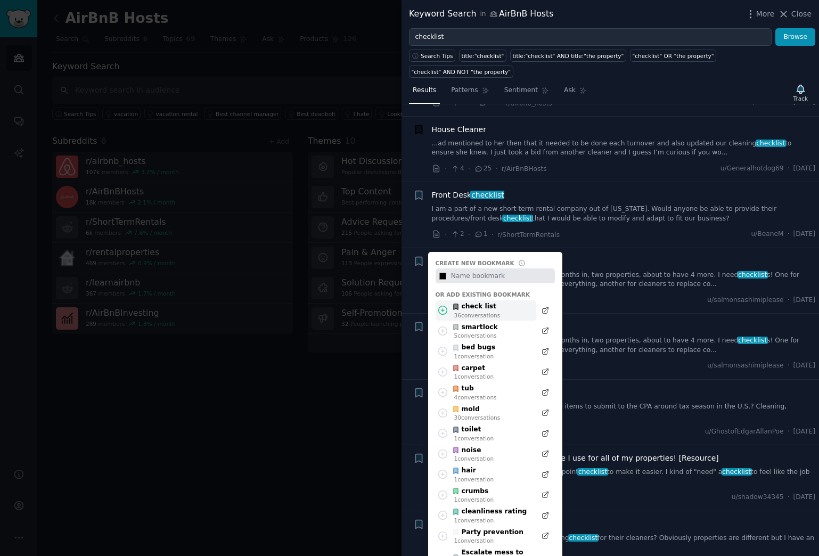
click at [463, 305] on div "check list" at bounding box center [476, 307] width 48 height 10
type input "#000000"
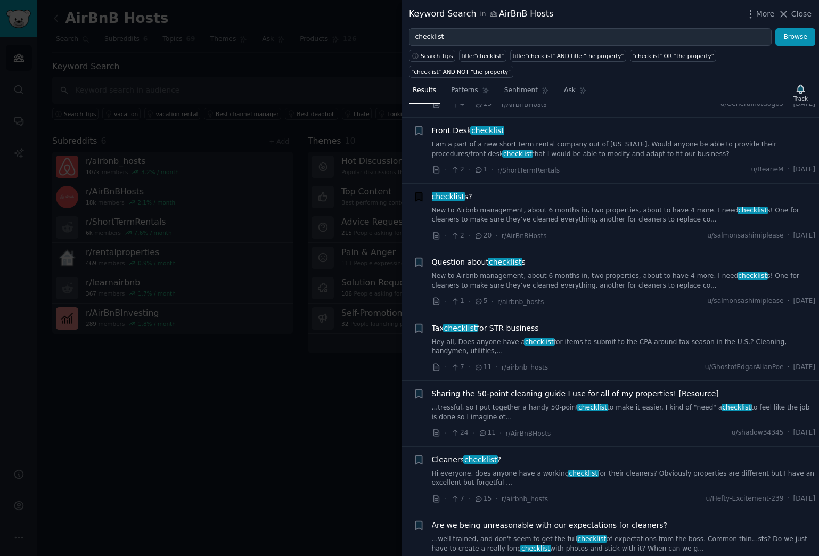
scroll to position [3245, 0]
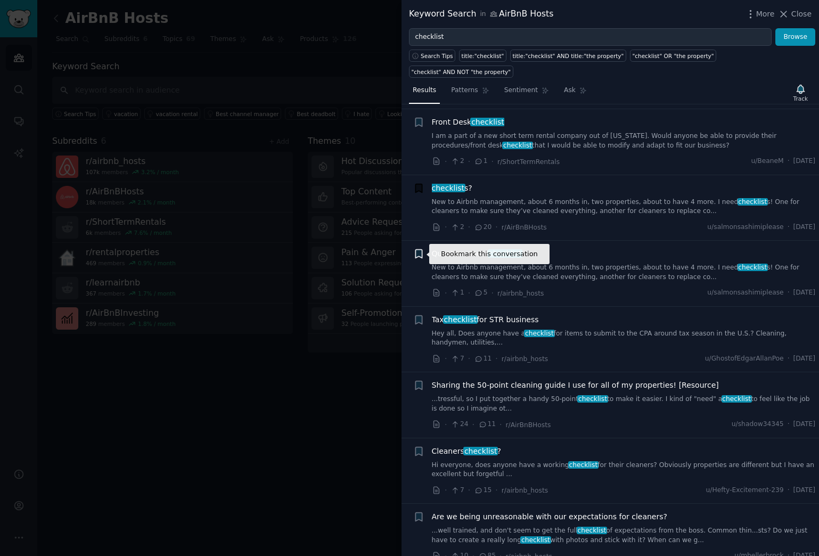
click at [420, 249] on icon "button" at bounding box center [418, 253] width 11 height 11
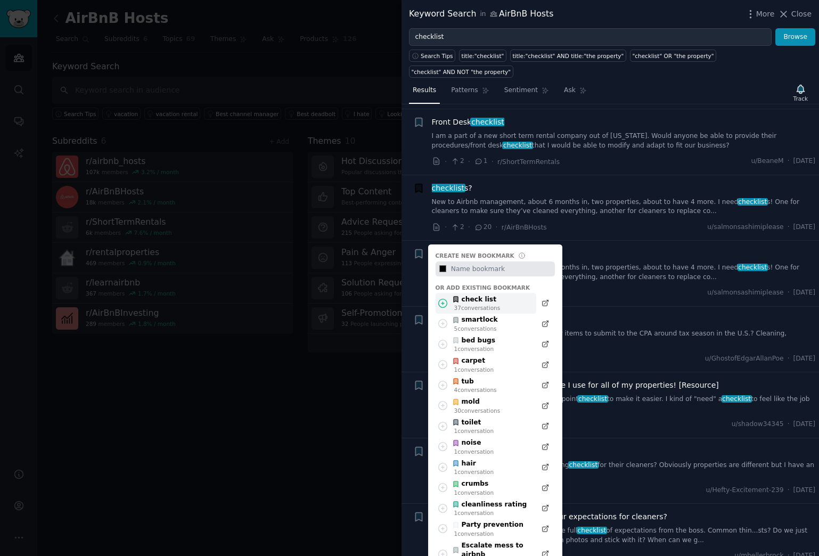
click at [473, 304] on div "37 conversation s" at bounding box center [477, 307] width 46 height 7
type input "#000000"
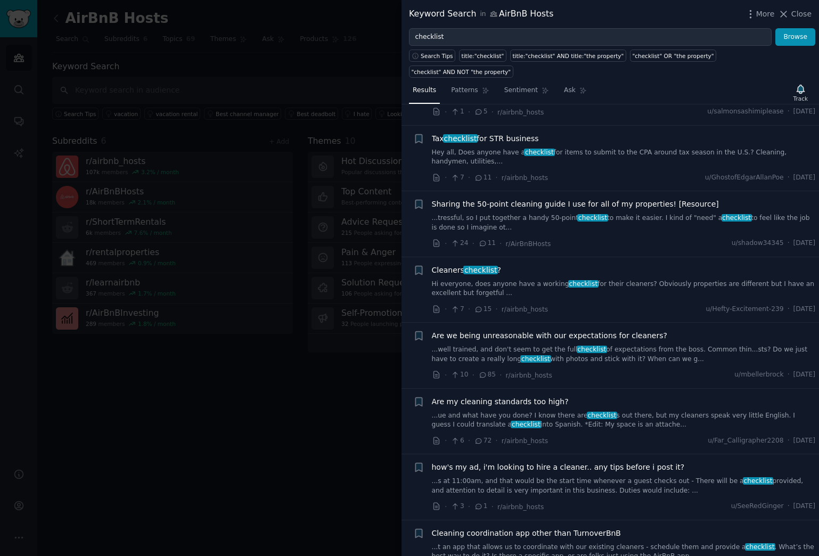
scroll to position [3430, 0]
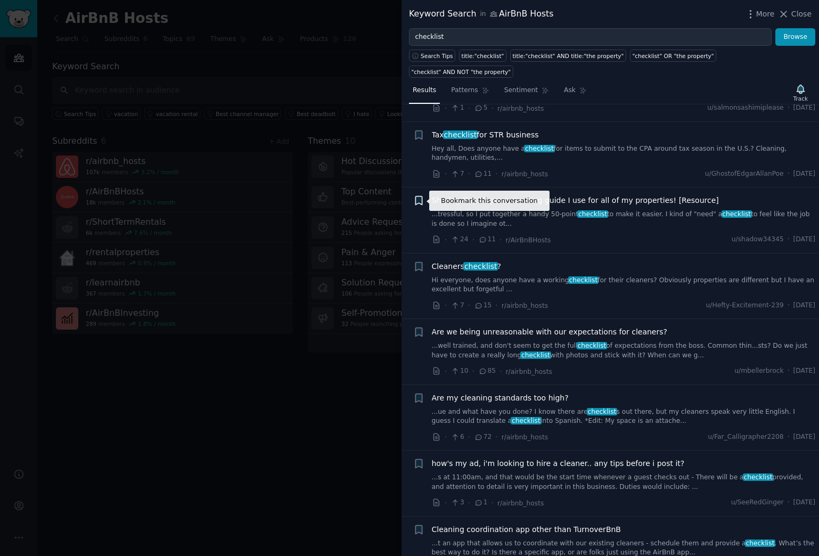
click at [420, 200] on icon "button" at bounding box center [418, 200] width 6 height 9
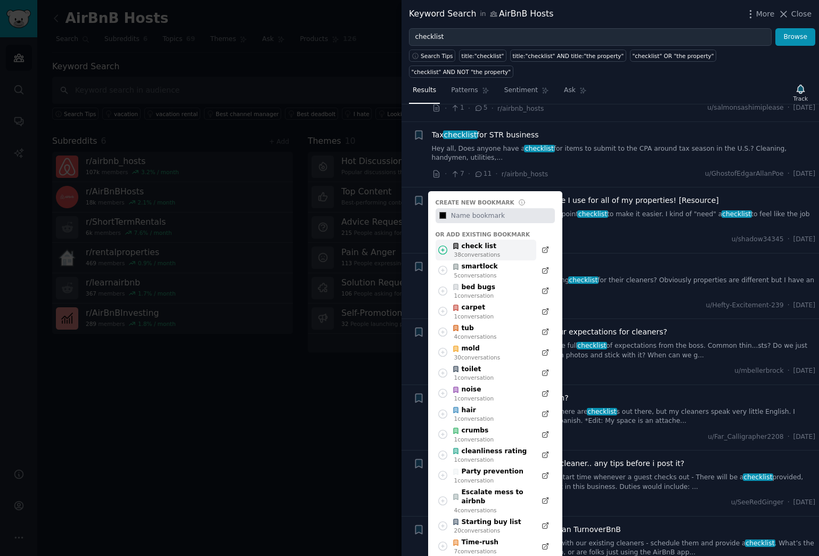
click at [479, 250] on div "check list" at bounding box center [476, 247] width 48 height 10
type input "#000000"
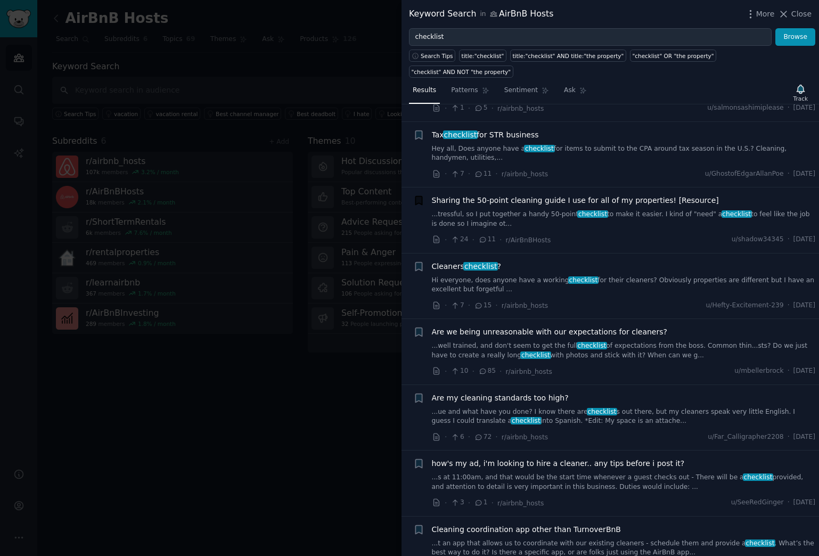
click at [618, 213] on link "...tressful, so I put together a handy 50-point checklist to make it easier. I …" at bounding box center [624, 219] width 384 height 19
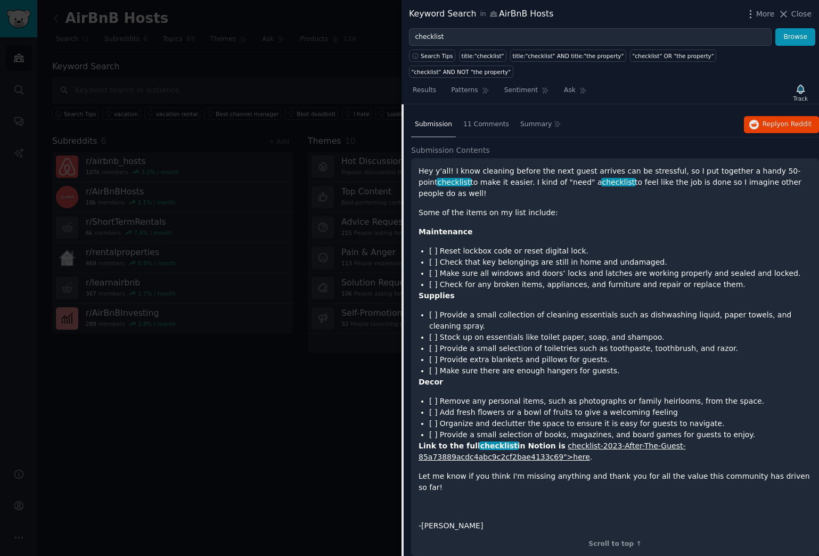
scroll to position [3571, 0]
click at [576, 445] on link "checklist-2023-After-The-Guest-85a73889acdc4abc9c2cf2bae4133c69">here" at bounding box center [551, 450] width 267 height 20
drag, startPoint x: 421, startPoint y: 226, endPoint x: 549, endPoint y: 445, distance: 253.4
click at [549, 445] on div "Hey y'all! I know cleaning before the next guest arrives can be stressful, so I…" at bounding box center [614, 348] width 393 height 366
copy div "Loremipsumd [ ] Sitam consect adip el seddo eiusmod temp. [ ] Incid utla etd ma…"
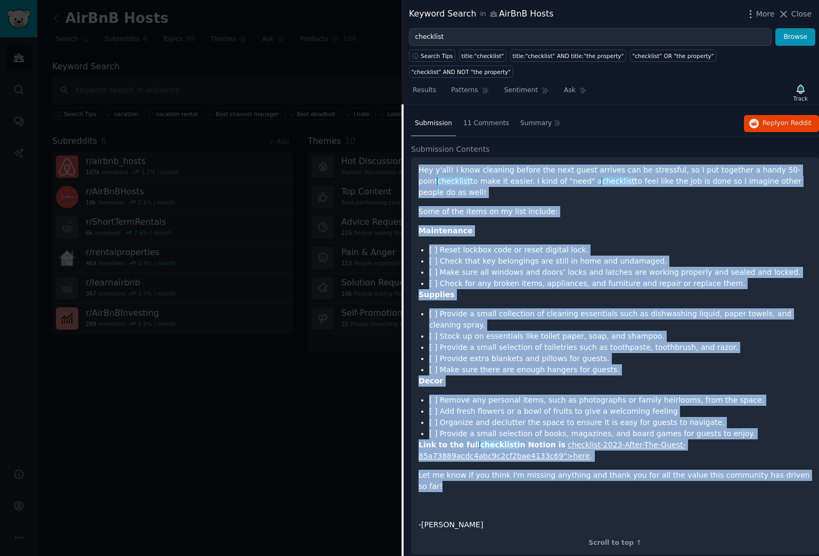
drag, startPoint x: 798, startPoint y: 477, endPoint x: 420, endPoint y: 169, distance: 487.4
click at [420, 169] on div "Hey y'all! I know cleaning before the next guest arrives can be stressful, so I…" at bounding box center [614, 348] width 393 height 366
copy div "Lor i'dol! S amet consecte adipis eli sedd eiusm tempori utl et doloremag, al E…"
click at [425, 91] on span "Results" at bounding box center [424, 91] width 23 height 10
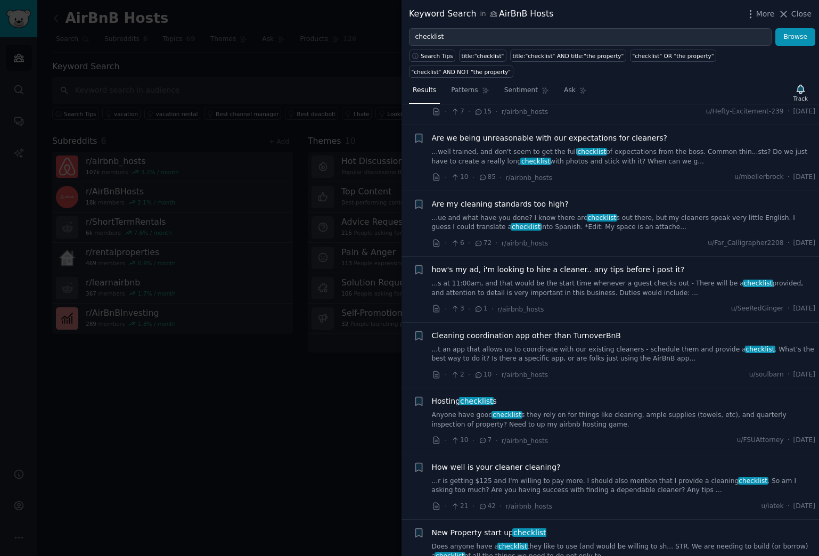
scroll to position [3636, 0]
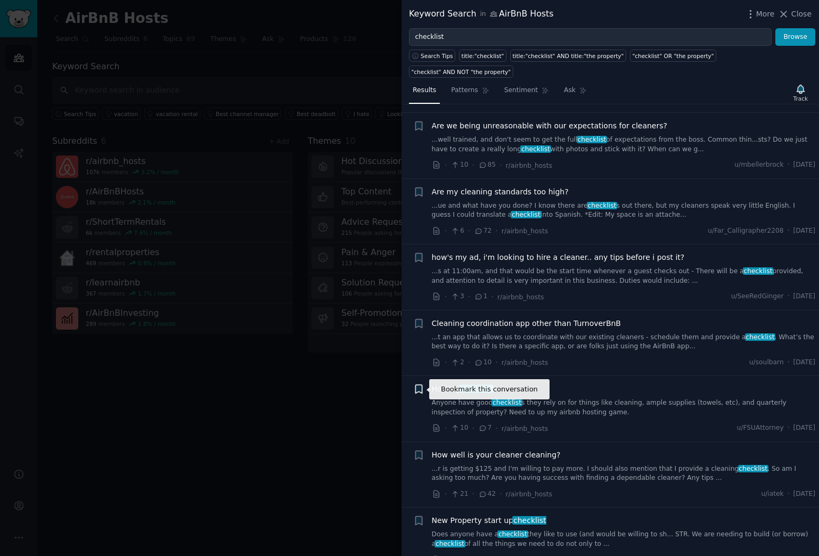
click at [421, 389] on icon "button" at bounding box center [418, 389] width 6 height 9
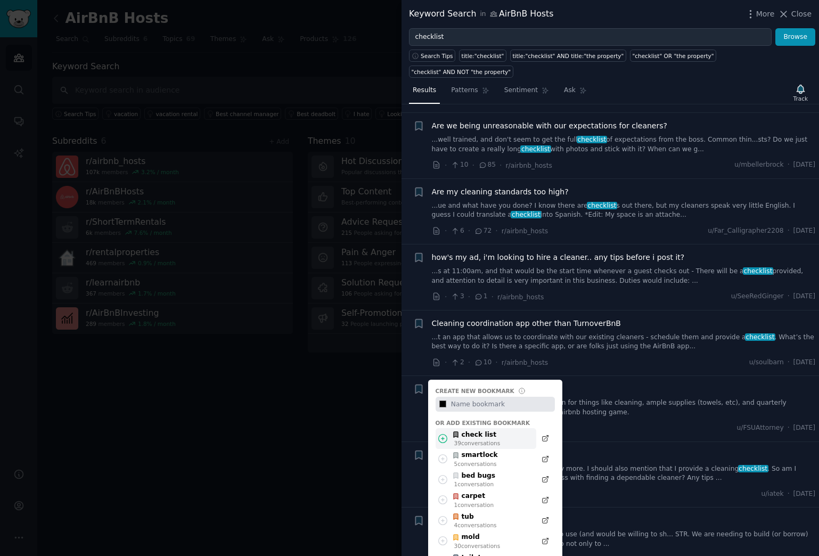
click at [479, 440] on div "39 conversation s" at bounding box center [477, 442] width 46 height 7
type input "#000000"
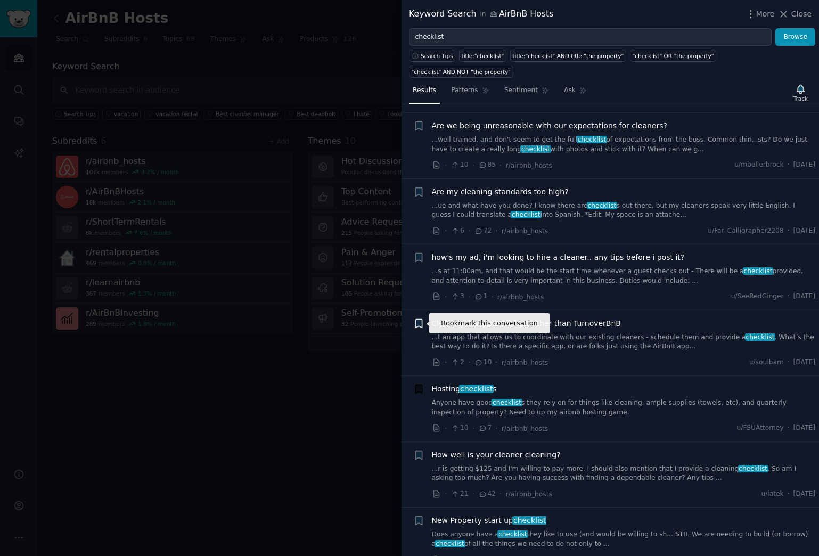
click at [419, 324] on icon "button" at bounding box center [418, 323] width 6 height 9
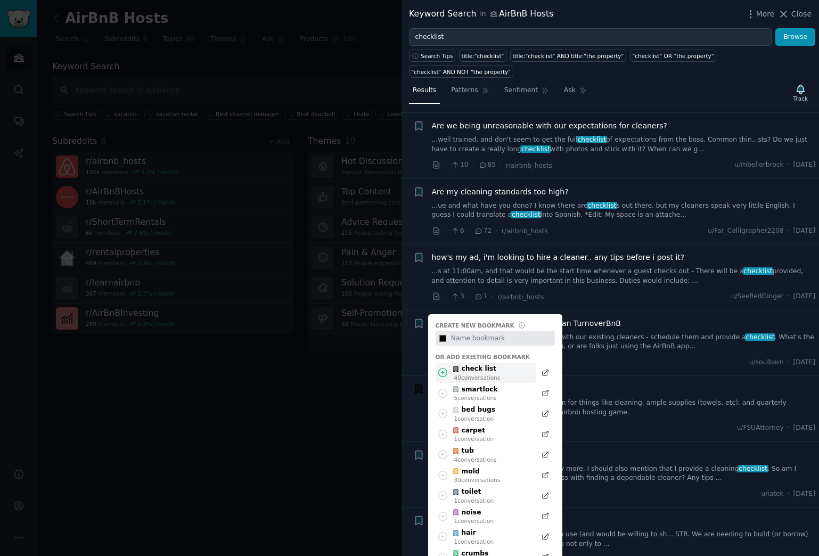
click at [476, 372] on div "check list" at bounding box center [476, 369] width 48 height 10
type input "#000000"
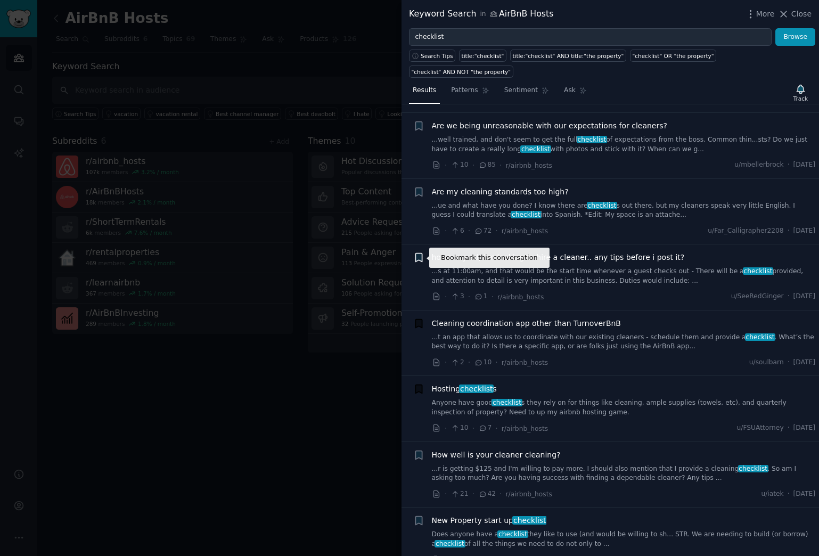
click at [418, 255] on icon "button" at bounding box center [418, 257] width 6 height 9
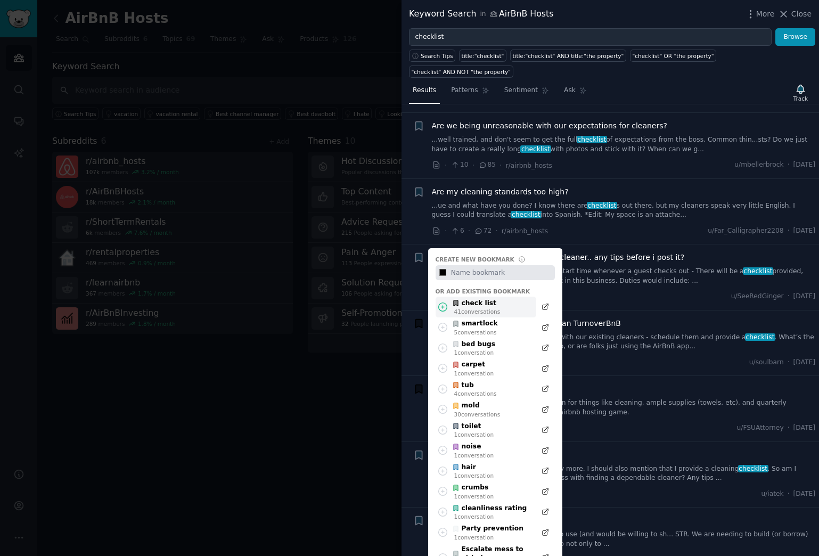
click at [466, 307] on div "check list" at bounding box center [476, 304] width 48 height 10
type input "#000000"
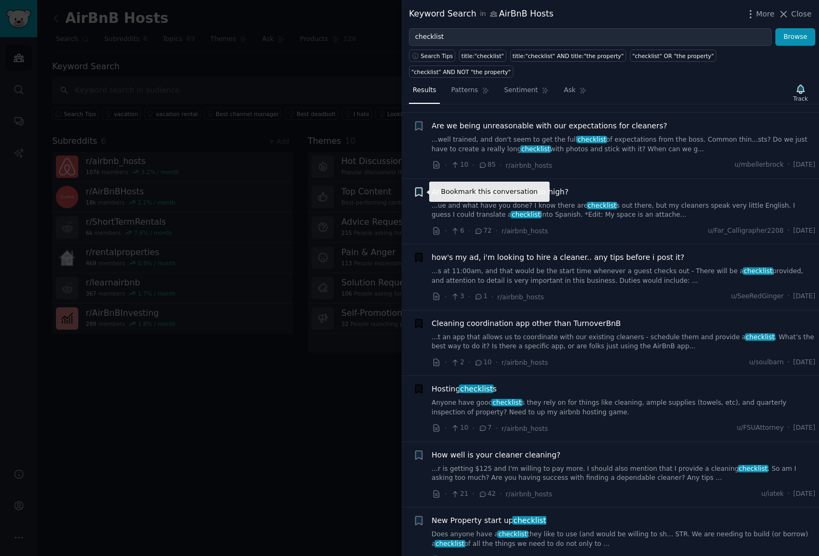
click at [418, 190] on icon "button" at bounding box center [418, 191] width 6 height 9
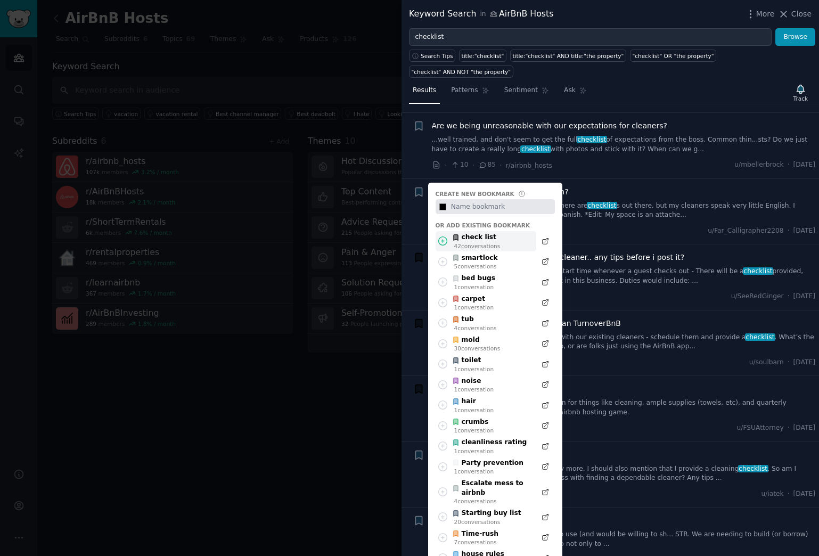
click at [465, 242] on div "42 conversation s" at bounding box center [477, 245] width 46 height 7
type input "#000000"
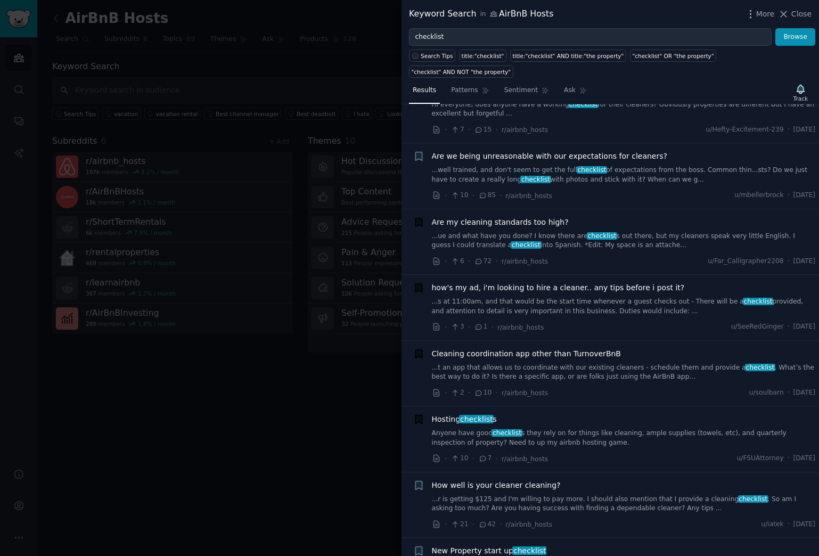
scroll to position [3588, 0]
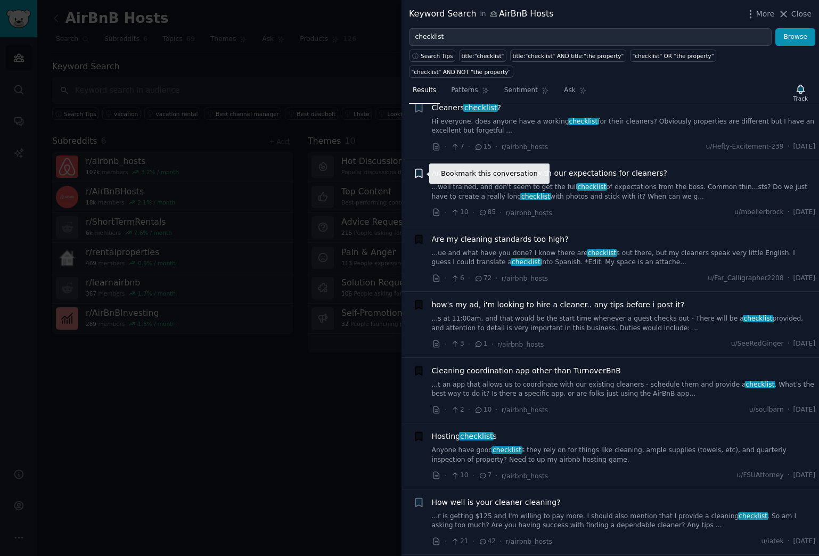
click at [421, 173] on icon "button" at bounding box center [418, 173] width 6 height 9
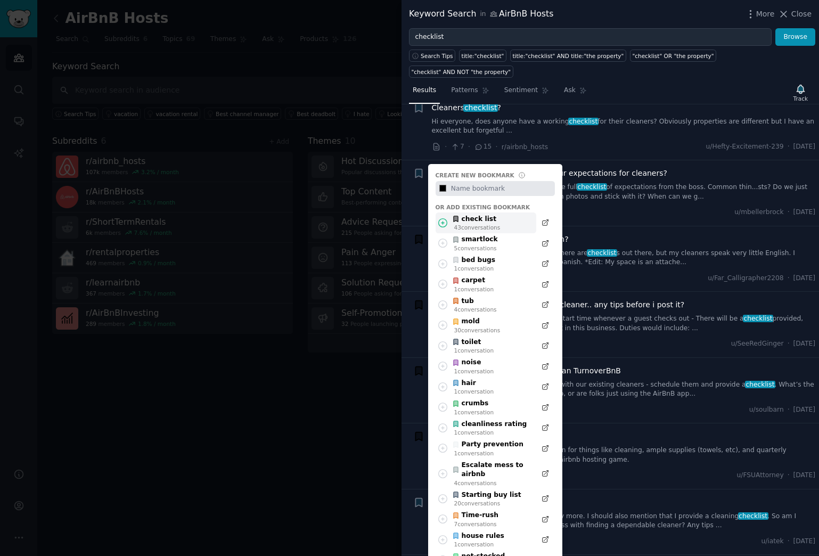
click at [465, 219] on div "check list" at bounding box center [476, 220] width 48 height 10
type input "#000000"
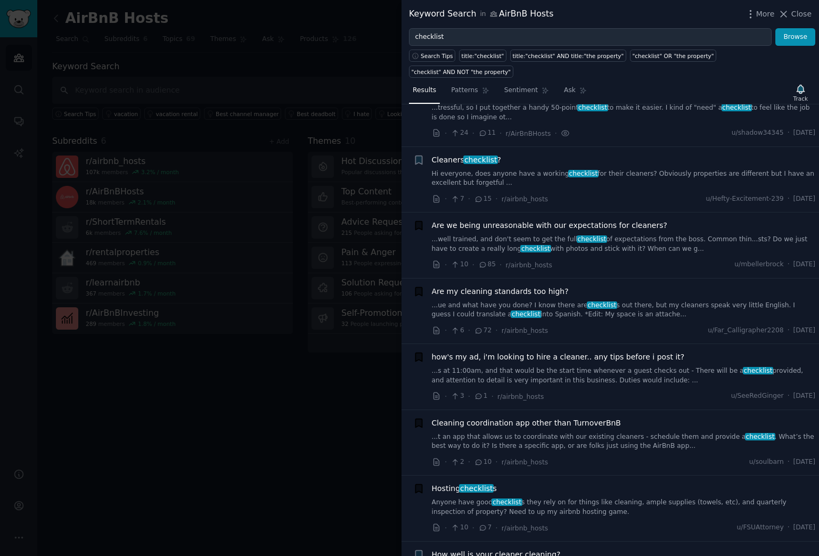
scroll to position [3531, 0]
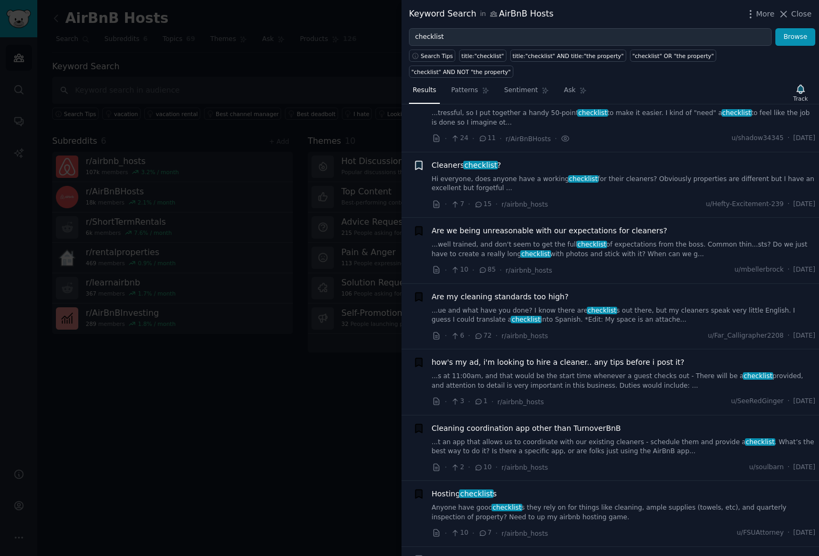
click at [419, 166] on icon "button" at bounding box center [418, 165] width 6 height 9
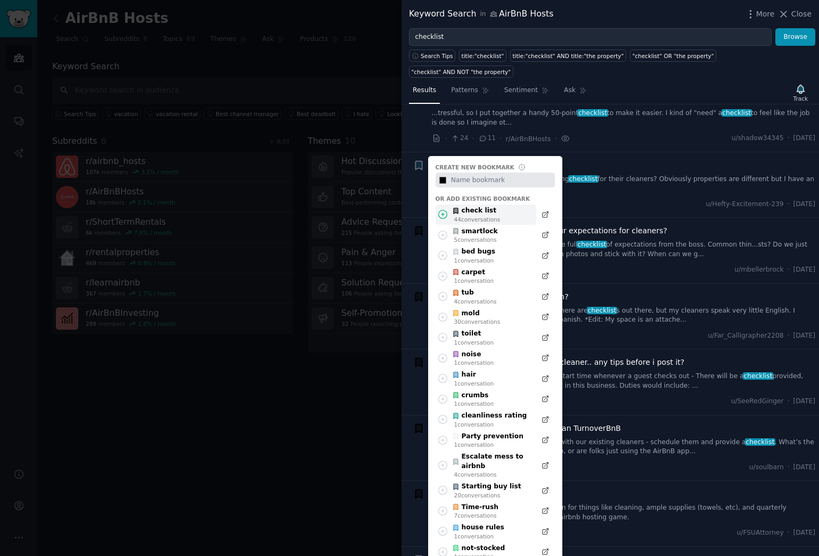
click at [468, 212] on div "check list" at bounding box center [476, 211] width 48 height 10
type input "#000000"
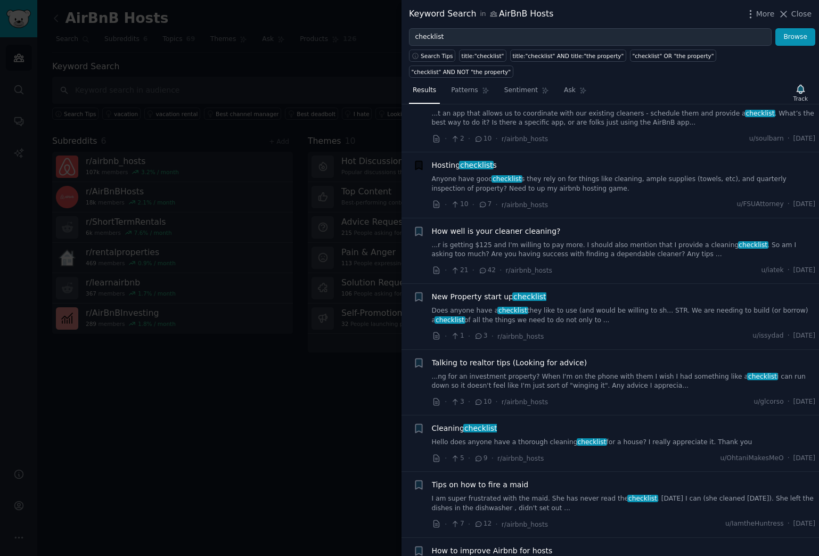
scroll to position [3862, 0]
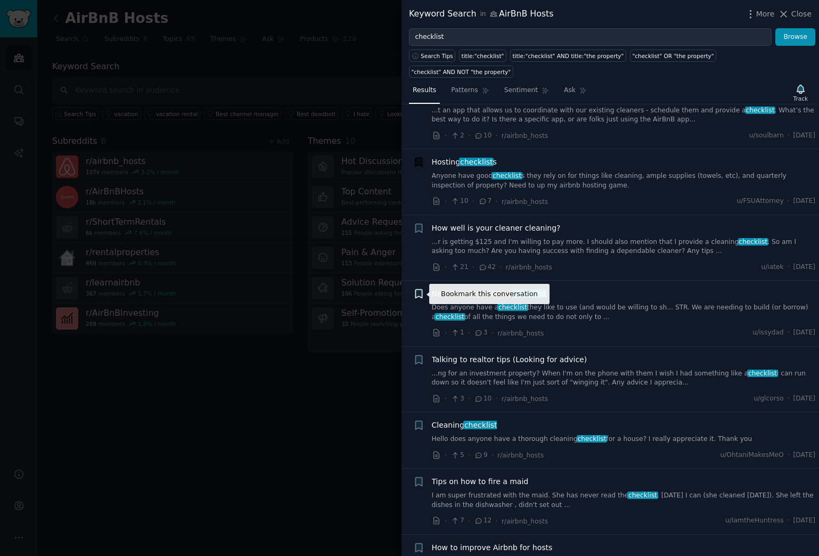
click at [420, 294] on icon "button" at bounding box center [418, 294] width 6 height 9
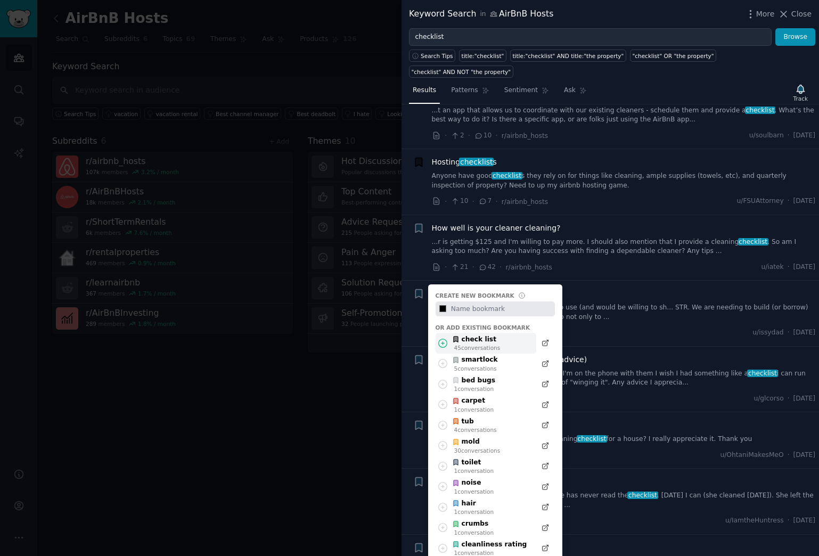
click at [465, 344] on div "45 conversation s" at bounding box center [477, 347] width 46 height 7
type input "#000000"
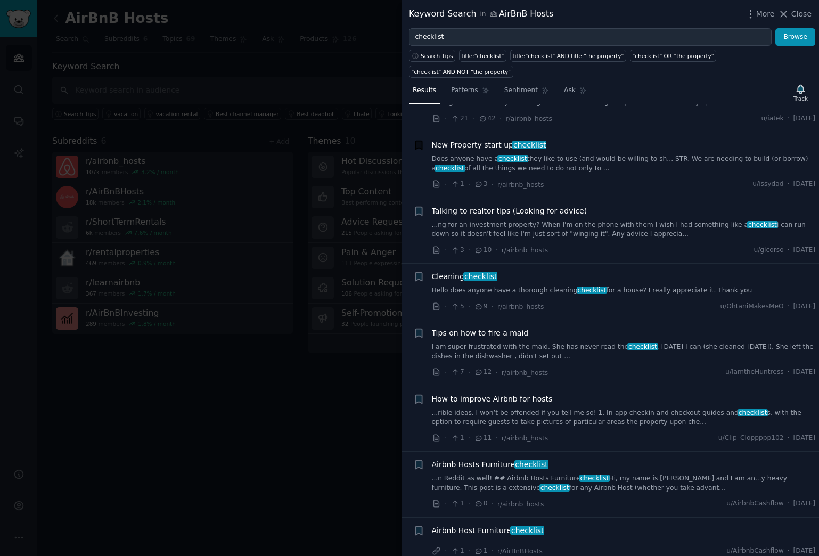
scroll to position [4023, 0]
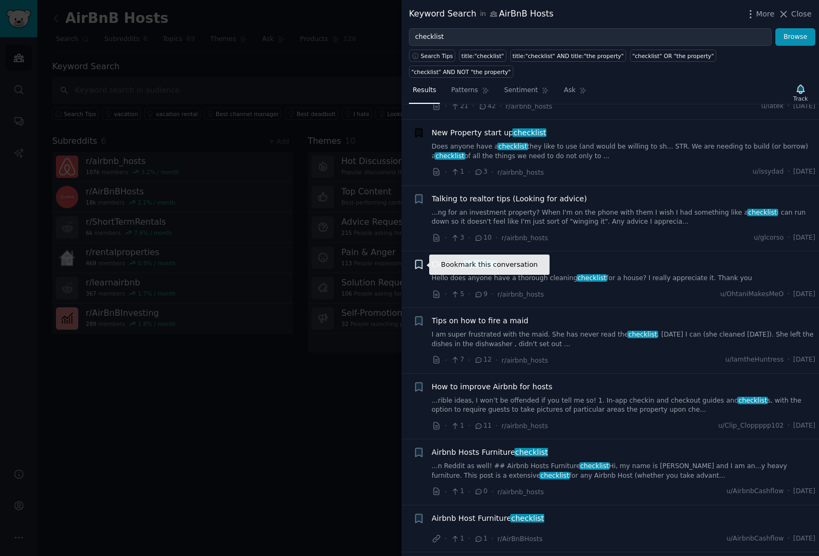
click at [421, 267] on icon "button" at bounding box center [418, 264] width 6 height 9
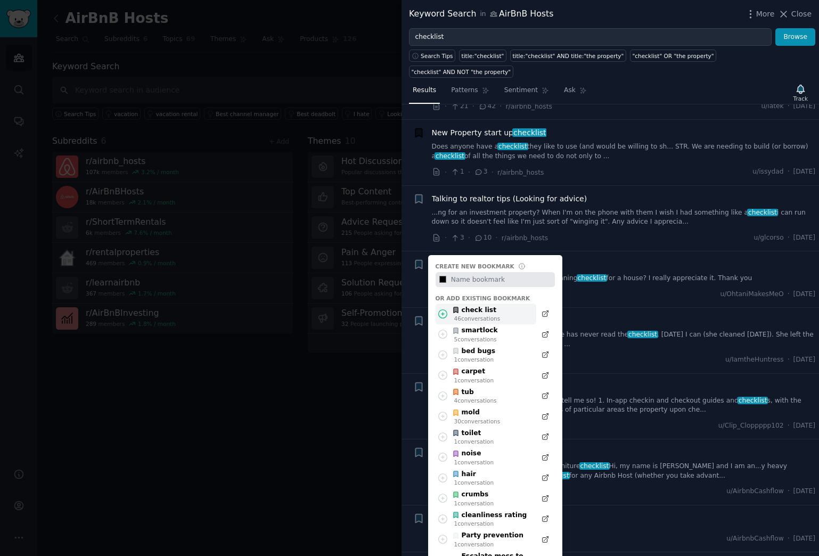
click at [476, 311] on div "check list" at bounding box center [476, 311] width 48 height 10
type input "#000000"
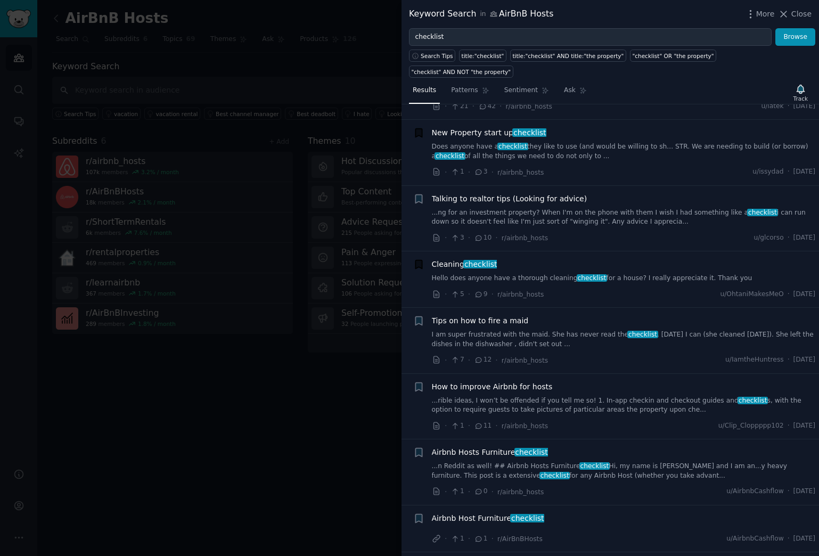
scroll to position [4078, 0]
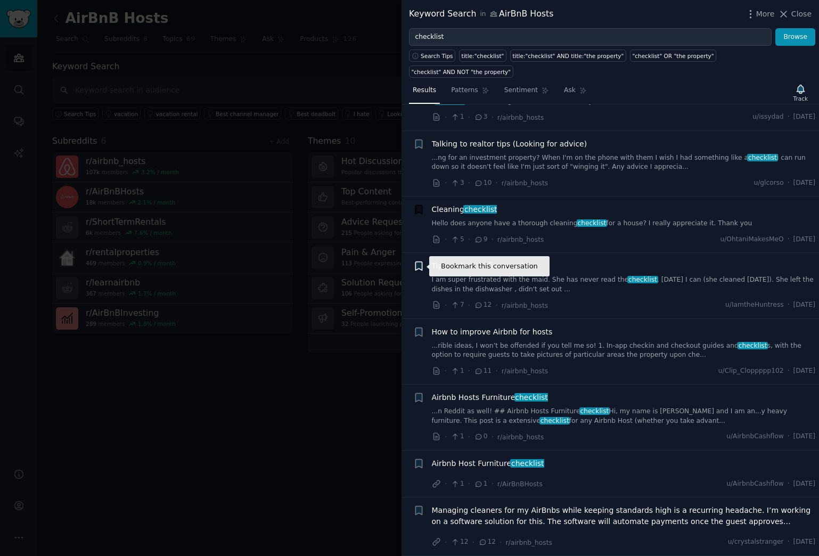
click at [418, 267] on icon "button" at bounding box center [418, 266] width 6 height 9
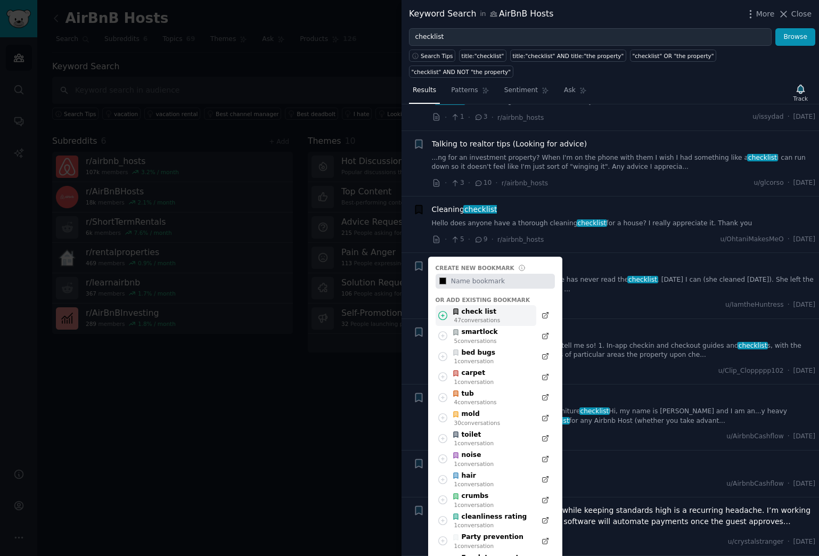
click at [475, 315] on div "check list" at bounding box center [476, 312] width 48 height 10
type input "#000000"
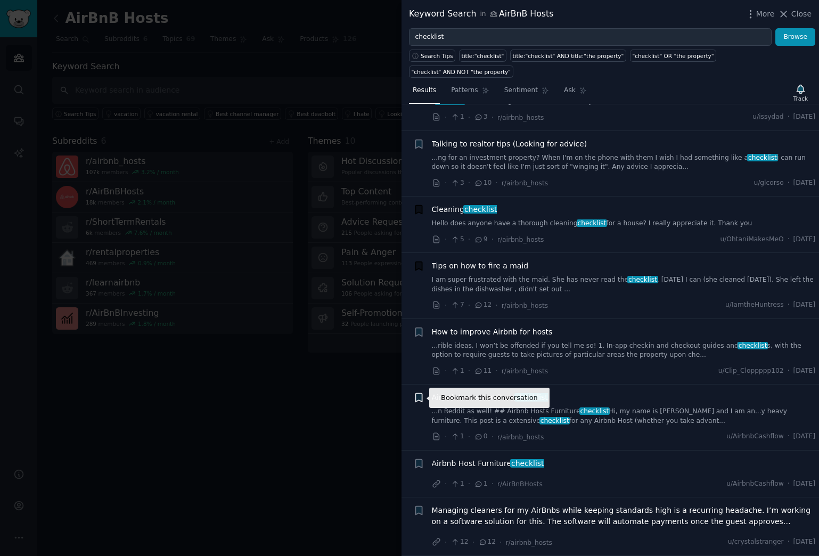
click at [418, 397] on icon "button" at bounding box center [418, 397] width 6 height 9
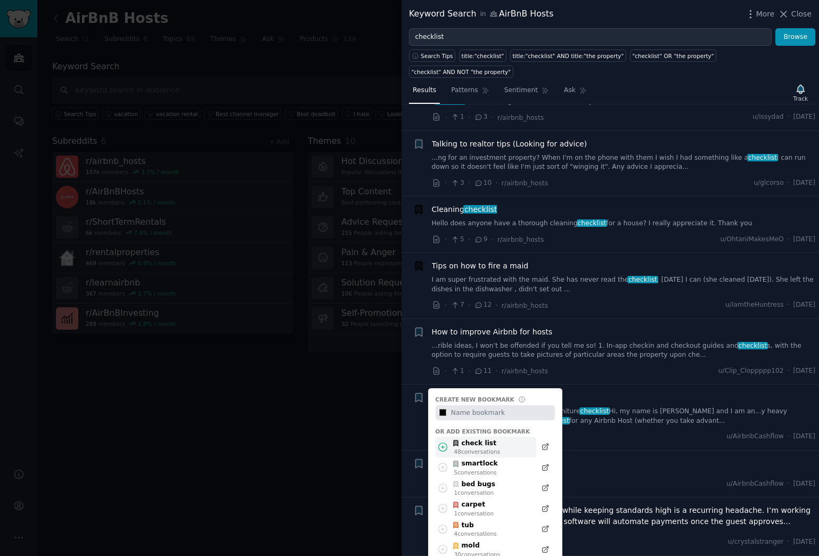
click at [470, 451] on div "48 conversation s" at bounding box center [477, 451] width 46 height 7
type input "#000000"
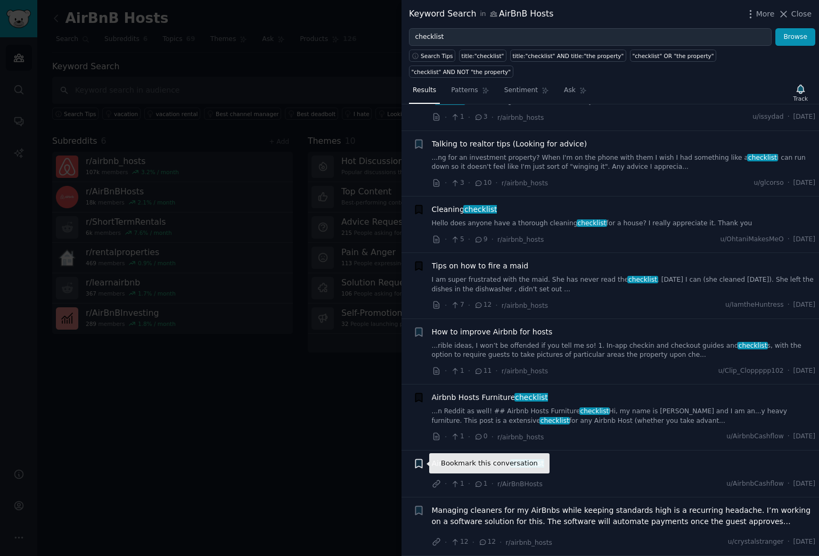
click at [420, 463] on icon "button" at bounding box center [418, 463] width 6 height 9
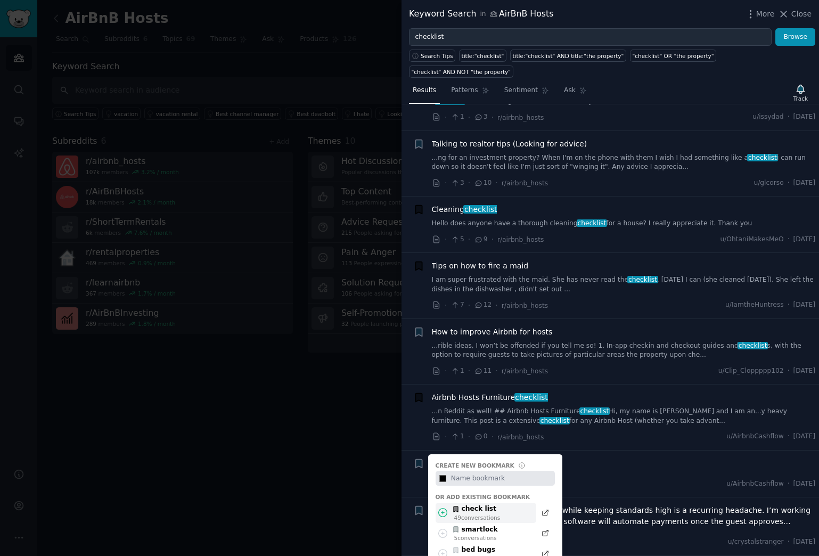
click at [478, 511] on div "check list" at bounding box center [476, 509] width 48 height 10
type input "#000000"
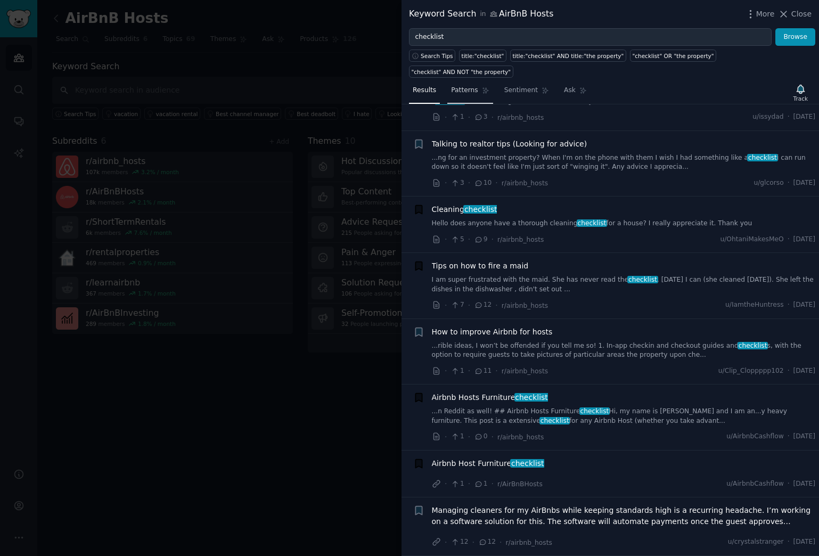
click at [464, 92] on span "Patterns" at bounding box center [464, 91] width 27 height 10
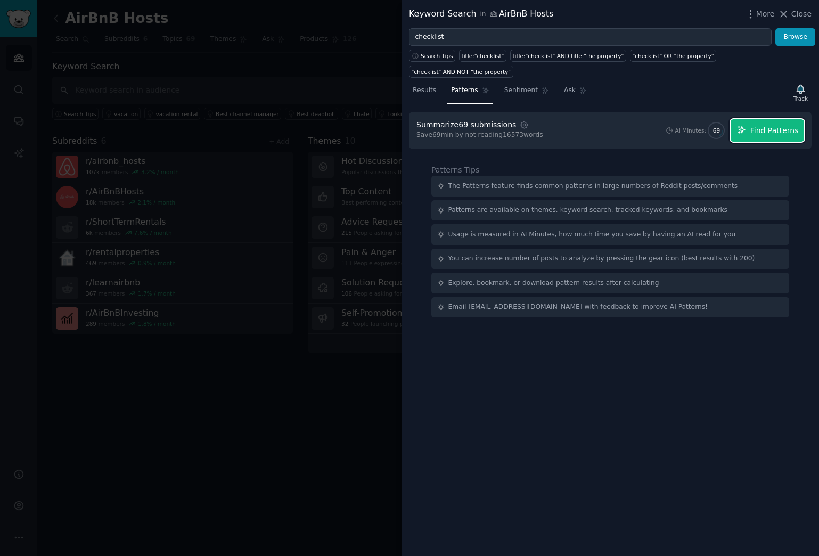
click at [752, 129] on span "Find Patterns" at bounding box center [774, 130] width 48 height 11
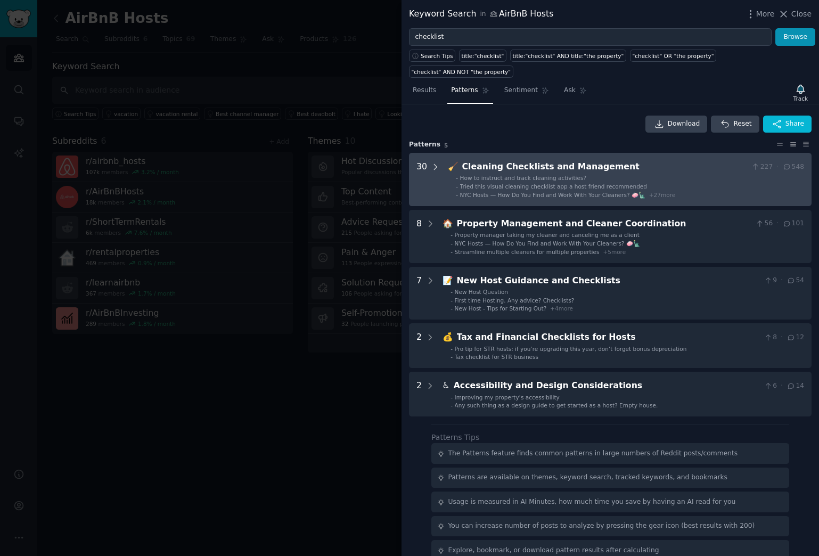
click at [435, 167] on icon at bounding box center [435, 166] width 3 height 5
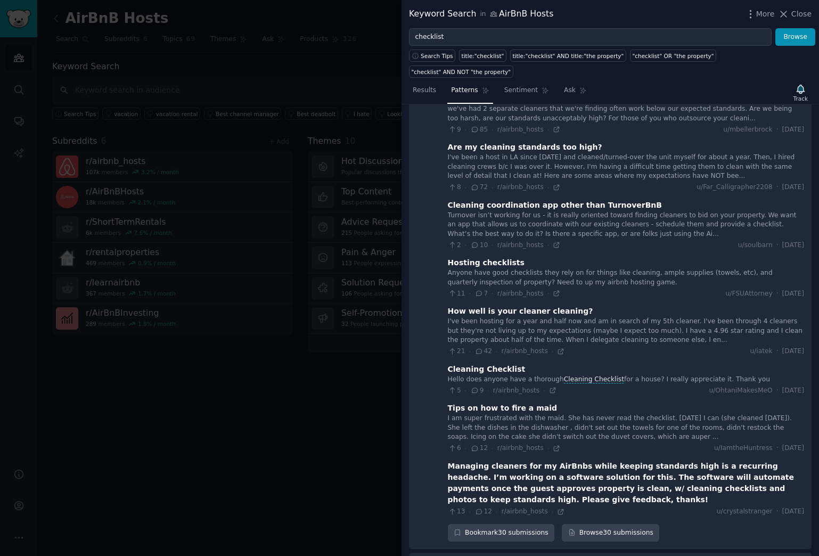
scroll to position [1513, 0]
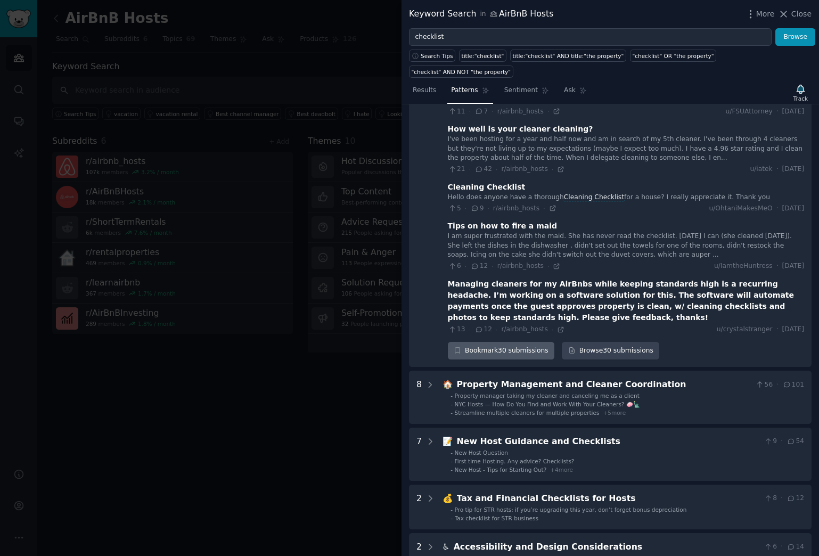
click at [476, 342] on div "Bookmark 30 submissions" at bounding box center [501, 351] width 107 height 18
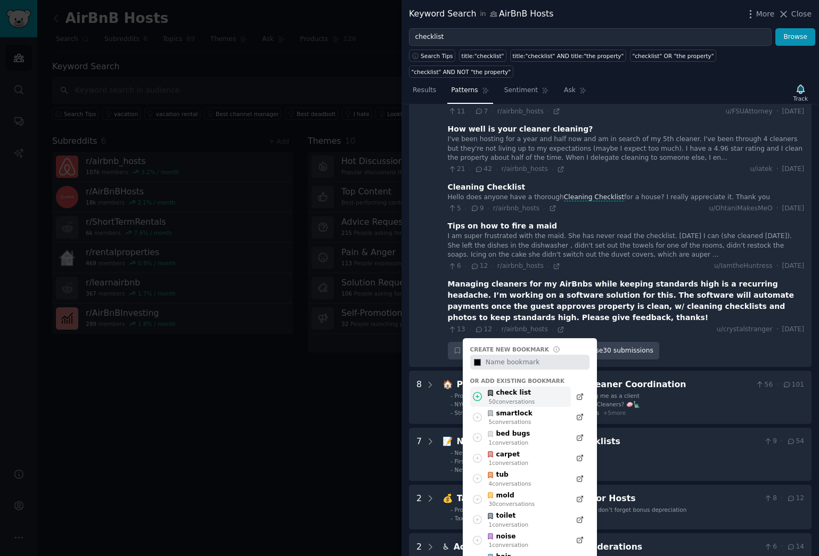
click at [508, 388] on div "check list" at bounding box center [511, 393] width 48 height 10
type input "#000000"
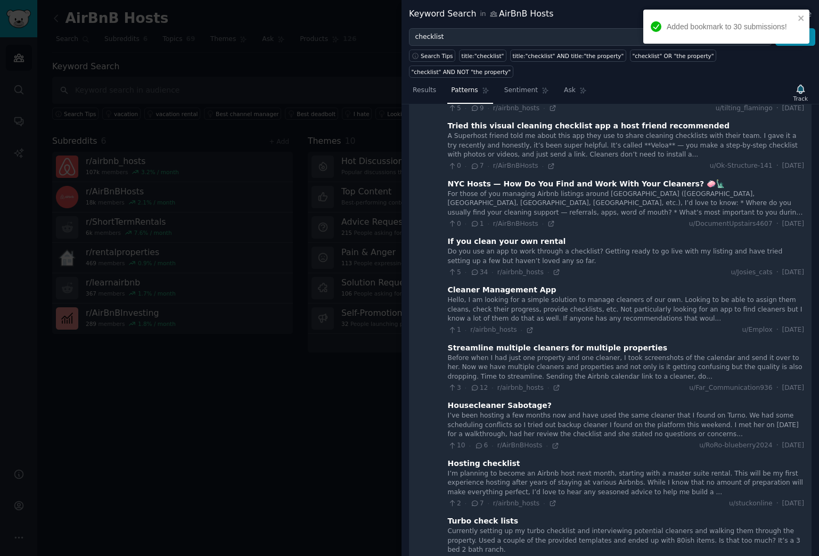
scroll to position [0, 0]
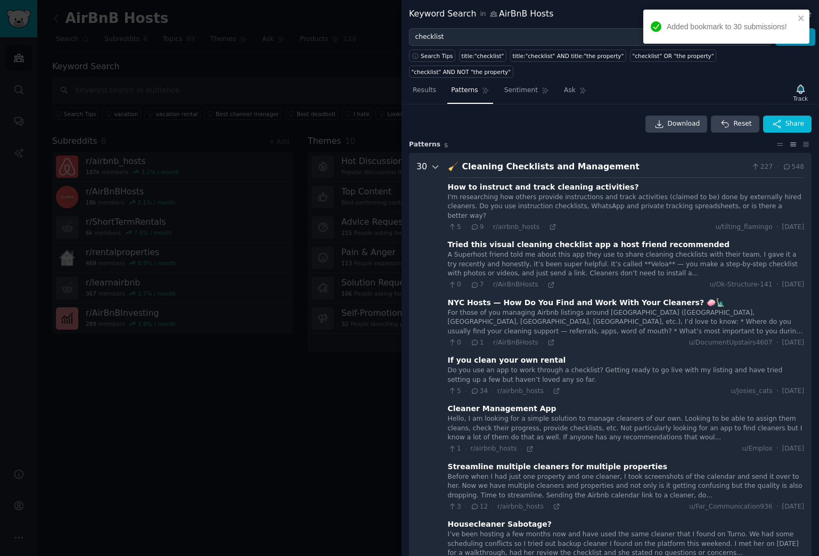
click at [435, 166] on icon at bounding box center [436, 167] width 10 height 10
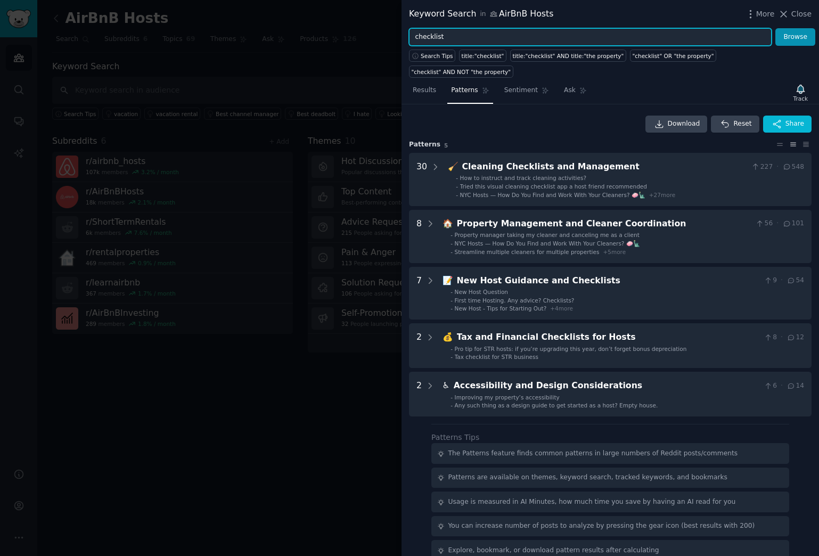
click at [448, 32] on input "checklist" at bounding box center [590, 37] width 363 height 18
paste input "'I hate"
click at [418, 37] on input "'I hate"" at bounding box center [590, 37] width 363 height 18
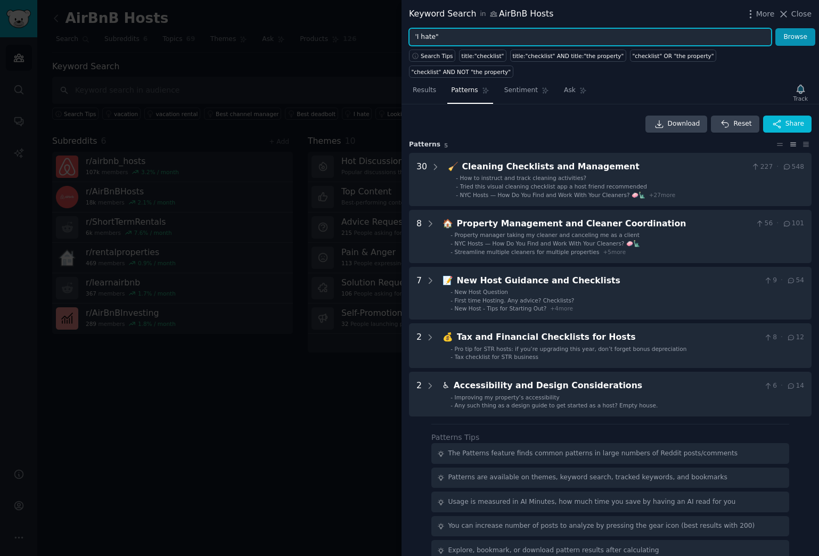
click at [418, 37] on input "'I hate"" at bounding box center [590, 37] width 363 height 18
type input "i hate"
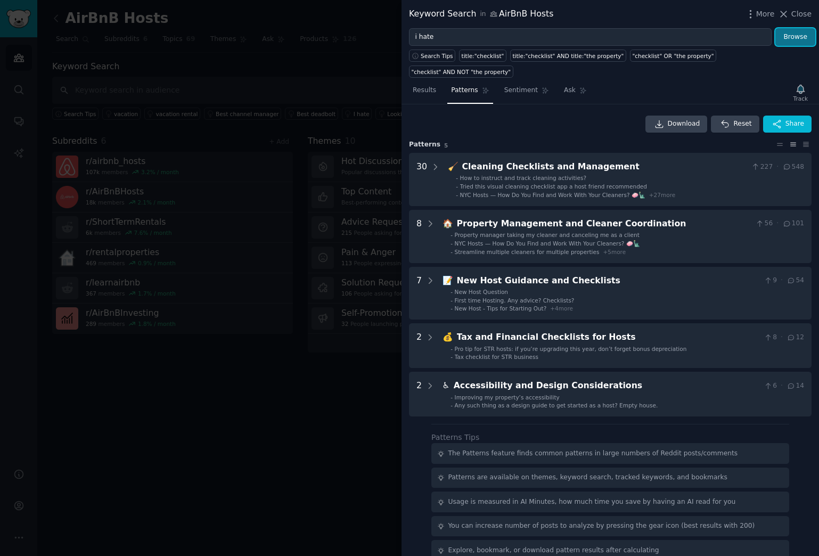
click at [789, 37] on button "Browse" at bounding box center [795, 37] width 40 height 18
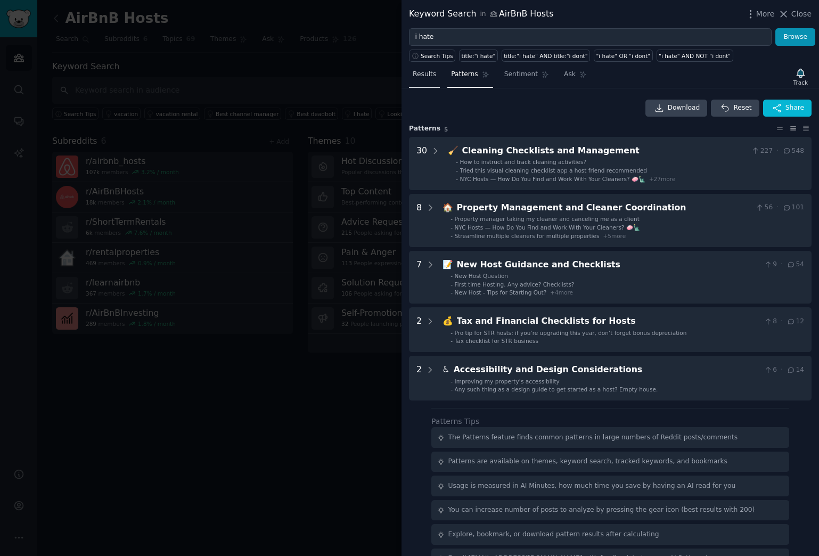
click at [422, 73] on span "Results" at bounding box center [424, 75] width 23 height 10
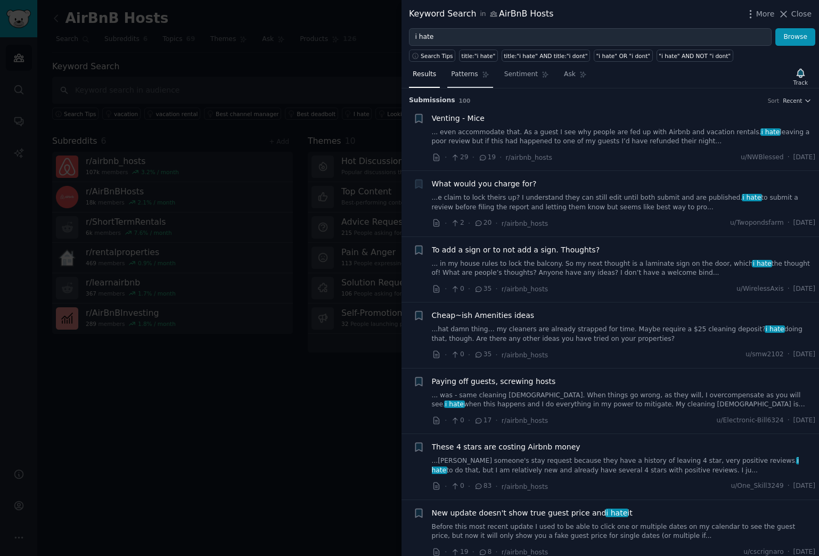
click at [465, 78] on span "Patterns" at bounding box center [464, 75] width 27 height 10
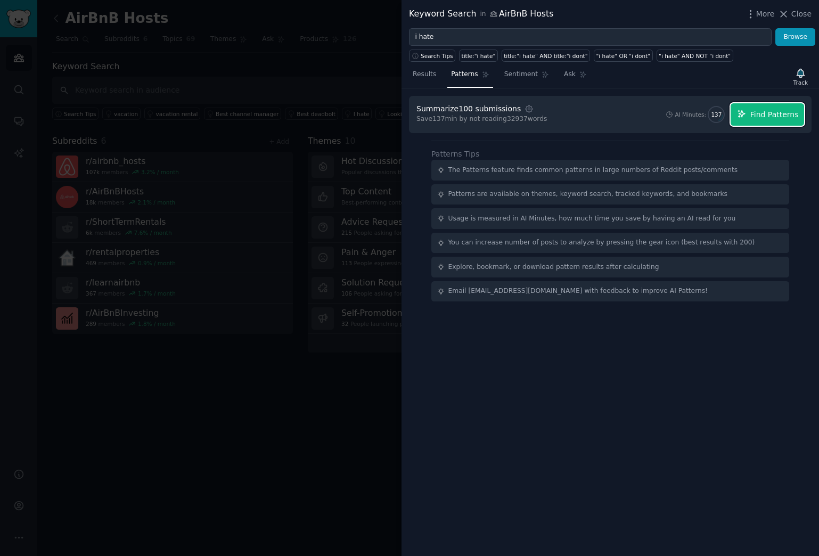
click at [767, 116] on span "Find Patterns" at bounding box center [774, 114] width 48 height 11
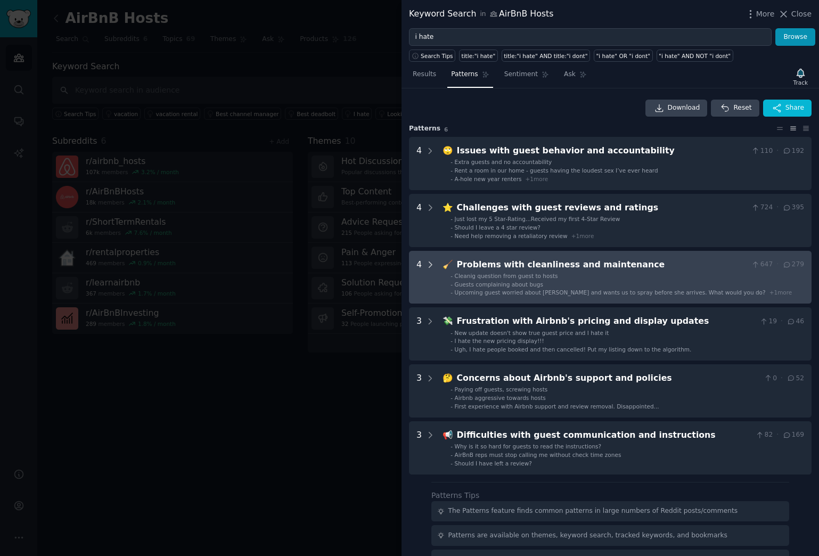
click at [431, 266] on icon at bounding box center [430, 265] width 10 height 10
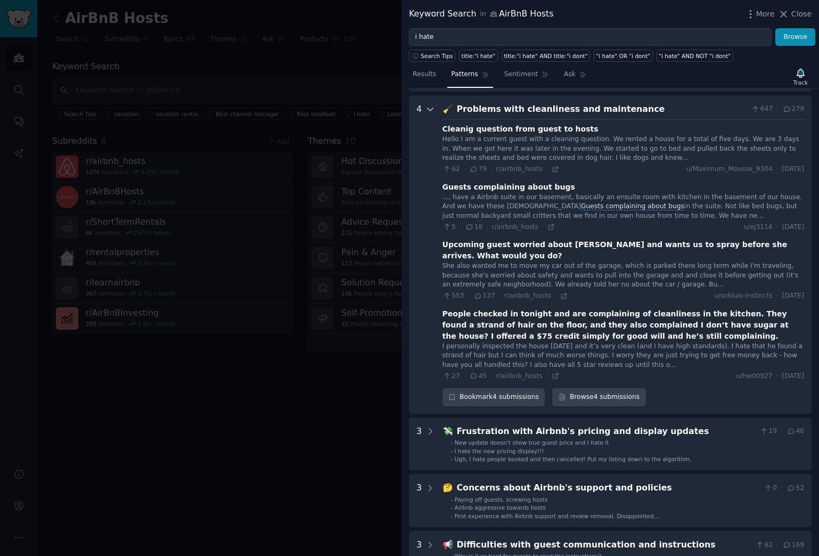
scroll to position [162, 0]
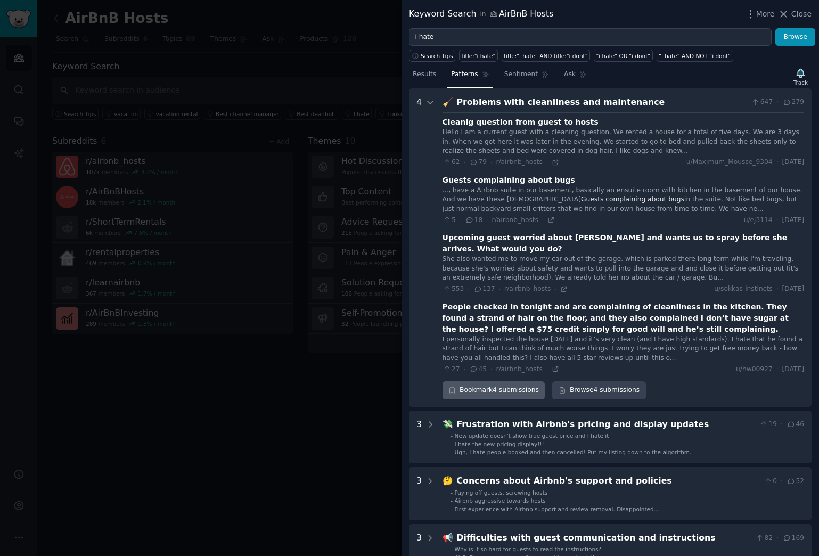
click at [460, 381] on div "Bookmark 4 submissions" at bounding box center [493, 390] width 103 height 18
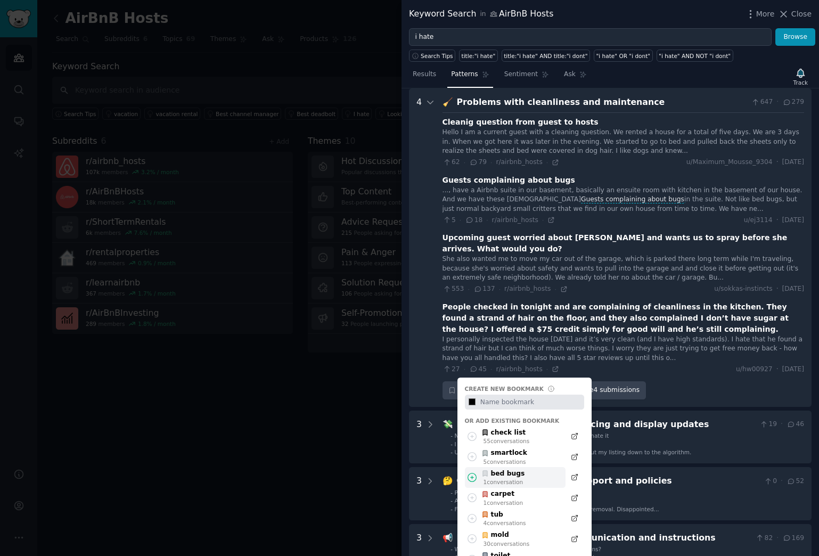
scroll to position [175, 0]
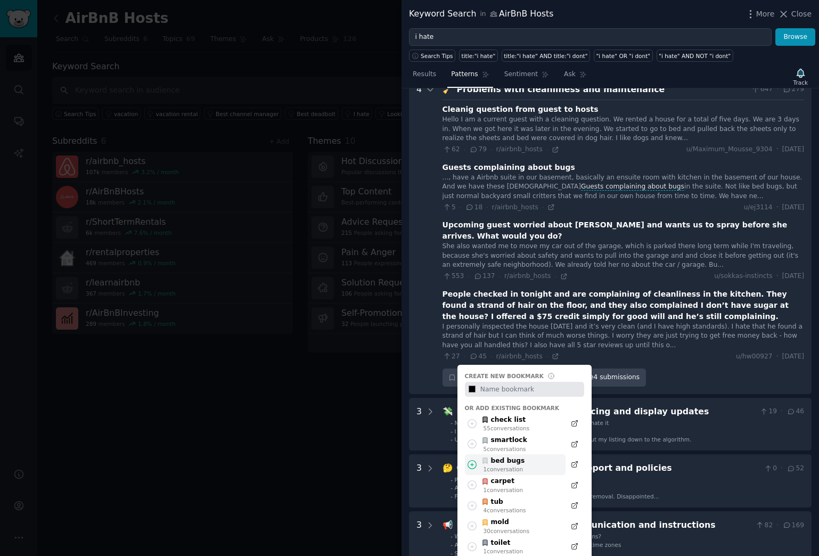
click at [515, 456] on div "bed bugs" at bounding box center [502, 461] width 43 height 10
type input "#000000"
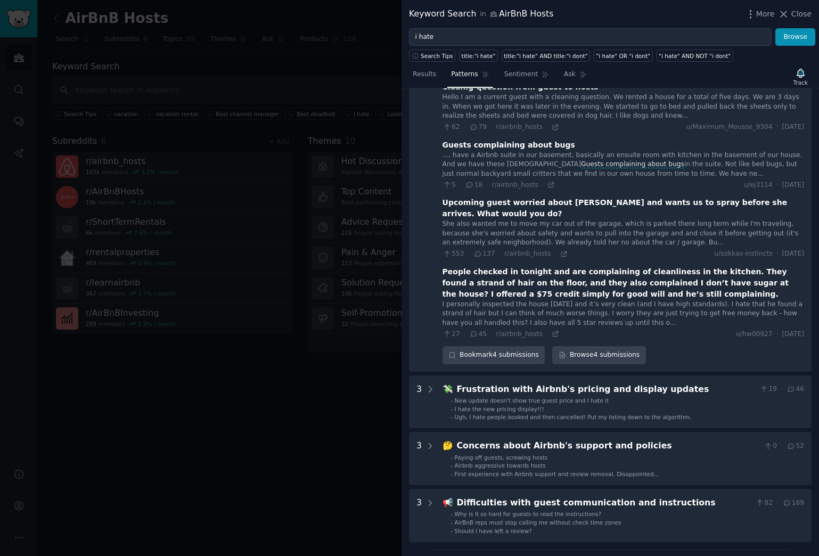
scroll to position [84, 0]
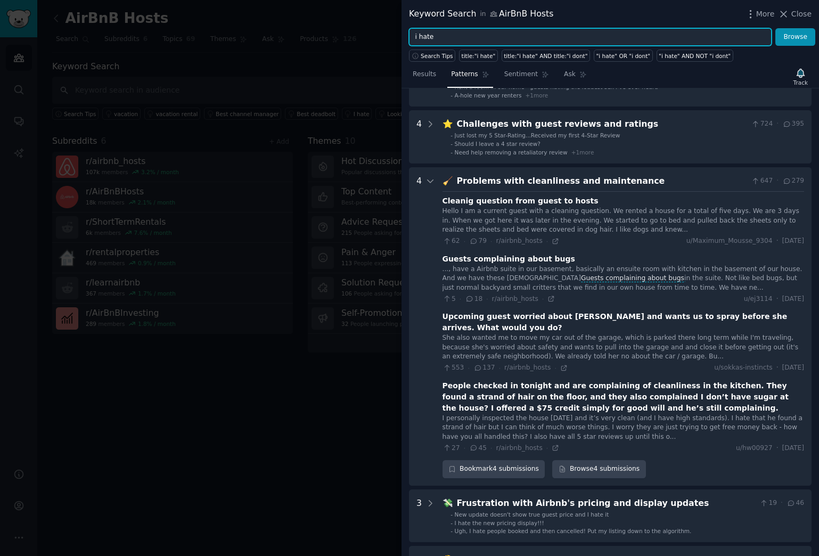
click at [438, 36] on input "i hate" at bounding box center [590, 37] width 363 height 18
paste input "better way'"
type input "better way"
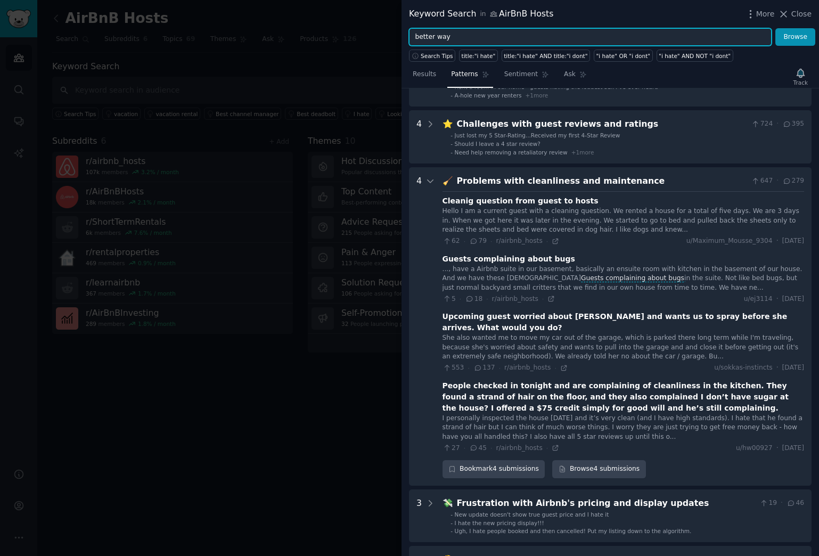
click at [775, 28] on button "Browse" at bounding box center [795, 37] width 40 height 18
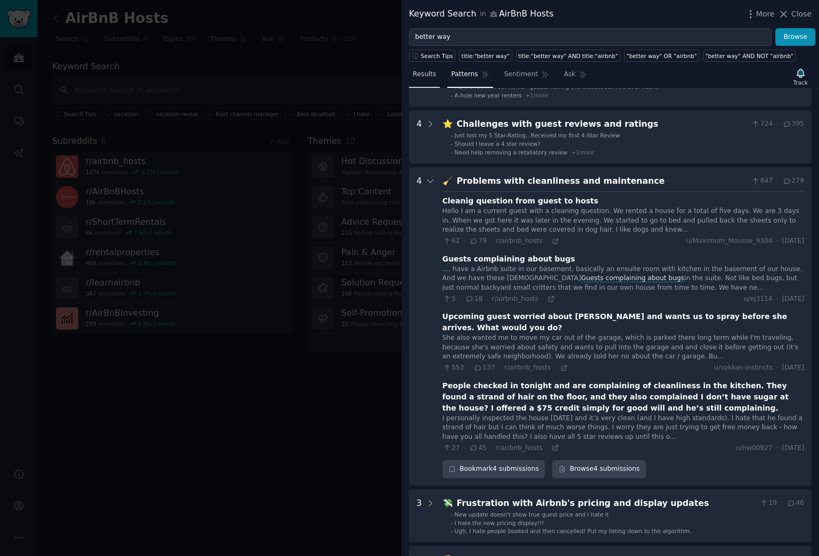
click at [423, 75] on span "Results" at bounding box center [424, 75] width 23 height 10
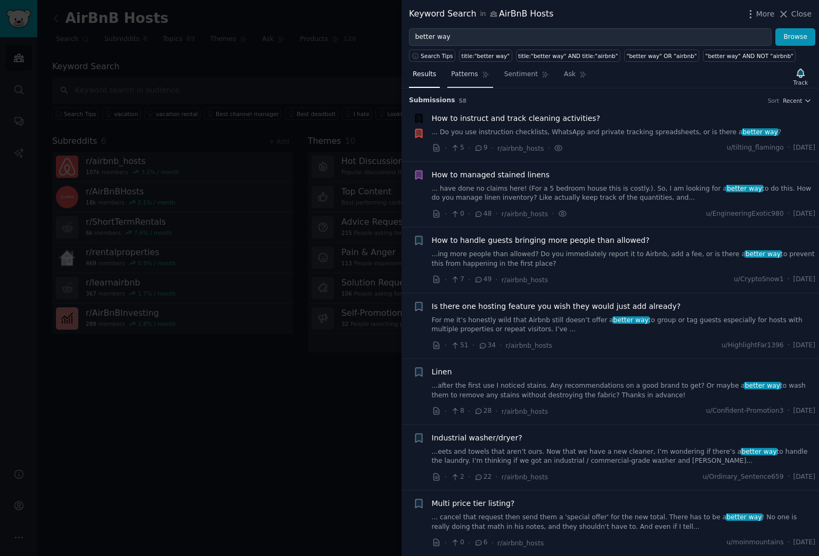
click at [467, 76] on span "Patterns" at bounding box center [464, 75] width 27 height 10
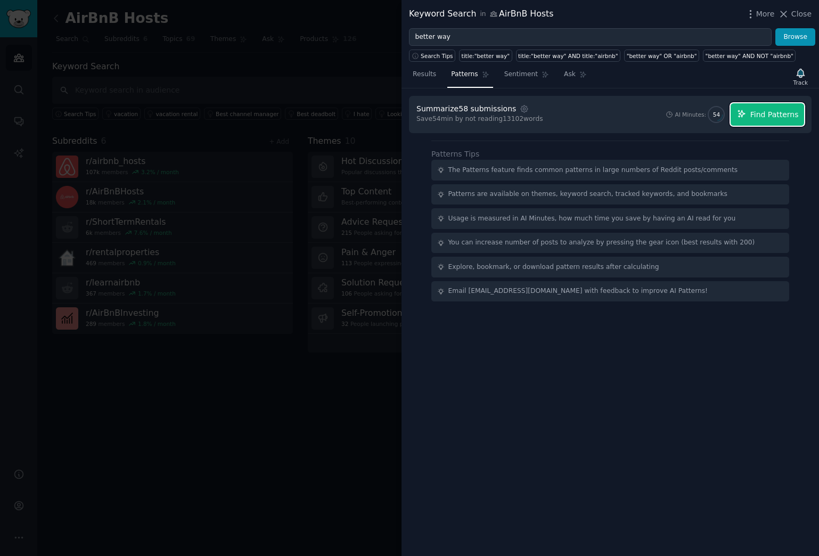
click at [790, 119] on span "Find Patterns" at bounding box center [774, 114] width 48 height 11
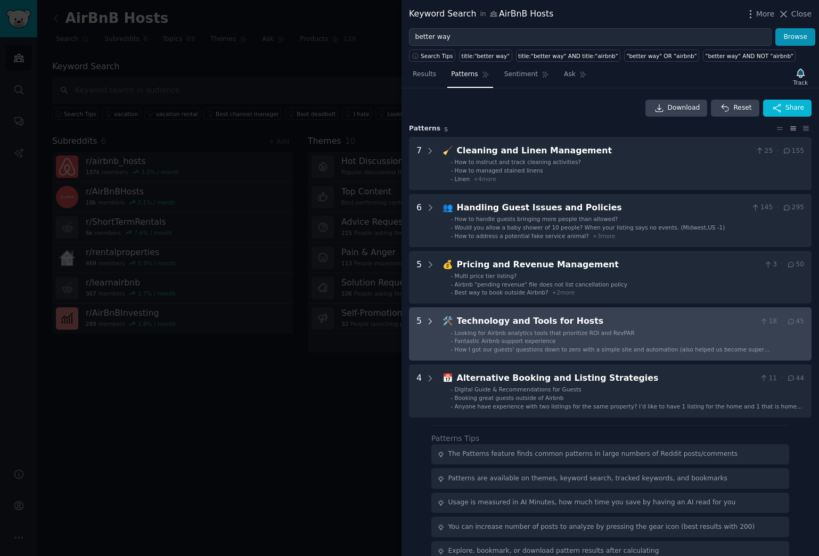
click at [431, 322] on icon at bounding box center [430, 322] width 10 height 10
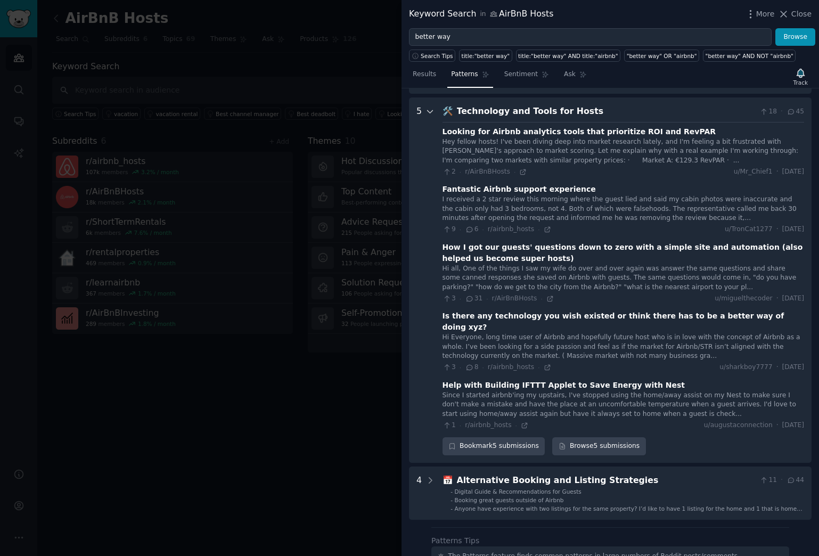
scroll to position [219, 0]
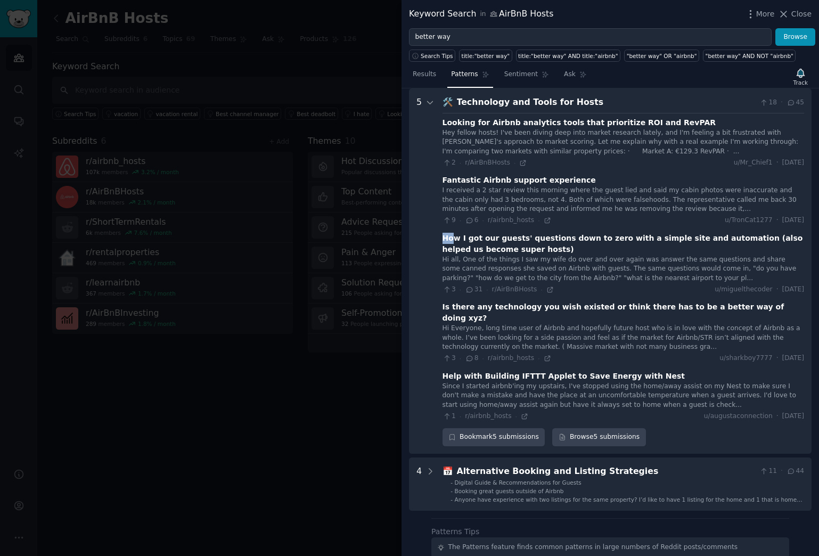
drag, startPoint x: 443, startPoint y: 239, endPoint x: 454, endPoint y: 239, distance: 10.6
click at [454, 239] on div "How I got our guests' questions down to zero with a simple site and automation …" at bounding box center [622, 244] width 361 height 22
click at [547, 290] on icon at bounding box center [549, 289] width 7 height 7
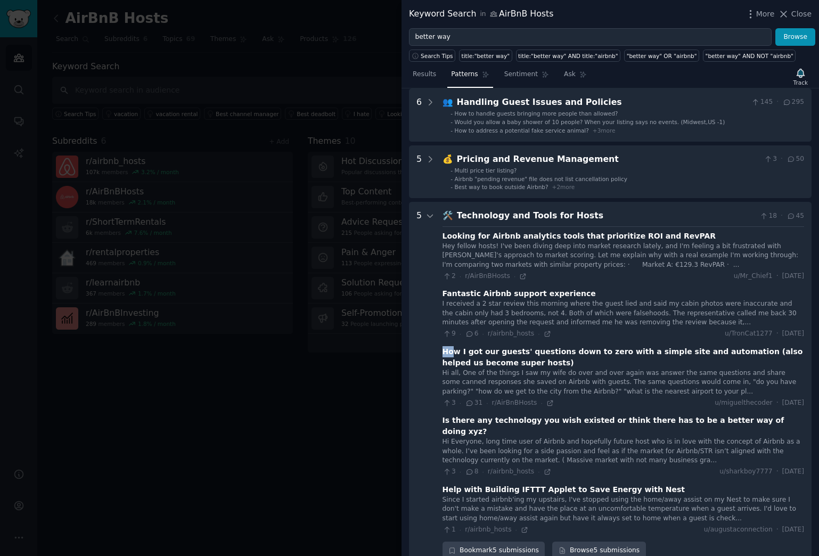
scroll to position [60, 0]
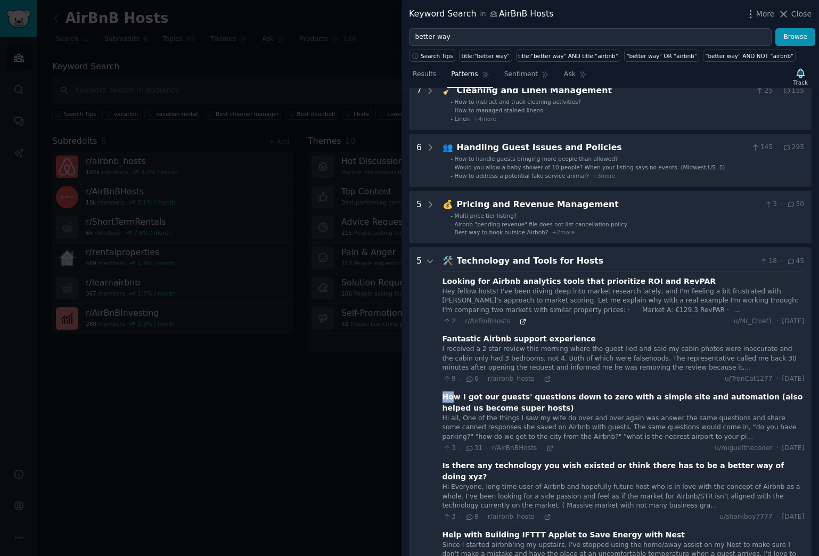
click at [521, 322] on icon at bounding box center [522, 321] width 7 height 7
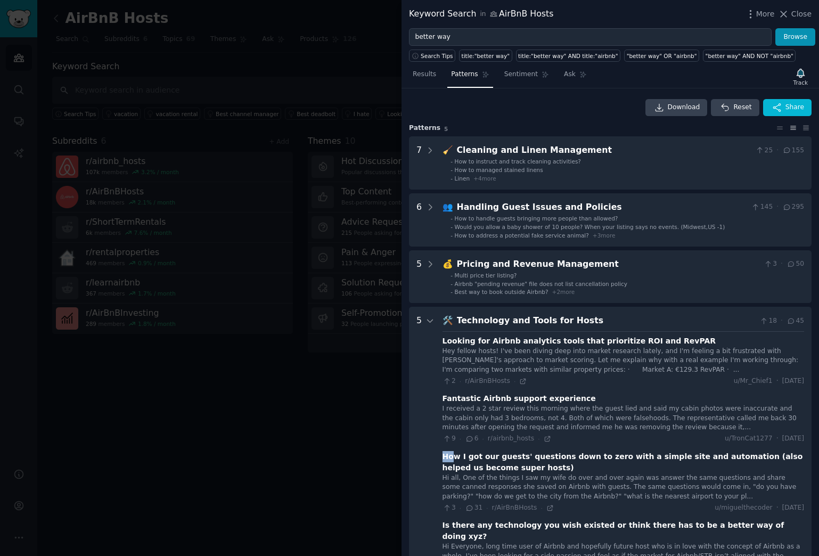
scroll to position [0, 0]
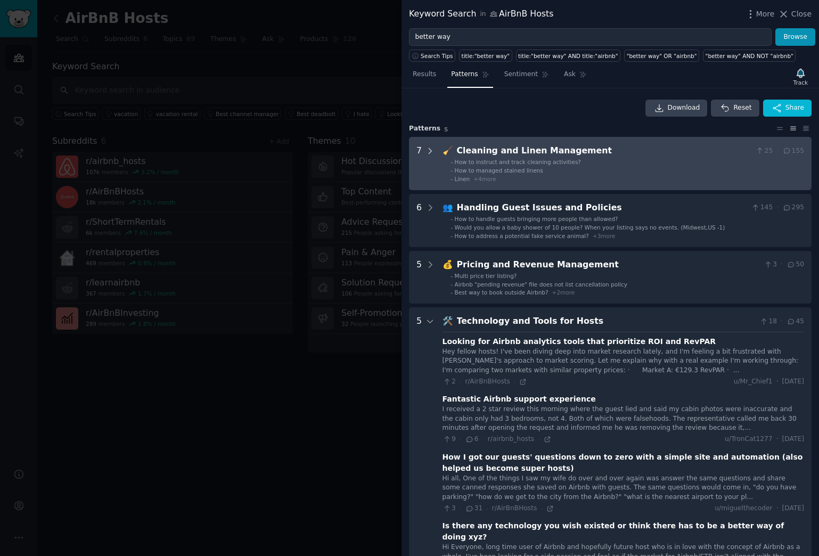
click at [430, 151] on icon at bounding box center [430, 150] width 3 height 5
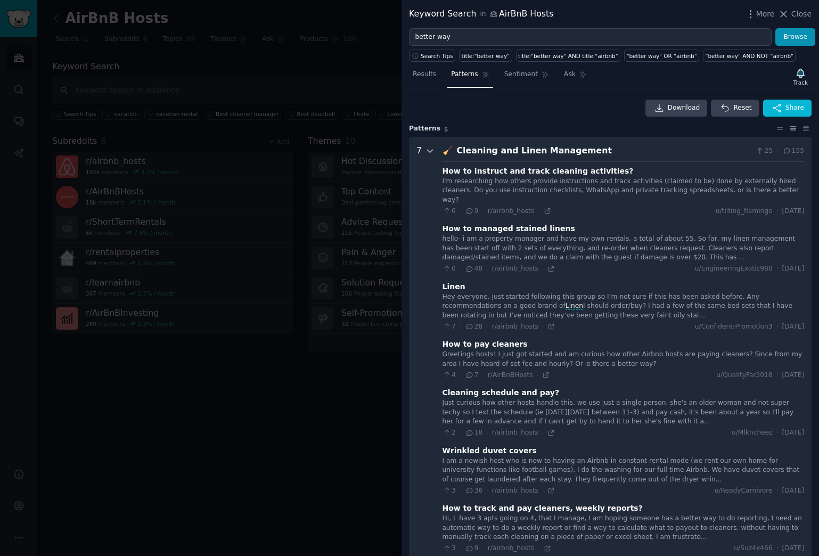
scroll to position [48, 0]
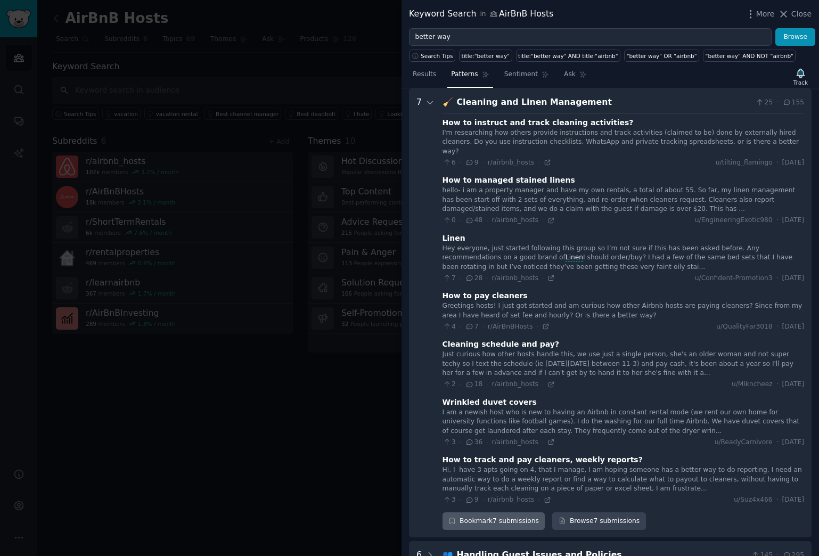
click at [478, 512] on div "Bookmark 7 submissions" at bounding box center [493, 521] width 103 height 18
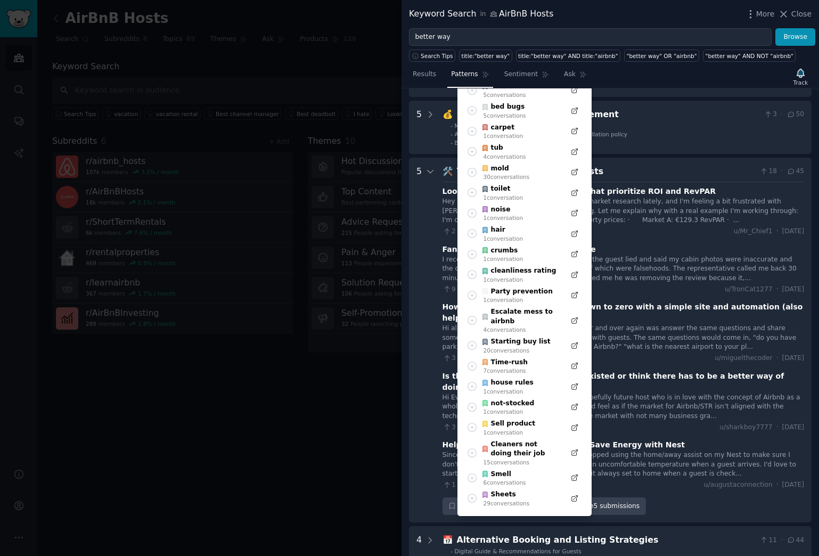
scroll to position [551, 0]
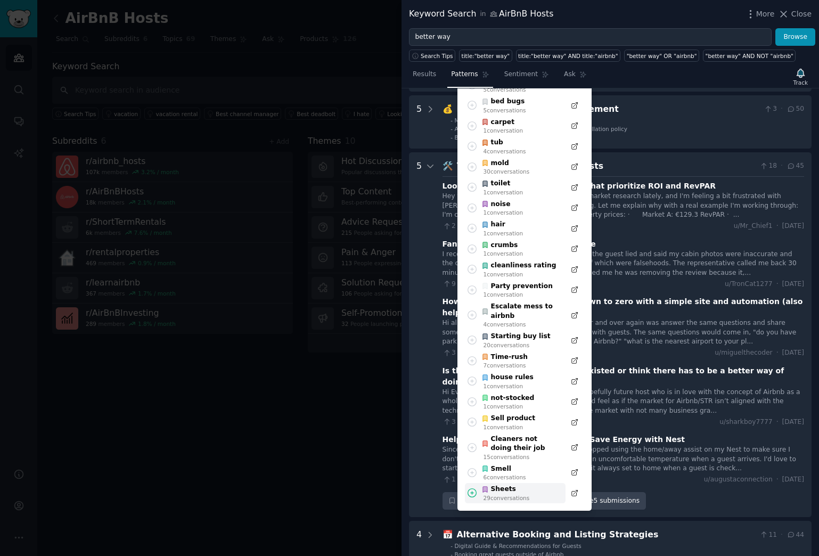
click at [492, 484] on div "Sheets" at bounding box center [505, 489] width 48 height 10
type input "#000000"
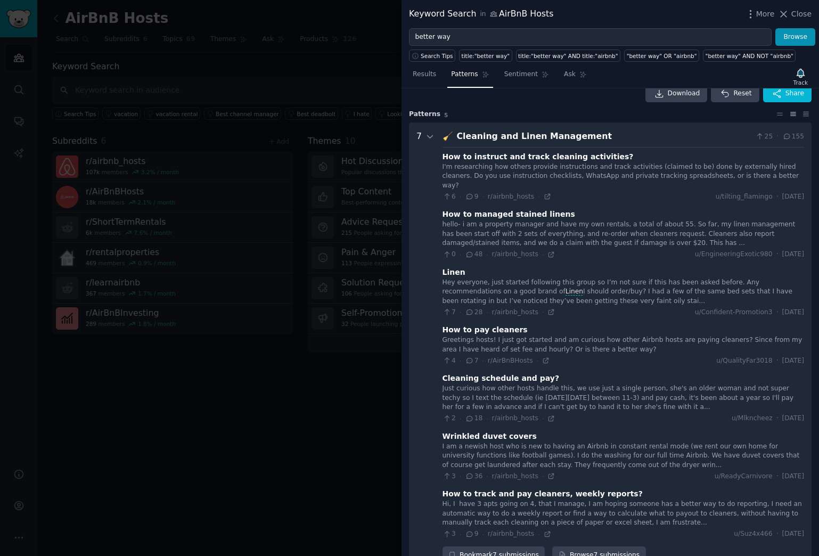
scroll to position [0, 0]
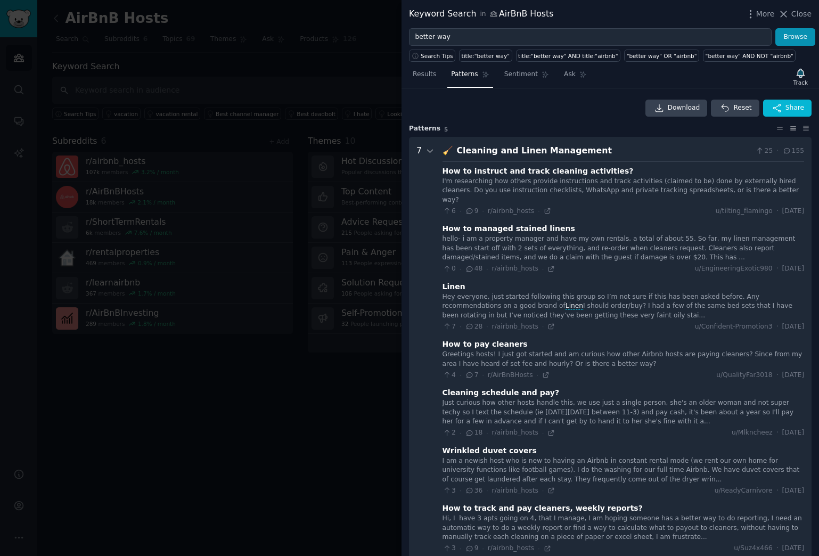
click at [279, 434] on div at bounding box center [409, 278] width 819 height 556
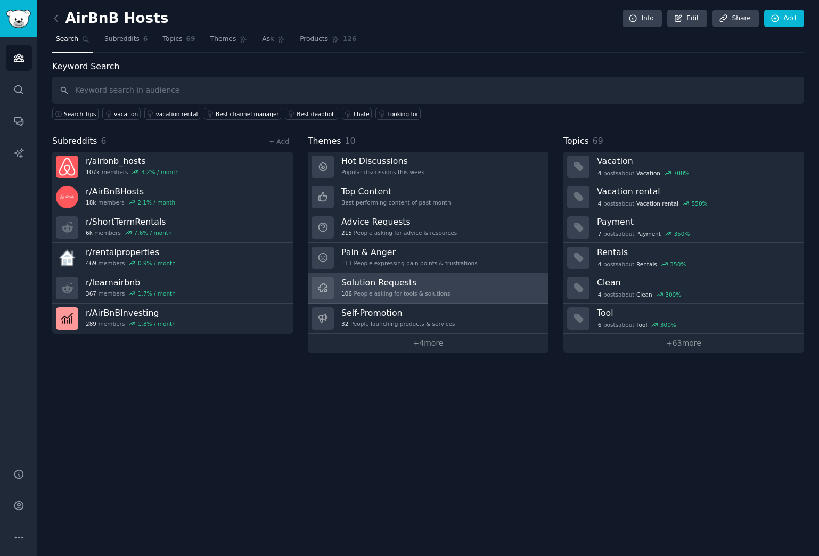
click at [404, 290] on div "106 People asking for tools & solutions" at bounding box center [395, 293] width 109 height 7
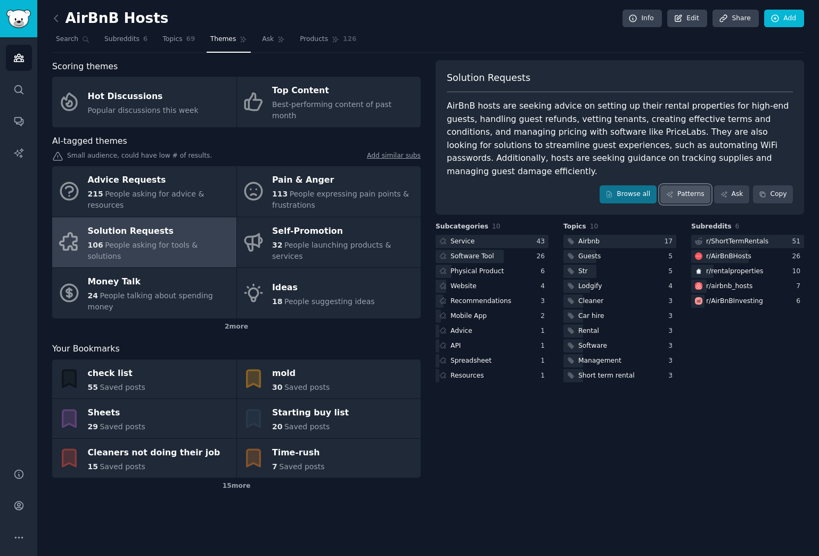
click at [683, 185] on link "Patterns" at bounding box center [685, 194] width 50 height 18
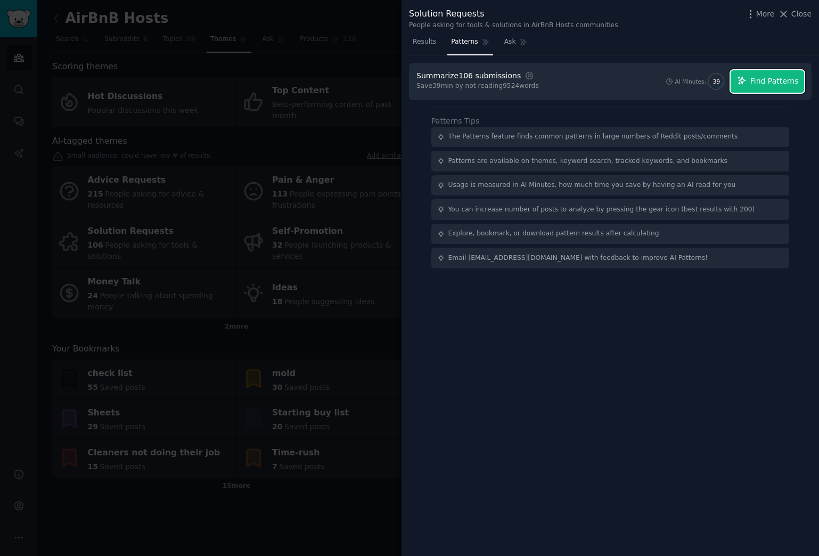
click at [755, 81] on span "Find Patterns" at bounding box center [774, 81] width 48 height 11
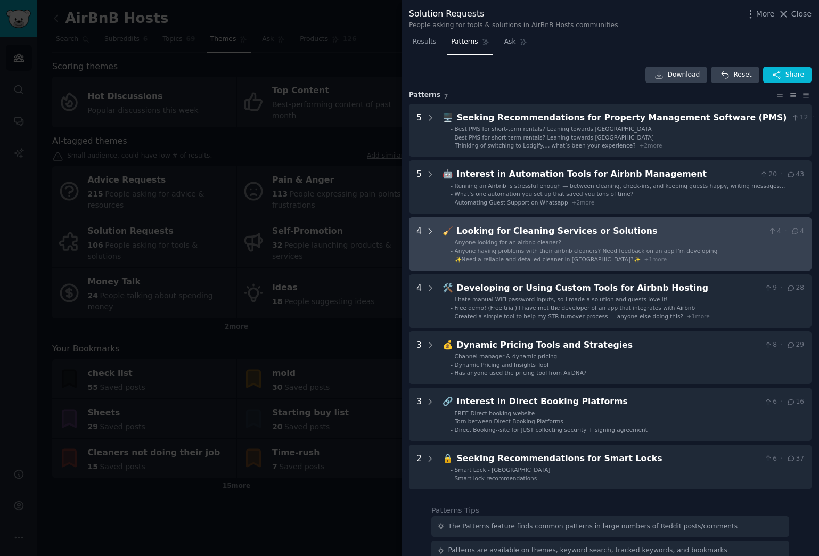
click at [429, 231] on icon at bounding box center [430, 232] width 10 height 10
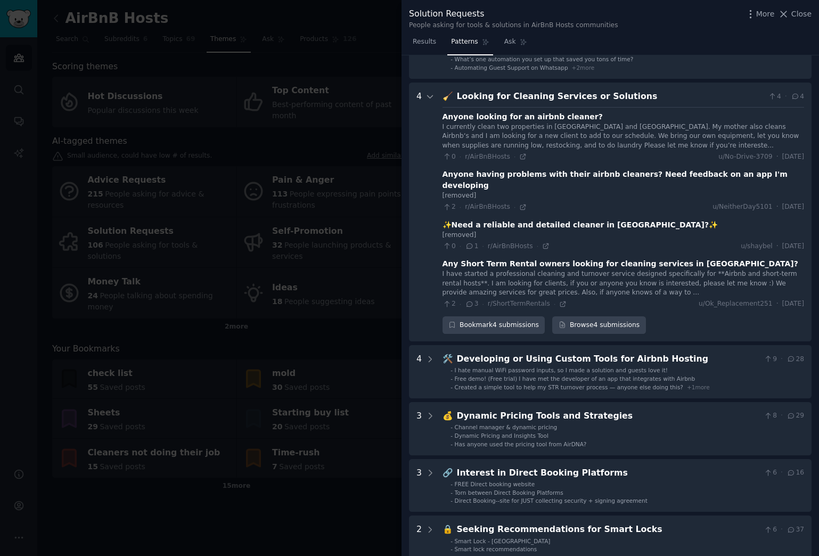
scroll to position [128, 0]
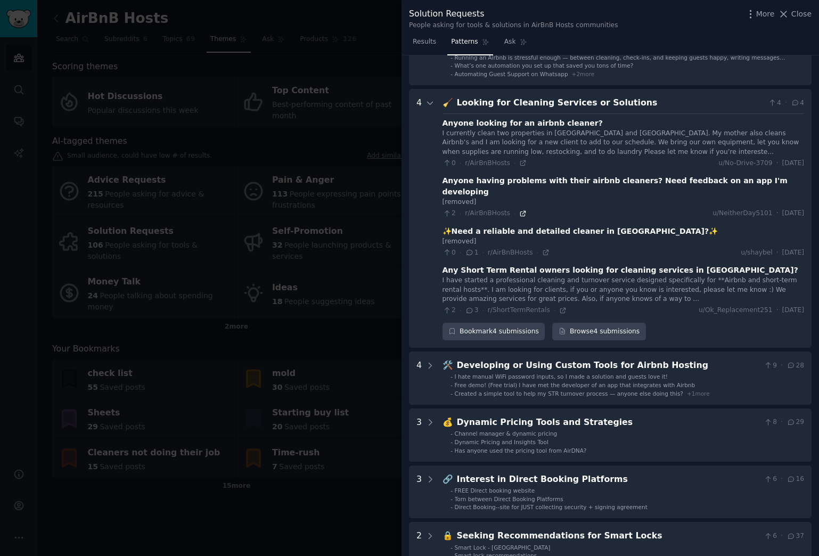
click at [521, 210] on icon at bounding box center [522, 213] width 7 height 7
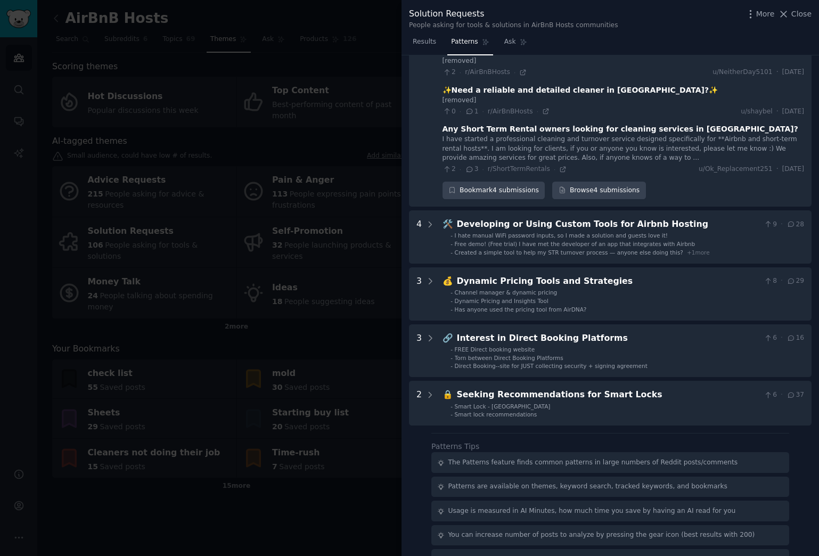
scroll to position [270, 0]
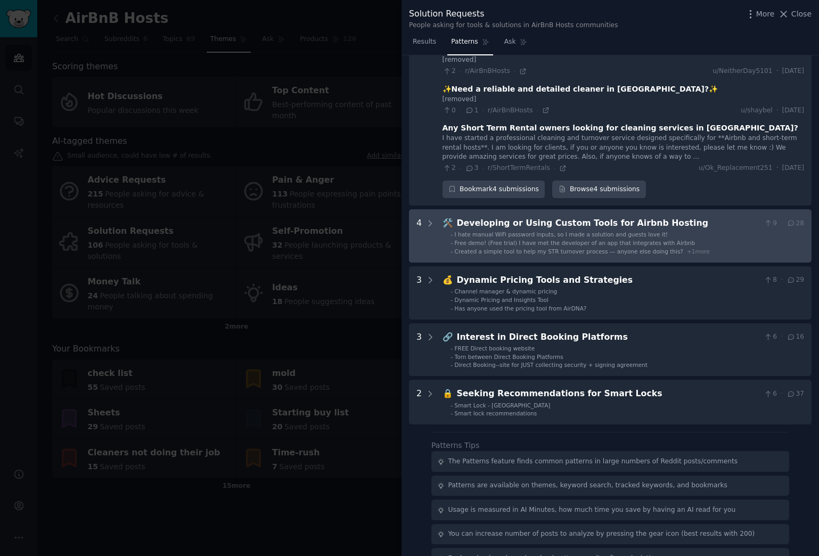
click at [553, 240] on span "Free demo! (Free trial) I have met the developer of an app that integrates with…" at bounding box center [575, 243] width 241 height 6
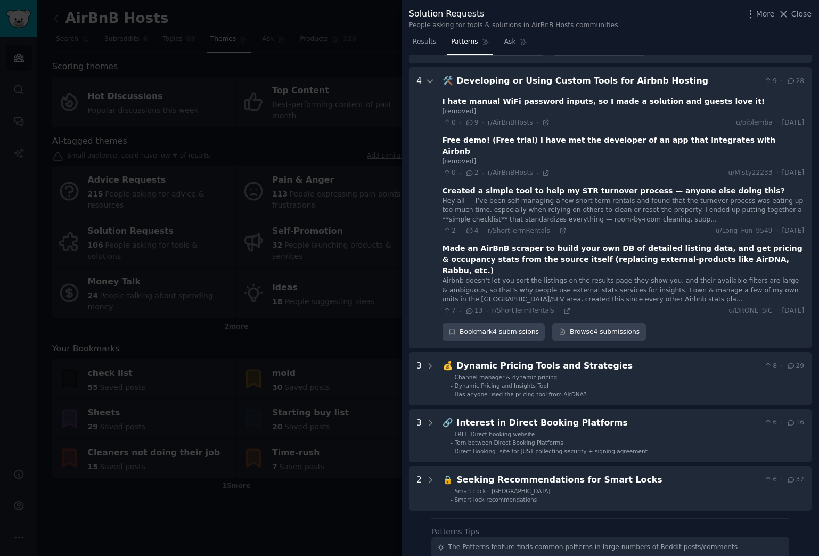
scroll to position [414, 0]
click at [545, 118] on icon at bounding box center [545, 121] width 7 height 7
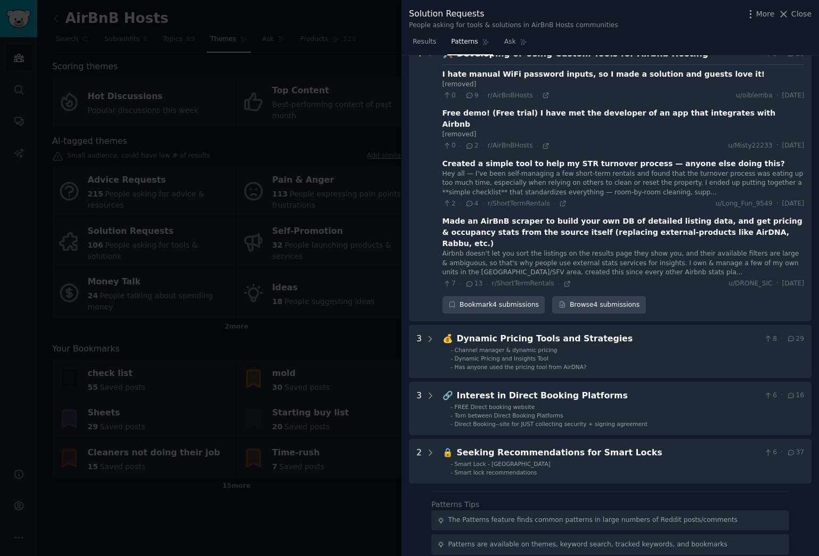
scroll to position [441, 0]
click at [563, 279] on icon at bounding box center [566, 282] width 7 height 7
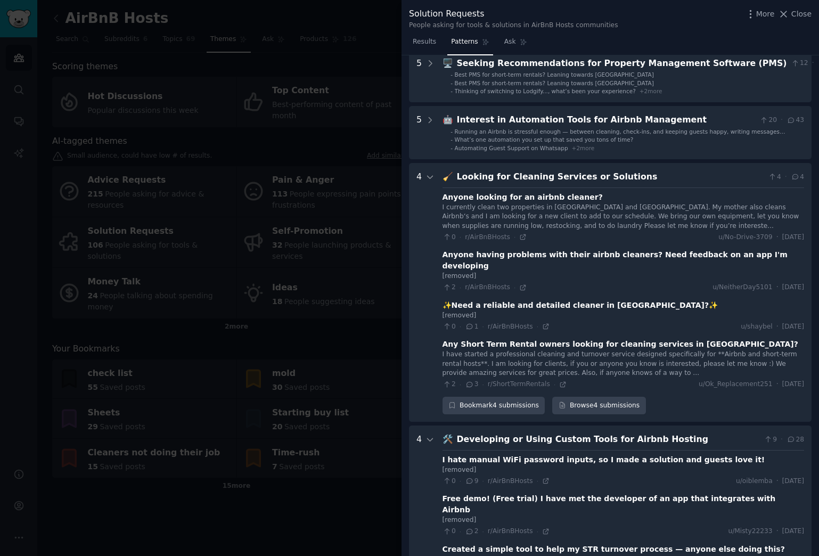
scroll to position [0, 0]
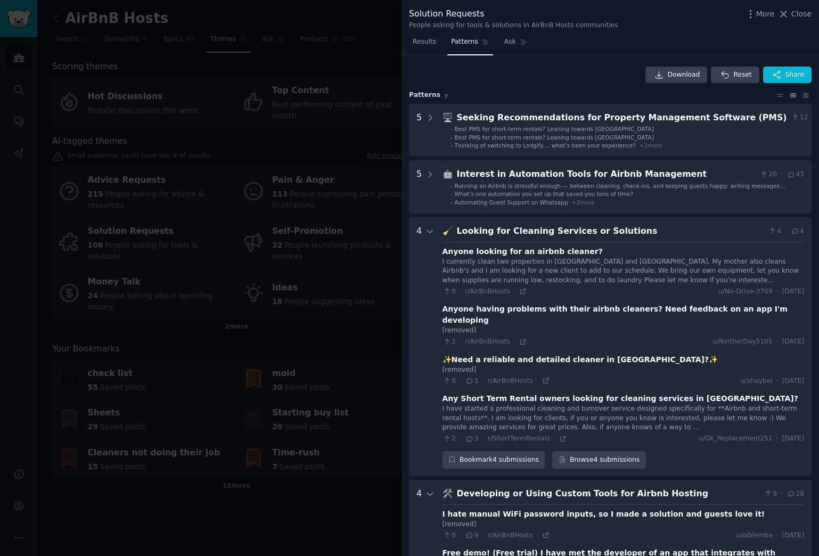
click at [360, 190] on div at bounding box center [409, 278] width 819 height 556
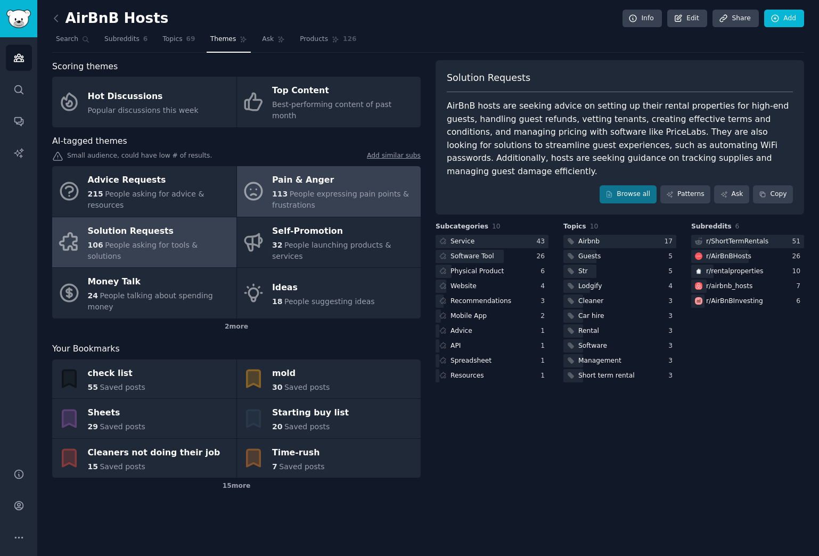
click at [328, 190] on span "People expressing pain points & frustrations" at bounding box center [340, 200] width 137 height 20
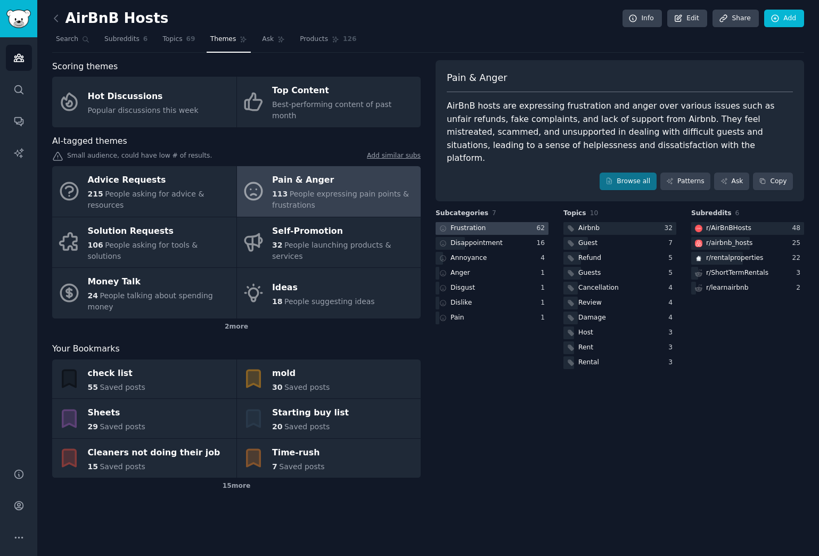
click at [514, 222] on div at bounding box center [491, 228] width 113 height 13
